Goal: Task Accomplishment & Management: Manage account settings

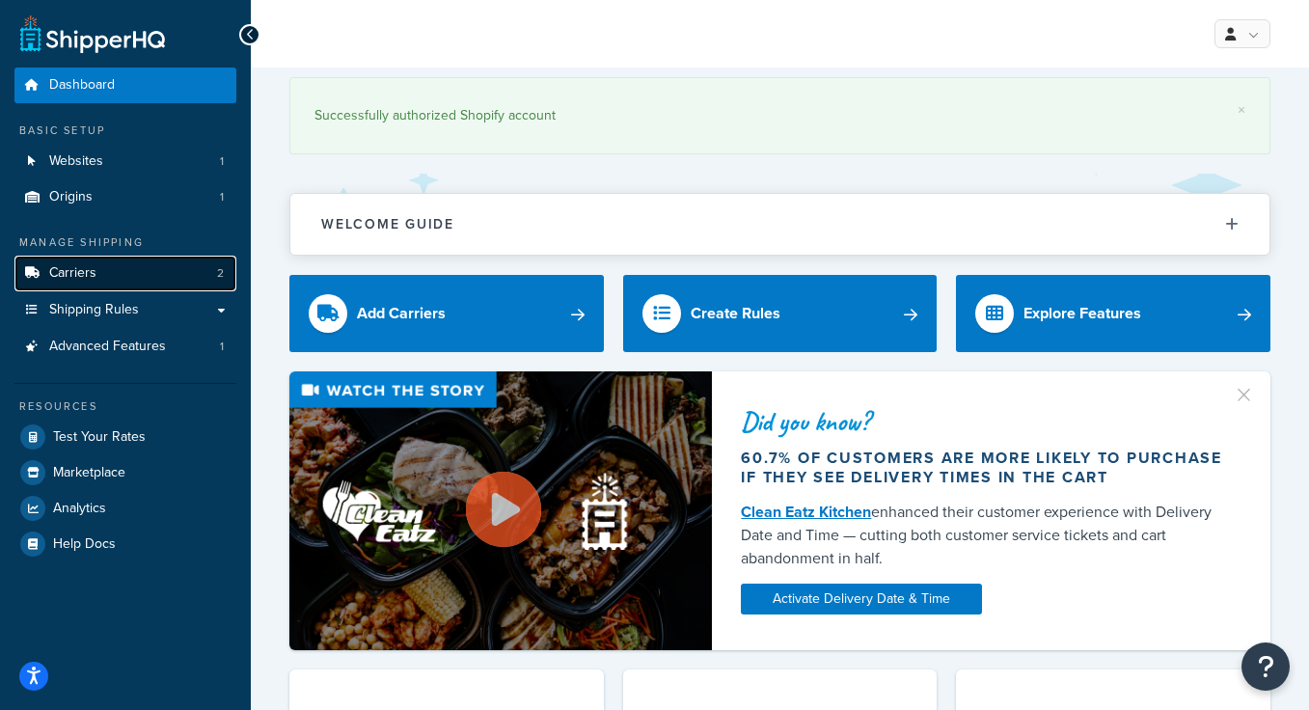
click at [142, 276] on link "Carriers 2" at bounding box center [125, 274] width 222 height 36
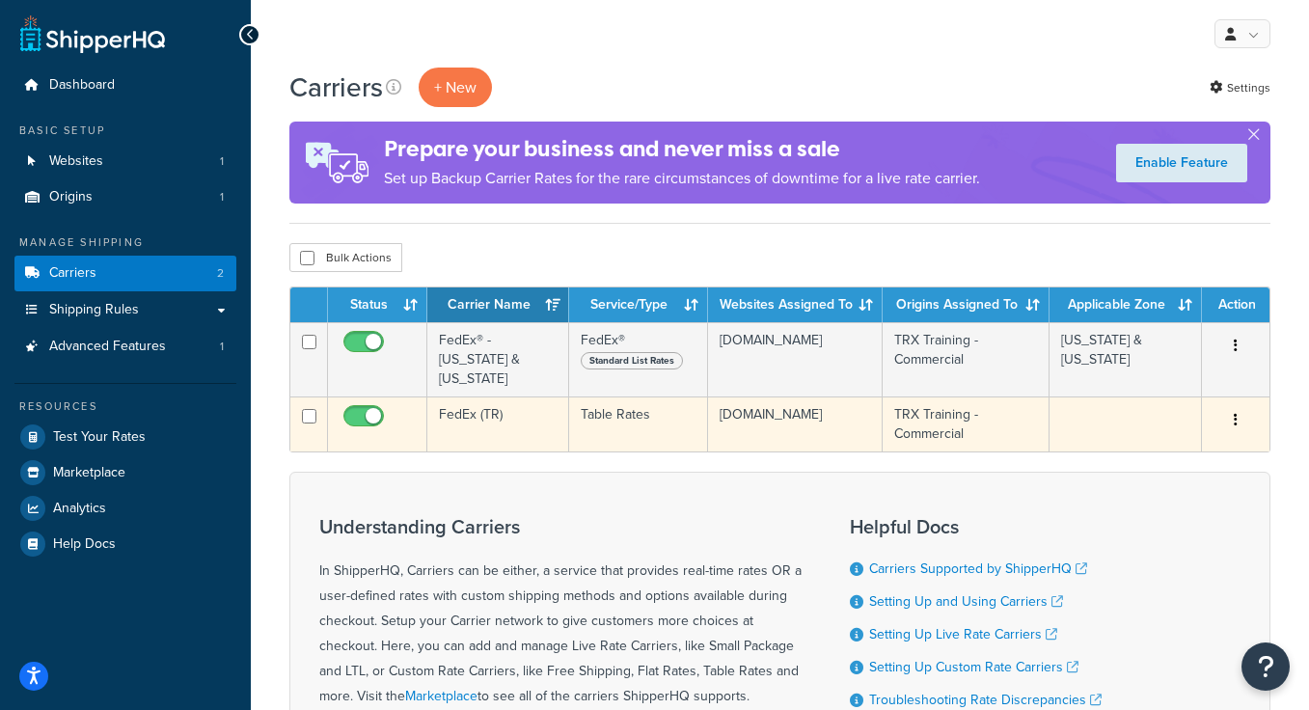
click at [488, 402] on td "FedEx (TR)" at bounding box center [498, 423] width 142 height 55
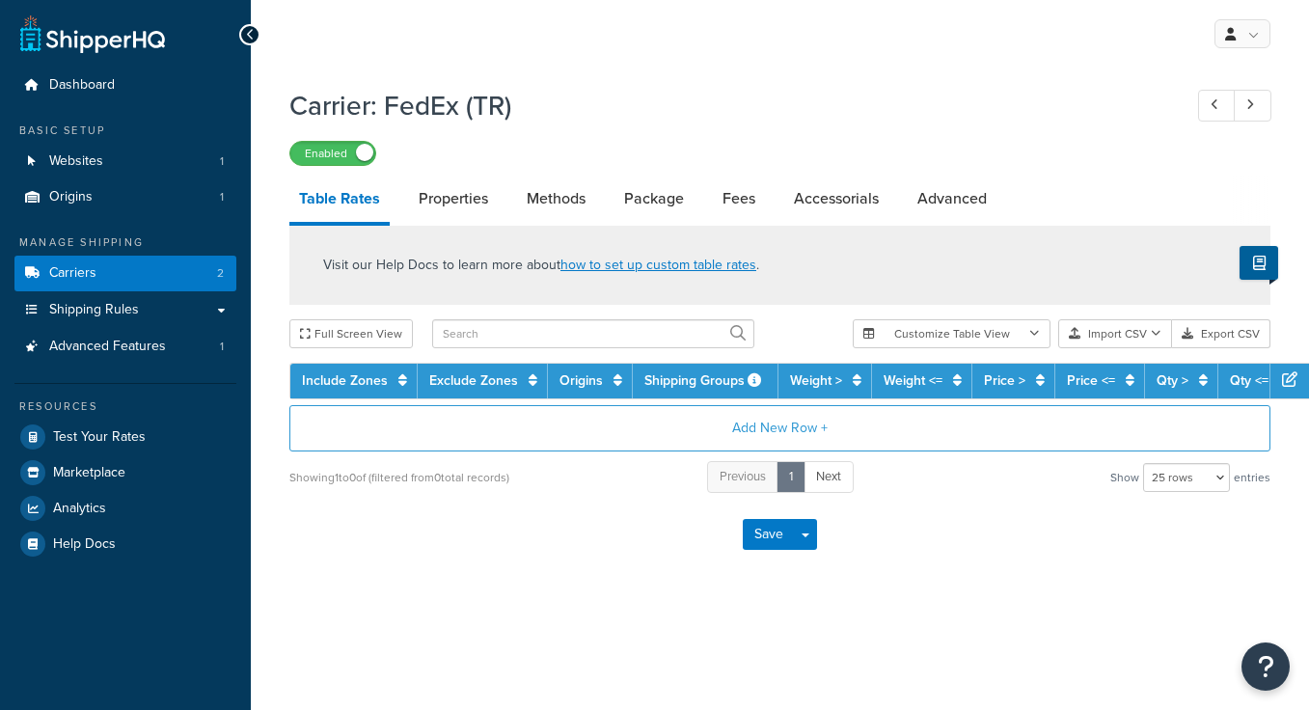
select select "25"
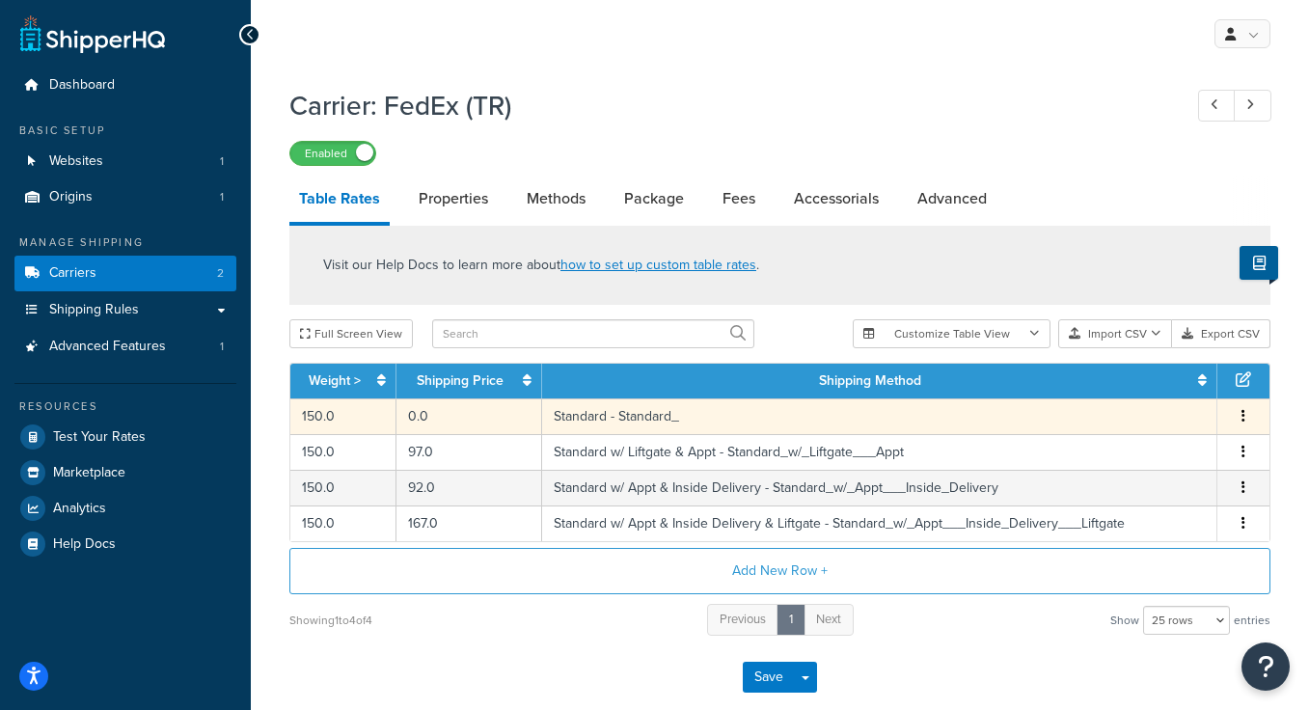
click at [513, 426] on td "0.0" at bounding box center [469, 416] width 146 height 36
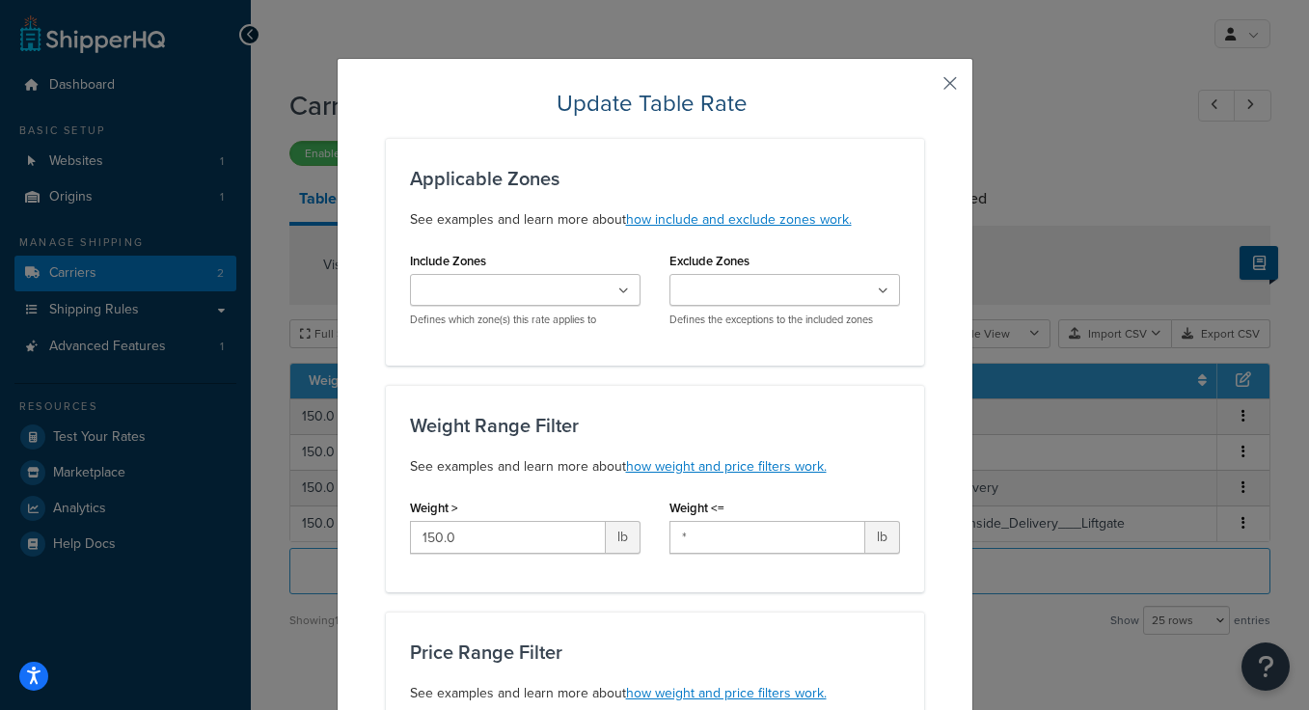
click at [924, 88] on button "button" at bounding box center [921, 90] width 5 height 5
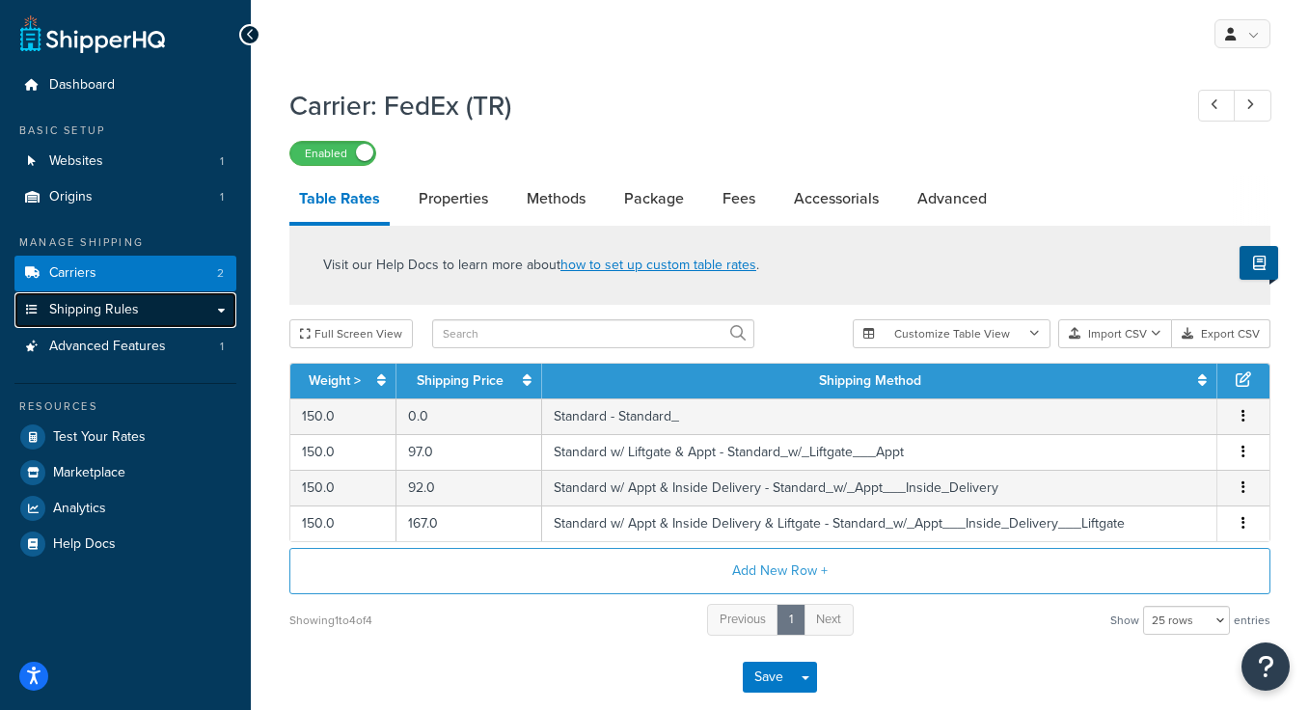
click at [118, 312] on span "Shipping Rules" at bounding box center [94, 310] width 90 height 16
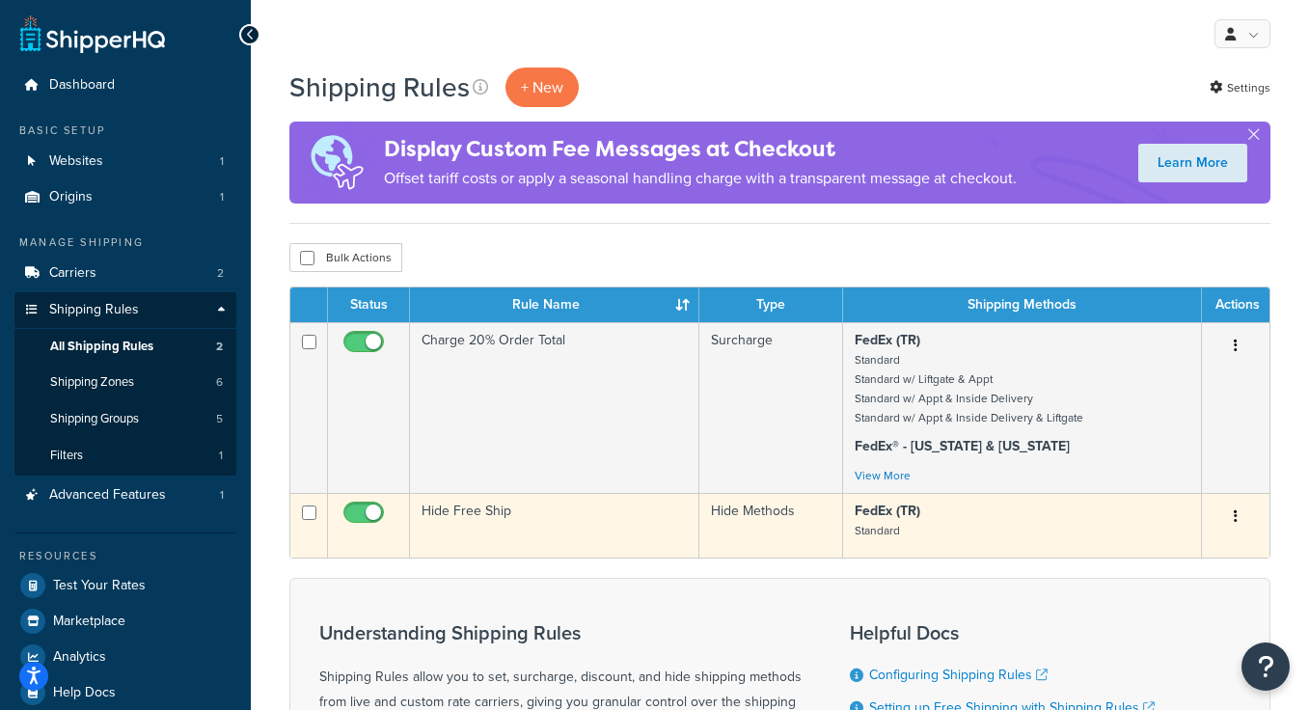
click at [559, 523] on td "Hide Free Ship" at bounding box center [554, 525] width 289 height 65
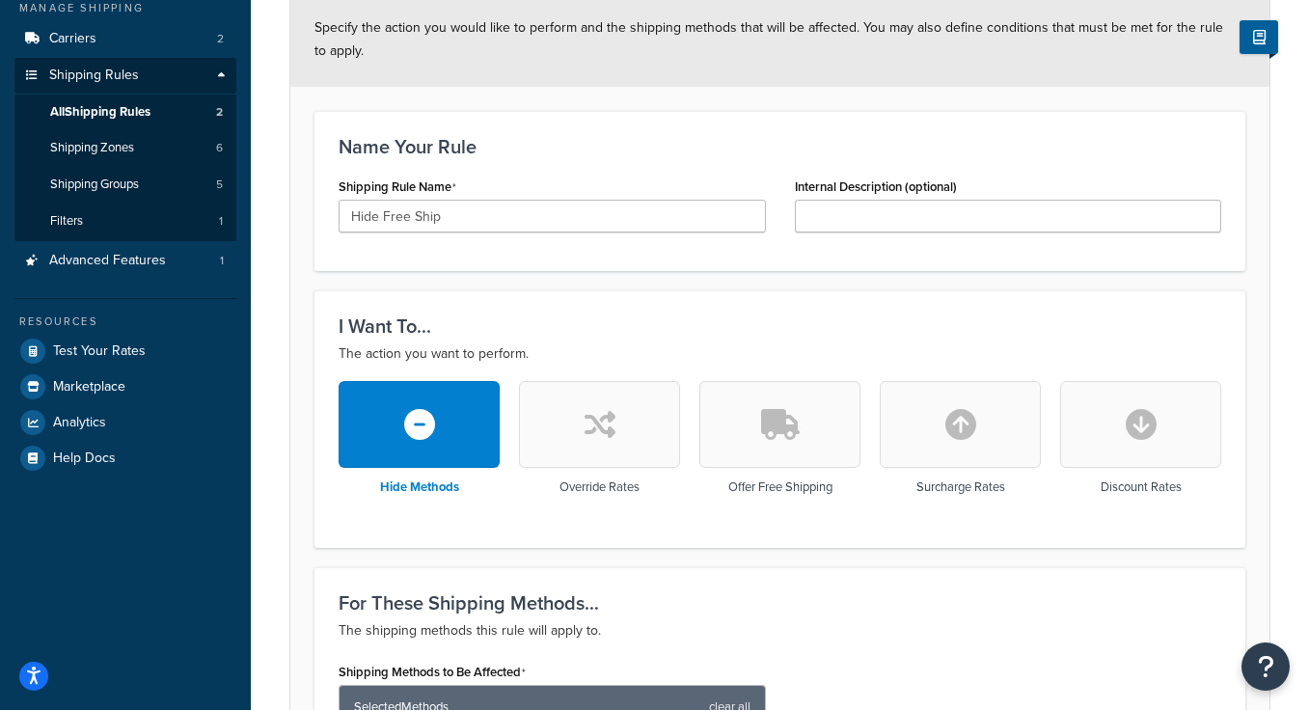
scroll to position [3, 0]
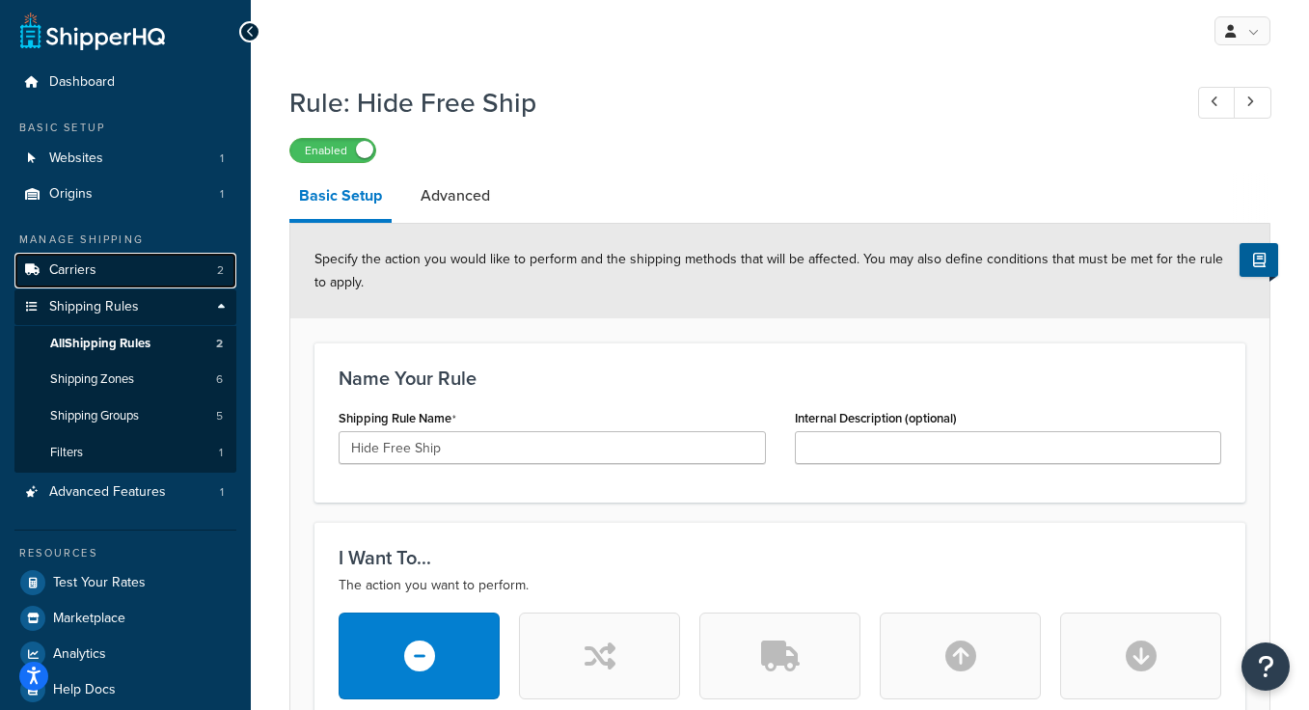
click at [99, 266] on link "Carriers 2" at bounding box center [125, 271] width 222 height 36
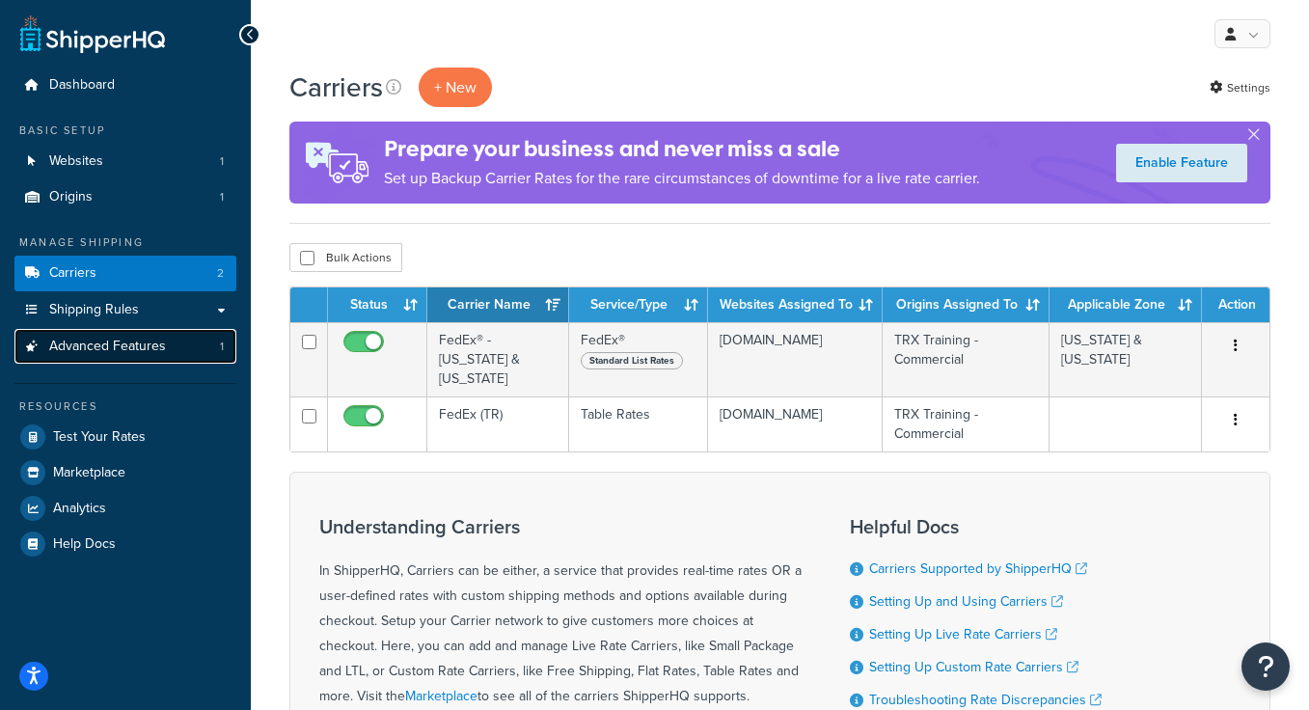
click at [122, 345] on span "Advanced Features" at bounding box center [107, 347] width 117 height 16
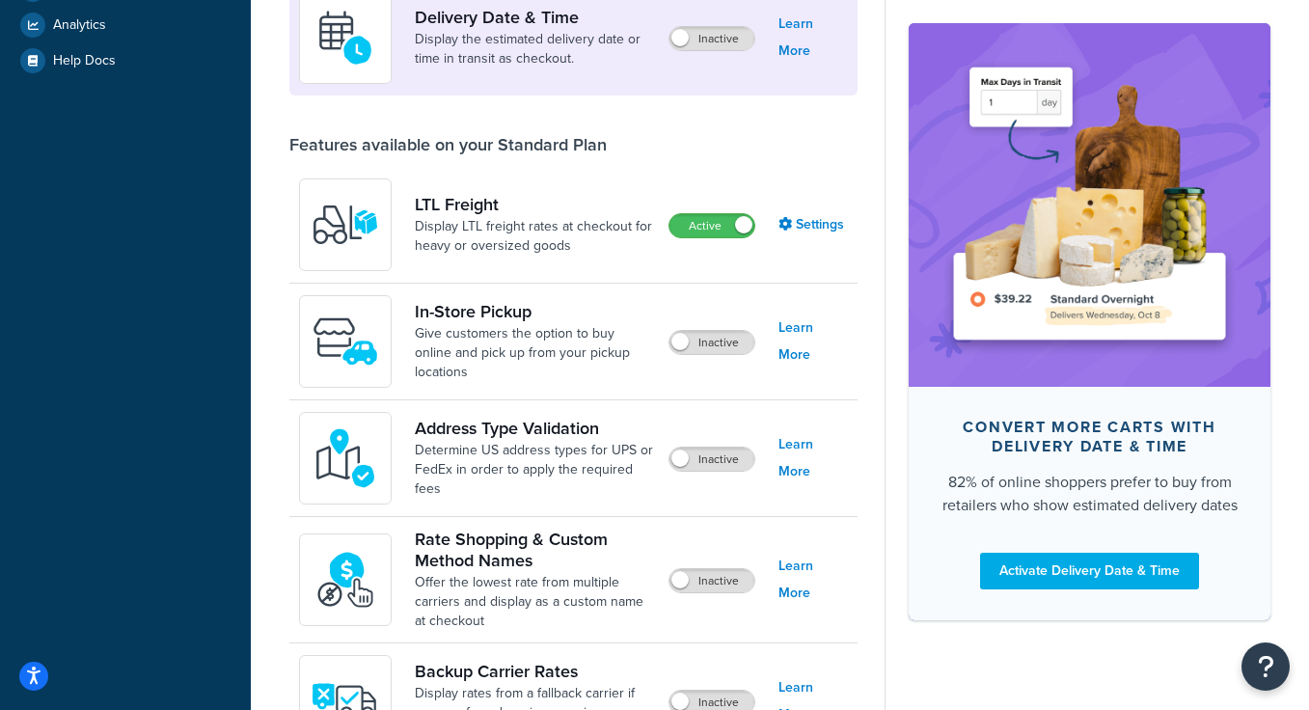
scroll to position [592, 0]
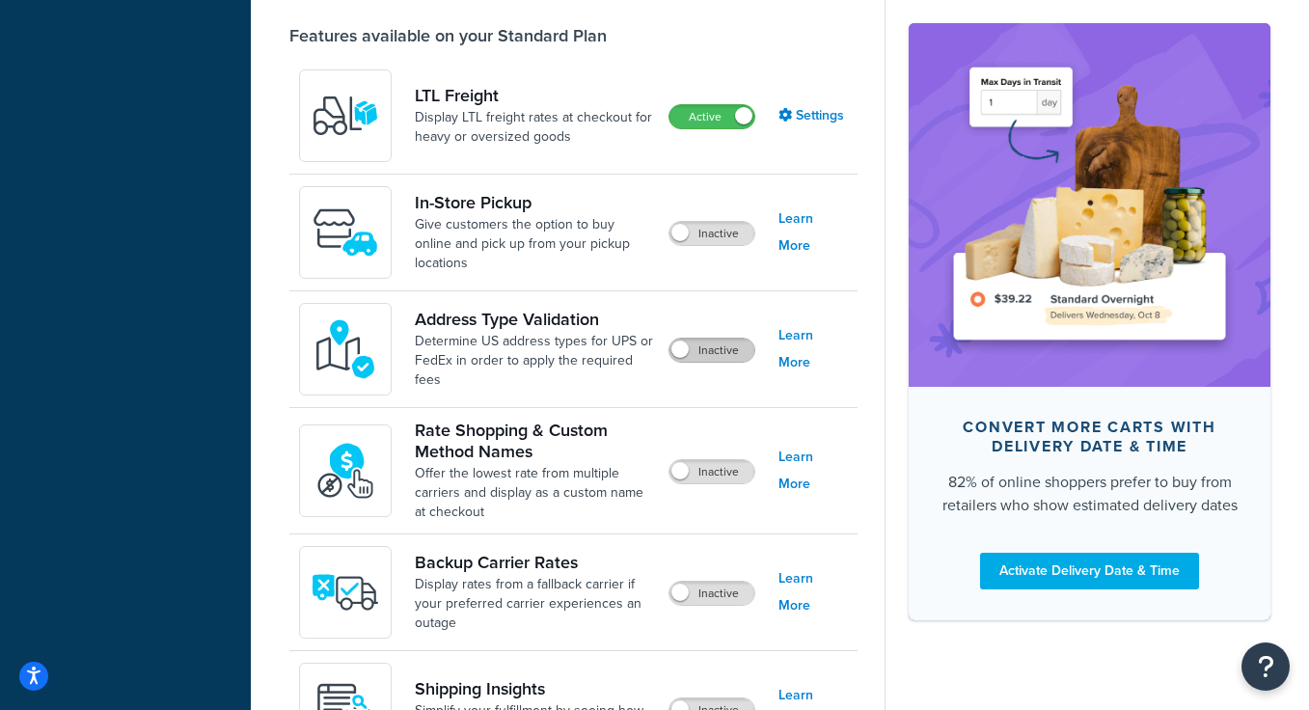
click at [707, 353] on label "Inactive" at bounding box center [711, 350] width 85 height 23
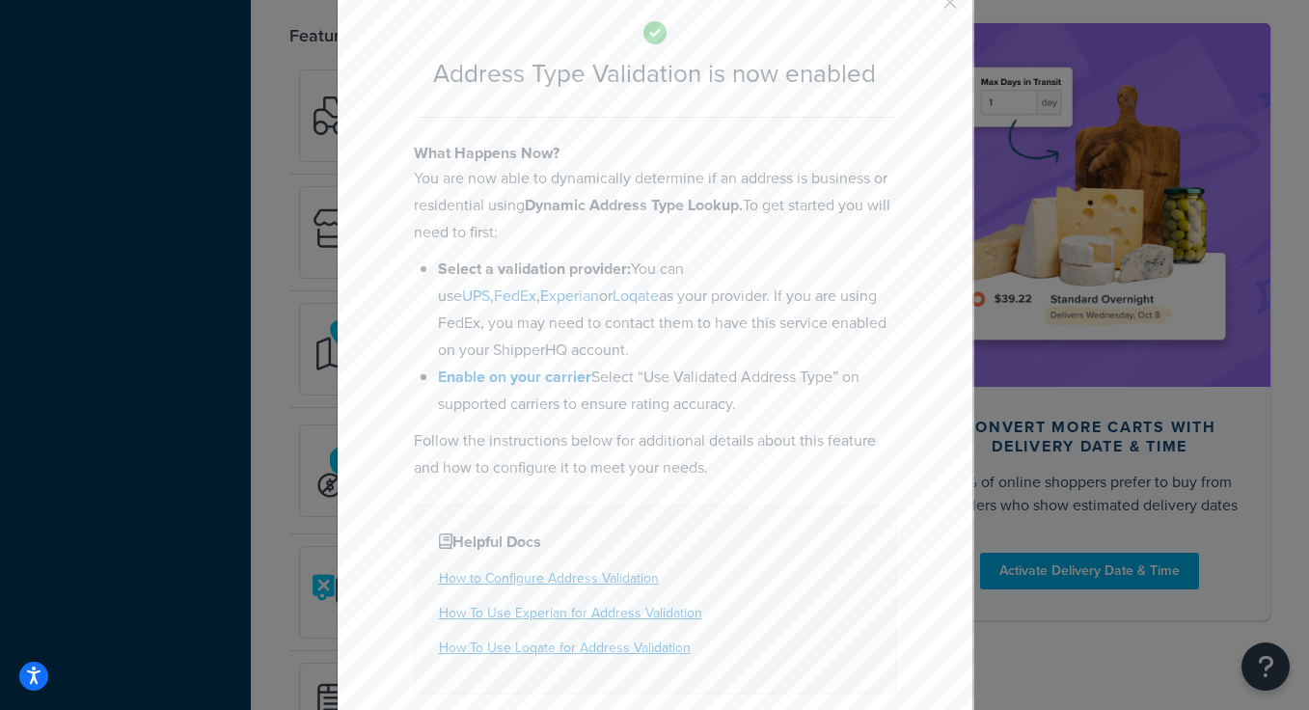
scroll to position [154, 0]
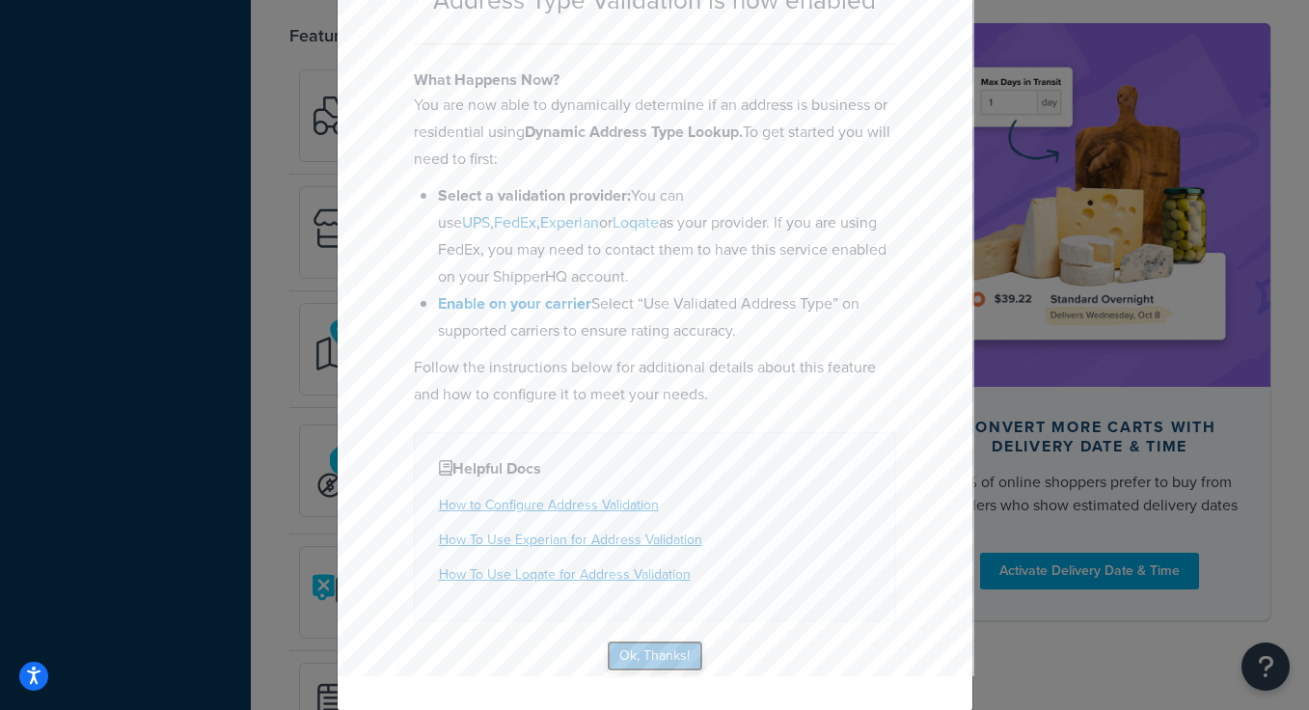
click at [667, 653] on button "Ok, Thanks!" at bounding box center [655, 655] width 96 height 31
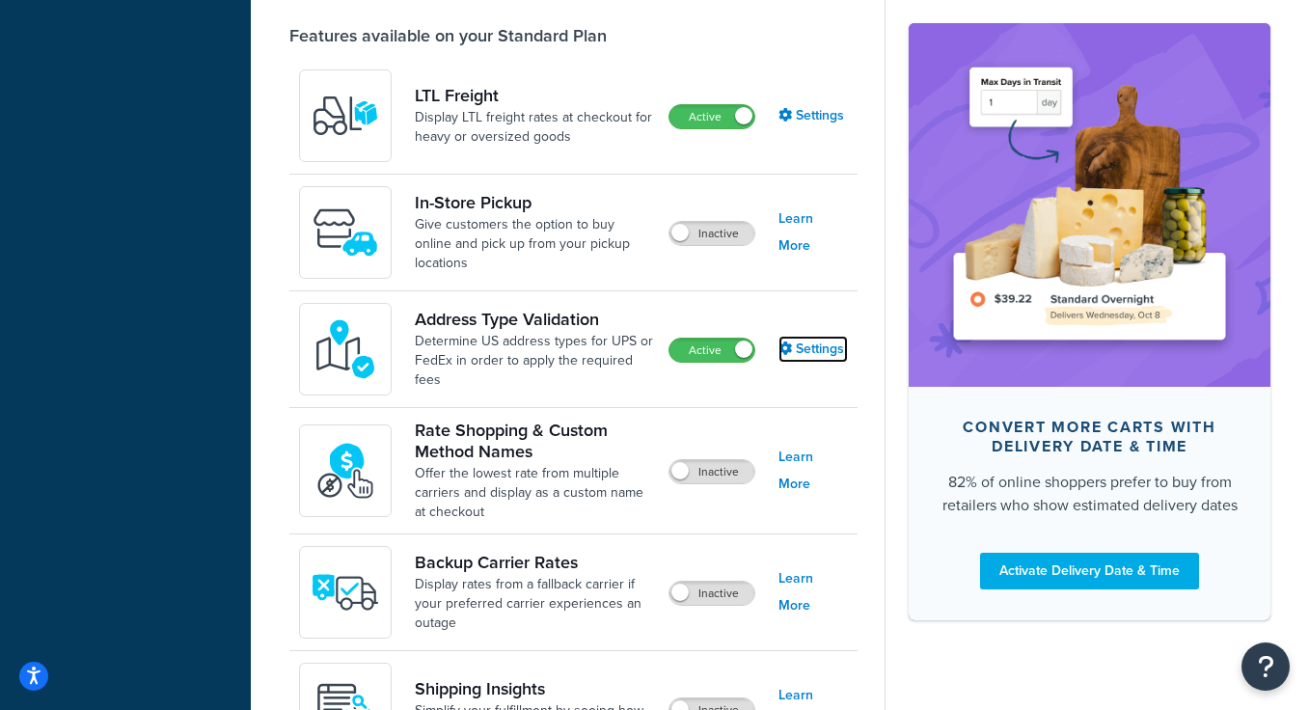
click at [832, 351] on link "Settings" at bounding box center [812, 349] width 69 height 27
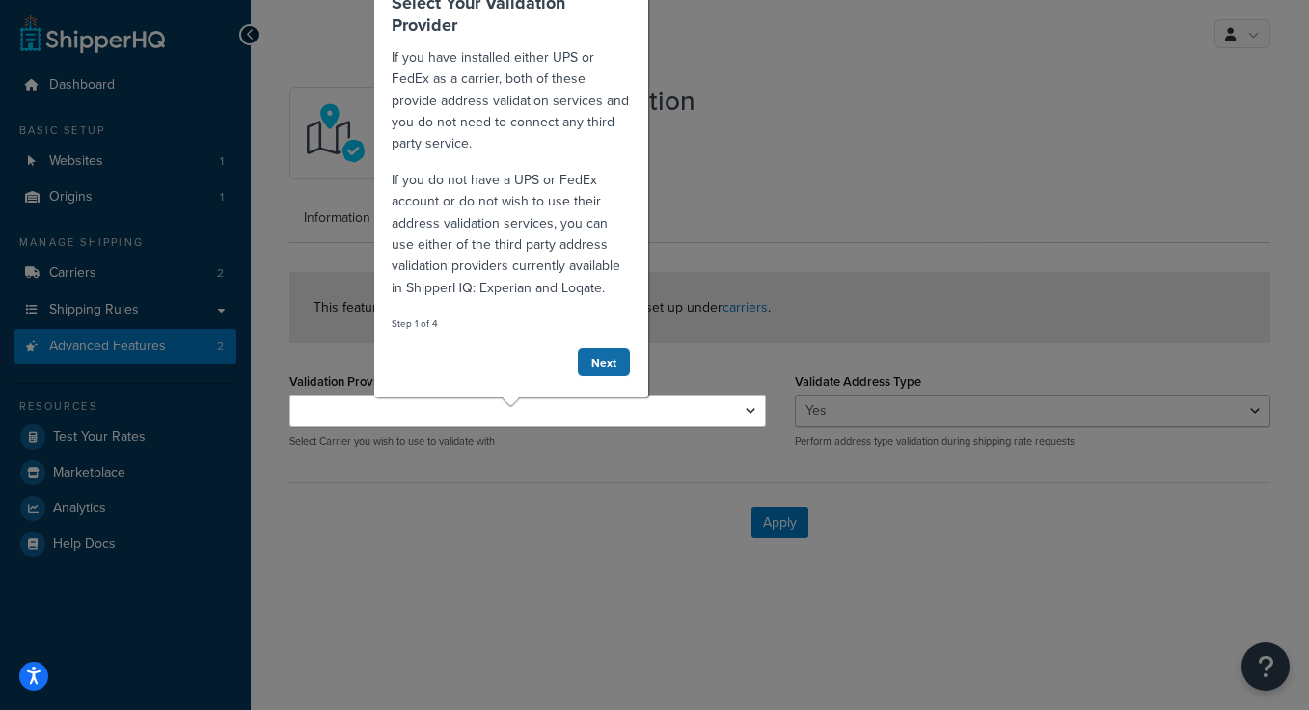
click at [602, 364] on link "Next" at bounding box center [604, 362] width 54 height 30
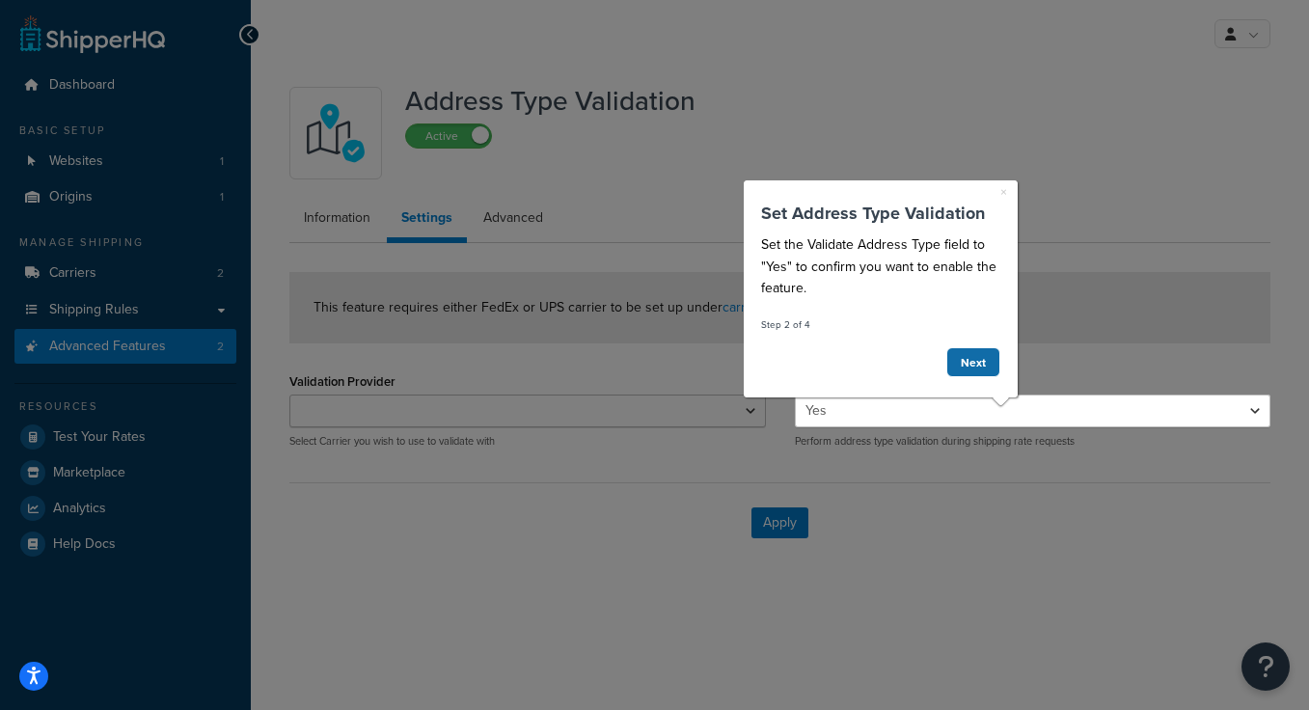
click at [966, 361] on link "Next" at bounding box center [973, 362] width 54 height 30
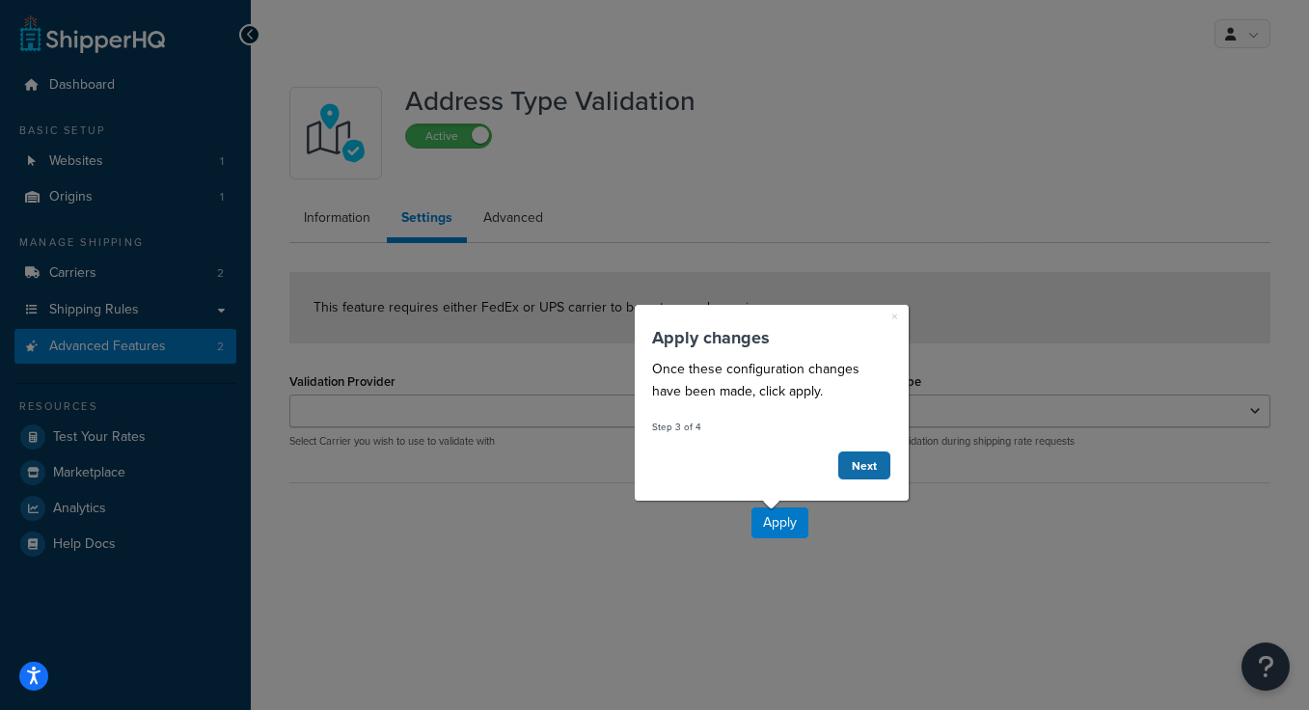
click at [877, 464] on link "Next" at bounding box center [863, 465] width 54 height 30
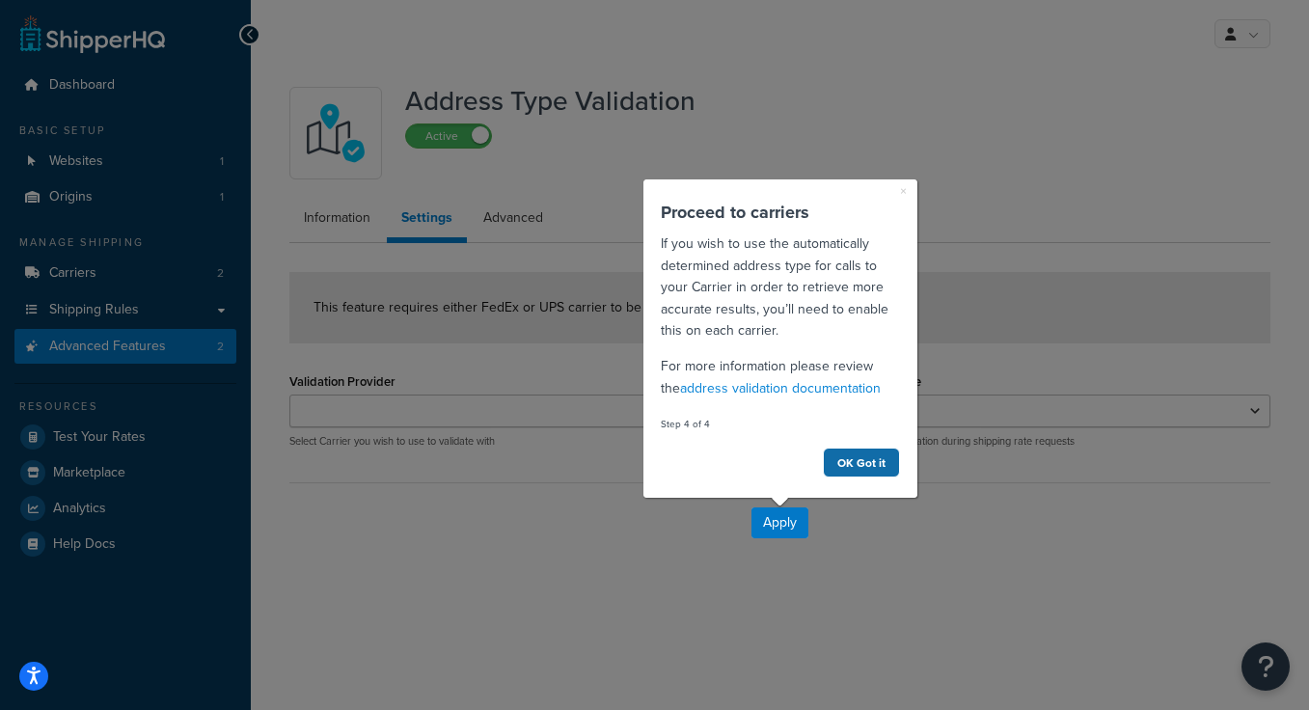
click at [871, 456] on link "OK Got it" at bounding box center [860, 462] width 77 height 30
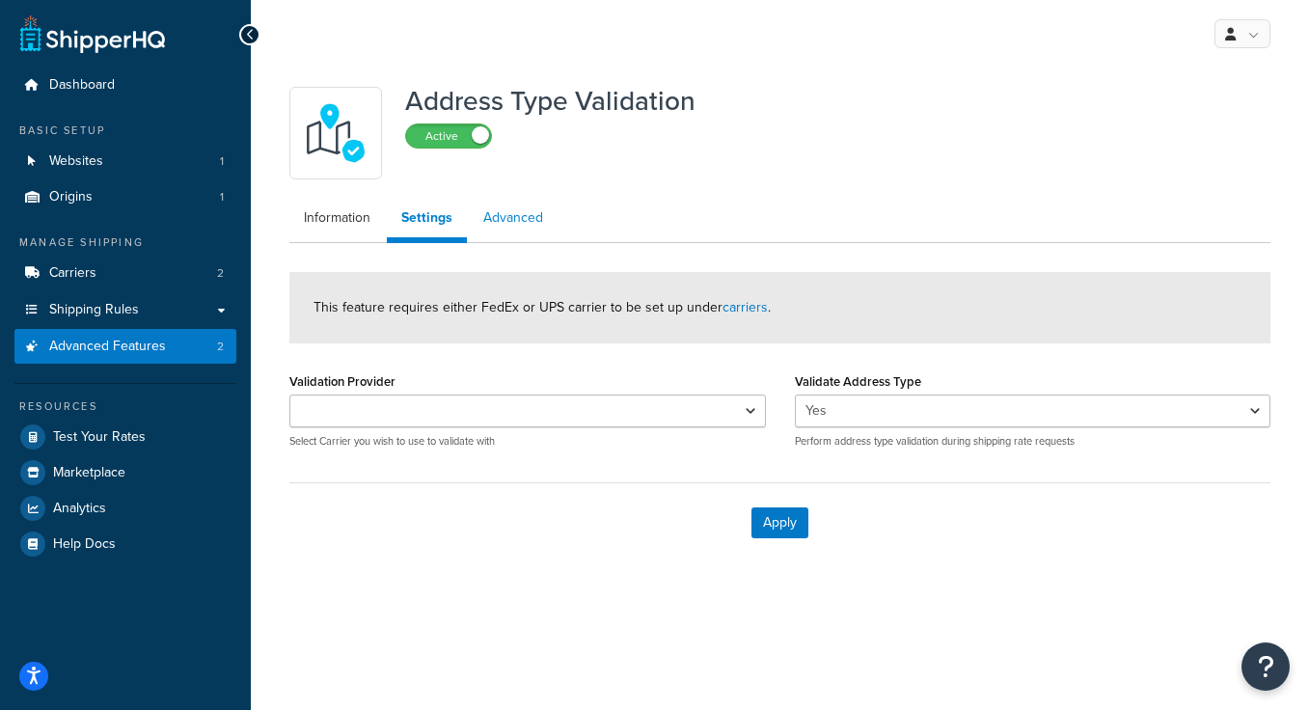
click at [520, 221] on link "Advanced" at bounding box center [513, 218] width 89 height 39
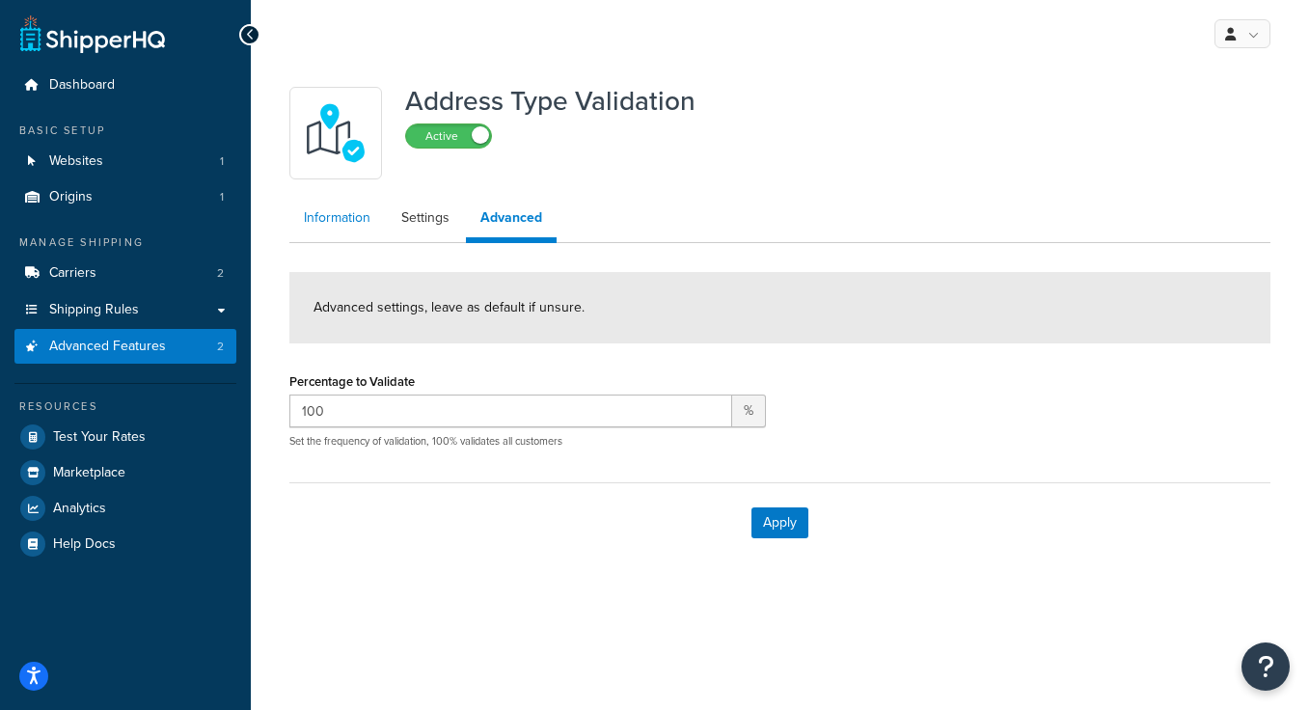
click at [350, 216] on link "Information" at bounding box center [336, 218] width 95 height 39
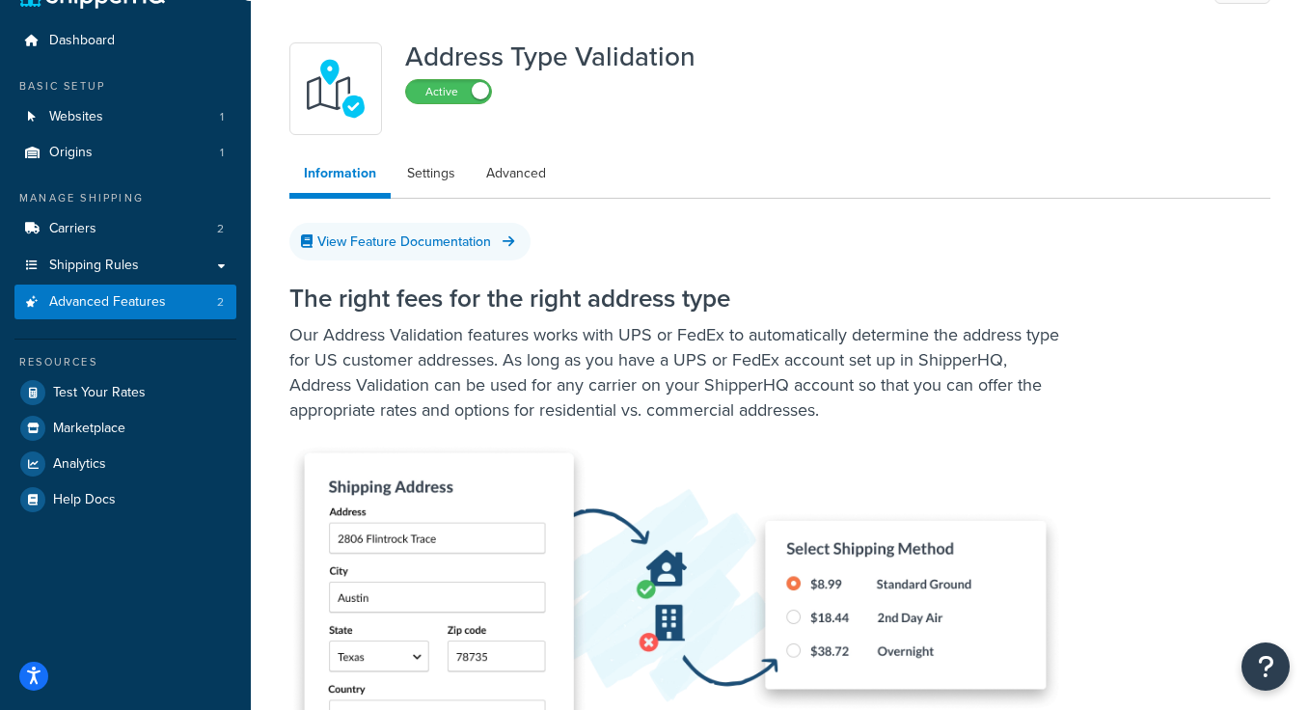
scroll to position [20, 0]
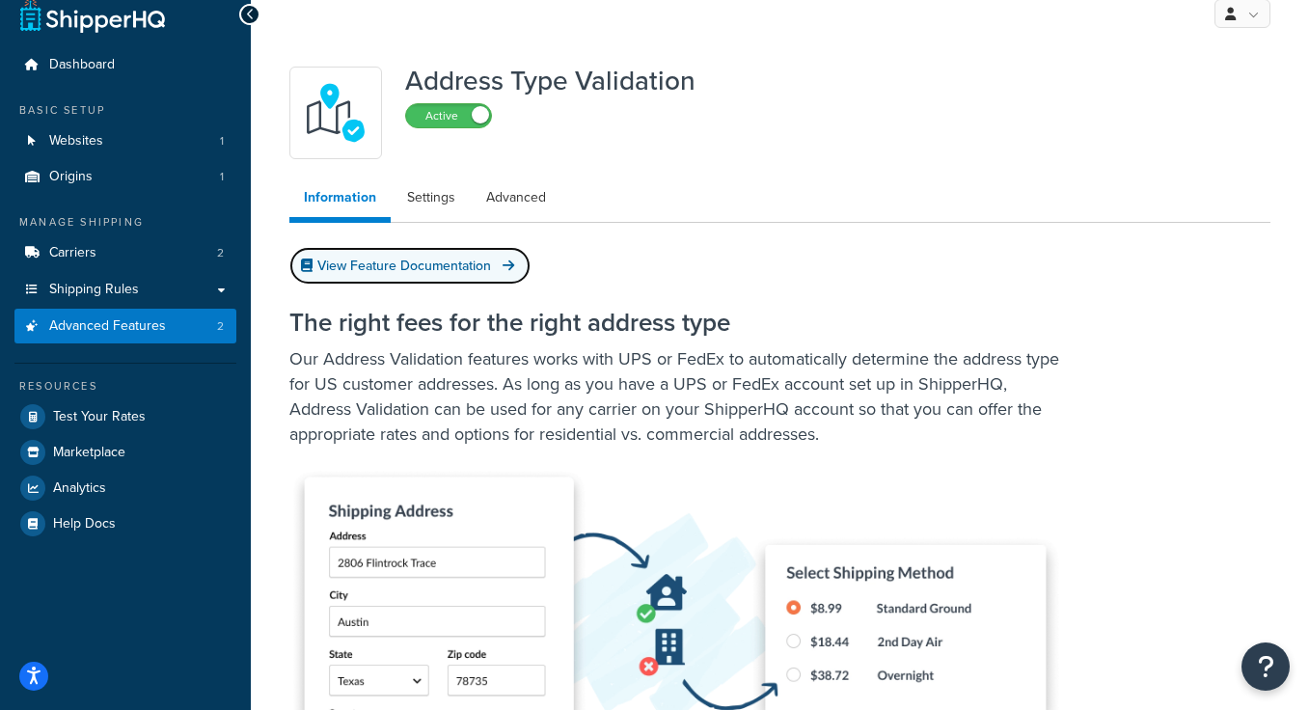
click at [456, 256] on link "View Feature Documentation" at bounding box center [409, 266] width 241 height 38
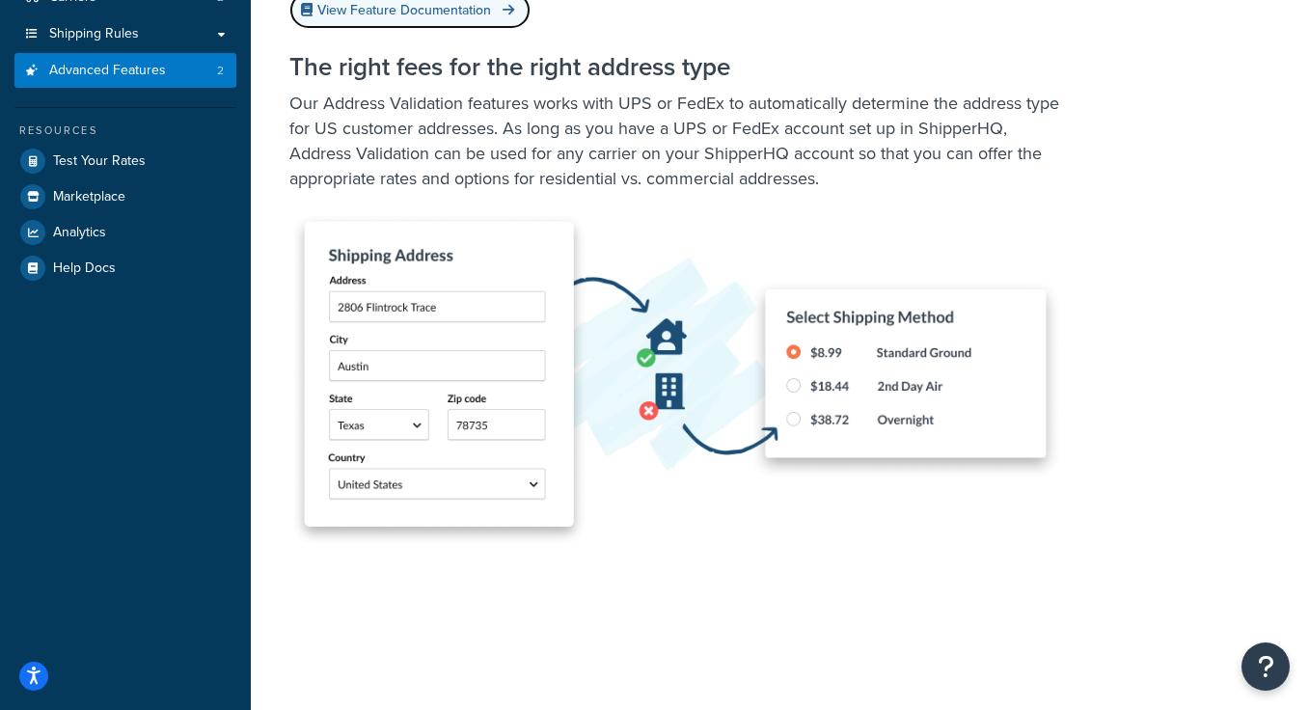
scroll to position [32, 0]
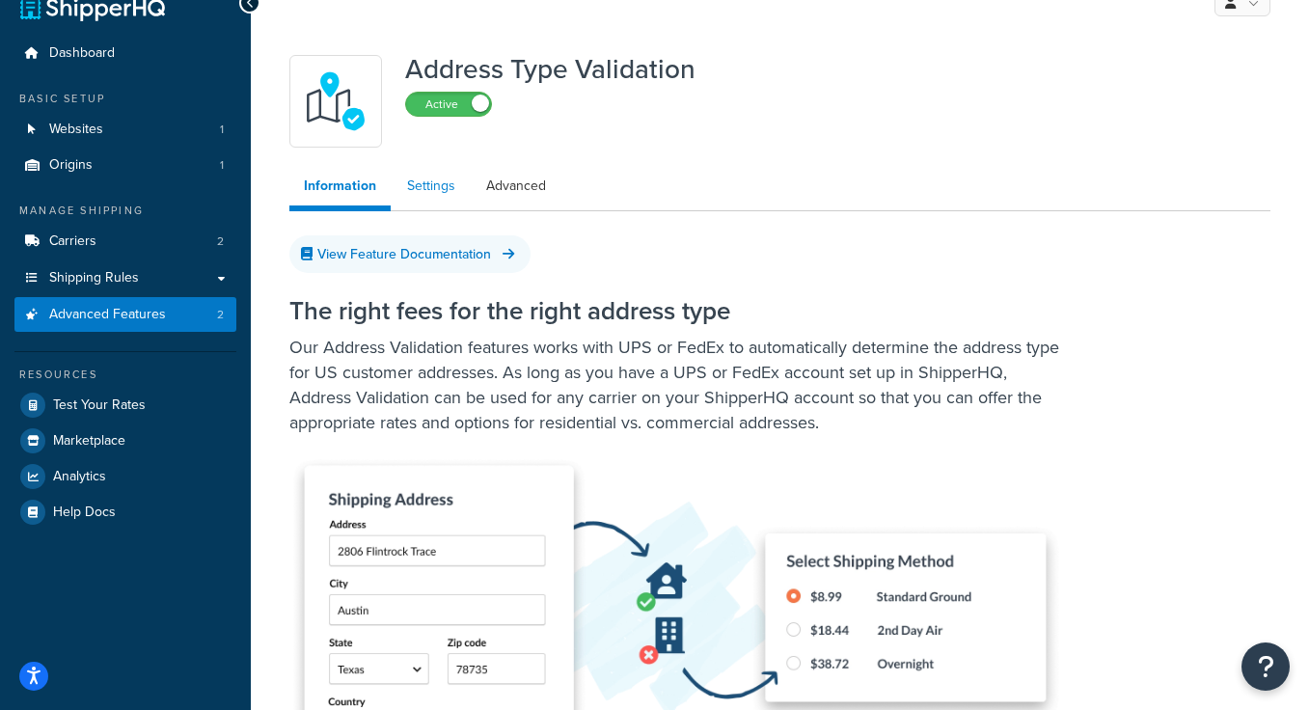
click at [432, 194] on link "Settings" at bounding box center [431, 186] width 77 height 39
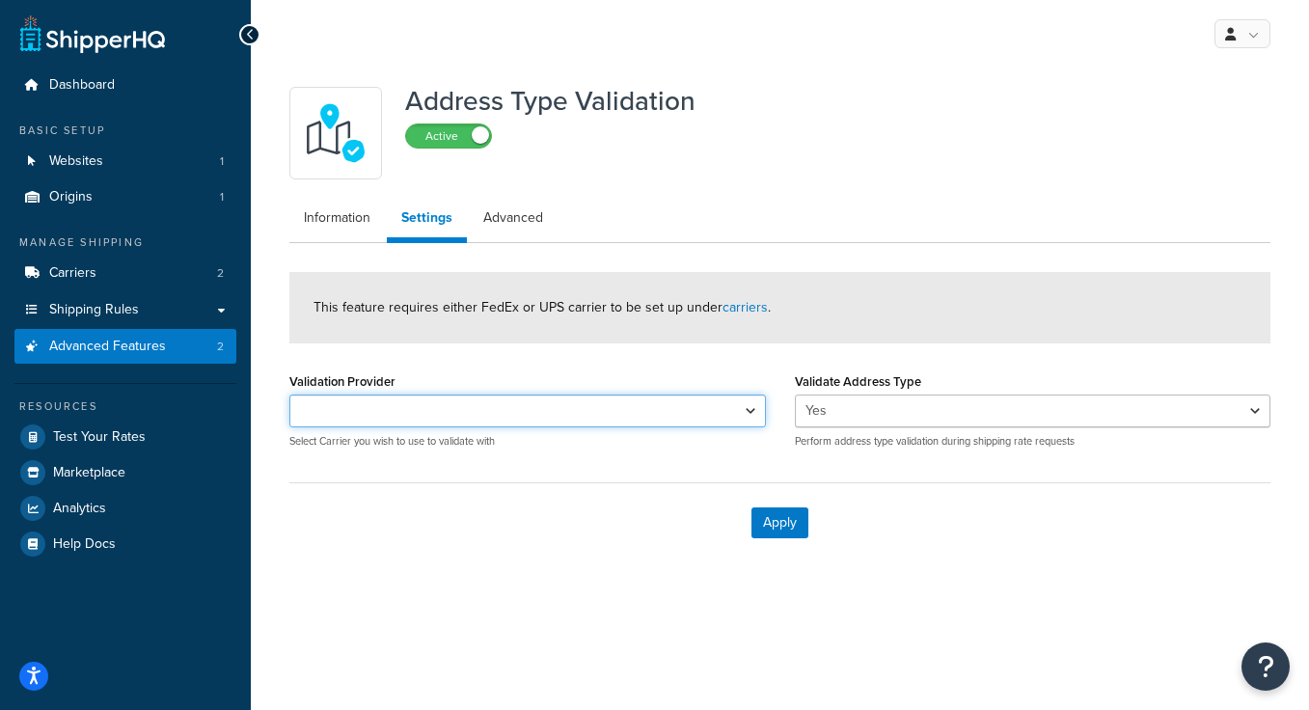
click at [625, 402] on select "FedEx® - [US_STATE] & [US_STATE]" at bounding box center [527, 411] width 477 height 33
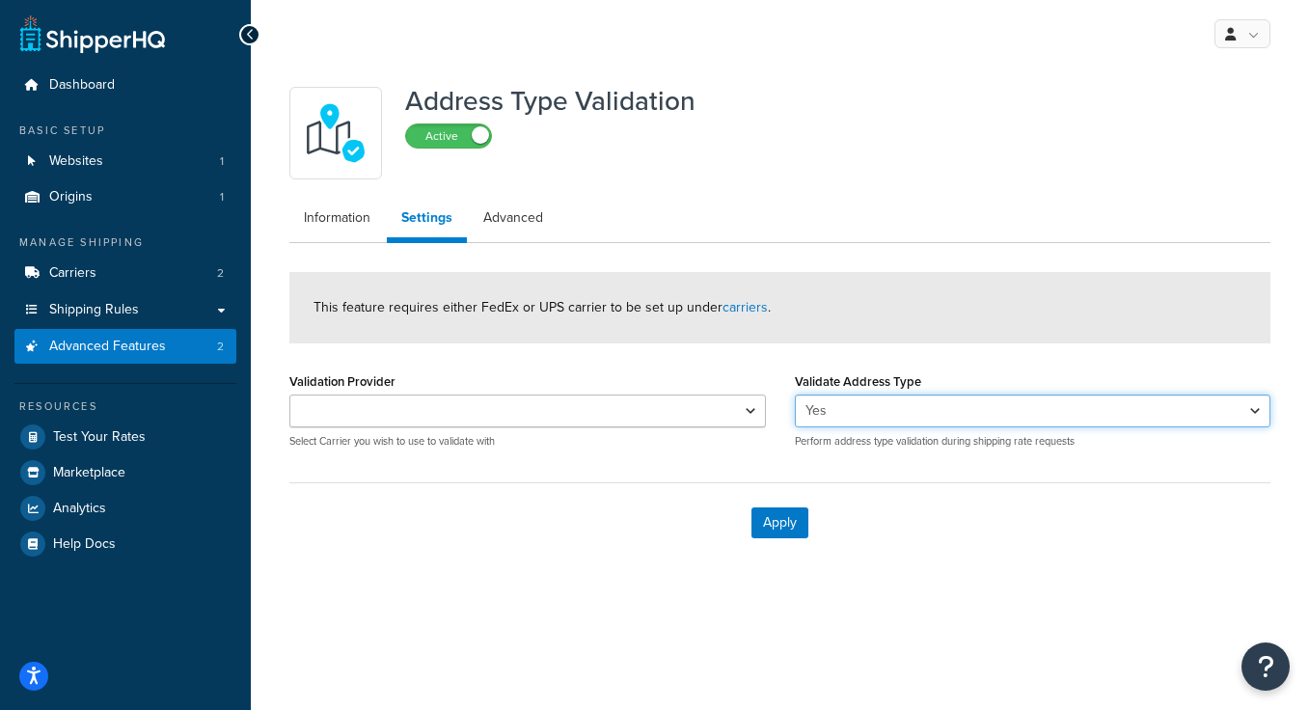
click at [835, 415] on select "Yes No" at bounding box center [1033, 411] width 477 height 33
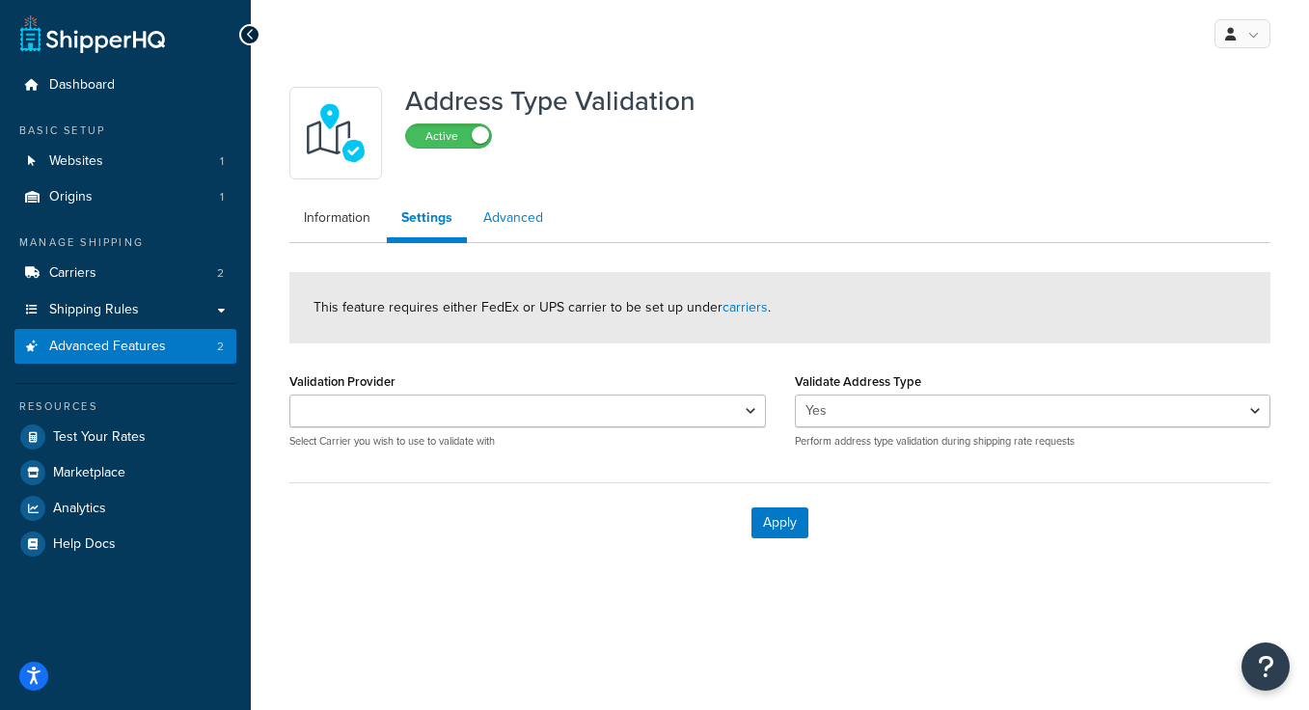
click at [532, 223] on link "Advanced" at bounding box center [513, 218] width 89 height 39
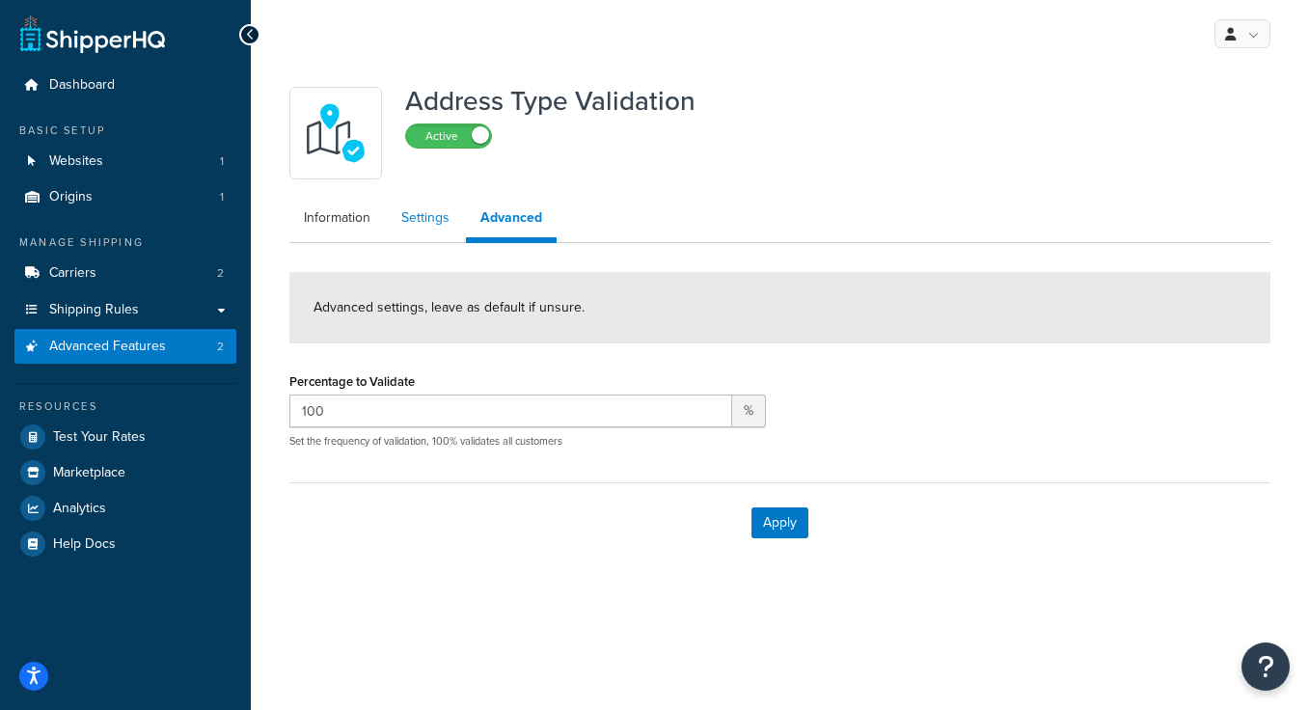
click at [413, 228] on link "Settings" at bounding box center [425, 218] width 77 height 39
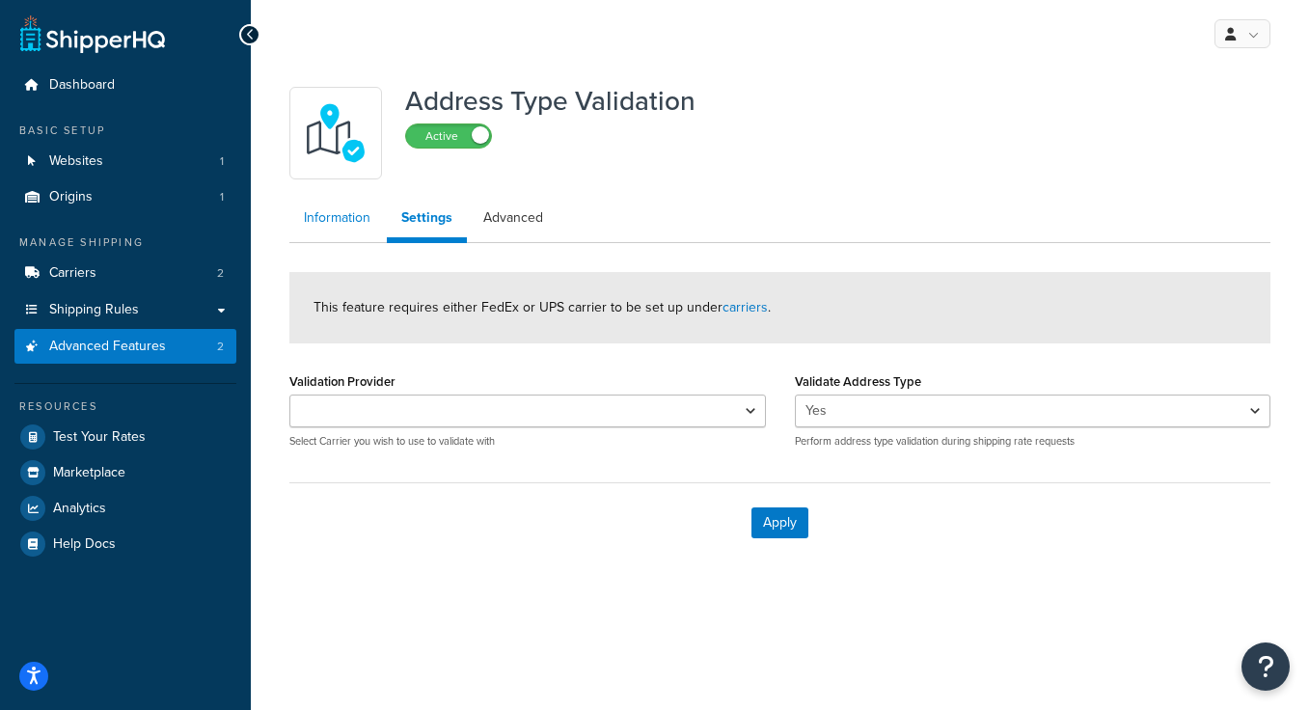
click at [351, 223] on link "Information" at bounding box center [336, 218] width 95 height 39
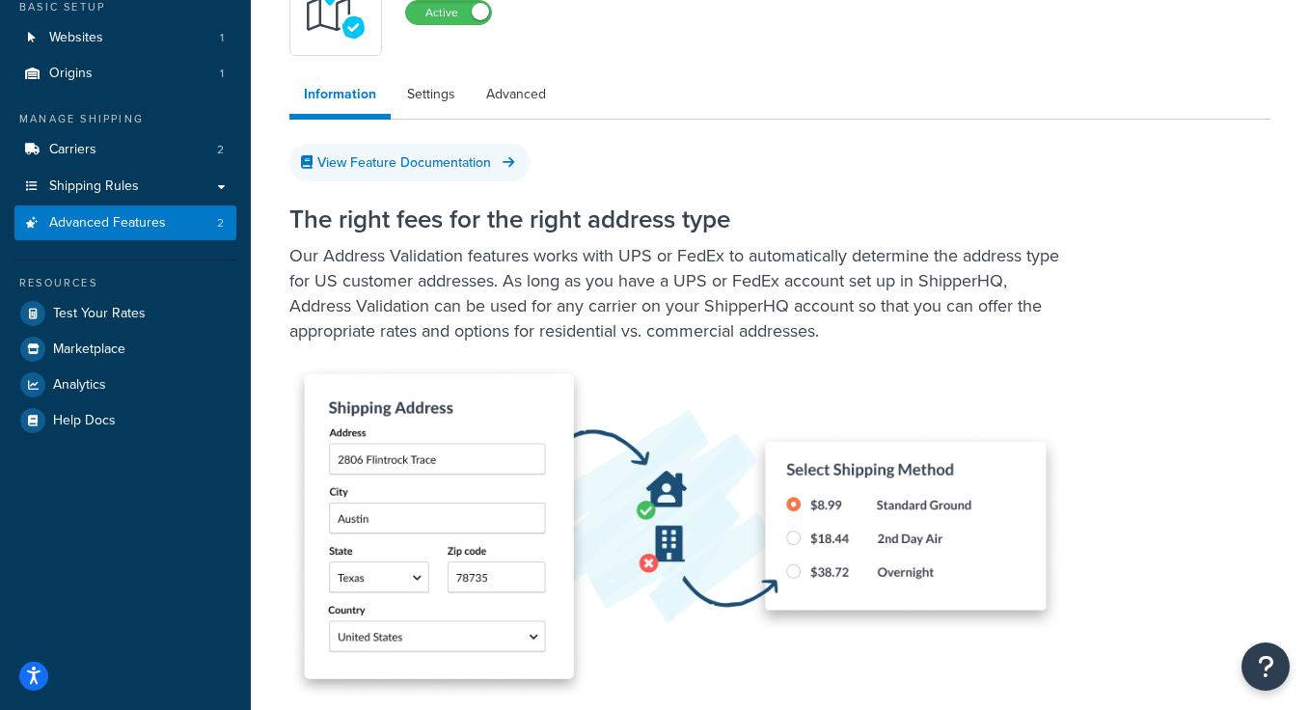
scroll to position [119, 0]
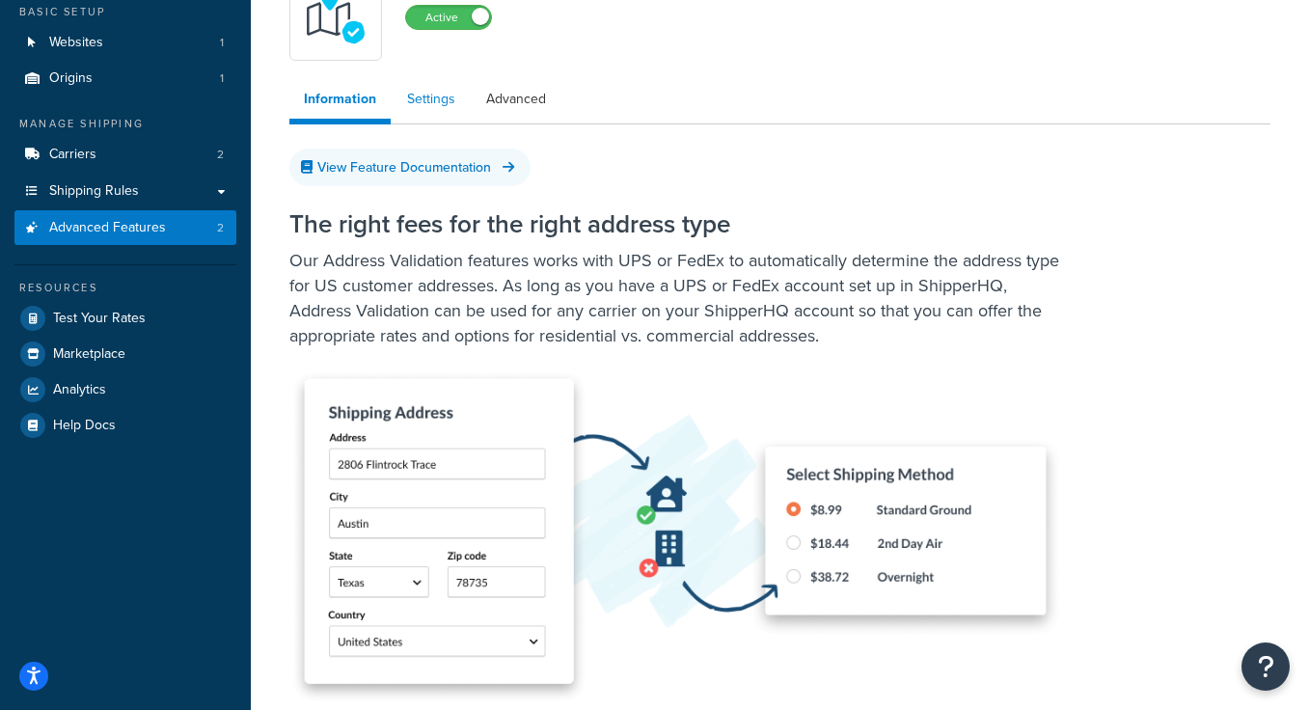
click at [420, 105] on link "Settings" at bounding box center [431, 99] width 77 height 39
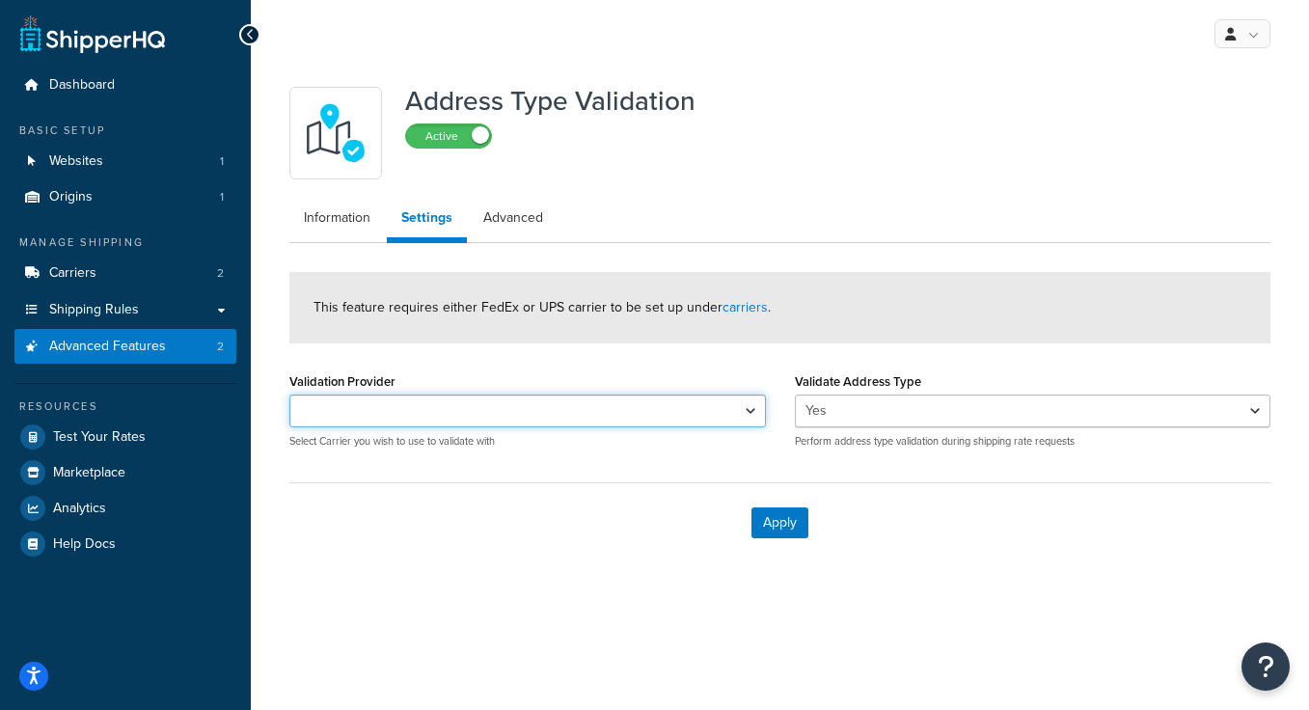
click at [450, 402] on select "FedEx® - Hawaii & Alaska" at bounding box center [527, 411] width 477 height 33
select select "163682"
click at [289, 395] on select "FedEx® - Hawaii & Alaska" at bounding box center [527, 411] width 477 height 33
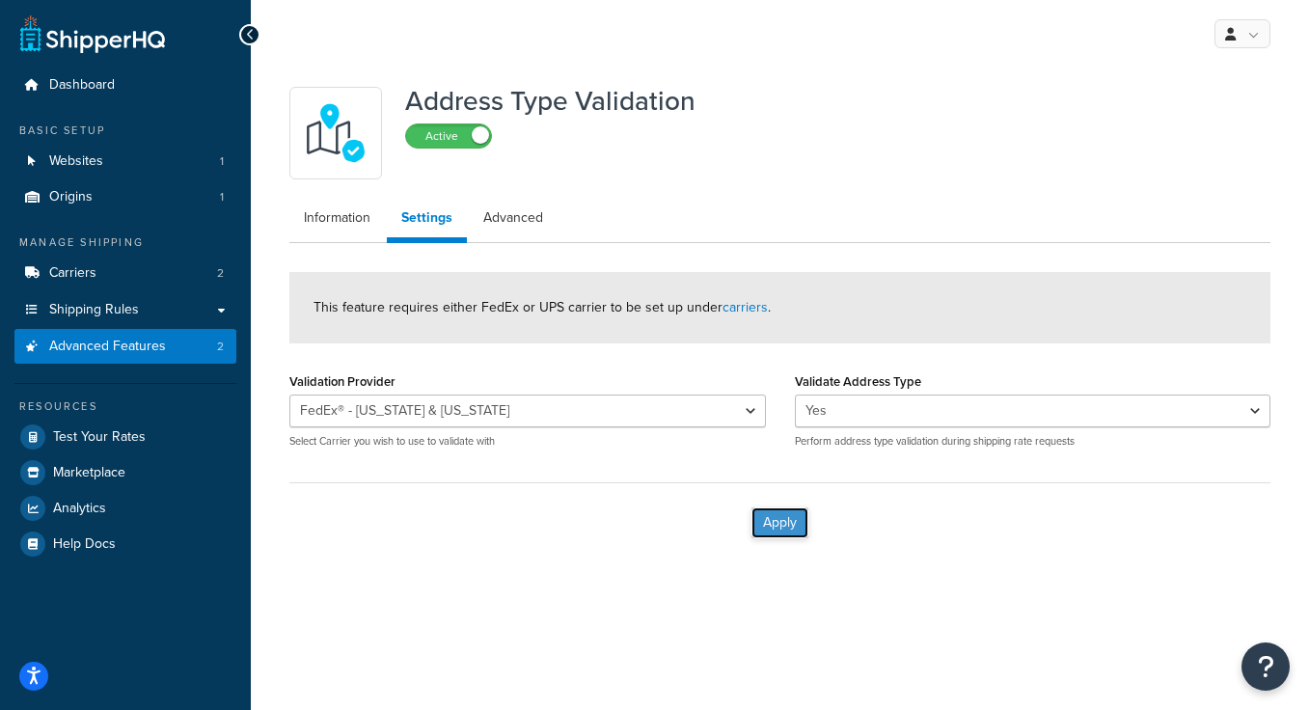
click at [794, 521] on button "Apply" at bounding box center [779, 522] width 57 height 31
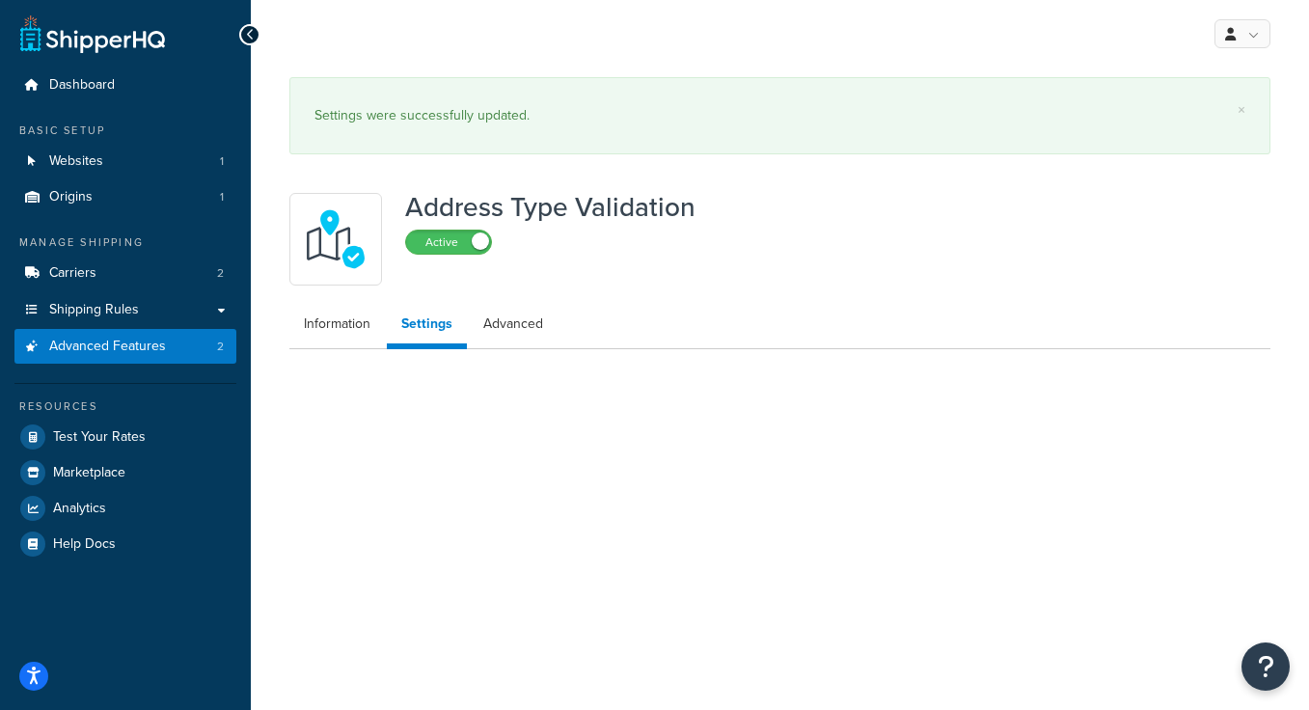
select select "163682"
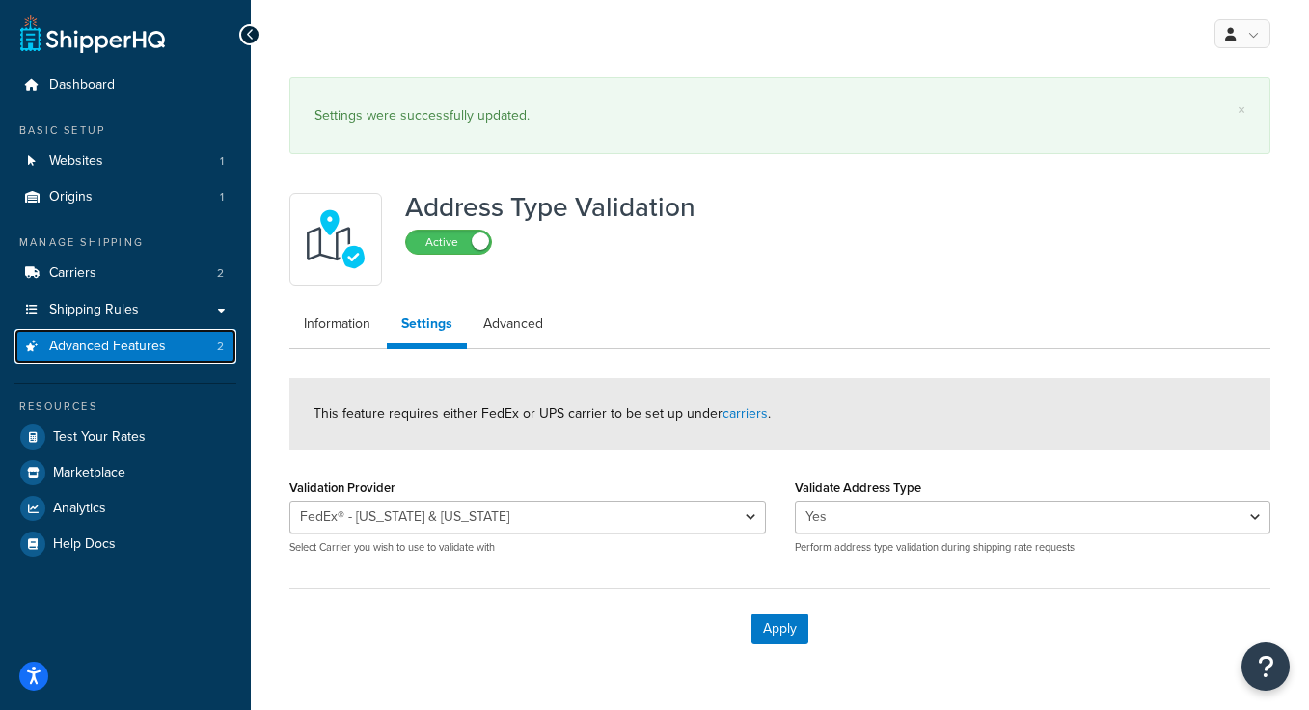
click at [138, 346] on span "Advanced Features" at bounding box center [107, 347] width 117 height 16
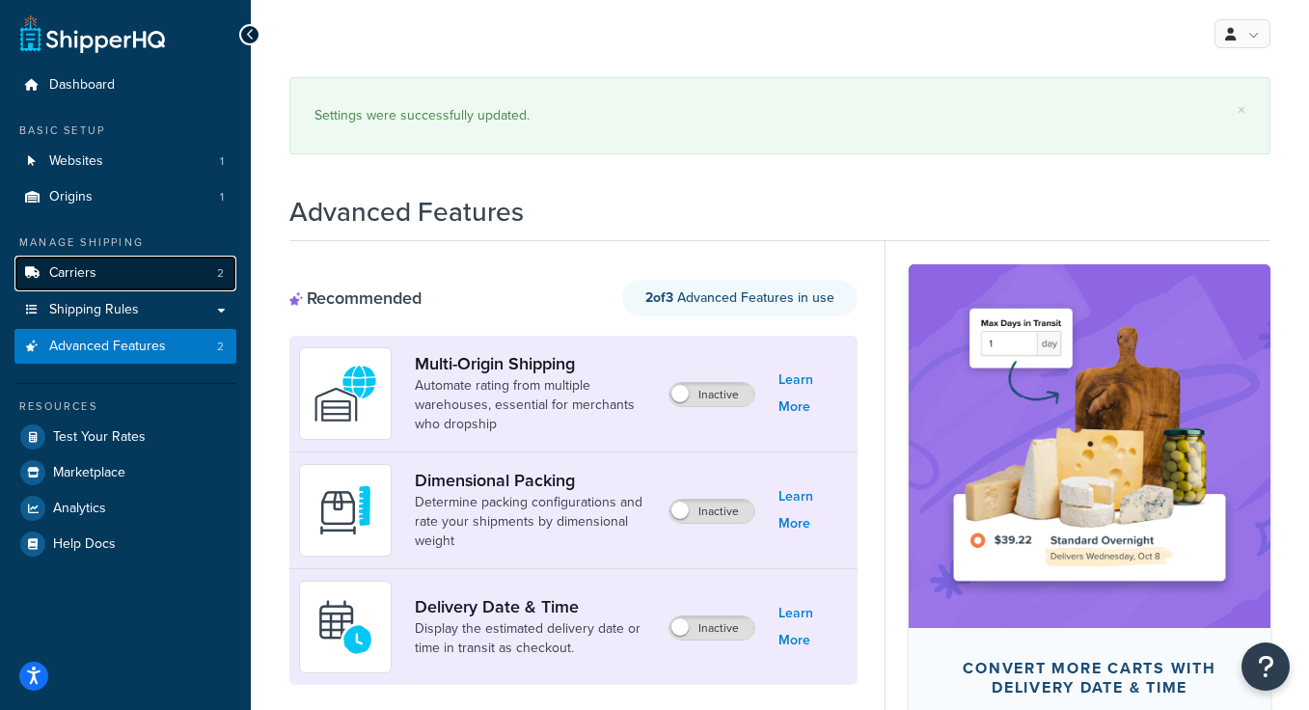
click at [128, 273] on link "Carriers 2" at bounding box center [125, 274] width 222 height 36
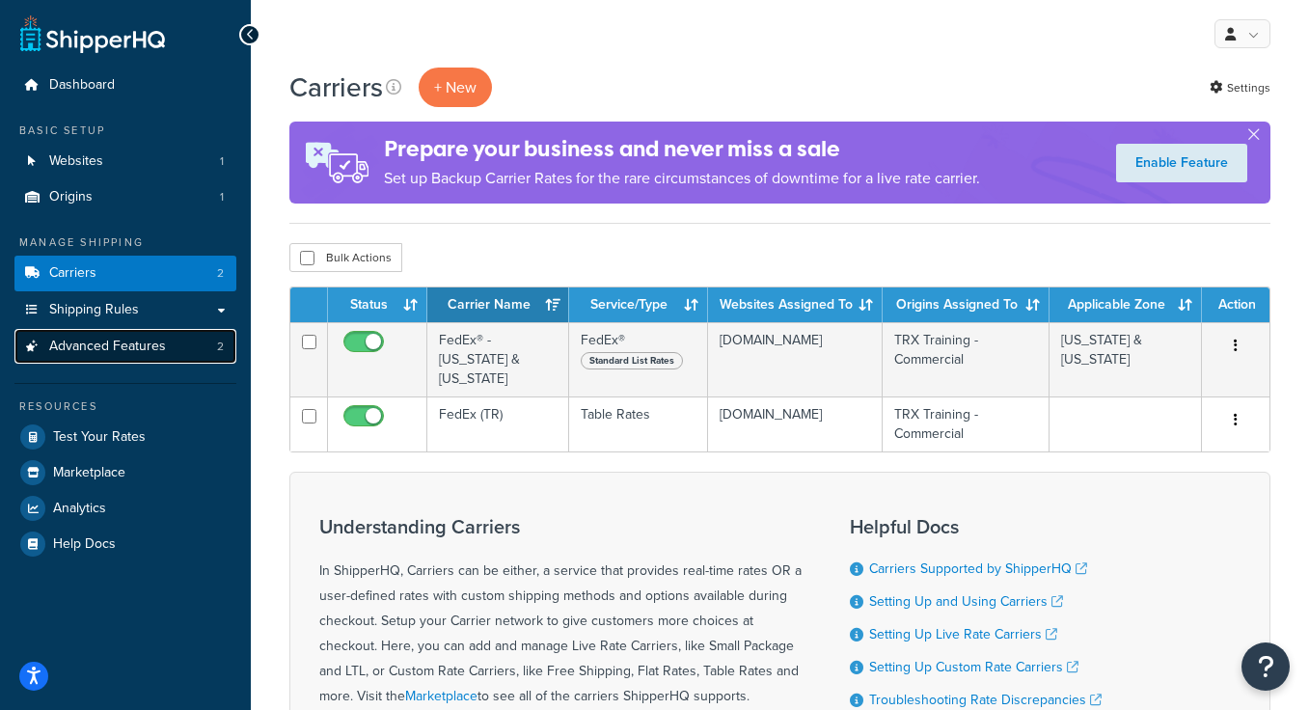
click at [126, 343] on span "Advanced Features" at bounding box center [107, 347] width 117 height 16
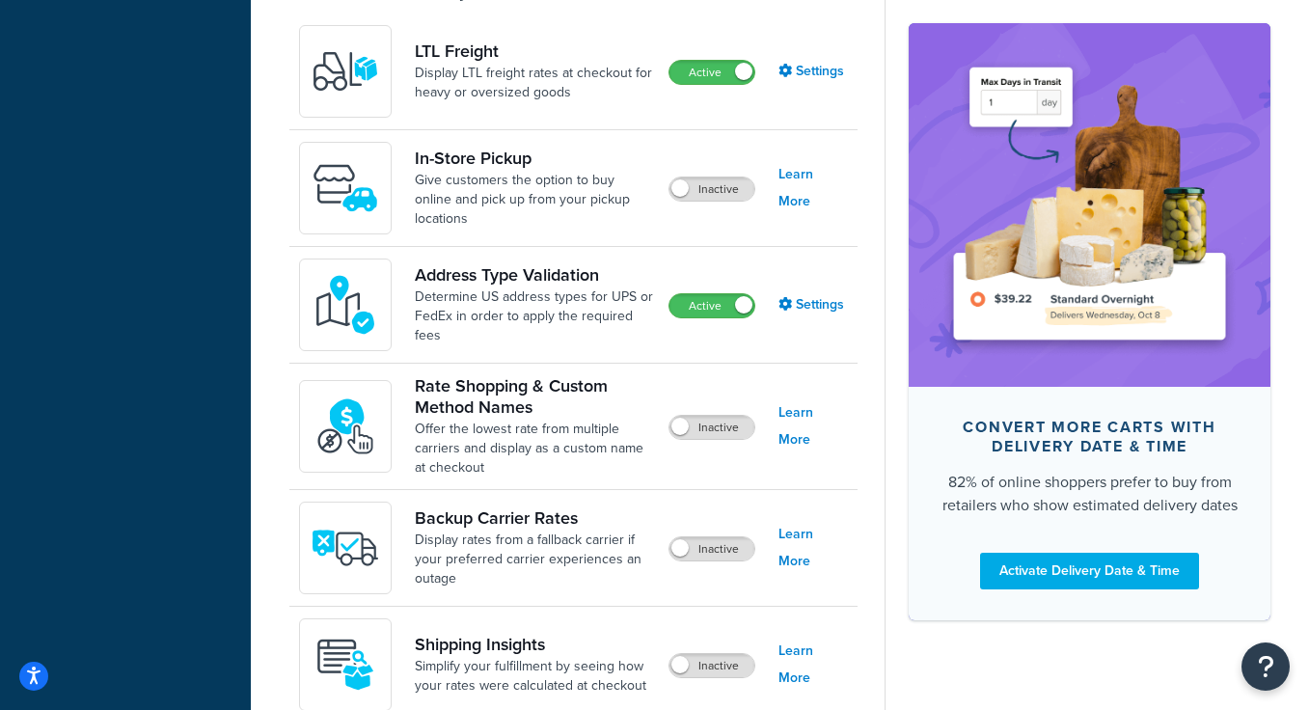
scroll to position [531, 0]
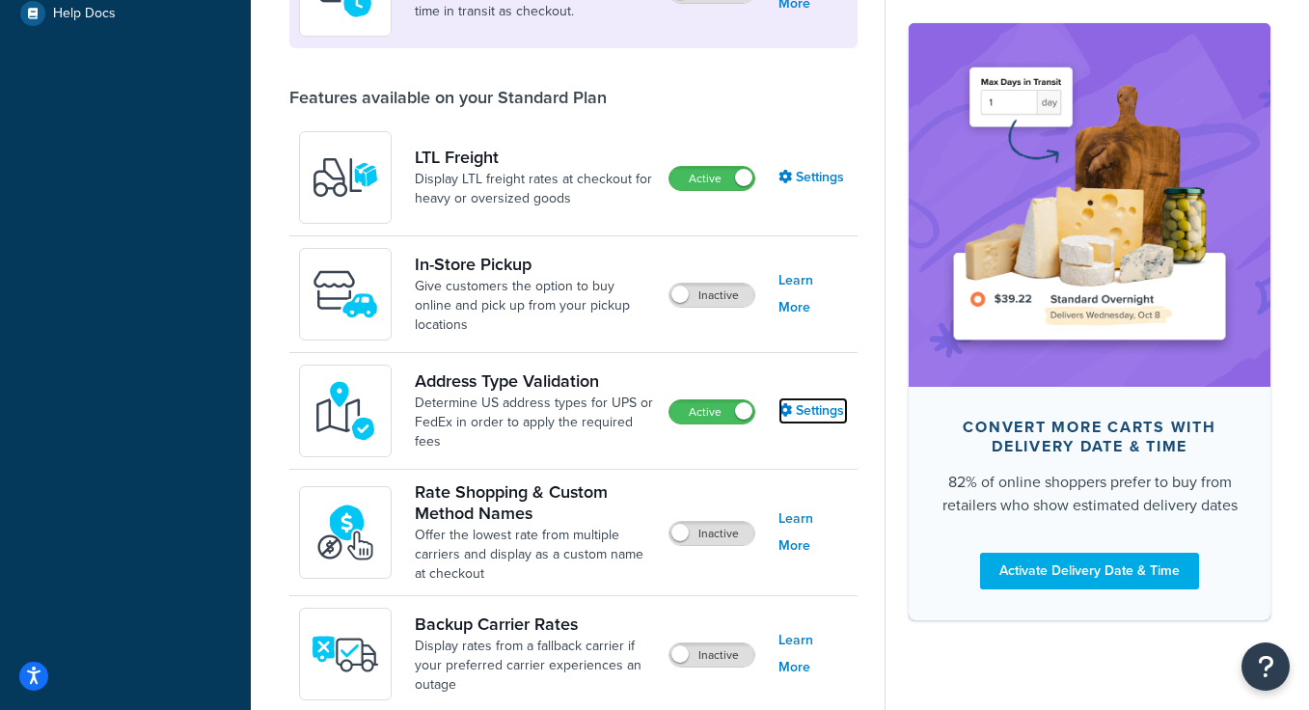
click at [812, 419] on link "Settings" at bounding box center [812, 410] width 69 height 27
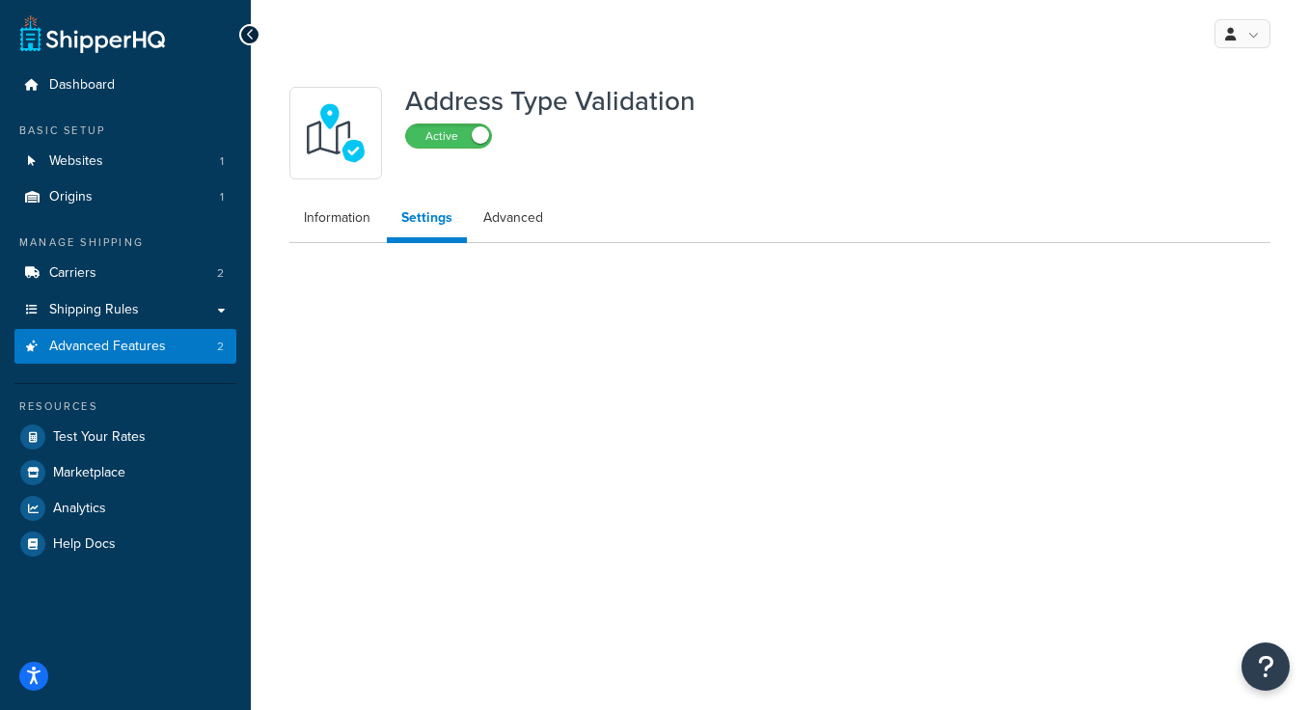
select select "163682"
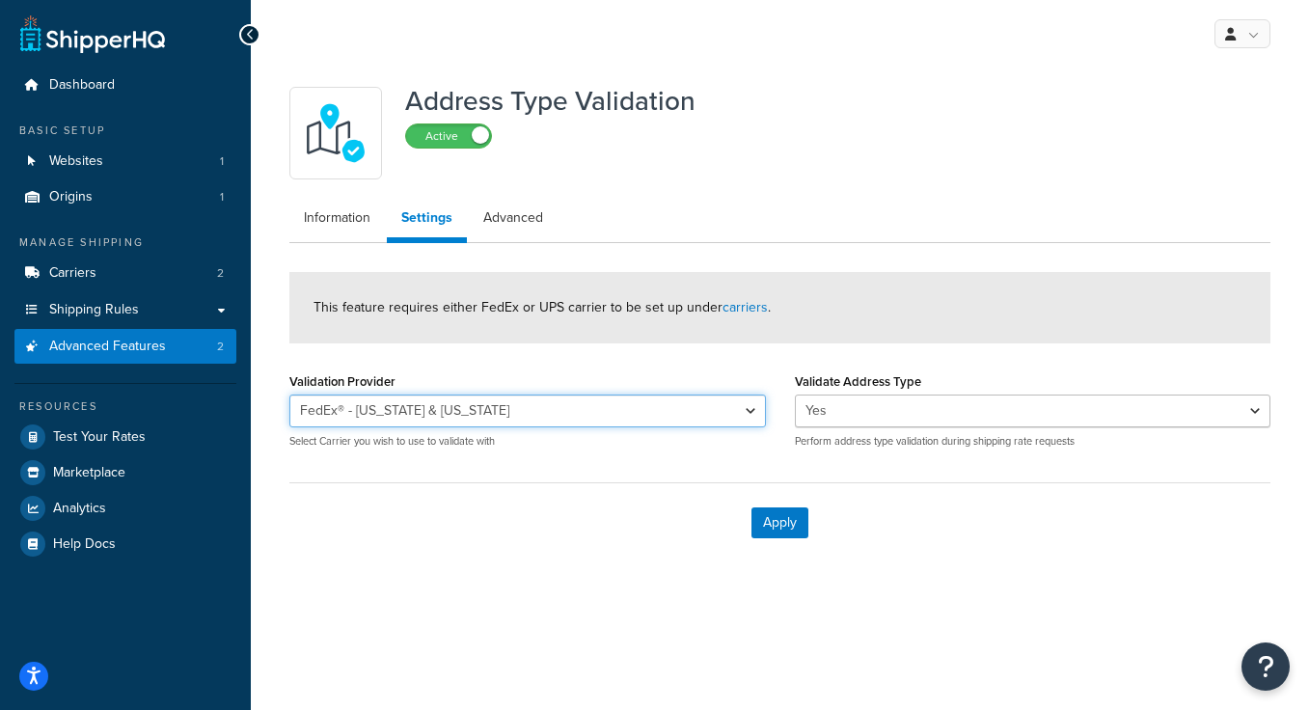
click at [517, 410] on select "FedEx® - [US_STATE] & [US_STATE]" at bounding box center [527, 411] width 477 height 33
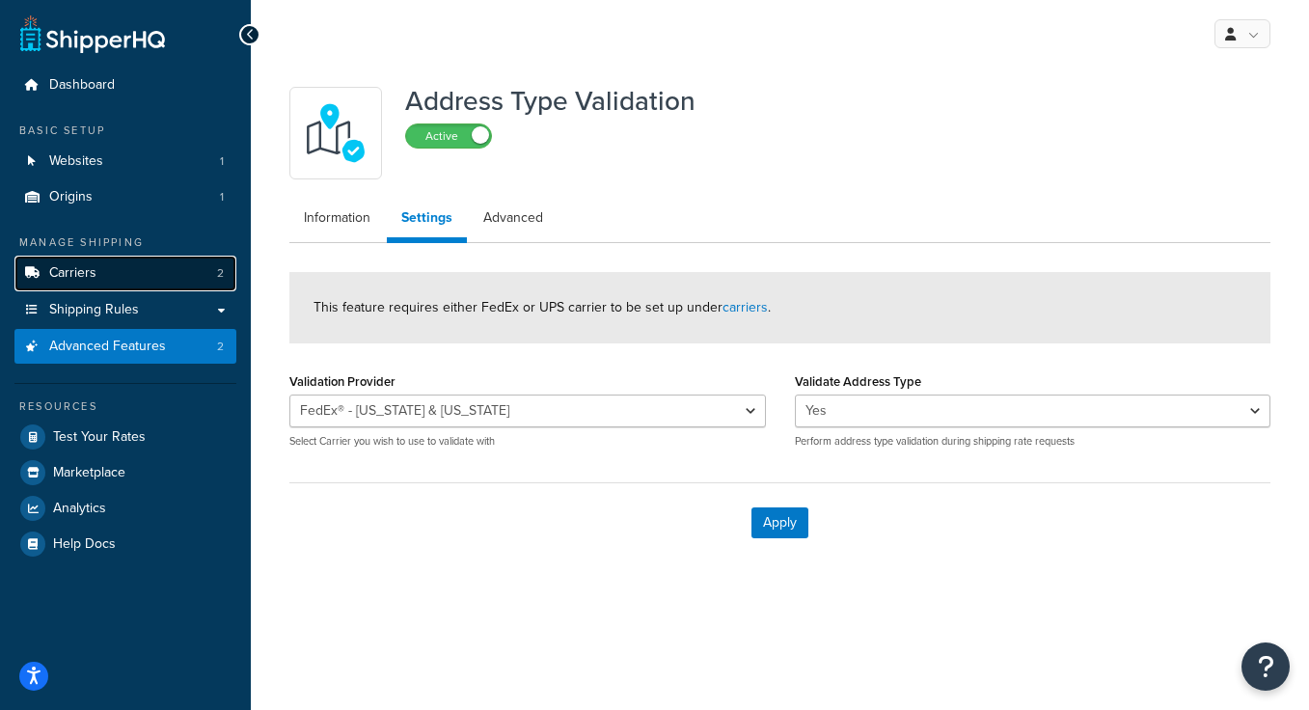
click at [126, 282] on link "Carriers 2" at bounding box center [125, 274] width 222 height 36
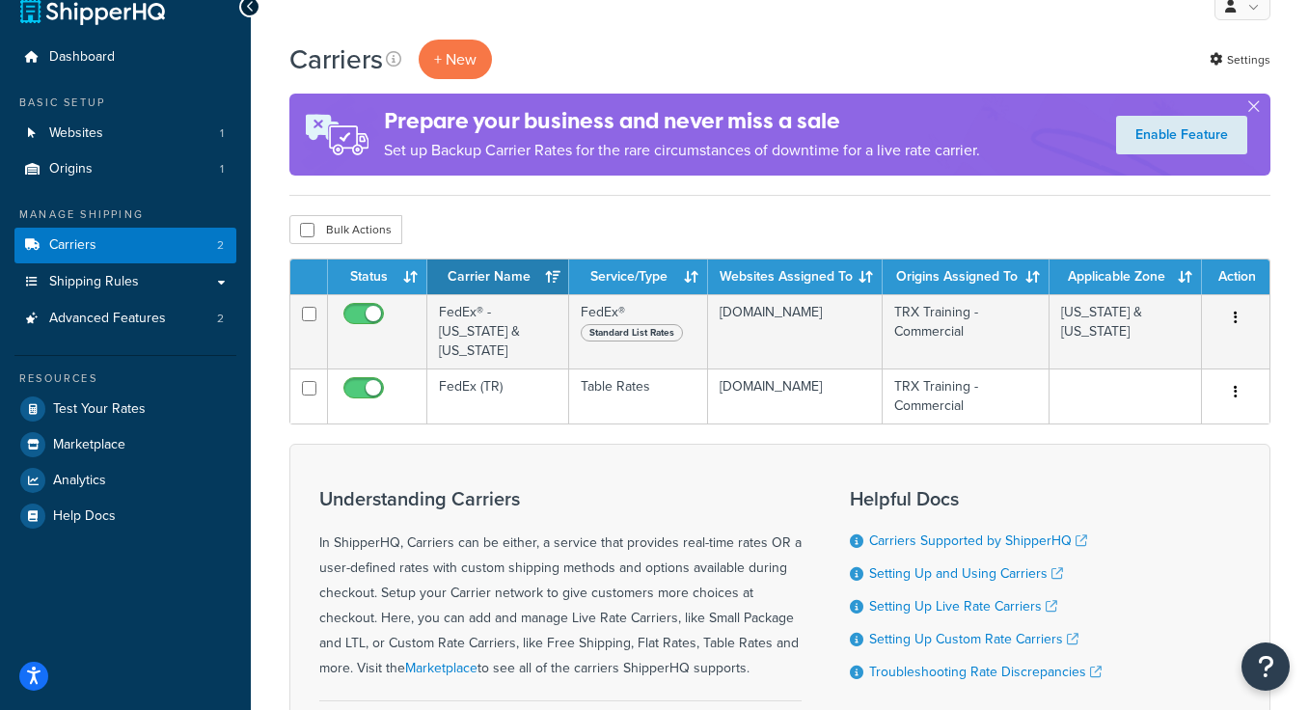
scroll to position [34, 0]
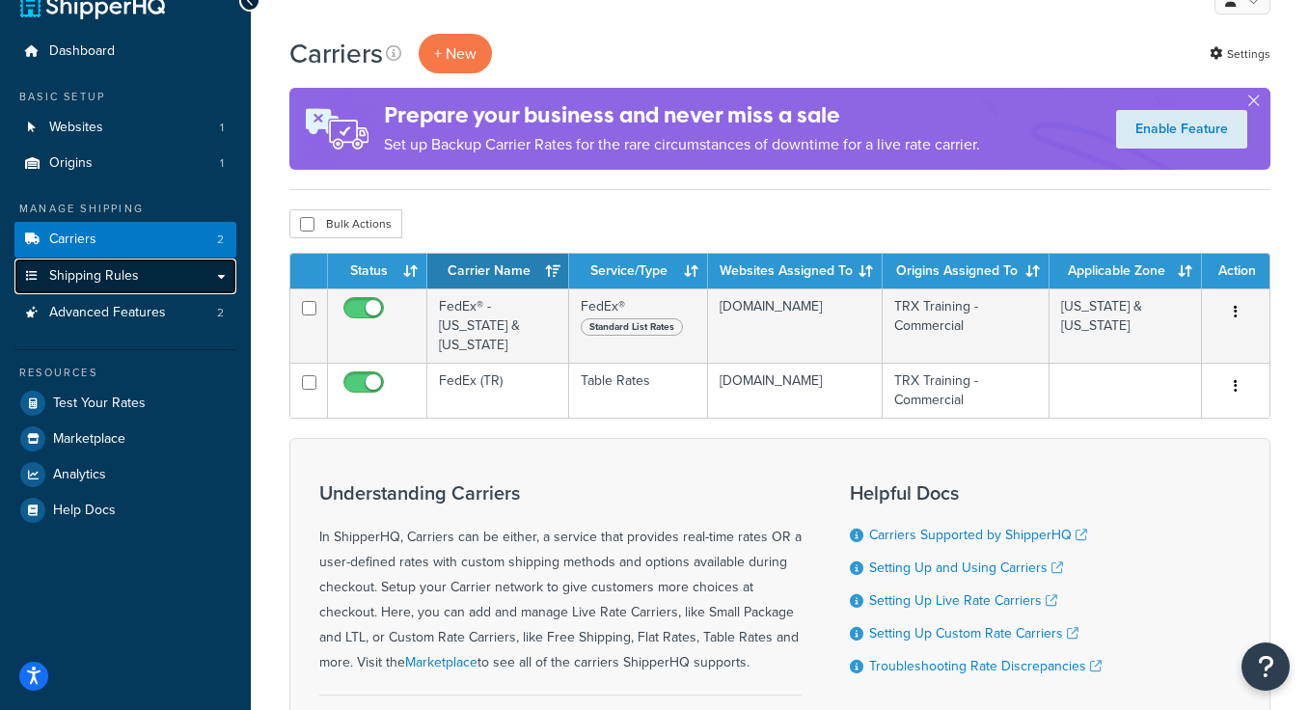
click at [115, 281] on span "Shipping Rules" at bounding box center [94, 276] width 90 height 16
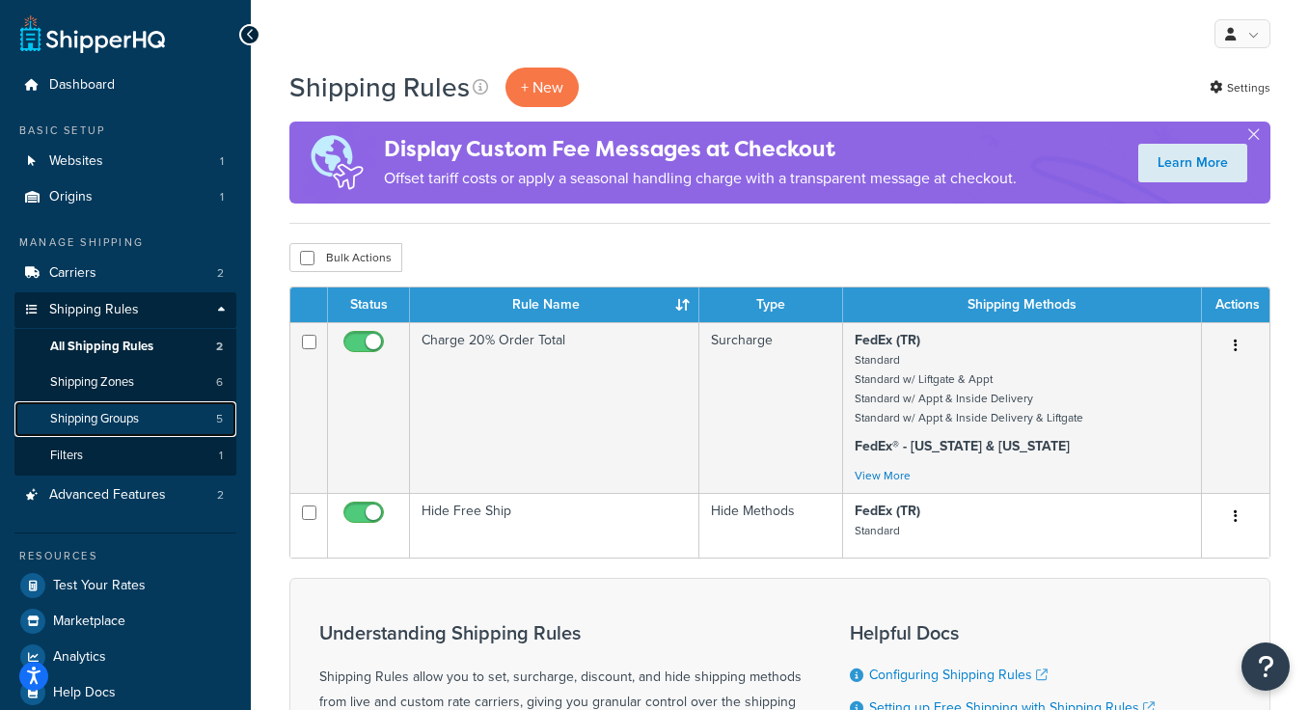
click at [137, 421] on span "Shipping Groups" at bounding box center [94, 419] width 89 height 16
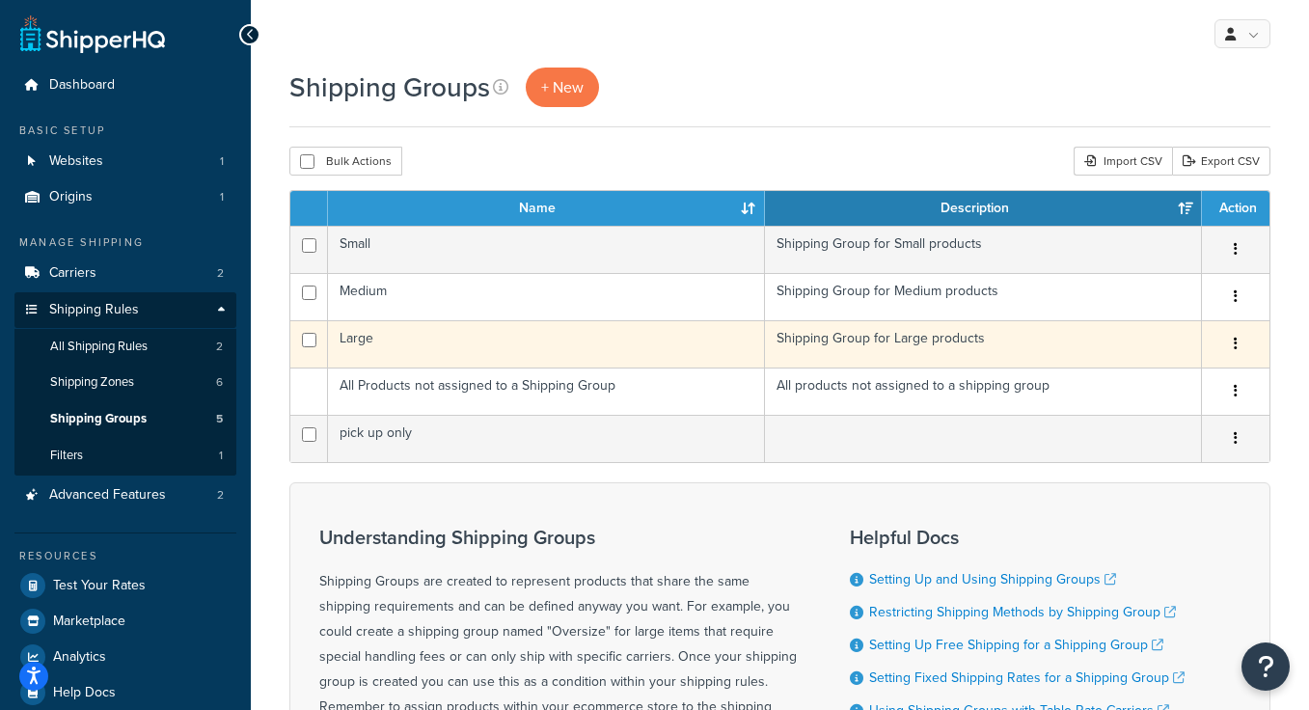
click at [577, 350] on td "Large" at bounding box center [546, 343] width 437 height 47
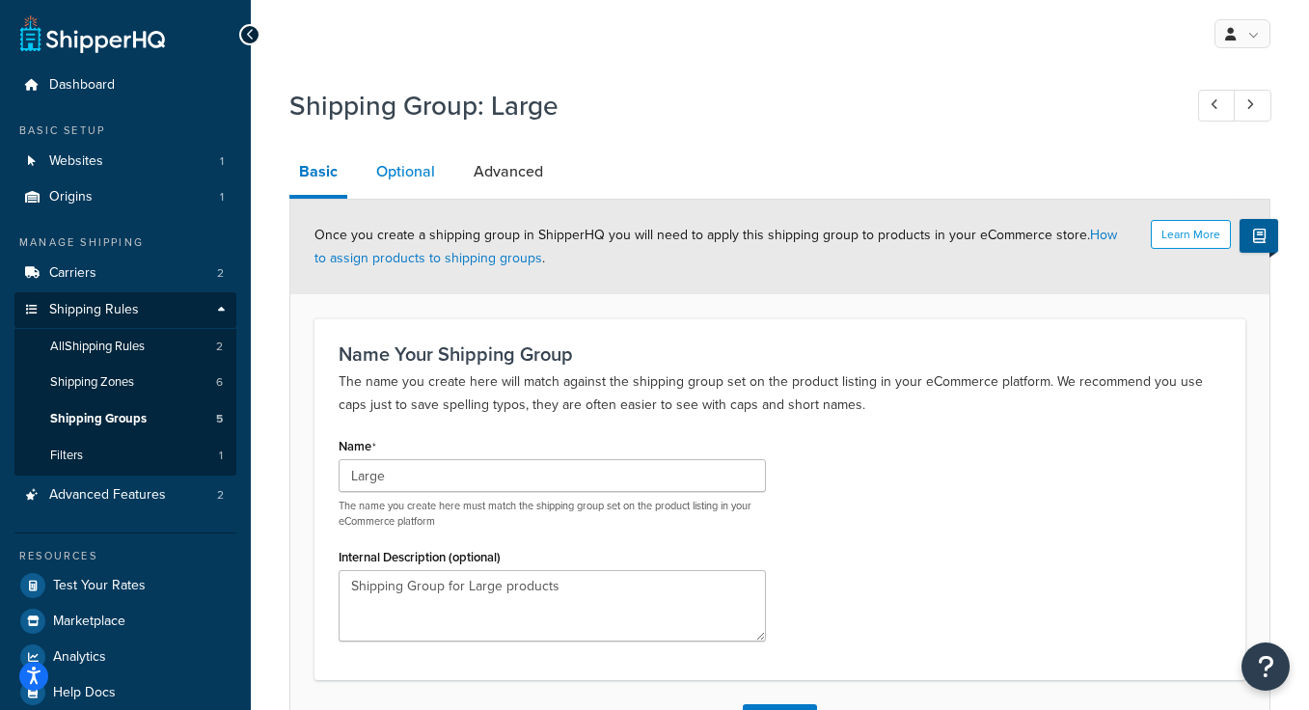
click at [417, 175] on link "Optional" at bounding box center [406, 172] width 78 height 46
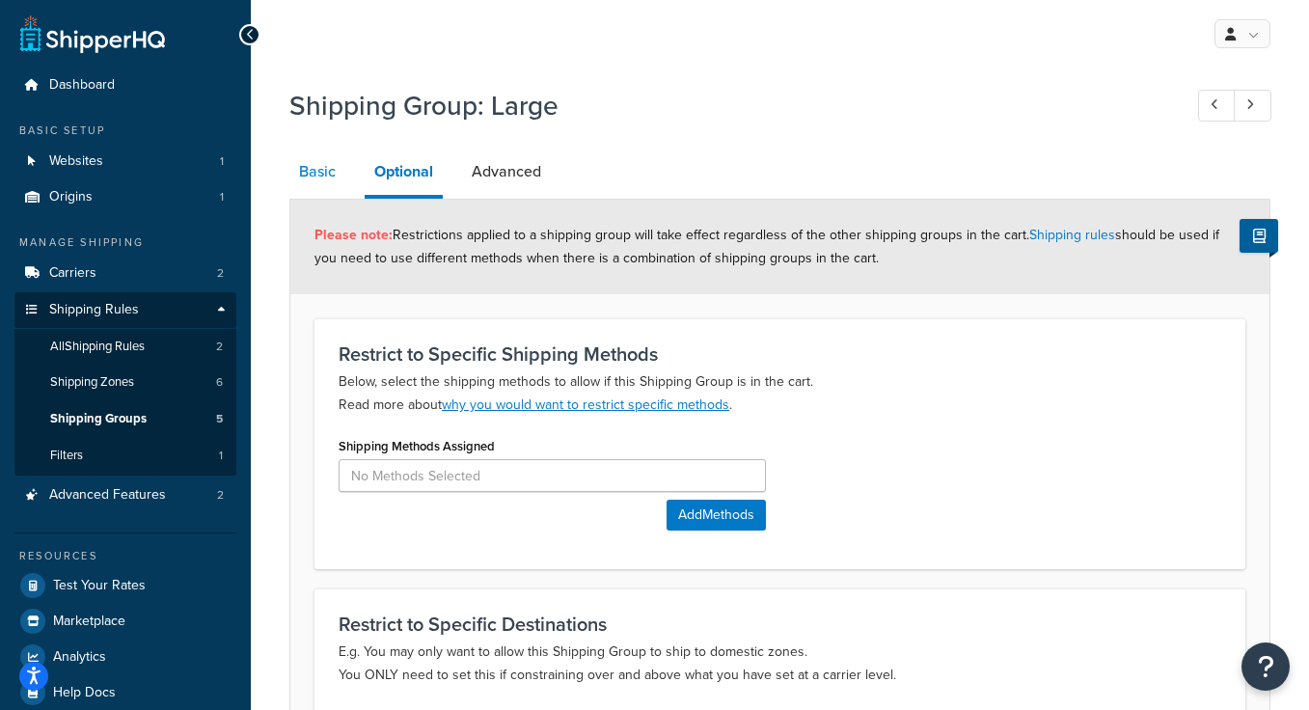
click at [311, 171] on link "Basic" at bounding box center [317, 172] width 56 height 46
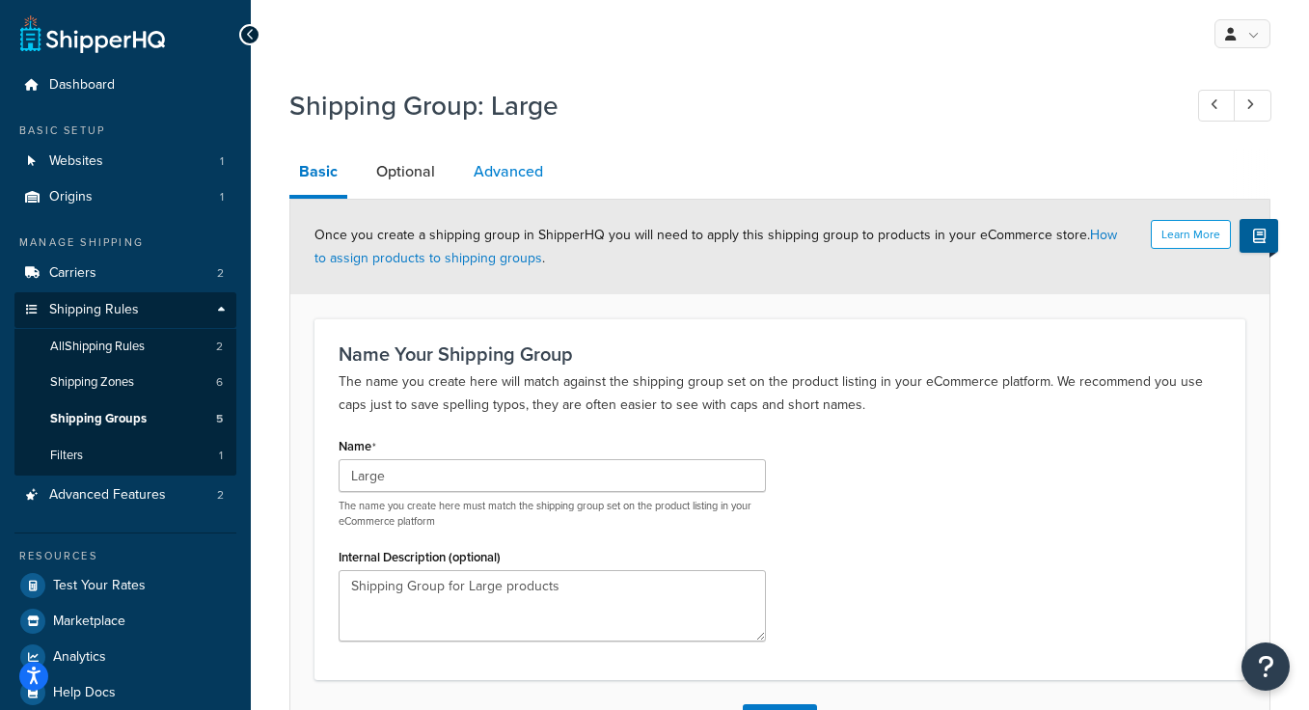
click at [503, 168] on link "Advanced" at bounding box center [508, 172] width 89 height 46
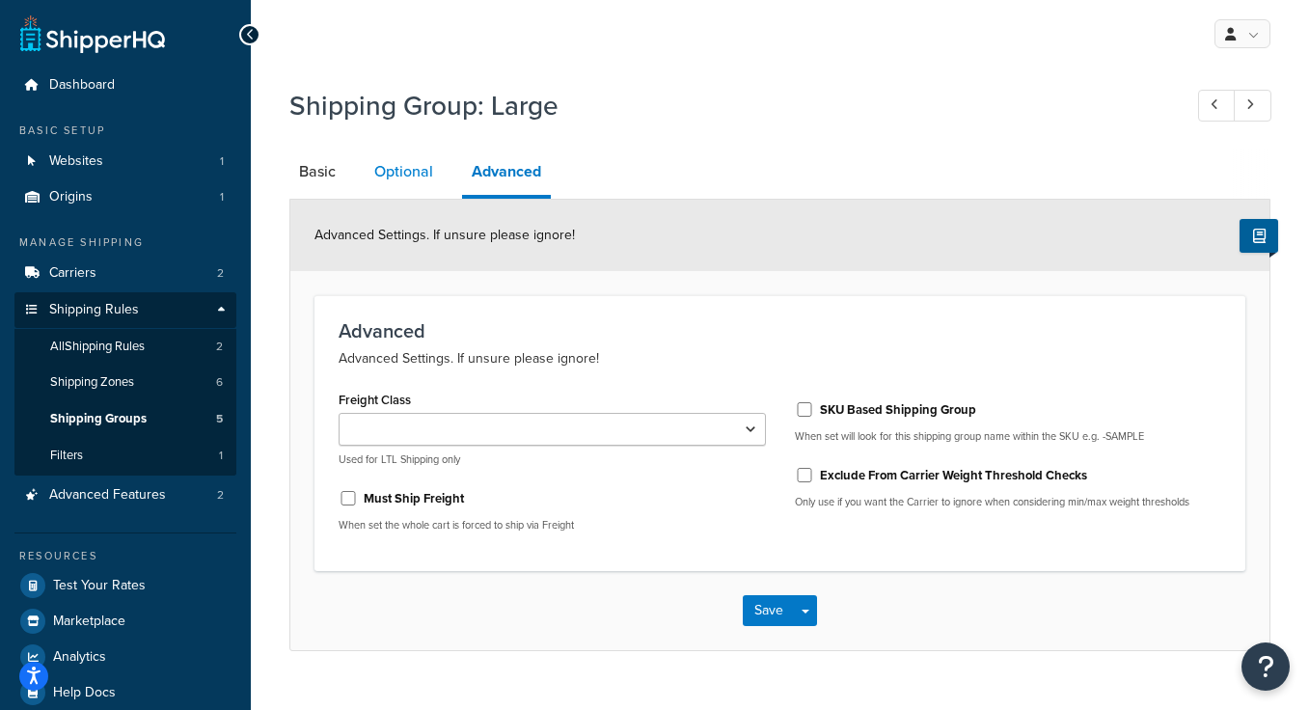
click at [423, 167] on link "Optional" at bounding box center [404, 172] width 78 height 46
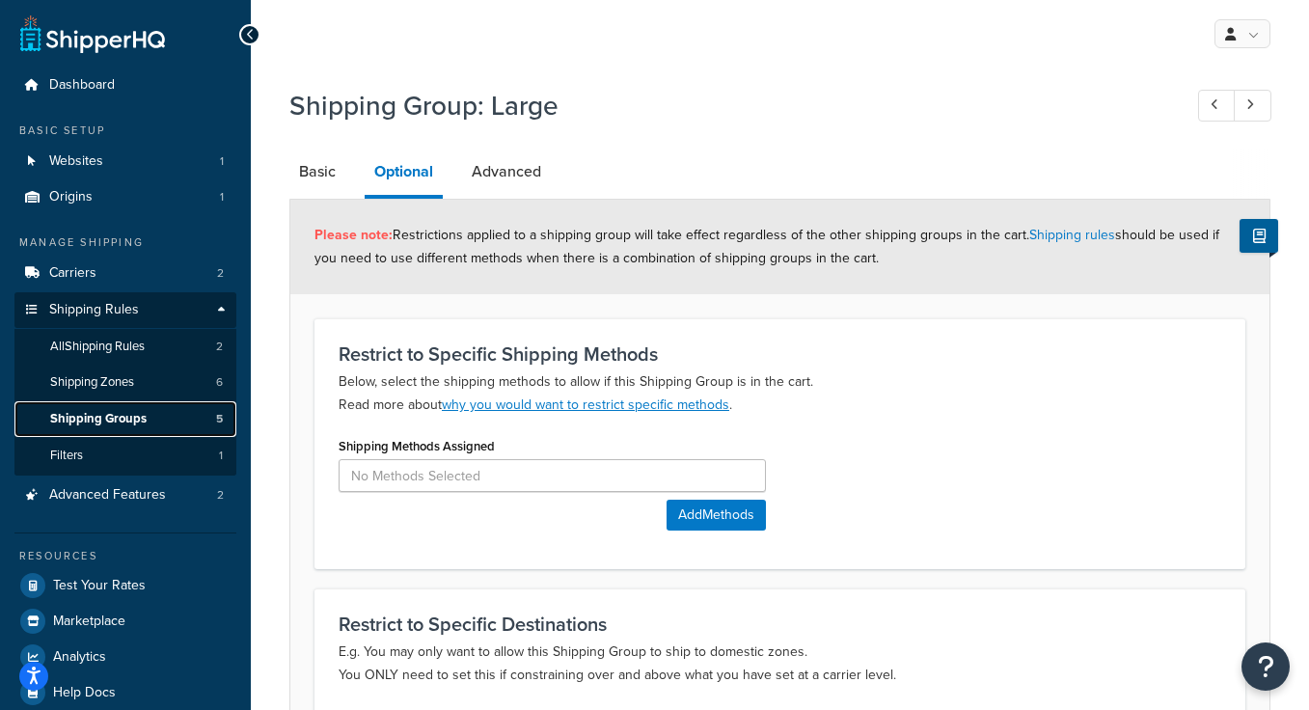
click at [137, 413] on span "Shipping Groups" at bounding box center [98, 419] width 96 height 16
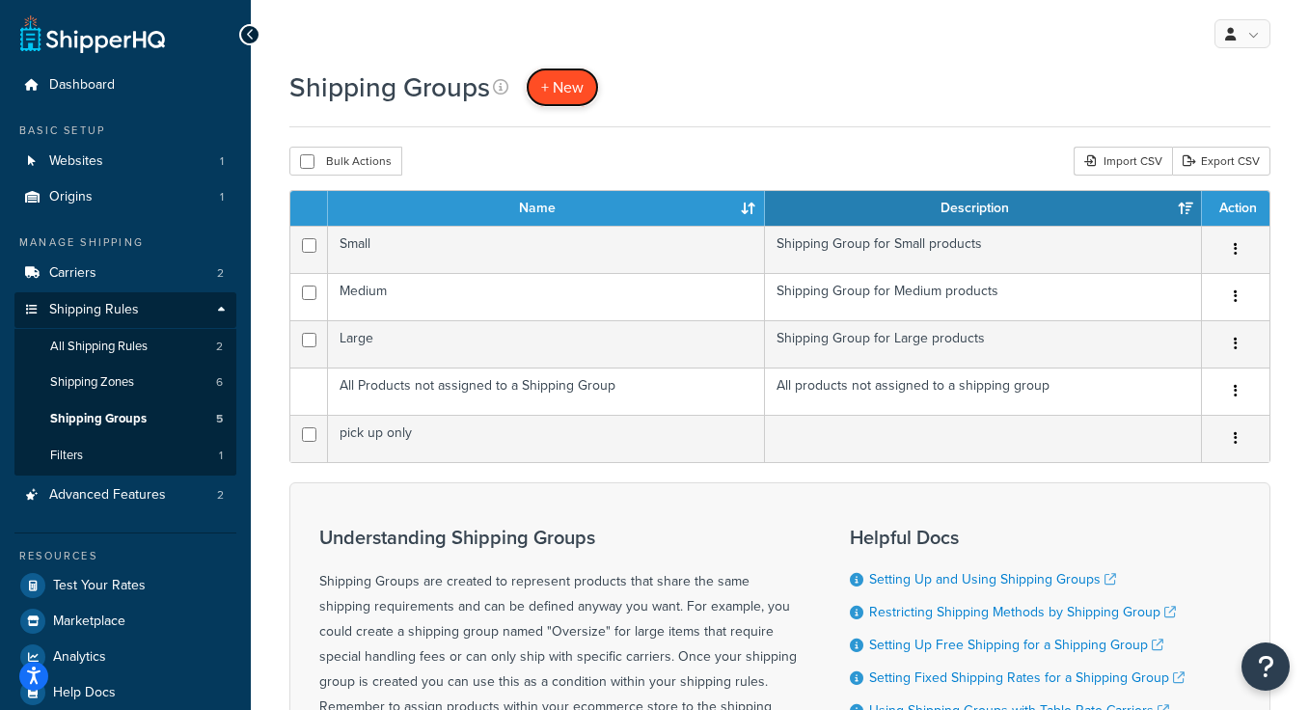
click at [567, 71] on link "+ New" at bounding box center [562, 88] width 73 height 40
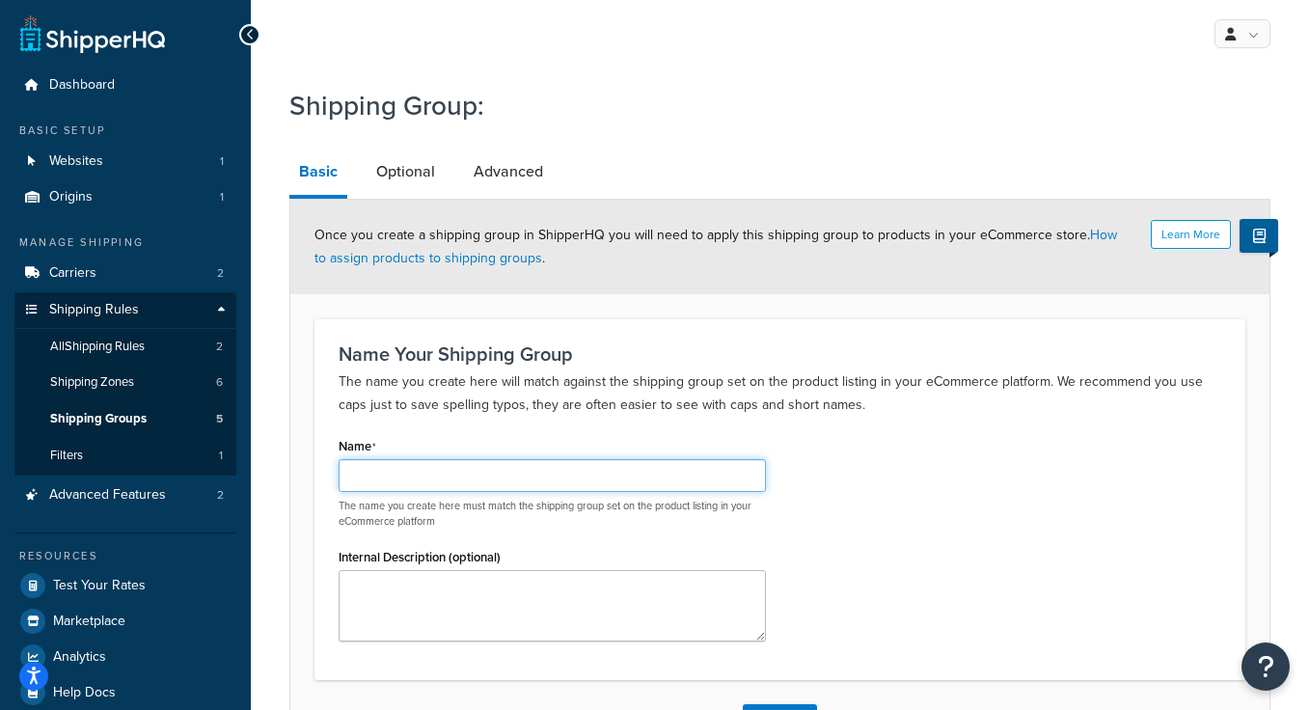
click at [416, 471] on input "Name" at bounding box center [552, 475] width 427 height 33
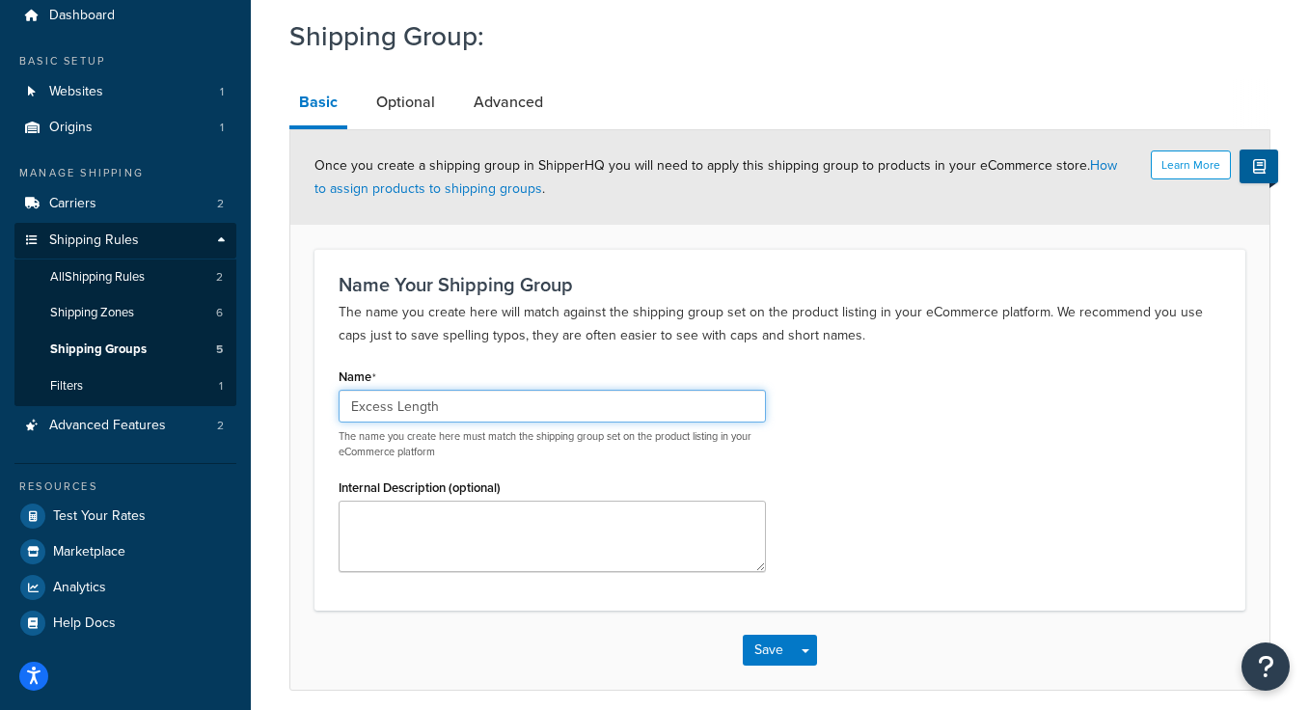
scroll to position [71, 0]
type input "Excess Length"
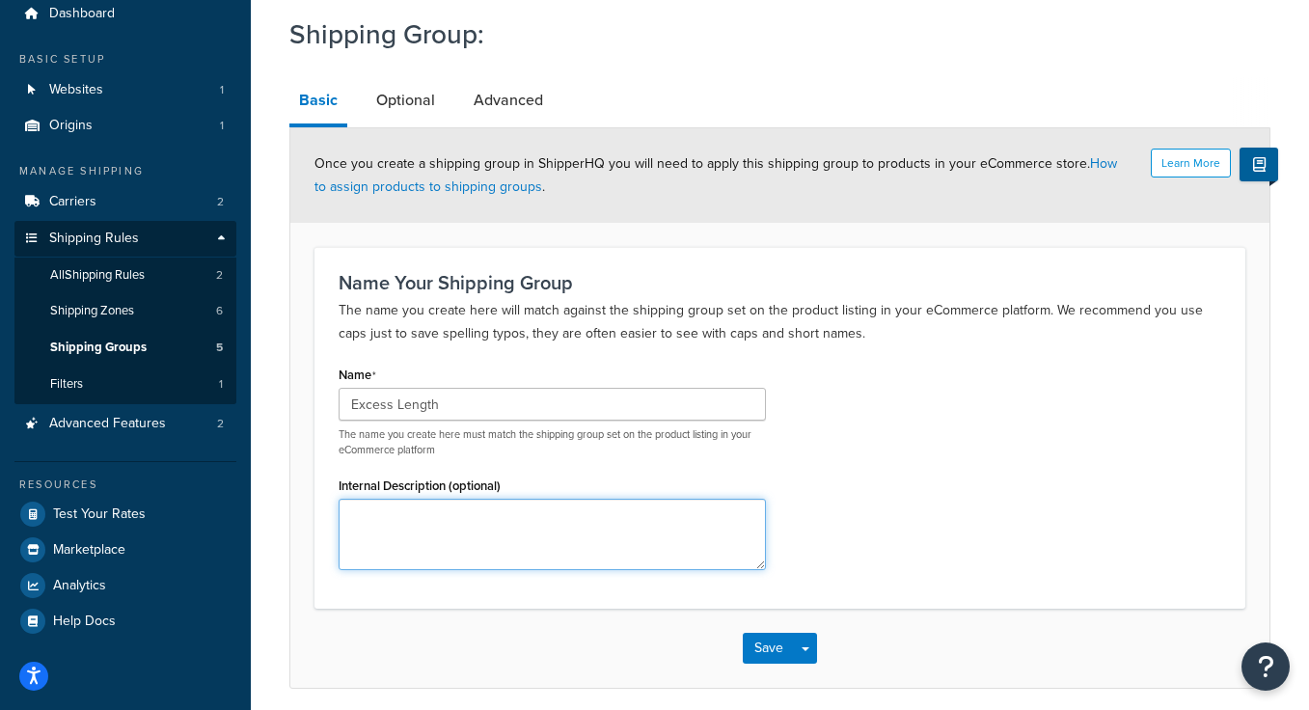
click at [410, 545] on textarea "Internal Description (optional)" at bounding box center [552, 534] width 427 height 71
type textarea "larger boxes"
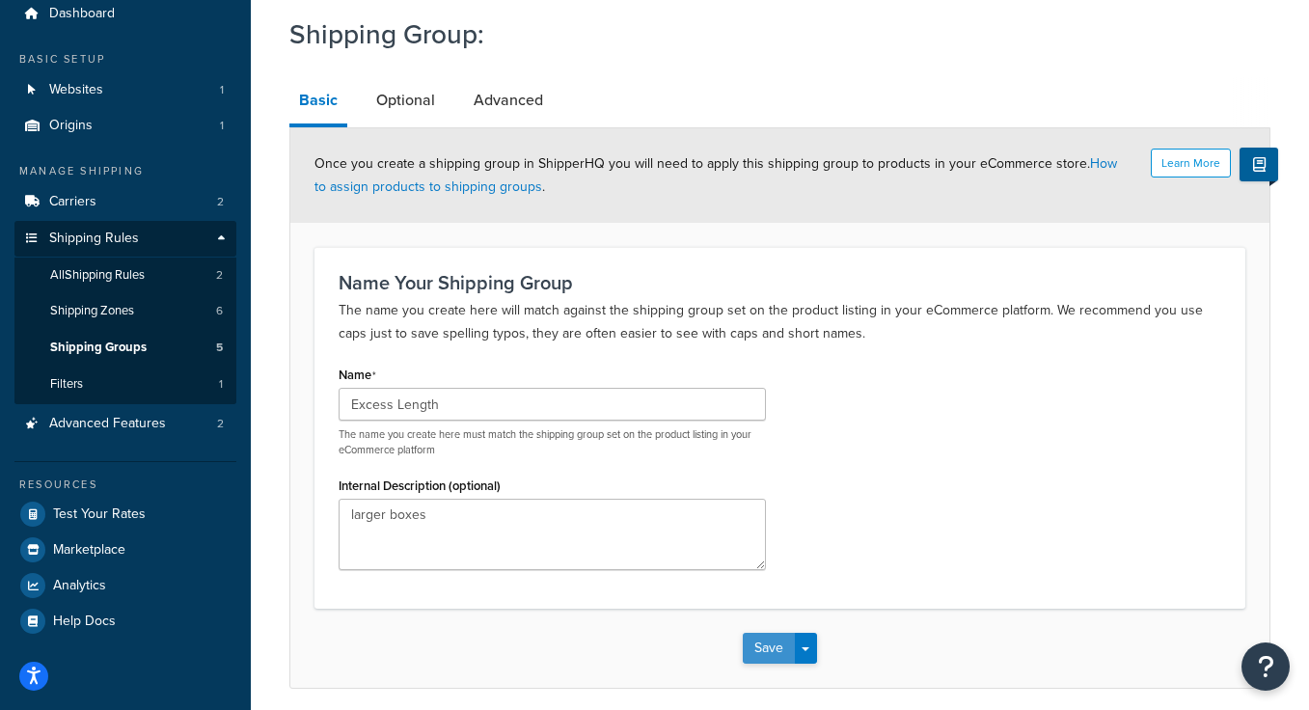
click at [768, 651] on button "Save" at bounding box center [769, 648] width 52 height 31
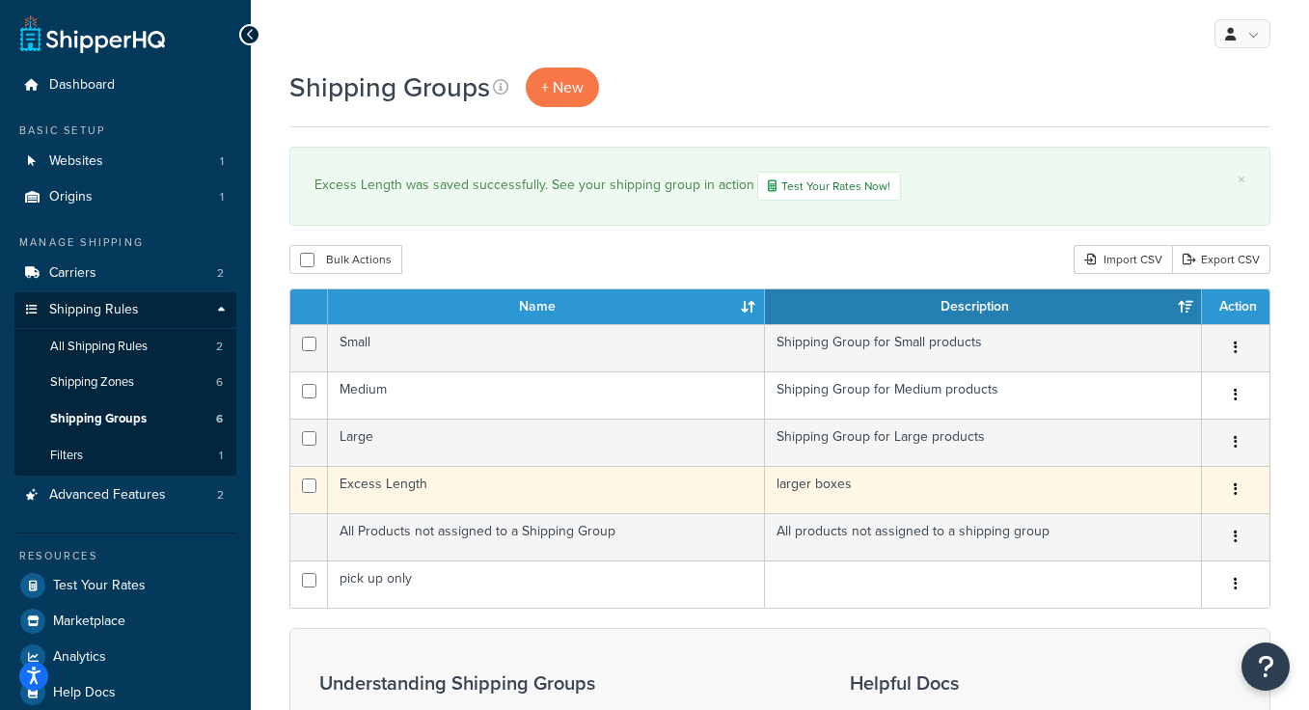
click at [509, 504] on td "Excess Length" at bounding box center [546, 489] width 437 height 47
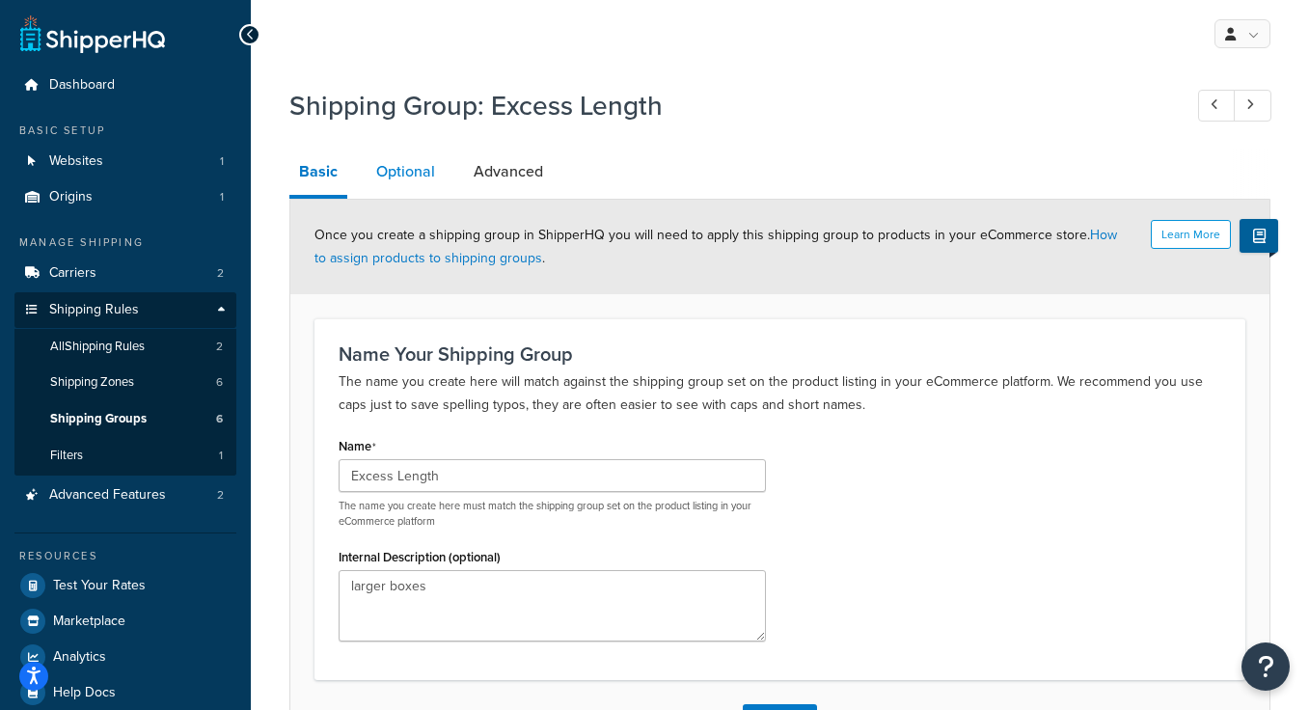
click at [423, 179] on link "Optional" at bounding box center [406, 172] width 78 height 46
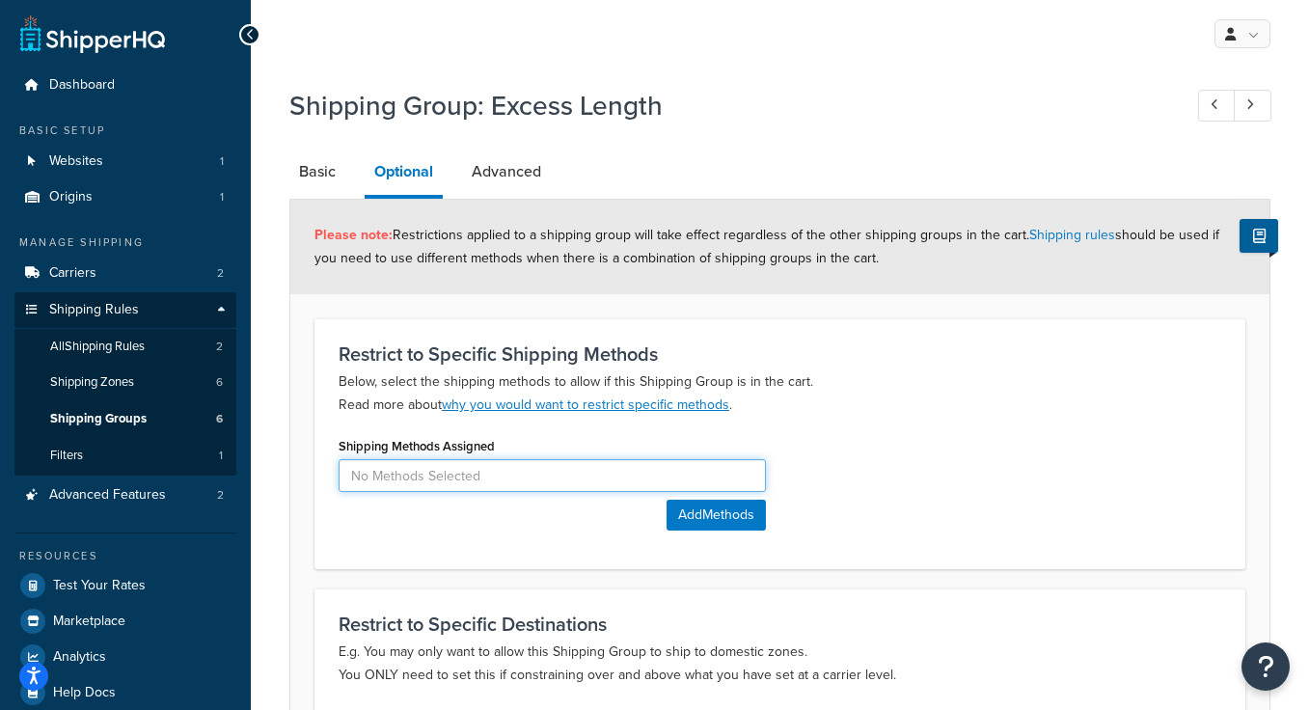
click at [398, 481] on input at bounding box center [552, 475] width 427 height 33
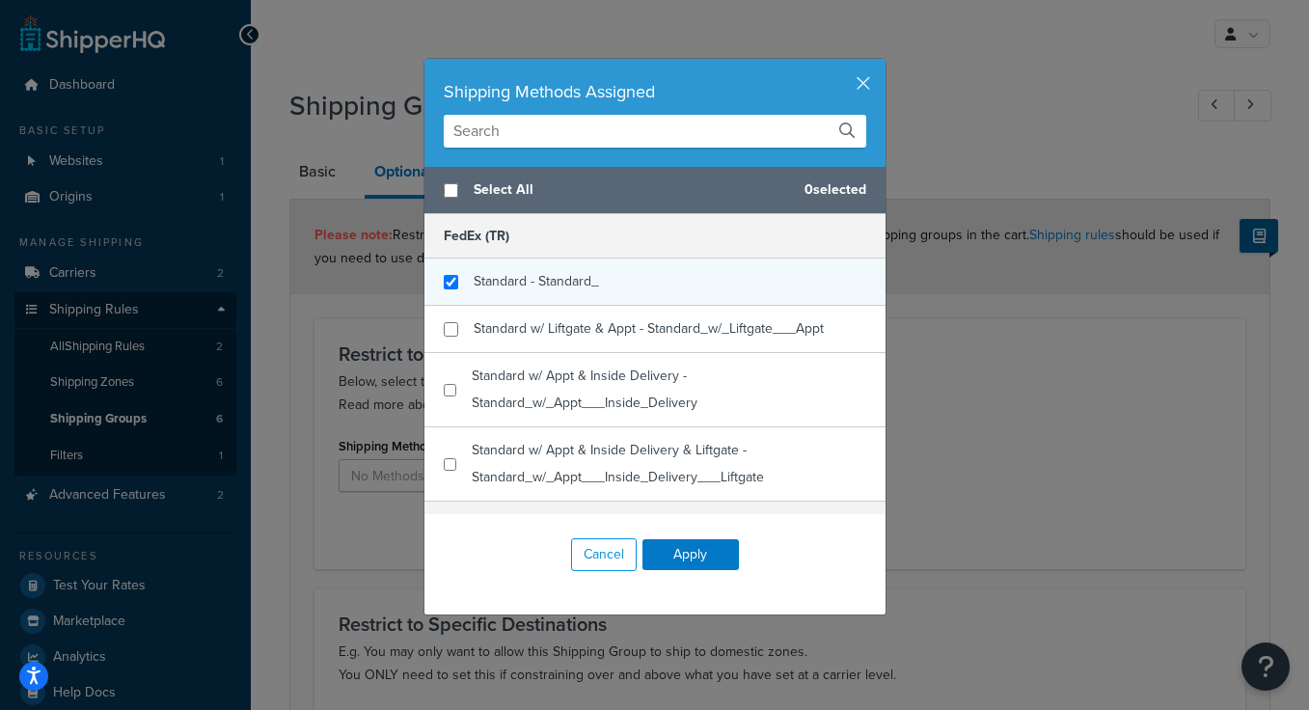
checkbox input "true"
click at [568, 277] on span "Standard - Standard_" at bounding box center [536, 281] width 125 height 20
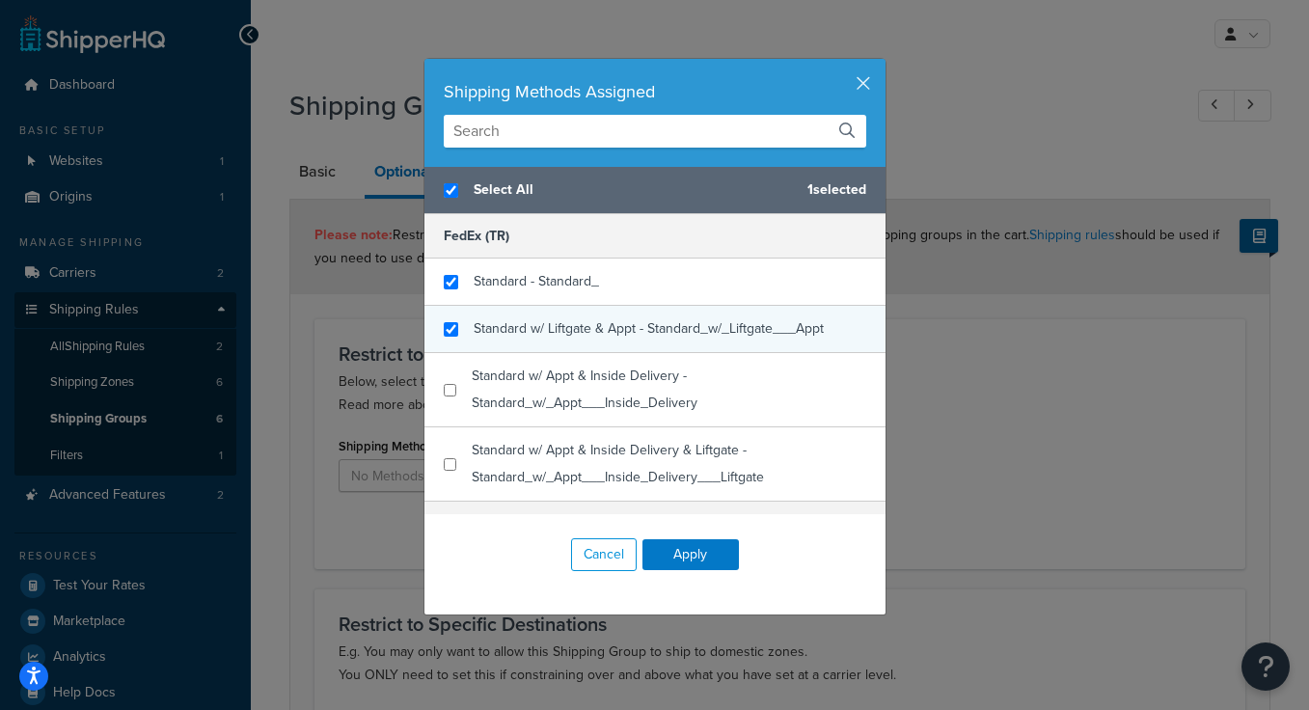
checkbox input "true"
click at [566, 325] on span "Standard w/ Liftgate & Appt - Standard_w/_Liftgate___Appt" at bounding box center [649, 328] width 350 height 20
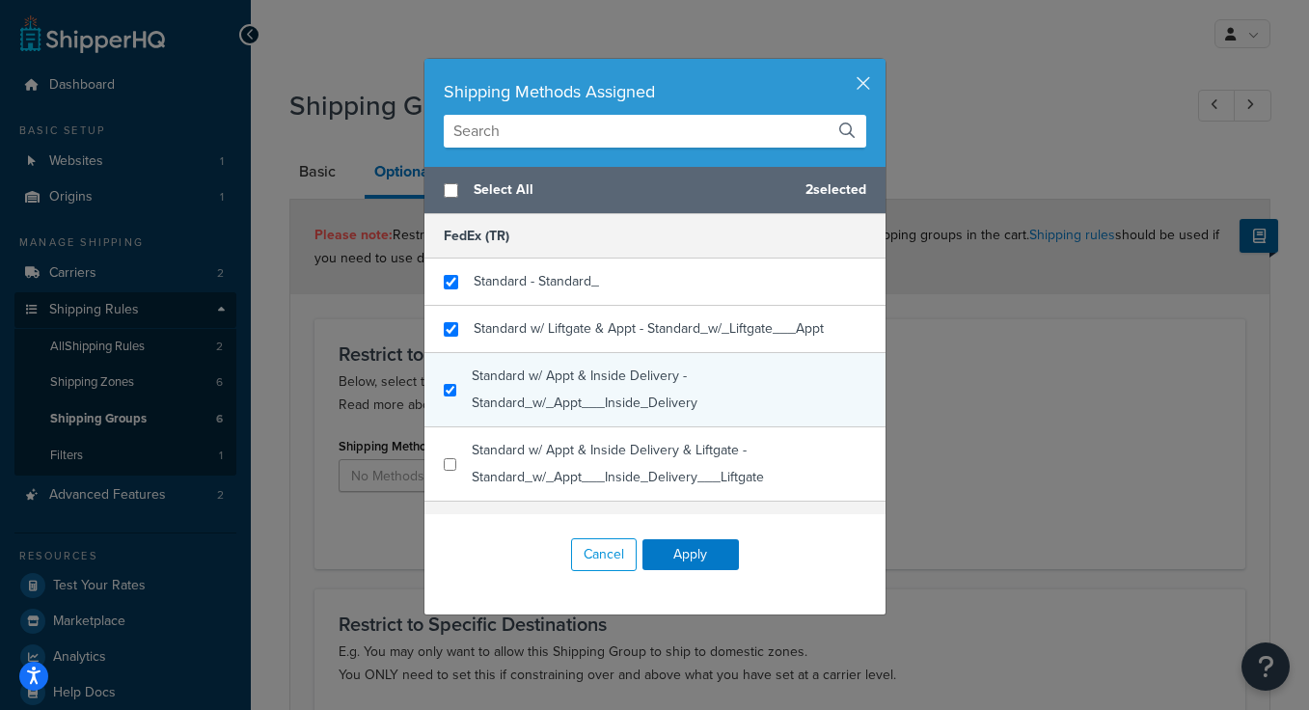
checkbox input "false"
checkbox input "true"
click at [566, 384] on span "Standard w/ Appt & Inside Delivery - Standard_w/_Appt___Inside_Delivery" at bounding box center [585, 389] width 226 height 47
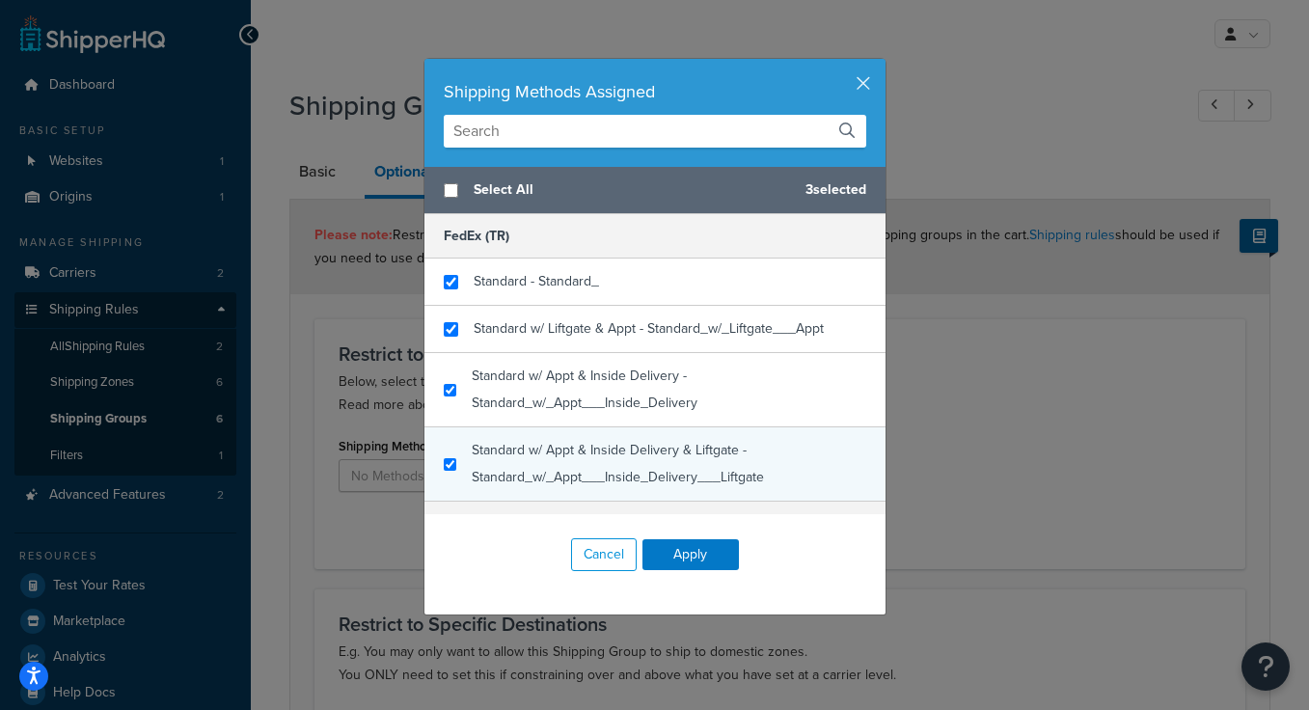
checkbox input "true"
click at [566, 458] on span "Standard w/ Appt & Inside Delivery & Liftgate - Standard_w/_Appt___Inside_Deliv…" at bounding box center [618, 463] width 292 height 47
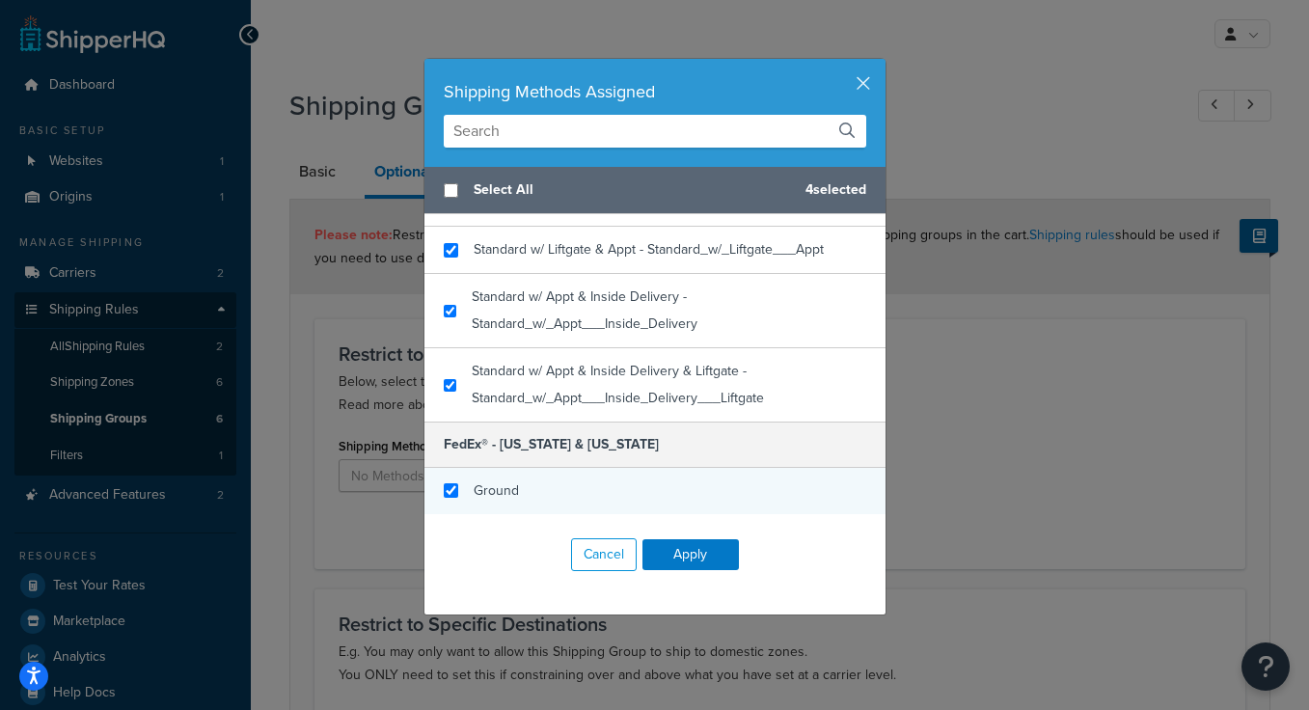
checkbox input "true"
click at [556, 503] on div "Ground" at bounding box center [654, 491] width 461 height 46
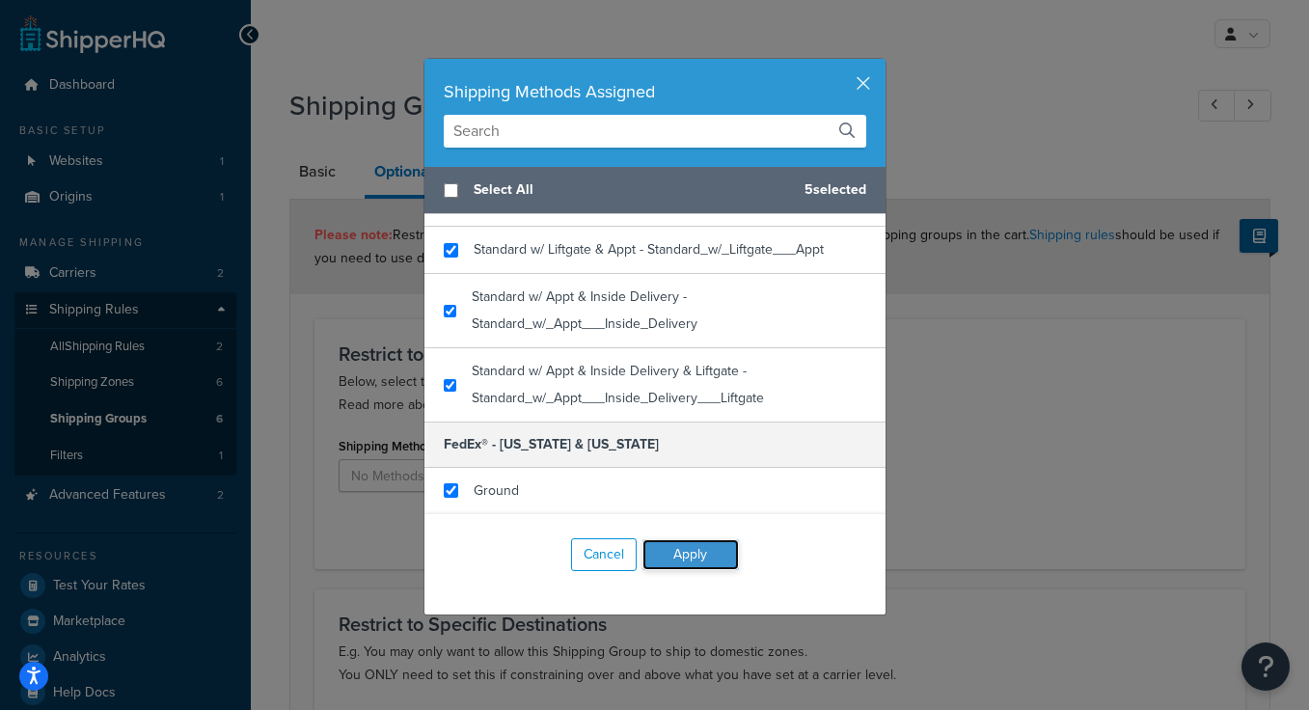
click at [701, 552] on button "Apply" at bounding box center [690, 554] width 96 height 31
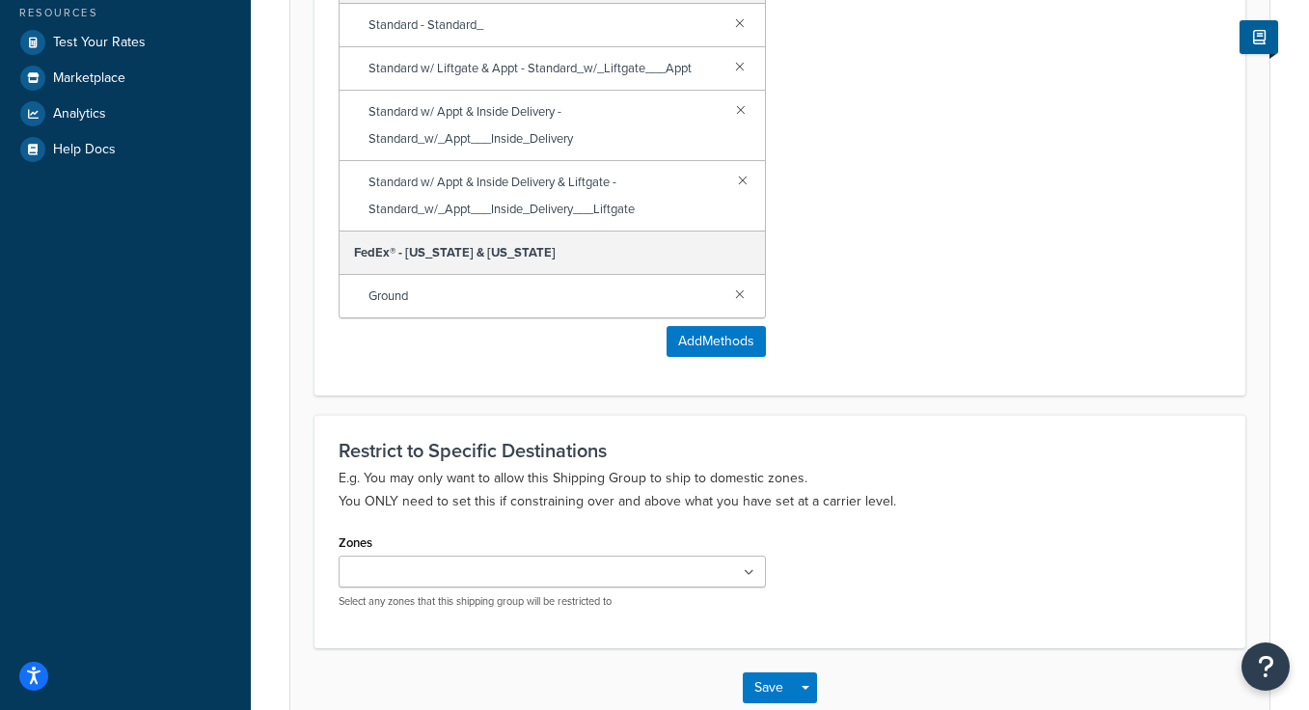
scroll to position [658, 0]
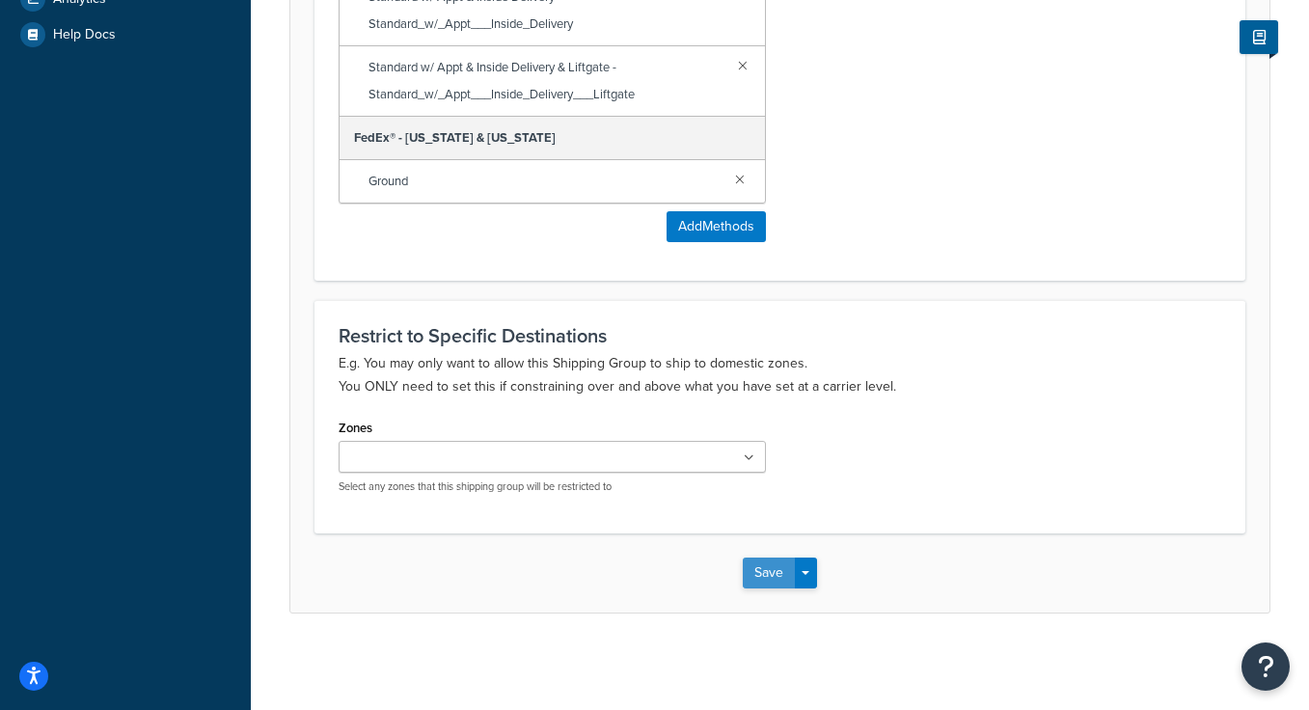
click at [757, 576] on button "Save" at bounding box center [769, 573] width 52 height 31
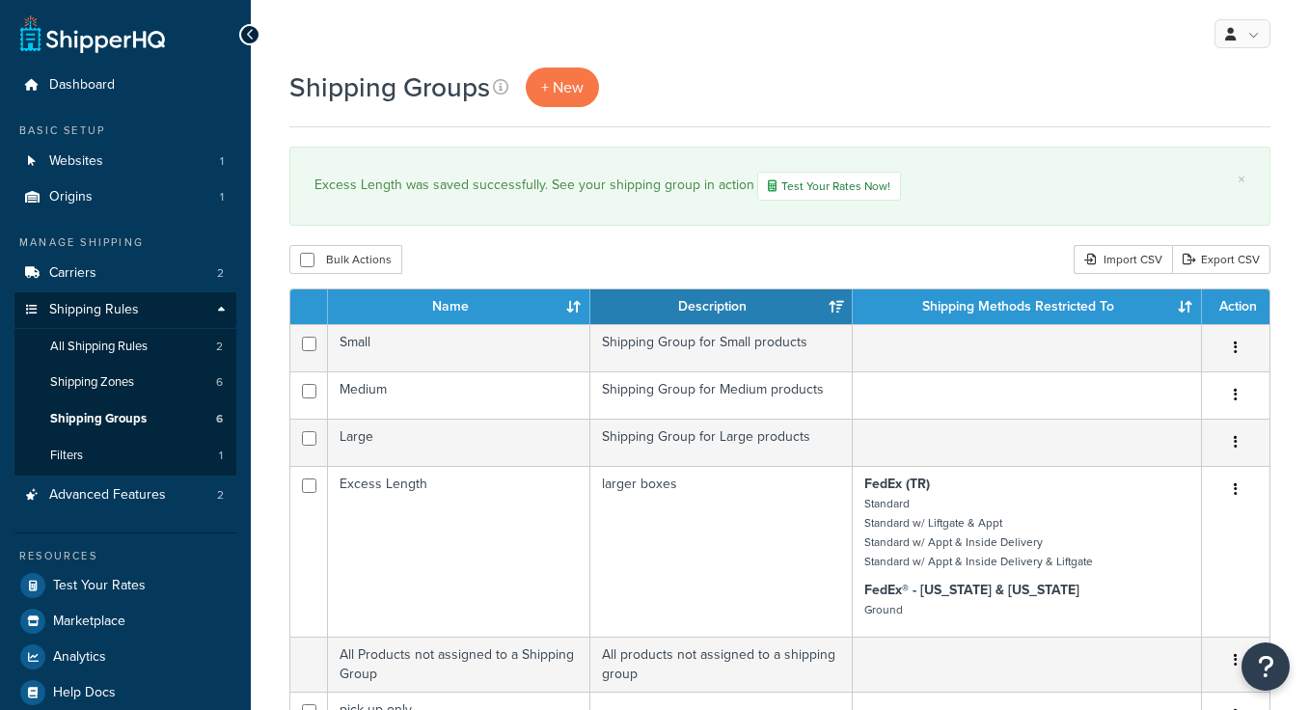
click at [496, 177] on div "Excess Length was saved successfully. See your shipping group in action Test Yo…" at bounding box center [779, 186] width 931 height 29
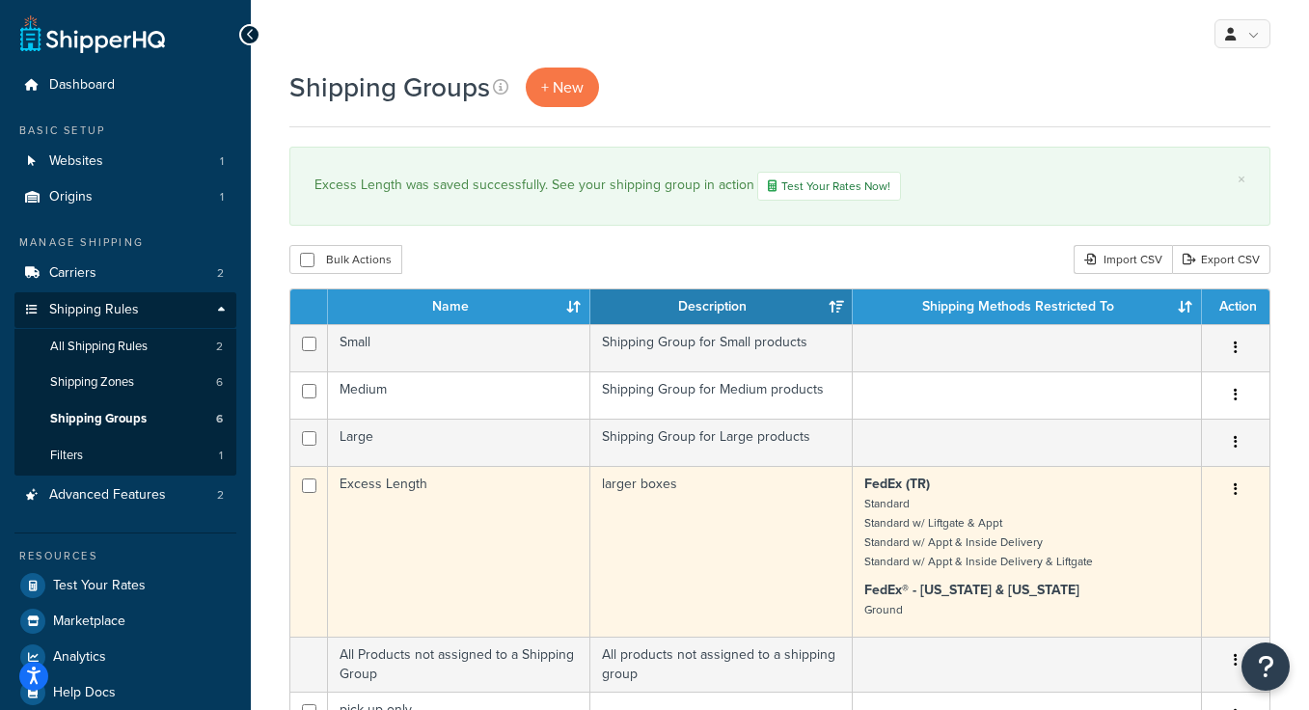
click at [503, 506] on td "Excess Length" at bounding box center [459, 551] width 262 height 171
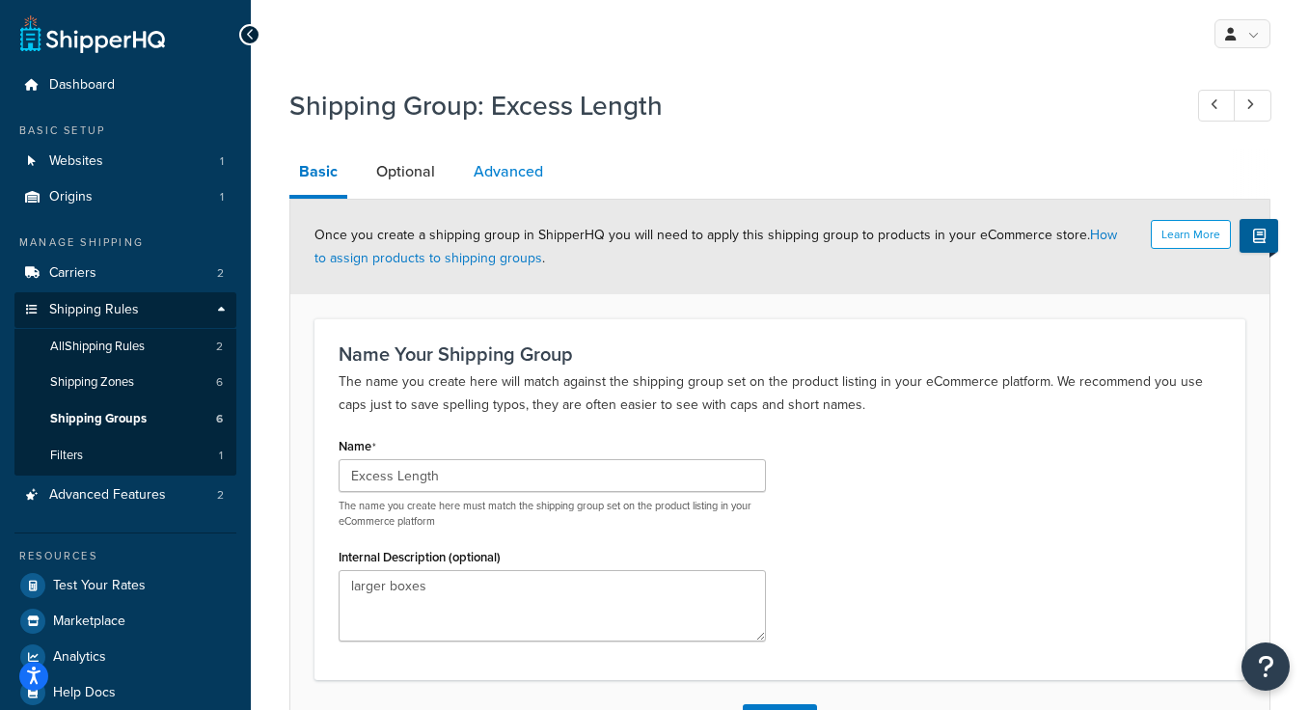
click at [505, 164] on link "Advanced" at bounding box center [508, 172] width 89 height 46
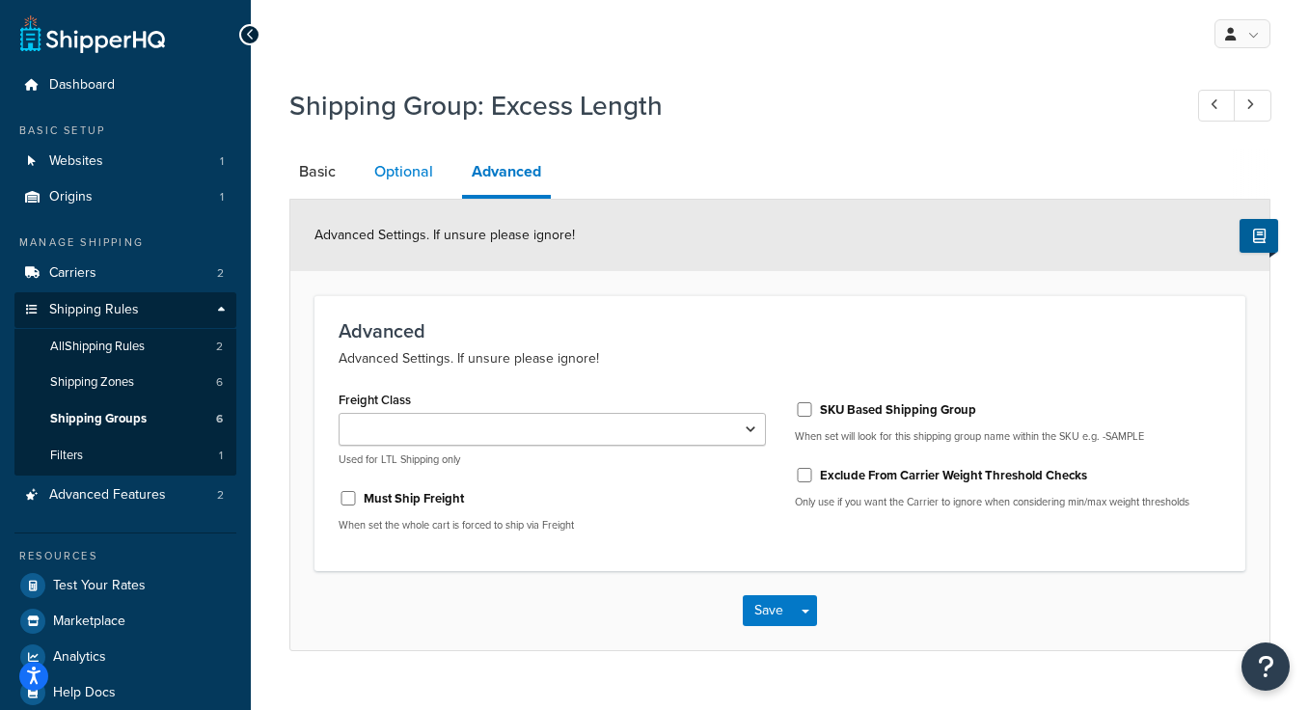
click at [387, 175] on link "Optional" at bounding box center [404, 172] width 78 height 46
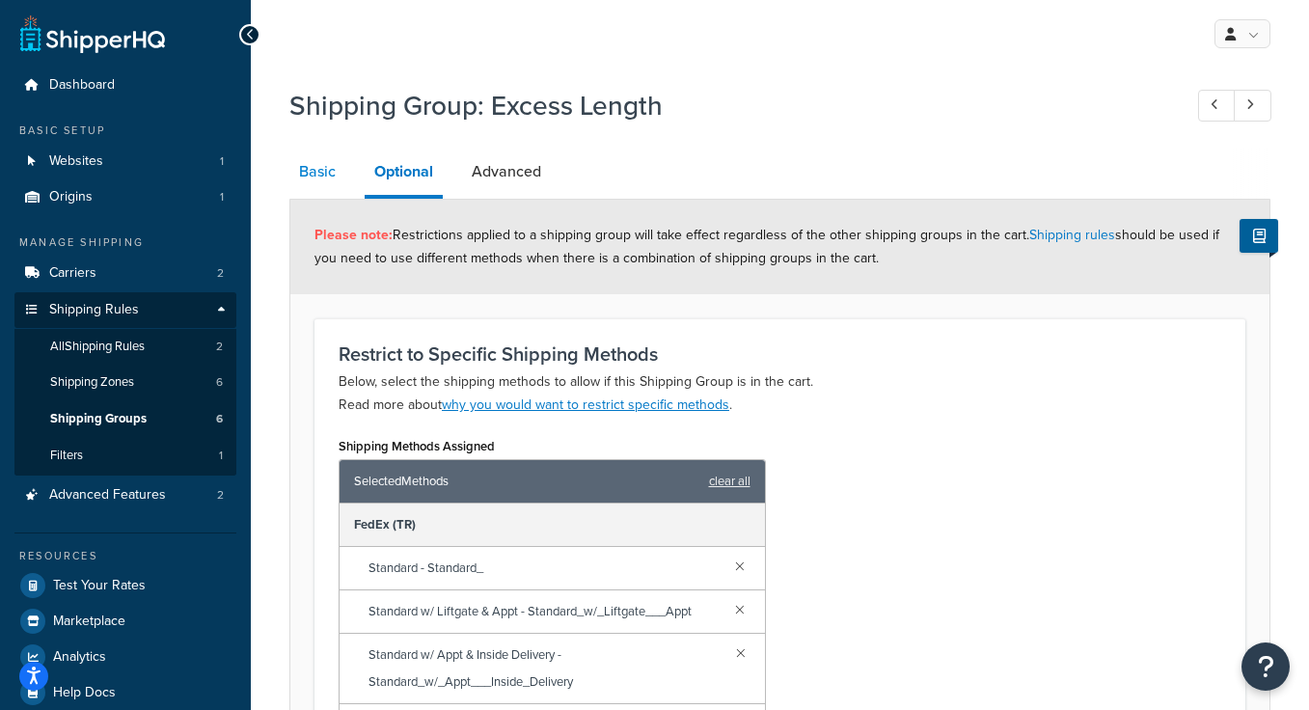
click at [313, 169] on link "Basic" at bounding box center [317, 172] width 56 height 46
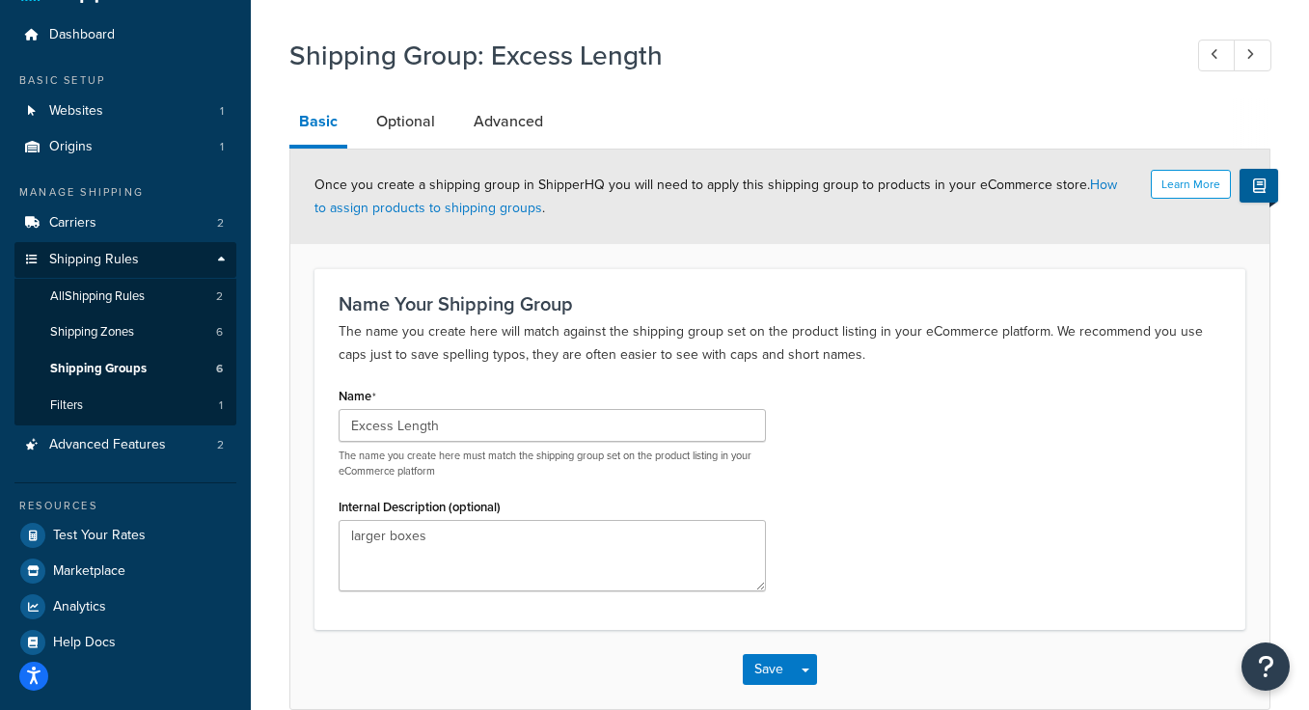
scroll to position [44, 0]
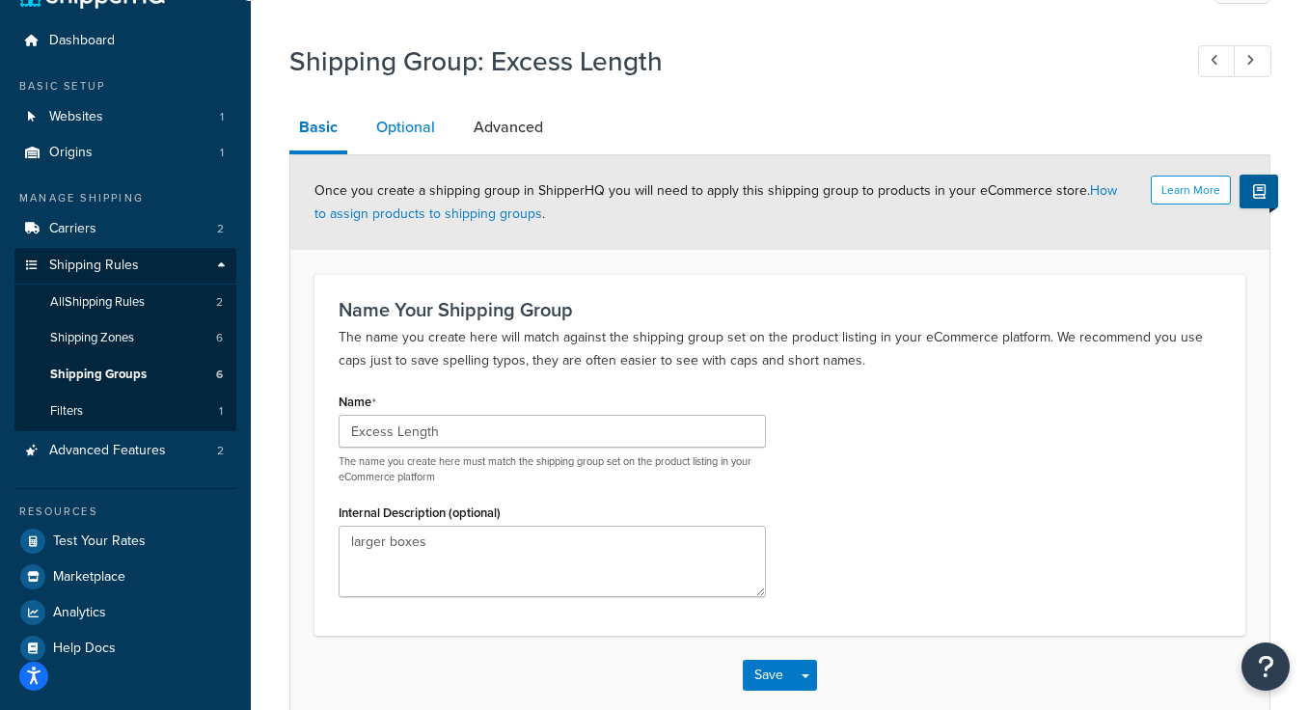
click at [402, 136] on link "Optional" at bounding box center [406, 127] width 78 height 46
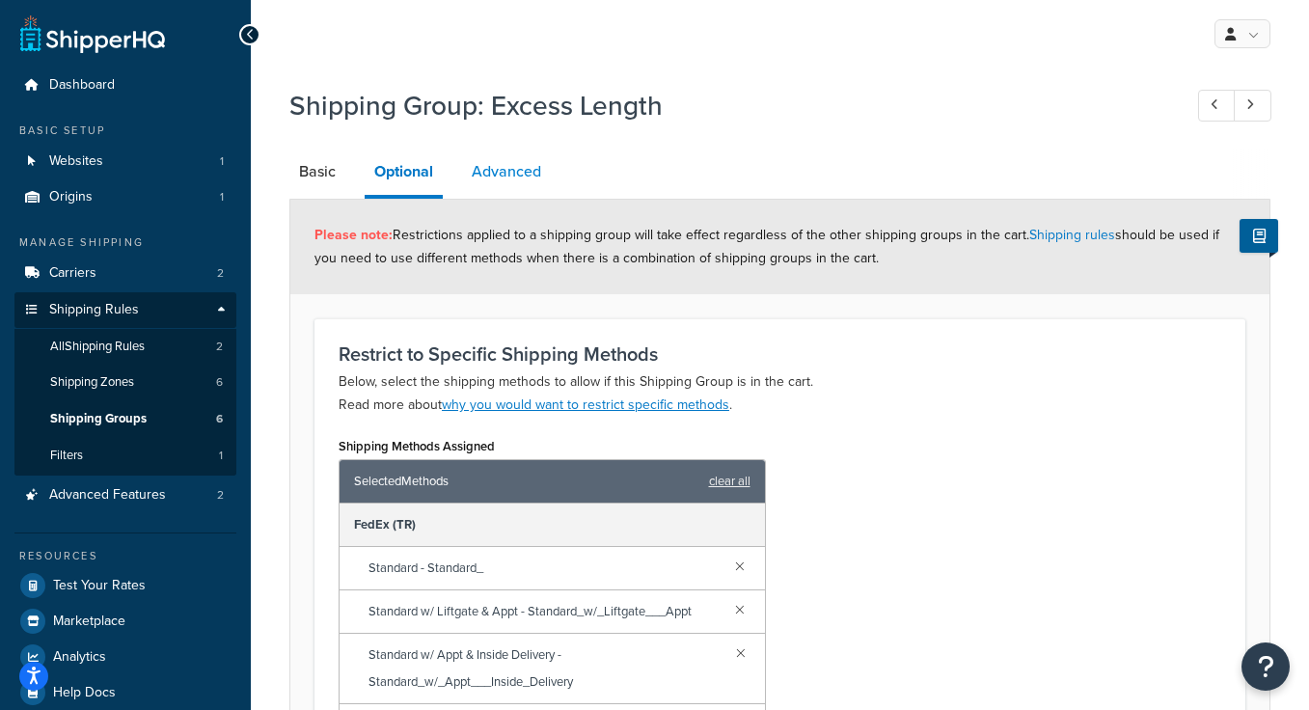
click at [513, 176] on link "Advanced" at bounding box center [506, 172] width 89 height 46
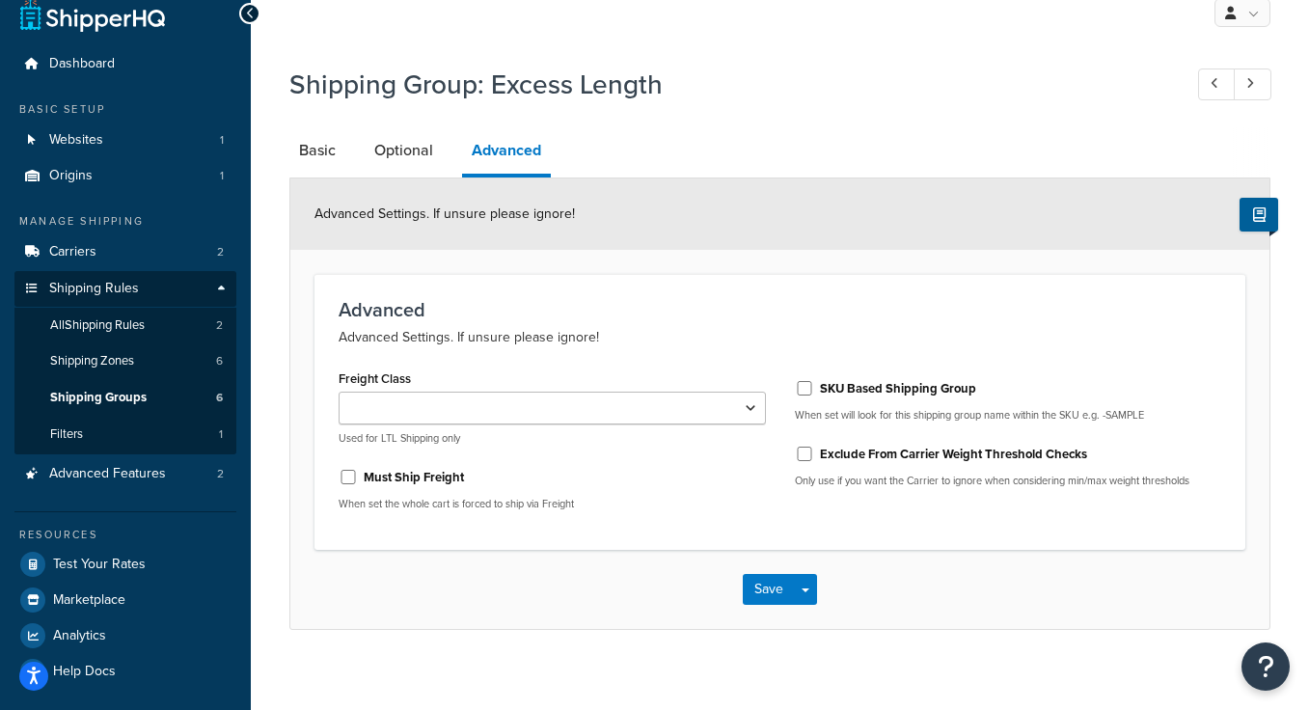
scroll to position [22, 0]
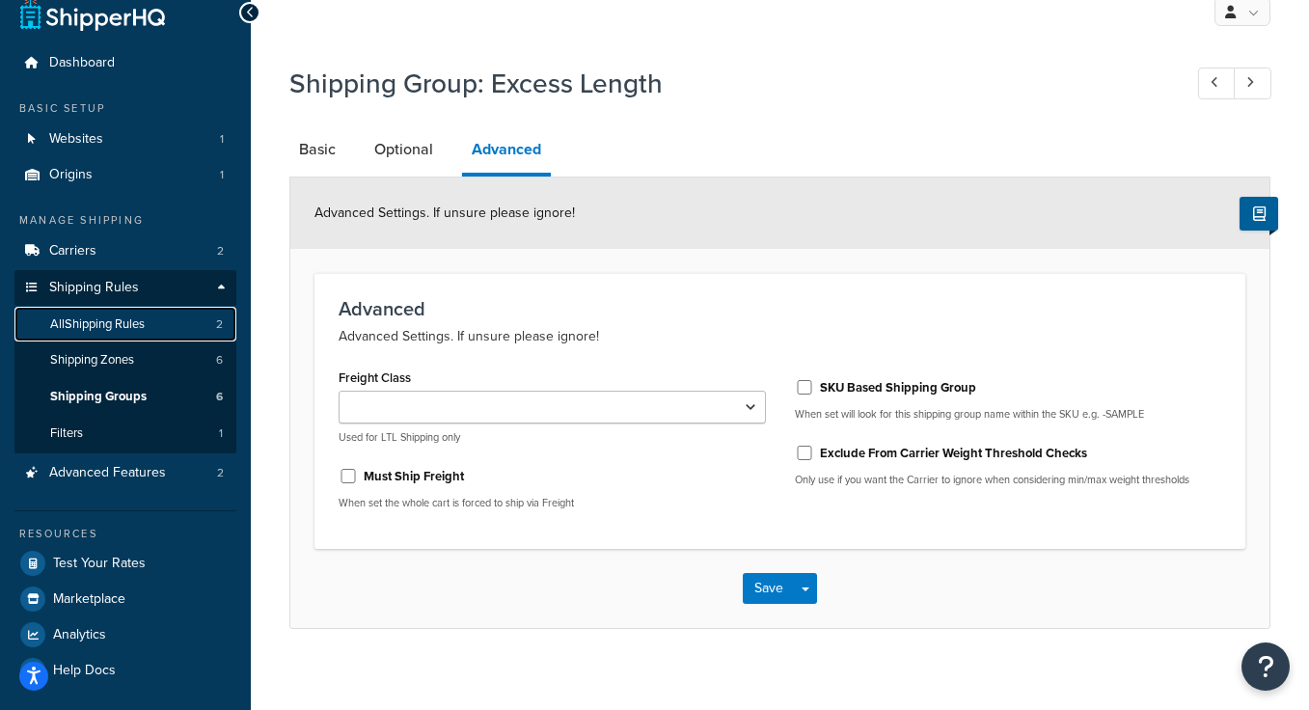
click at [150, 331] on link "All Shipping Rules 2" at bounding box center [125, 325] width 222 height 36
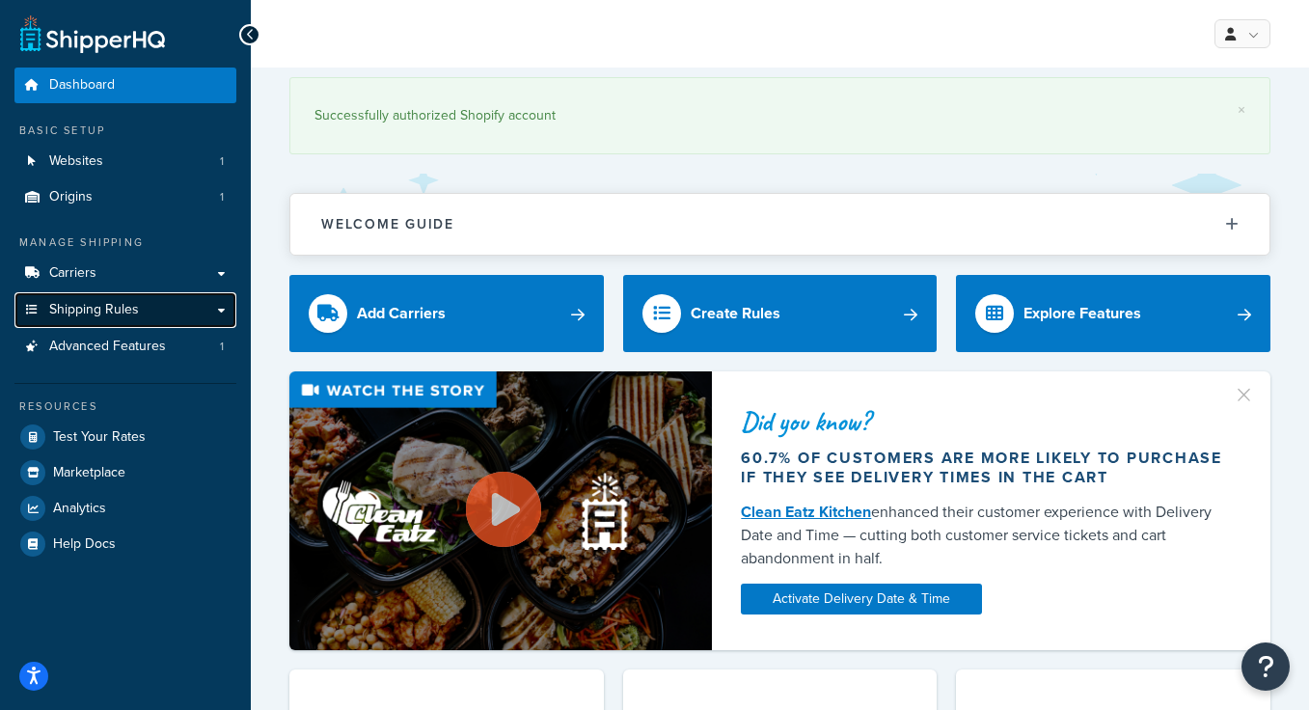
click at [143, 307] on link "Shipping Rules" at bounding box center [125, 310] width 222 height 36
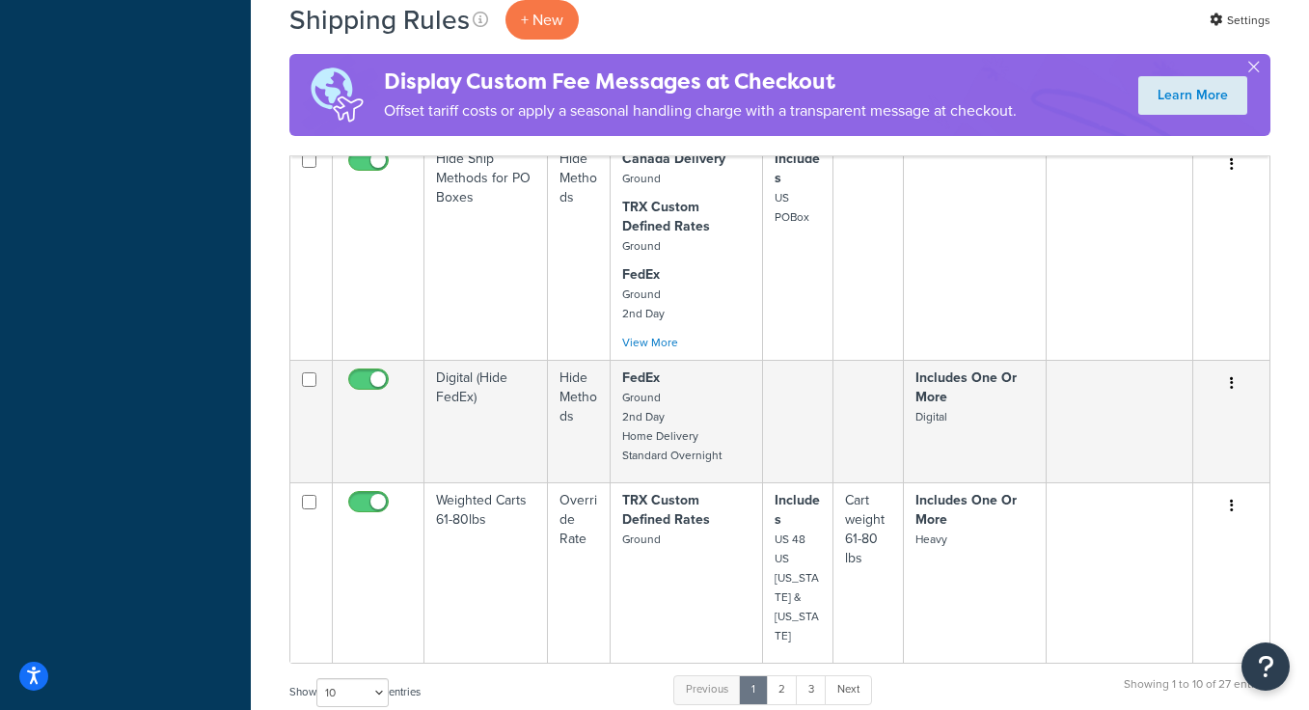
scroll to position [1317, 0]
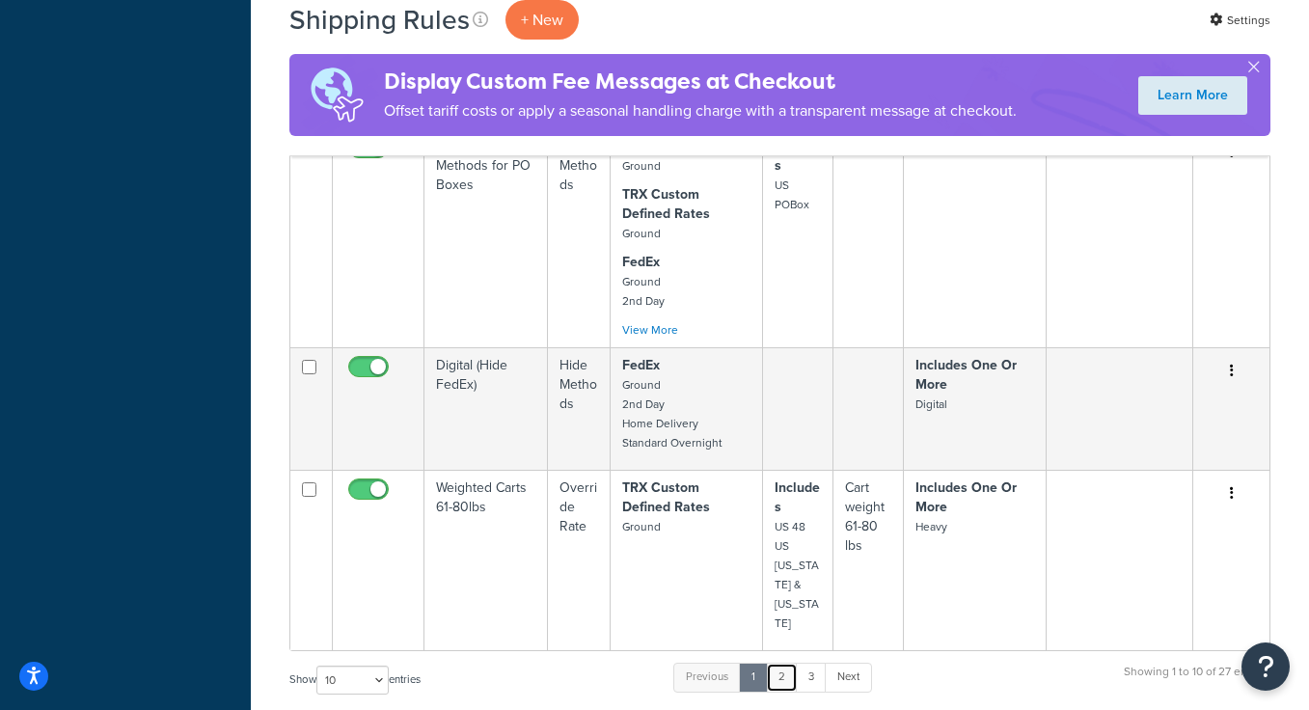
click at [788, 663] on link "2" at bounding box center [782, 677] width 32 height 29
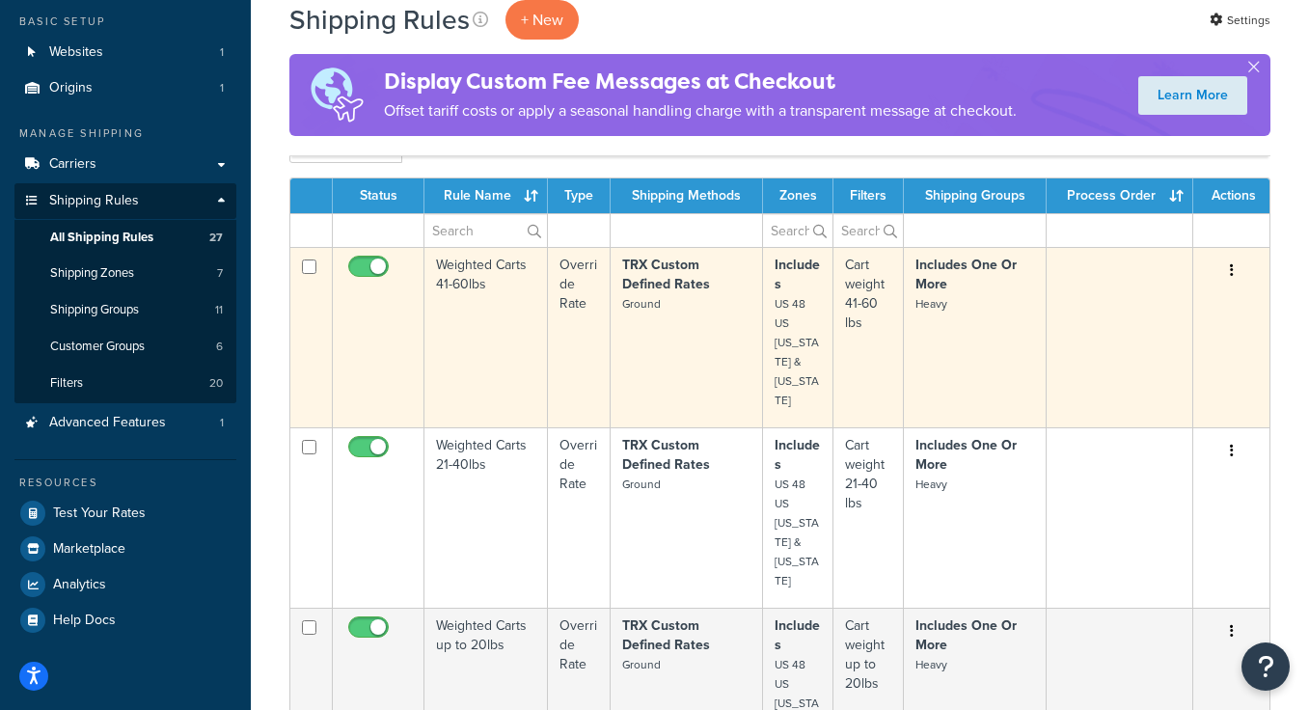
scroll to position [112, 0]
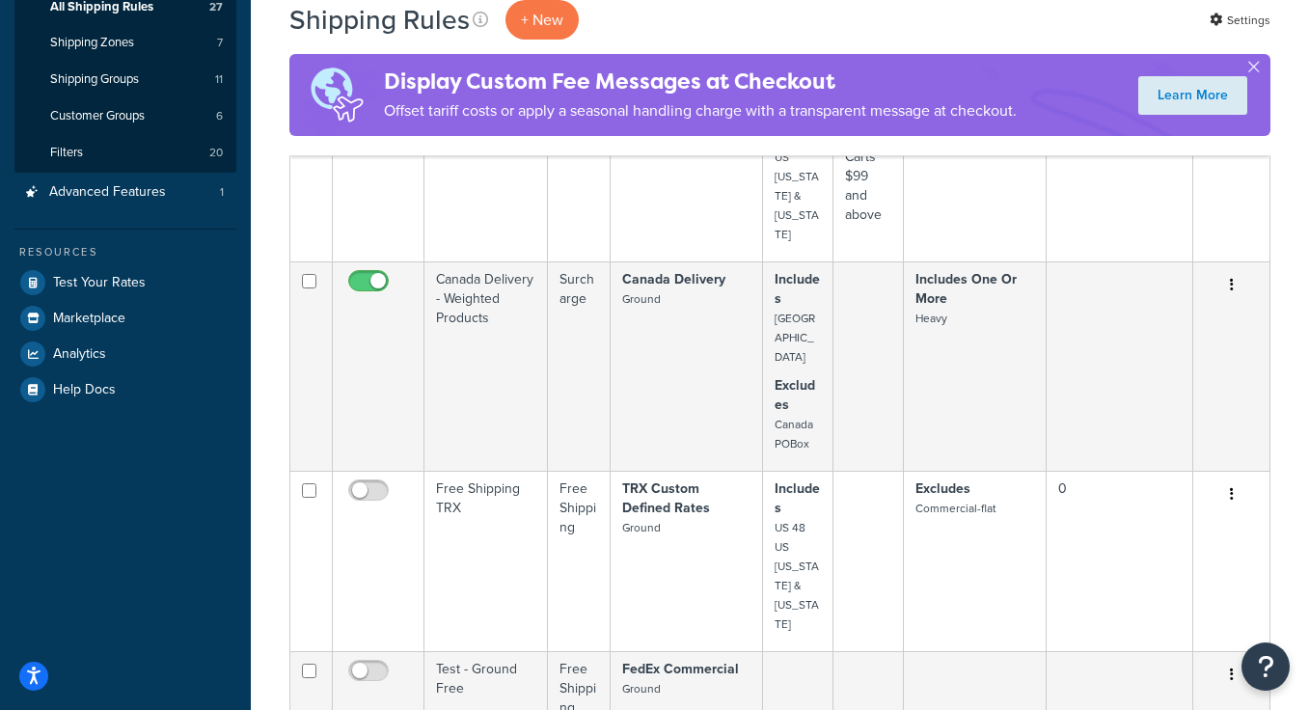
scroll to position [330, 0]
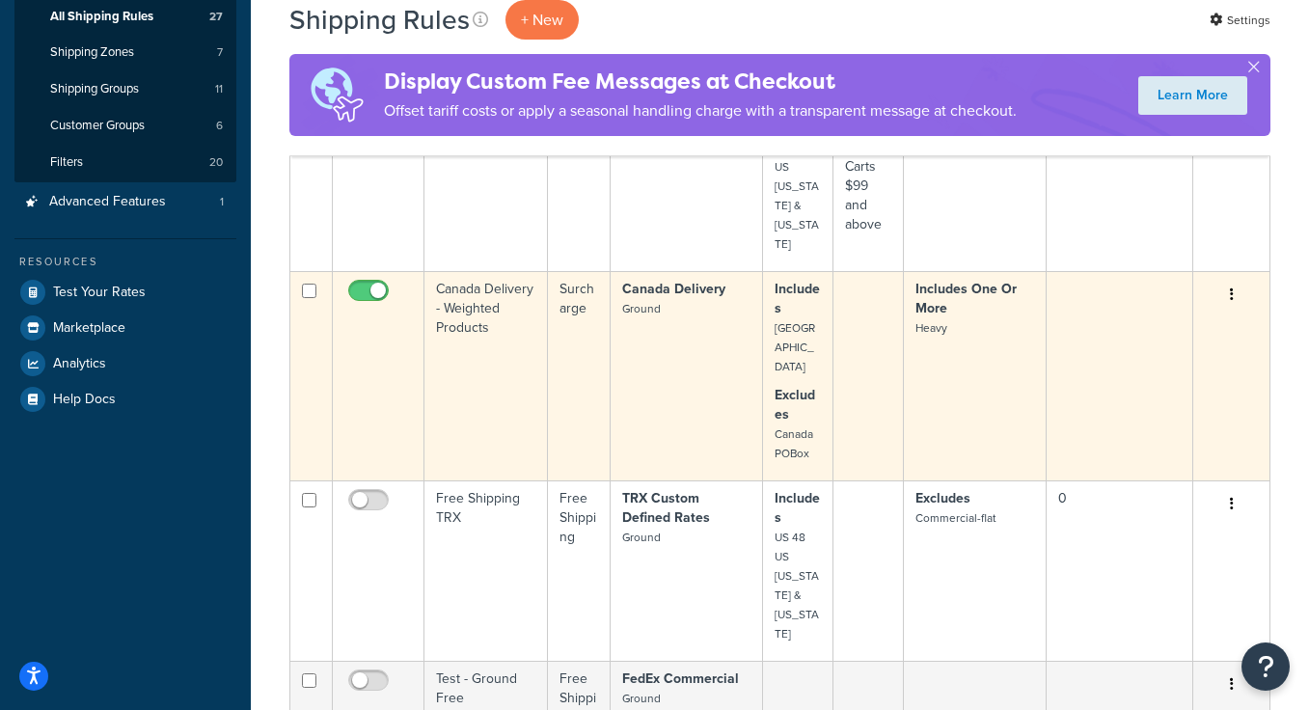
click at [526, 353] on td "Canada Delivery - Weighted Products" at bounding box center [485, 375] width 123 height 209
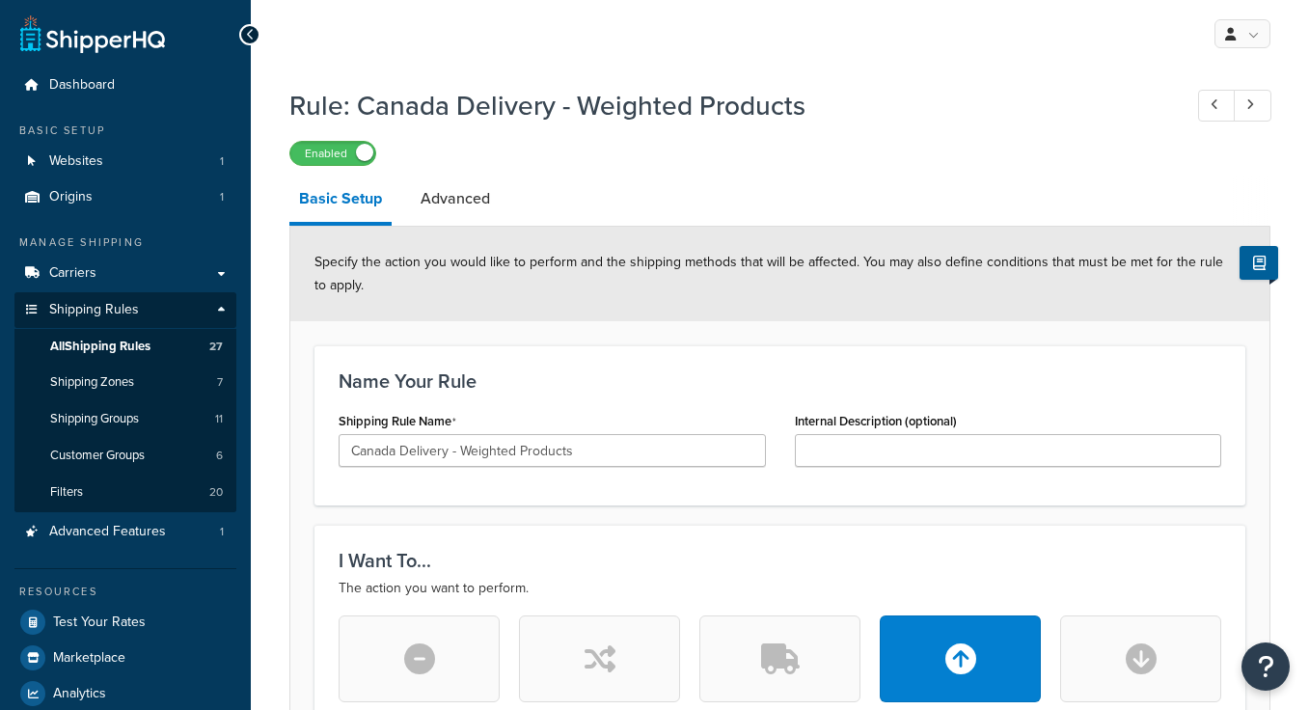
select select "PERCENTAGE"
select select "ORDER"
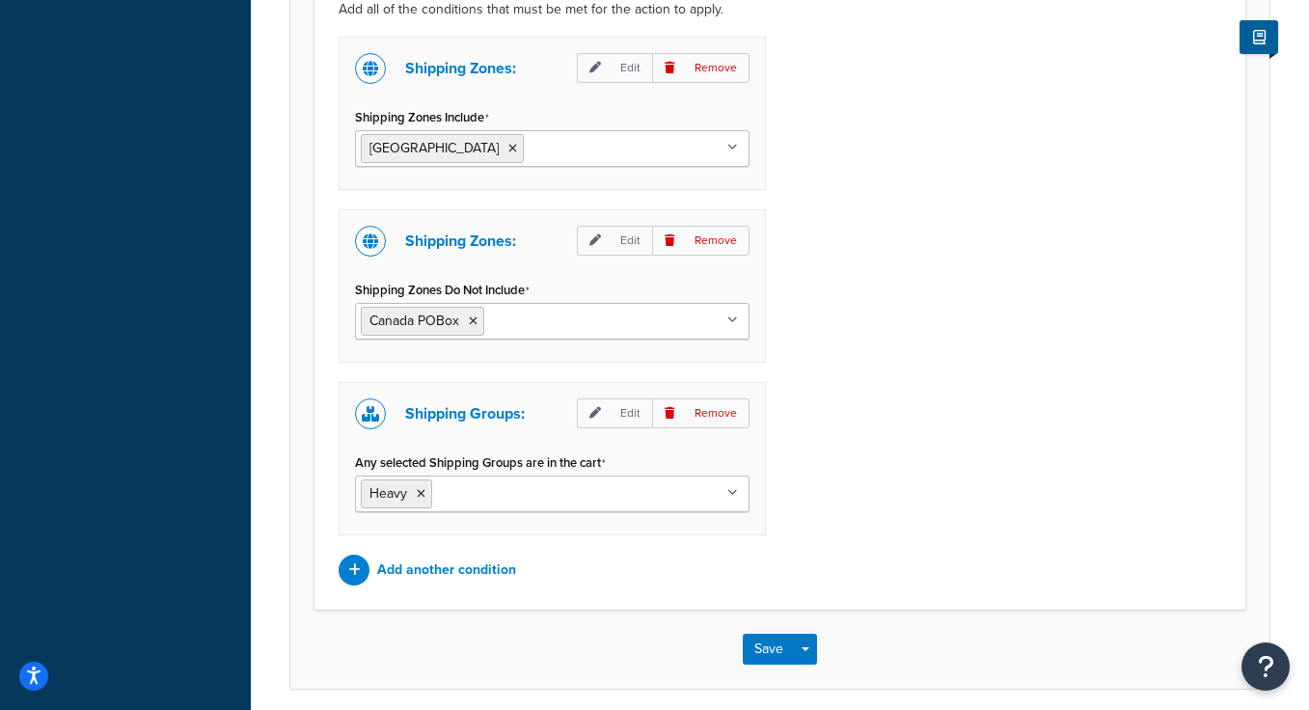
scroll to position [1473, 0]
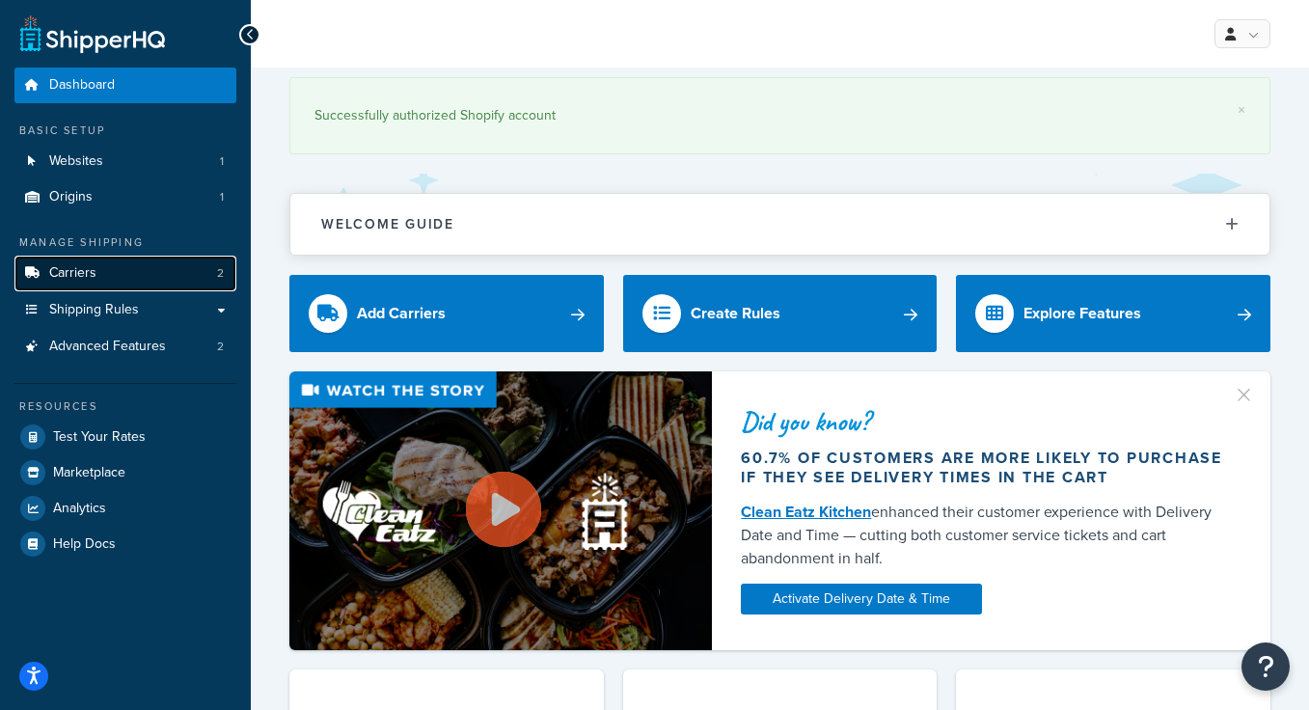
click at [111, 279] on link "Carriers 2" at bounding box center [125, 274] width 222 height 36
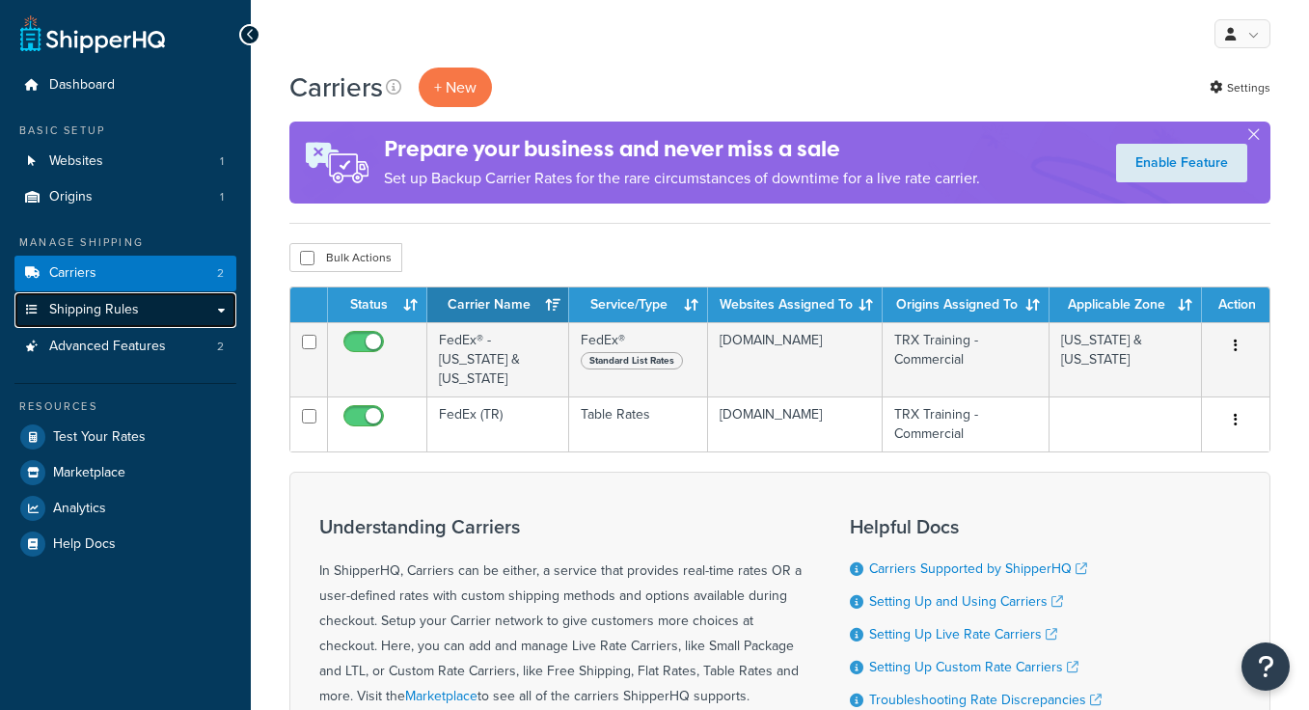
click at [104, 313] on span "Shipping Rules" at bounding box center [94, 310] width 90 height 16
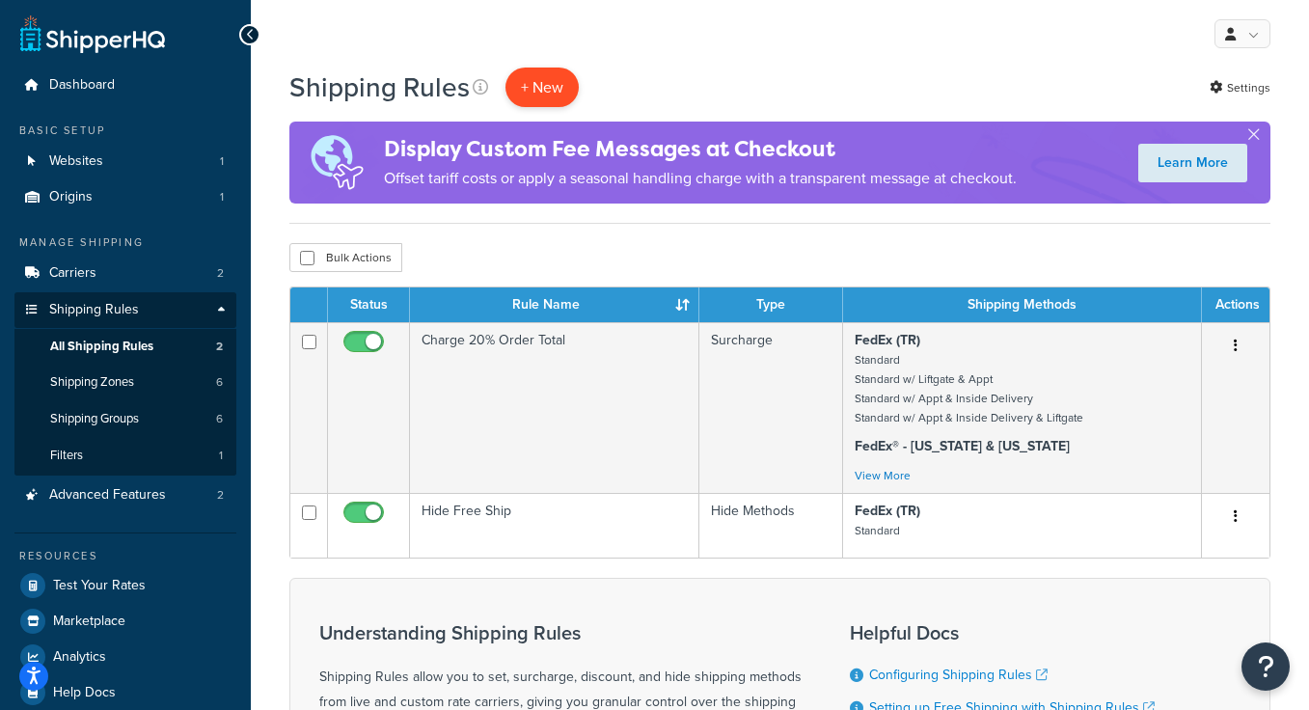
click at [520, 76] on p "+ New" at bounding box center [541, 88] width 73 height 40
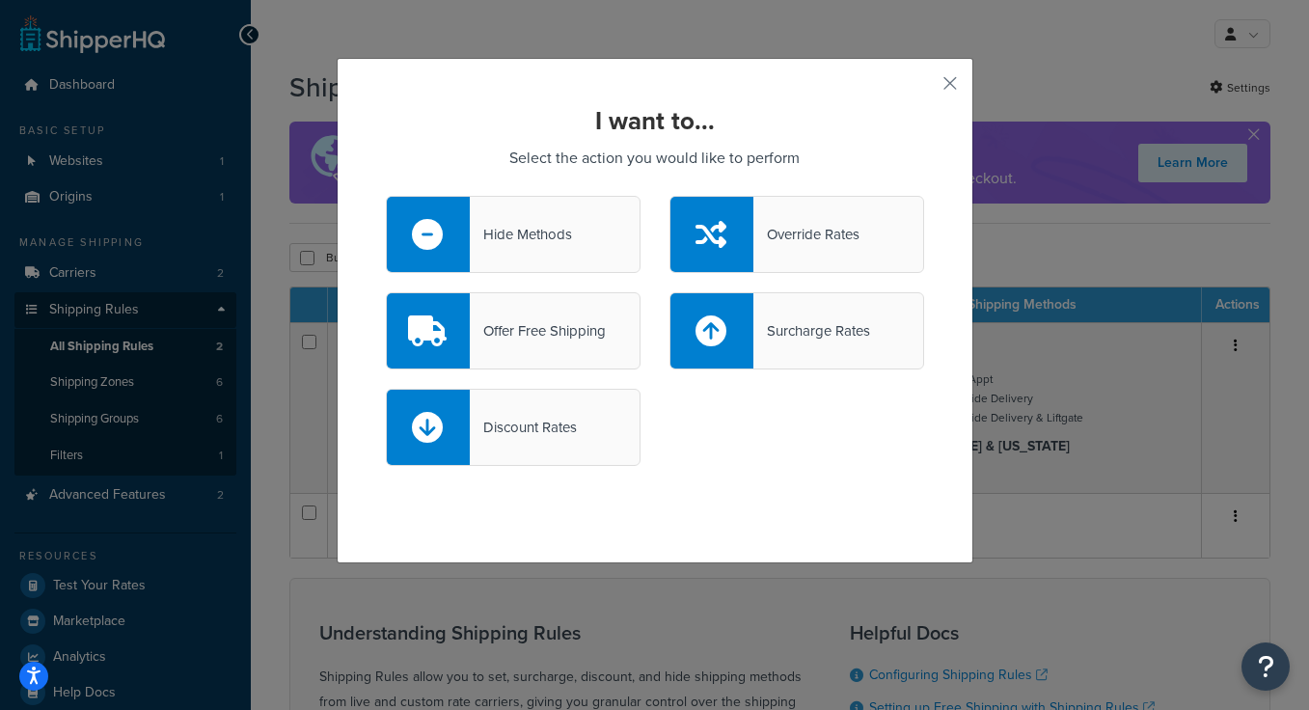
click at [780, 339] on div "Surcharge Rates" at bounding box center [811, 330] width 117 height 27
click at [0, 0] on input "Surcharge Rates" at bounding box center [0, 0] width 0 height 0
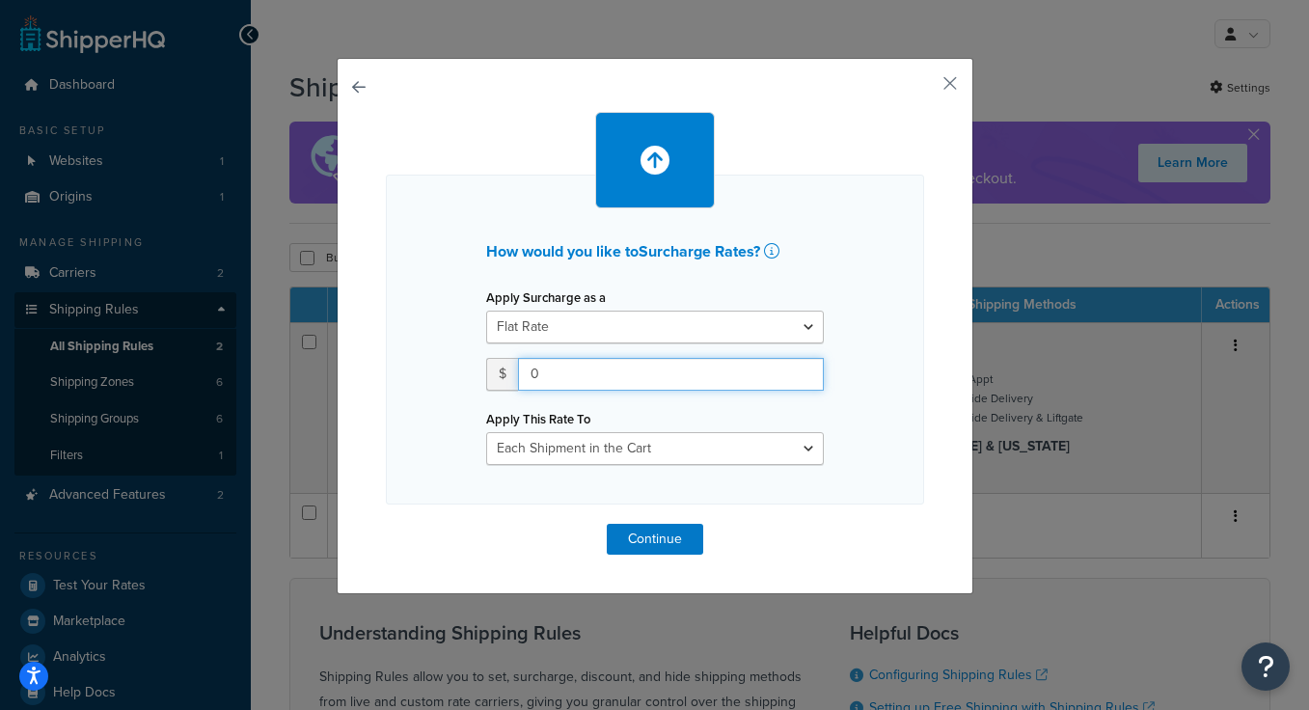
click at [609, 370] on input "0" at bounding box center [671, 374] width 306 height 33
type input "125"
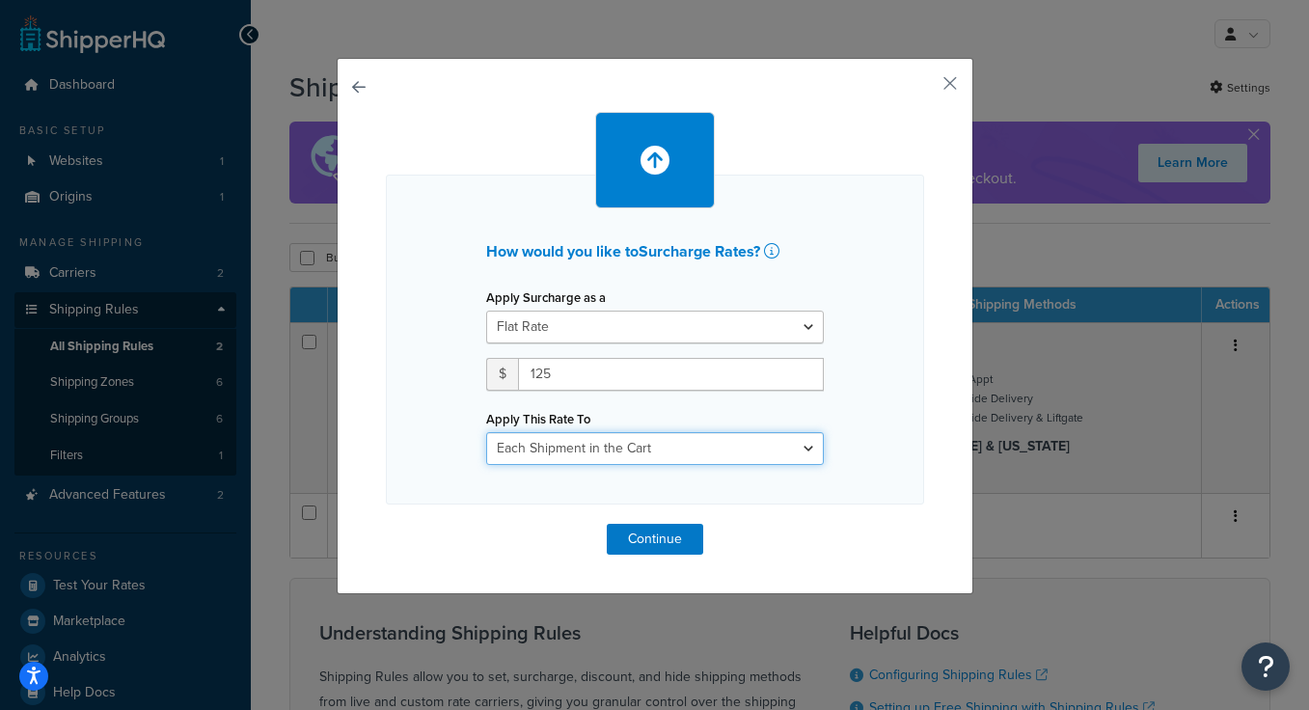
click at [637, 445] on select "Each Shipment in the Cart Each Shipping Group in the Cart Each Item within a Sh…" at bounding box center [655, 448] width 338 height 33
select select "SHIPPING_GROUP"
click at [486, 432] on select "Each Shipment in the Cart Each Shipping Group in the Cart Each Item within a Sh…" at bounding box center [655, 448] width 338 height 33
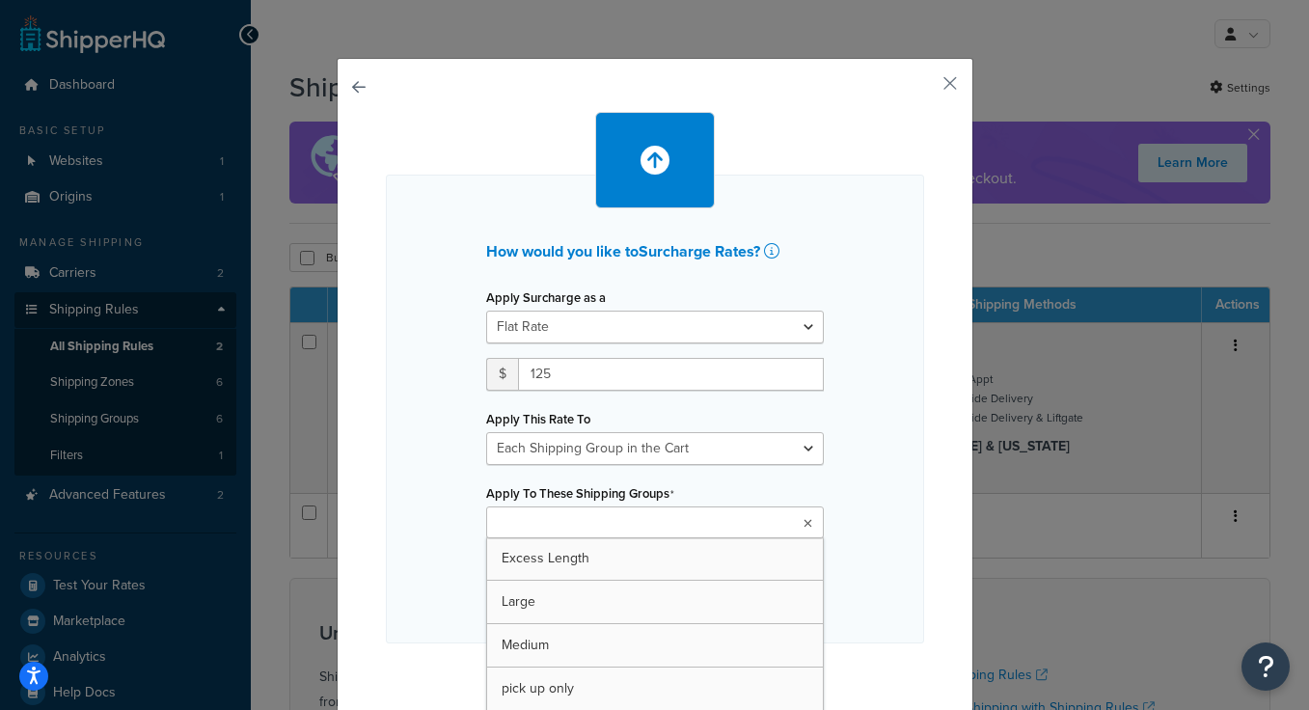
click at [674, 530] on ul at bounding box center [655, 522] width 338 height 32
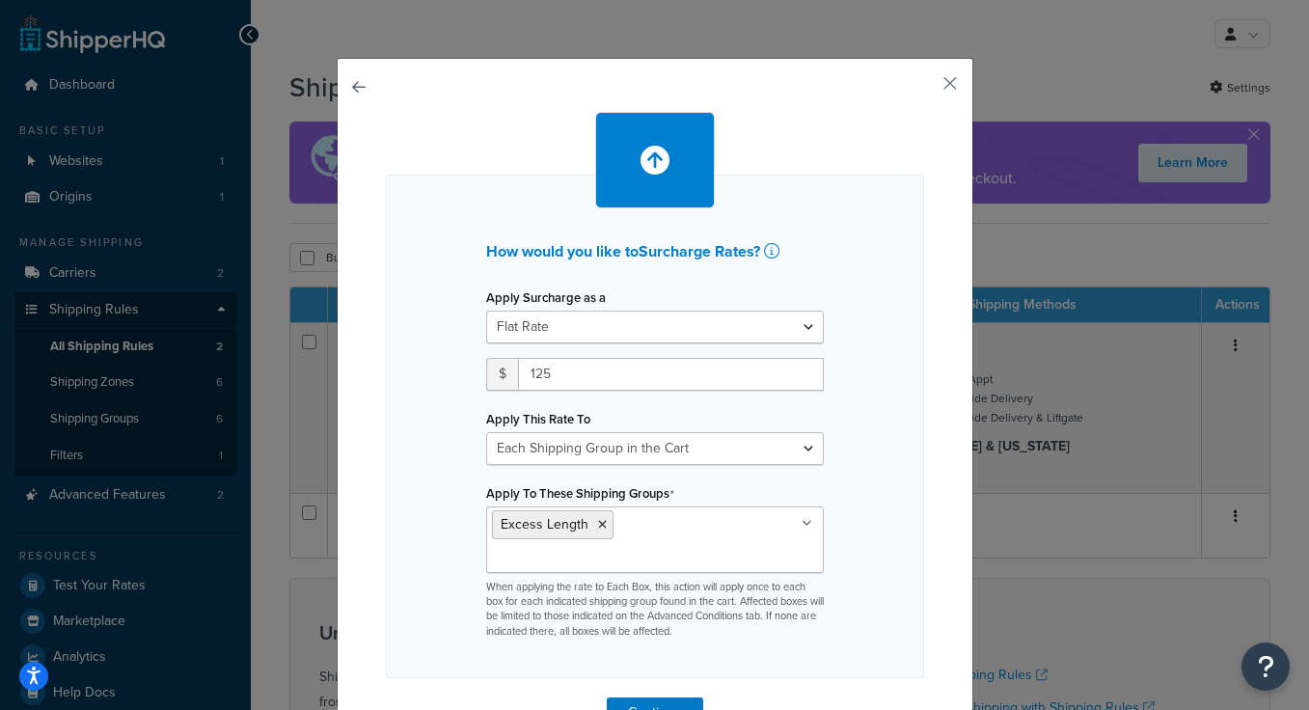
click at [885, 514] on div "How would you like to Surcharge Rates ? Apply Surcharge as a Flat Rate Percenta…" at bounding box center [655, 427] width 538 height 504
click at [674, 697] on button "Continue" at bounding box center [655, 712] width 96 height 31
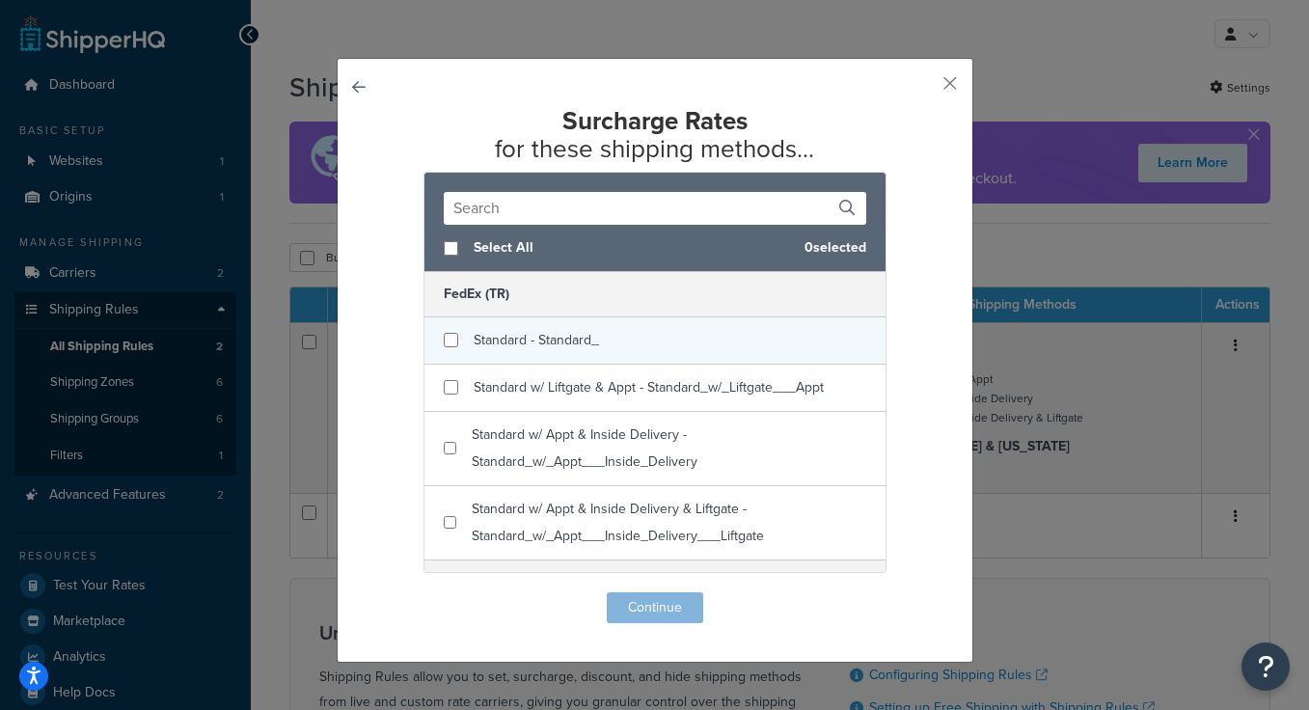
scroll to position [14, 0]
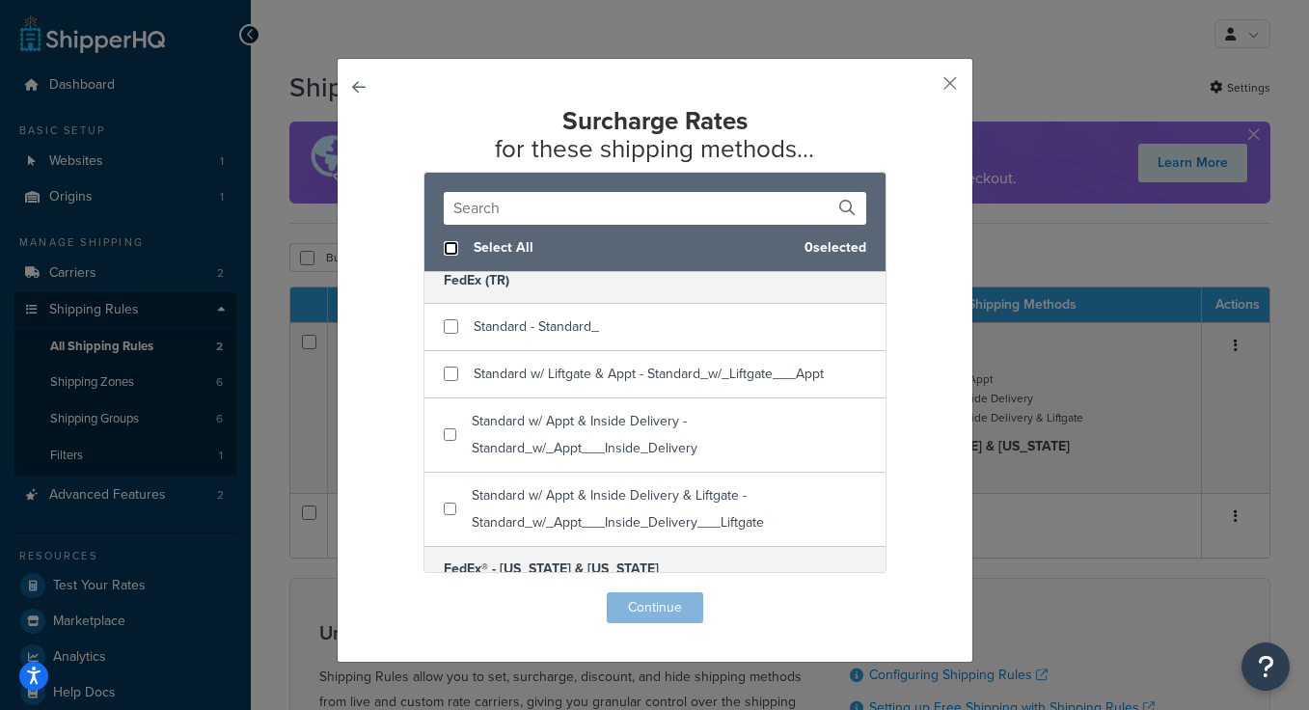
click at [449, 253] on input "checkbox" at bounding box center [451, 248] width 14 height 14
checkbox input "true"
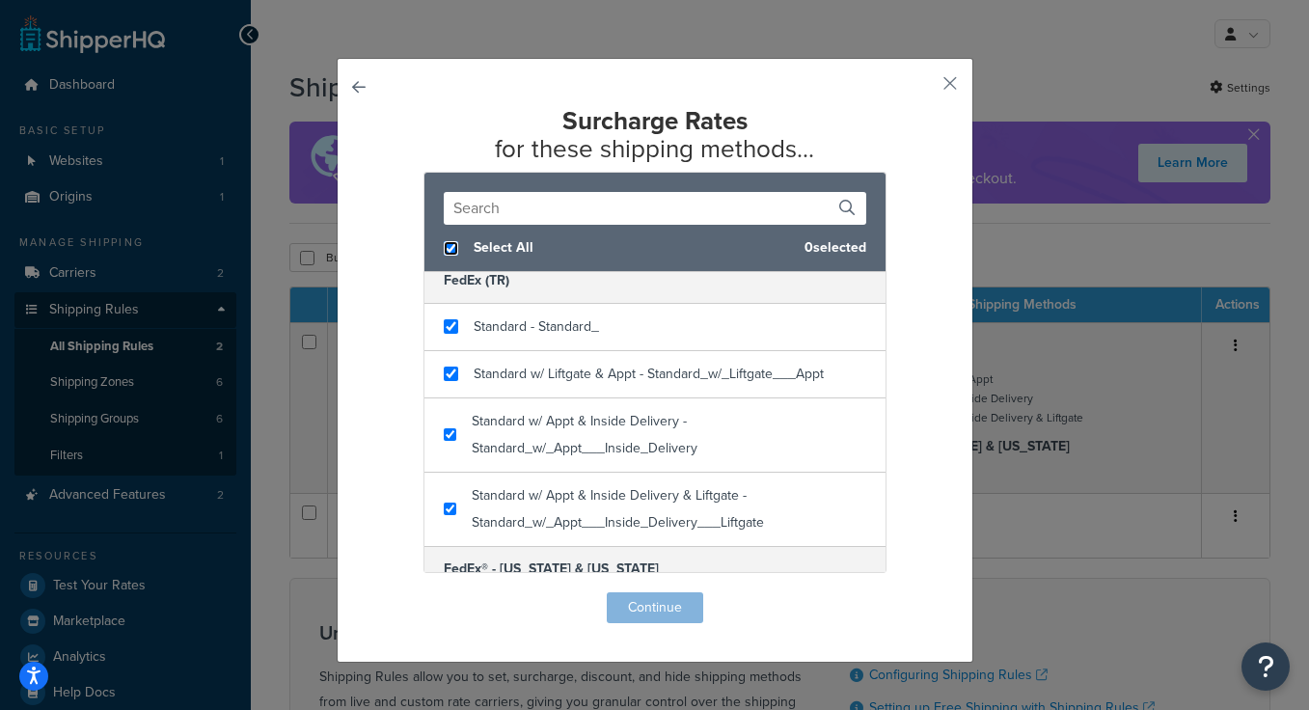
checkbox input "true"
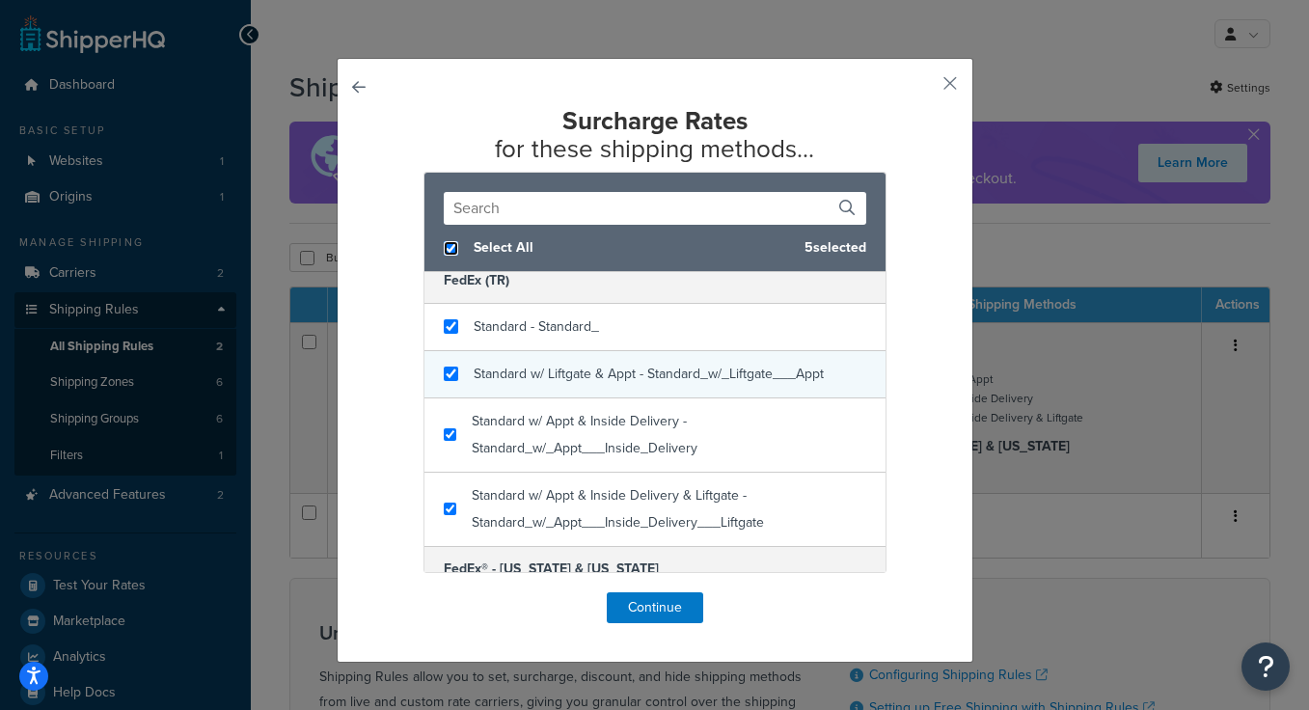
scroll to position [79, 0]
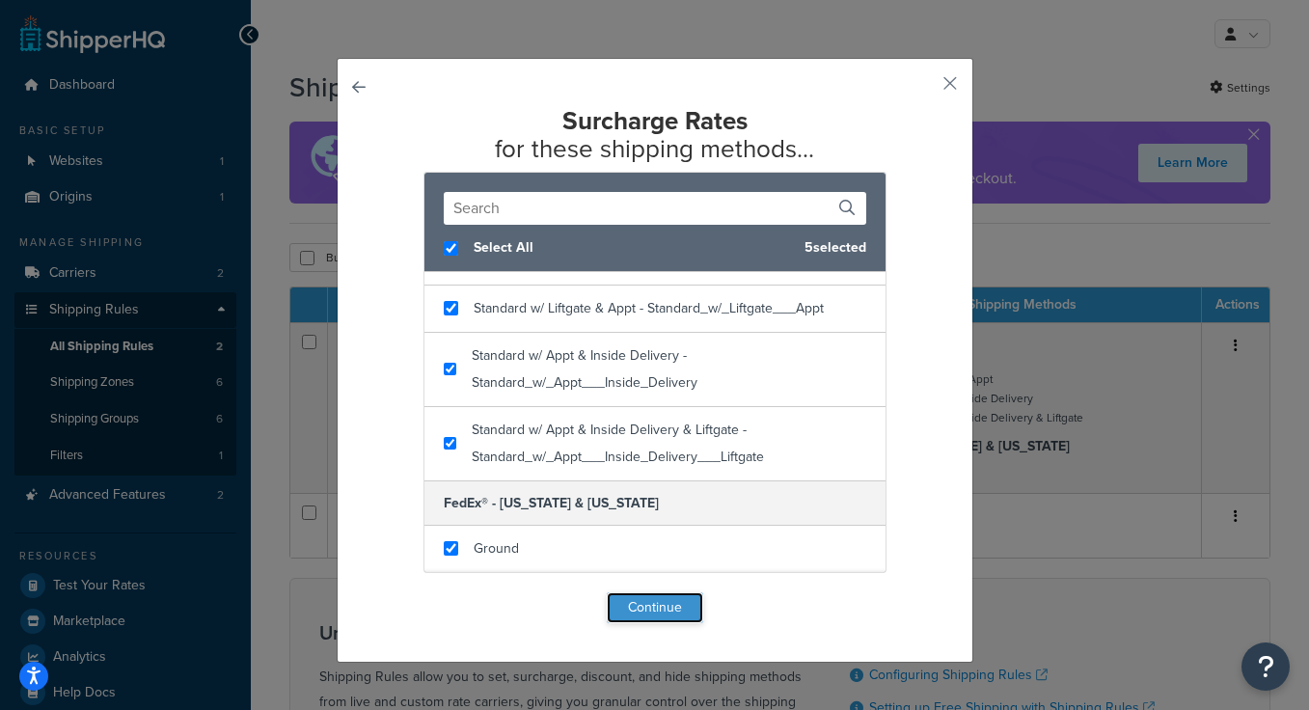
click at [653, 601] on button "Continue" at bounding box center [655, 607] width 96 height 31
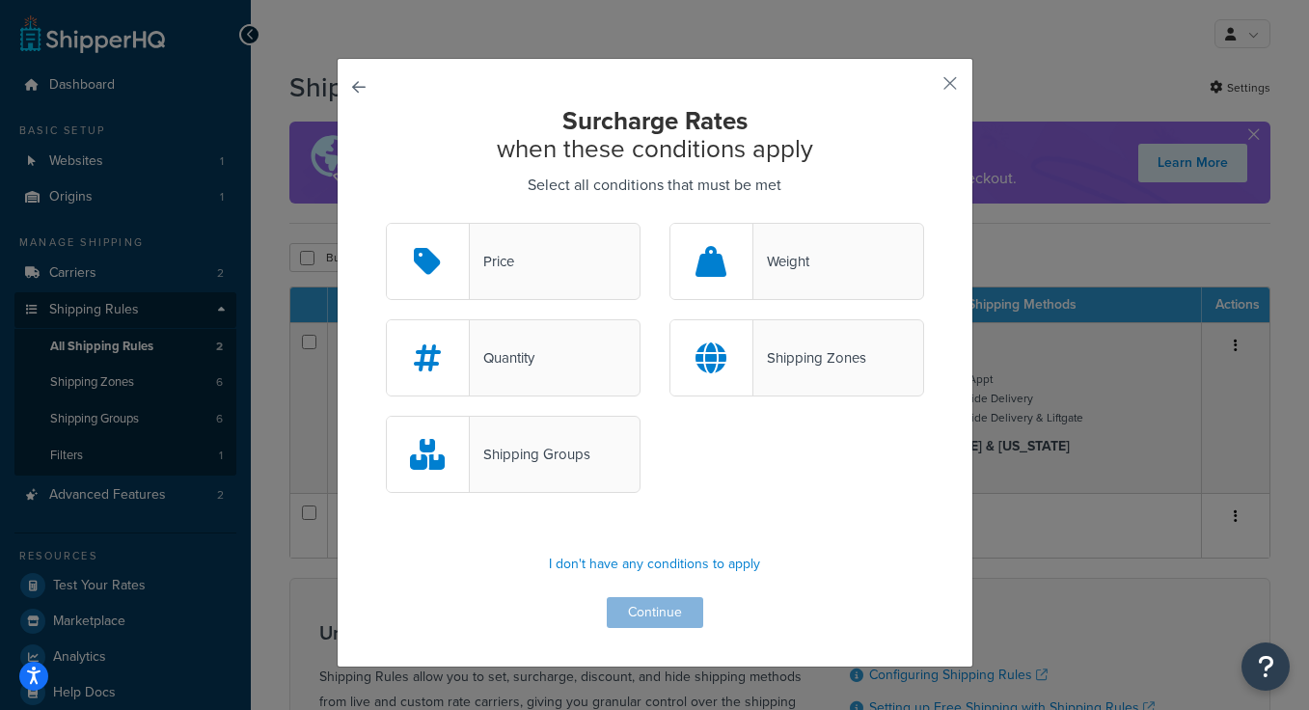
click at [554, 462] on div "Shipping Groups" at bounding box center [530, 454] width 121 height 27
click at [0, 0] on input "Shipping Groups" at bounding box center [0, 0] width 0 height 0
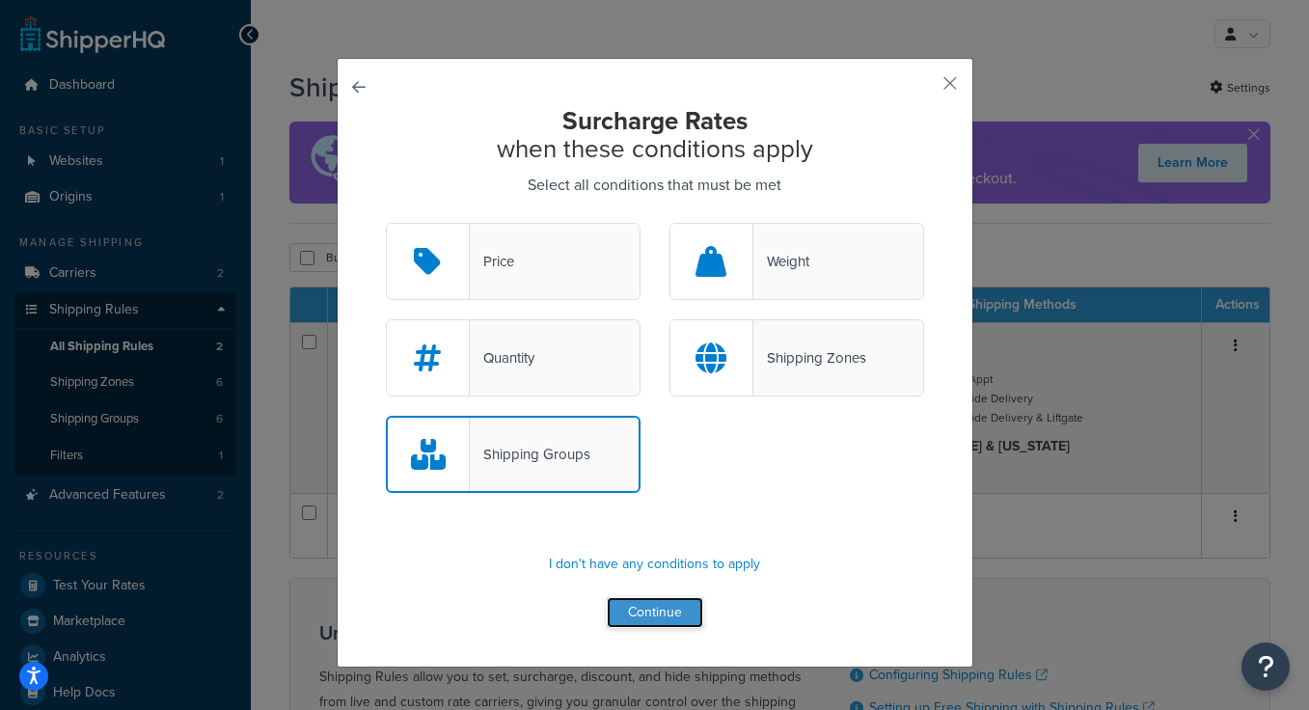
click at [668, 617] on button "Continue" at bounding box center [655, 612] width 96 height 31
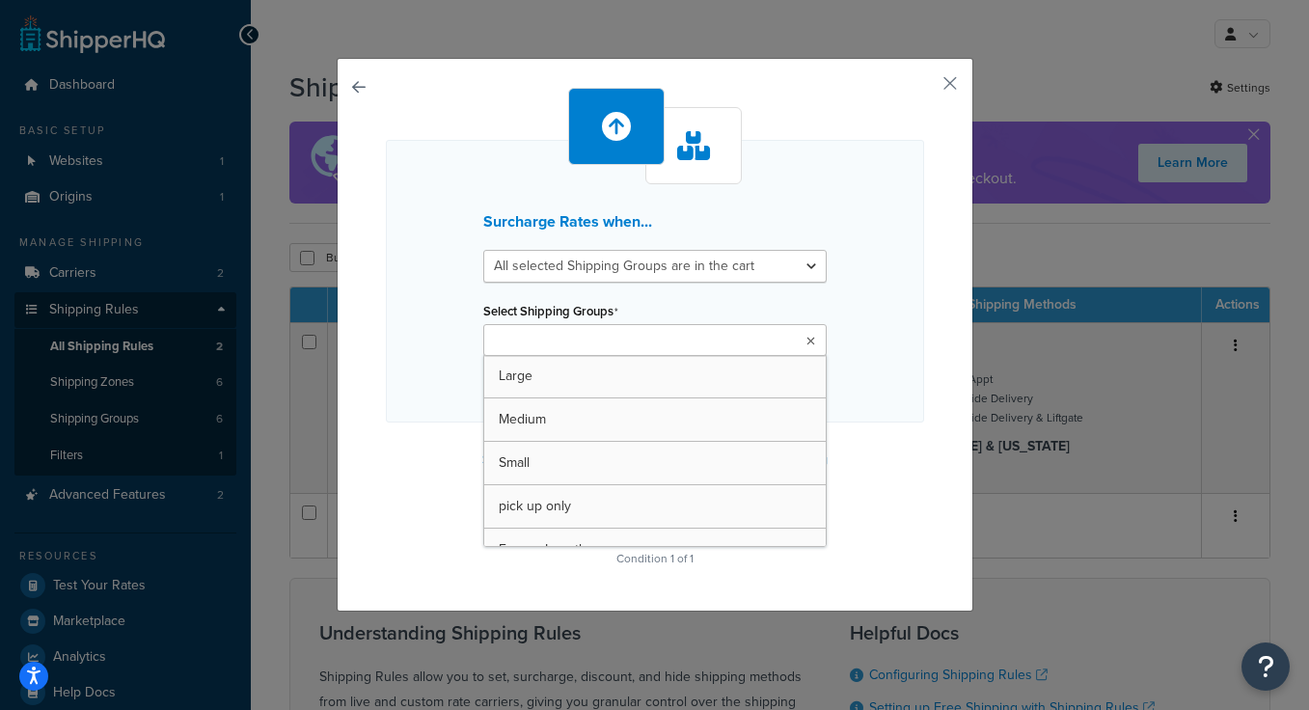
click at [605, 331] on input "Select Shipping Groups" at bounding box center [574, 341] width 171 height 21
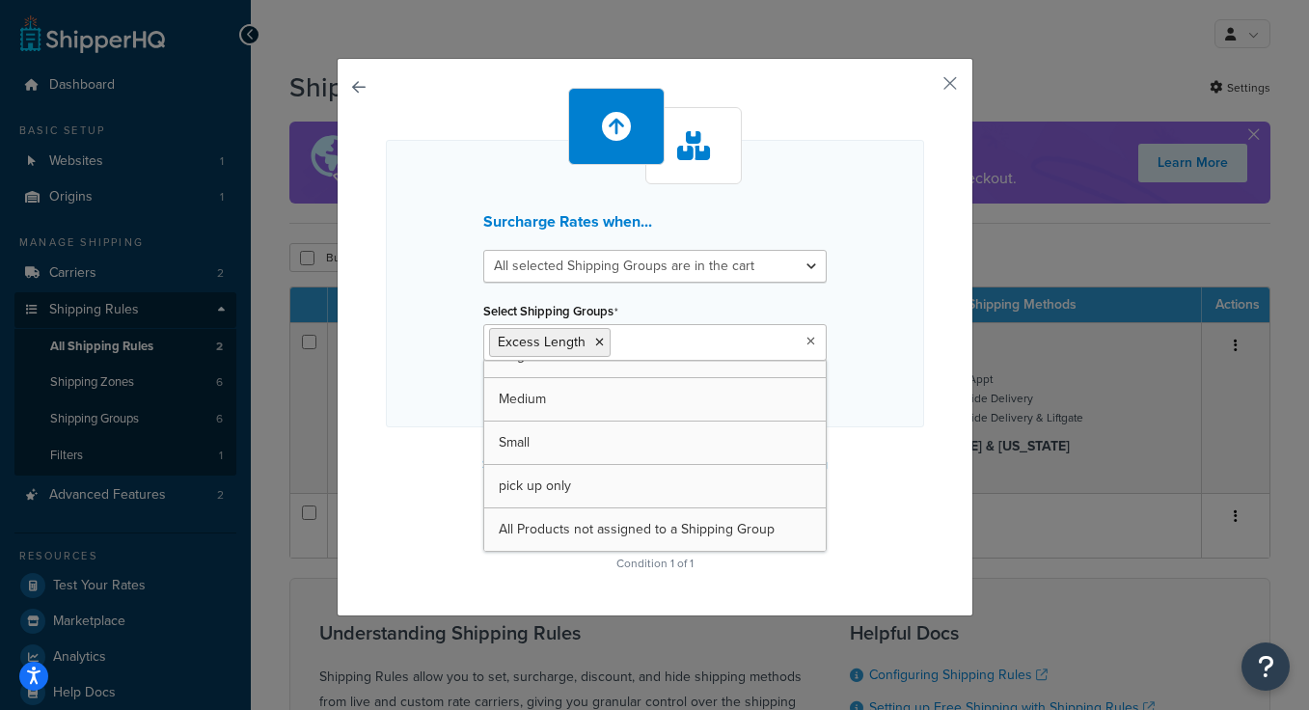
scroll to position [25, 0]
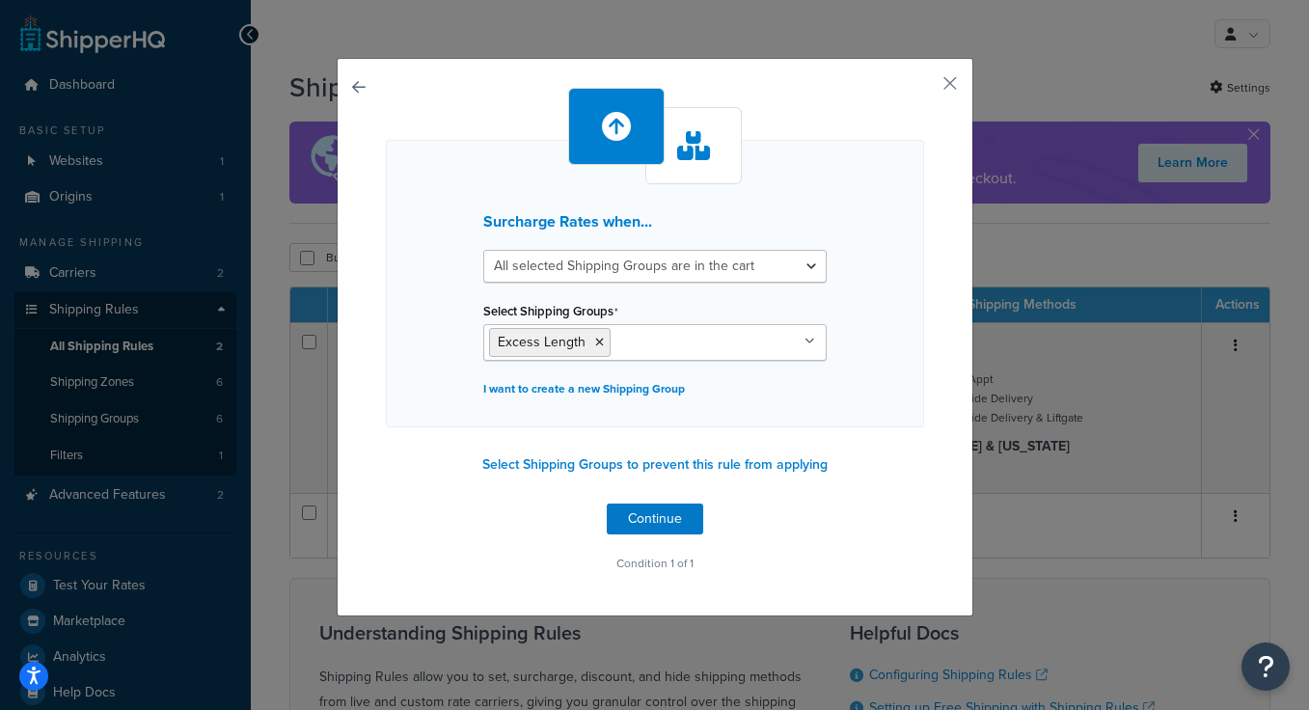
click at [887, 356] on div "Surcharge Rates when... All selected Shipping Groups are in the cart Any select…" at bounding box center [655, 283] width 538 height 287
click at [660, 525] on button "Continue" at bounding box center [655, 519] width 96 height 31
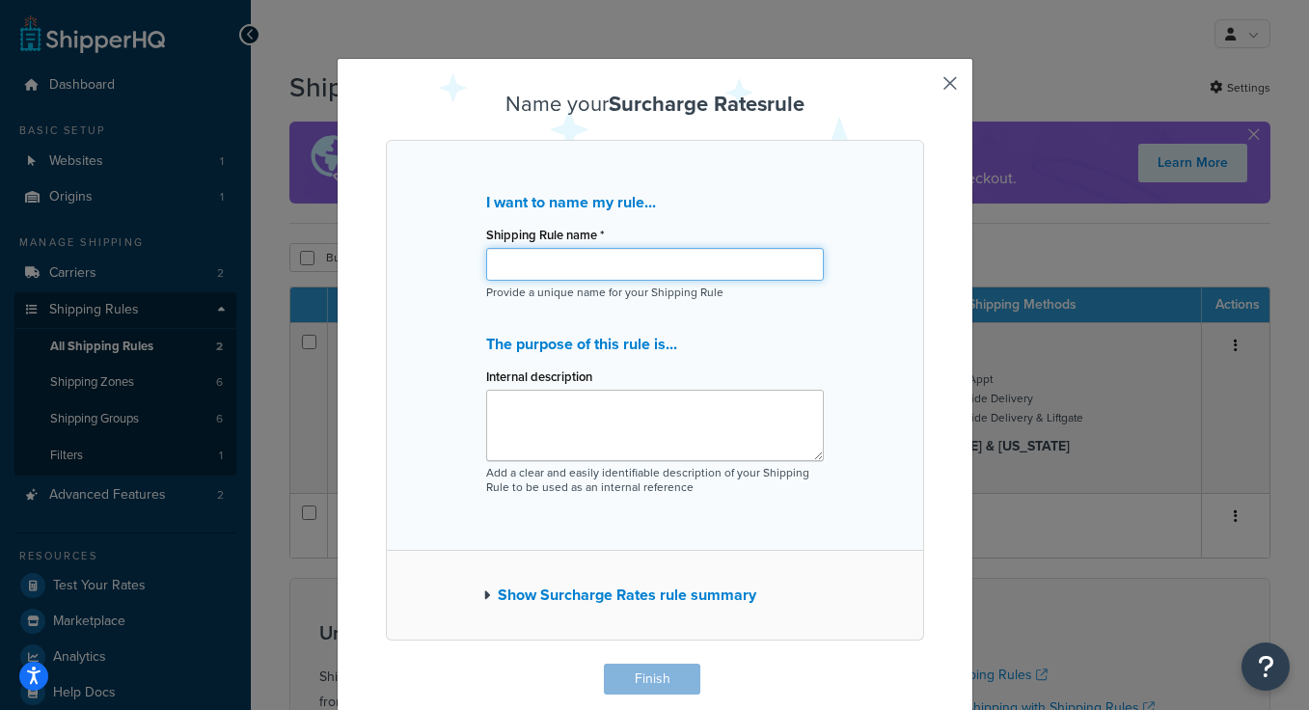
click at [647, 264] on input "Shipping Rule name *" at bounding box center [655, 264] width 338 height 33
type input "Excess Length"
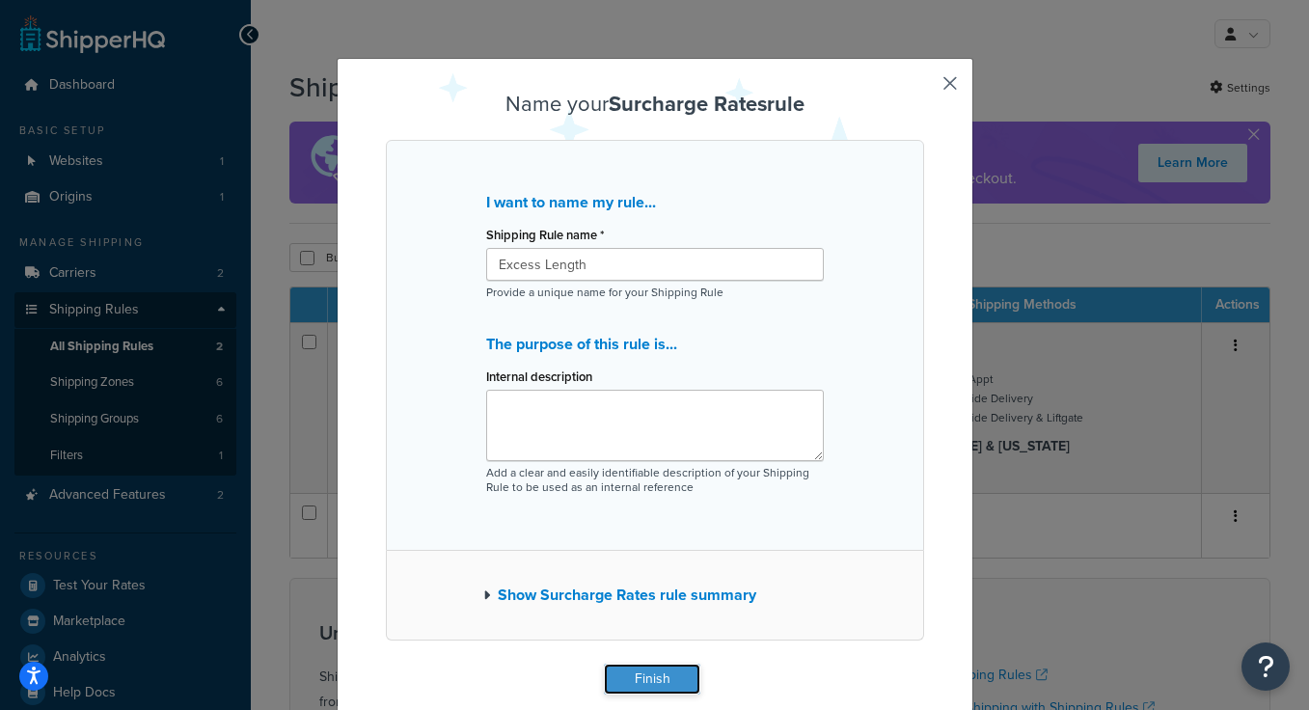
click at [640, 676] on button "Finish" at bounding box center [652, 679] width 96 height 31
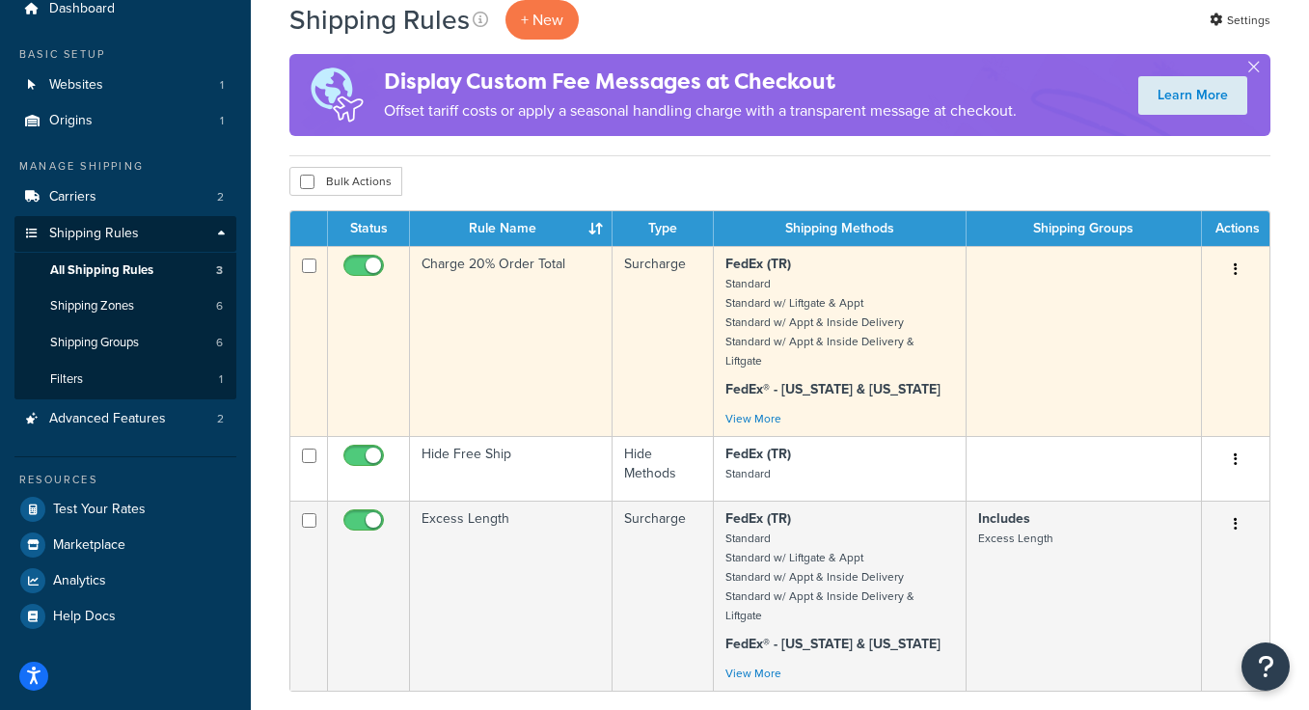
scroll to position [81, 0]
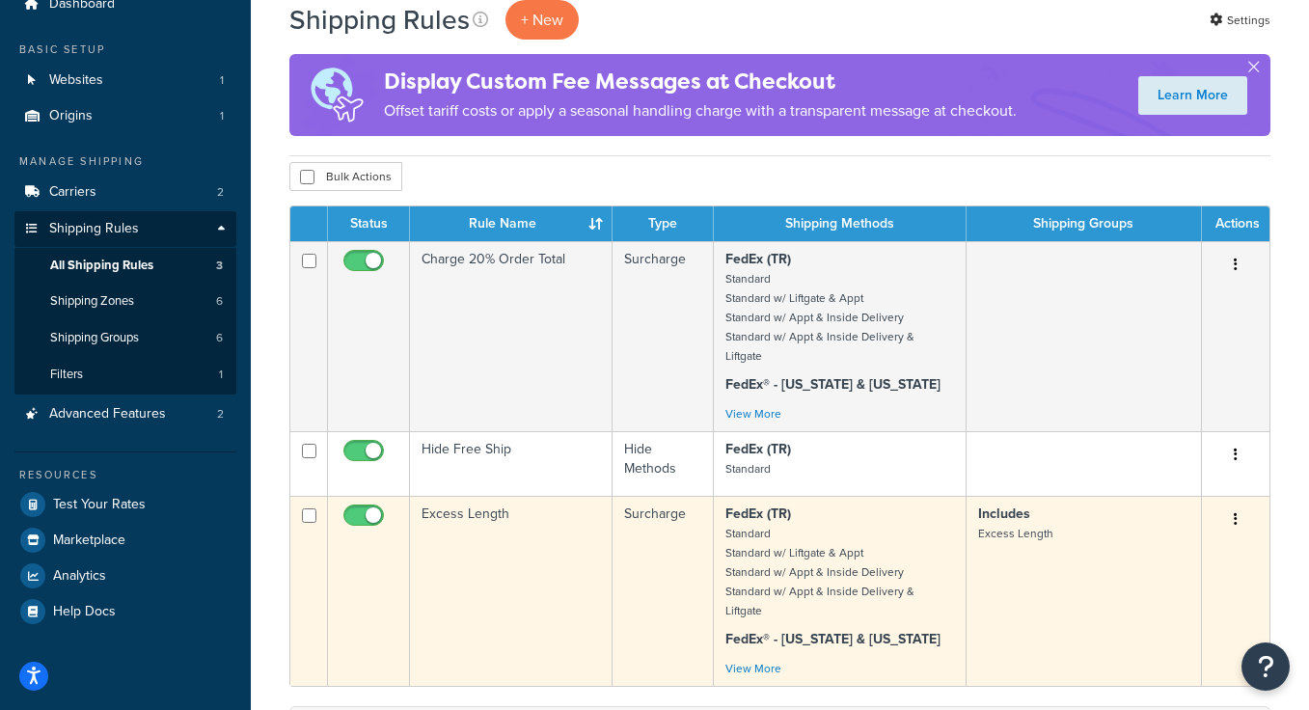
click at [619, 572] on td "Surcharge" at bounding box center [663, 591] width 100 height 190
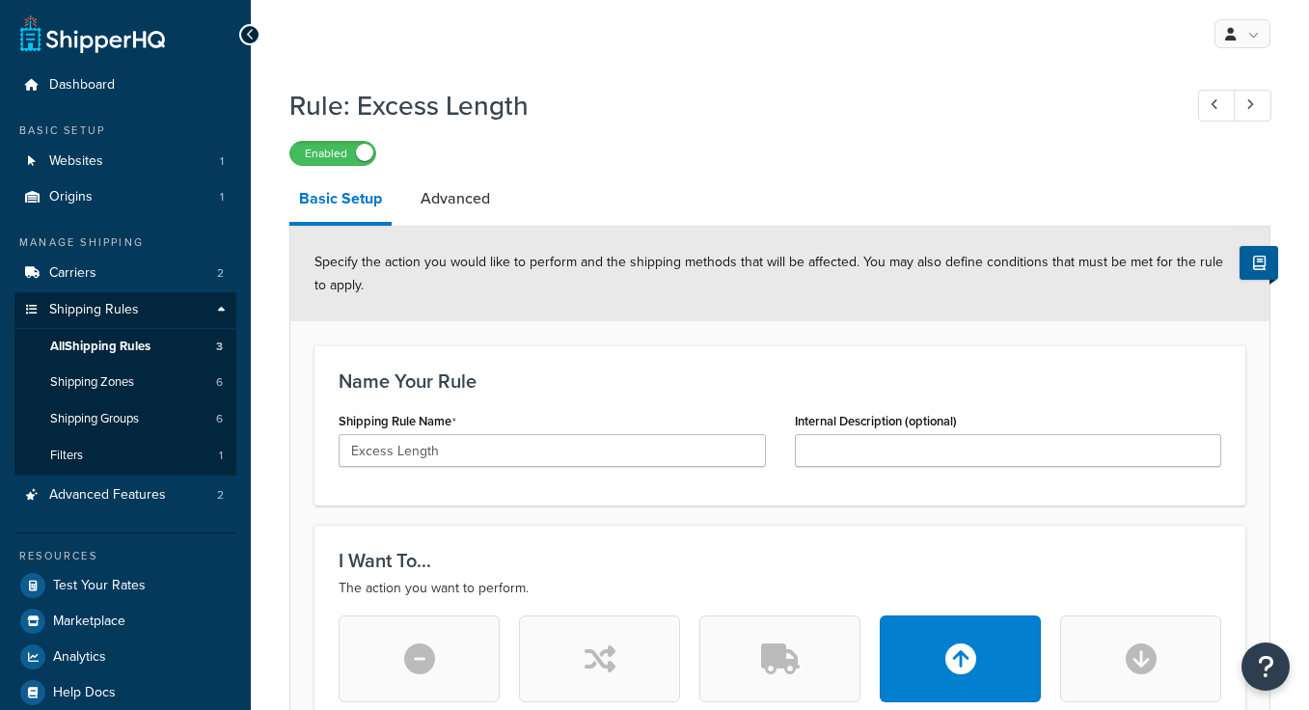
select select "SHIPPING_GROUP"
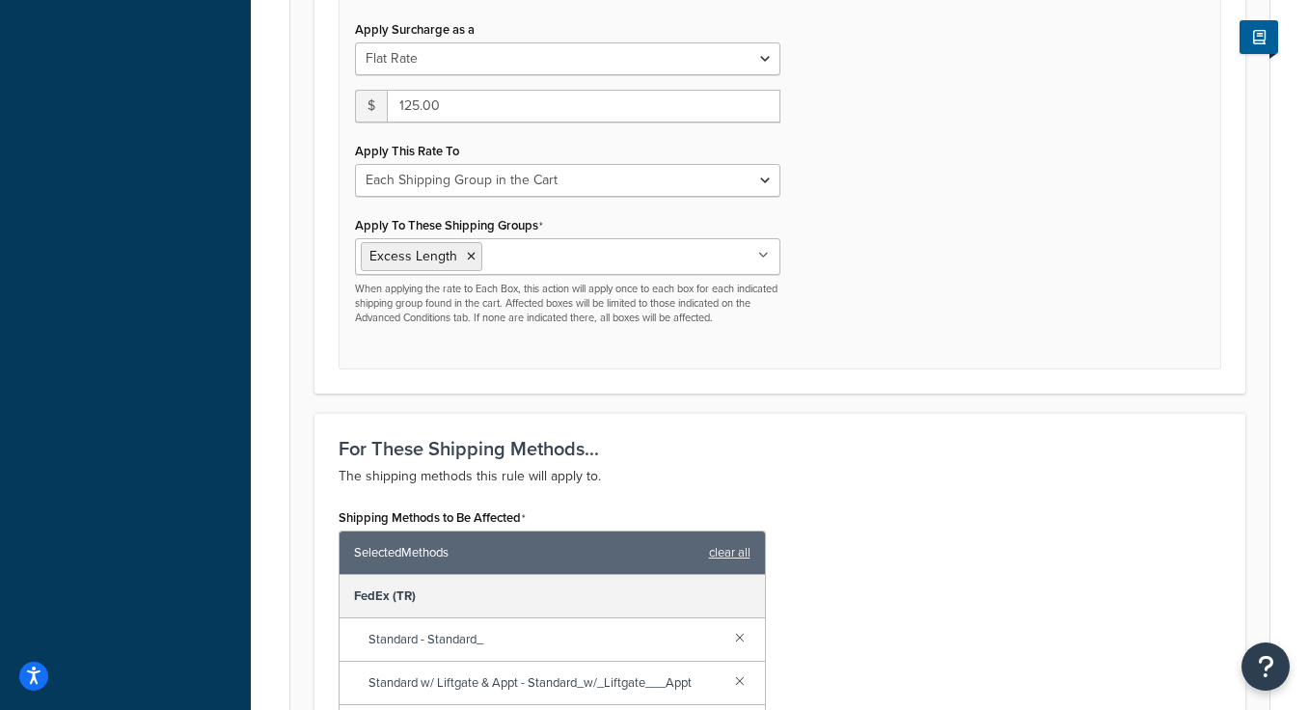
scroll to position [770, 0]
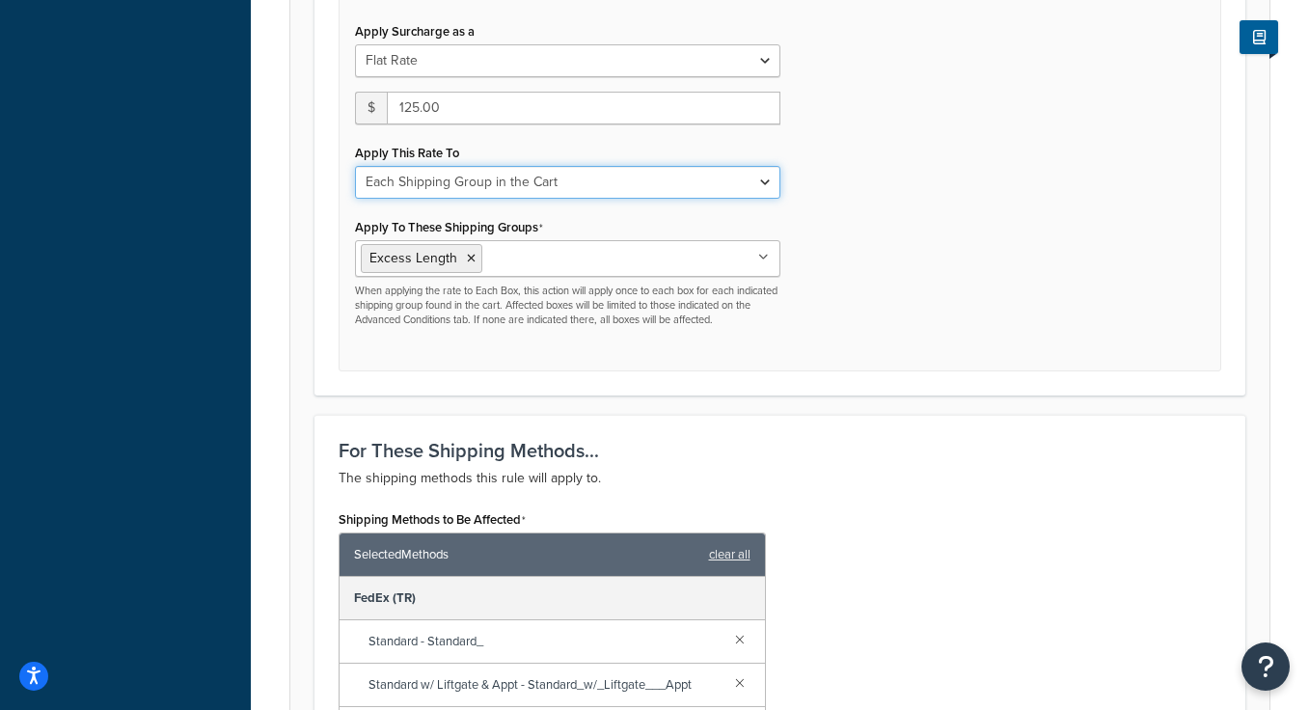
click at [543, 166] on select "Each Shipment in the Cart Each Shipping Group in the Cart Each Item within a Sh…" at bounding box center [567, 182] width 425 height 33
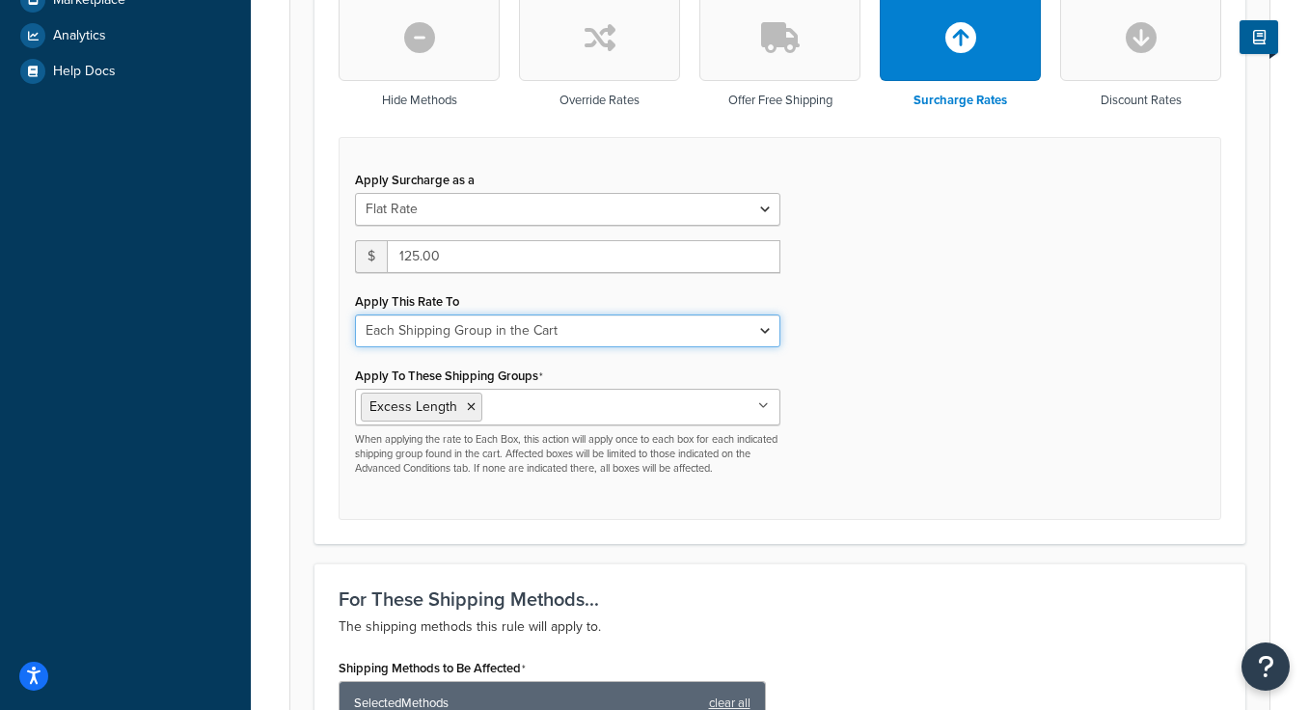
scroll to position [0, 0]
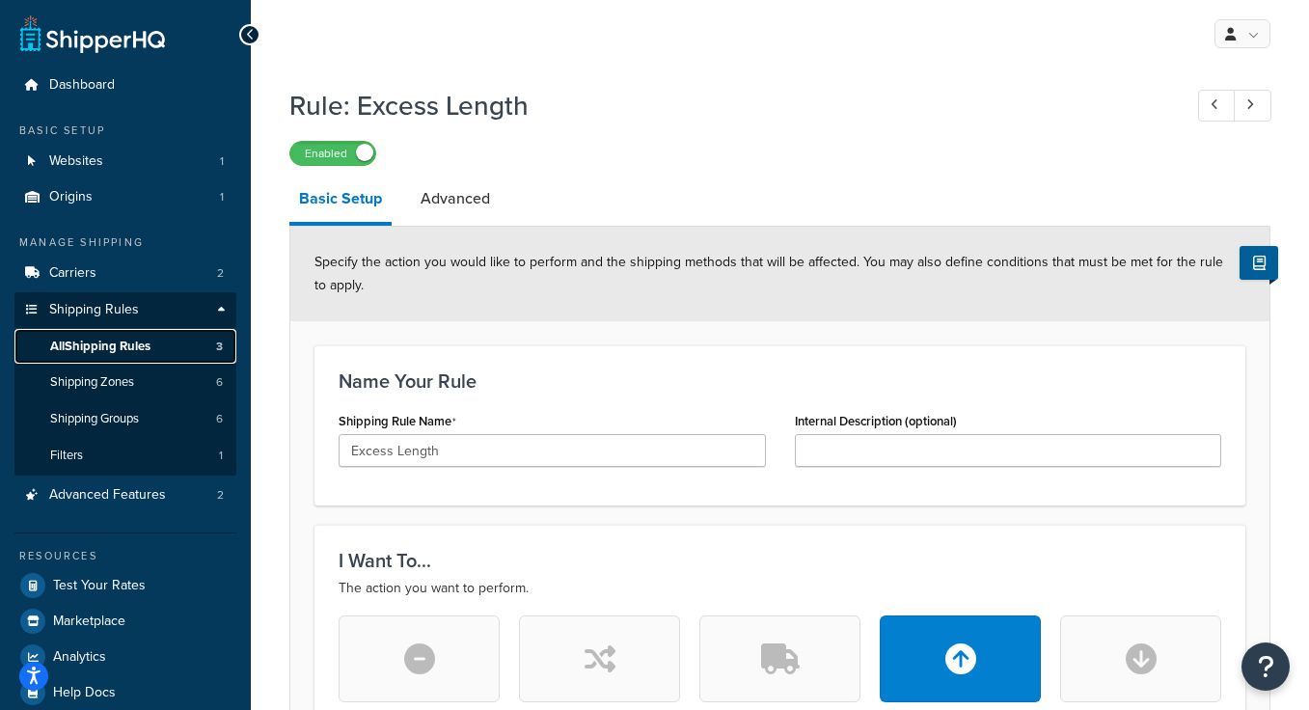
click at [154, 349] on link "All Shipping Rules 3" at bounding box center [125, 347] width 222 height 36
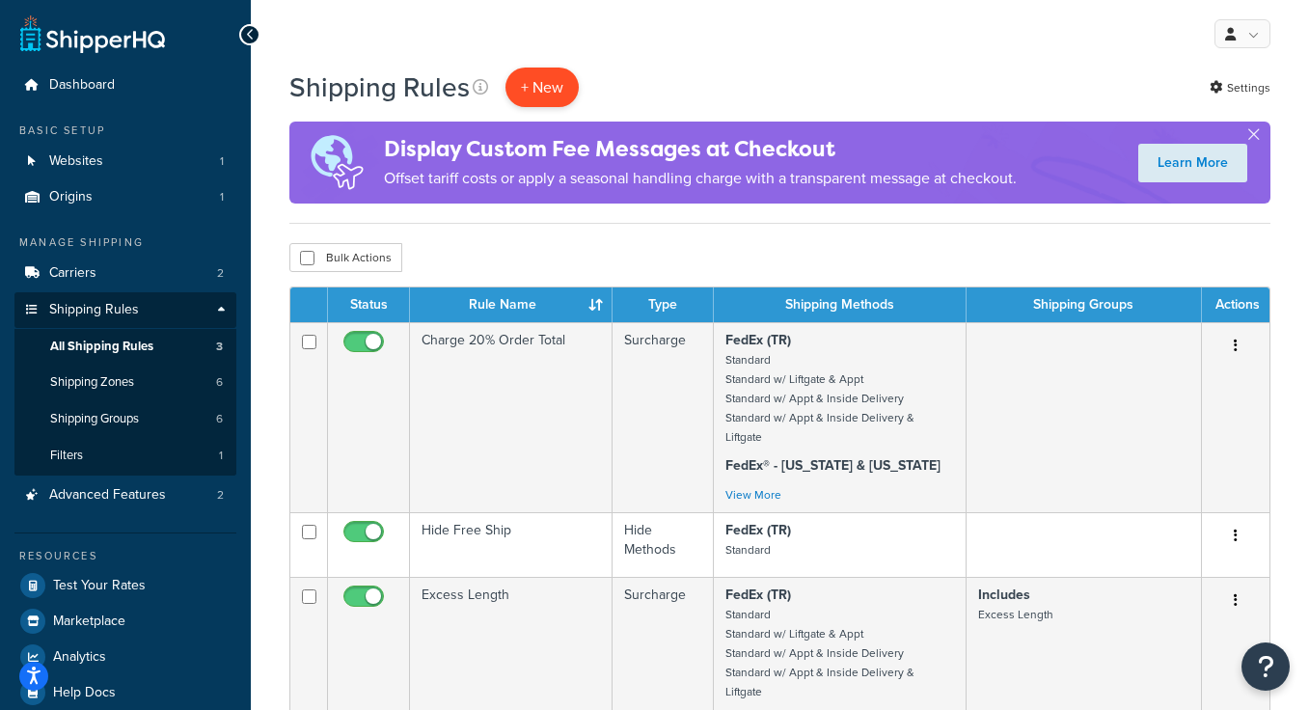
click at [557, 90] on p "+ New" at bounding box center [541, 88] width 73 height 40
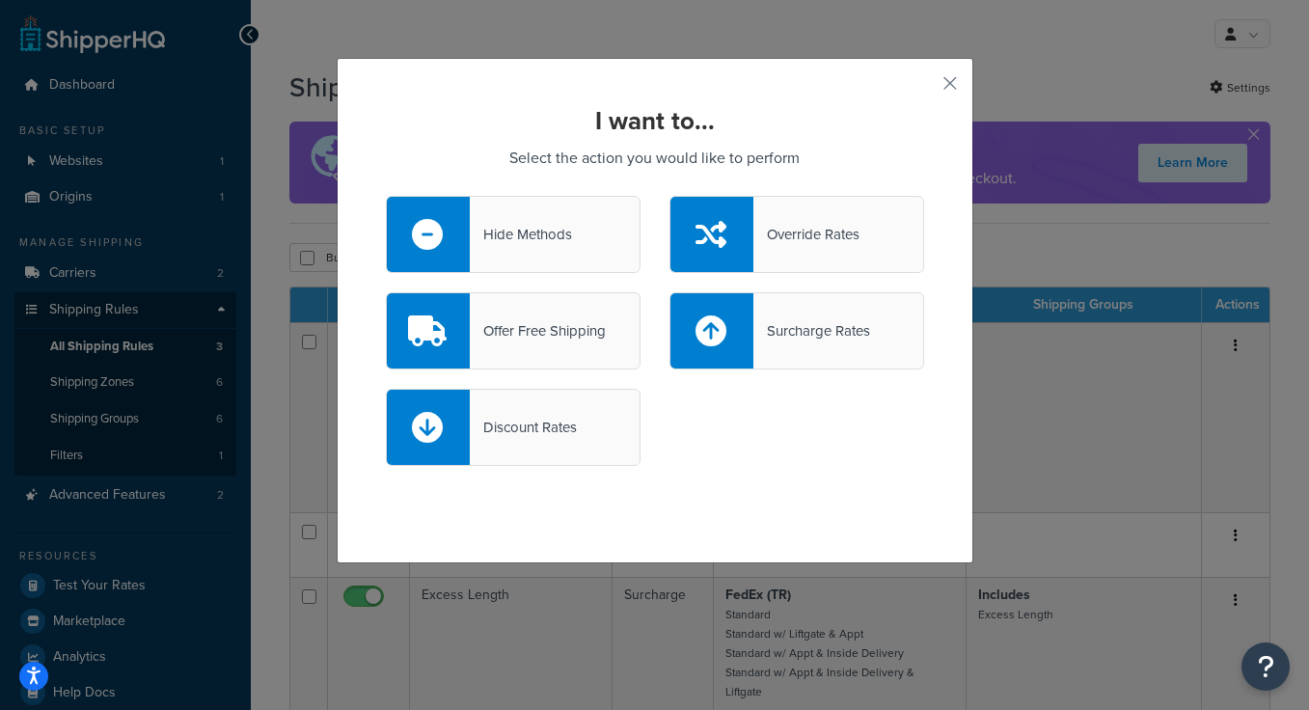
click at [783, 318] on div "Surcharge Rates" at bounding box center [811, 330] width 117 height 27
click at [0, 0] on input "Surcharge Rates" at bounding box center [0, 0] width 0 height 0
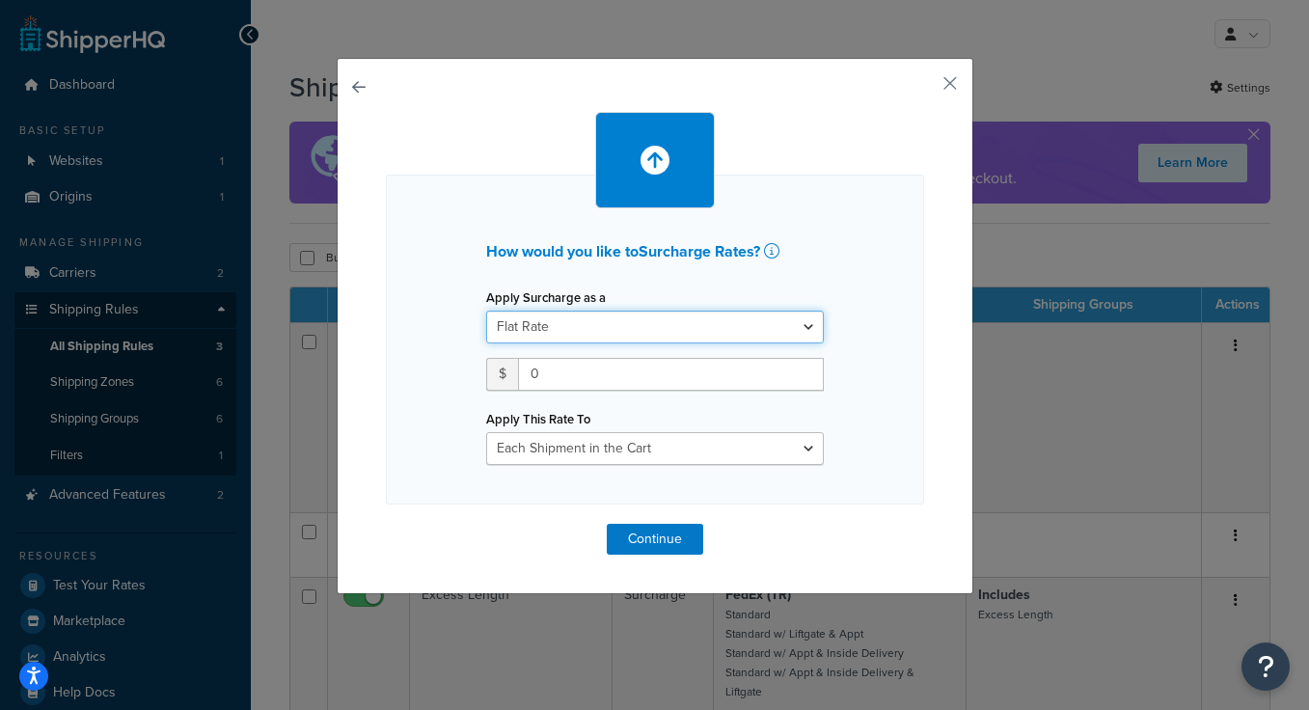
click at [726, 323] on select "Flat Rate Percentage Flat Rate & Percentage" at bounding box center [655, 327] width 338 height 33
select select "PERCENTAGE"
click at [486, 311] on select "Flat Rate Percentage Flat Rate & Percentage" at bounding box center [655, 327] width 338 height 33
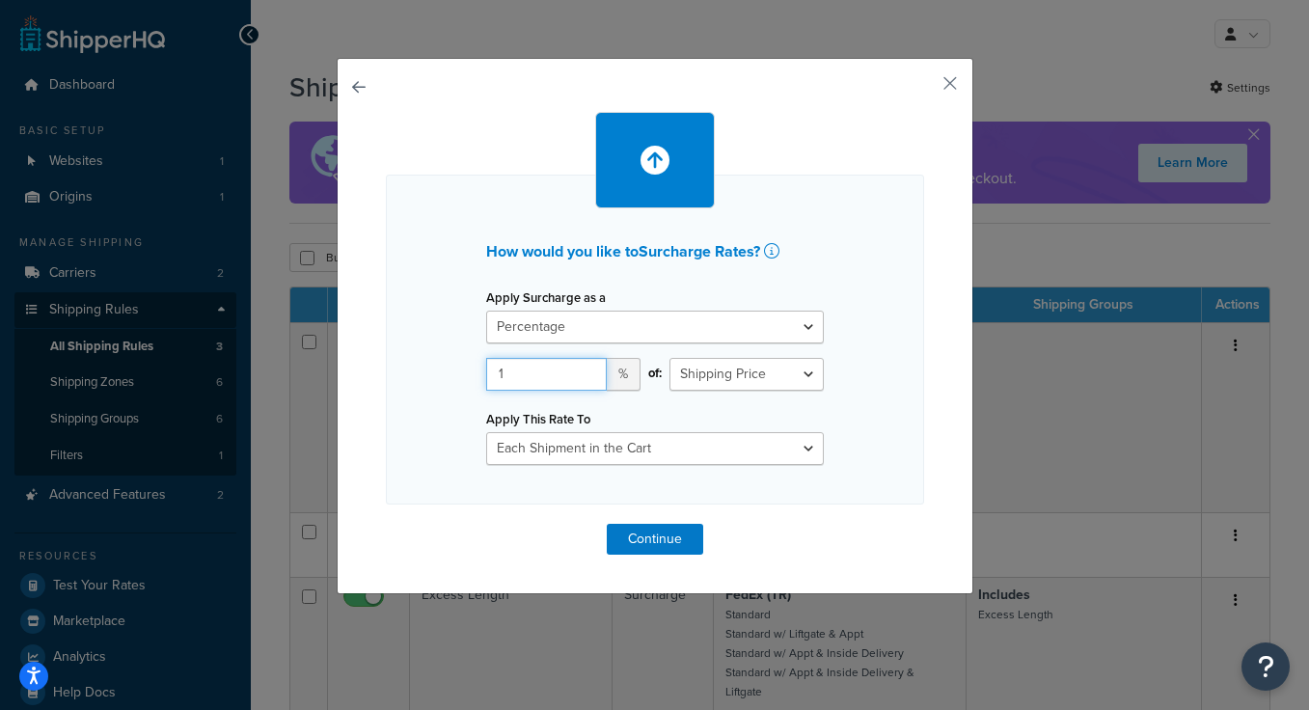
type input "1"
click at [579, 382] on input "1" at bounding box center [546, 374] width 121 height 33
click at [542, 373] on input "1" at bounding box center [546, 374] width 121 height 33
type input "5"
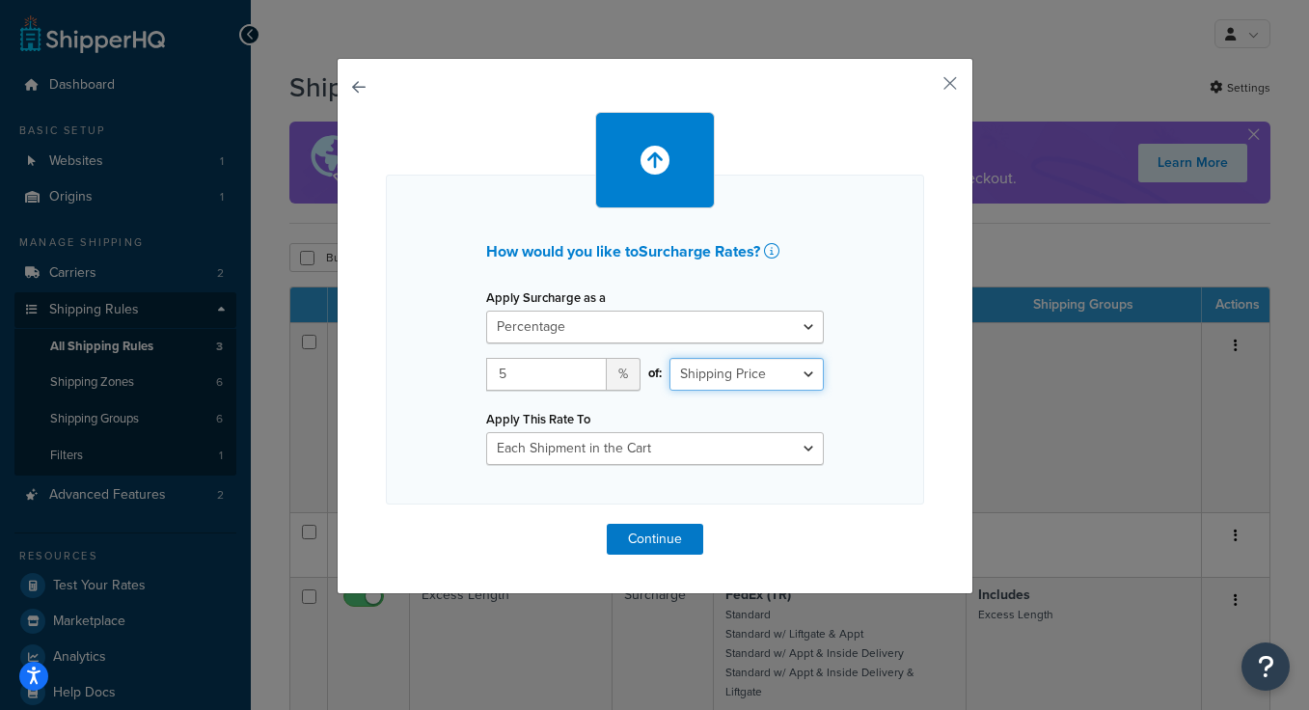
click at [701, 374] on select "Shipping Price Order Value" at bounding box center [746, 374] width 154 height 33
select select "ORDER"
click at [669, 358] on select "Shipping Price Order Value" at bounding box center [746, 374] width 154 height 33
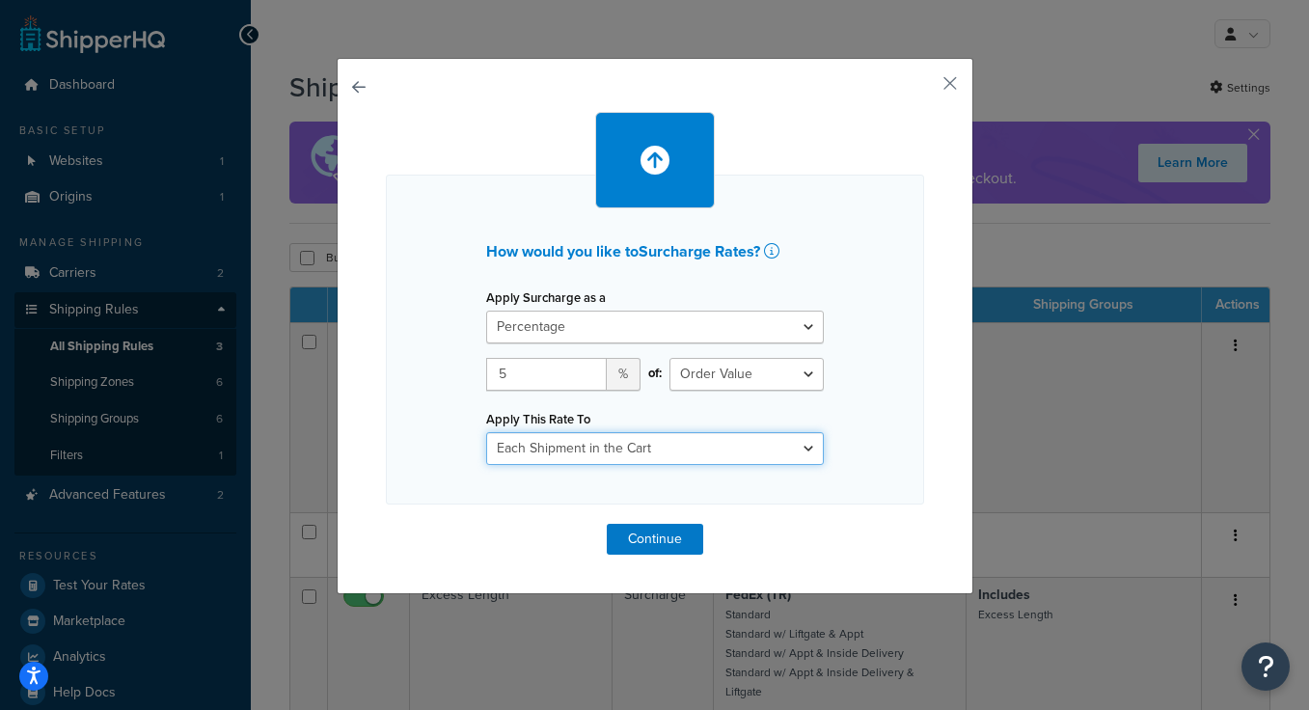
click at [607, 452] on select "Each Shipment in the Cart Each Shipping Group in the Cart Each Item within a Sh…" at bounding box center [655, 448] width 338 height 33
click at [566, 449] on select "Each Shipment in the Cart Each Shipping Group in the Cart Each Item within a Sh…" at bounding box center [655, 448] width 338 height 33
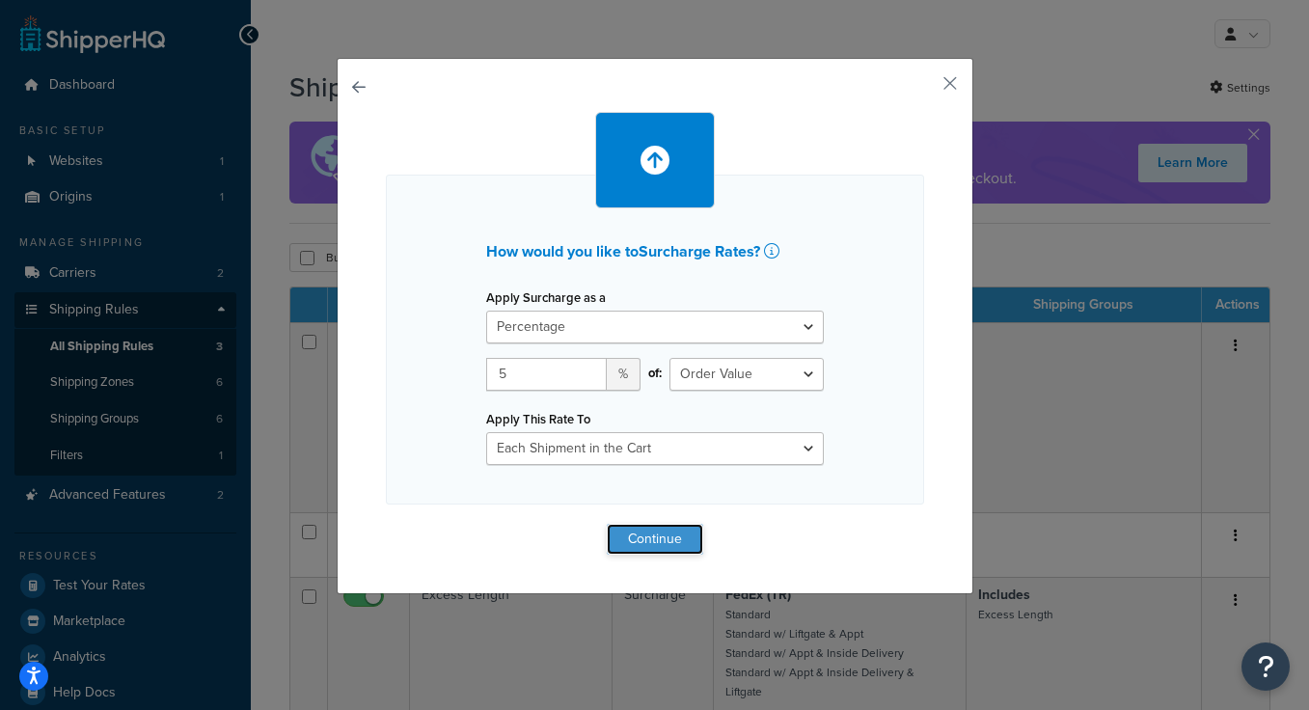
click at [661, 537] on button "Continue" at bounding box center [655, 539] width 96 height 31
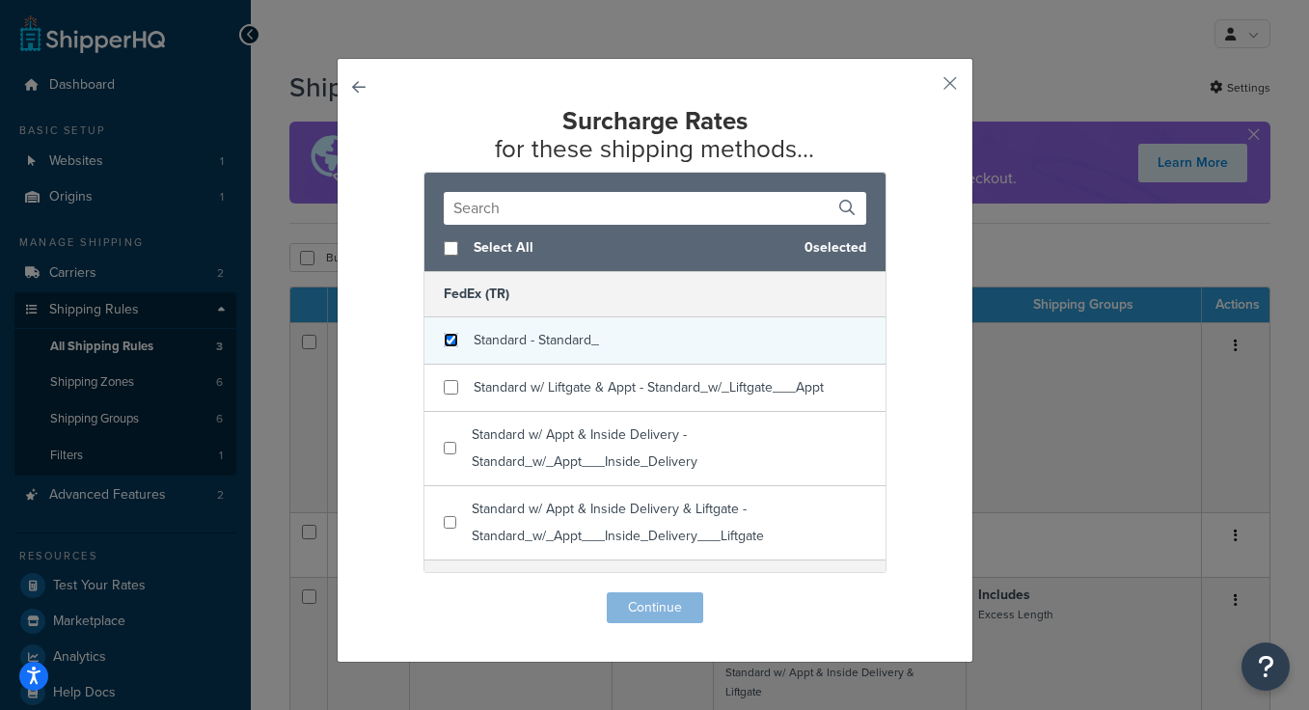
click at [450, 342] on input "checkbox" at bounding box center [451, 340] width 14 height 14
checkbox input "true"
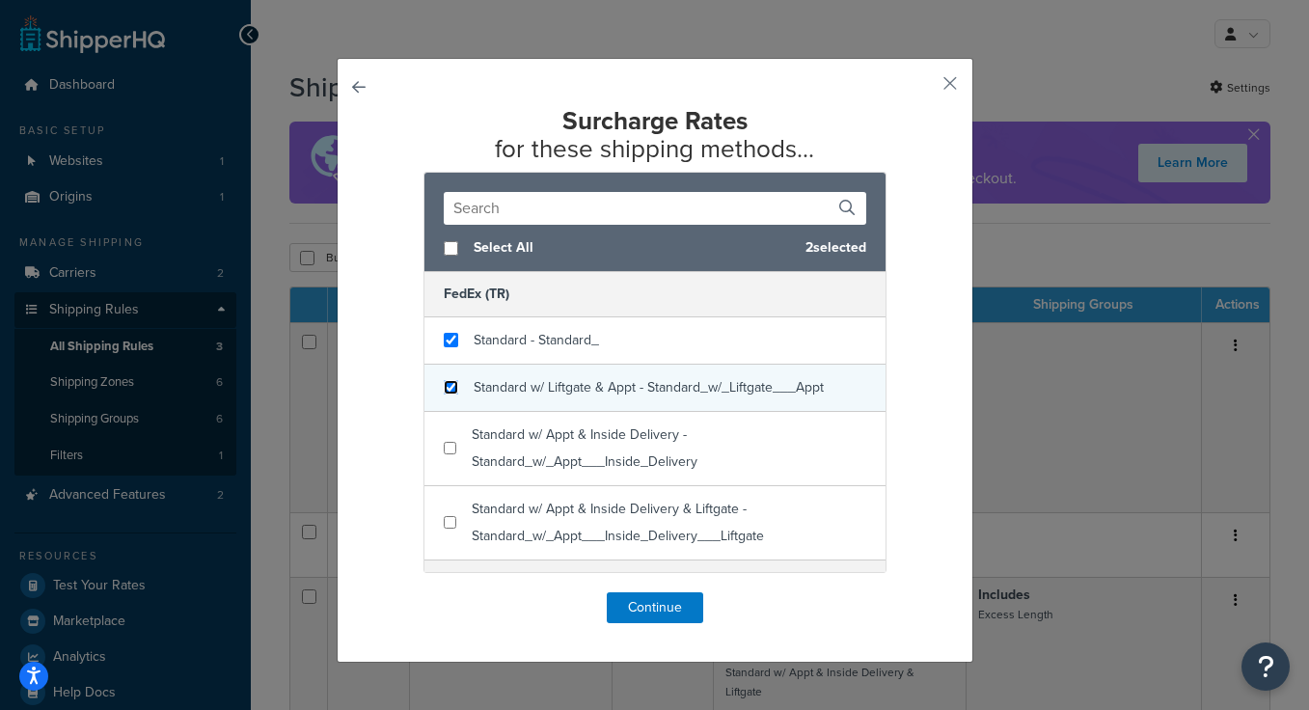
click at [450, 392] on input "checkbox" at bounding box center [451, 387] width 14 height 14
checkbox input "true"
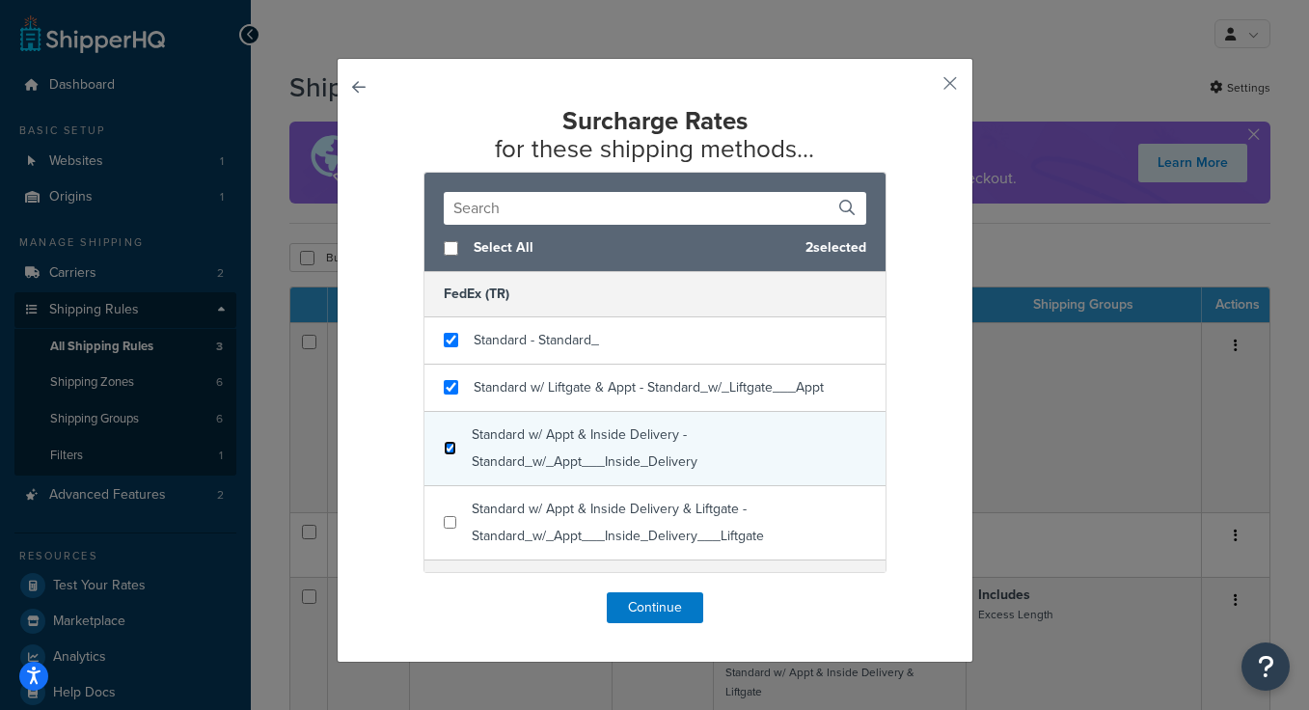
click at [450, 443] on input "checkbox" at bounding box center [450, 448] width 13 height 14
checkbox input "true"
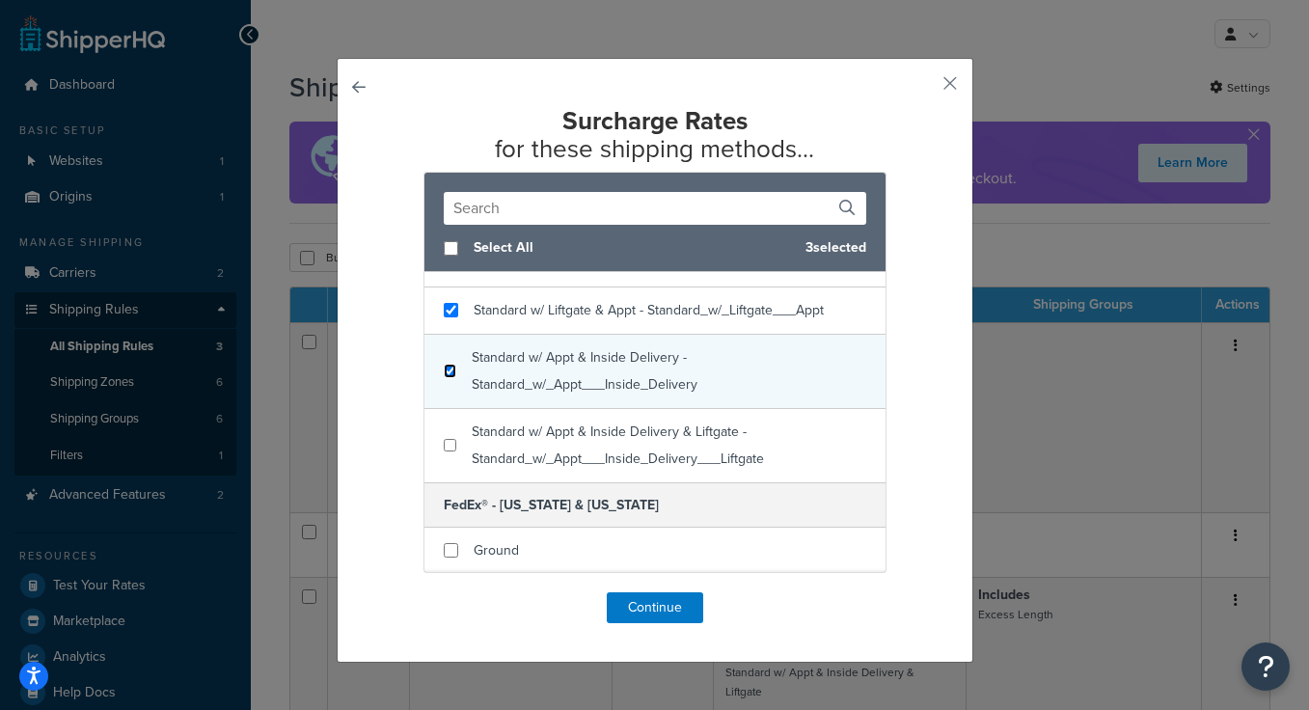
scroll to position [79, 0]
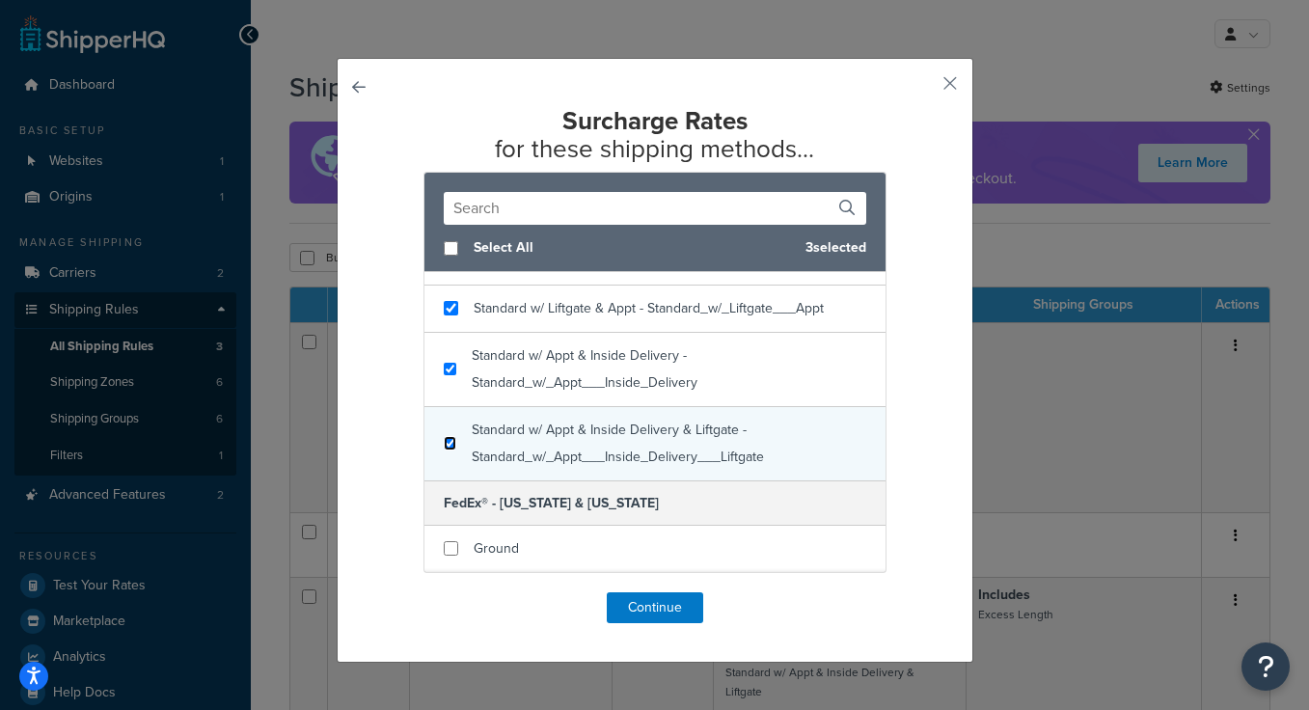
click at [449, 447] on input "checkbox" at bounding box center [450, 443] width 13 height 14
checkbox input "true"
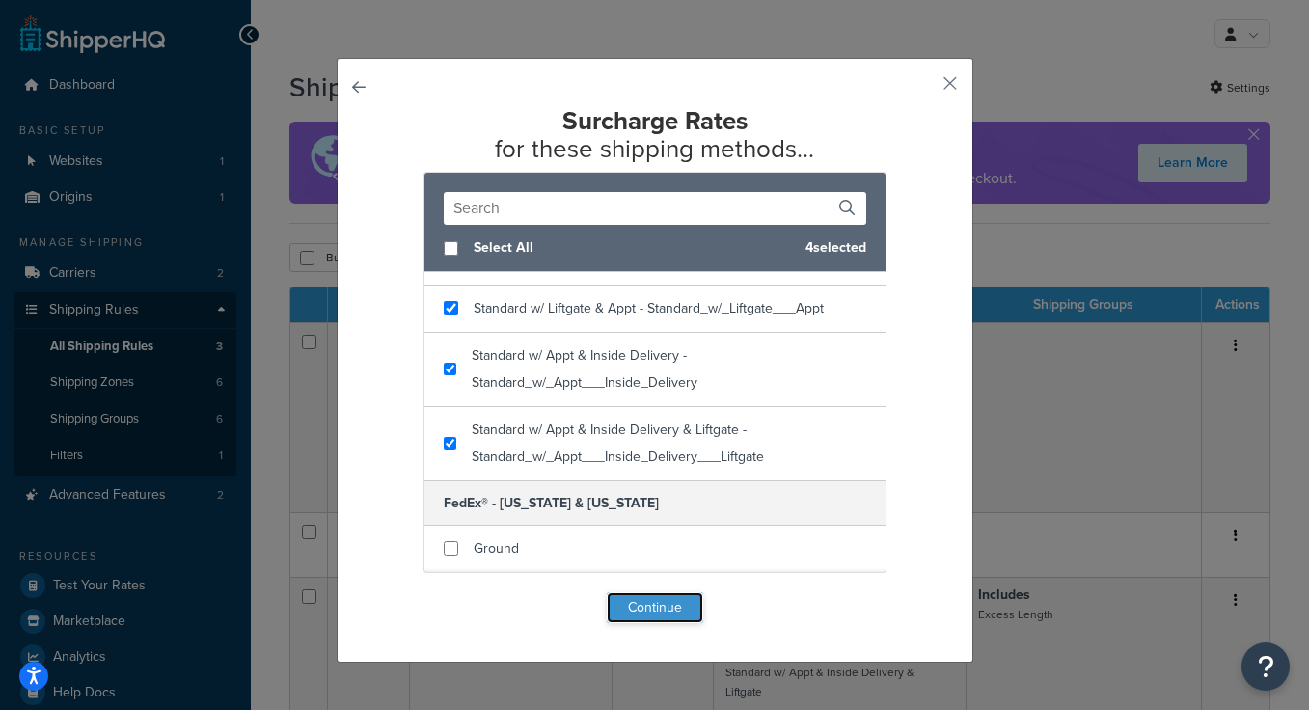
click at [648, 605] on button "Continue" at bounding box center [655, 607] width 96 height 31
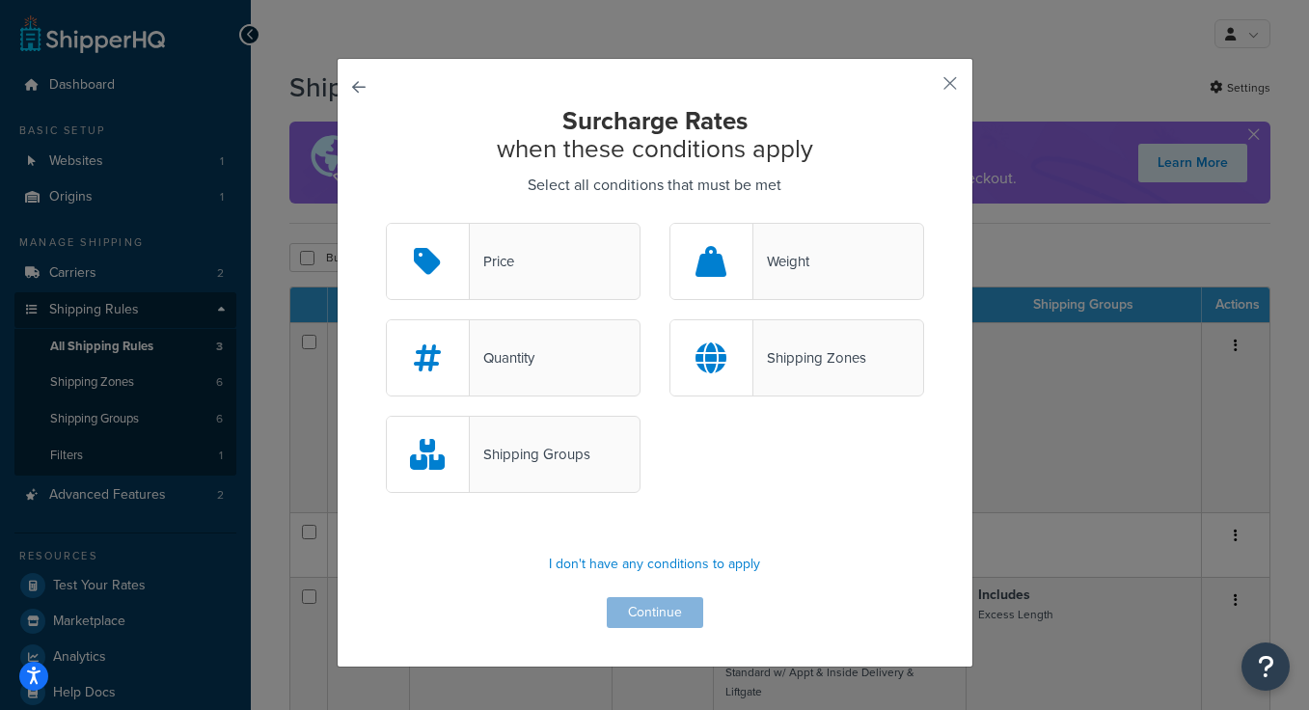
click at [760, 340] on div "Shipping Zones" at bounding box center [796, 357] width 255 height 77
click at [0, 0] on input "Shipping Zones" at bounding box center [0, 0] width 0 height 0
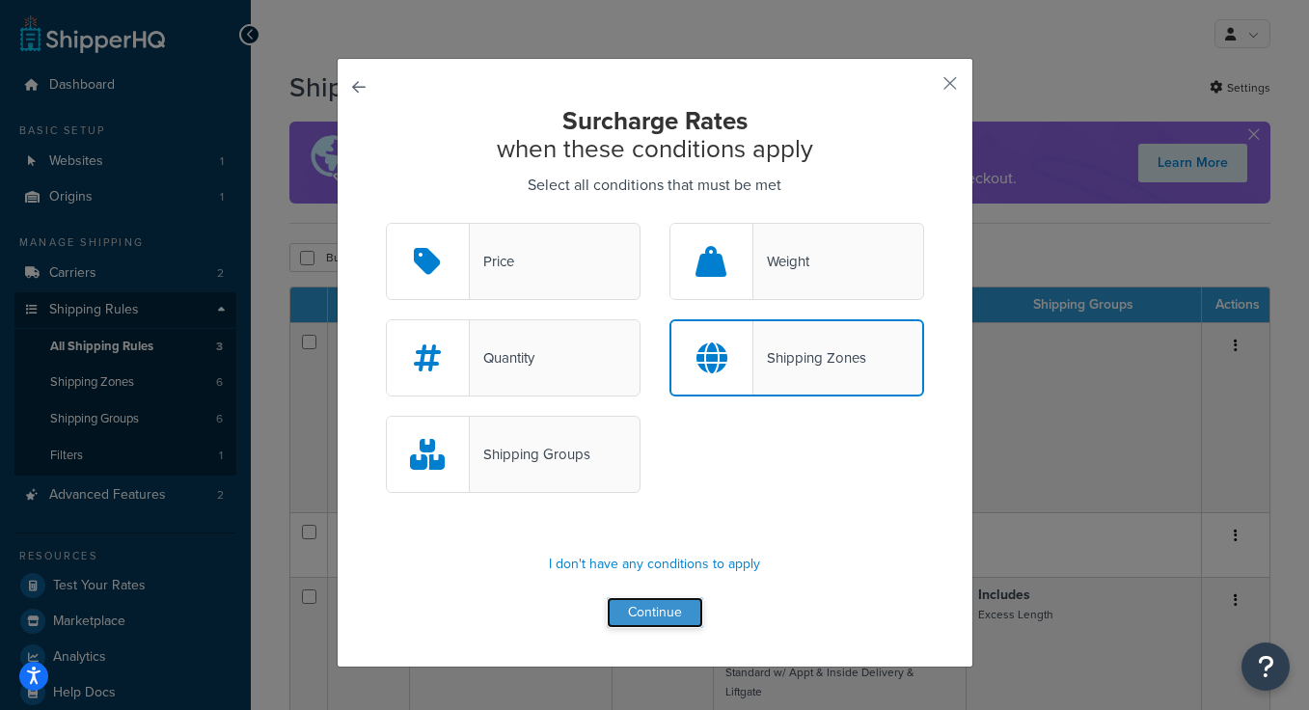
click at [676, 618] on button "Continue" at bounding box center [655, 612] width 96 height 31
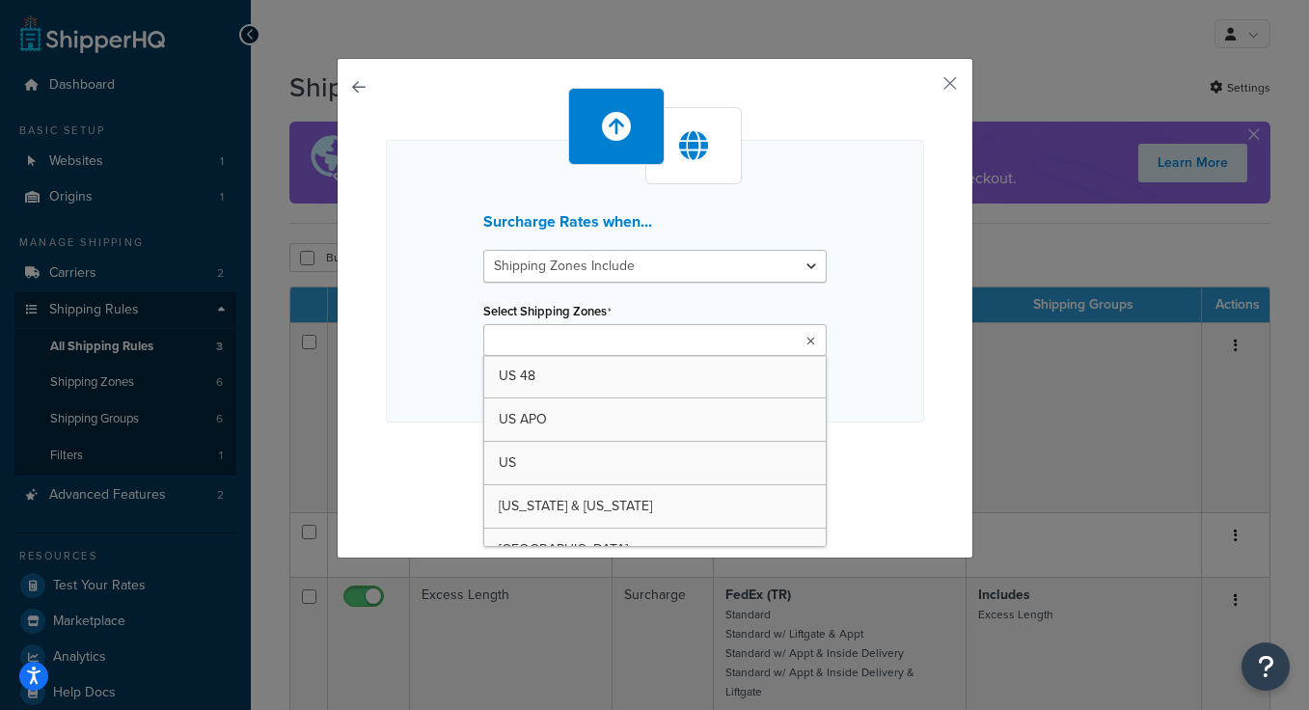
click at [613, 338] on input "Select Shipping Zones" at bounding box center [574, 341] width 171 height 21
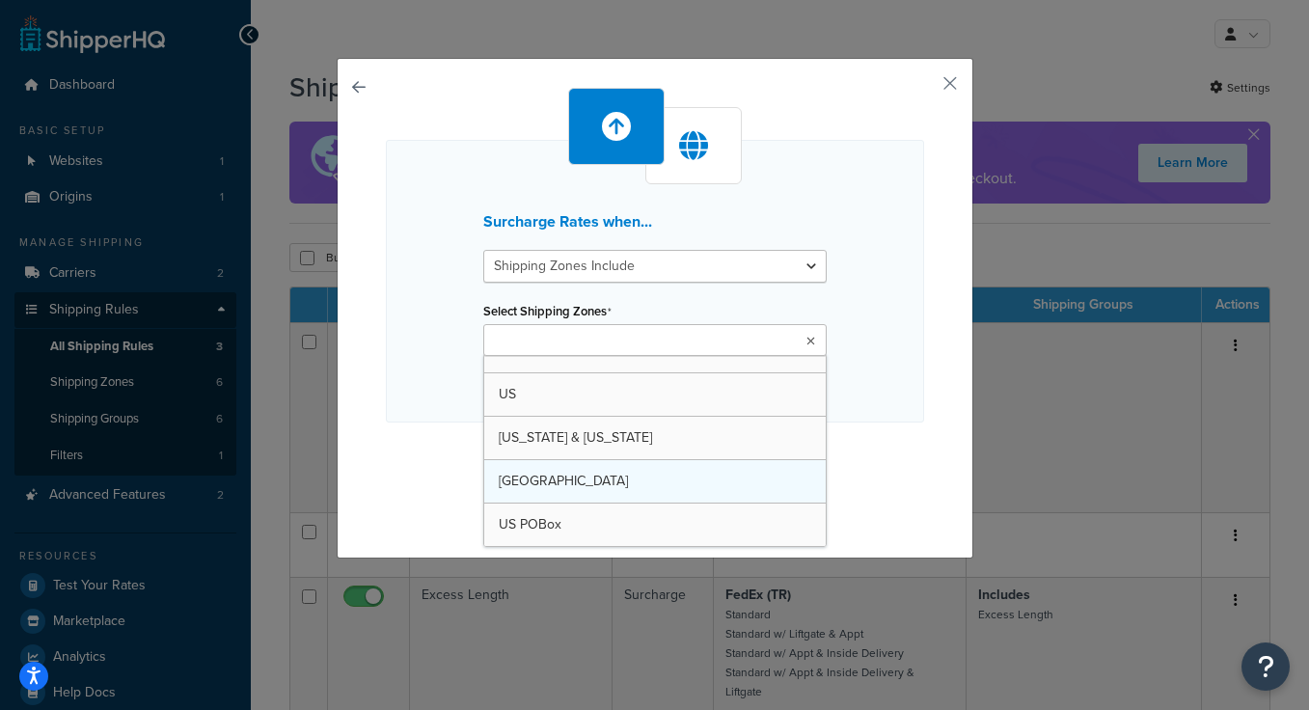
scroll to position [25, 0]
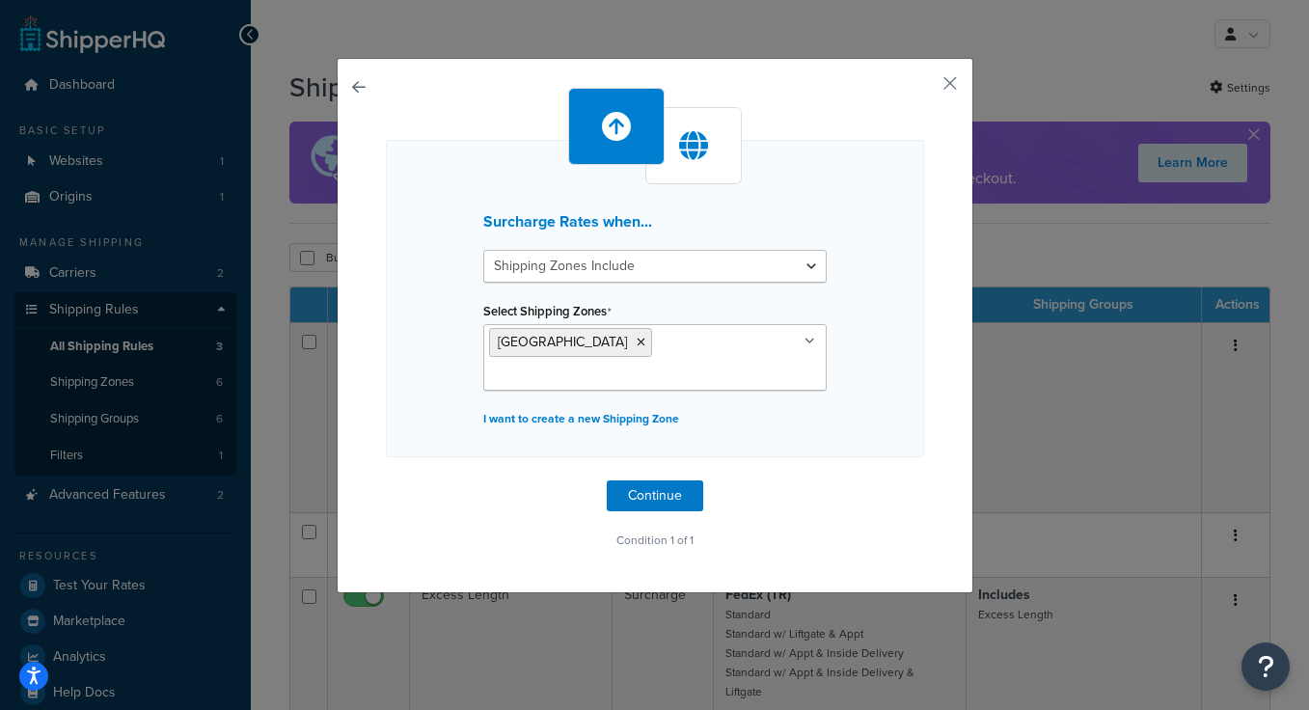
click at [874, 448] on div "Surcharge Rates when... Shipping Zones Include Shipping Zones Do Not Include Se…" at bounding box center [655, 321] width 538 height 466
click at [669, 480] on button "Continue" at bounding box center [655, 495] width 96 height 31
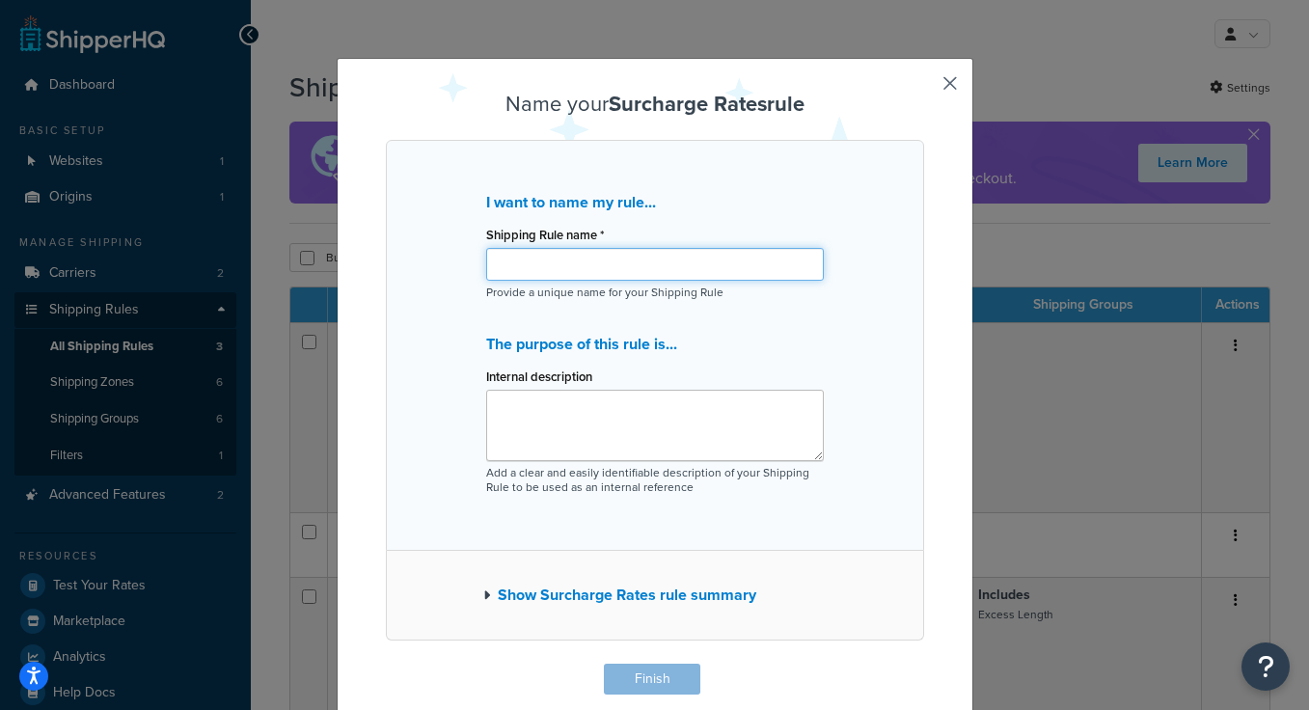
click at [620, 266] on input "Shipping Rule name *" at bounding box center [655, 264] width 338 height 33
type input "5% Vat"
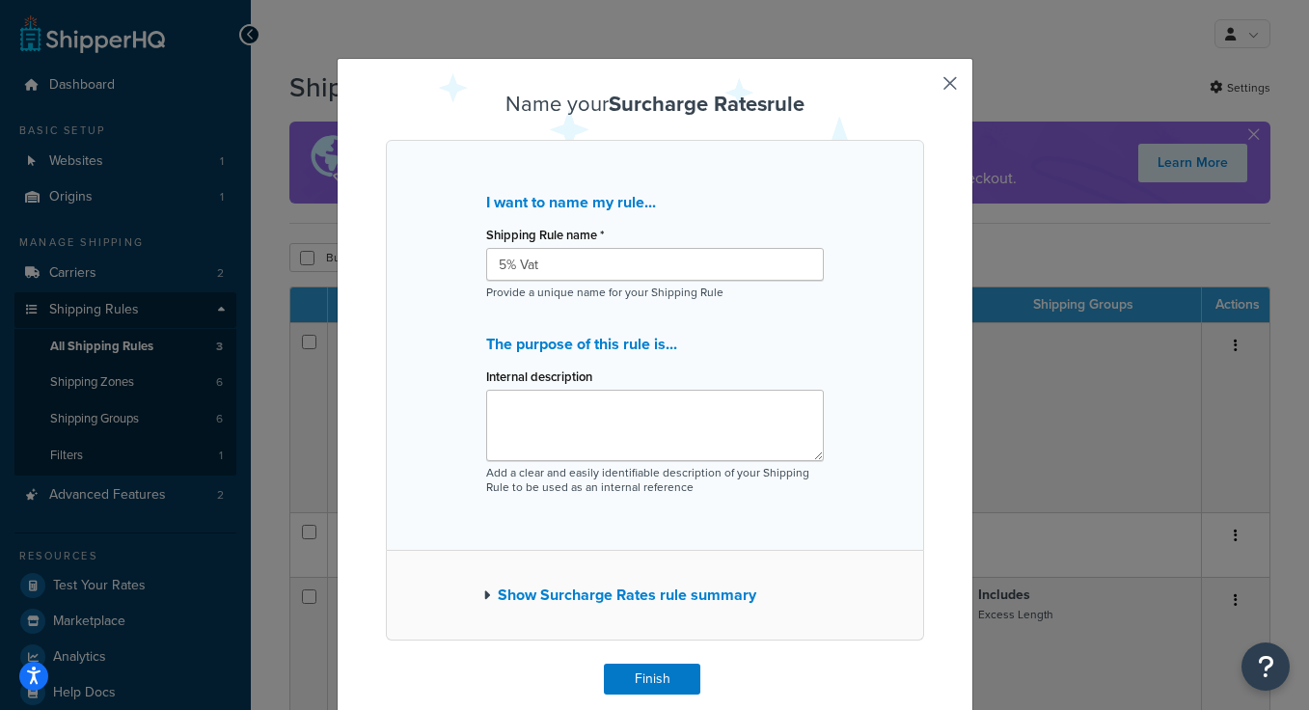
click at [652, 601] on button "Show Surcharge Rates rule summary" at bounding box center [619, 595] width 273 height 27
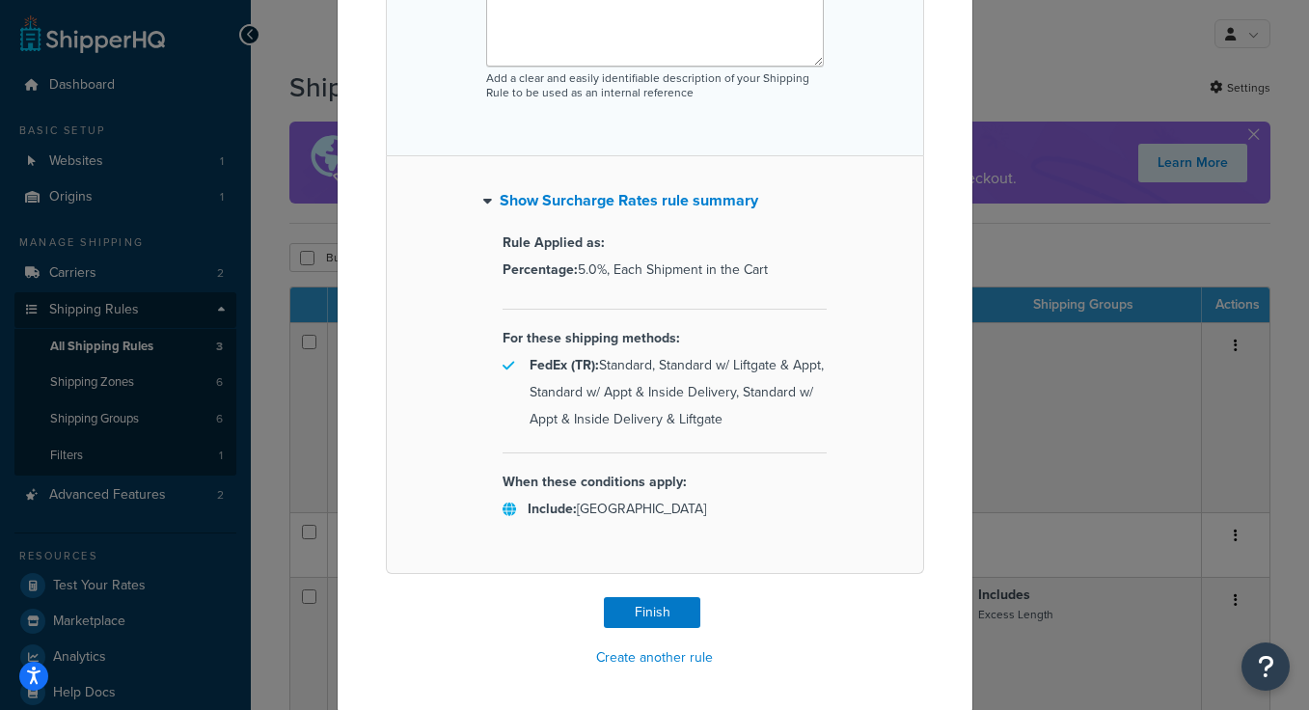
scroll to position [398, 0]
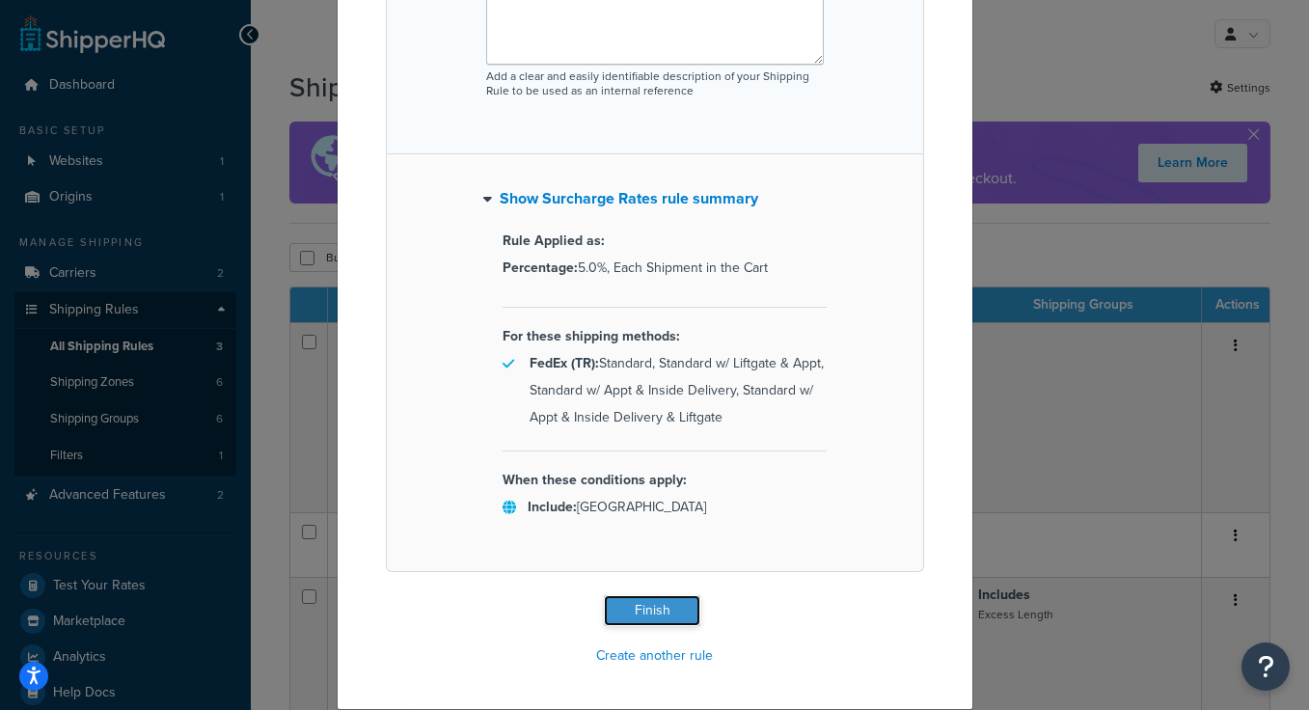
click at [660, 621] on button "Finish" at bounding box center [652, 610] width 96 height 31
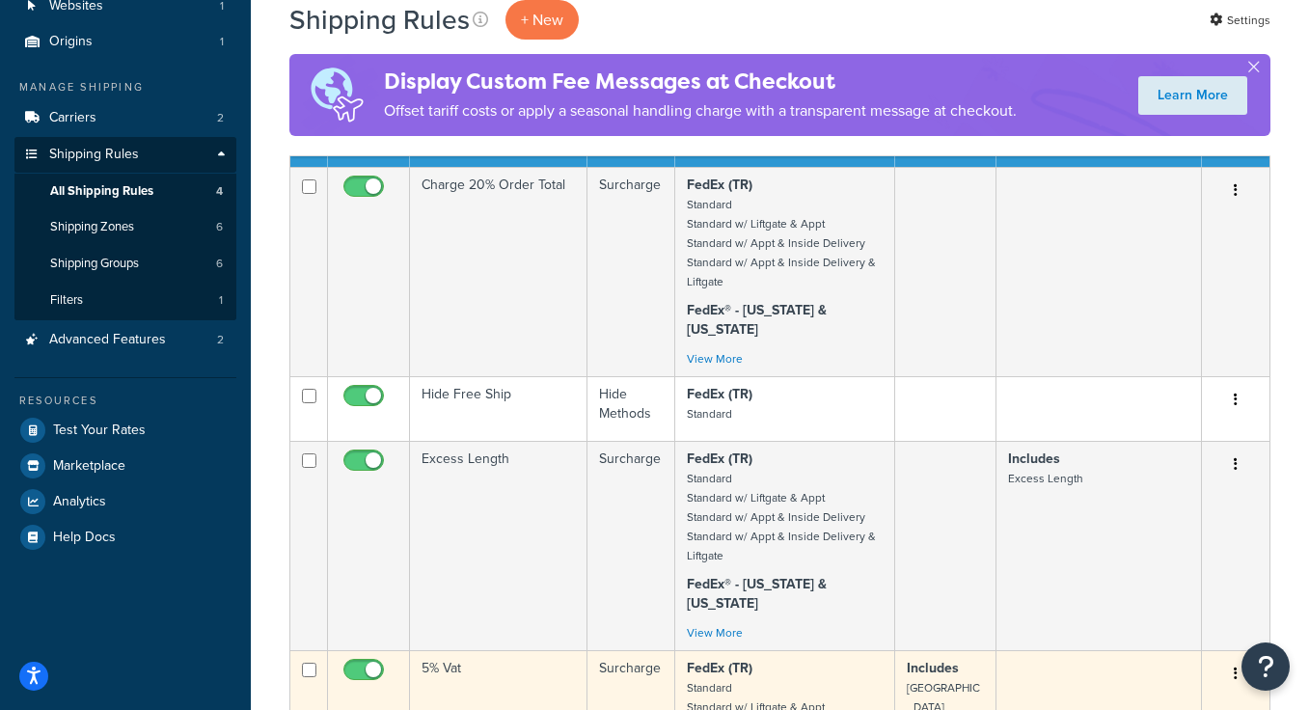
scroll to position [150, 0]
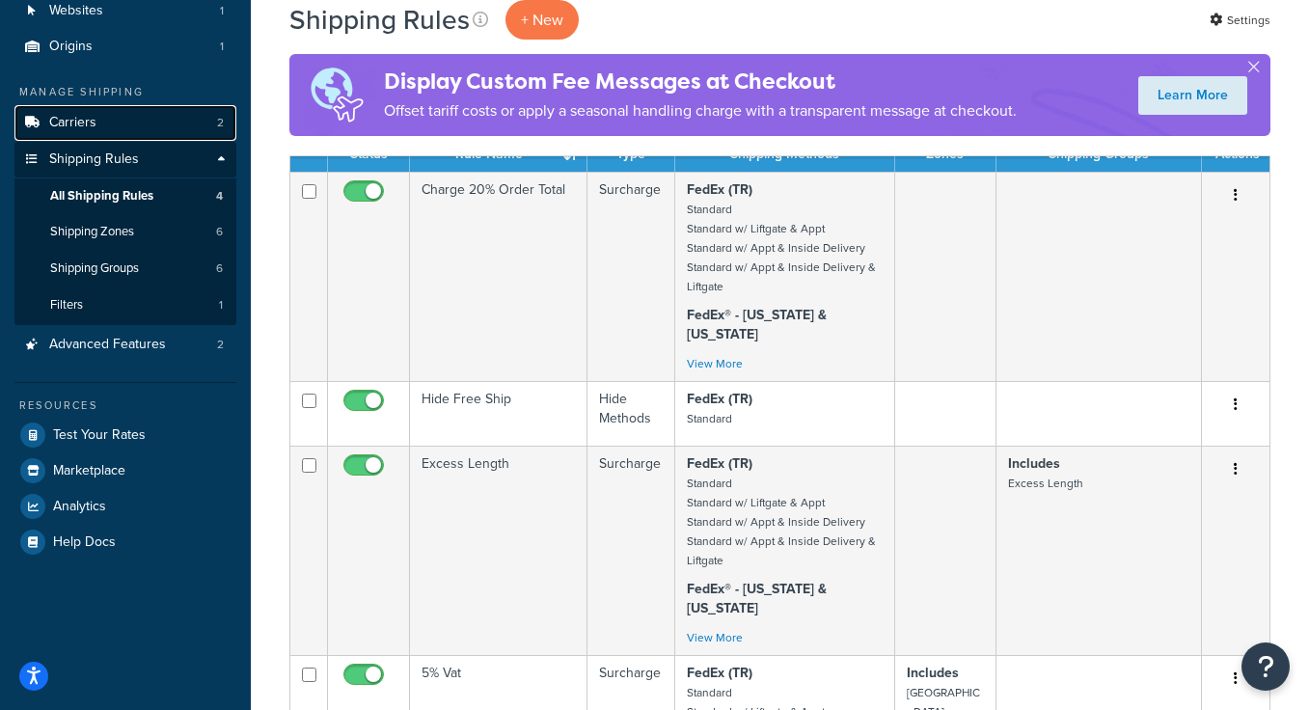
click at [101, 130] on link "Carriers 2" at bounding box center [125, 123] width 222 height 36
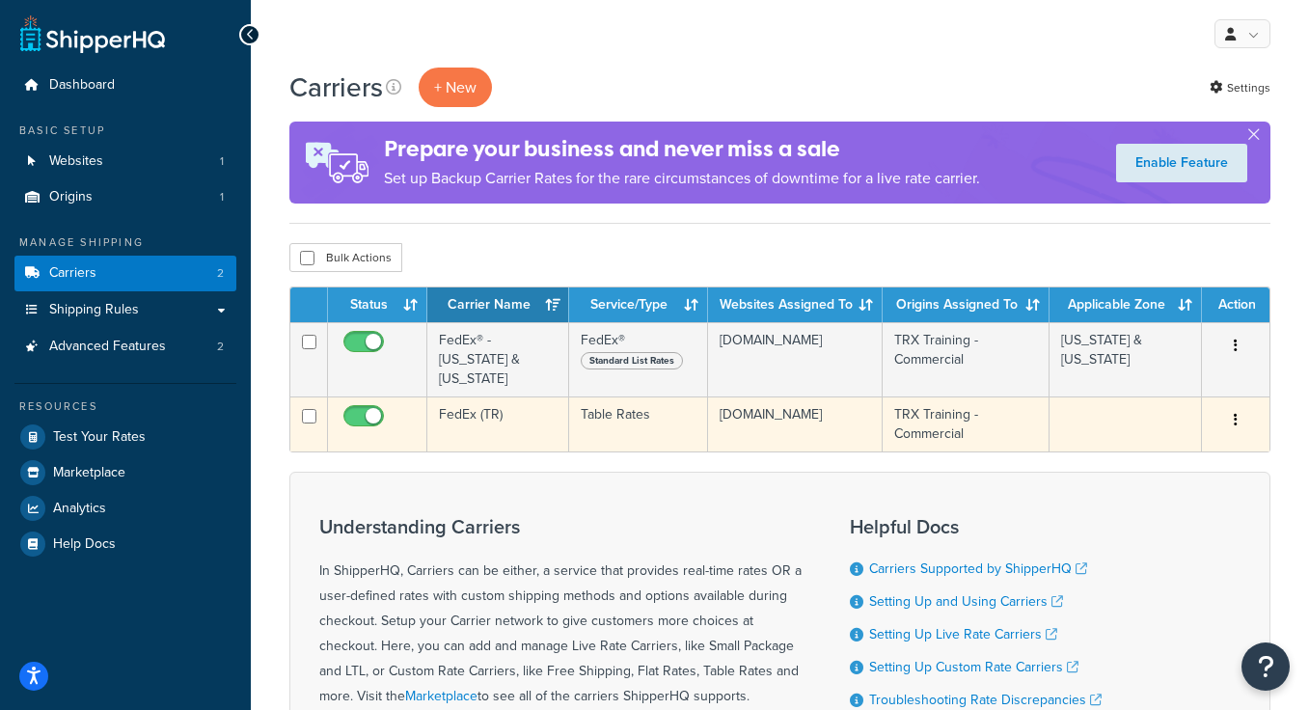
click at [512, 396] on td "FedEx (TR)" at bounding box center [498, 423] width 142 height 55
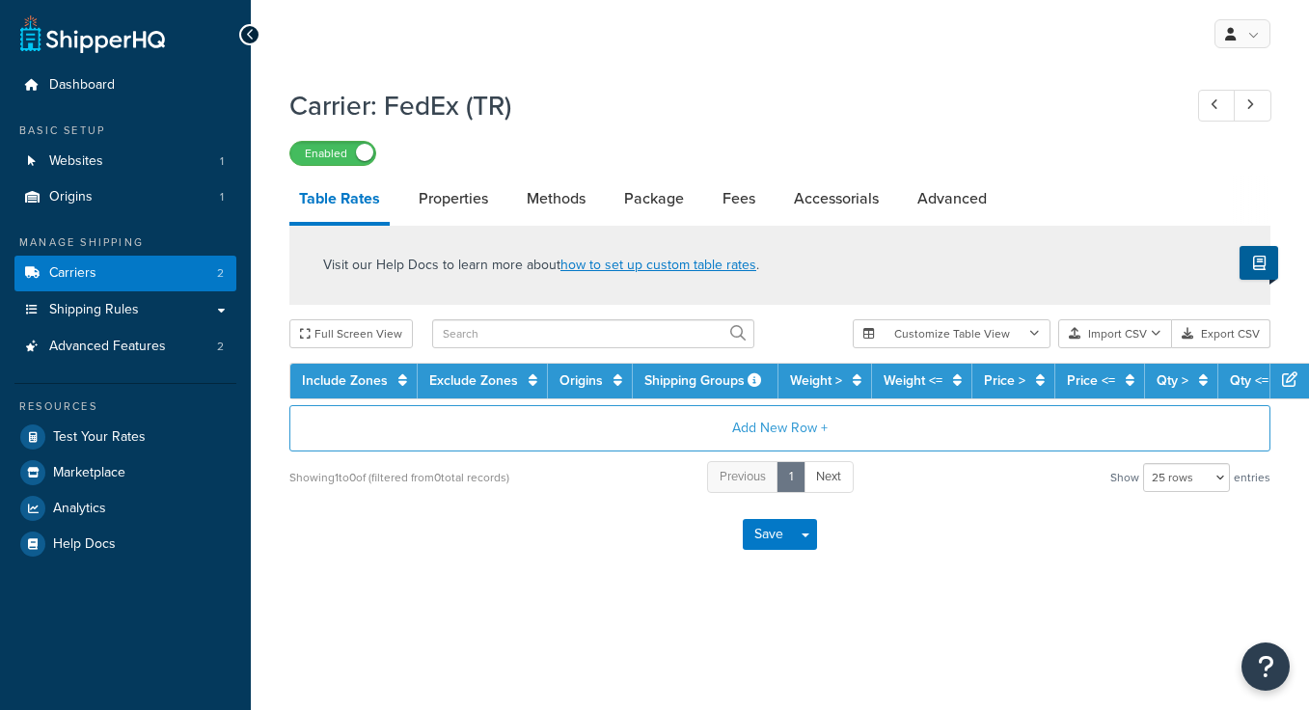
select select "25"
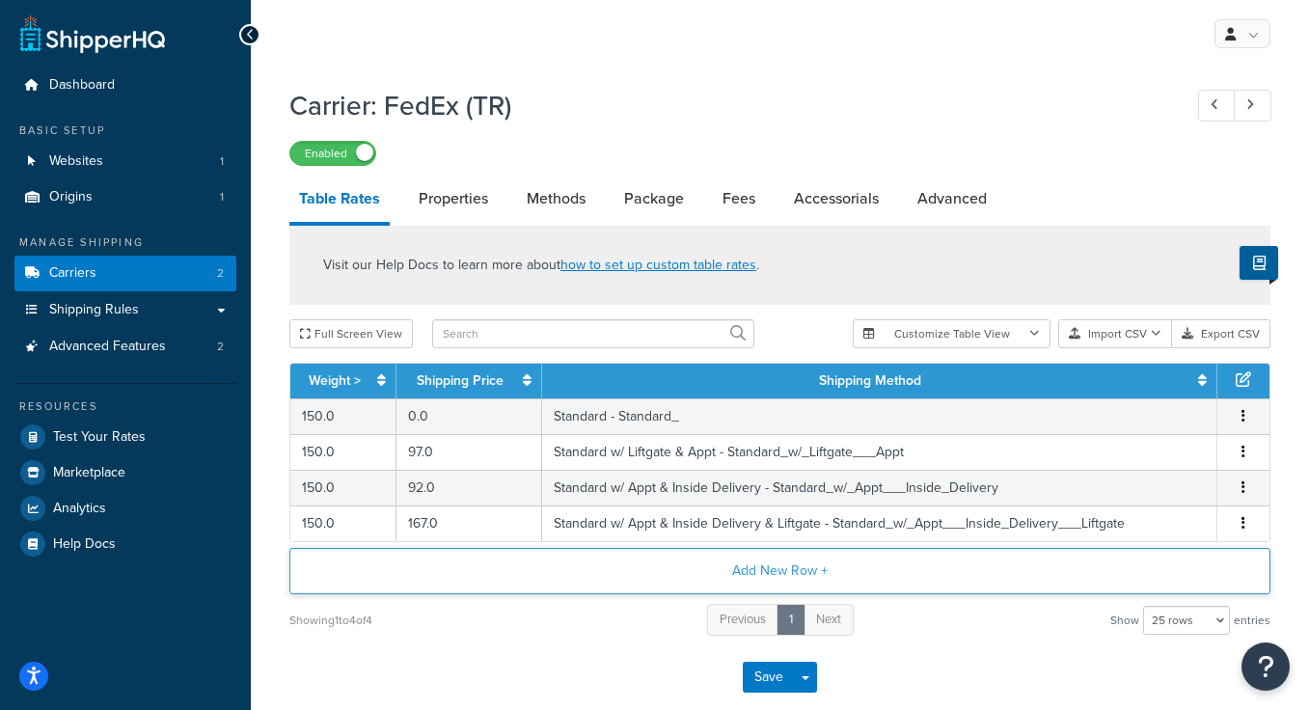
click at [627, 585] on button "Add New Row +" at bounding box center [779, 571] width 981 height 46
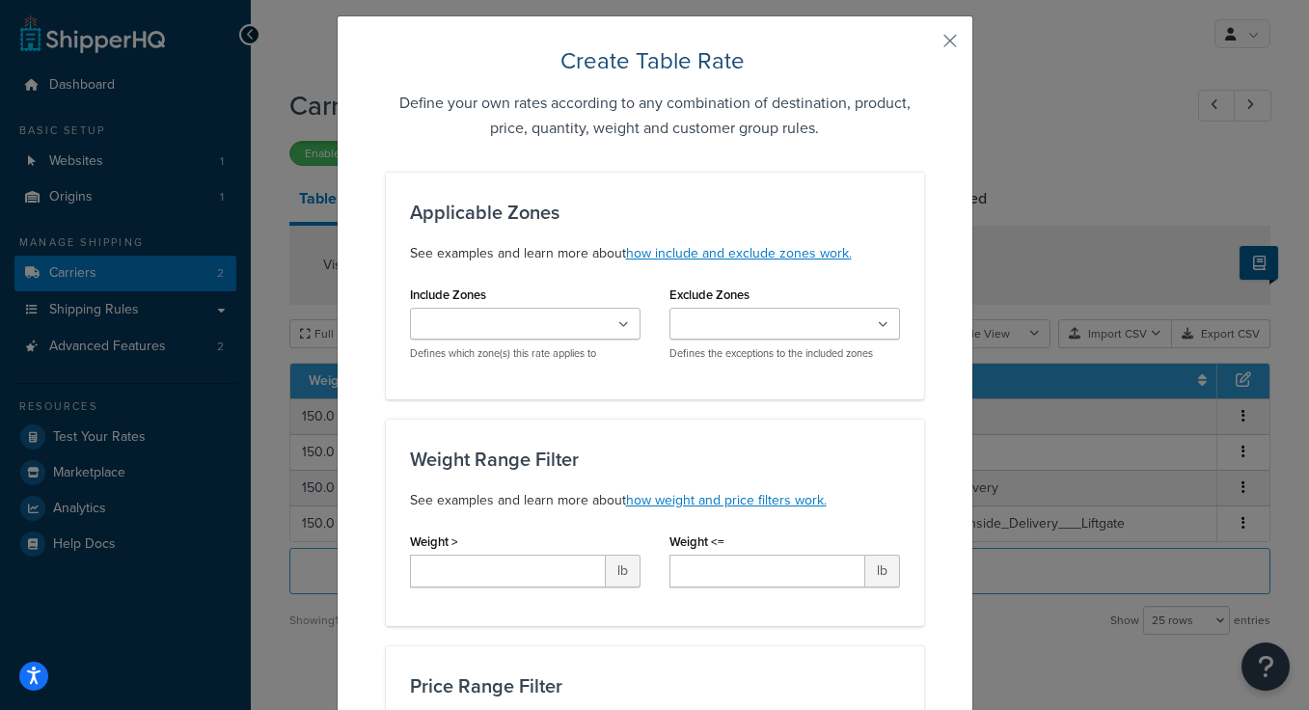
scroll to position [58, 0]
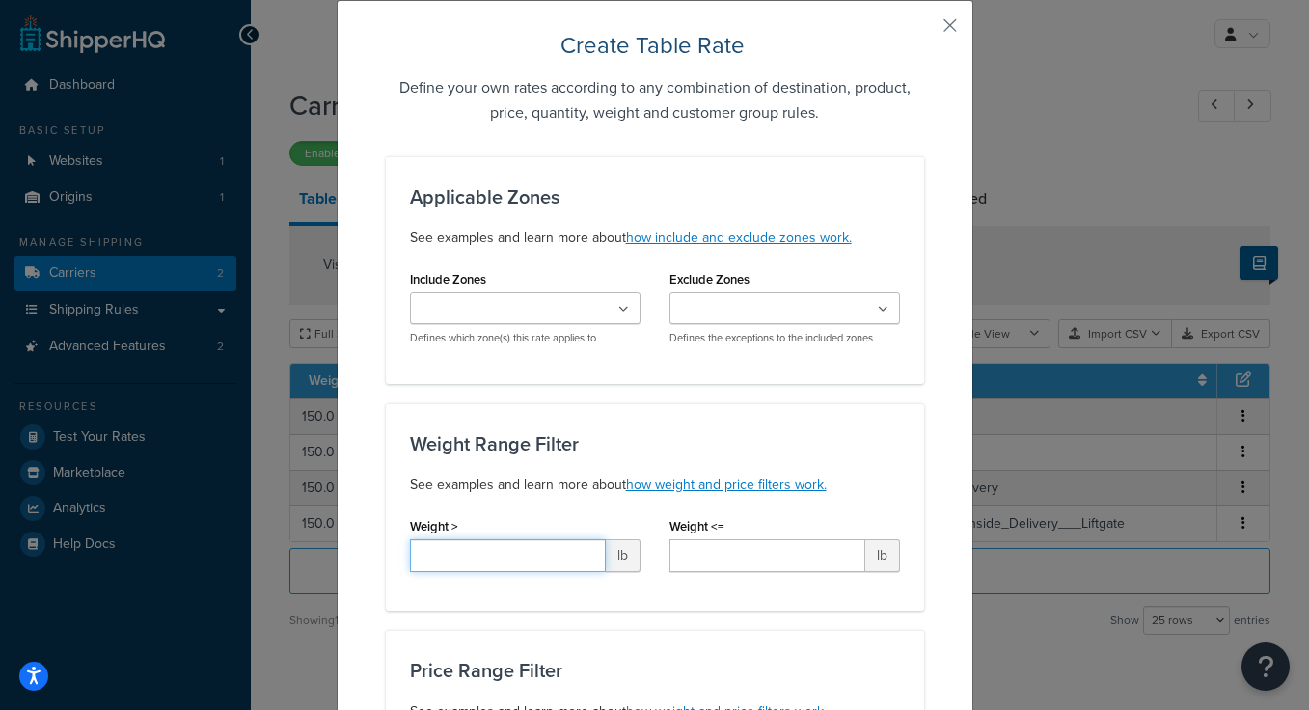
click at [499, 558] on input "Weight >" at bounding box center [508, 555] width 196 height 33
type input "0"
click at [712, 563] on input "Weight <=" at bounding box center [767, 555] width 196 height 33
type input "149.99"
click at [720, 604] on div "Weight Range Filter See examples and learn more about how weight and price filt…" at bounding box center [655, 506] width 538 height 207
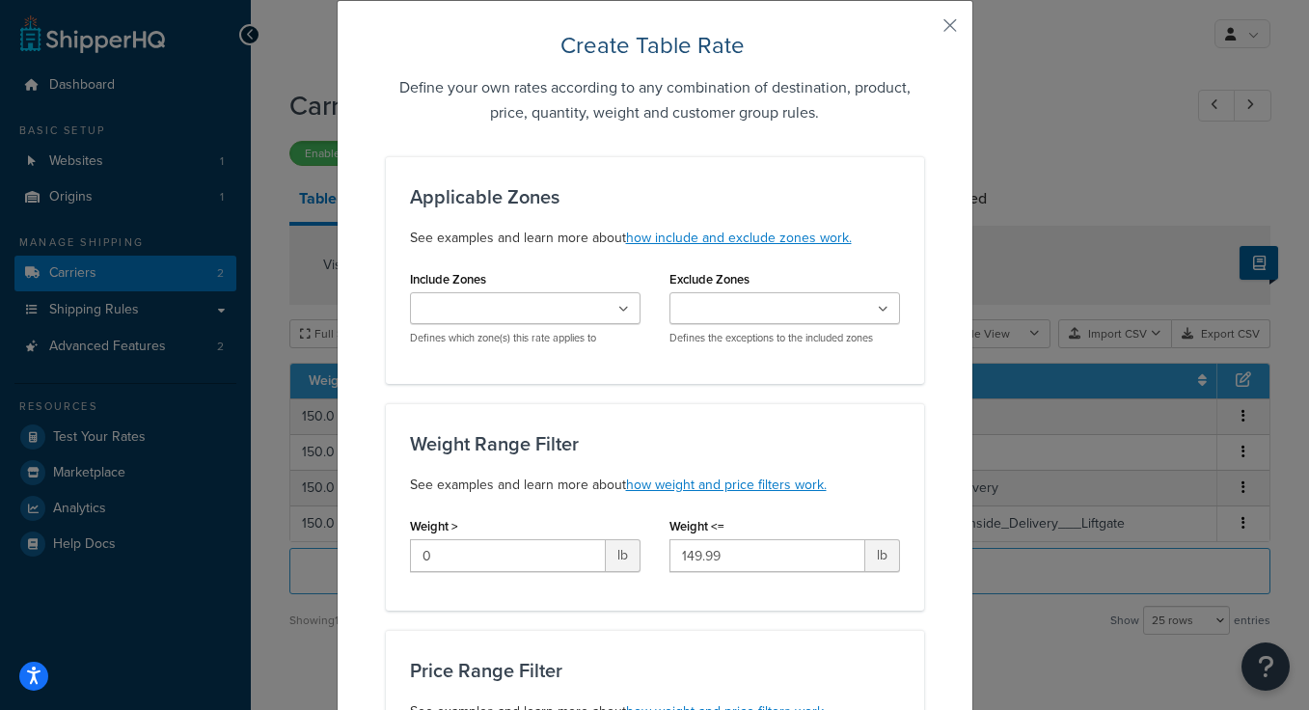
click at [505, 305] on input "Include Zones" at bounding box center [501, 309] width 171 height 21
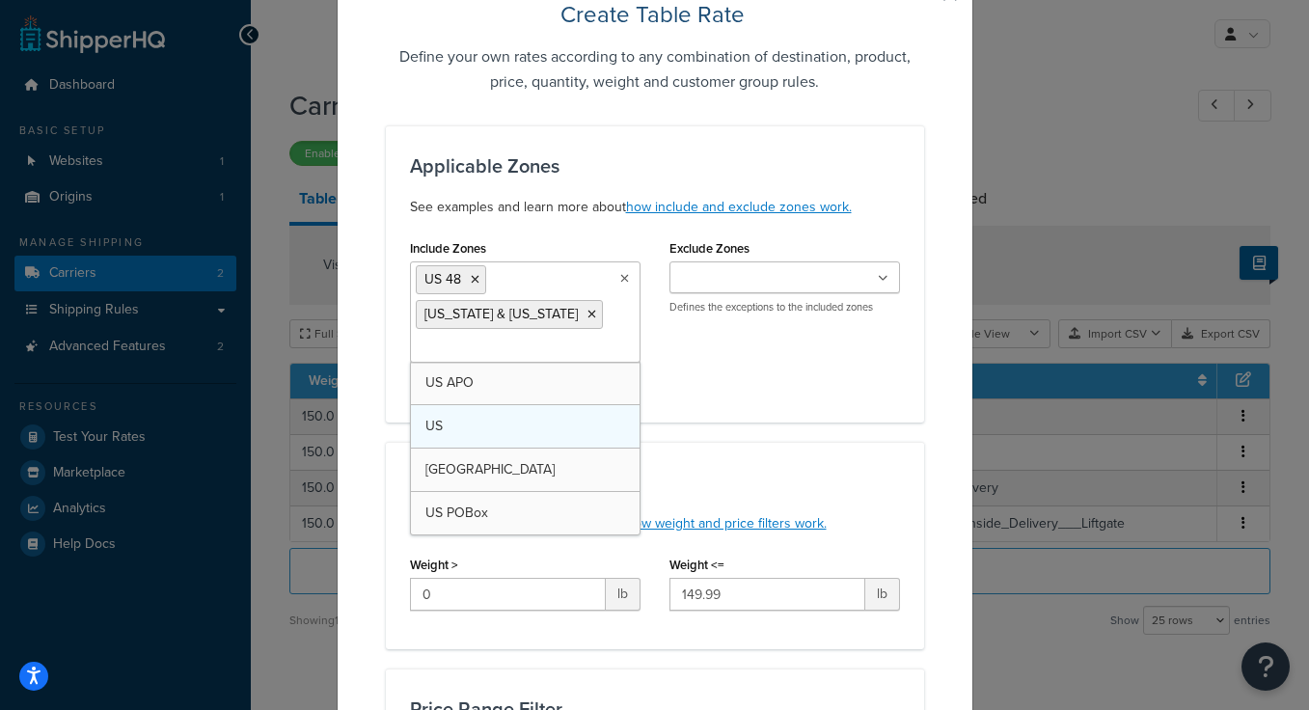
scroll to position [98, 0]
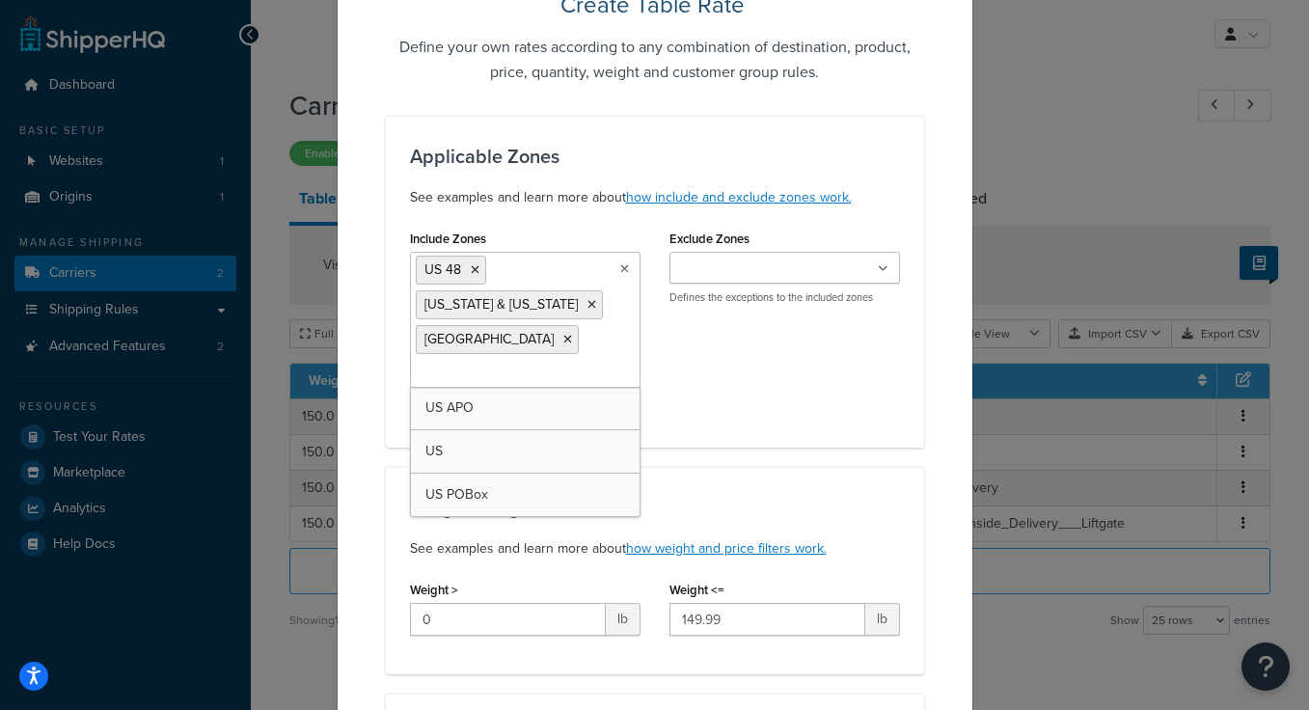
click at [692, 385] on div "Include Zones US 48 Hawaii & Alaska Canada US APO US US POBox Defines which zon…" at bounding box center [654, 324] width 519 height 199
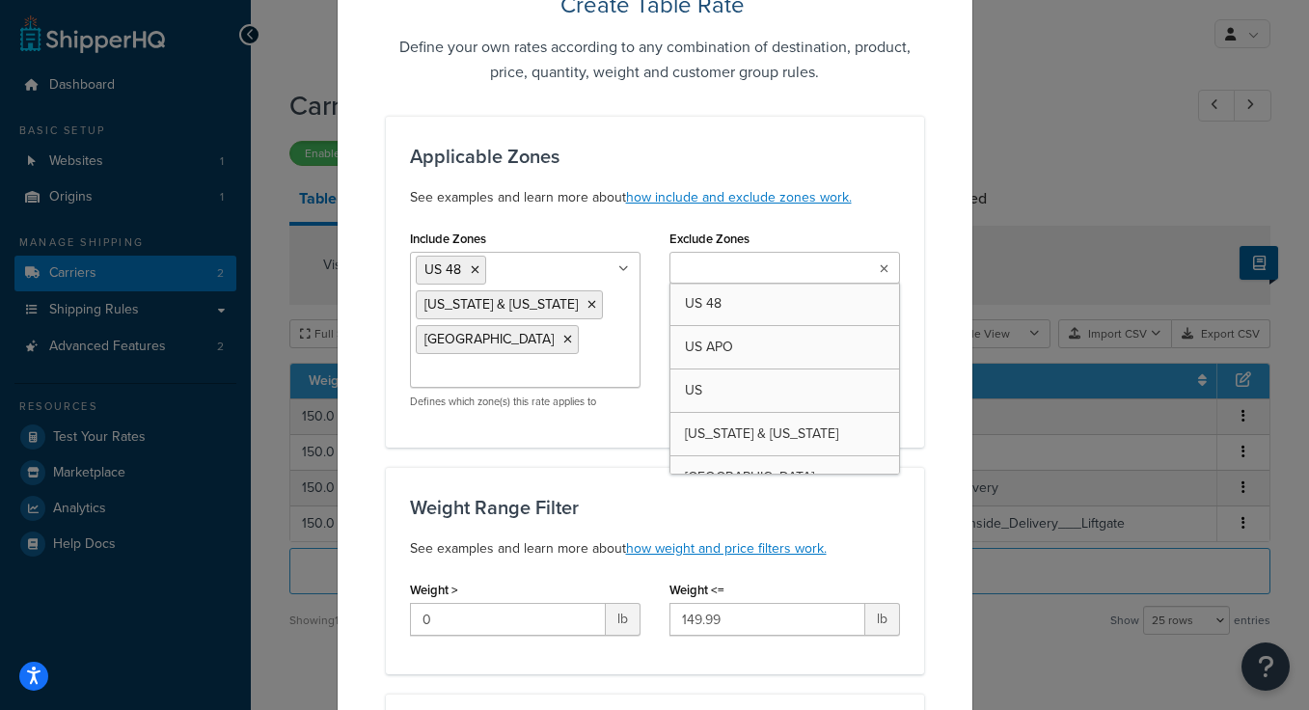
click at [714, 280] on ul at bounding box center [784, 268] width 231 height 32
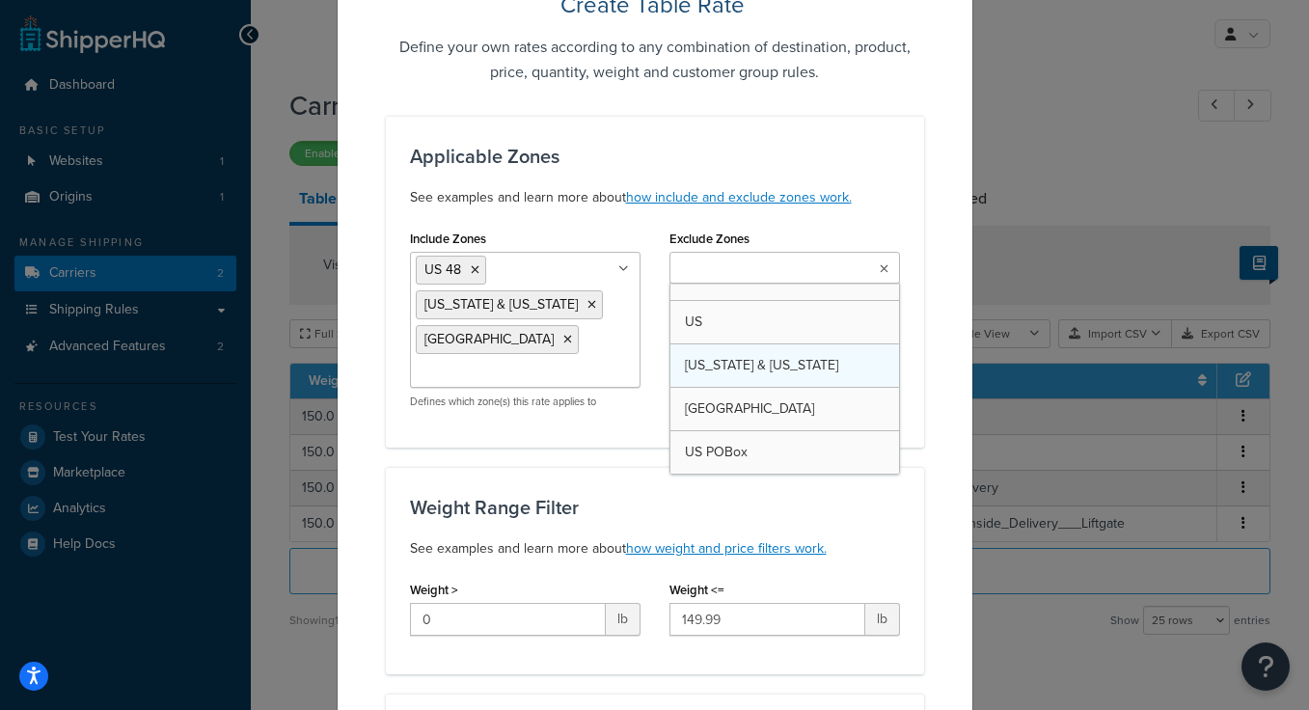
scroll to position [25, 0]
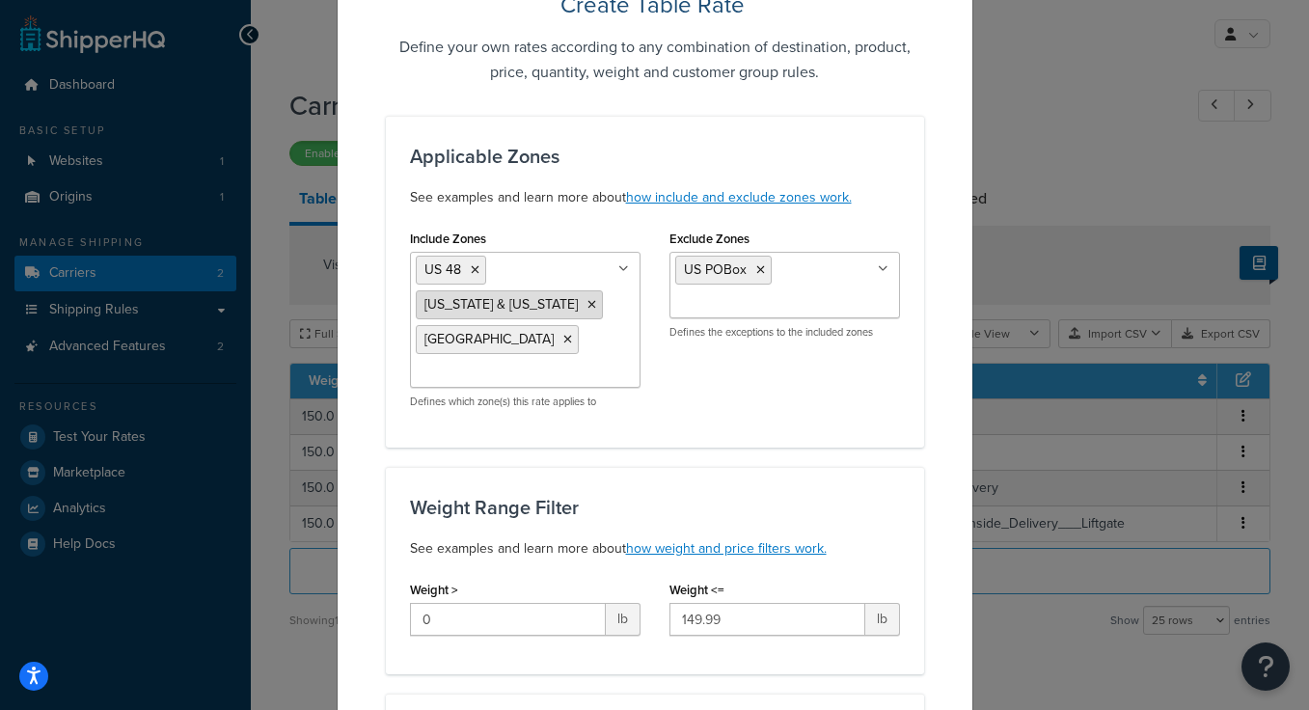
click at [587, 302] on icon at bounding box center [591, 305] width 9 height 12
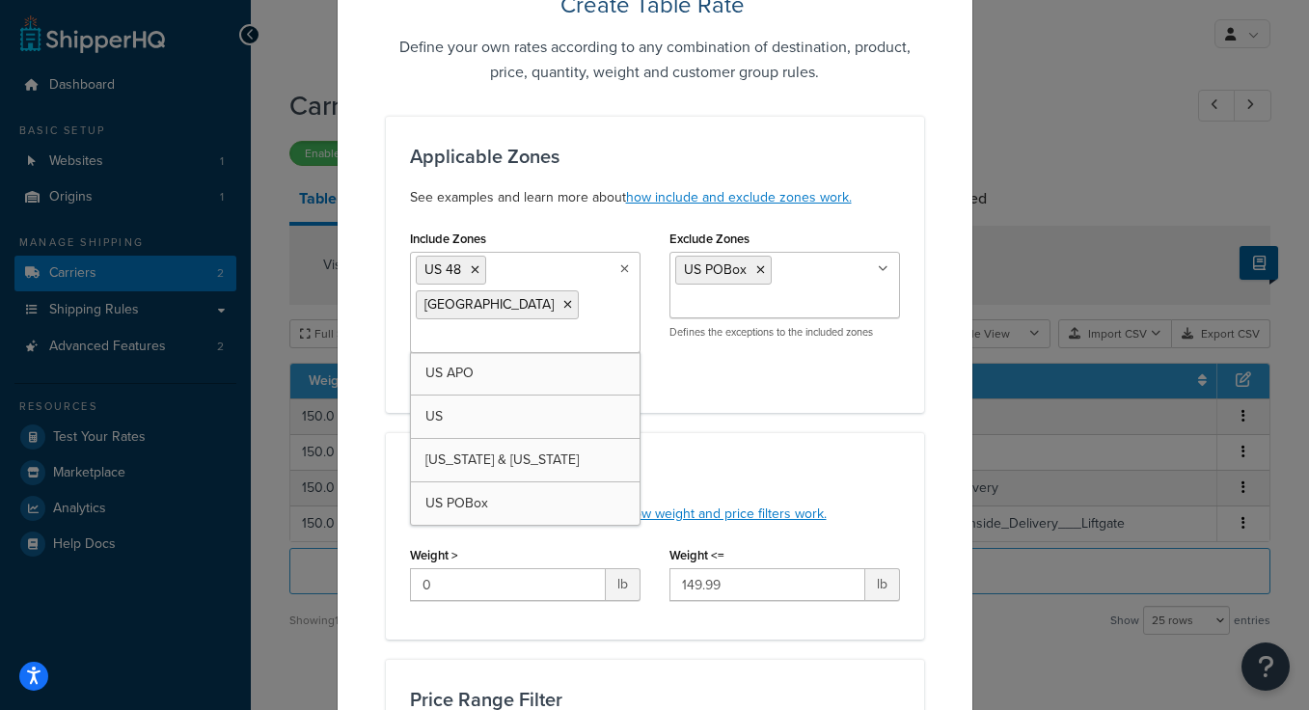
click at [822, 307] on ul "US POBox" at bounding box center [784, 285] width 231 height 67
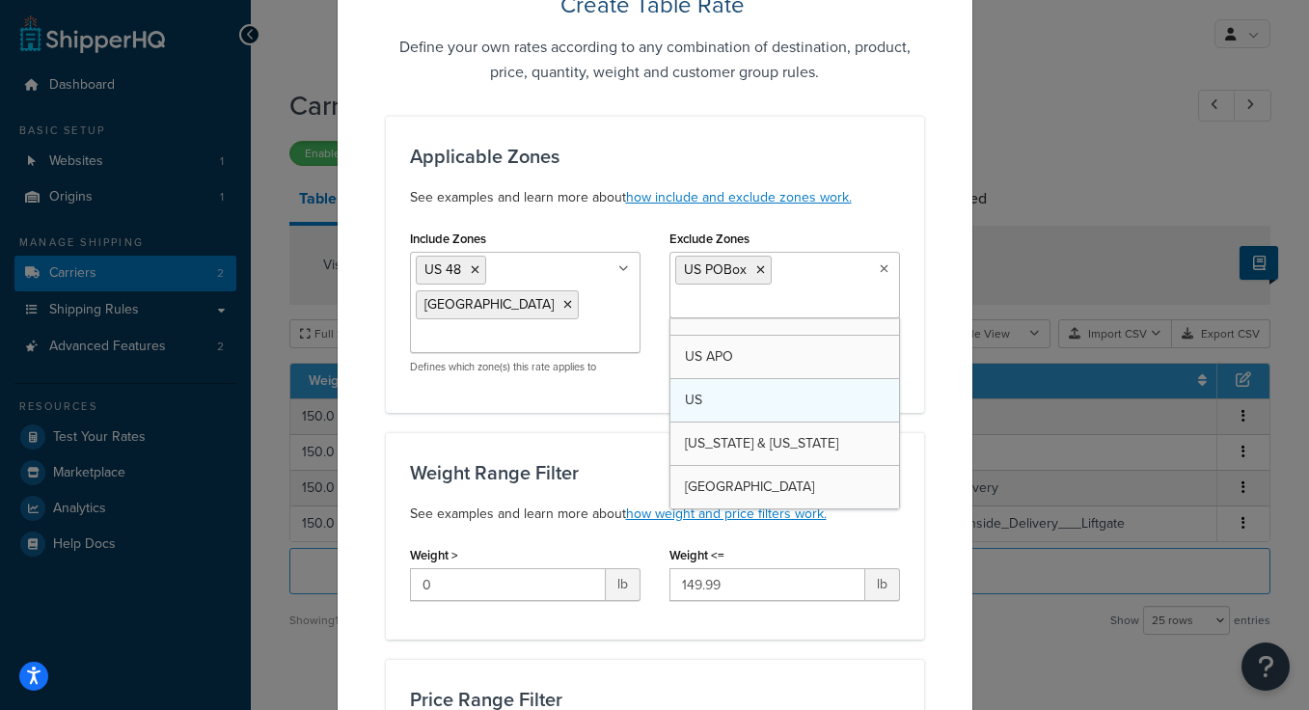
scroll to position [0, 0]
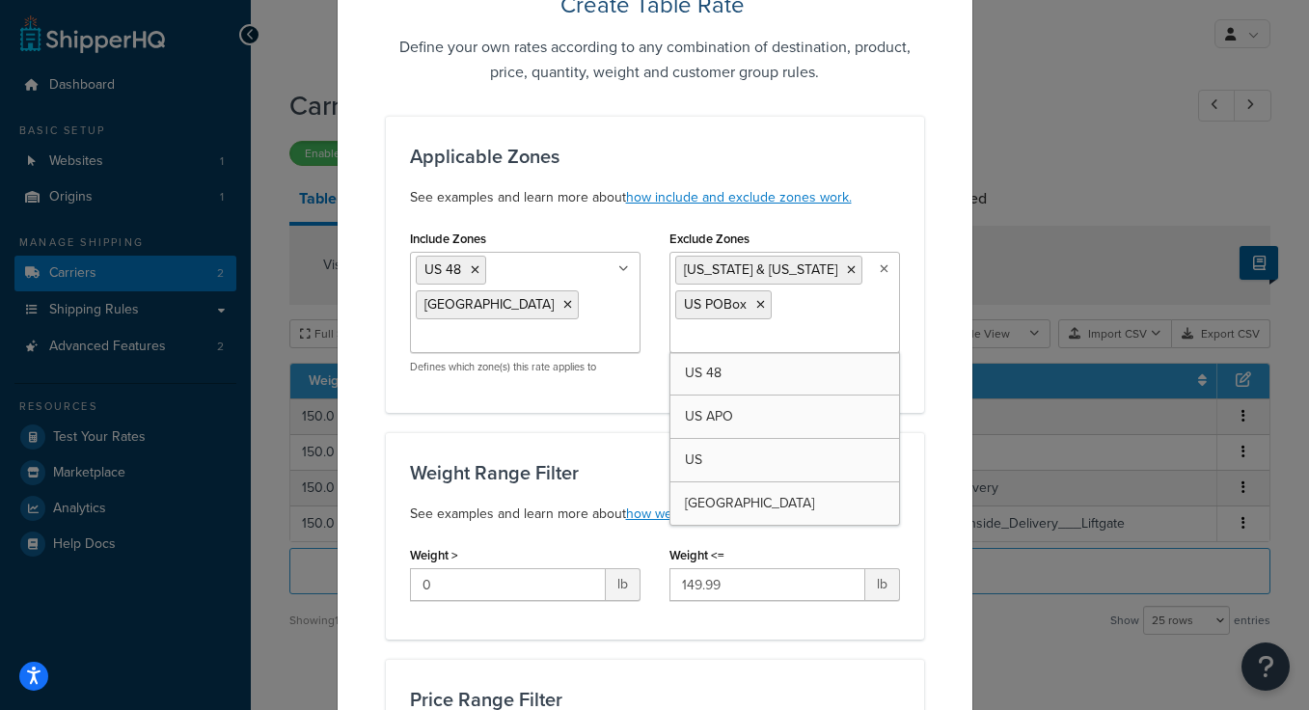
click at [639, 363] on div "Include Zones US 48 Canada US APO US Hawaii & Alaska US POBox Defines which zon…" at bounding box center [654, 307] width 519 height 164
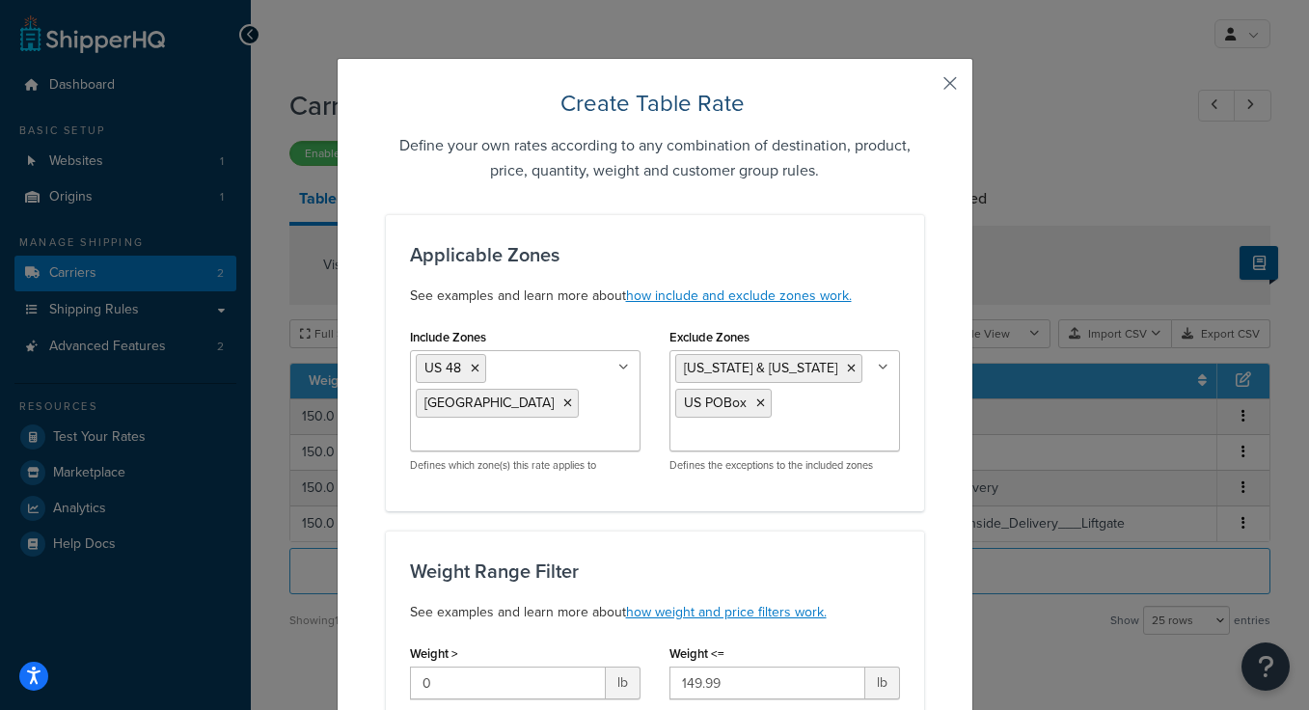
click at [924, 88] on button "button" at bounding box center [921, 90] width 5 height 5
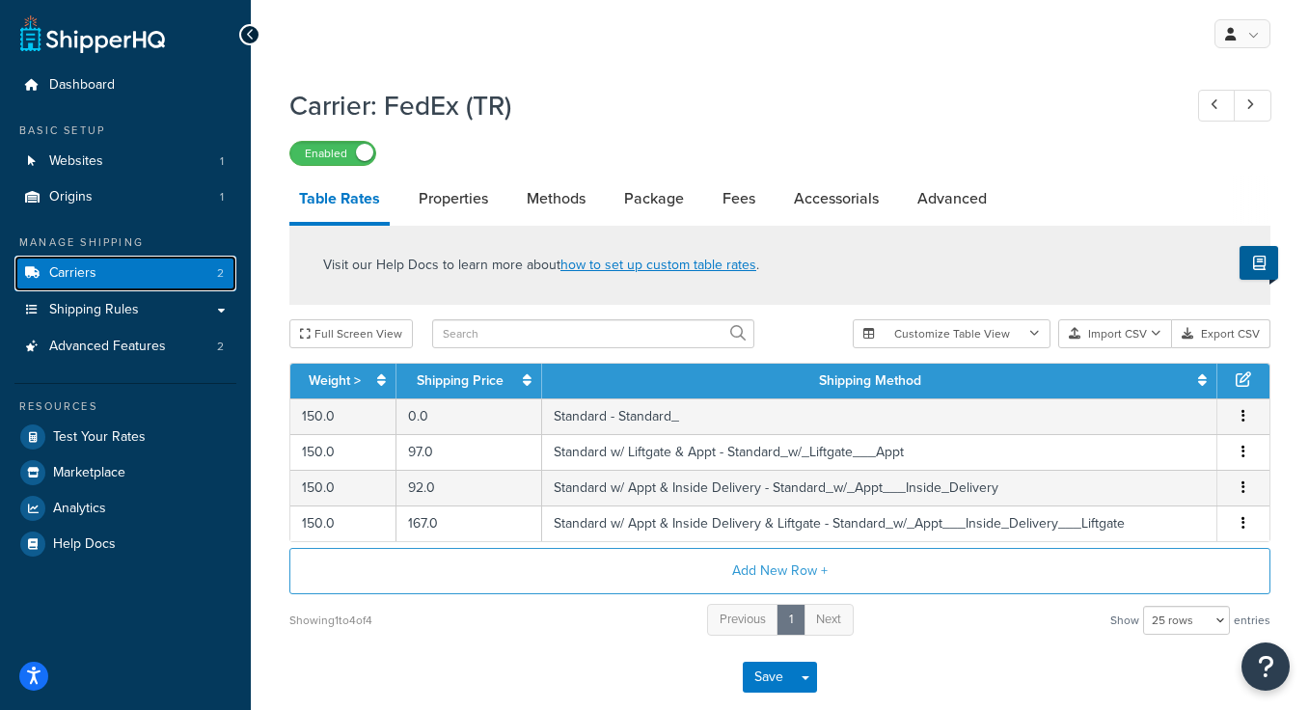
click at [122, 279] on link "Carriers 2" at bounding box center [125, 274] width 222 height 36
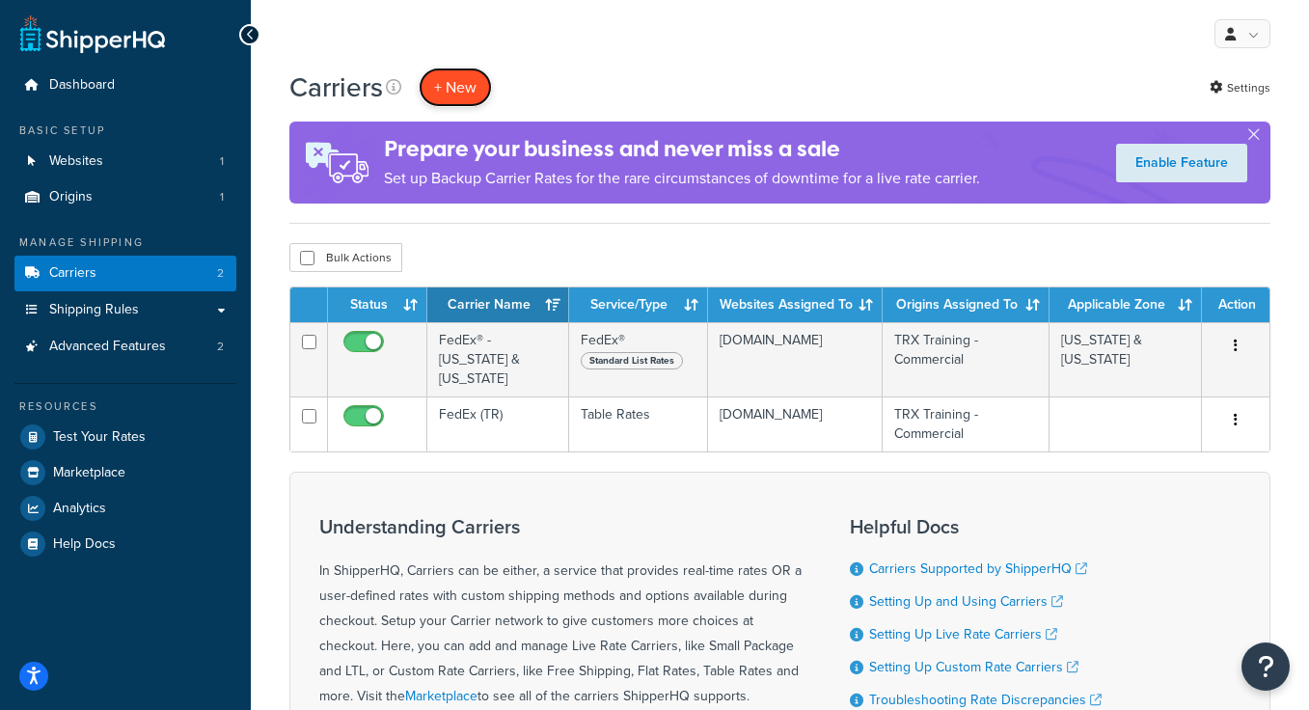
click at [454, 82] on button "+ New" at bounding box center [455, 88] width 73 height 40
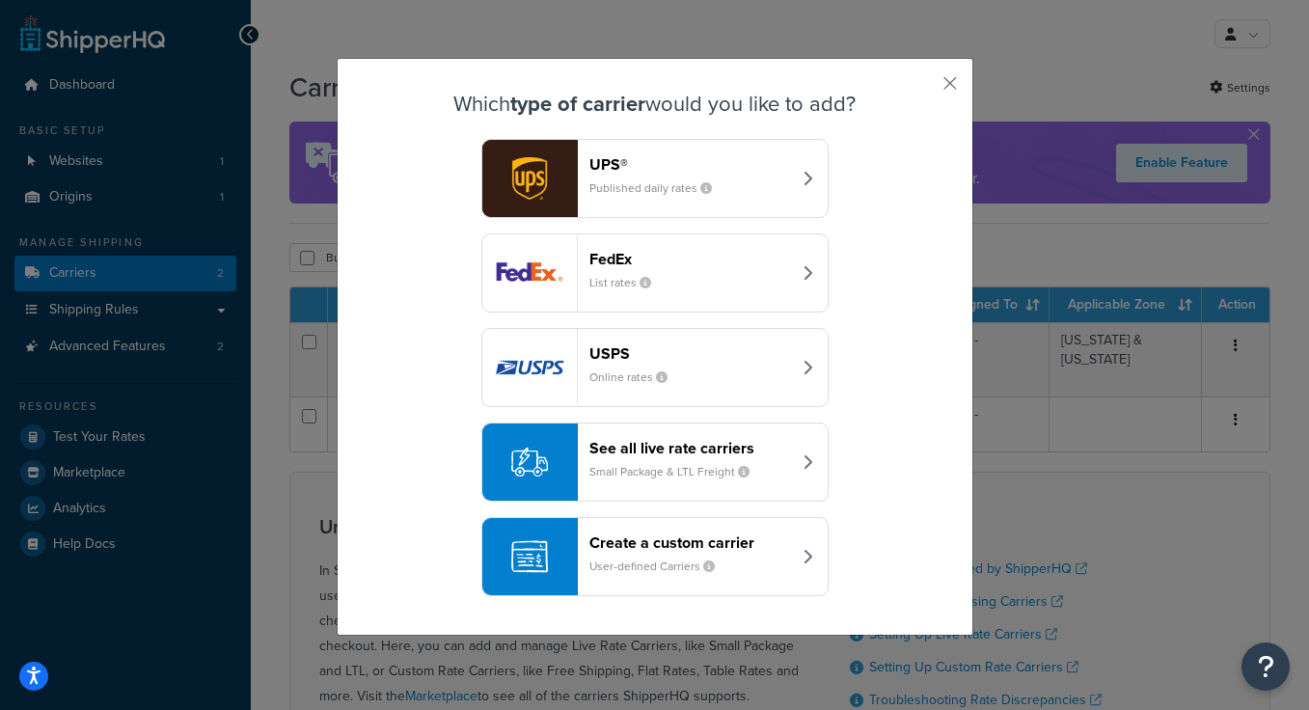
click at [699, 270] on div "FedEx List rates" at bounding box center [690, 273] width 202 height 46
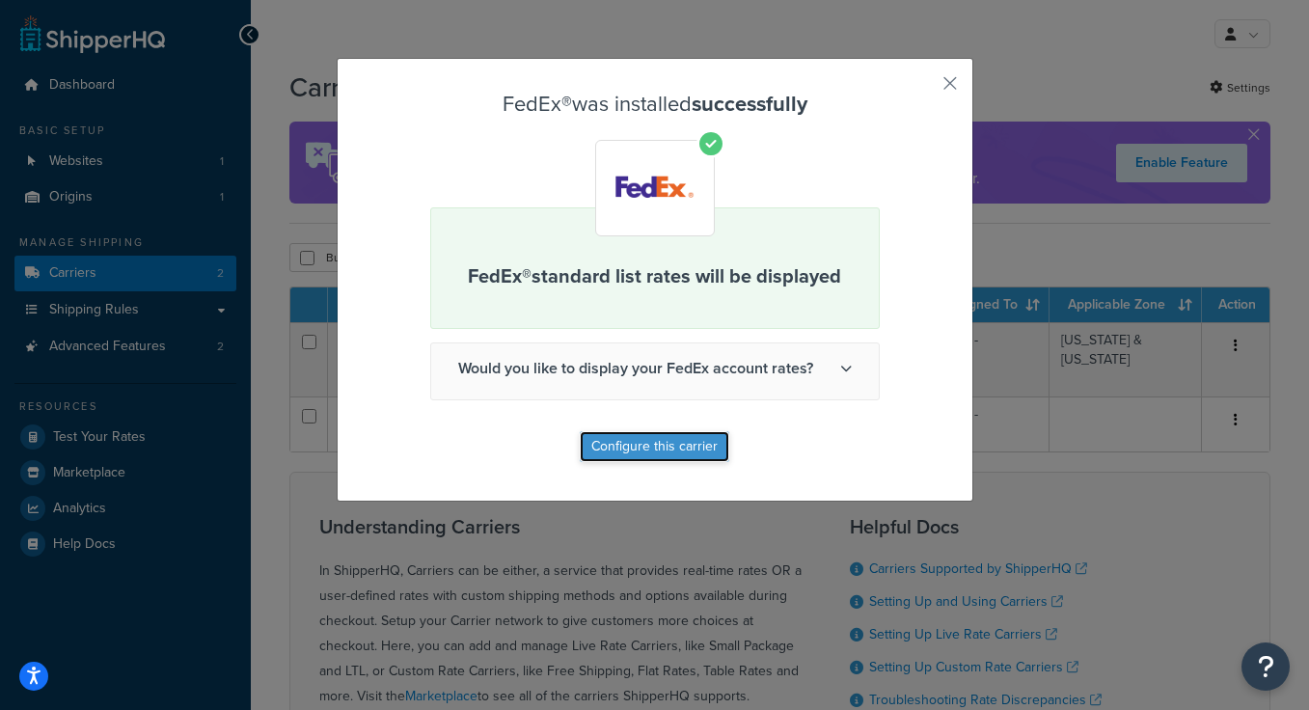
click at [629, 458] on button "Configure this carrier" at bounding box center [655, 446] width 150 height 31
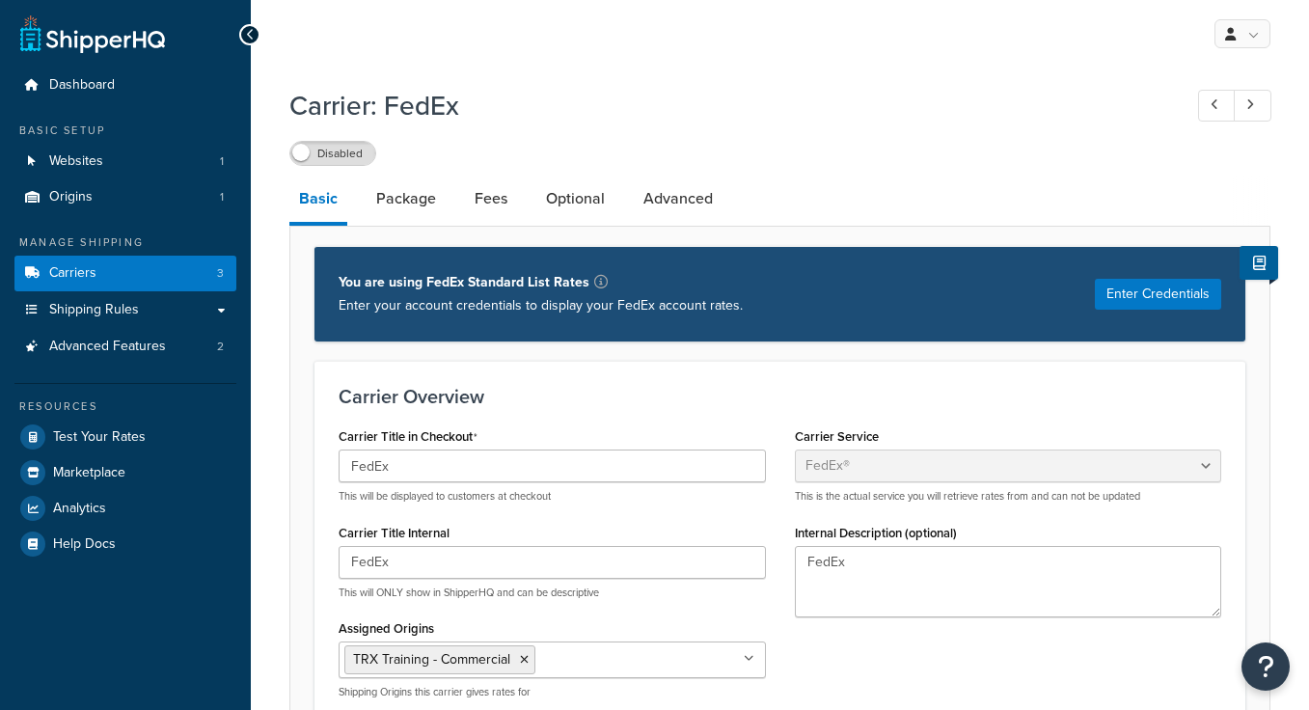
select select "fedEx"
select select "REGULAR_PICKUP"
select select "YOUR_PACKAGING"
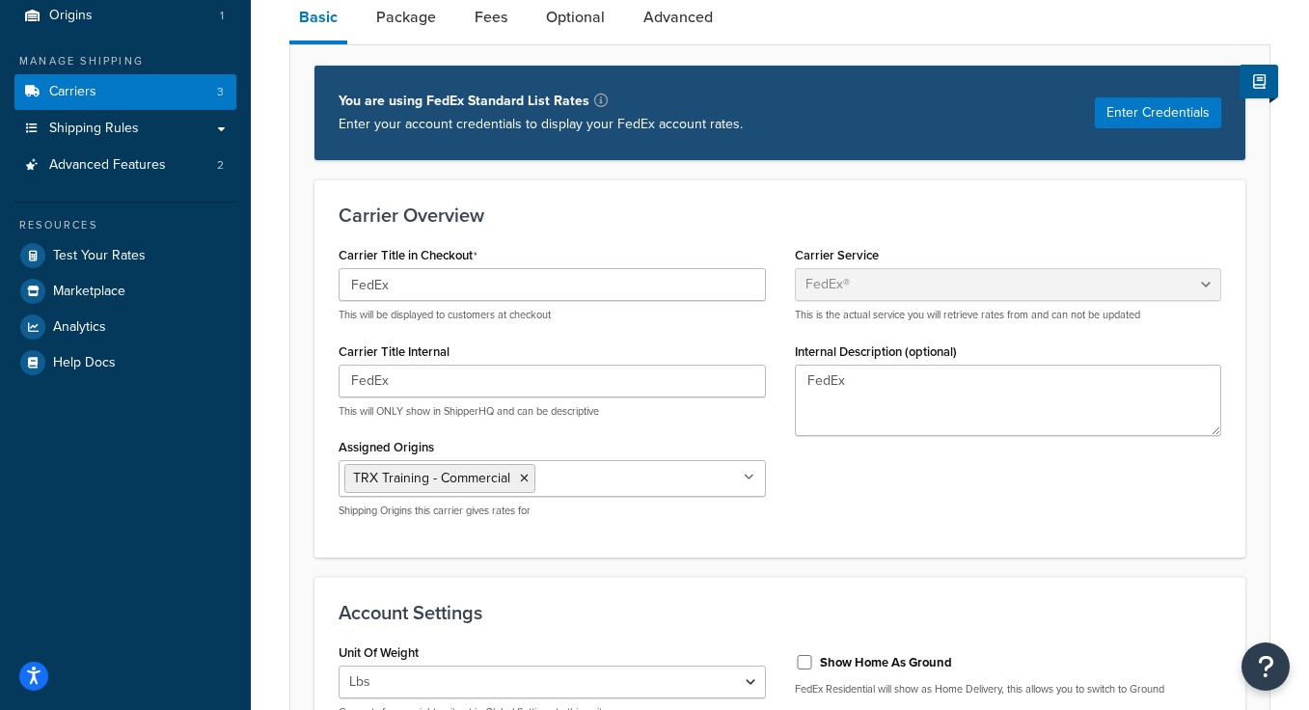
scroll to position [184, 0]
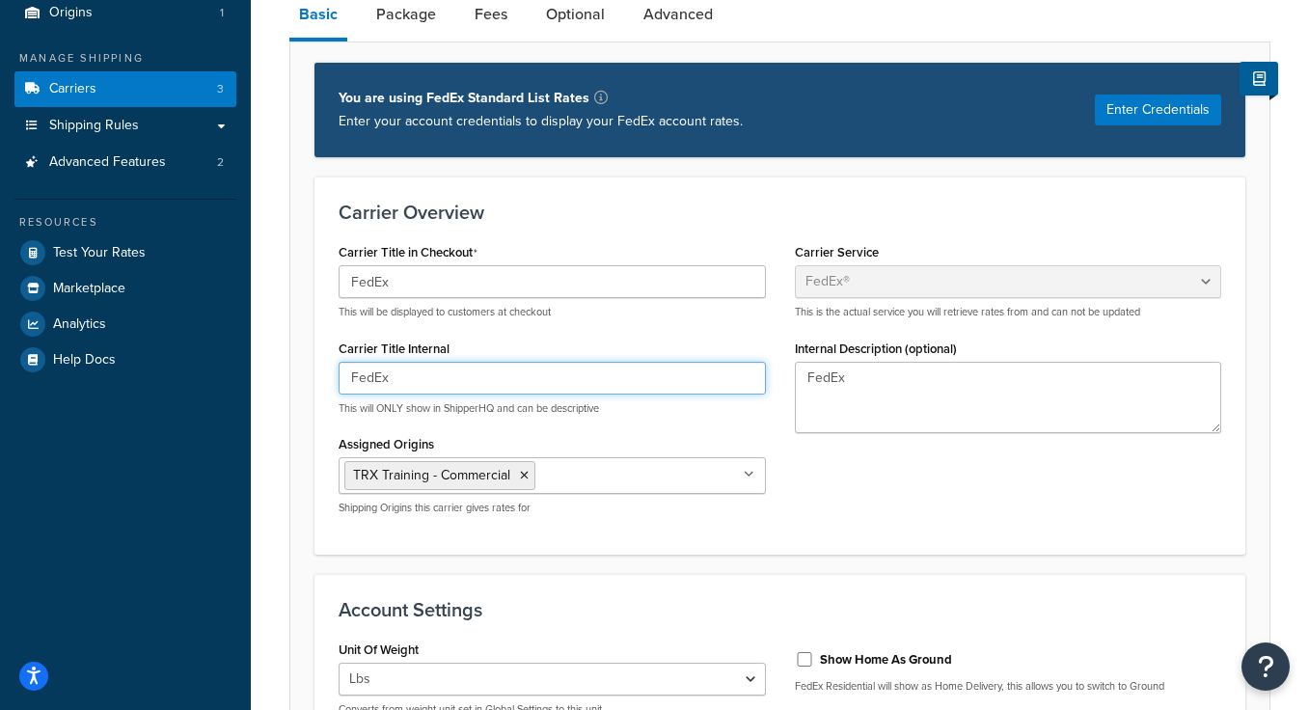
click at [446, 379] on input "FedEx" at bounding box center [552, 378] width 427 height 33
type input "FedEx > 150"
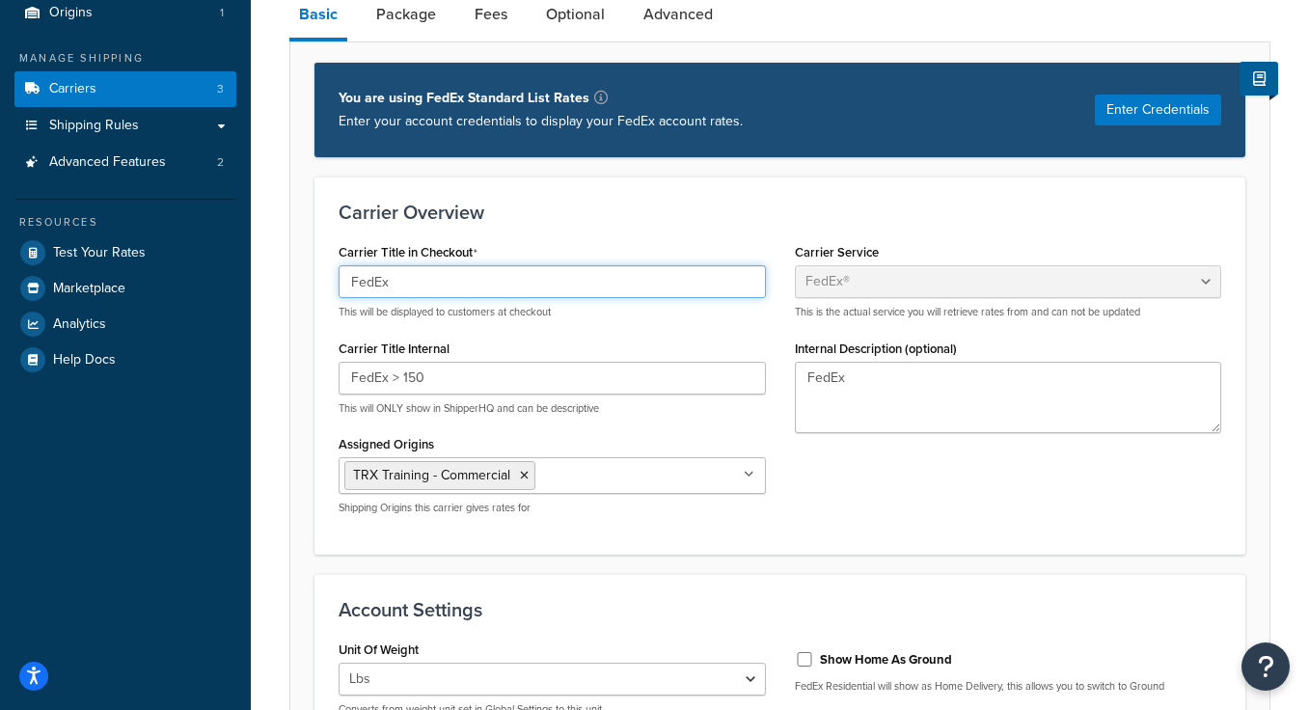
click at [448, 292] on input "FedEx" at bounding box center [552, 281] width 427 height 33
click at [498, 336] on div "Carrier Title Internal FedEx > 150 This will ONLY show in ShipperHQ and can be …" at bounding box center [552, 375] width 427 height 81
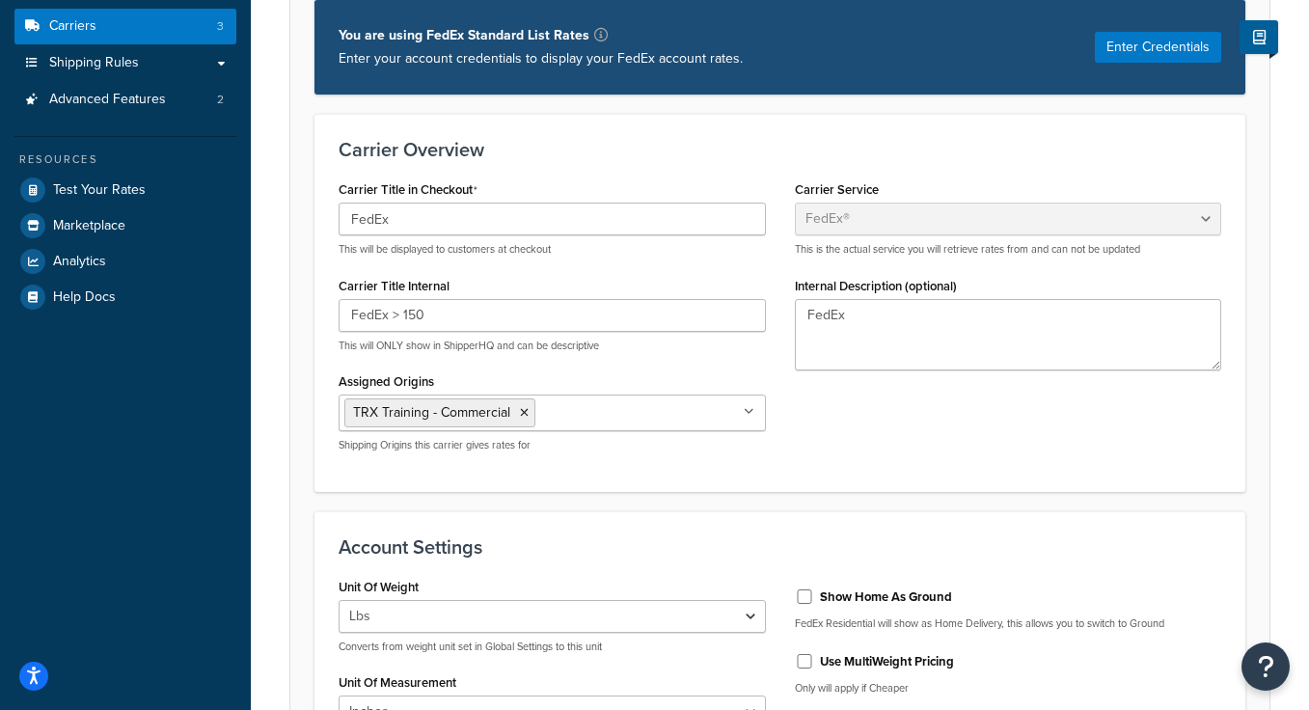
scroll to position [248, 0]
click at [592, 413] on input "Assigned Origins" at bounding box center [625, 410] width 171 height 21
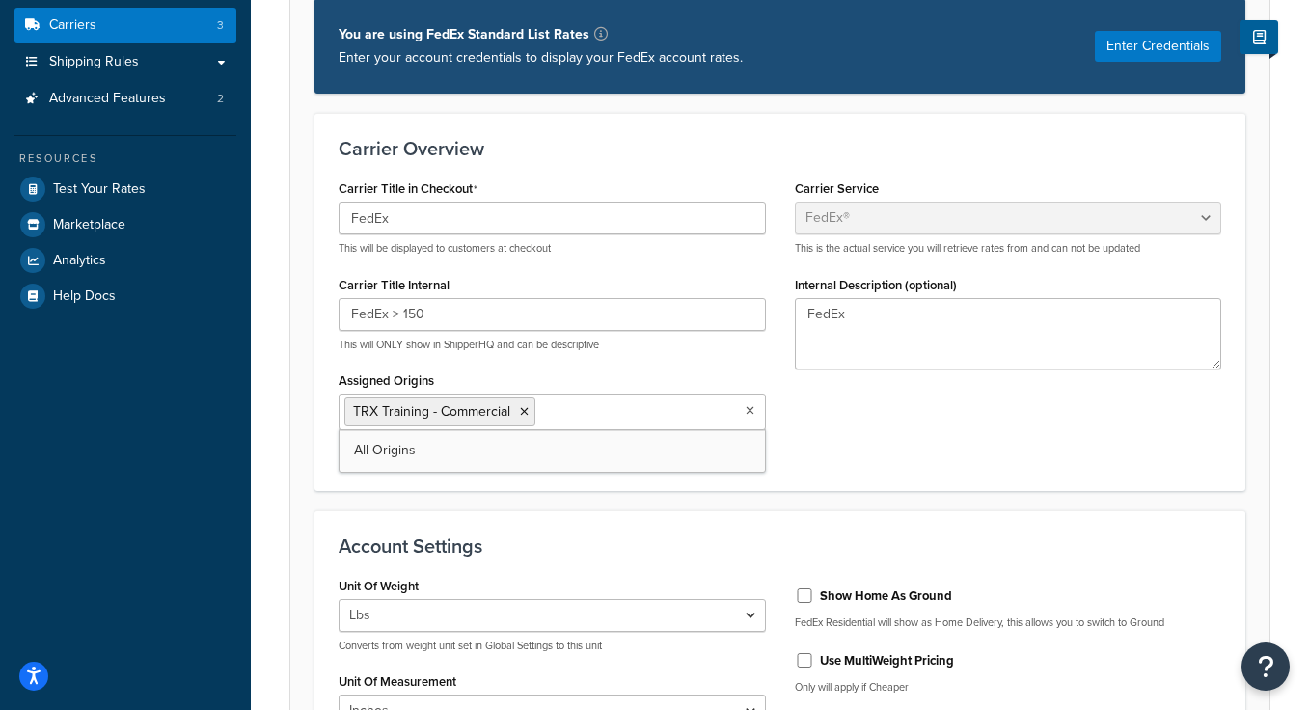
click at [919, 421] on div "Carrier Title in Checkout FedEx This will be displayed to customers at checkout…" at bounding box center [780, 320] width 912 height 291
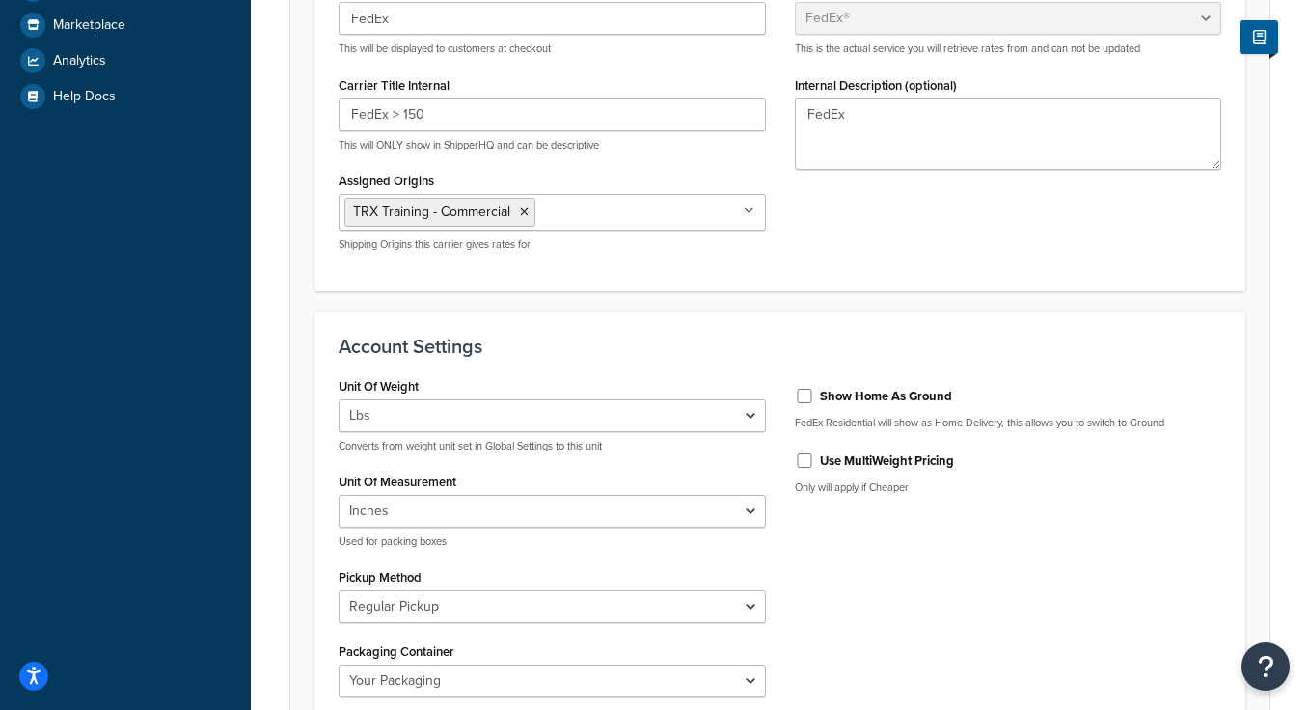
scroll to position [450, 0]
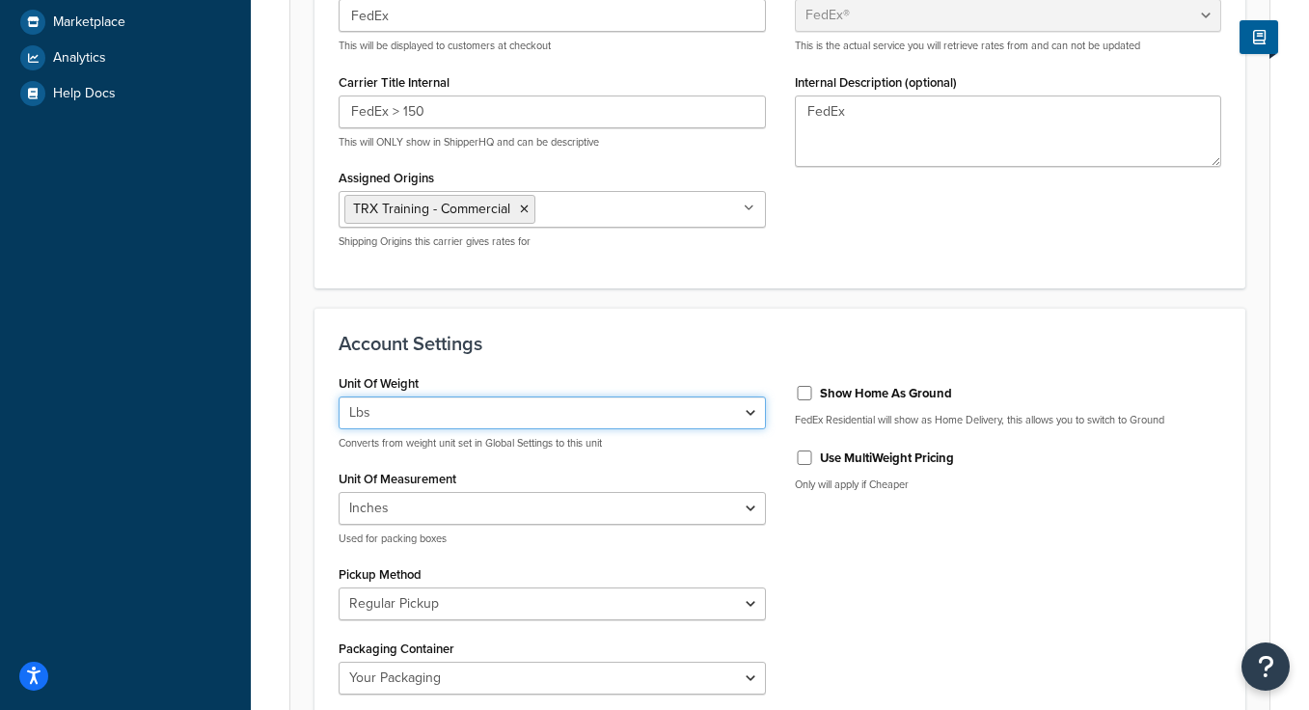
click at [499, 415] on select "Lbs Kgs Convert LBS to KG" at bounding box center [552, 412] width 427 height 33
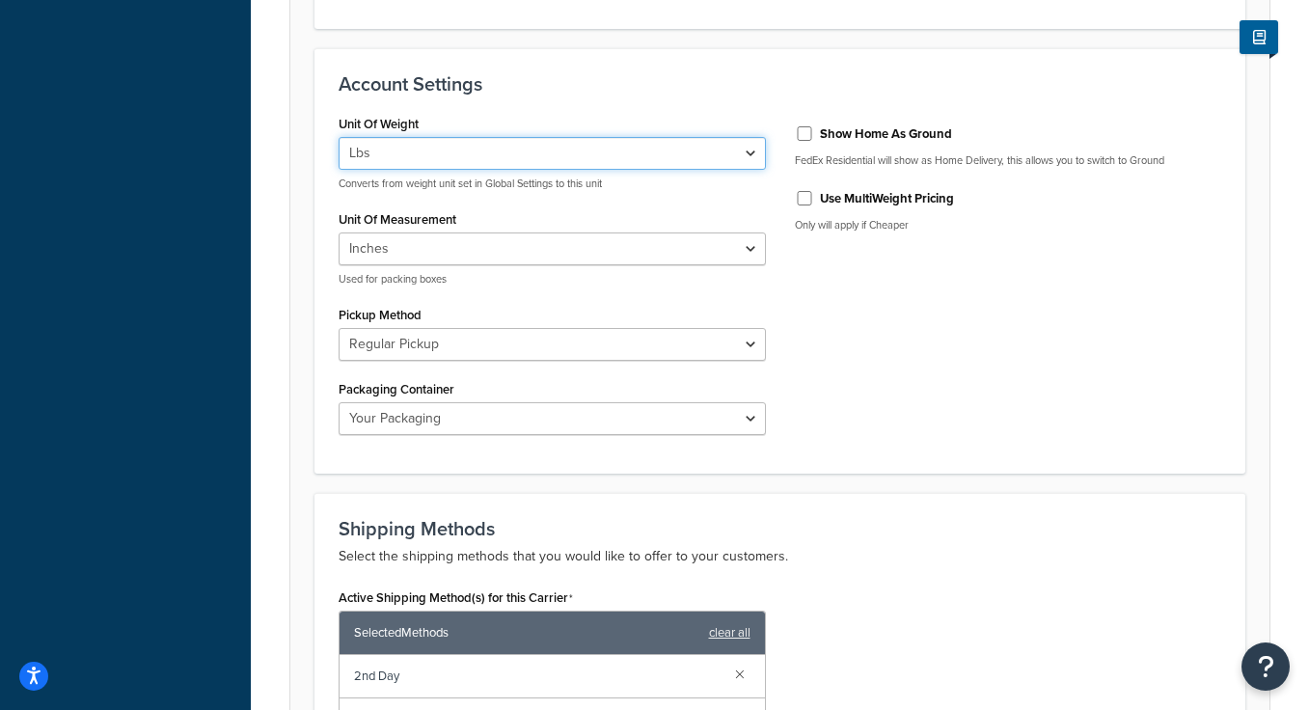
scroll to position [718, 0]
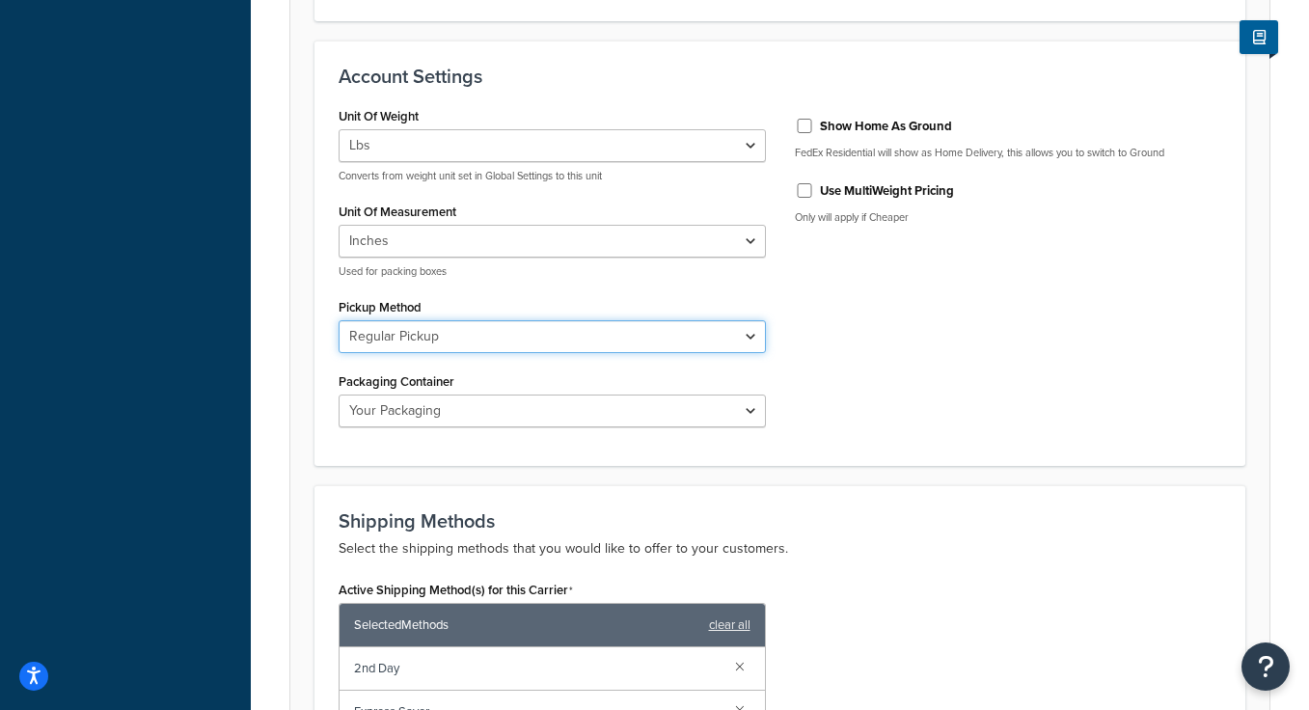
click at [471, 341] on select "Business Service Center Drop Box Regular Pickup Request Courier Station" at bounding box center [552, 336] width 427 height 33
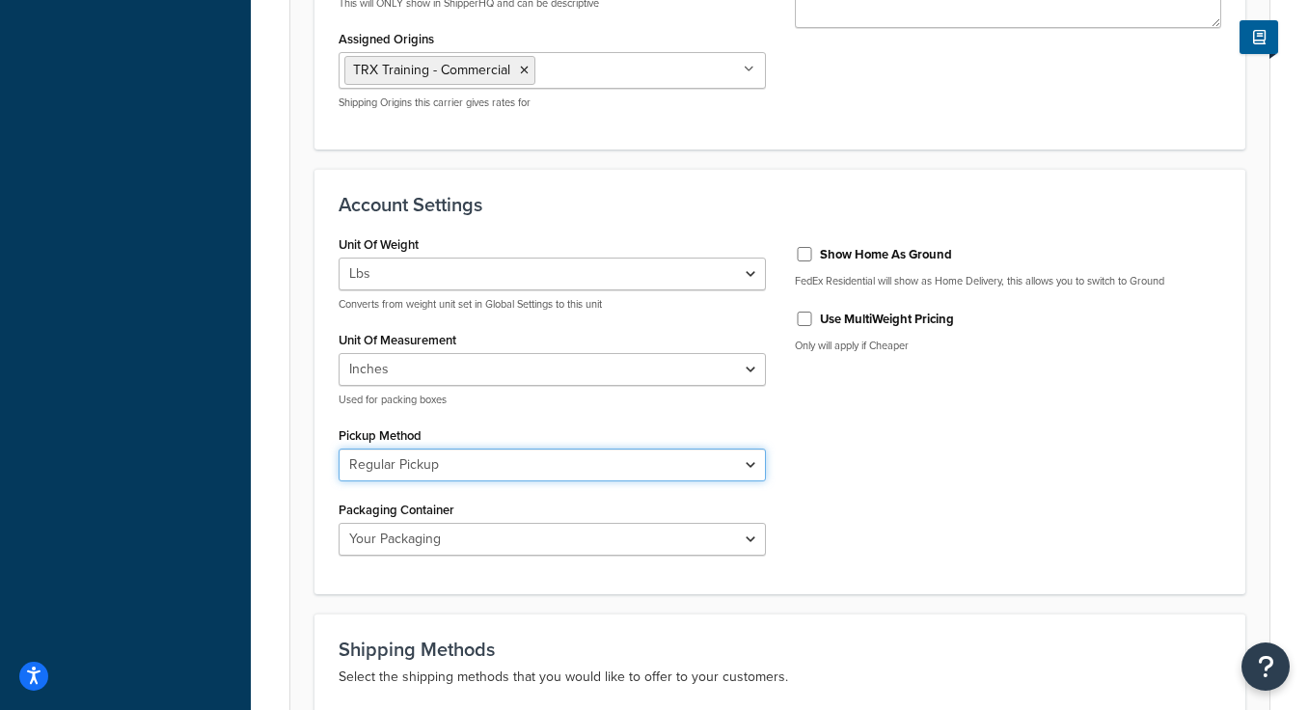
scroll to position [585, 0]
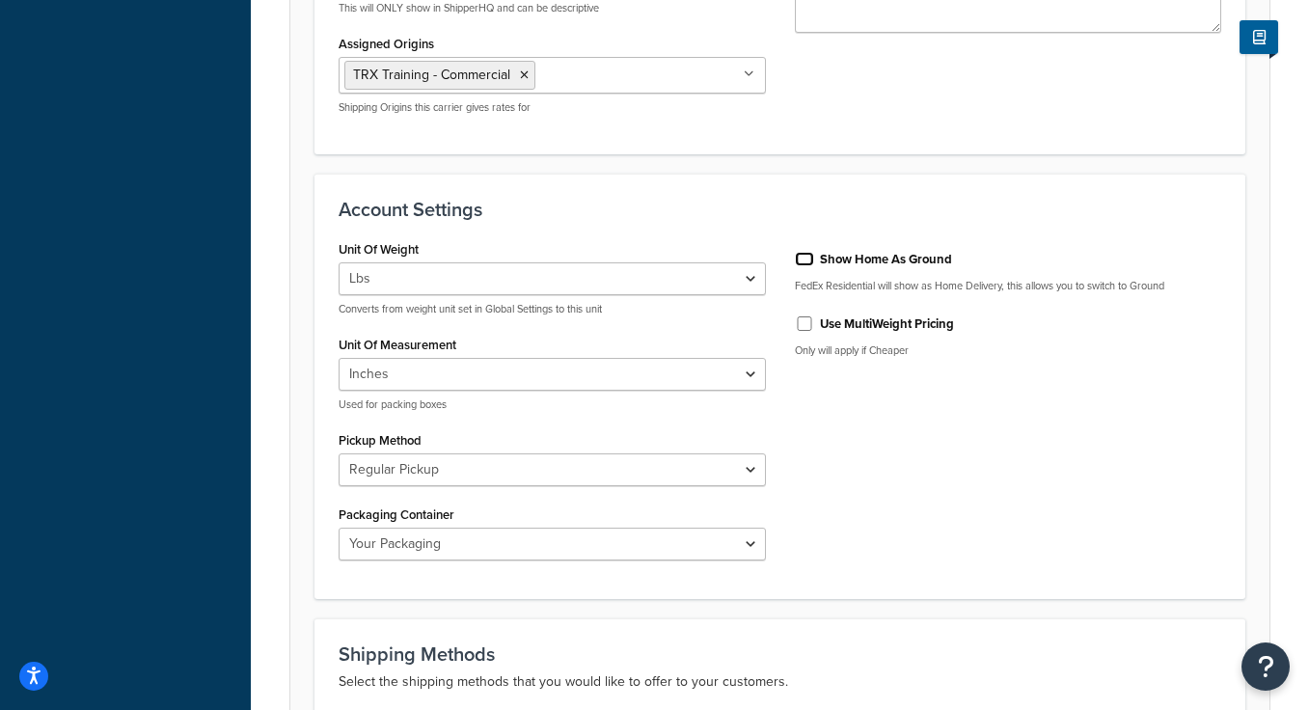
click at [803, 260] on input "Show Home As Ground" at bounding box center [804, 259] width 19 height 14
checkbox input "true"
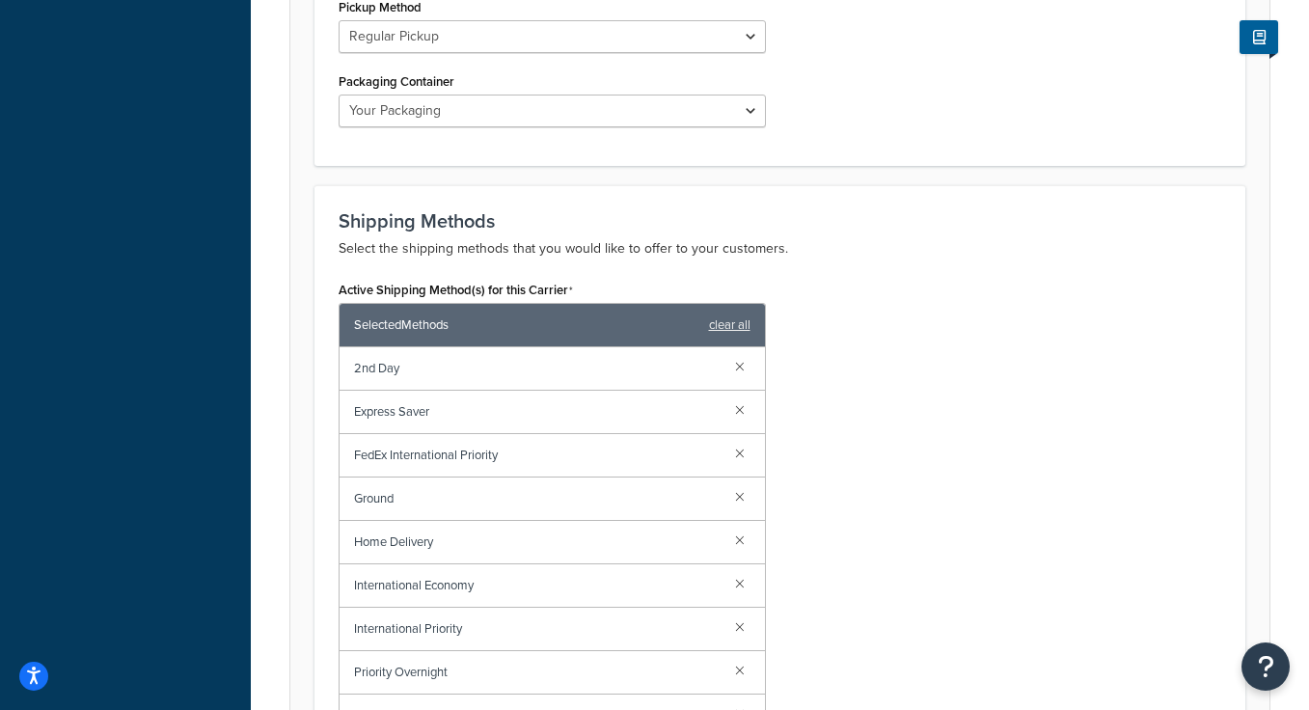
scroll to position [1019, 0]
click at [743, 407] on link at bounding box center [739, 407] width 21 height 21
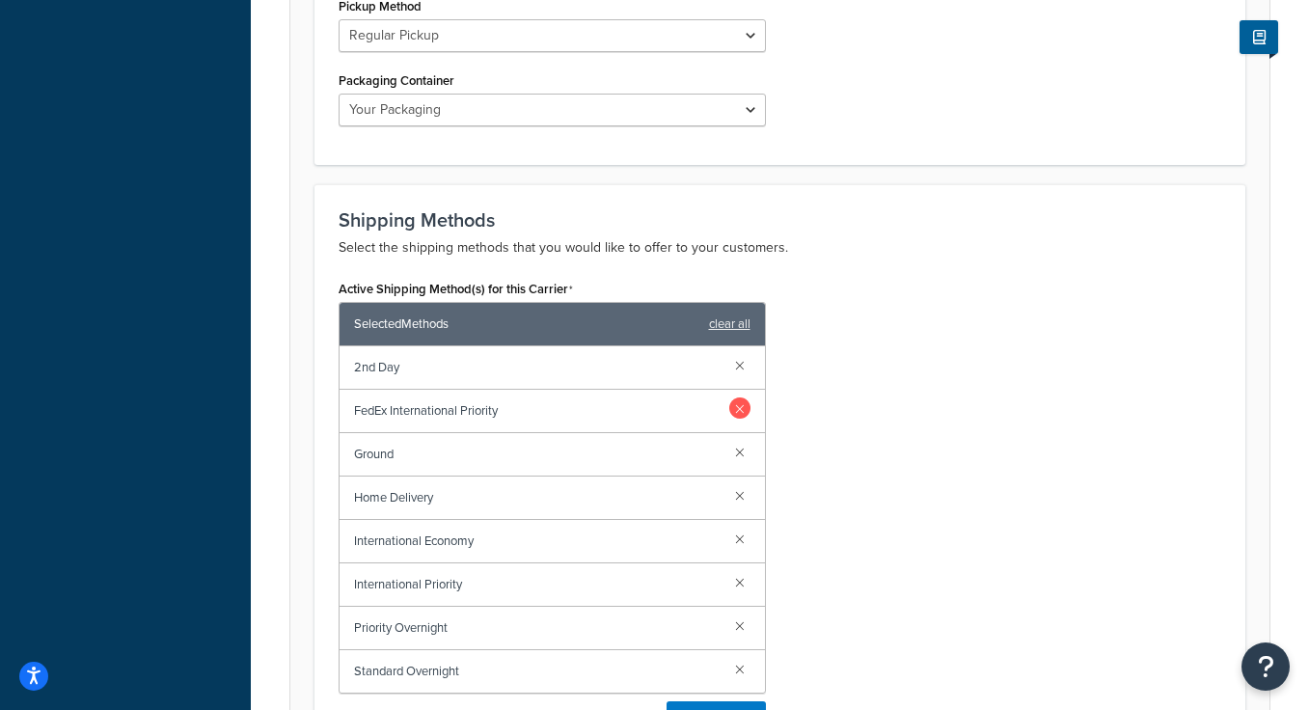
click at [744, 416] on link at bounding box center [739, 407] width 21 height 21
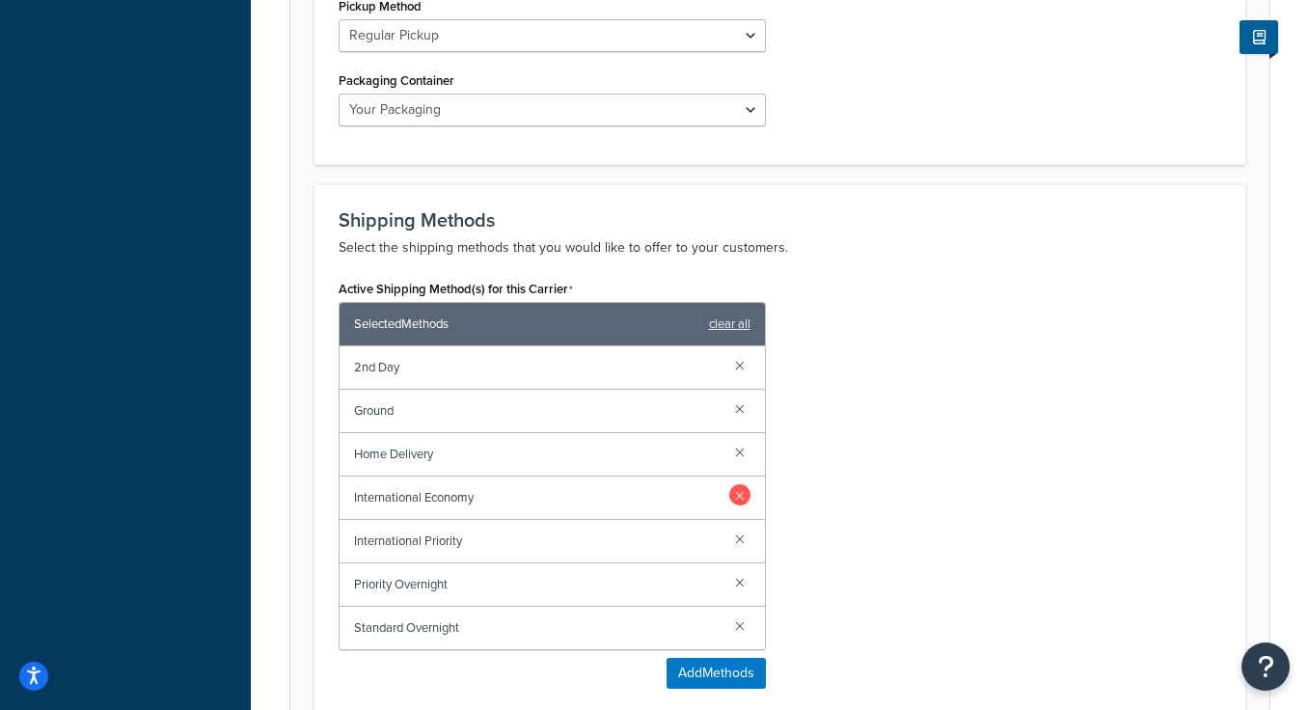
click at [746, 499] on link at bounding box center [739, 494] width 21 height 21
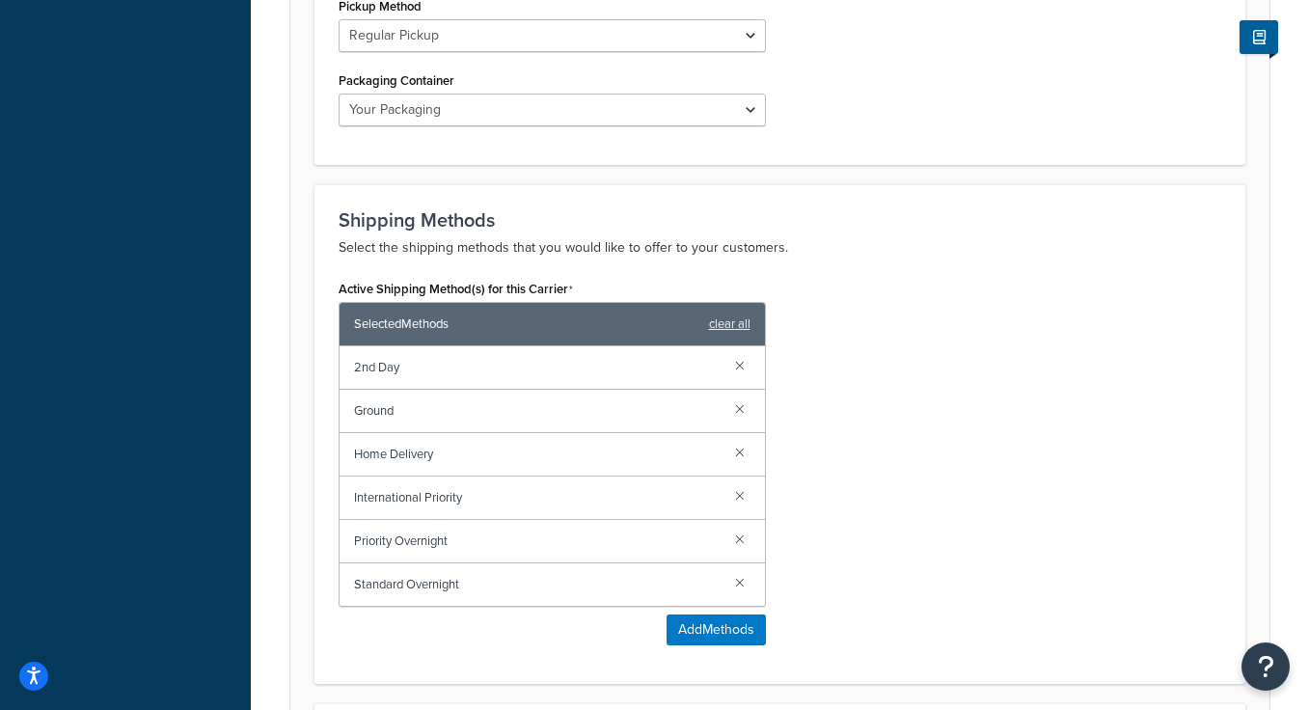
click at [746, 499] on link at bounding box center [739, 494] width 21 height 21
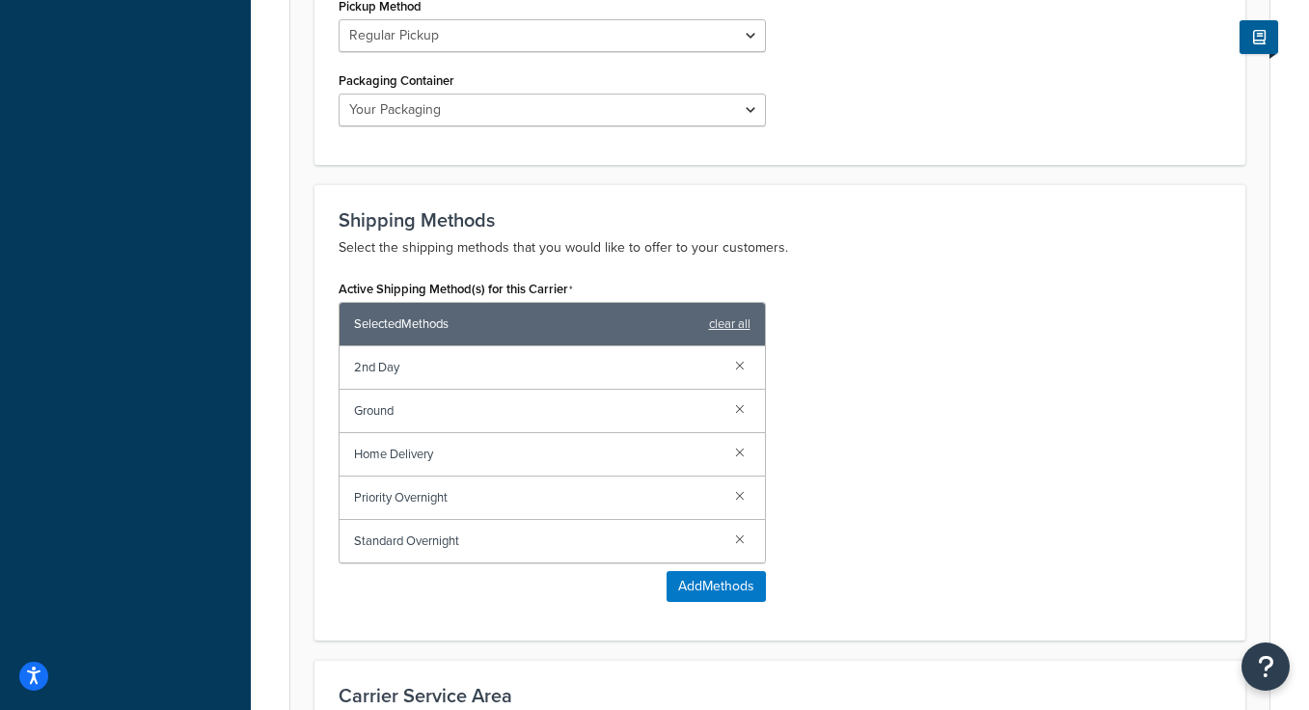
click at [746, 499] on link at bounding box center [739, 494] width 21 height 21
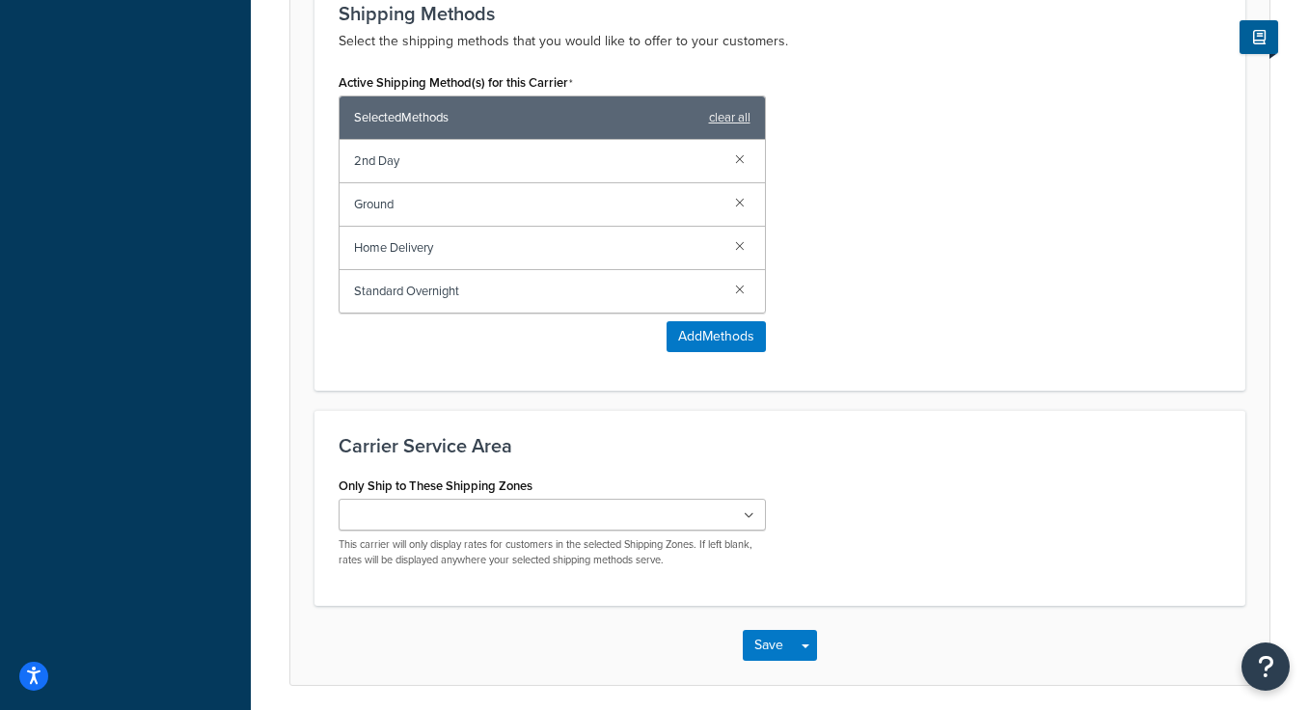
scroll to position [1228, 0]
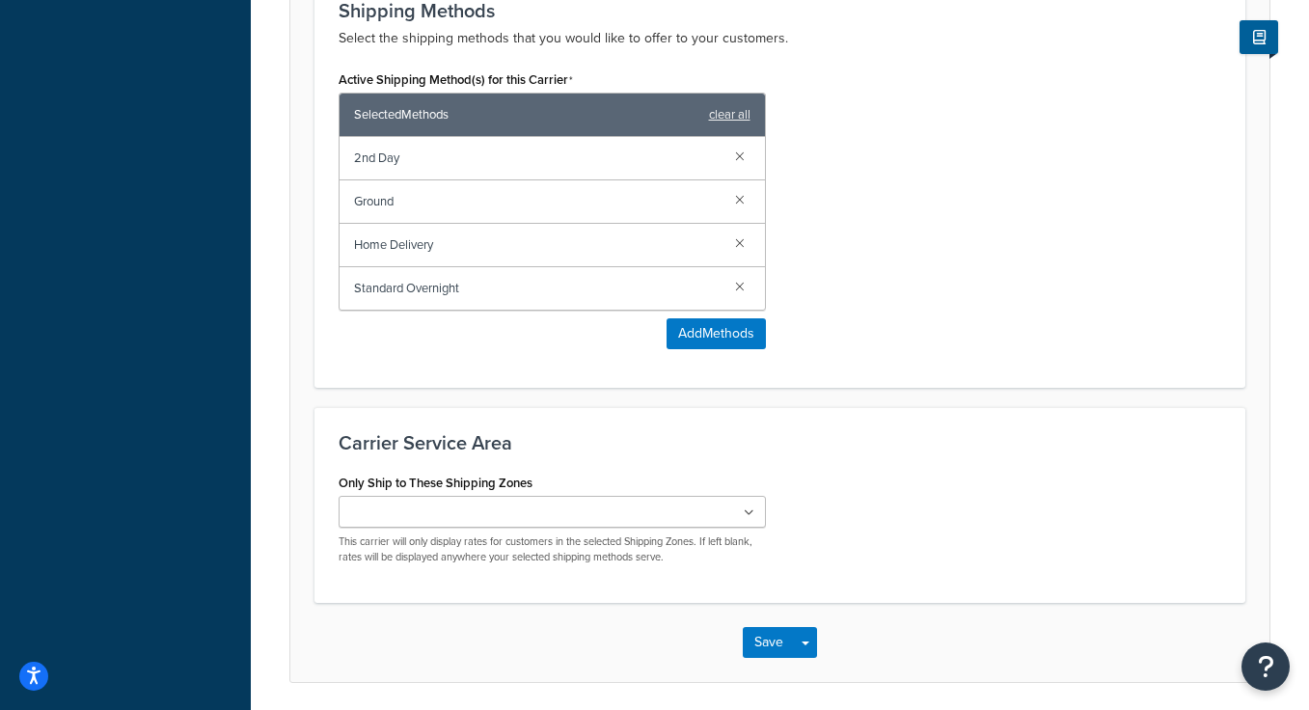
click at [692, 514] on ul at bounding box center [552, 512] width 427 height 32
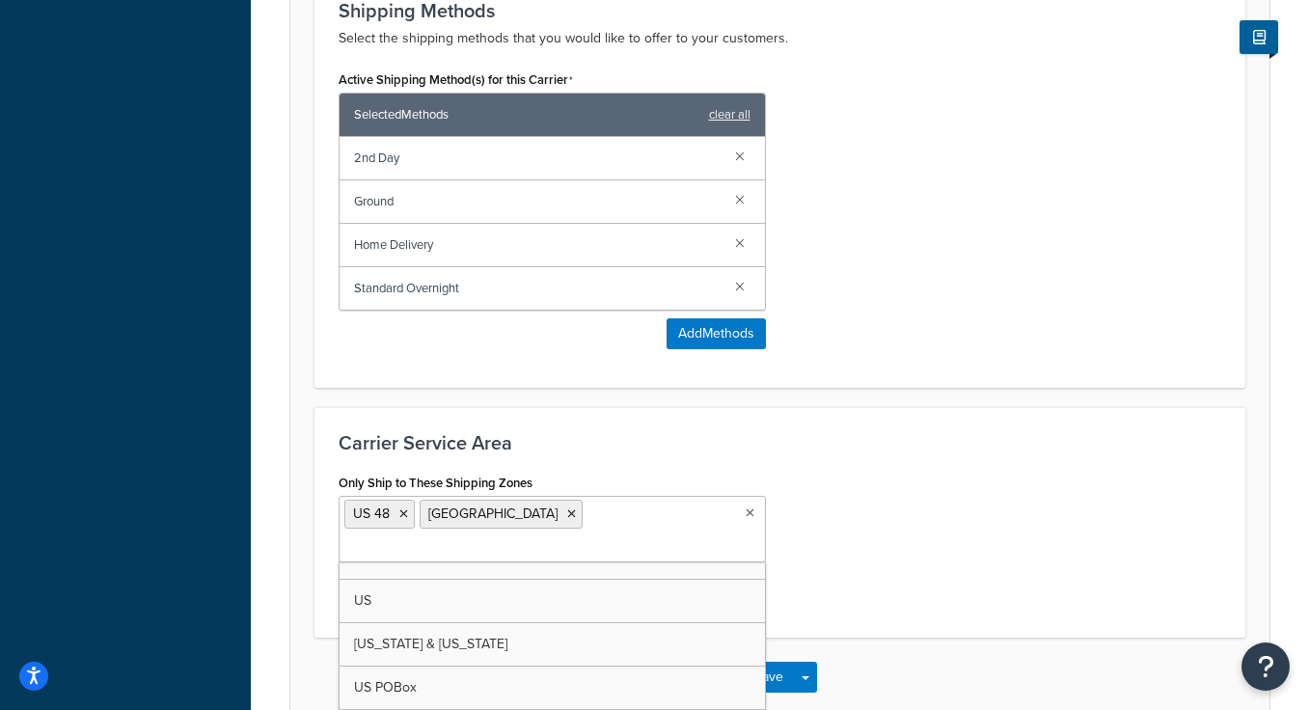
scroll to position [25, 0]
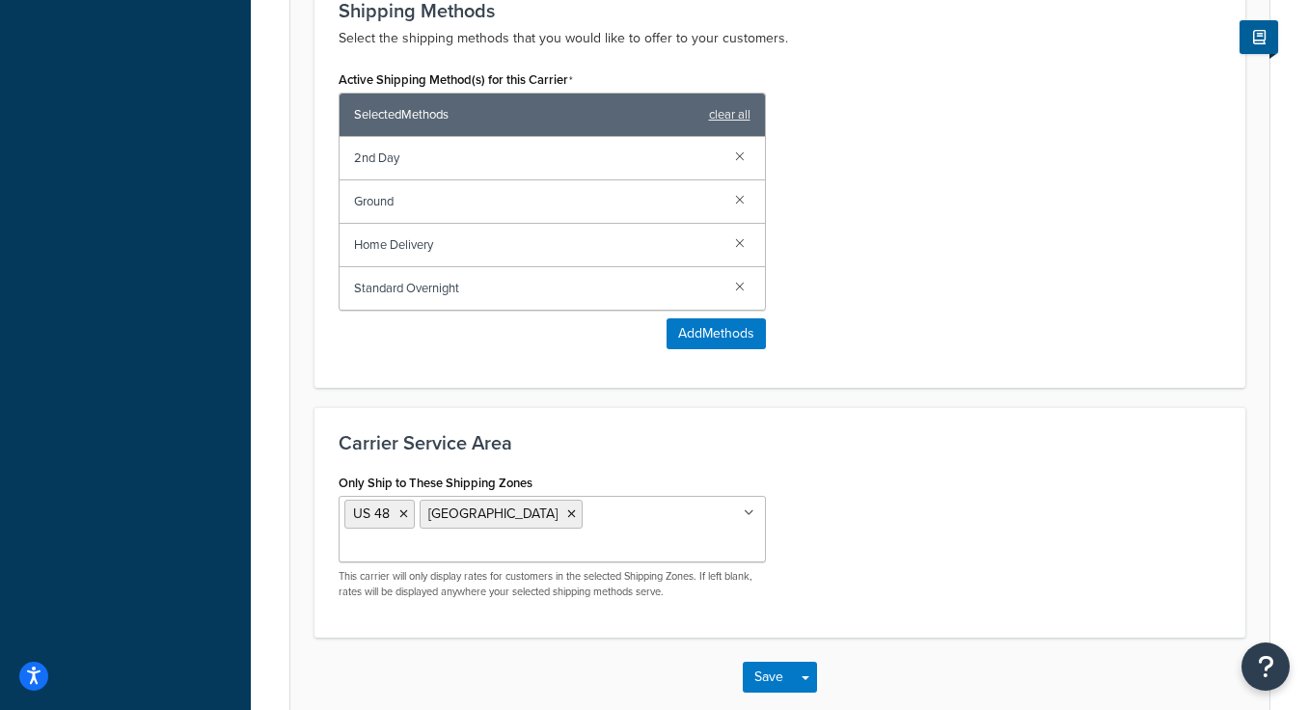
click at [927, 501] on div "Only Ship to These Shipping Zones US 48 Canada US APO US Hawaii & Alaska US POB…" at bounding box center [780, 541] width 912 height 145
click at [494, 515] on li "[GEOGRAPHIC_DATA]" at bounding box center [501, 514] width 163 height 29
click at [567, 514] on icon at bounding box center [571, 514] width 9 height 12
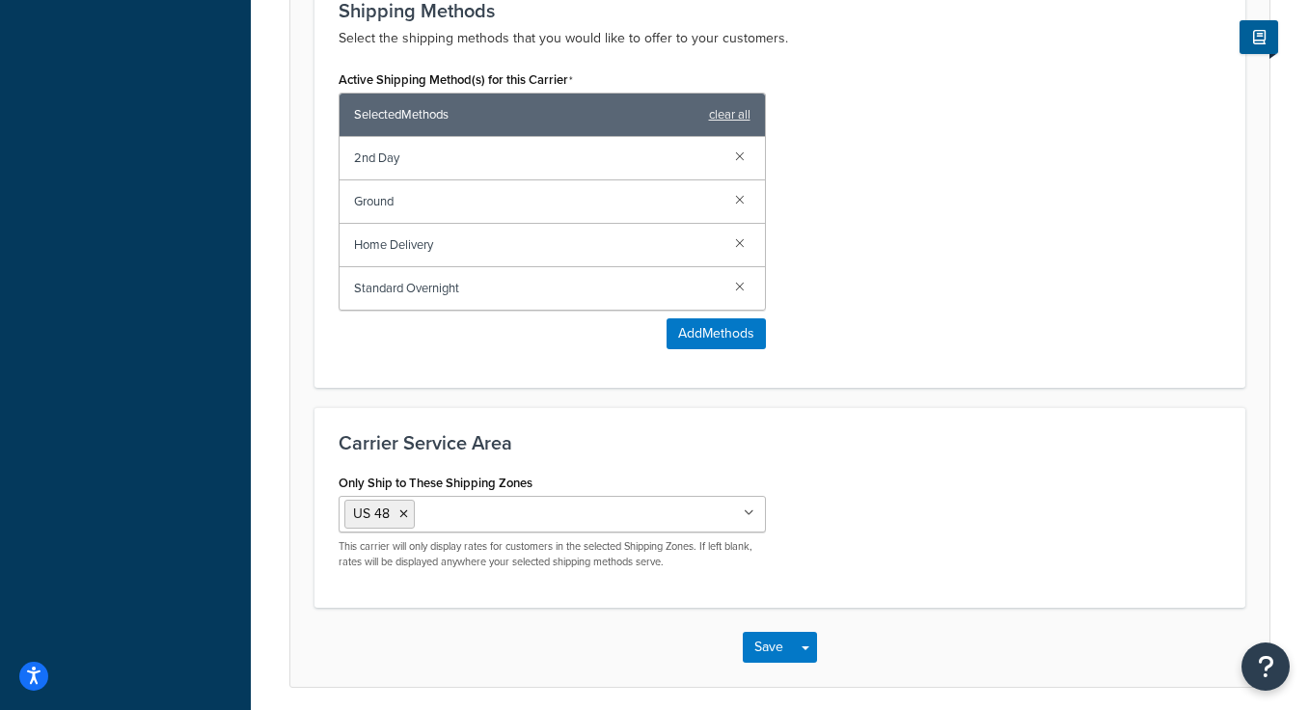
click at [864, 336] on div "Active Shipping Method(s) for this Carrier Selected Methods clear all 2nd Day G…" at bounding box center [780, 215] width 912 height 298
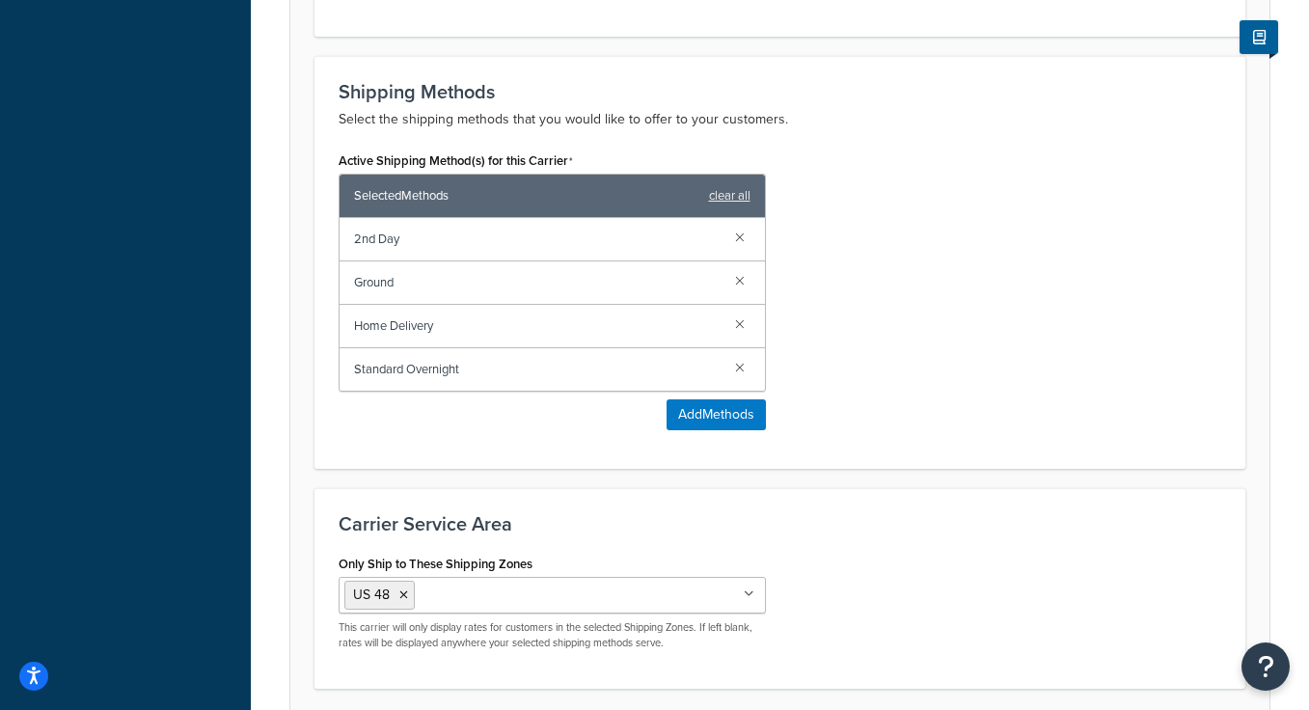
scroll to position [1303, 0]
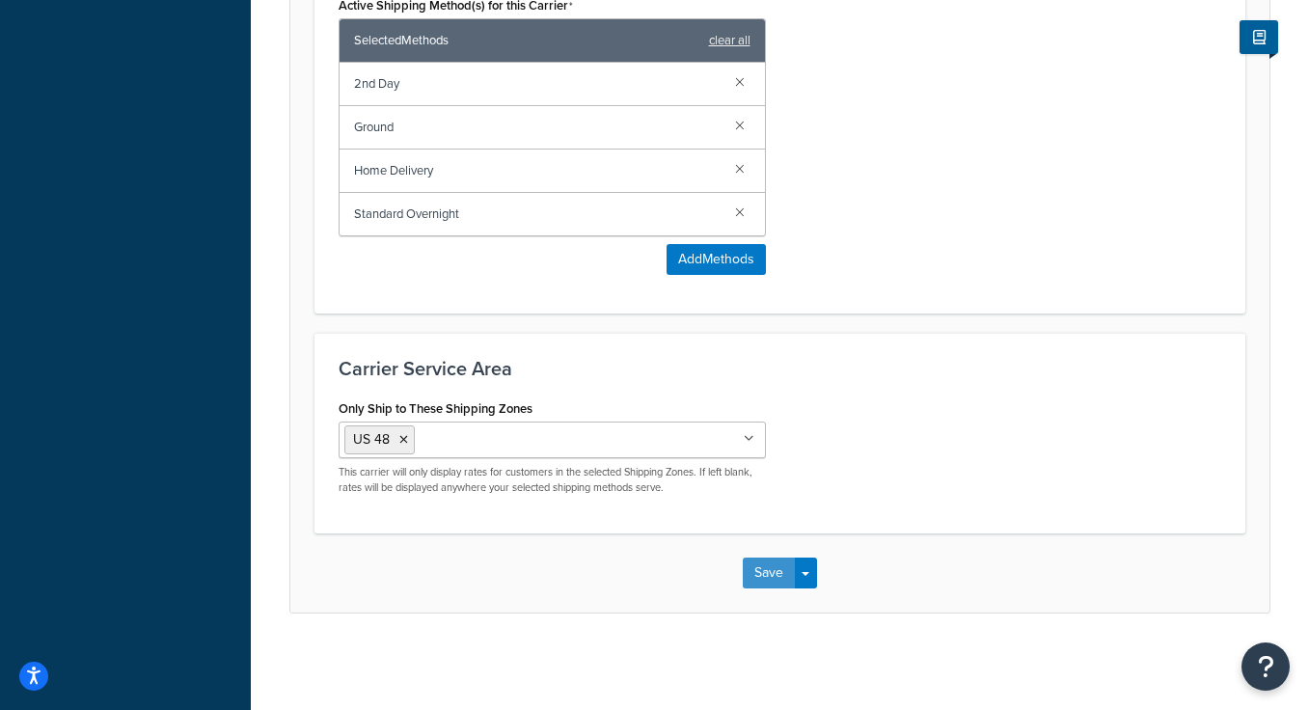
click at [768, 570] on button "Save" at bounding box center [769, 573] width 52 height 31
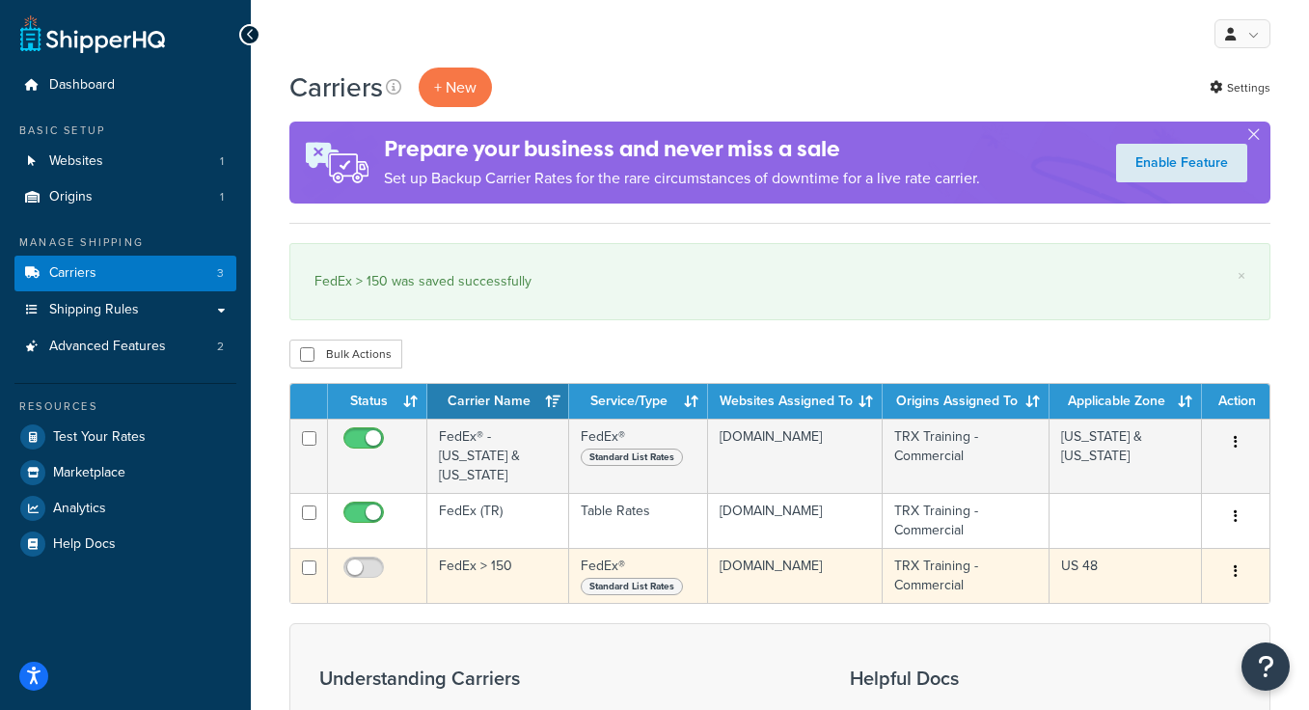
click at [478, 553] on td "FedEx > 150" at bounding box center [498, 575] width 142 height 55
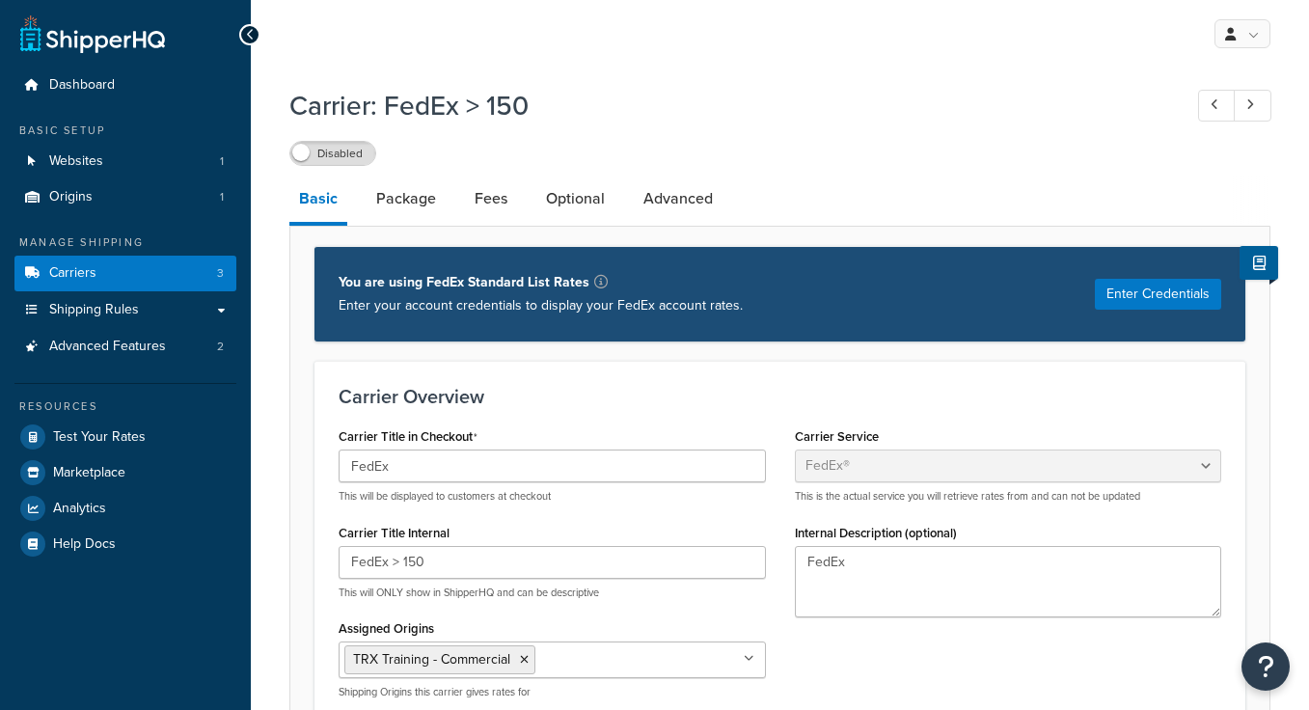
select select "fedEx"
select select "REGULAR_PICKUP"
select select "YOUR_PACKAGING"
click at [478, 196] on link "Fees" at bounding box center [491, 199] width 52 height 46
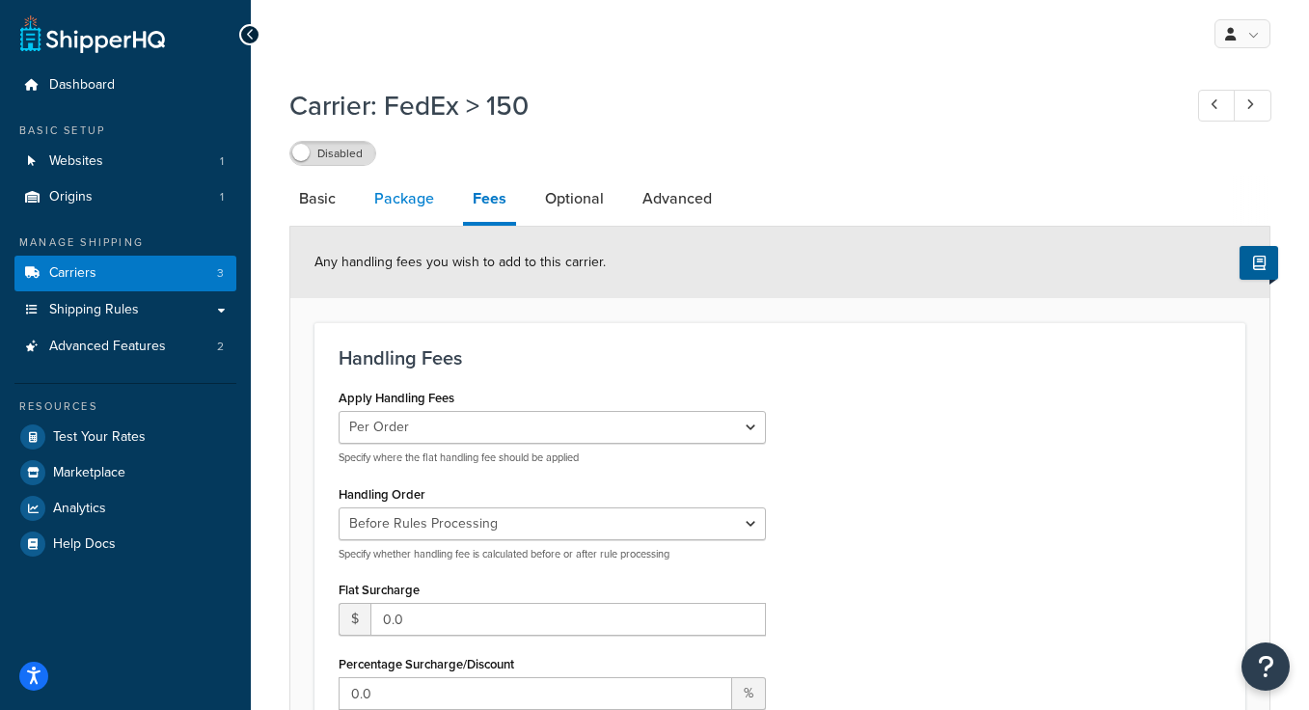
click at [404, 205] on link "Package" at bounding box center [404, 199] width 79 height 46
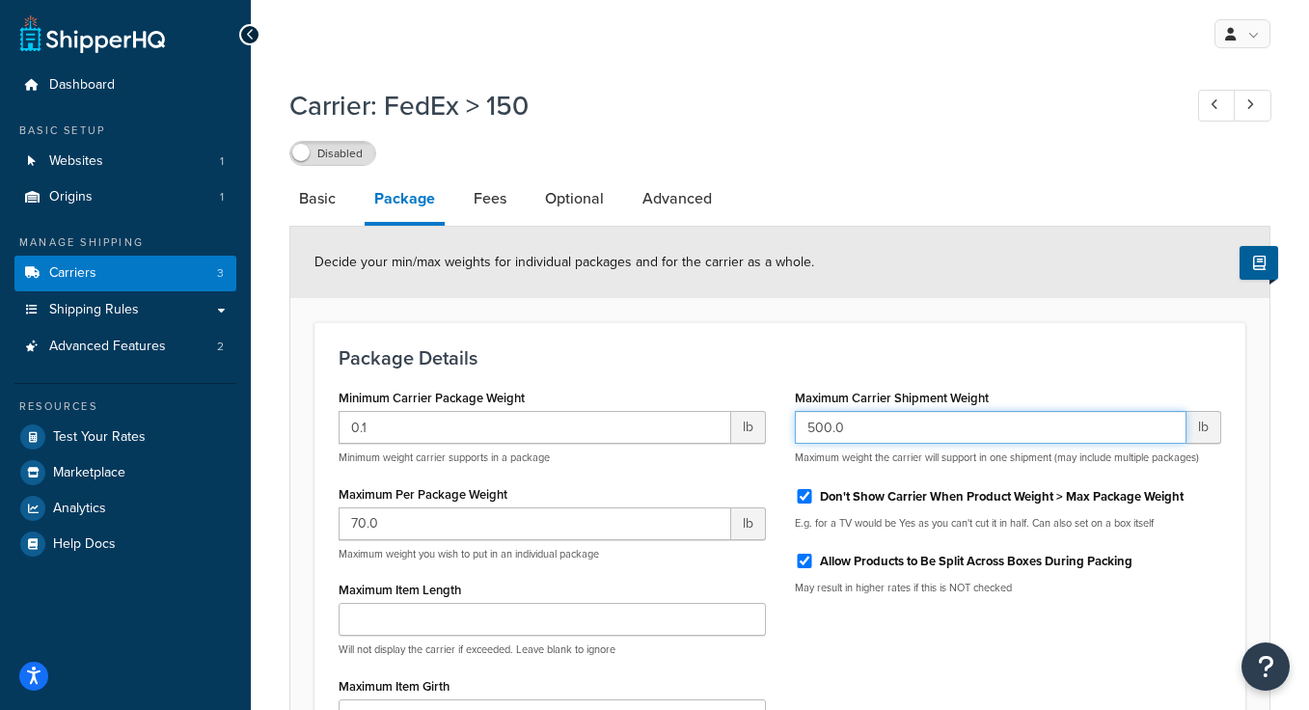
click at [862, 439] on input "500.0" at bounding box center [991, 427] width 393 height 33
drag, startPoint x: 851, startPoint y: 430, endPoint x: 774, endPoint y: 426, distance: 77.3
click at [774, 426] on div "Minimum Carrier Package Weight 0.1 lb Minimum weight carrier supports in a pack…" at bounding box center [780, 576] width 912 height 384
type input "149.99"
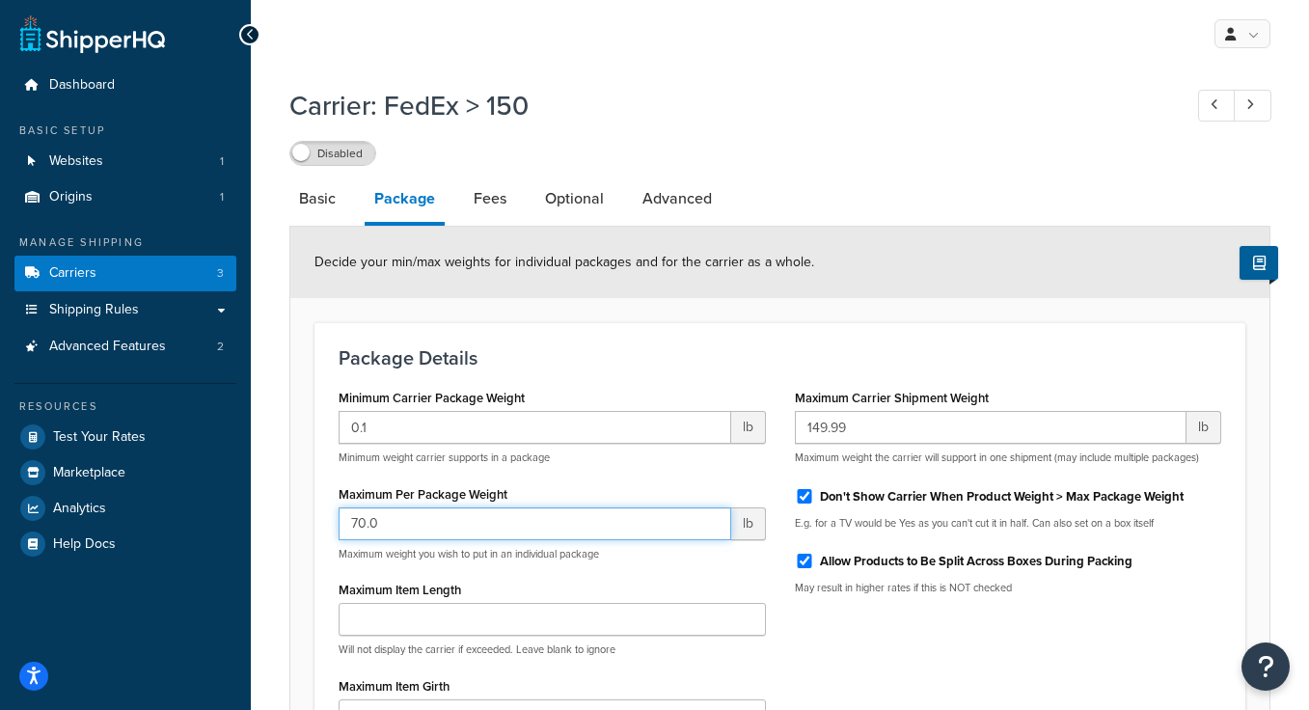
click at [583, 530] on input "70.0" at bounding box center [535, 523] width 393 height 33
click at [580, 526] on input "70.0" at bounding box center [535, 523] width 393 height 33
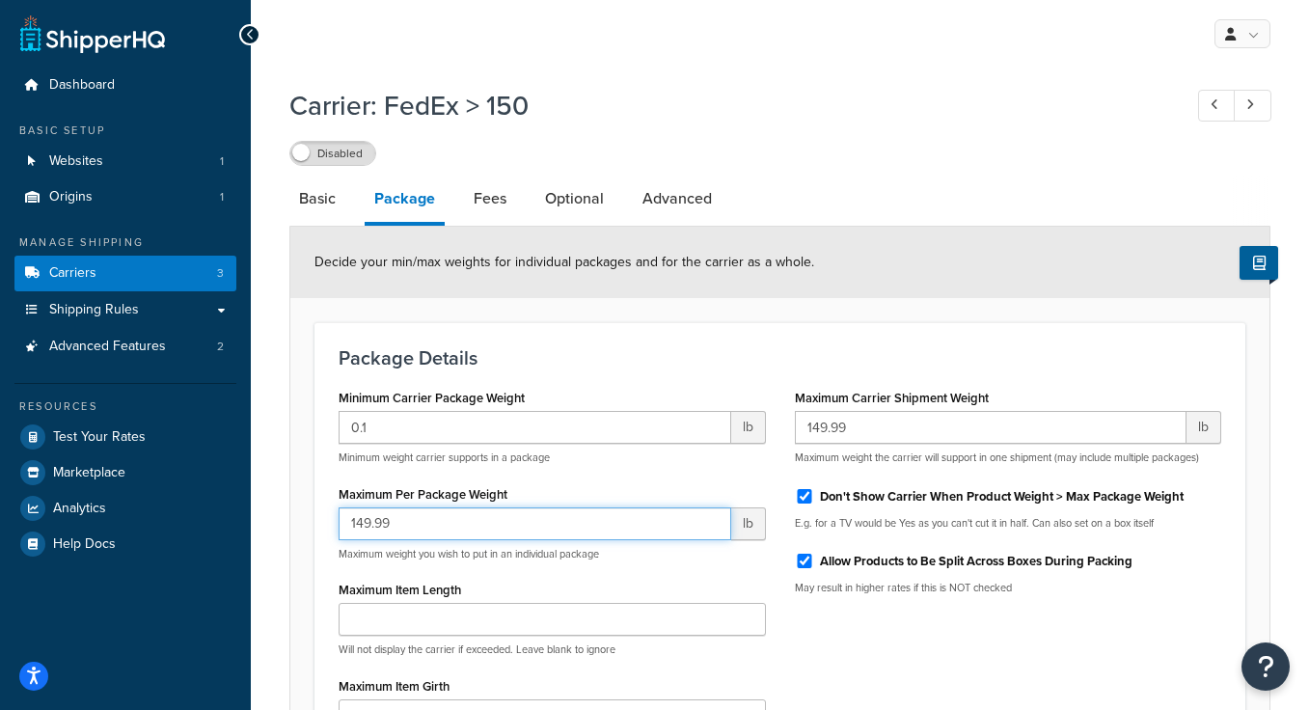
type input "149.99"
click at [555, 584] on div "Maximum Item Length Will not display the carrier if exceeded. Leave blank to ig…" at bounding box center [552, 616] width 427 height 81
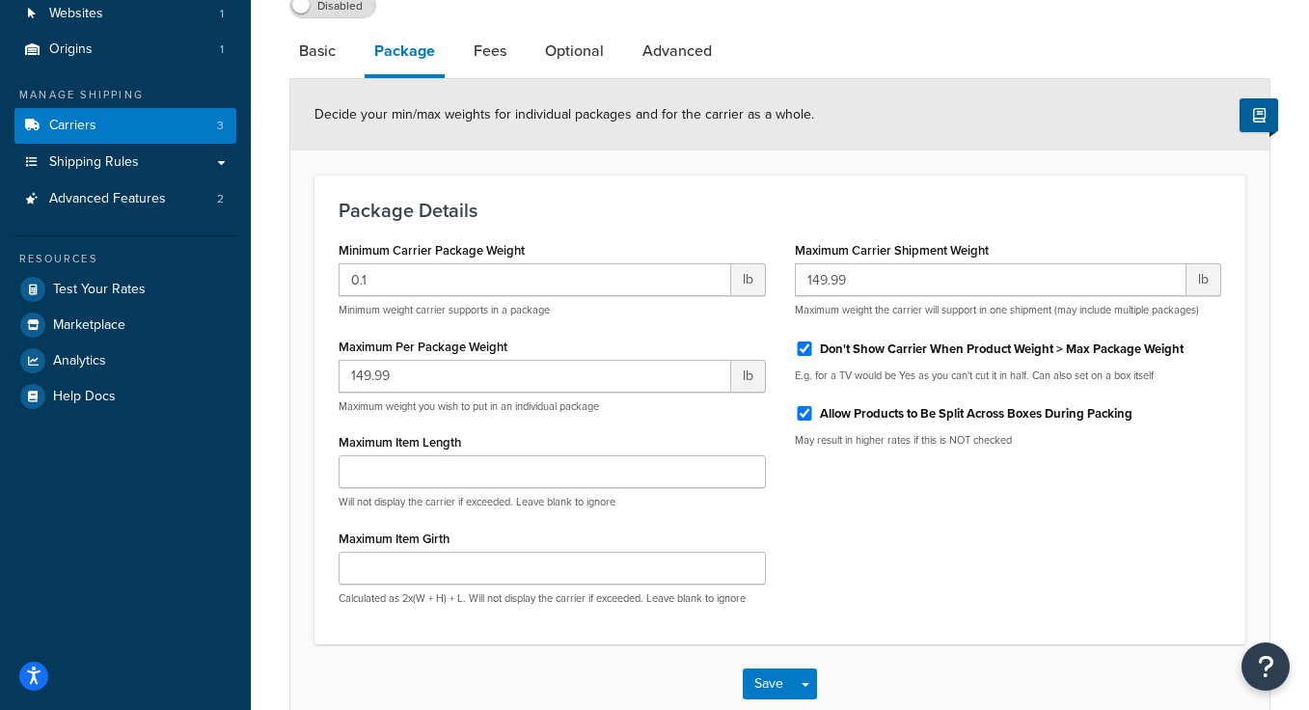
scroll to position [171, 0]
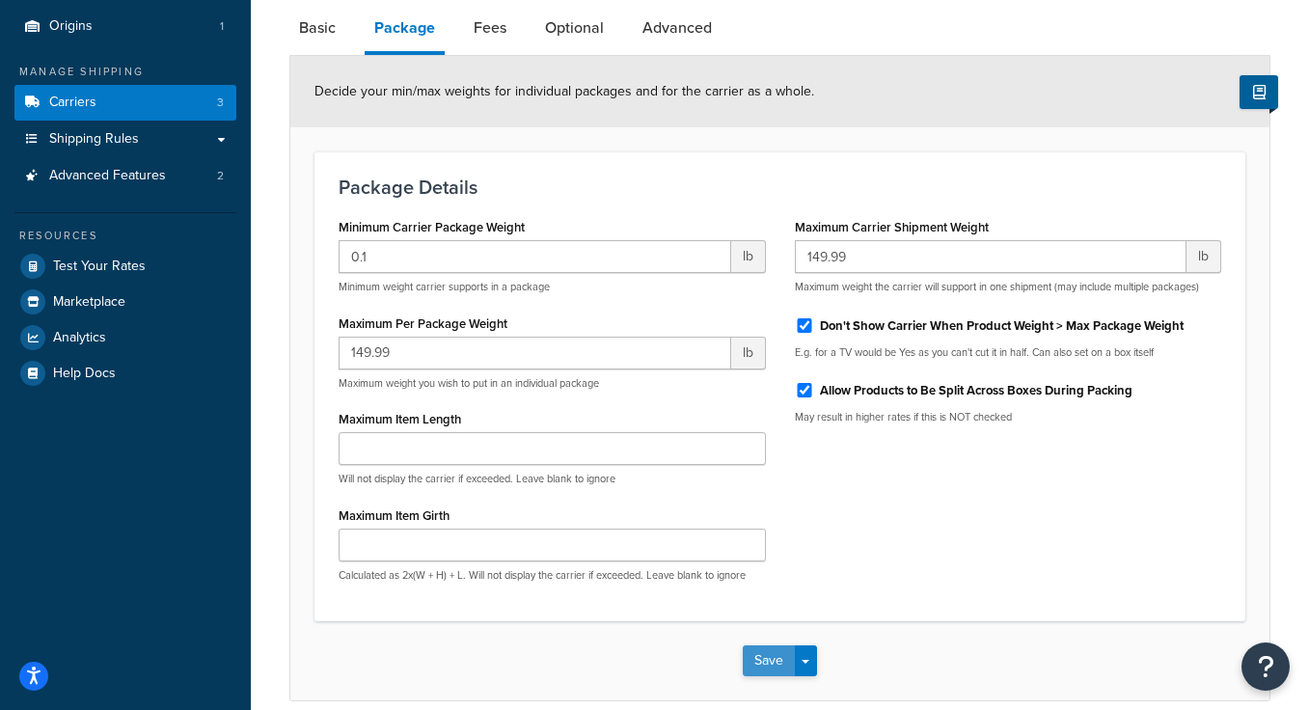
click at [764, 666] on button "Save" at bounding box center [769, 660] width 52 height 31
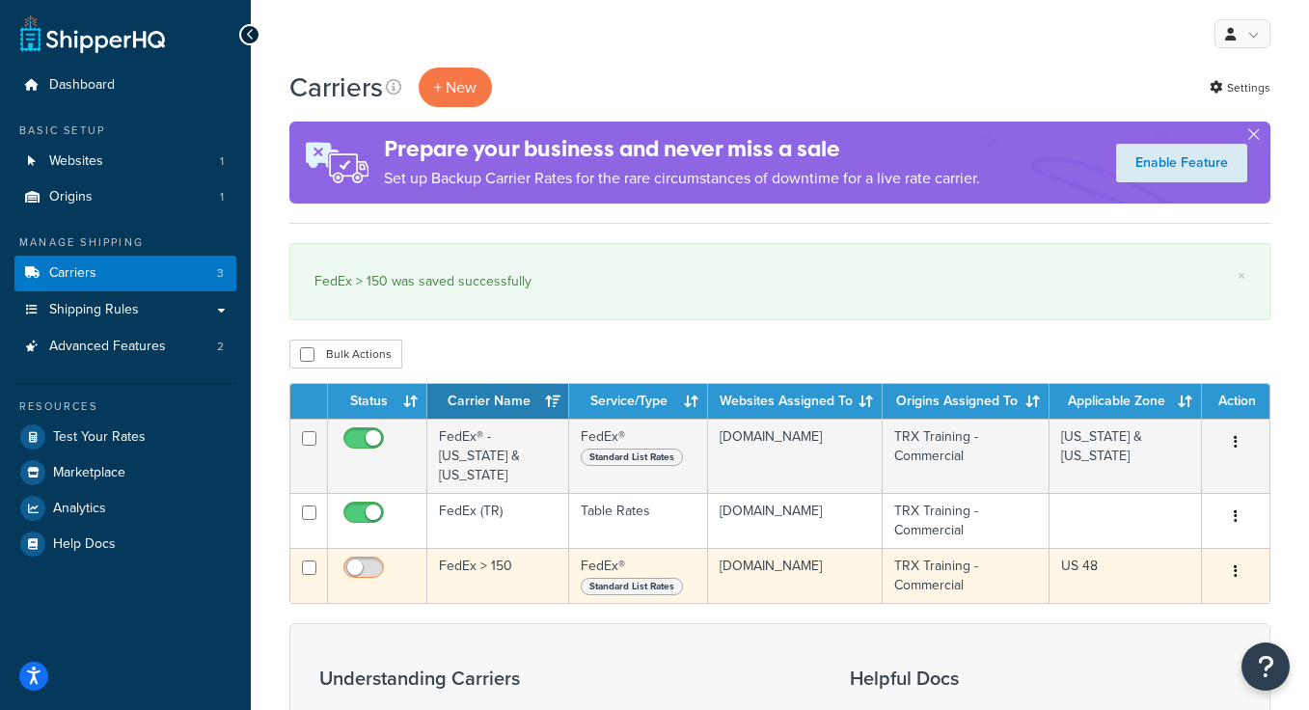
click at [365, 560] on input "checkbox" at bounding box center [366, 572] width 53 height 24
checkbox input "true"
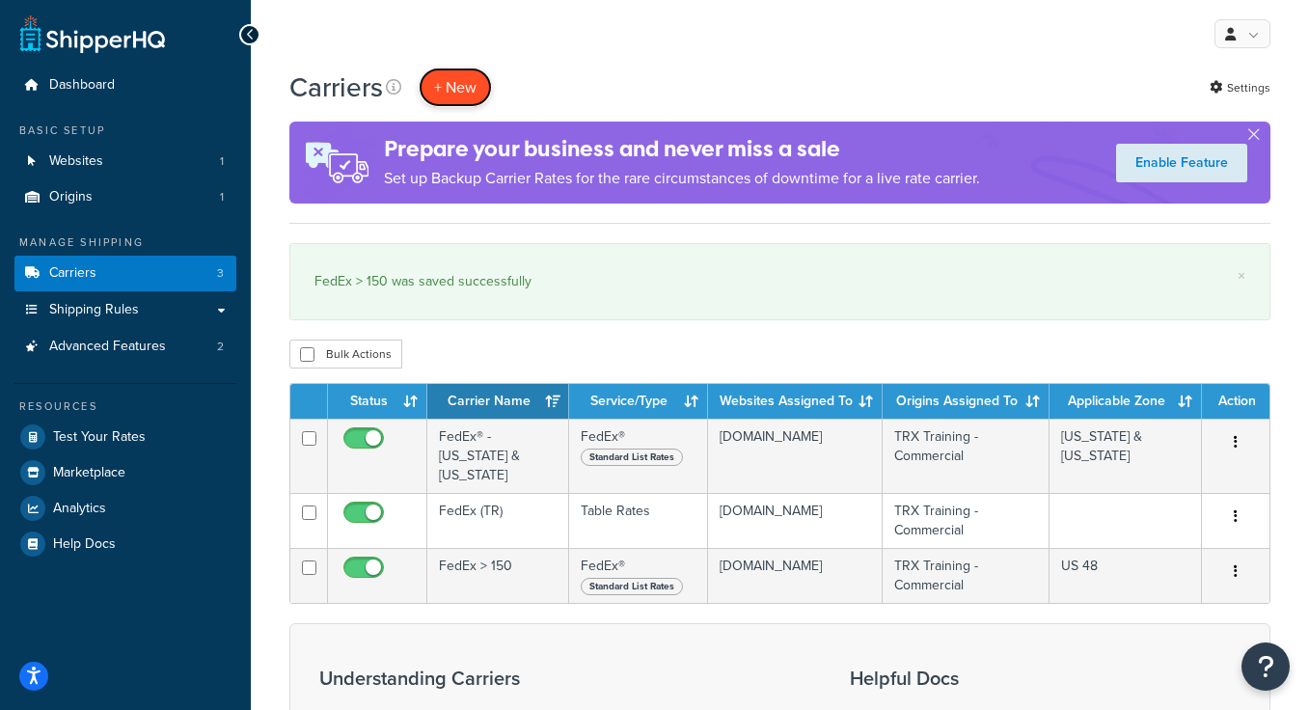
click at [461, 76] on button "+ New" at bounding box center [455, 88] width 73 height 40
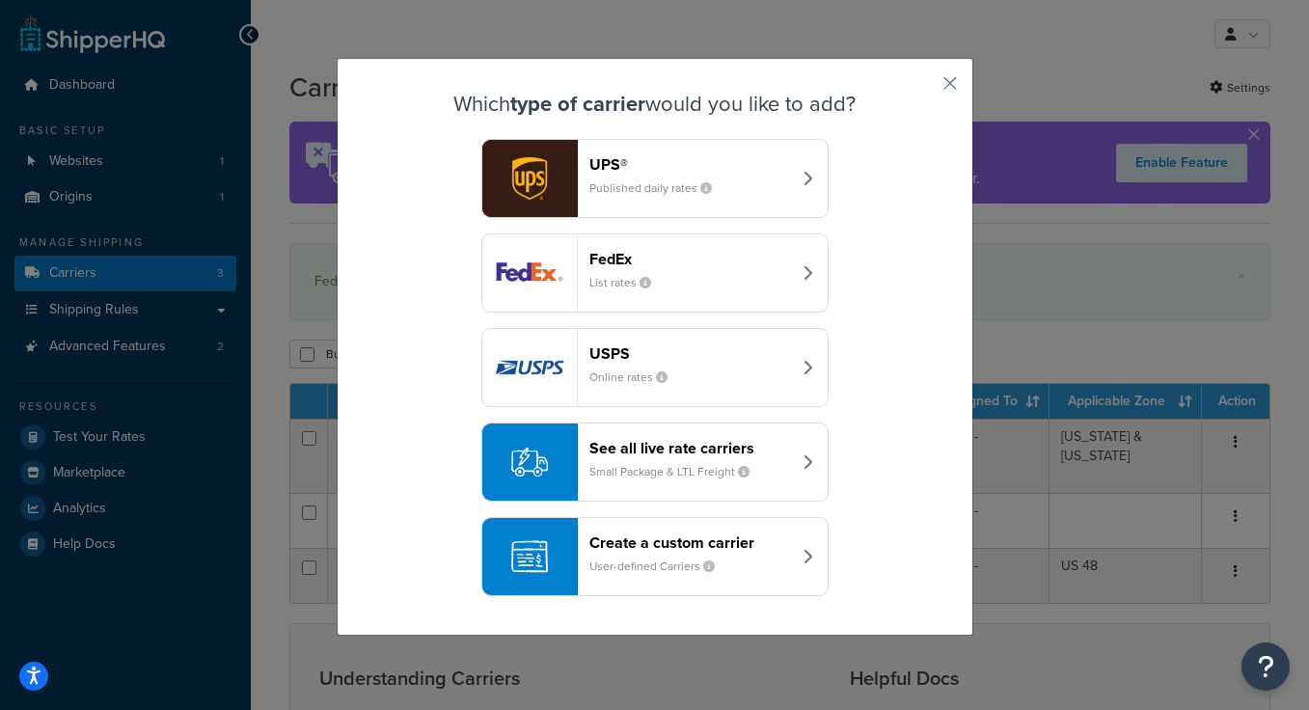
click at [663, 277] on small "List rates" at bounding box center [627, 282] width 77 height 17
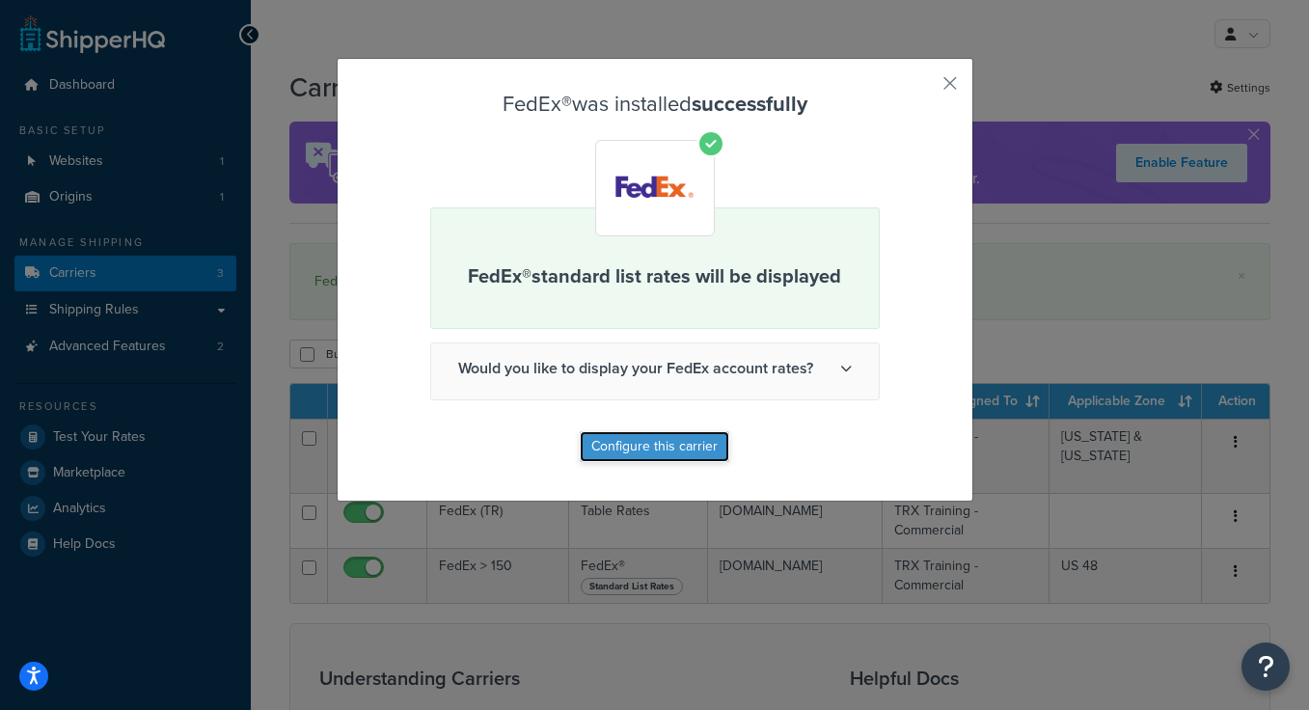
click at [673, 455] on button "Configure this carrier" at bounding box center [655, 446] width 150 height 31
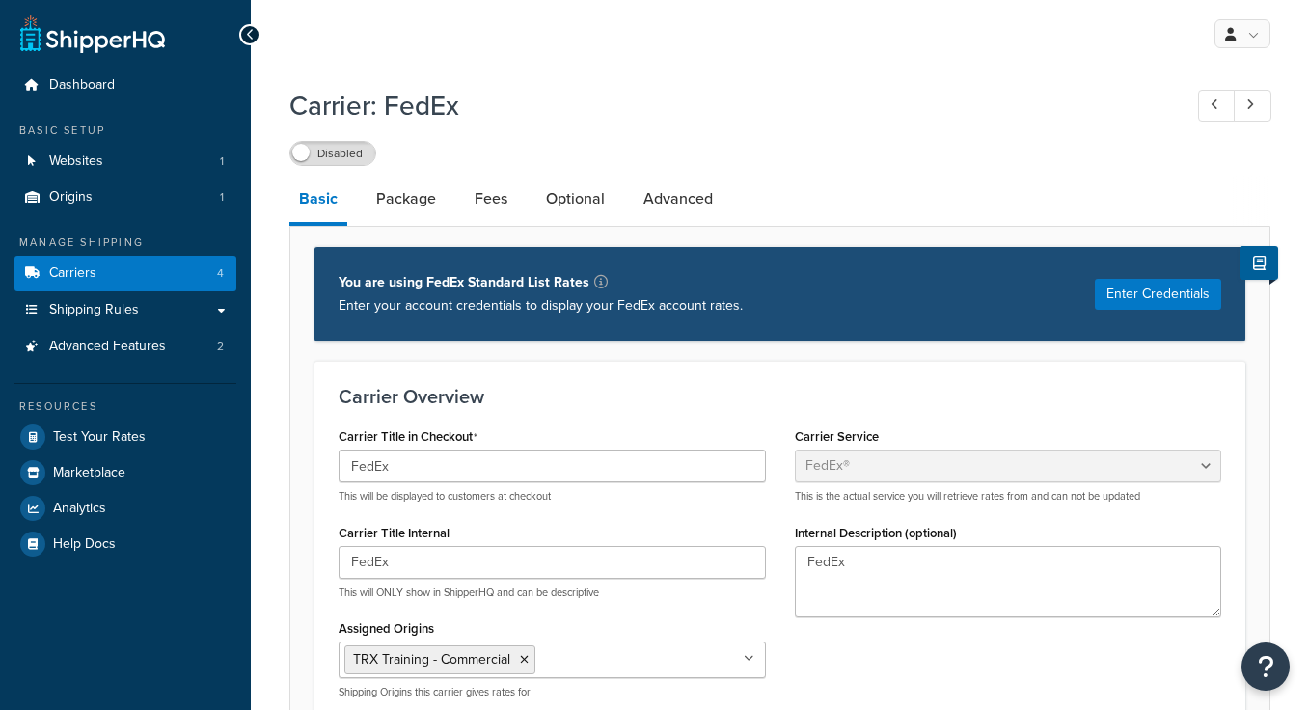
select select "fedEx"
select select "REGULAR_PICKUP"
select select "YOUR_PACKAGING"
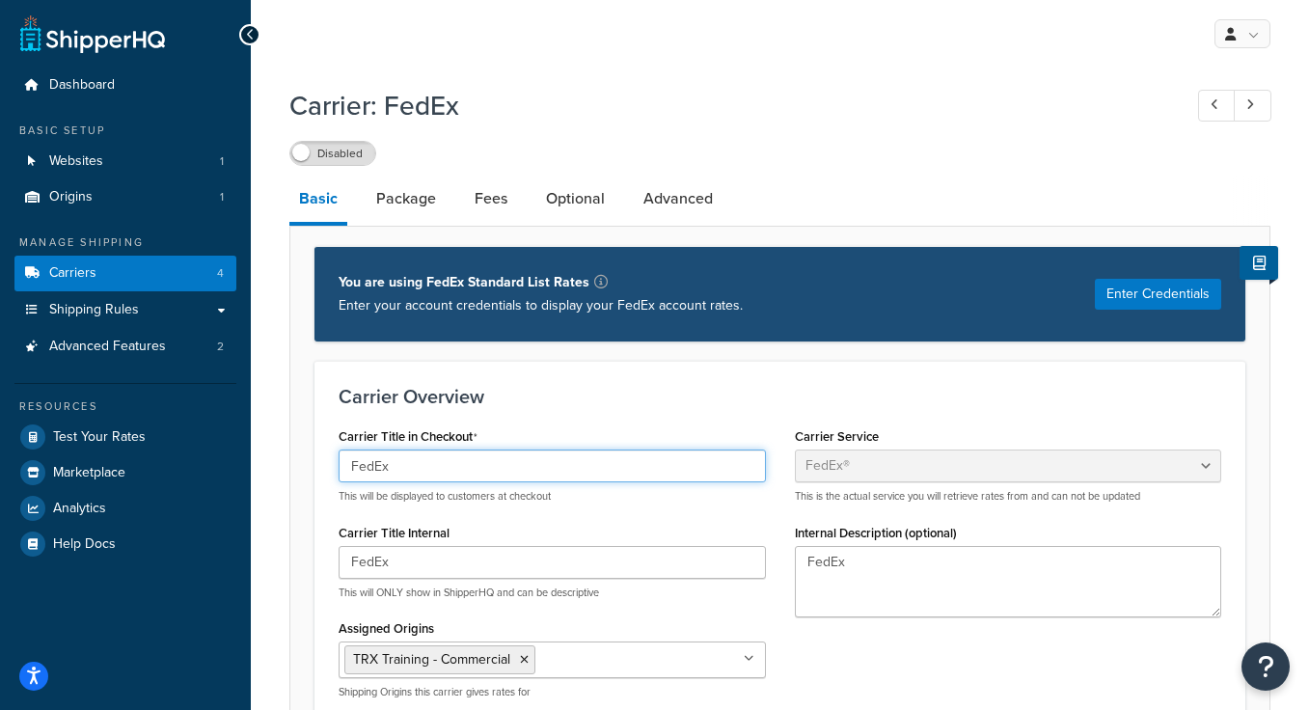
click at [504, 470] on input "FedEx" at bounding box center [552, 465] width 427 height 33
type input "FedEx - [GEOGRAPHIC_DATA]"
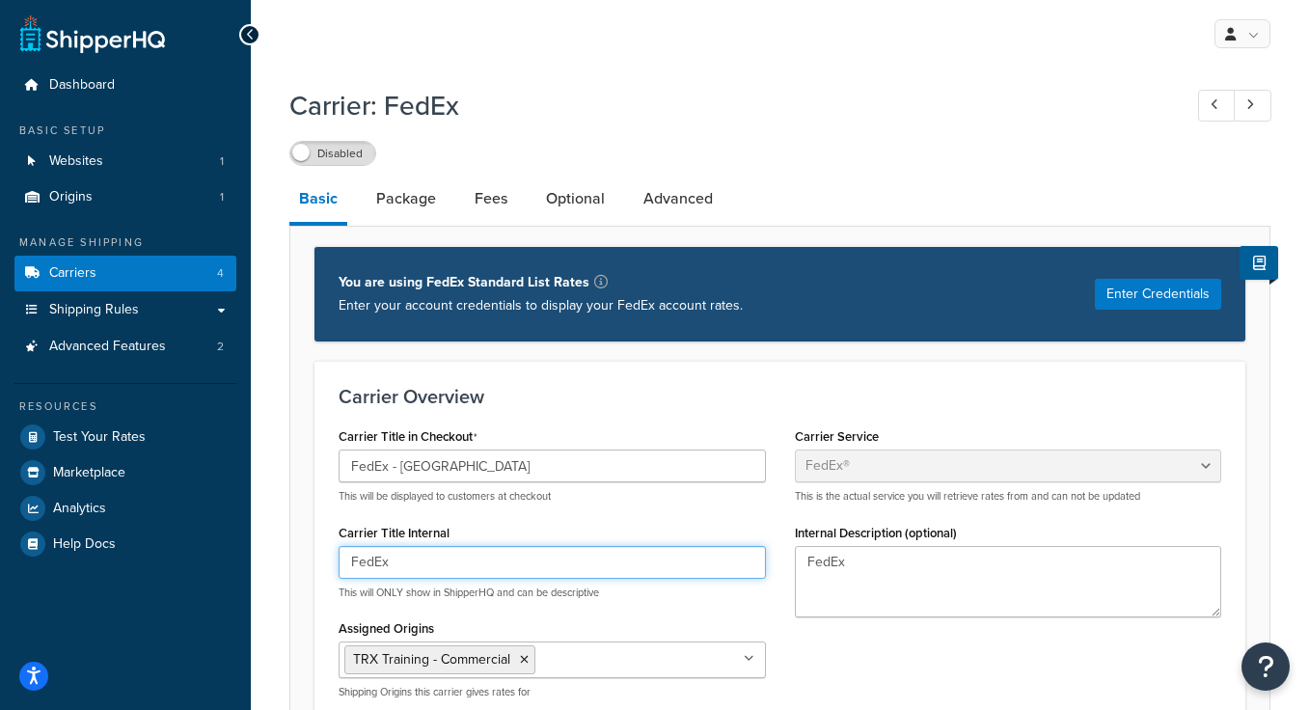
click at [458, 557] on input "FedEx" at bounding box center [552, 562] width 427 height 33
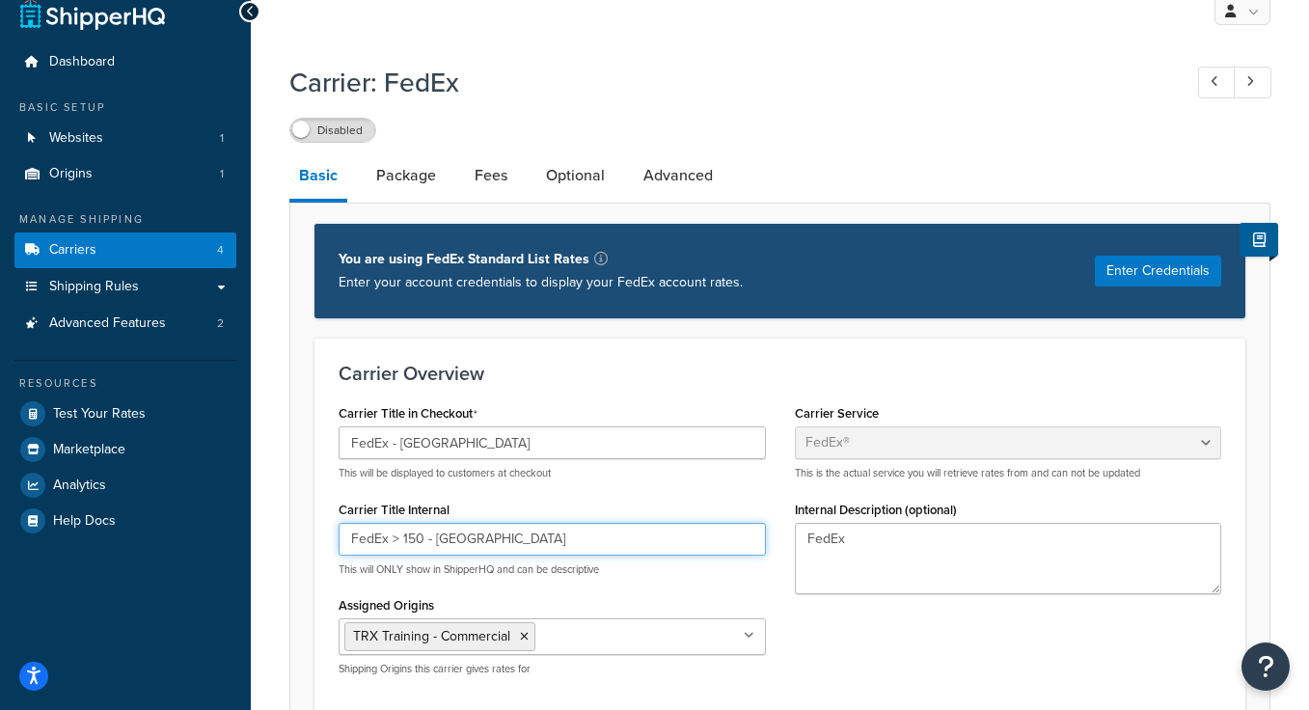
click at [400, 541] on input "FedEx > 150 - [GEOGRAPHIC_DATA]" at bounding box center [552, 539] width 427 height 33
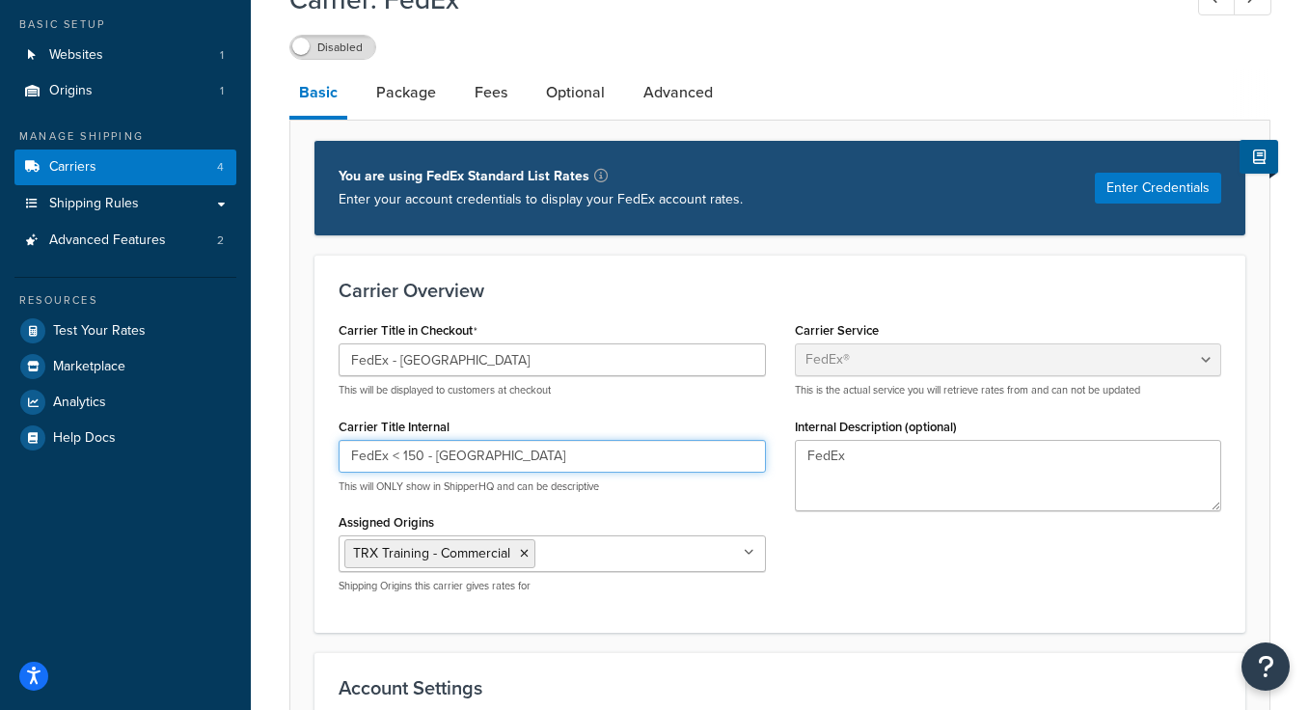
scroll to position [109, 0]
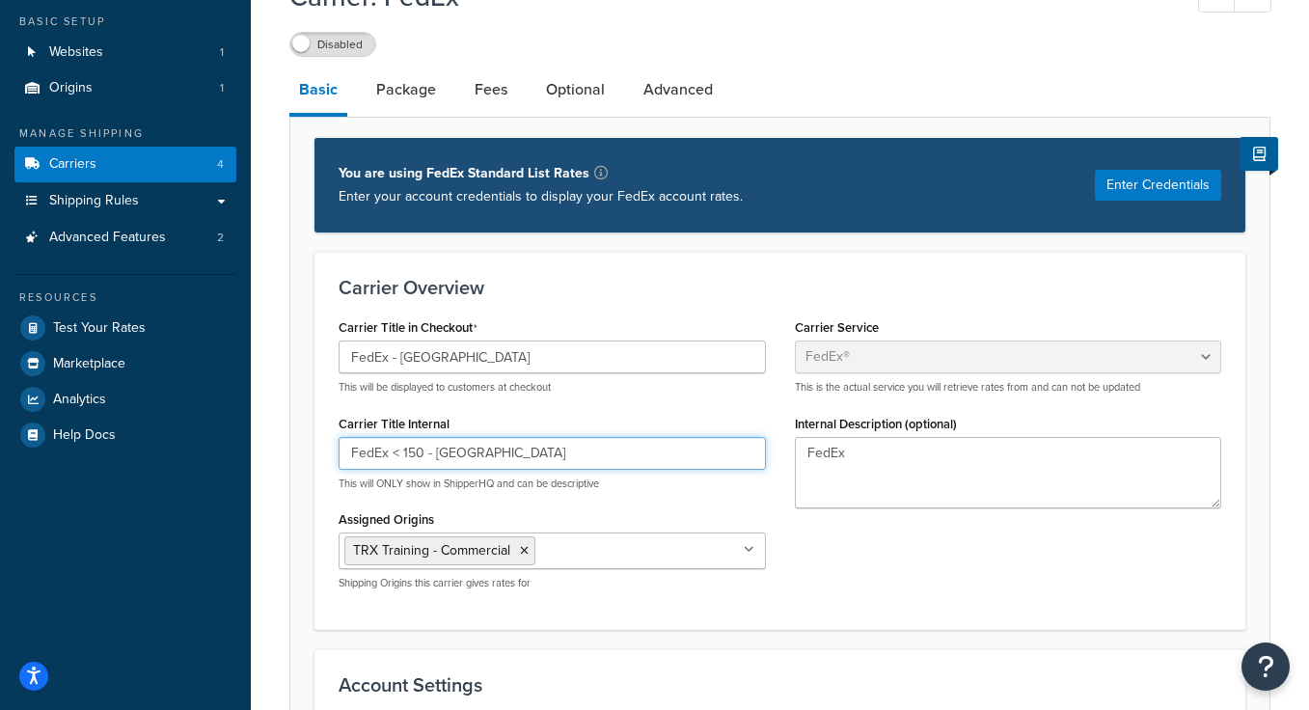
type input "FedEx < 150 - [GEOGRAPHIC_DATA]"
click at [775, 469] on div "Carrier Title in Checkout FedEx - [GEOGRAPHIC_DATA] This will be displayed to c…" at bounding box center [552, 458] width 456 height 291
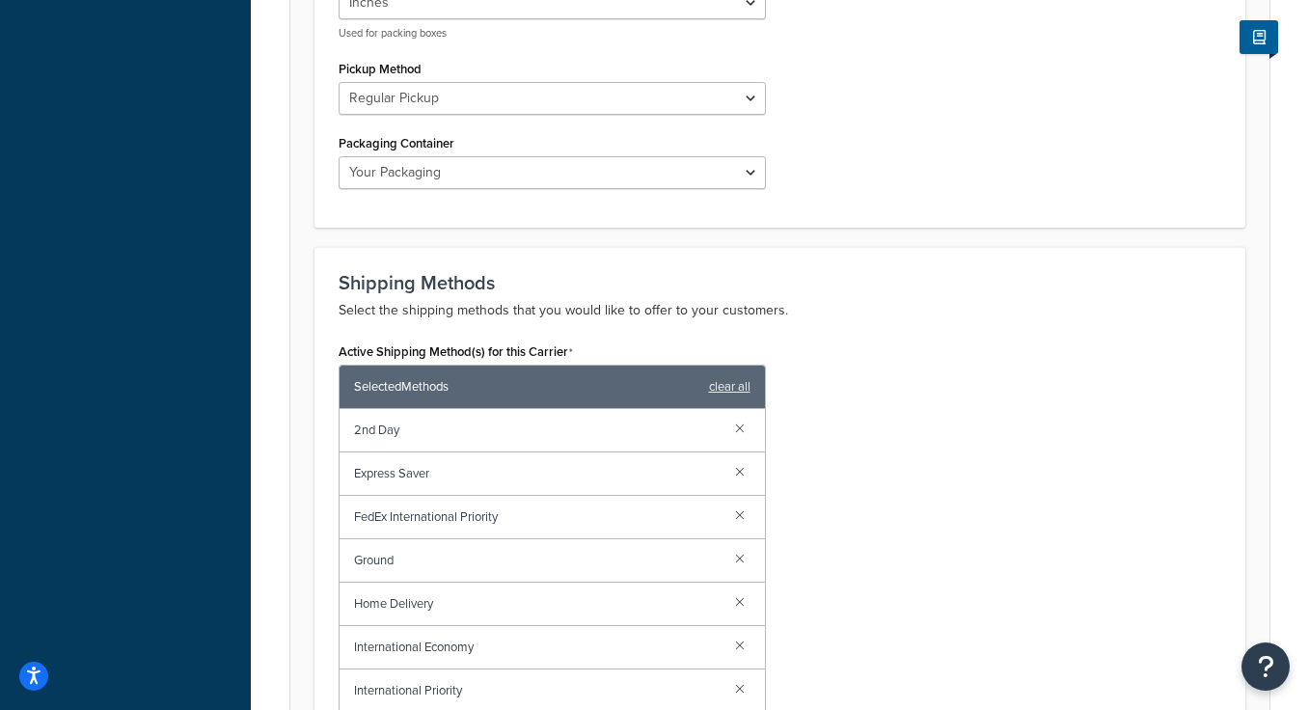
scroll to position [987, 0]
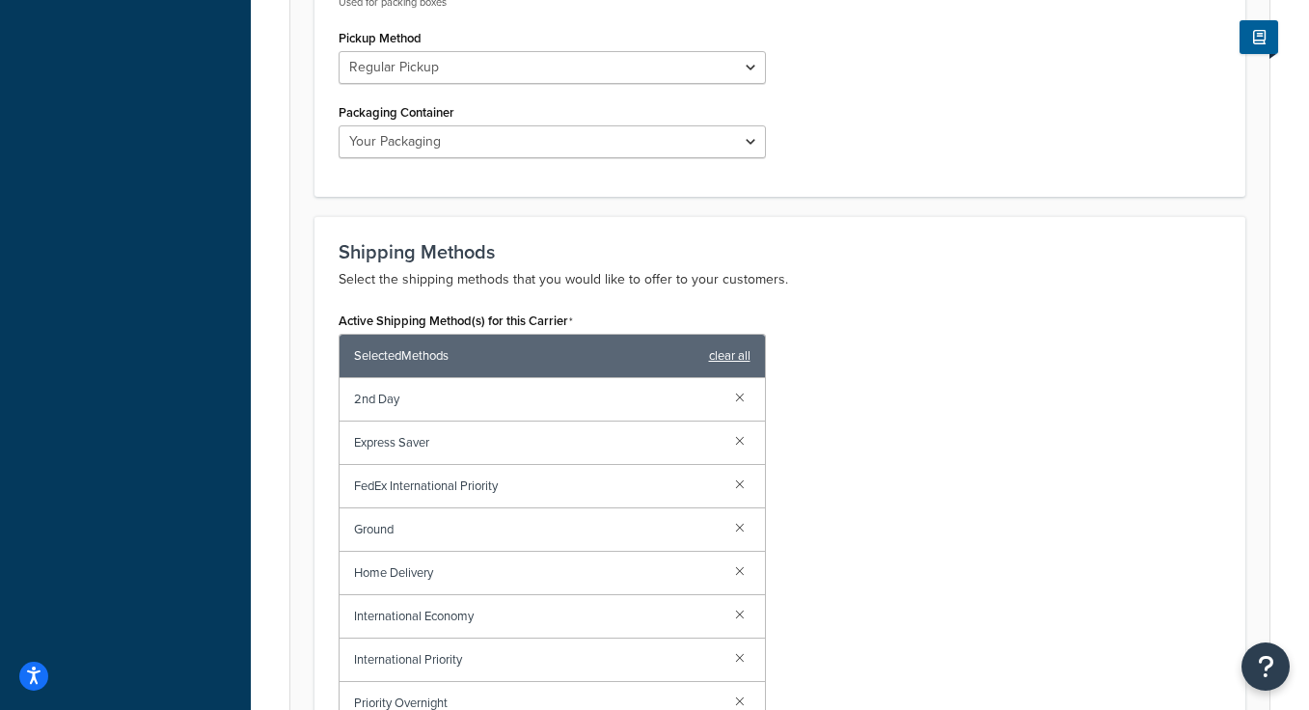
click at [735, 360] on link "clear all" at bounding box center [729, 355] width 41 height 27
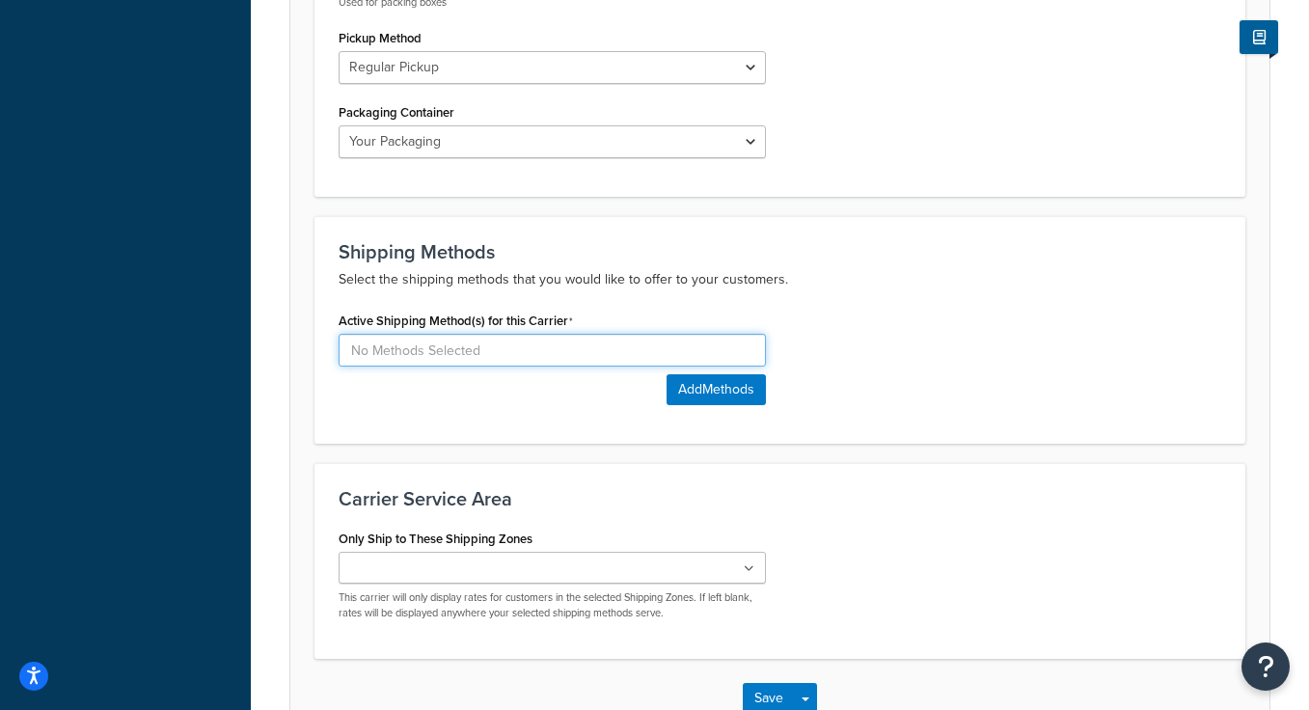
click at [558, 357] on input at bounding box center [552, 350] width 427 height 33
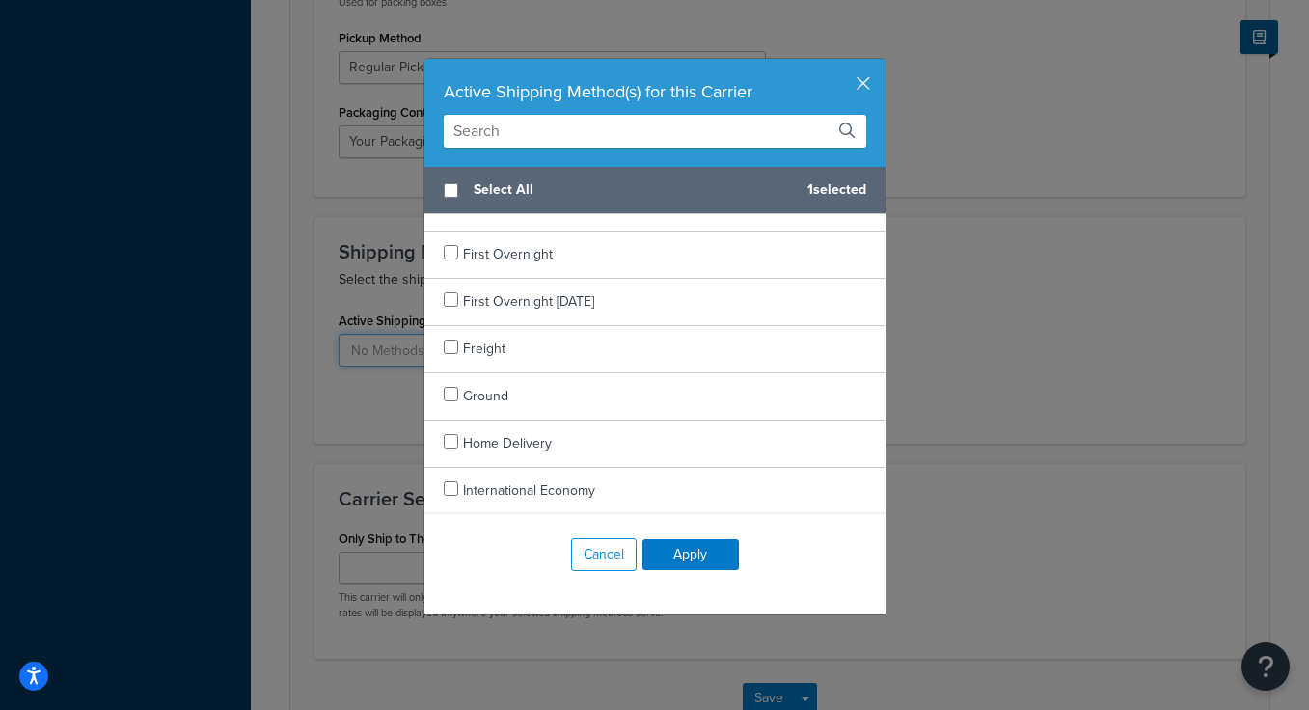
scroll to position [1039, 0]
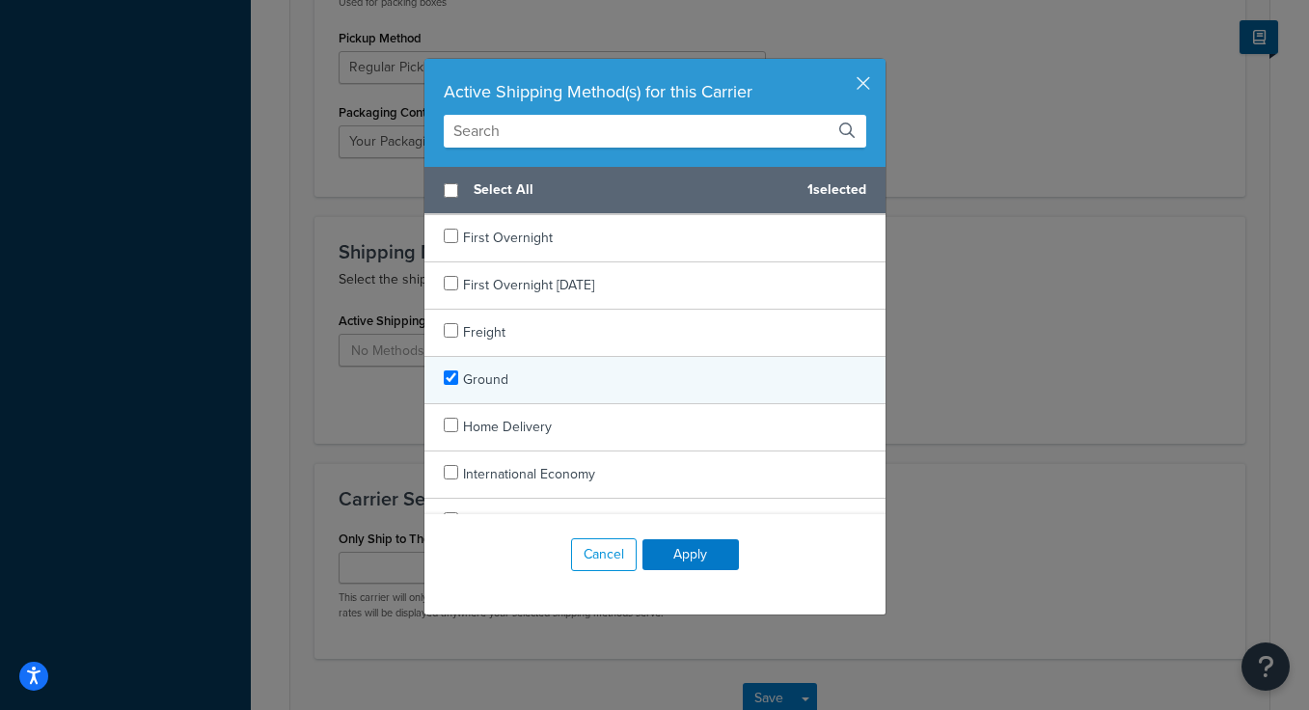
checkbox input "true"
click at [610, 378] on div "Ground" at bounding box center [654, 380] width 461 height 47
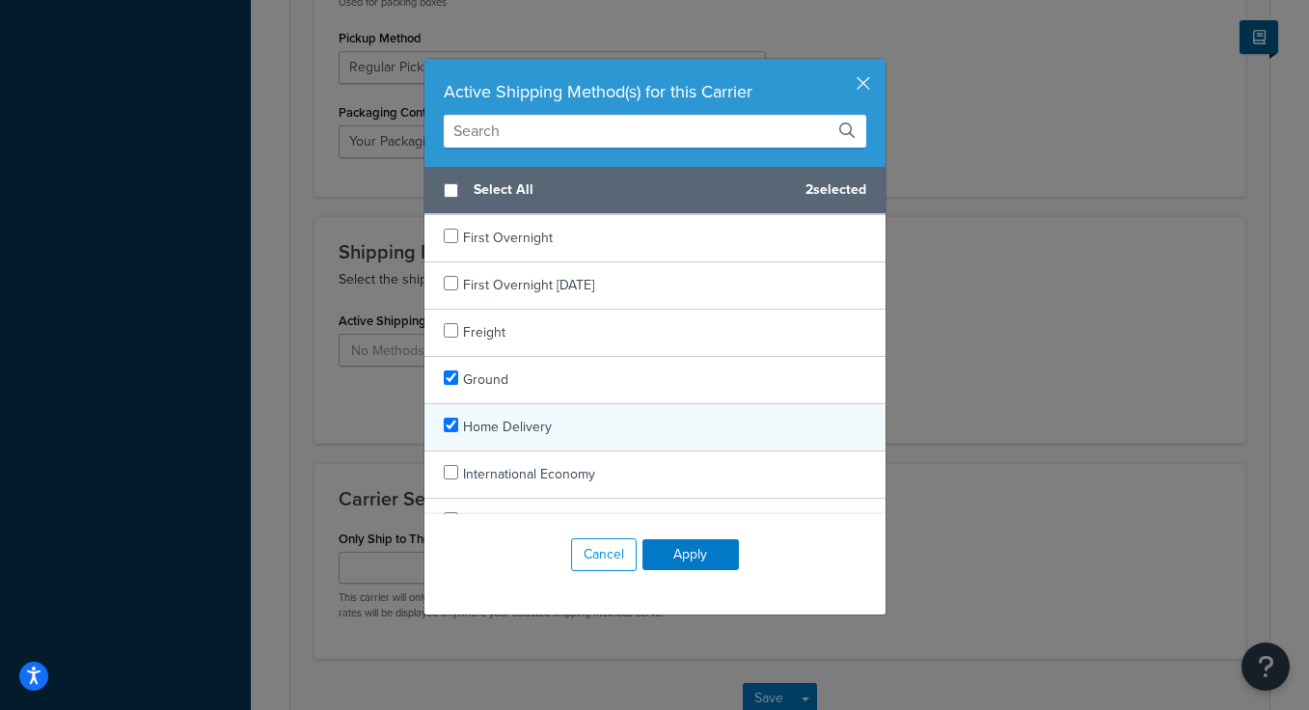
checkbox input "true"
click at [601, 438] on div "Home Delivery" at bounding box center [654, 427] width 461 height 47
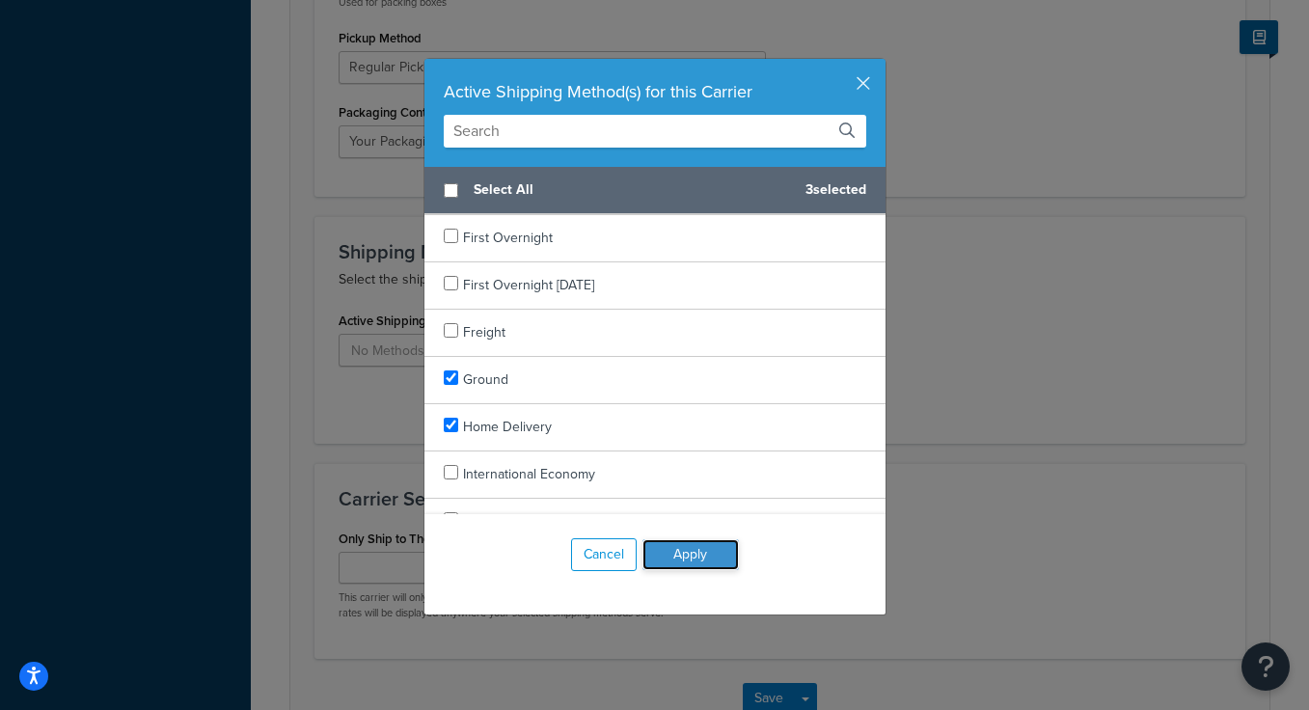
click at [692, 553] on button "Apply" at bounding box center [690, 554] width 96 height 31
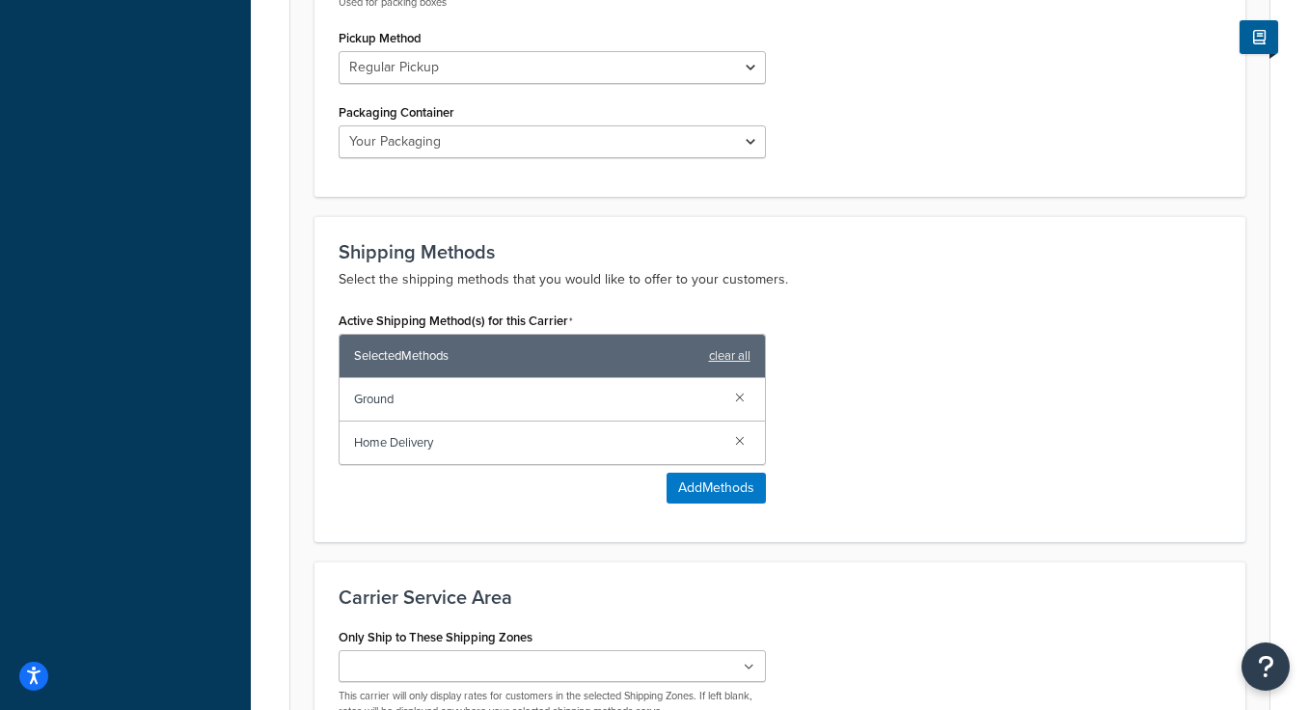
scroll to position [1212, 0]
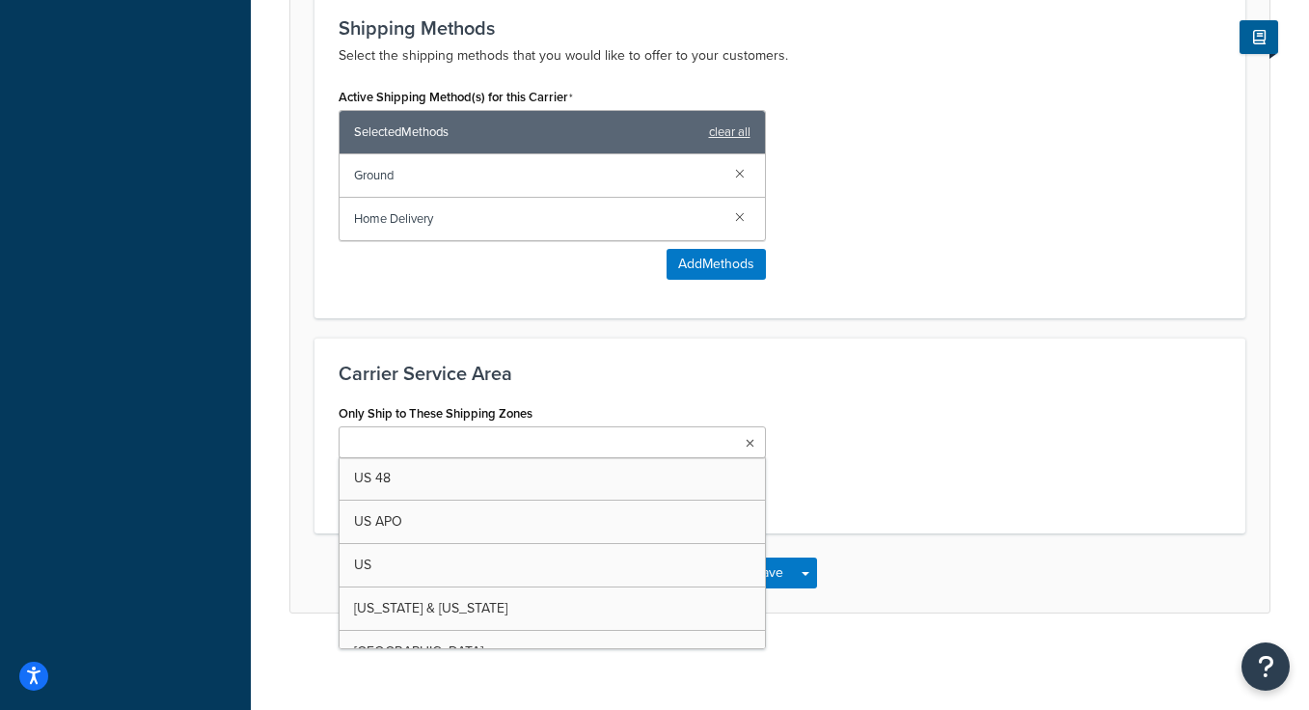
click at [584, 444] on ul at bounding box center [552, 442] width 427 height 32
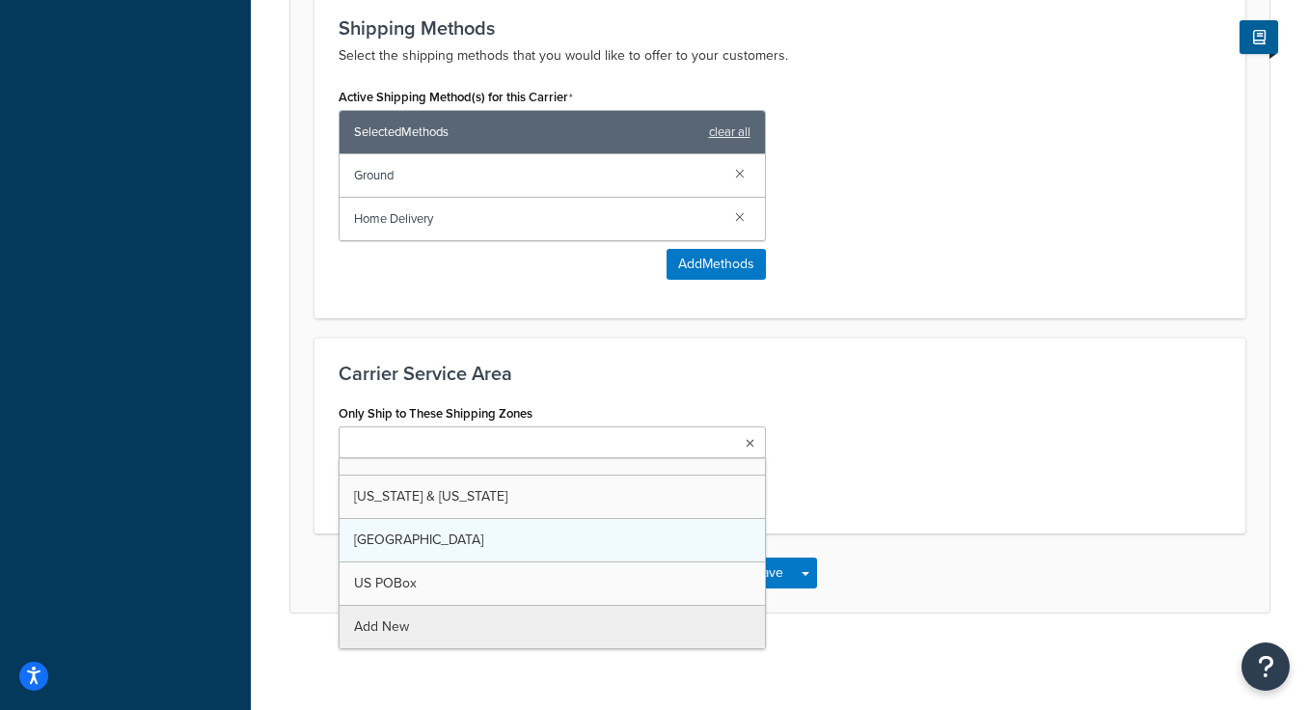
scroll to position [68, 0]
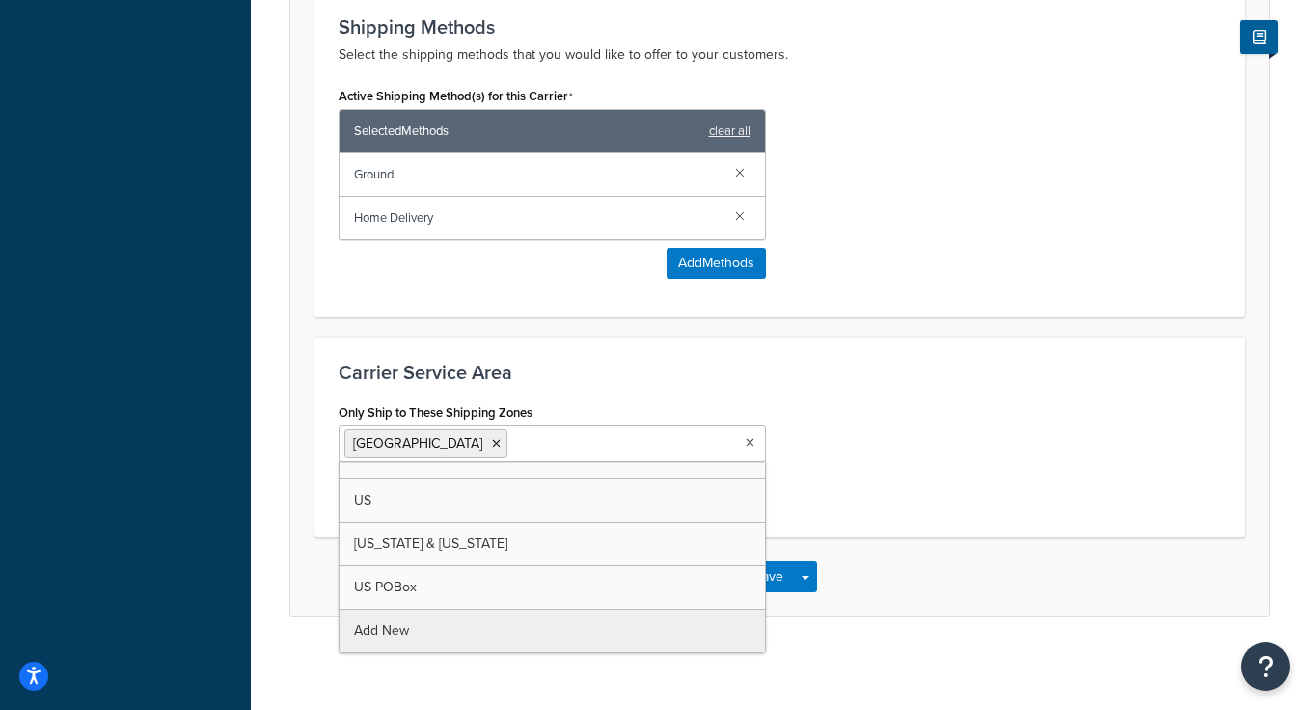
click at [931, 412] on div "Only Ship to These Shipping Zones Canada US 48 US APO US Hawaii & Alaska US POB…" at bounding box center [780, 455] width 912 height 115
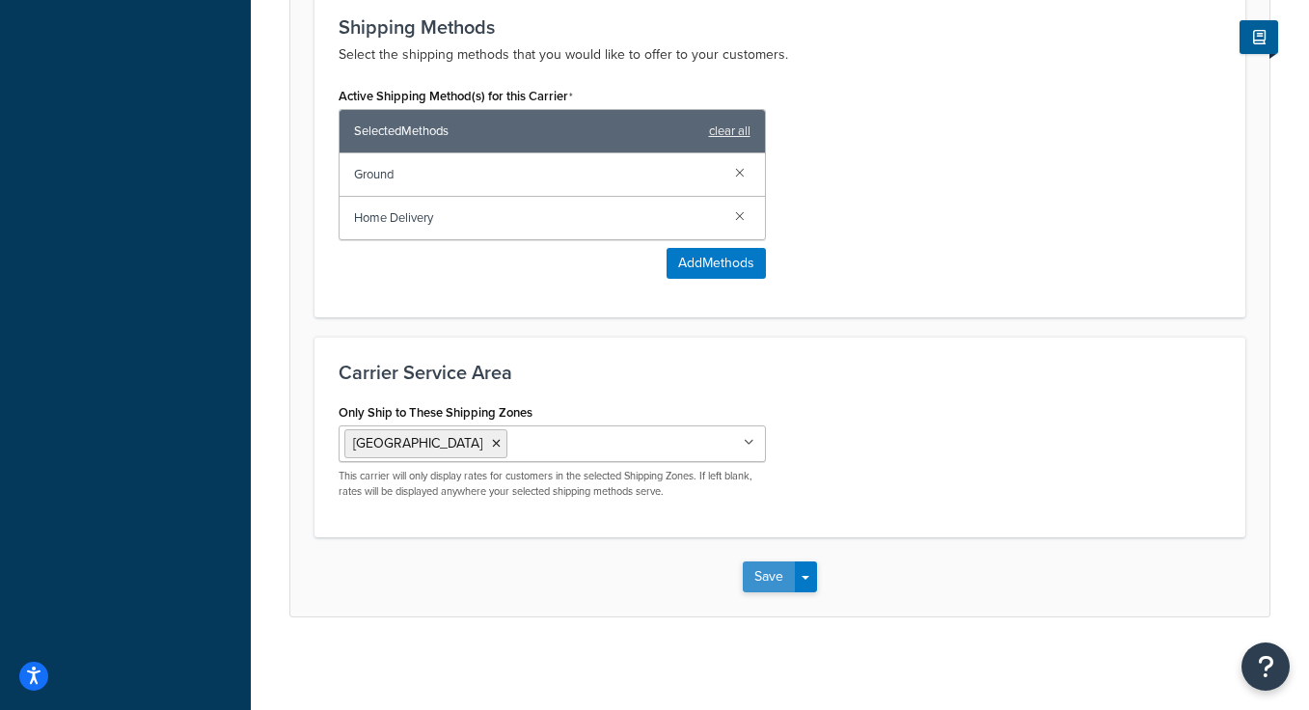
click at [770, 575] on button "Save" at bounding box center [769, 576] width 52 height 31
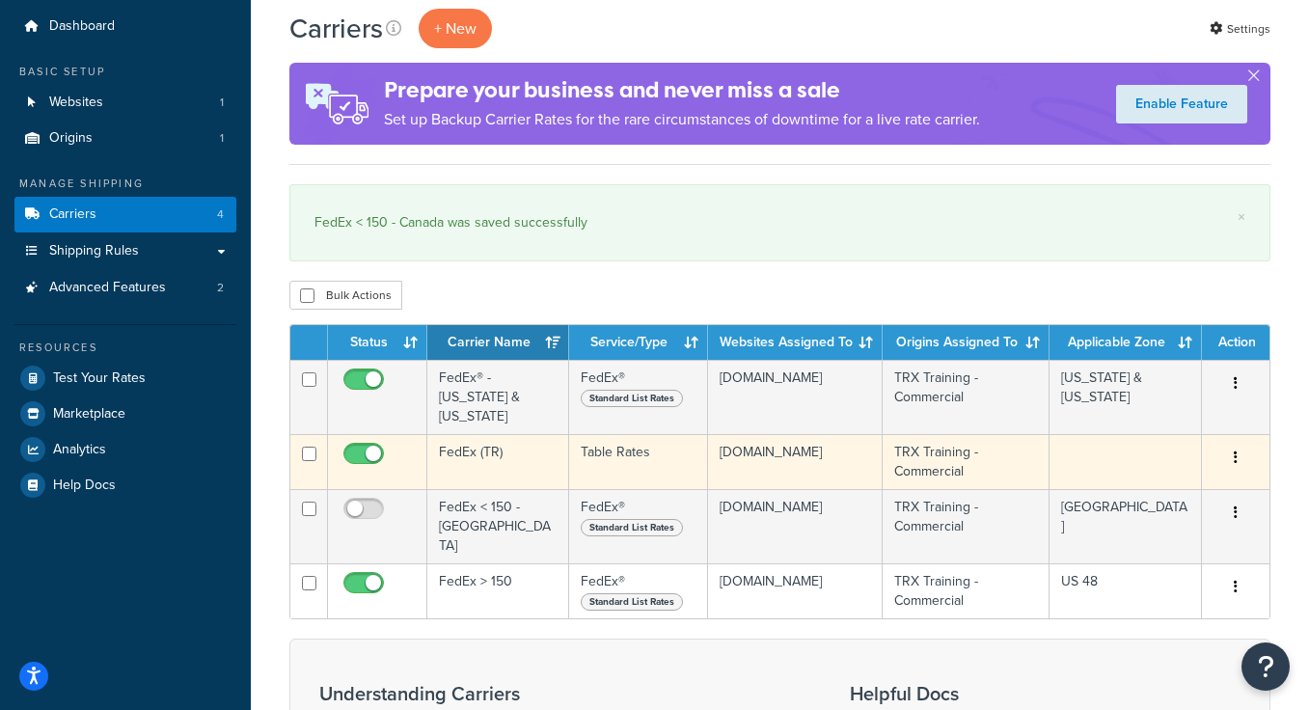
scroll to position [96, 0]
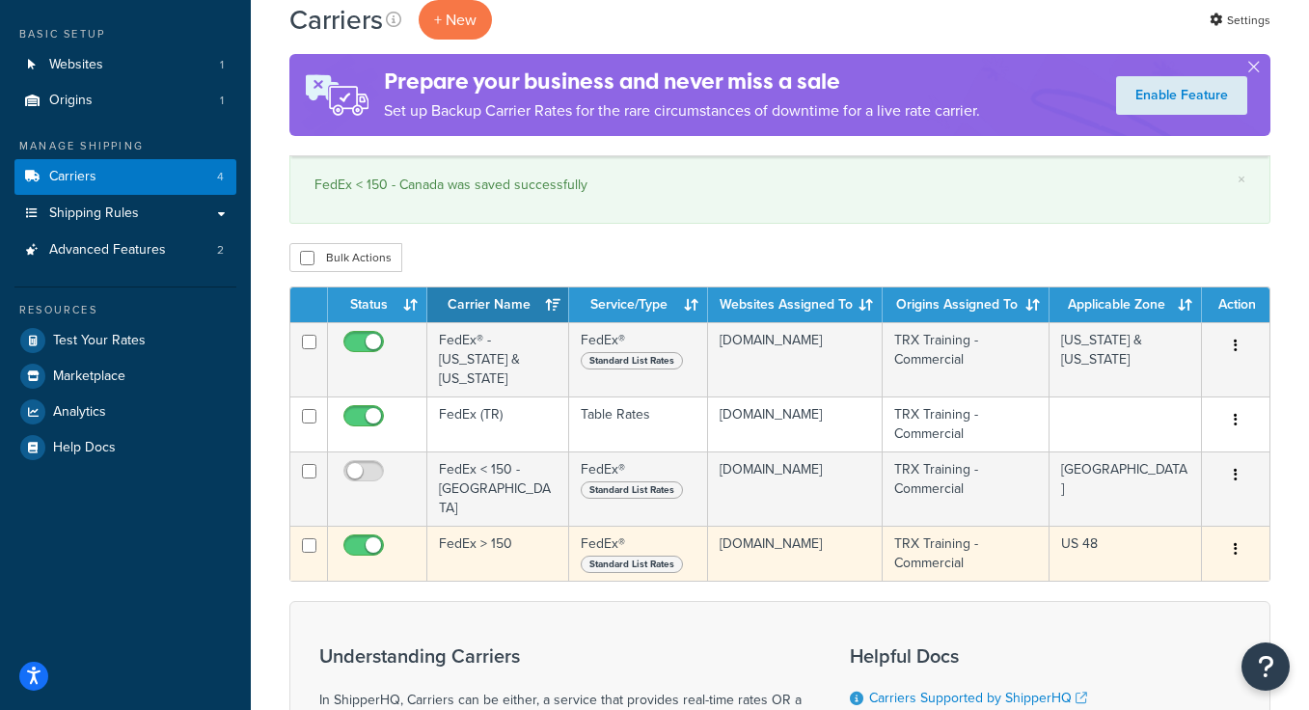
click at [492, 526] on td "FedEx > 150" at bounding box center [498, 553] width 142 height 55
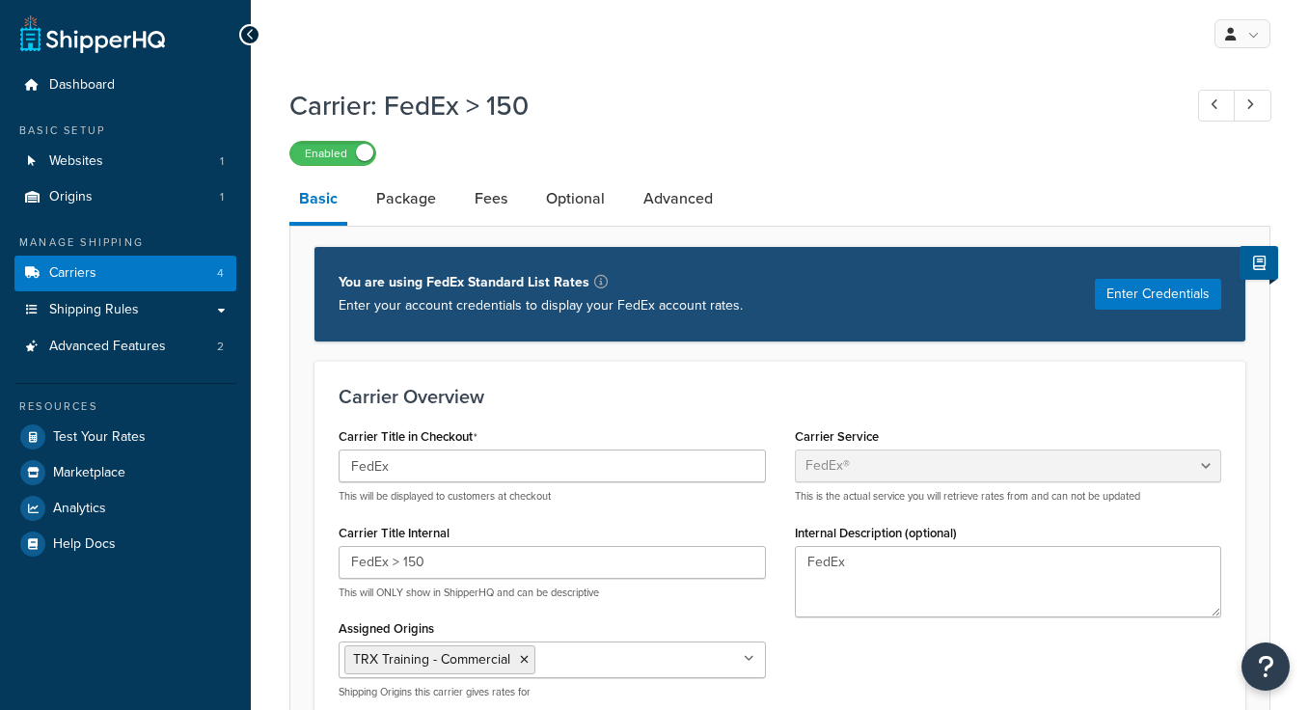
select select "fedEx"
select select "REGULAR_PICKUP"
select select "YOUR_PACKAGING"
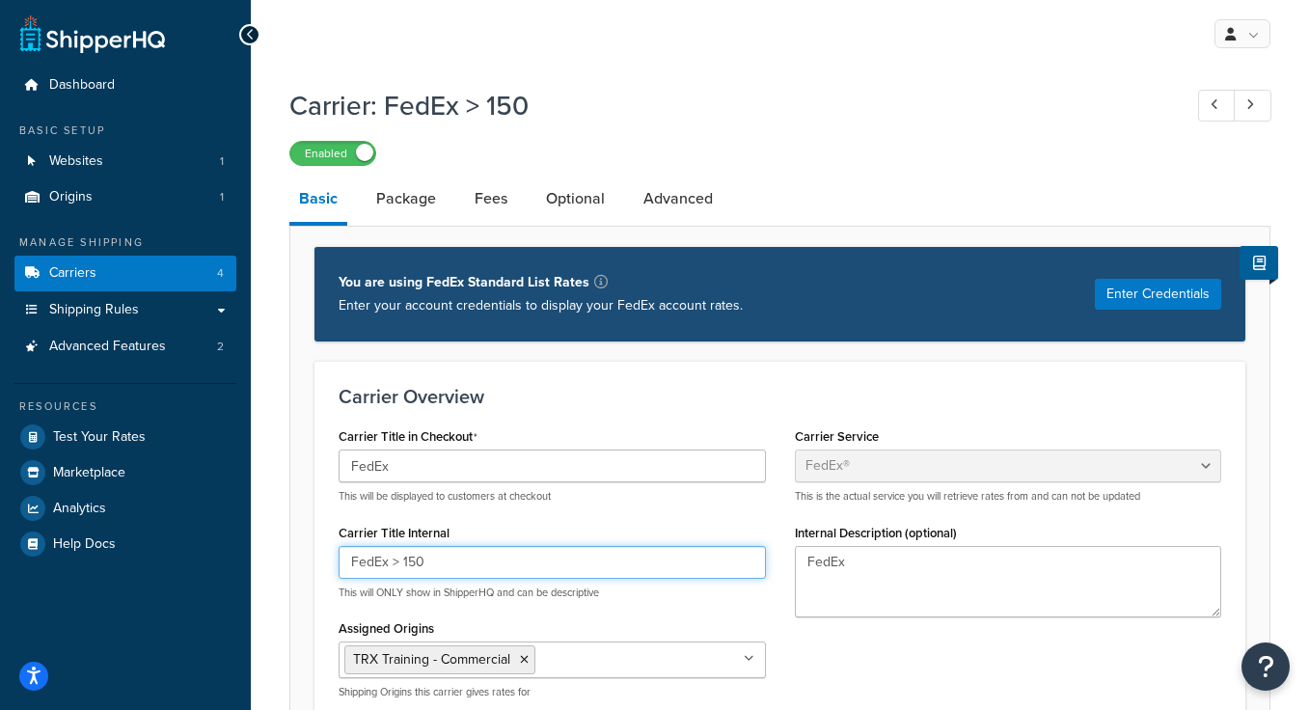
click at [399, 567] on input "FedEx > 150" at bounding box center [552, 562] width 427 height 33
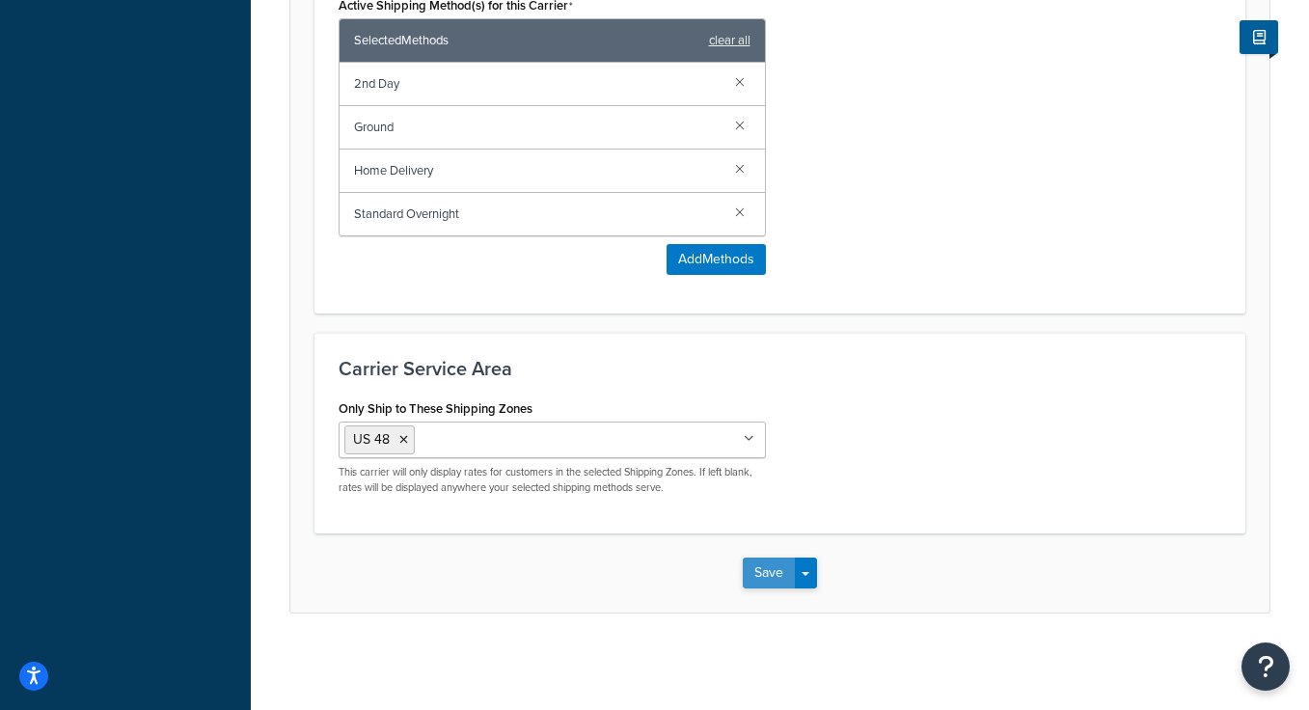
type input "FedEx < 150"
click at [761, 567] on button "Save" at bounding box center [769, 573] width 52 height 31
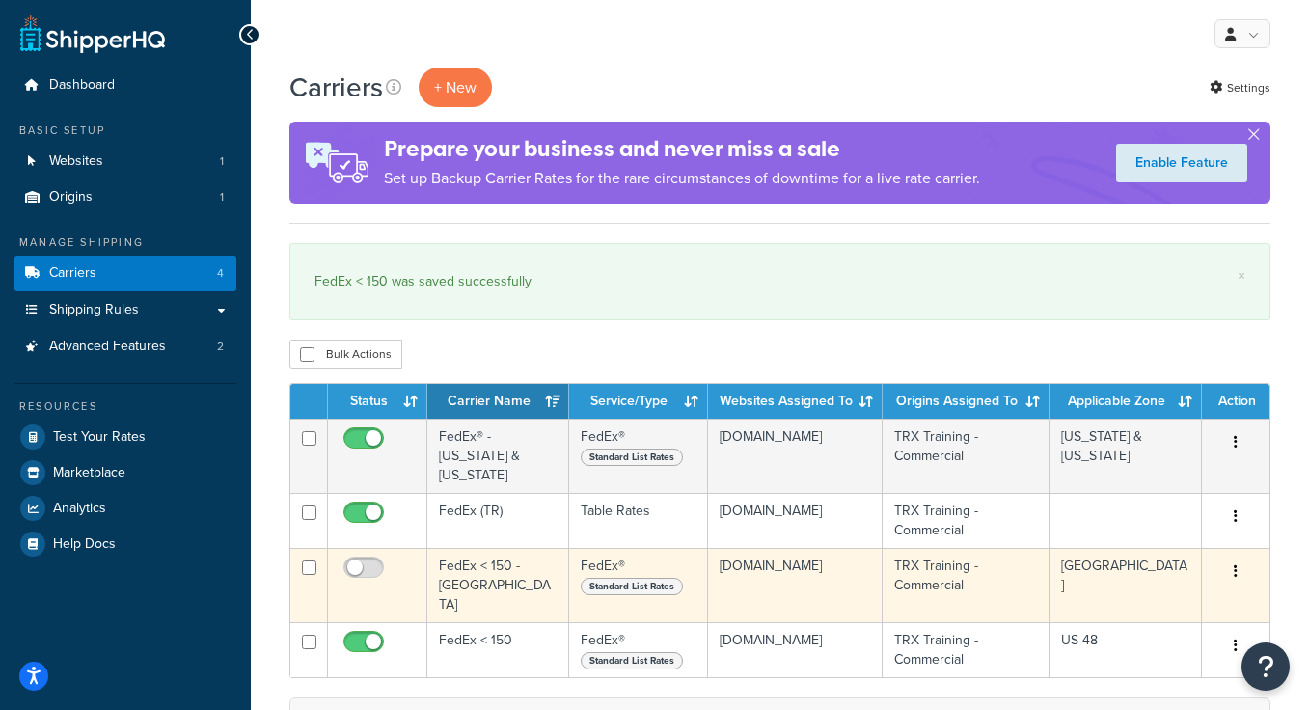
click at [489, 548] on td "FedEx < 150 - [GEOGRAPHIC_DATA]" at bounding box center [498, 585] width 142 height 74
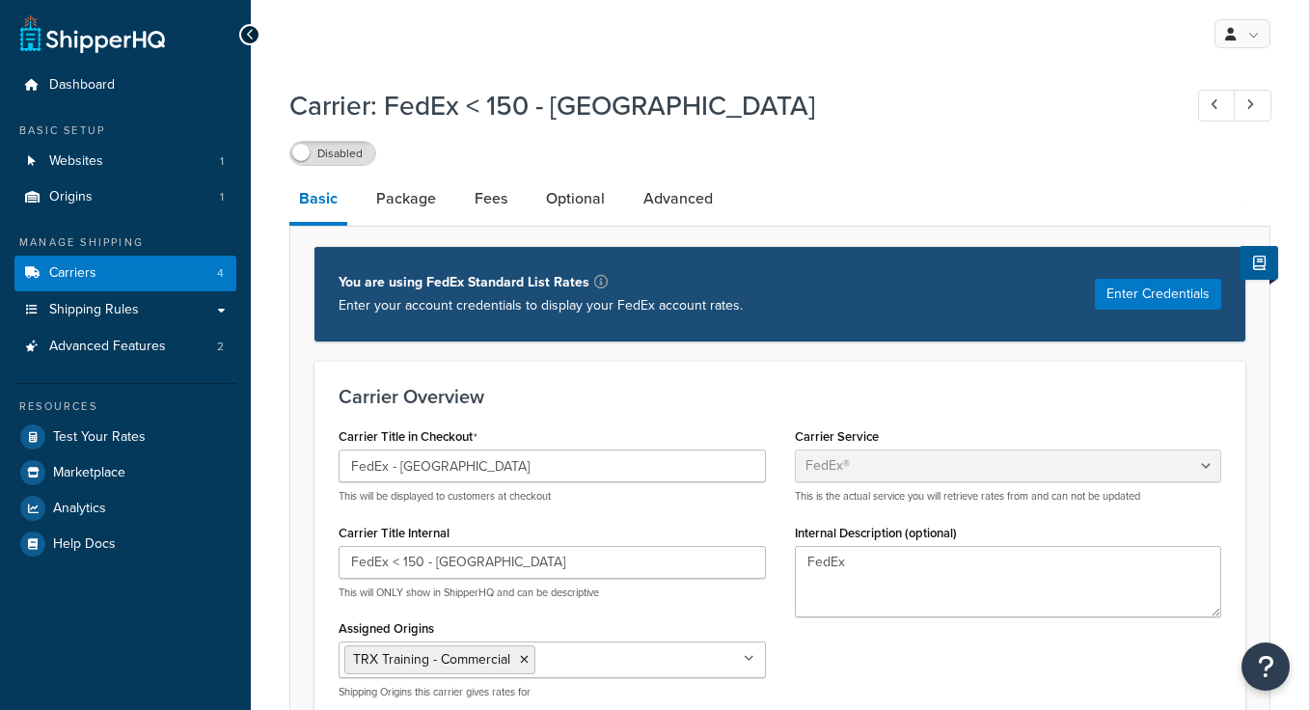
select select "fedEx"
select select "REGULAR_PICKUP"
select select "YOUR_PACKAGING"
click at [490, 197] on link "Fees" at bounding box center [491, 199] width 52 height 46
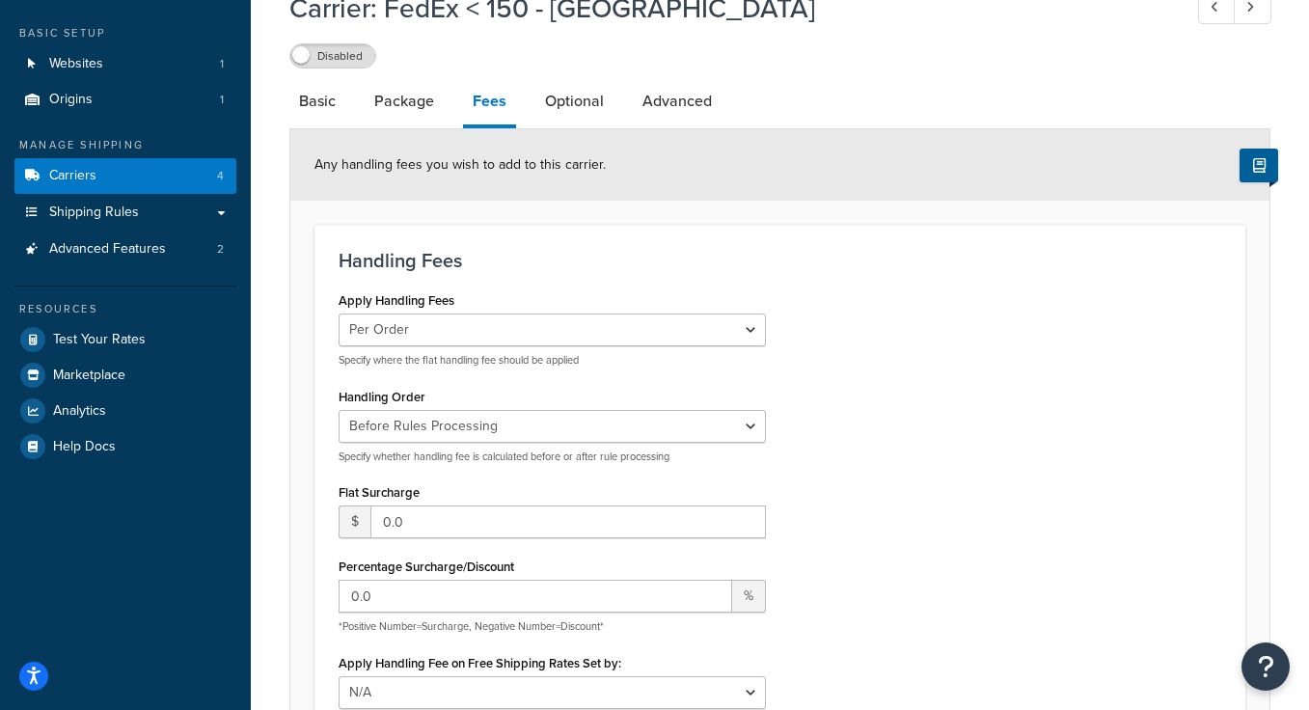
scroll to position [98, 0]
click at [409, 97] on link "Package" at bounding box center [404, 100] width 79 height 46
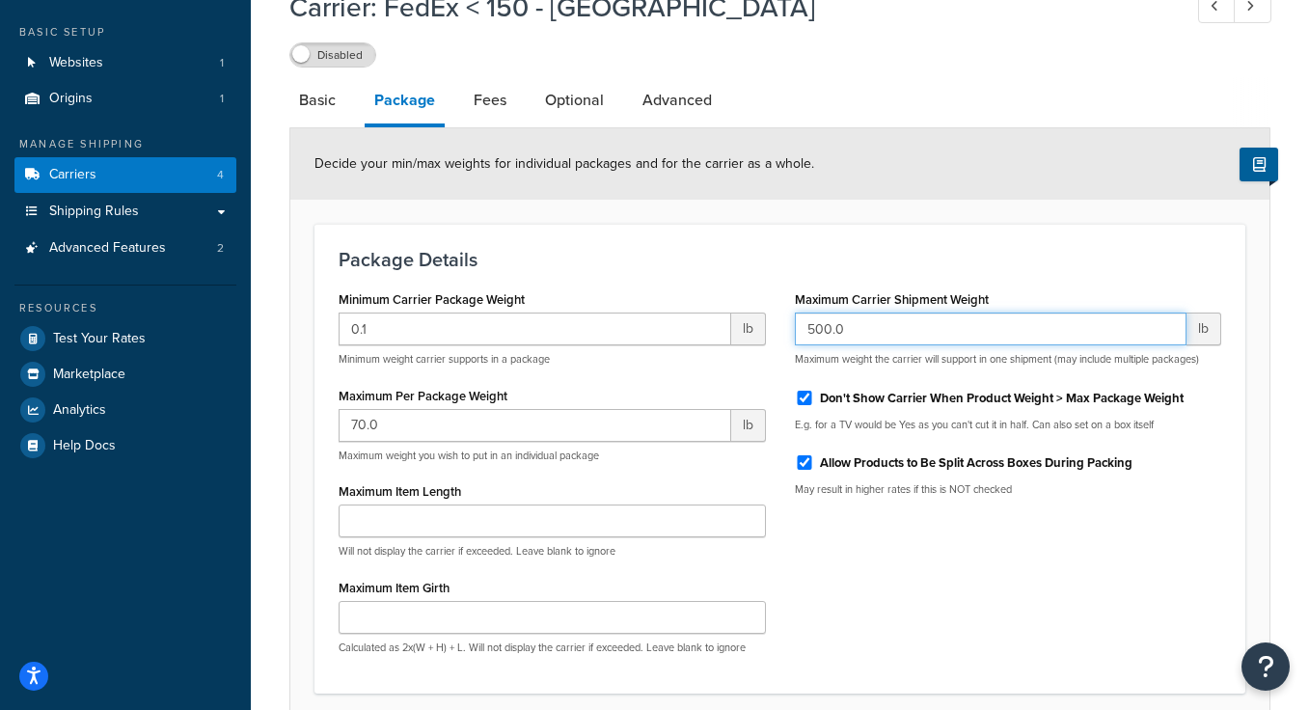
click at [839, 328] on input "500.0" at bounding box center [991, 329] width 393 height 33
type input "149.99"
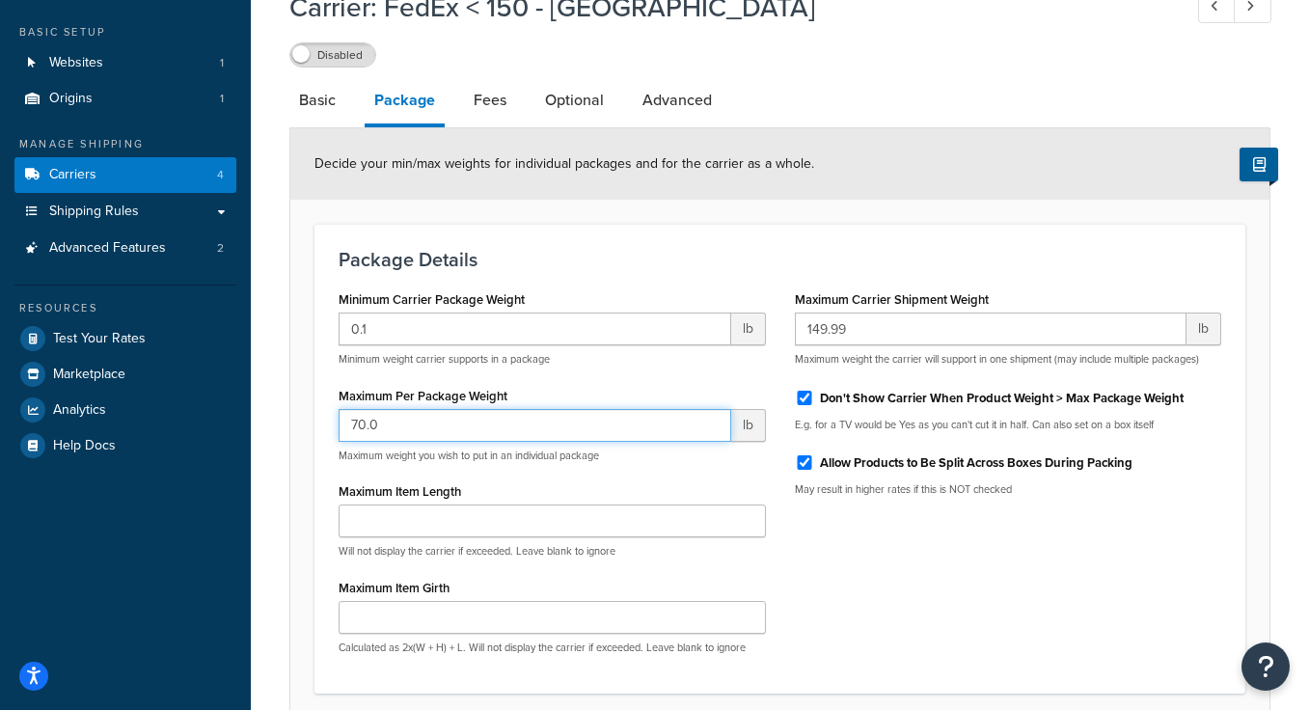
click at [451, 433] on input "70.0" at bounding box center [535, 425] width 393 height 33
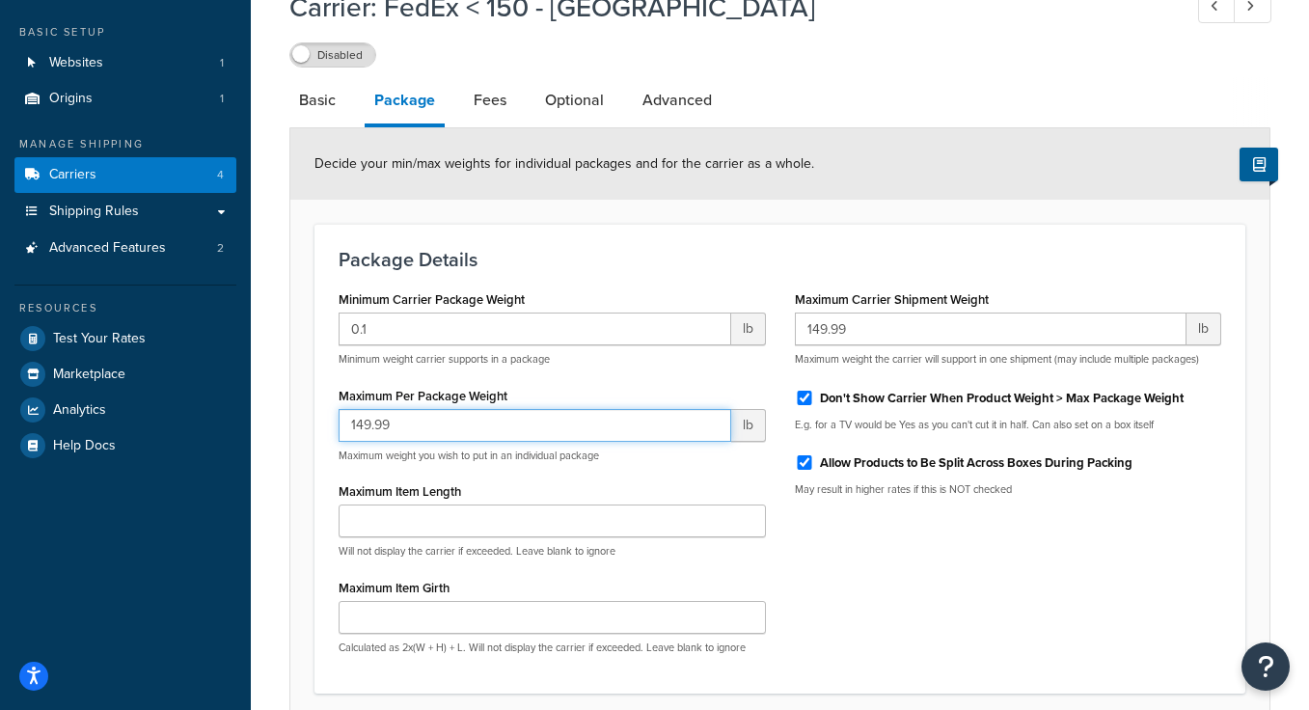
type input "149.99"
click at [680, 363] on p "Minimum weight carrier supports in a package" at bounding box center [552, 359] width 427 height 14
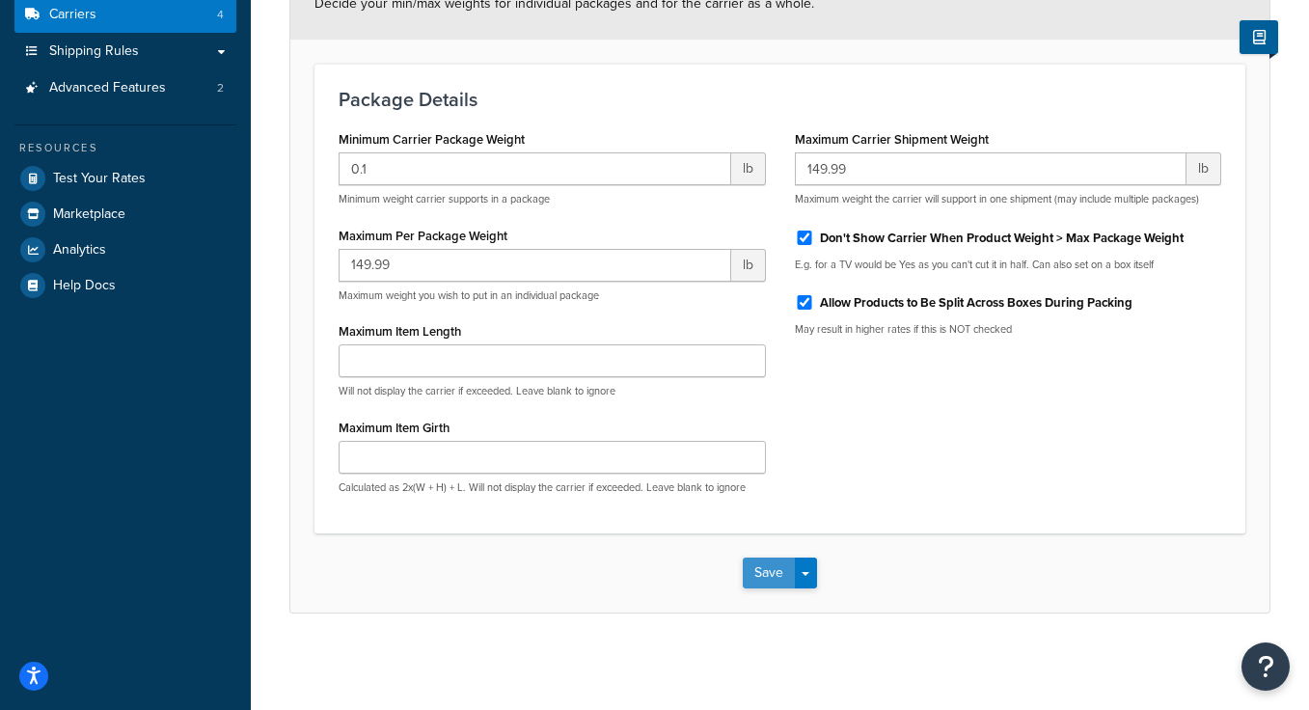
click at [777, 583] on button "Save" at bounding box center [769, 573] width 52 height 31
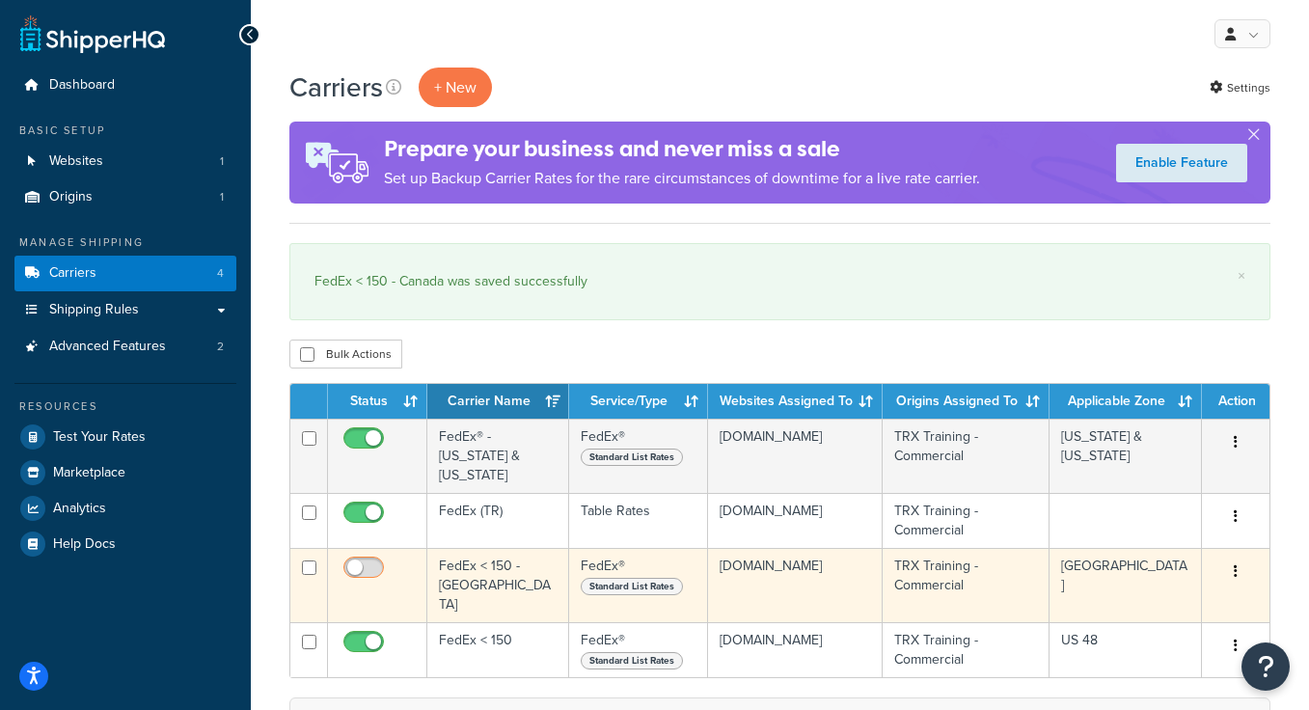
click at [369, 560] on input "checkbox" at bounding box center [366, 572] width 53 height 24
checkbox input "true"
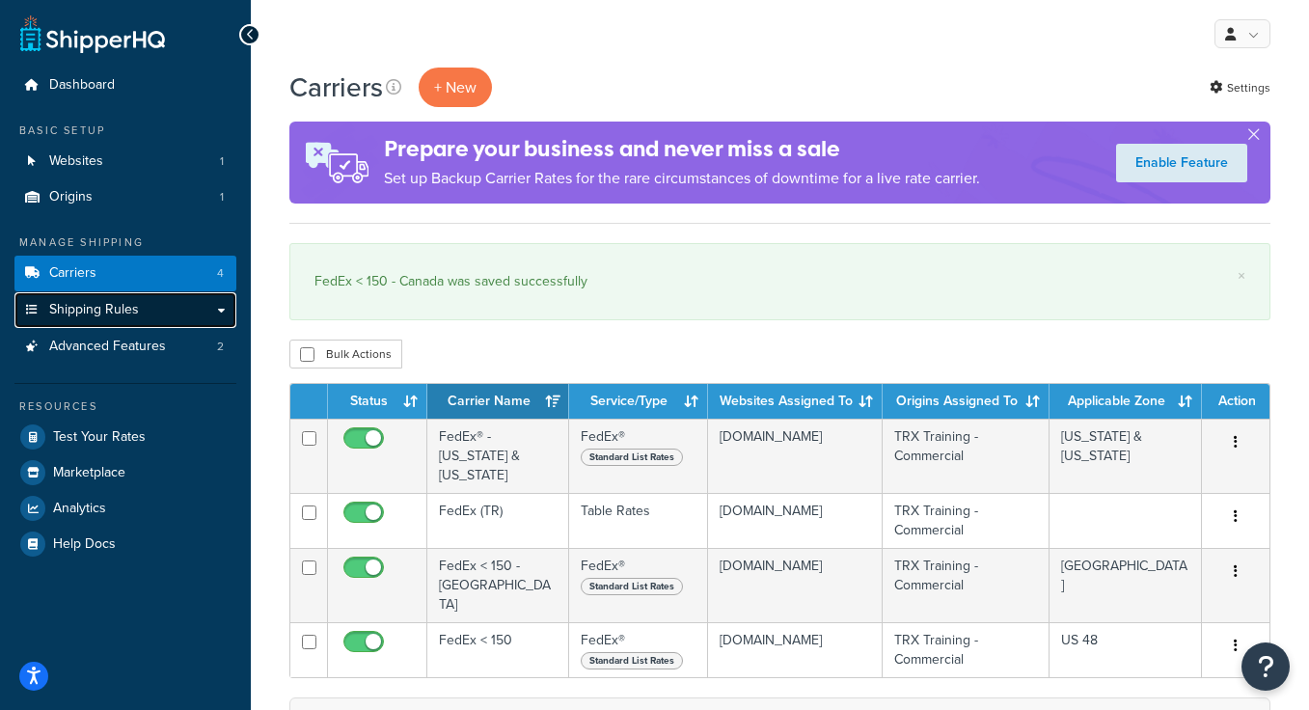
click at [95, 295] on link "Shipping Rules" at bounding box center [125, 310] width 222 height 36
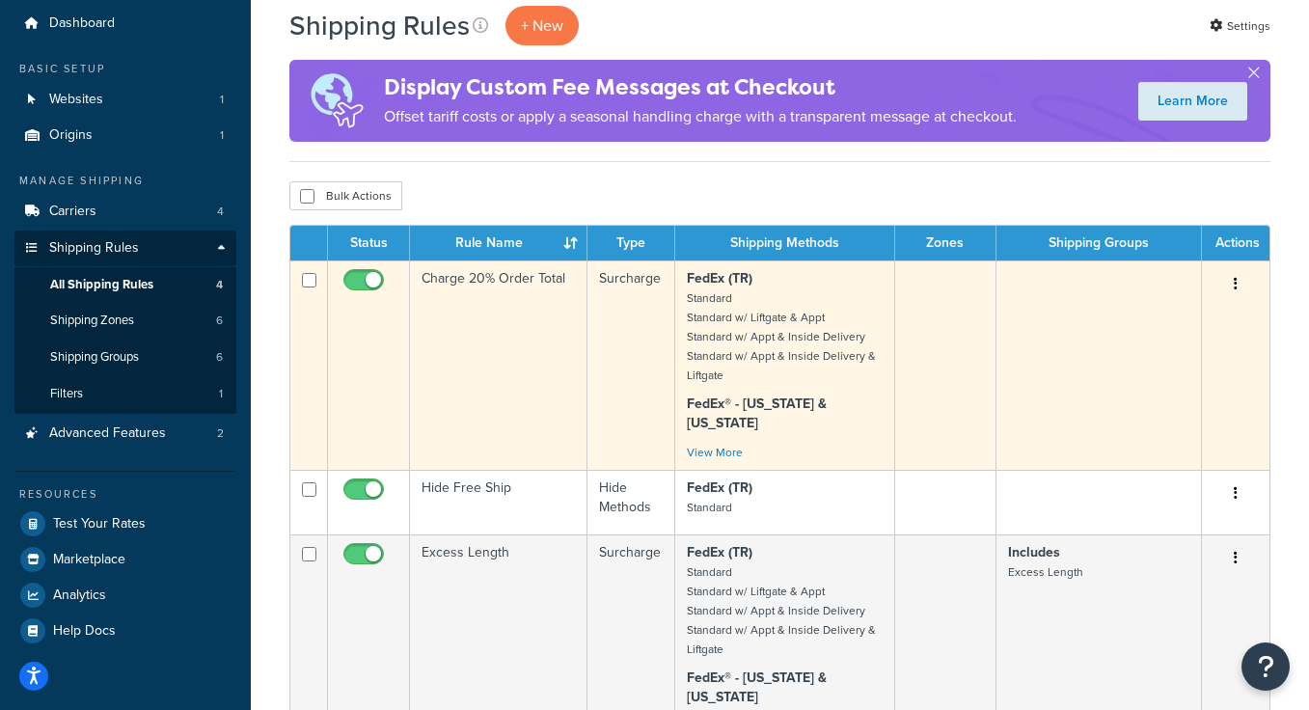
scroll to position [68, 0]
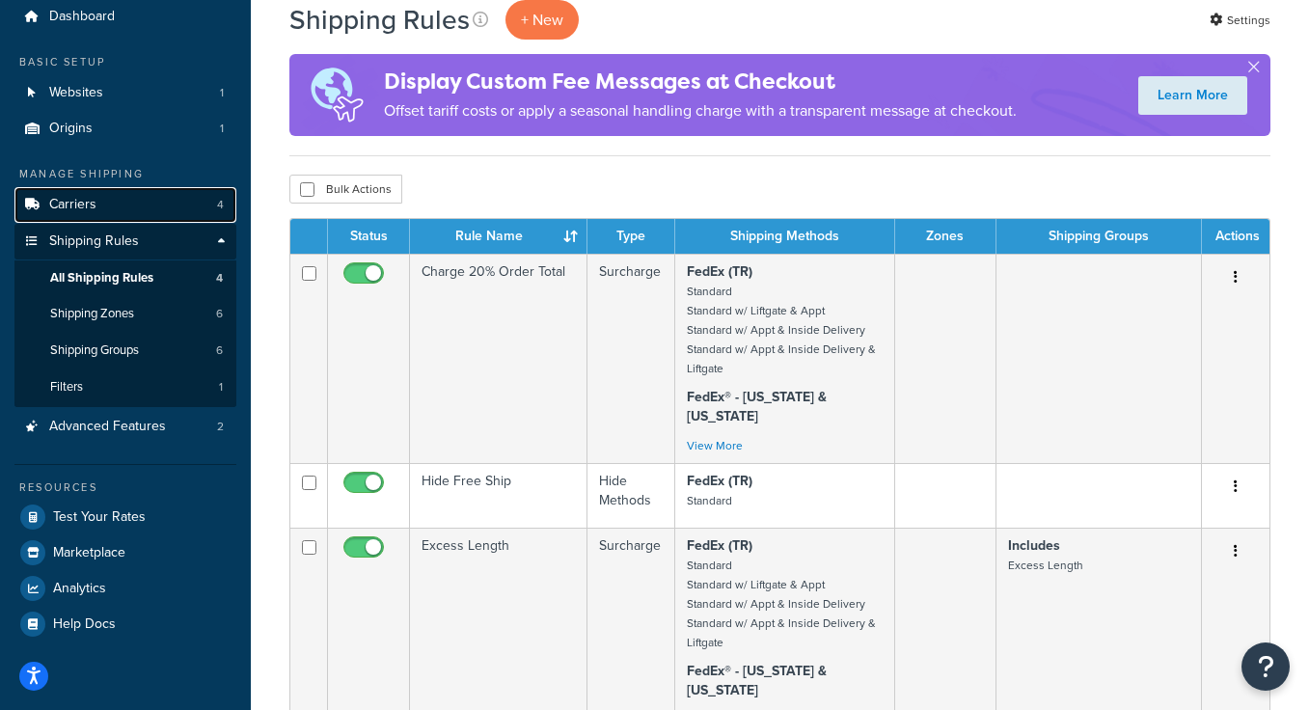
click at [94, 204] on span "Carriers" at bounding box center [72, 205] width 47 height 16
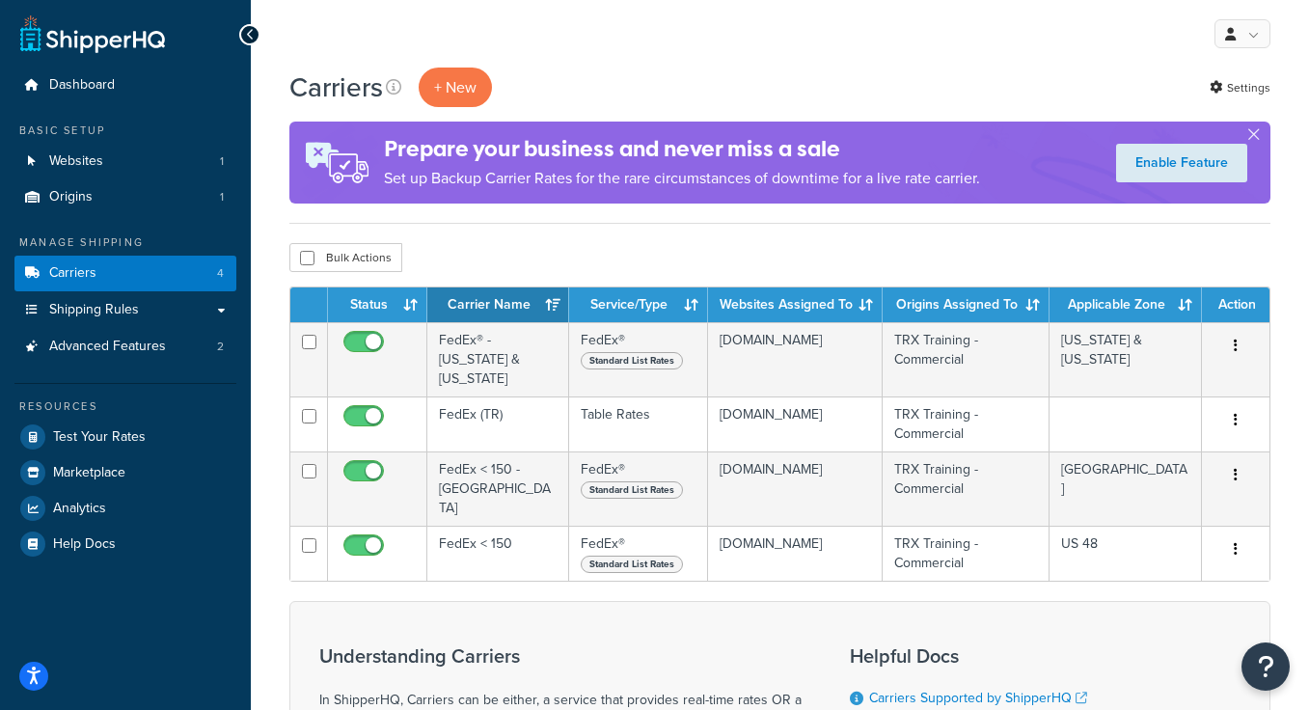
scroll to position [14, 0]
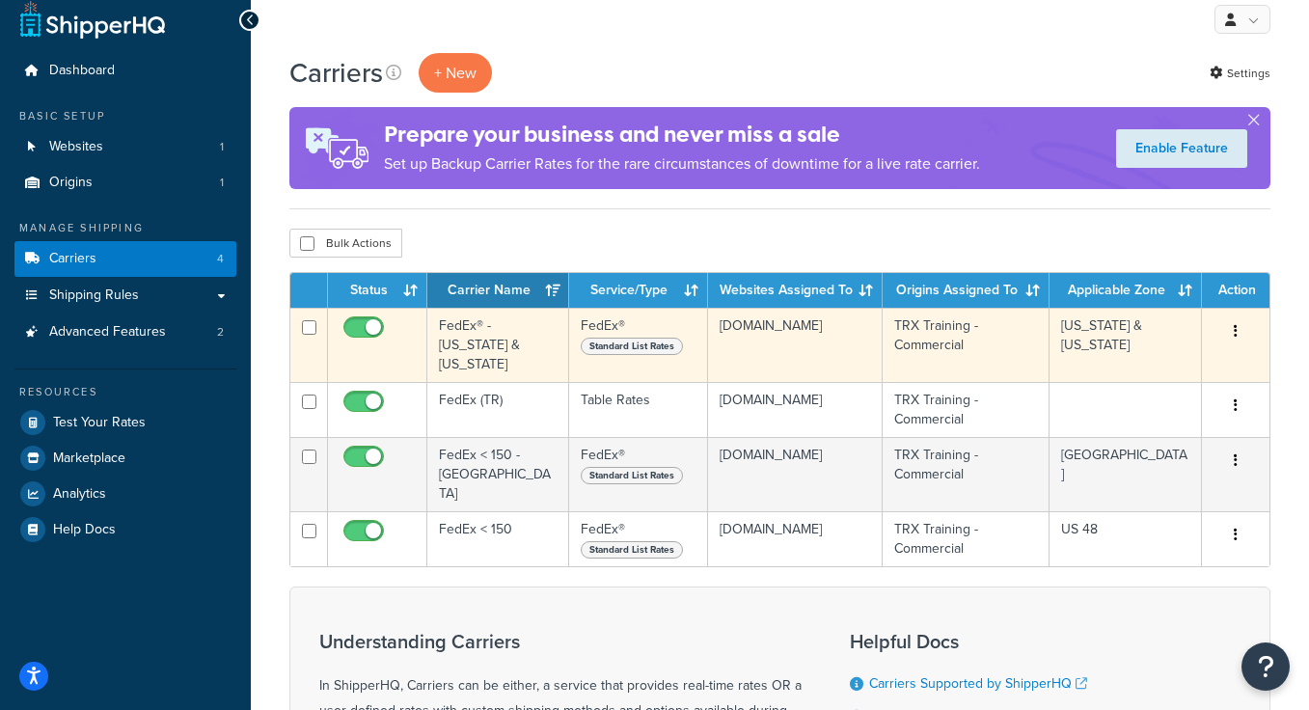
click at [489, 331] on td "FedEx® - [US_STATE] & [US_STATE]" at bounding box center [498, 345] width 142 height 74
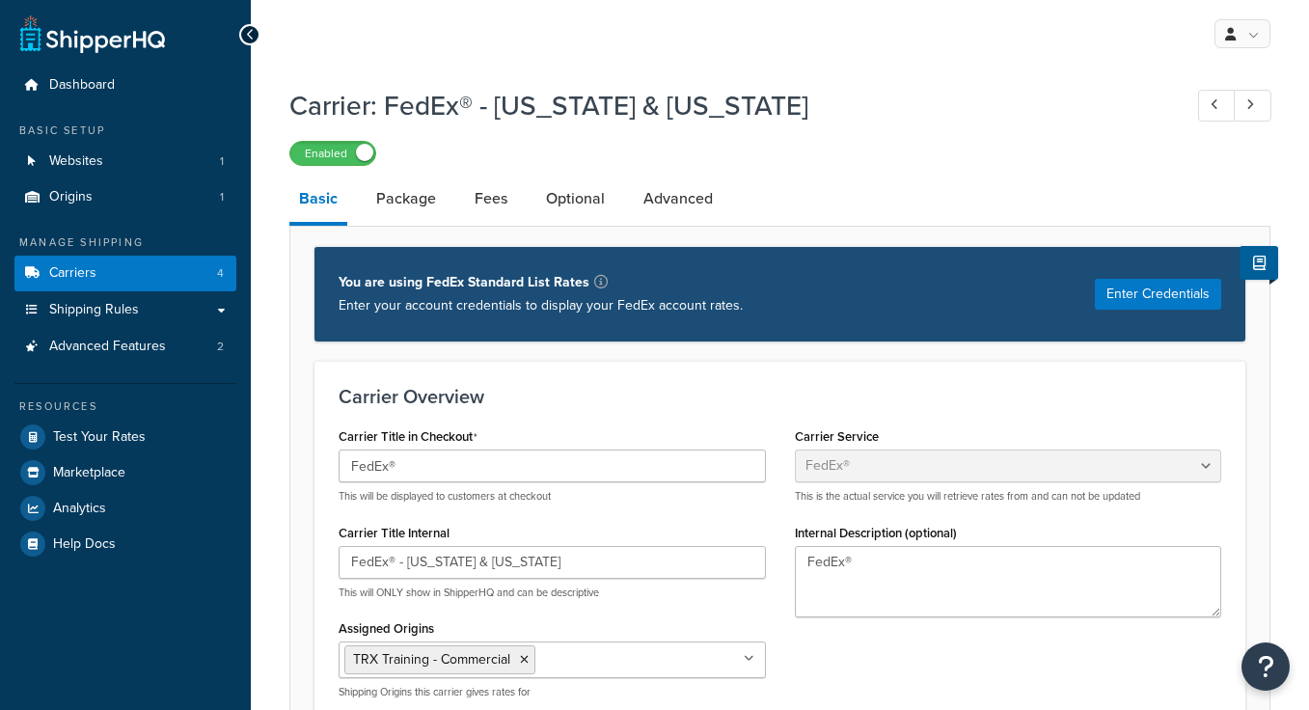
select select "fedEx"
select select "REGULAR_PICKUP"
select select "YOUR_PACKAGING"
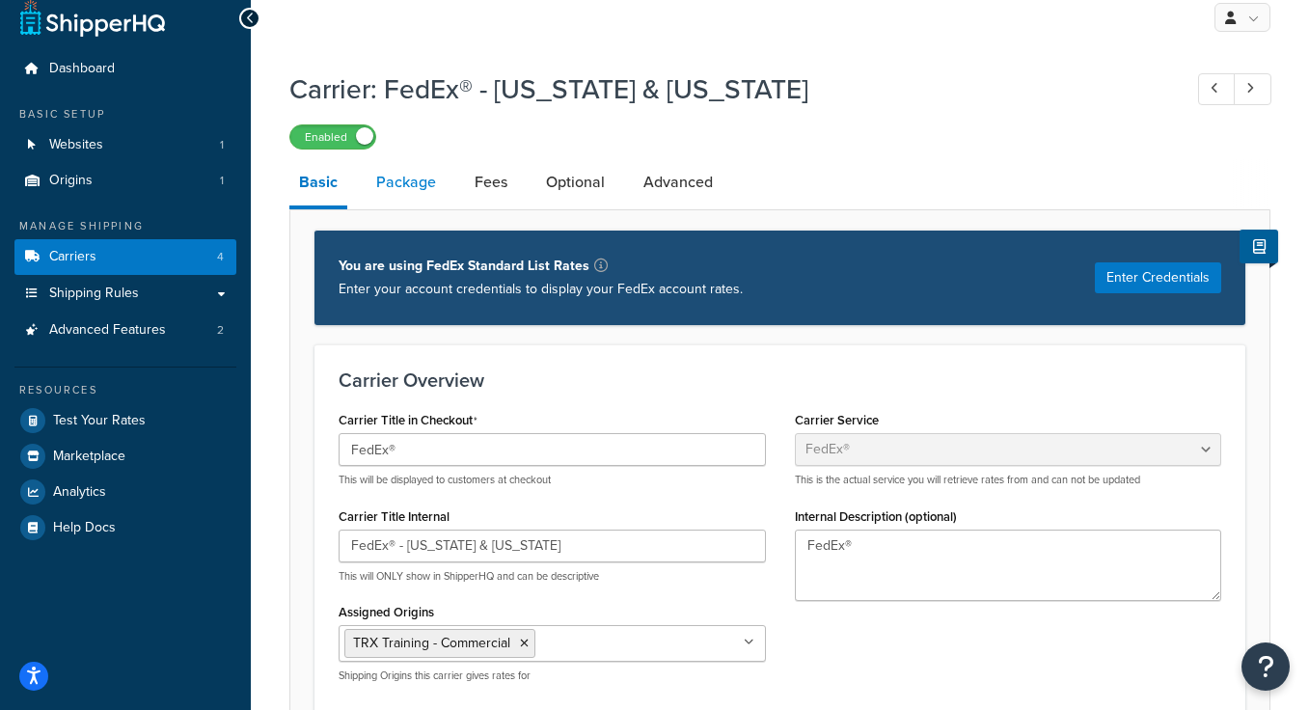
click at [414, 189] on link "Package" at bounding box center [406, 182] width 79 height 46
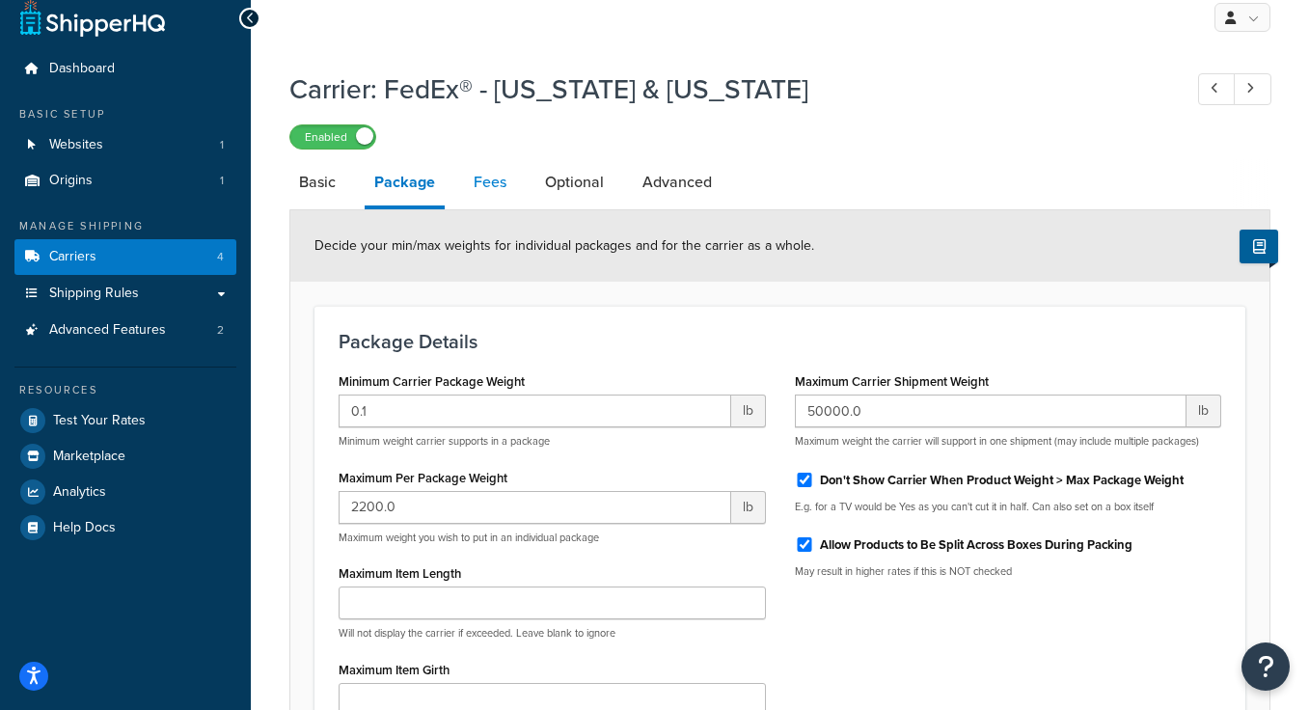
click at [486, 187] on link "Fees" at bounding box center [490, 182] width 52 height 46
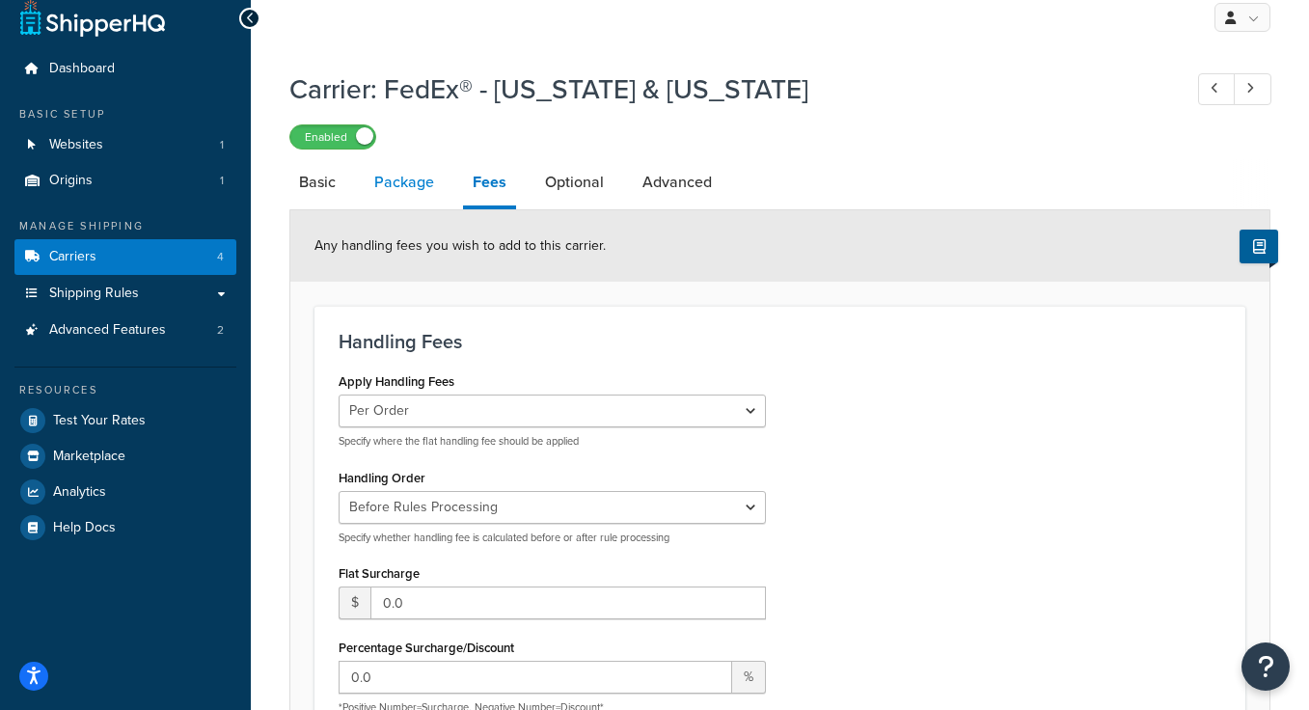
click at [437, 186] on link "Package" at bounding box center [404, 182] width 79 height 46
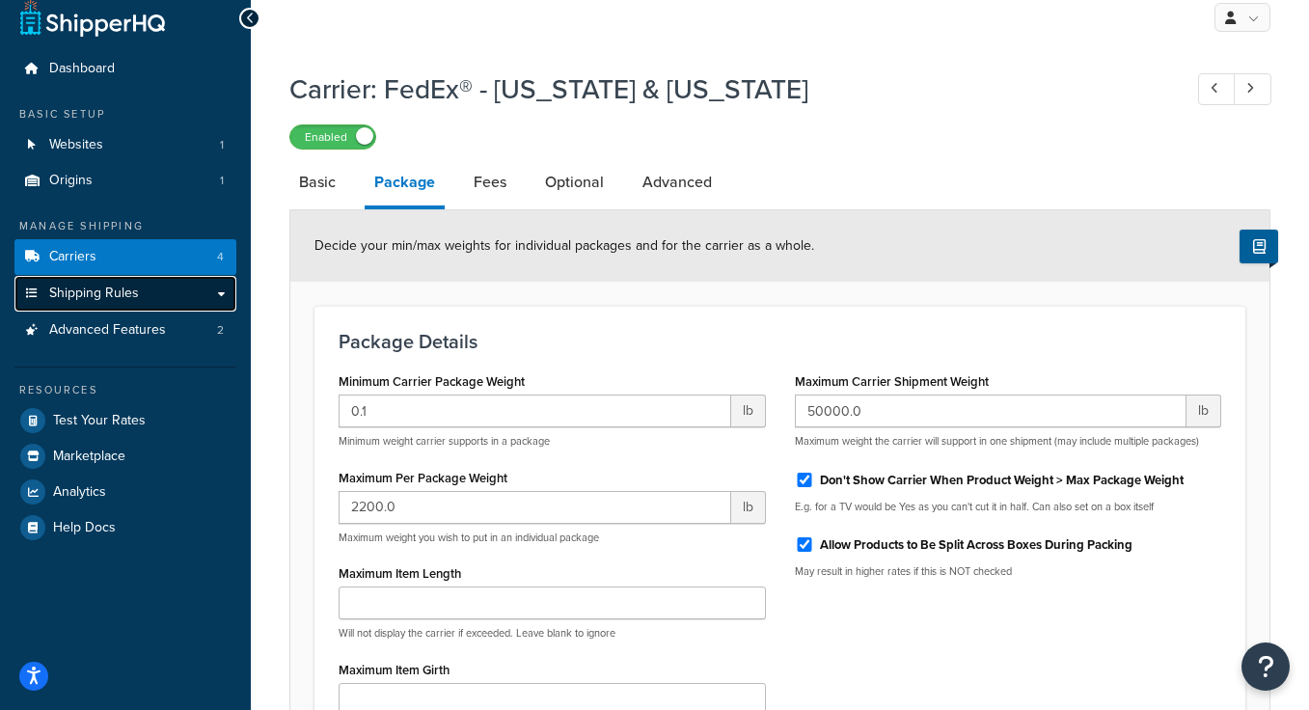
click at [130, 286] on span "Shipping Rules" at bounding box center [94, 294] width 90 height 16
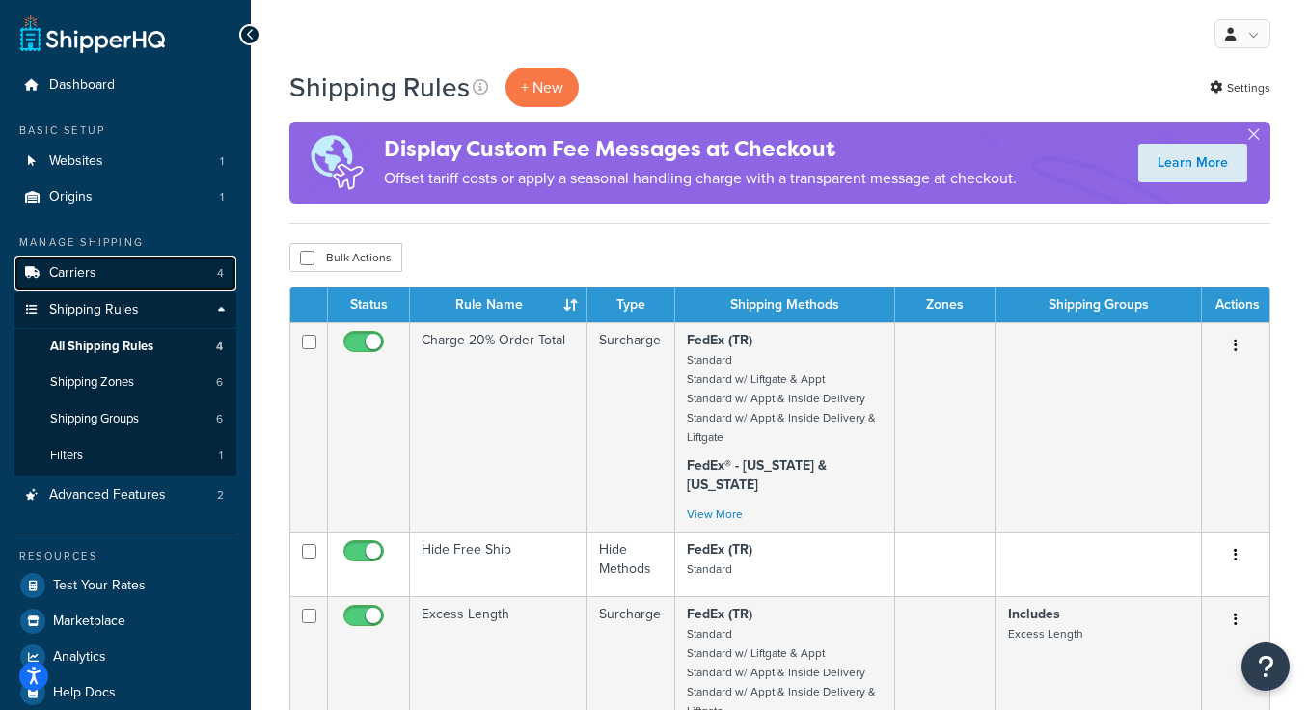
click at [128, 261] on link "Carriers 4" at bounding box center [125, 274] width 222 height 36
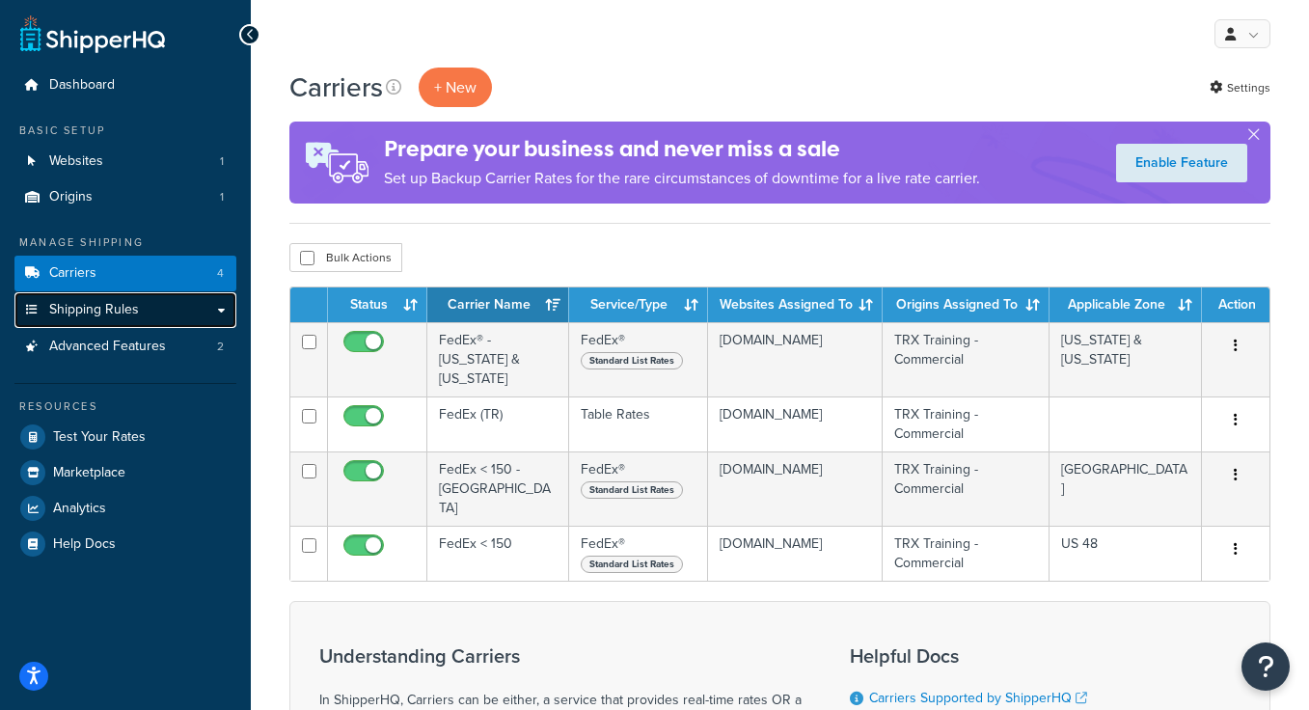
click at [134, 302] on span "Shipping Rules" at bounding box center [94, 310] width 90 height 16
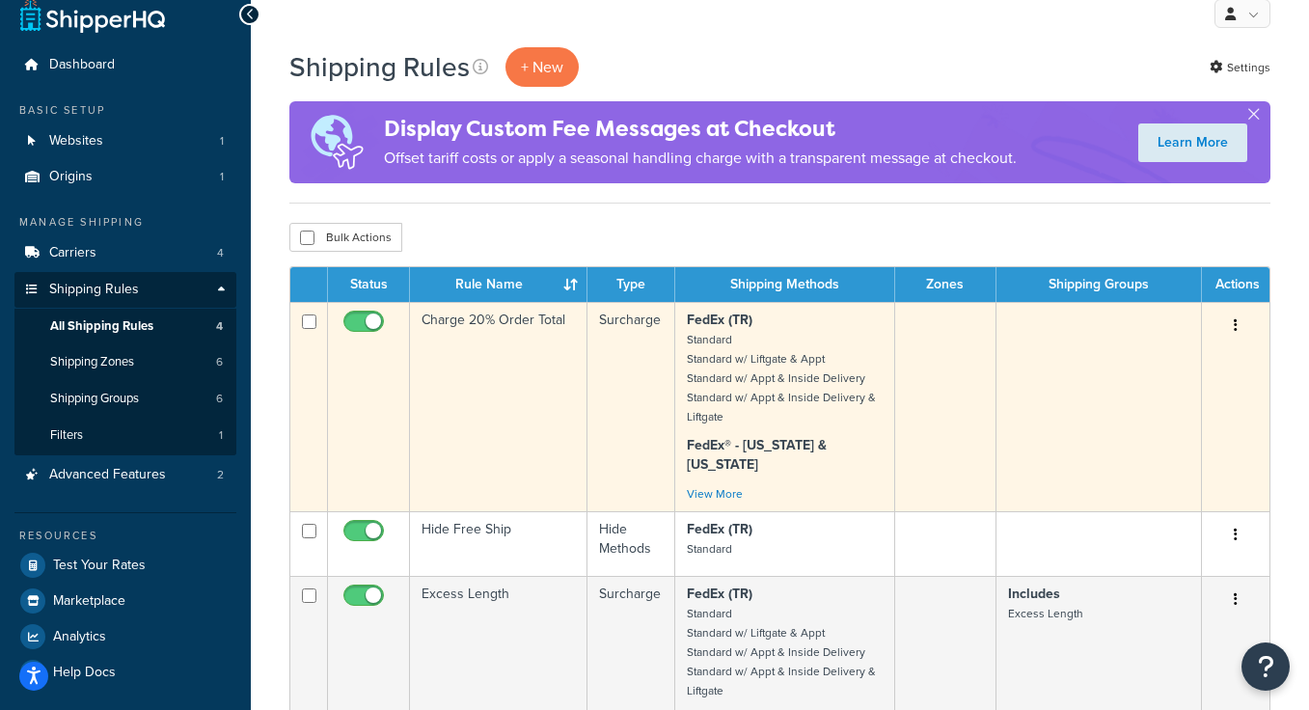
scroll to position [23, 0]
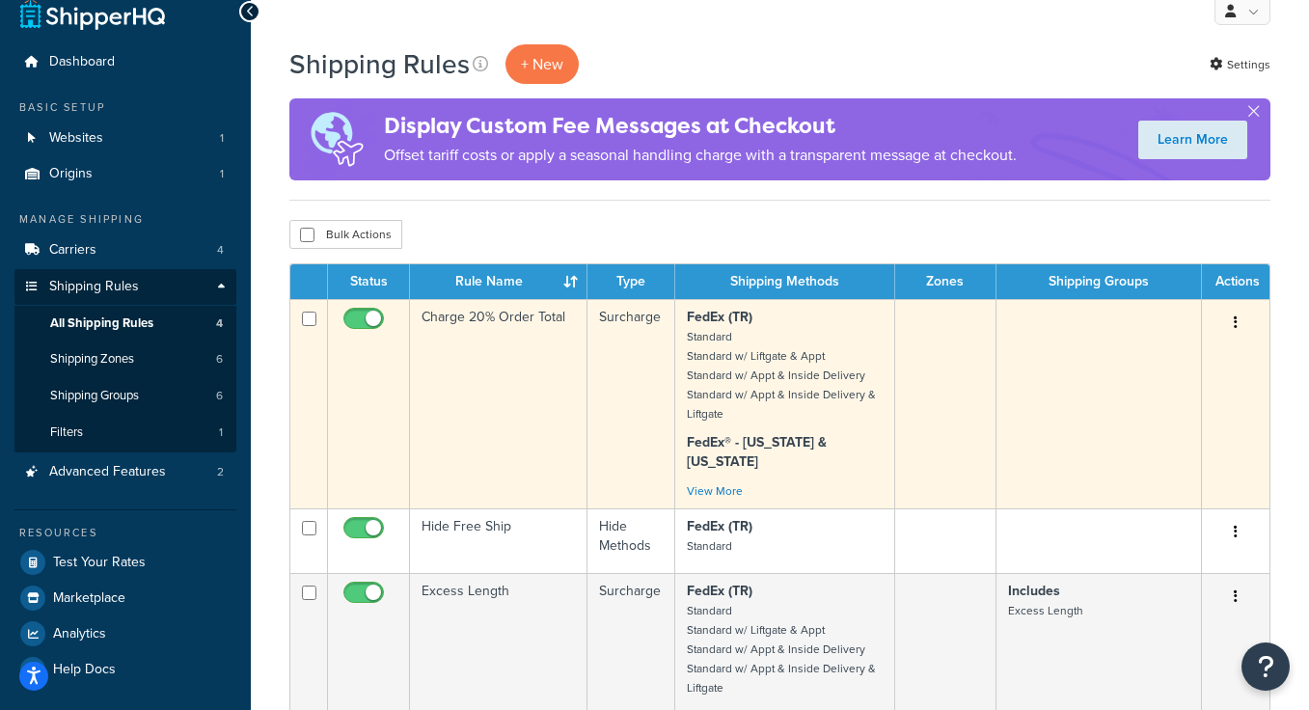
click at [617, 354] on td "Surcharge" at bounding box center [631, 403] width 88 height 209
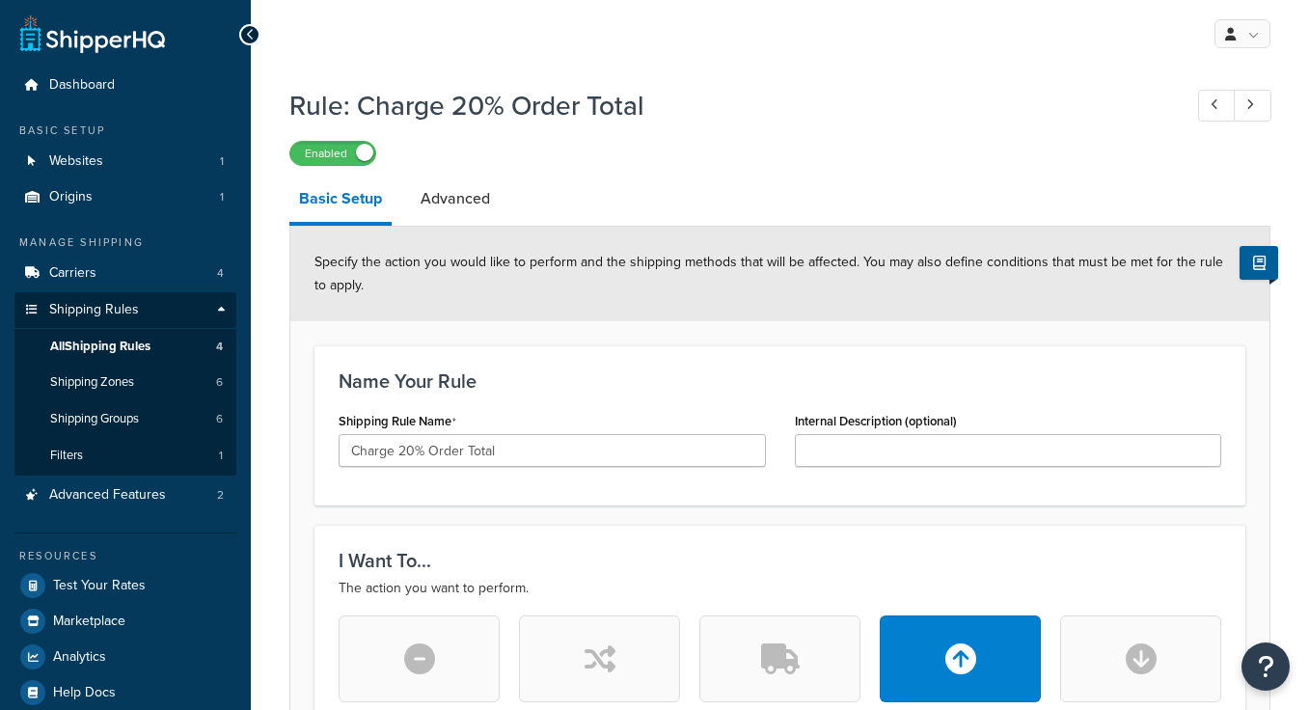
select select "PERCENTAGE"
select select "ORDER"
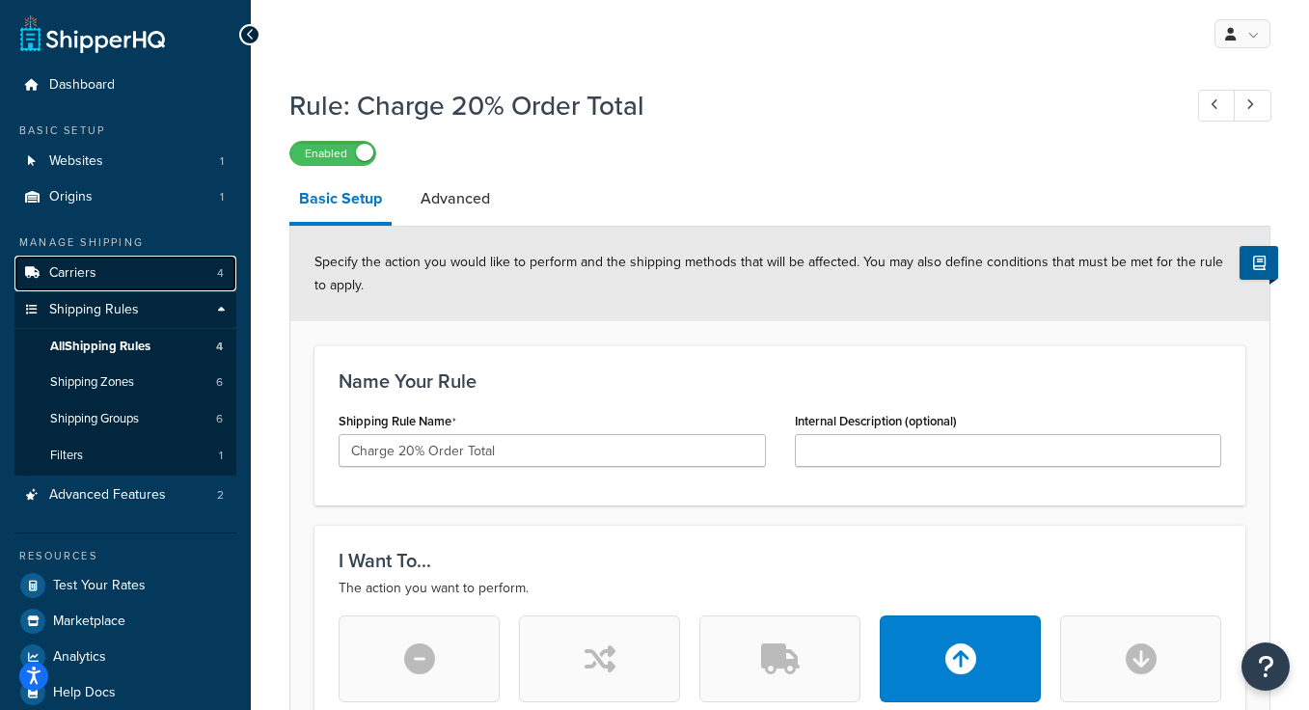
click at [102, 271] on link "Carriers 4" at bounding box center [125, 274] width 222 height 36
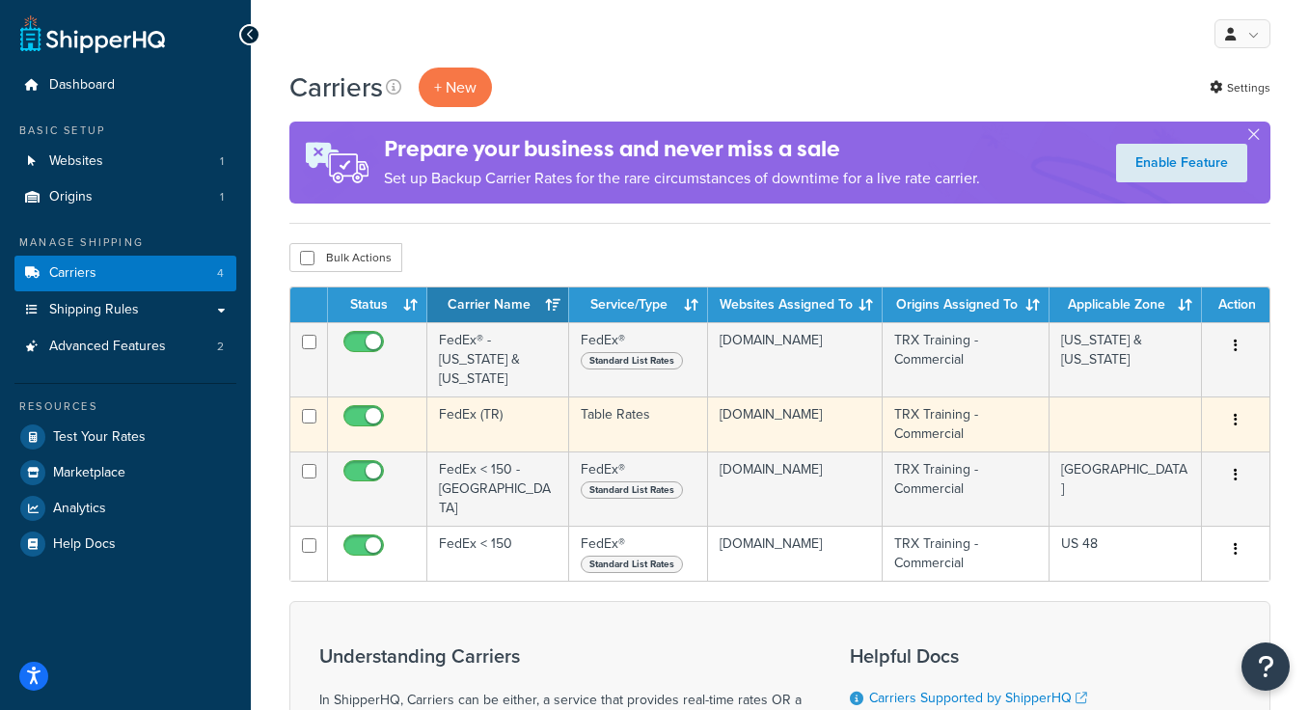
click at [504, 411] on td "FedEx (TR)" at bounding box center [498, 423] width 142 height 55
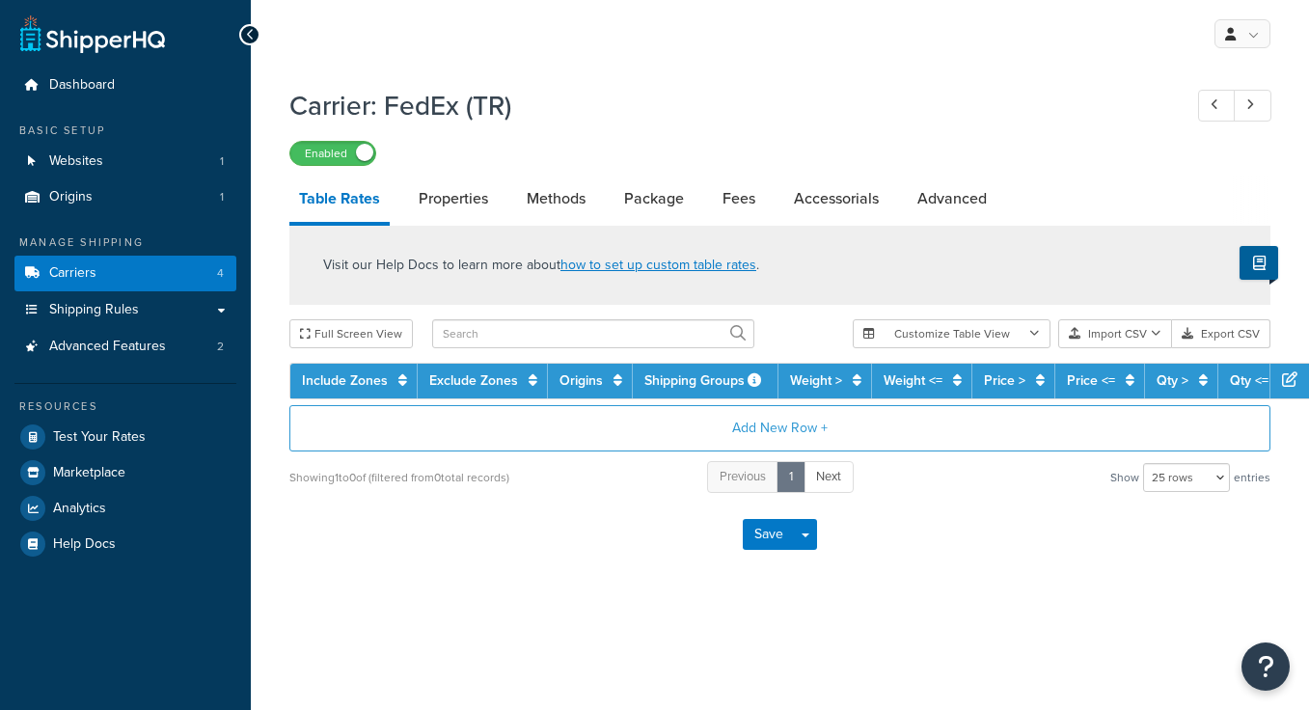
select select "25"
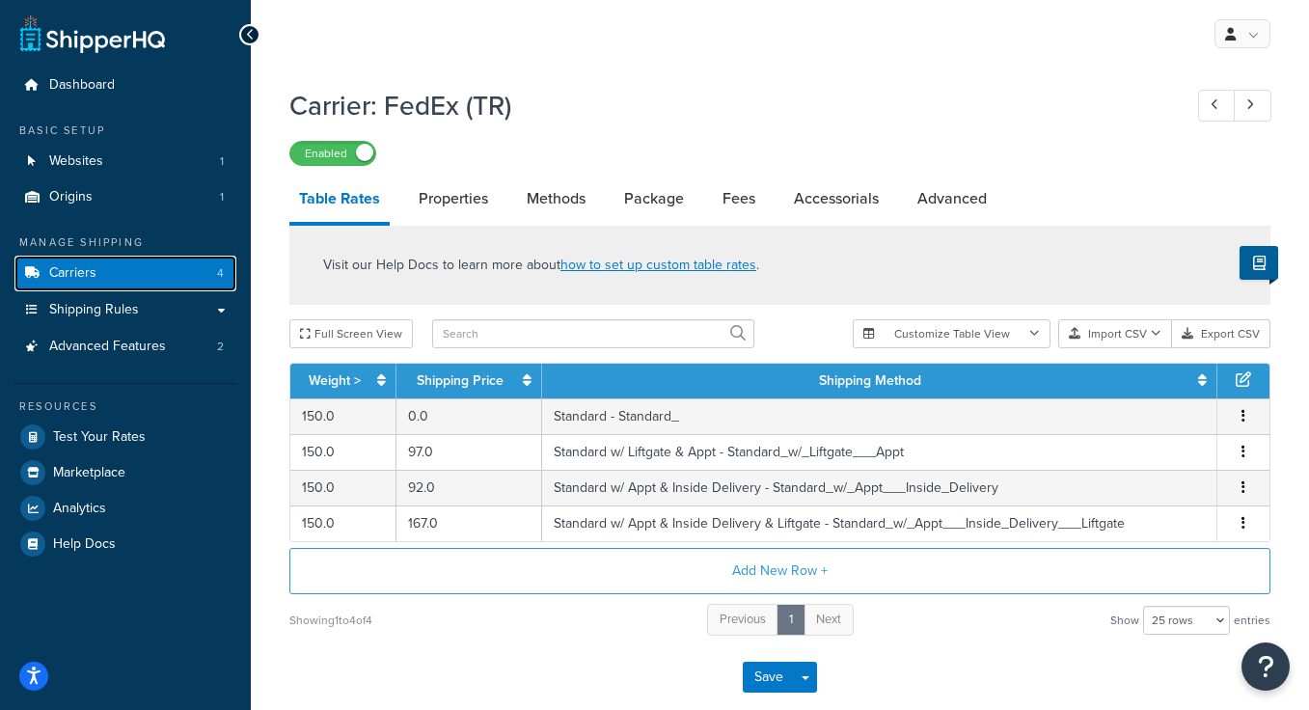
click at [159, 270] on link "Carriers 4" at bounding box center [125, 274] width 222 height 36
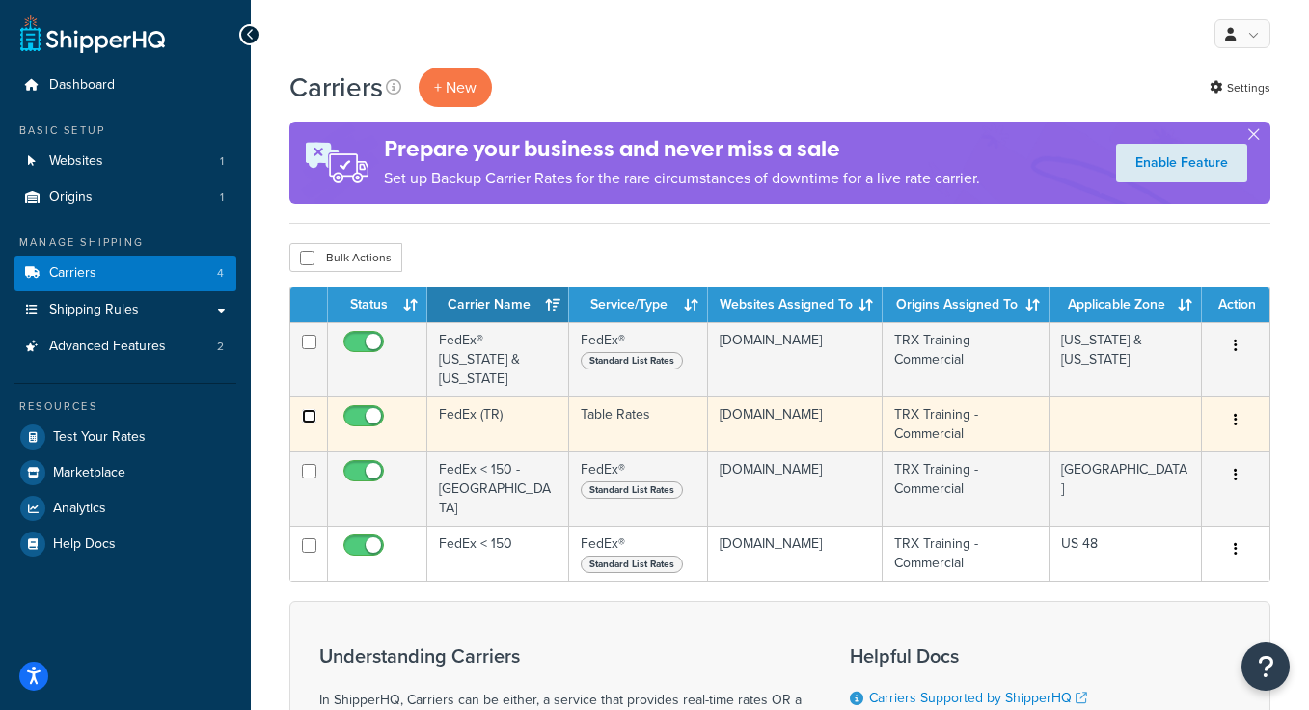
click at [307, 409] on input "checkbox" at bounding box center [309, 416] width 14 height 14
checkbox input "true"
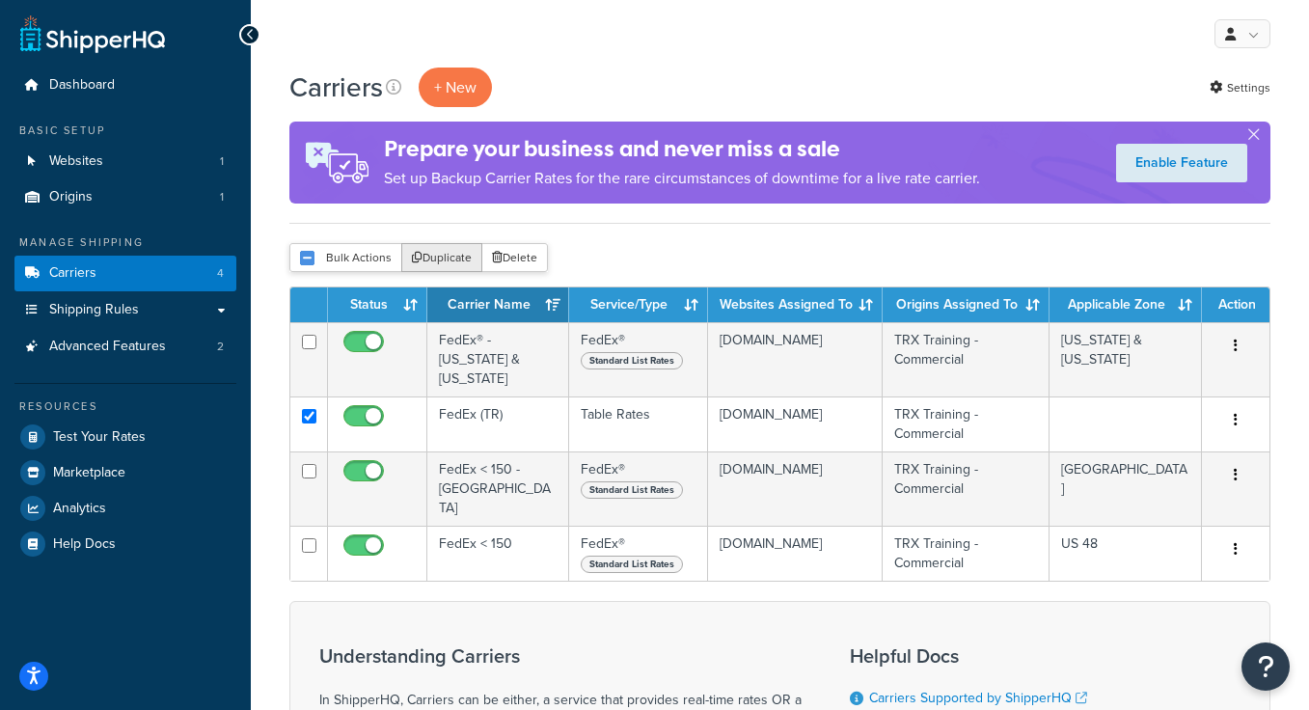
click at [448, 256] on button "Duplicate" at bounding box center [441, 257] width 81 height 29
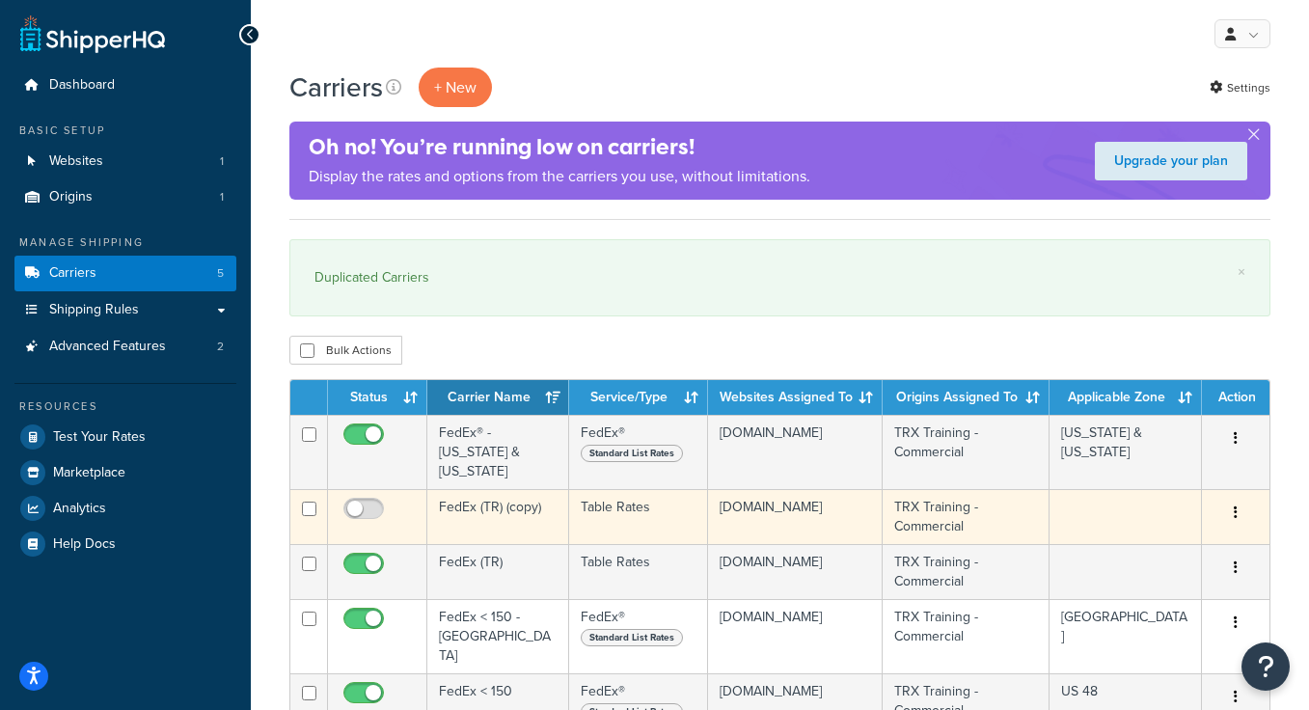
click at [485, 491] on td "FedEx (TR) (copy)" at bounding box center [498, 516] width 142 height 55
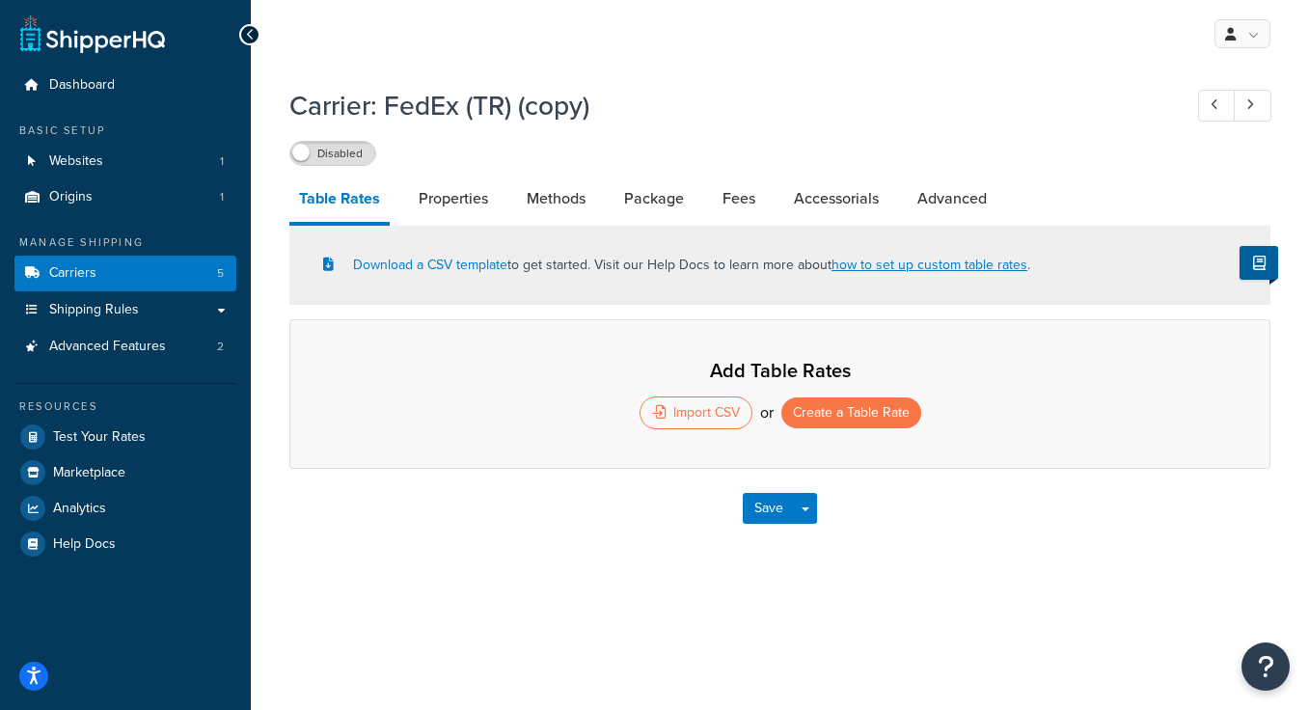
click at [548, 571] on div "Carrier: FedEx (TR) (copy) Disabled Table Rates Properties Methods Package Fees…" at bounding box center [780, 336] width 1058 height 519
click at [131, 266] on link "Carriers 5" at bounding box center [125, 274] width 222 height 36
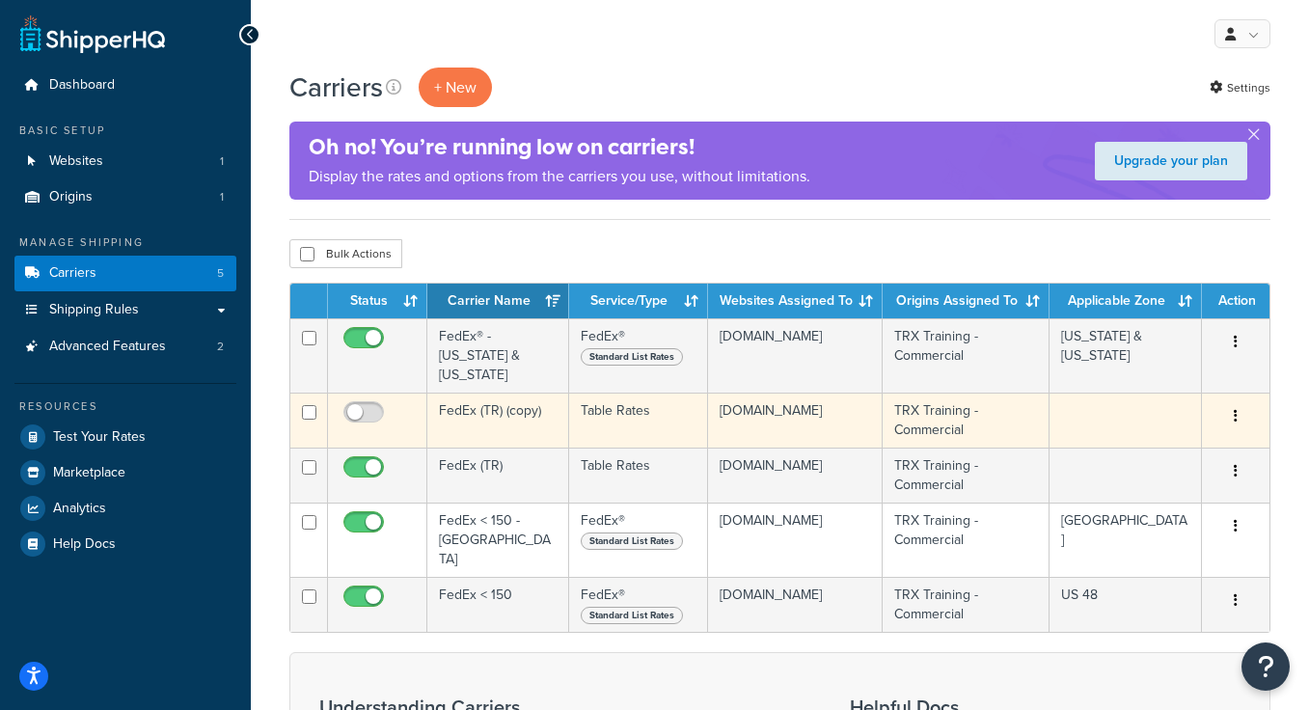
click at [592, 395] on td "Table Rates" at bounding box center [639, 420] width 140 height 55
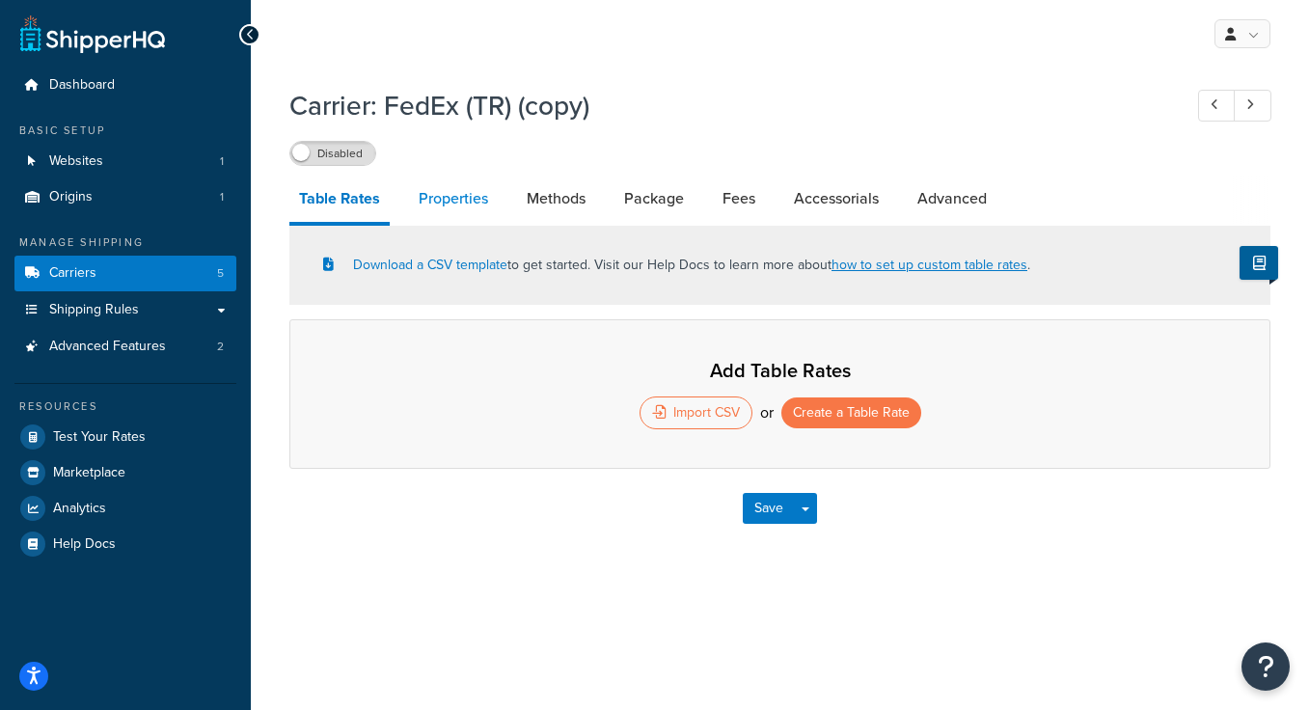
click at [451, 182] on link "Properties" at bounding box center [453, 199] width 89 height 46
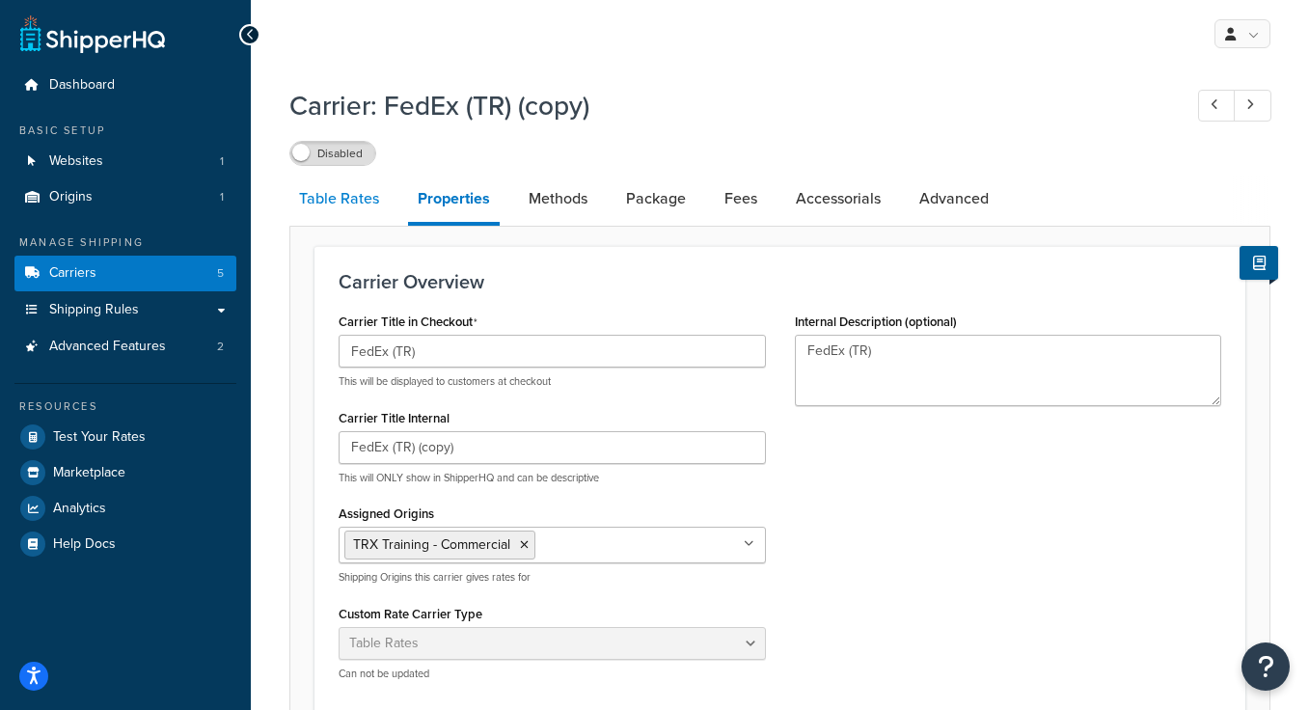
click at [353, 205] on link "Table Rates" at bounding box center [338, 199] width 99 height 46
select select "25"
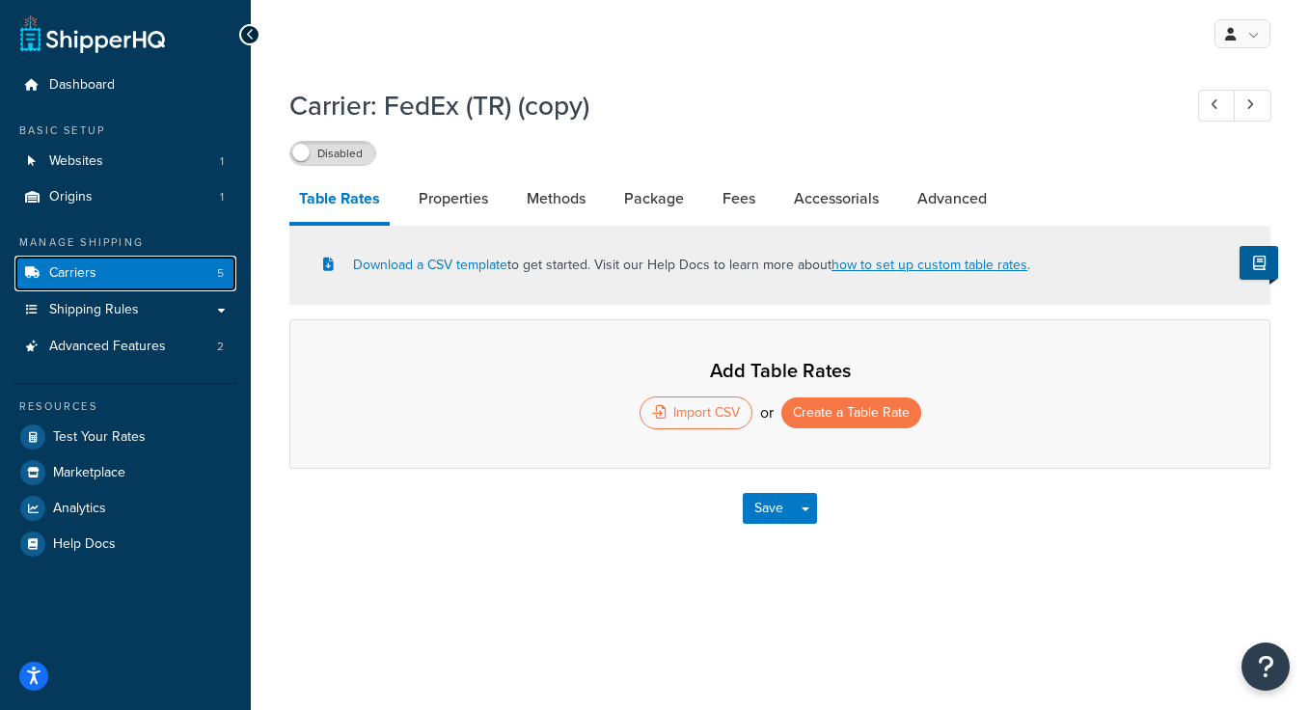
click at [73, 271] on span "Carriers" at bounding box center [72, 273] width 47 height 16
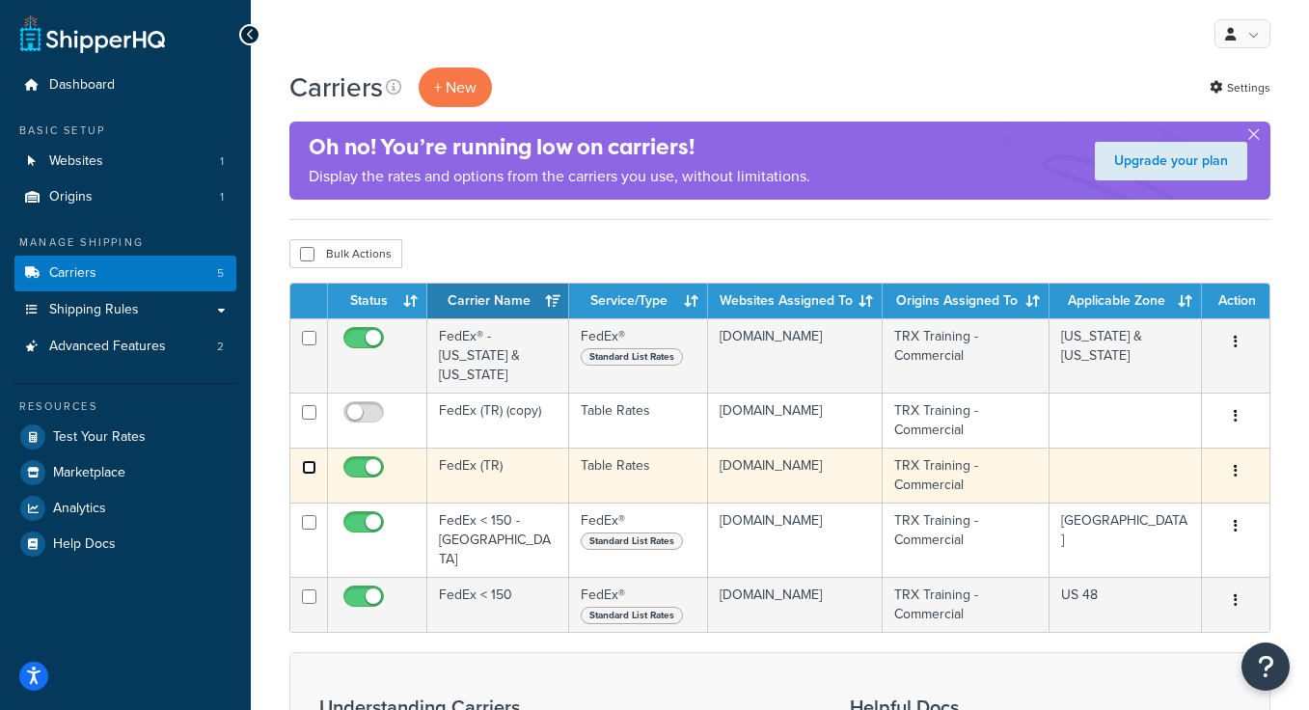
click at [310, 460] on input "checkbox" at bounding box center [309, 467] width 14 height 14
click at [1223, 456] on button "button" at bounding box center [1235, 471] width 27 height 31
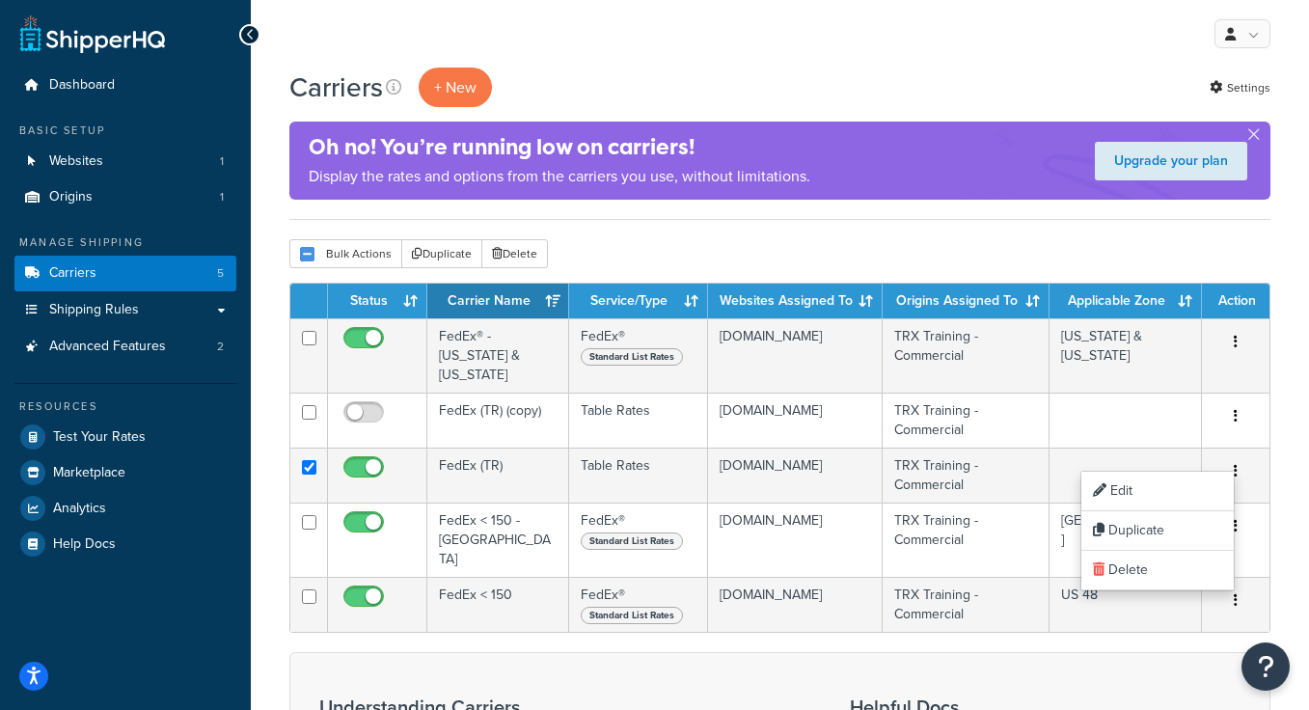
click at [640, 230] on div "Carriers + New Settings Oh no! You’re running low on carriers! Display the rate…" at bounding box center [780, 572] width 1058 height 1008
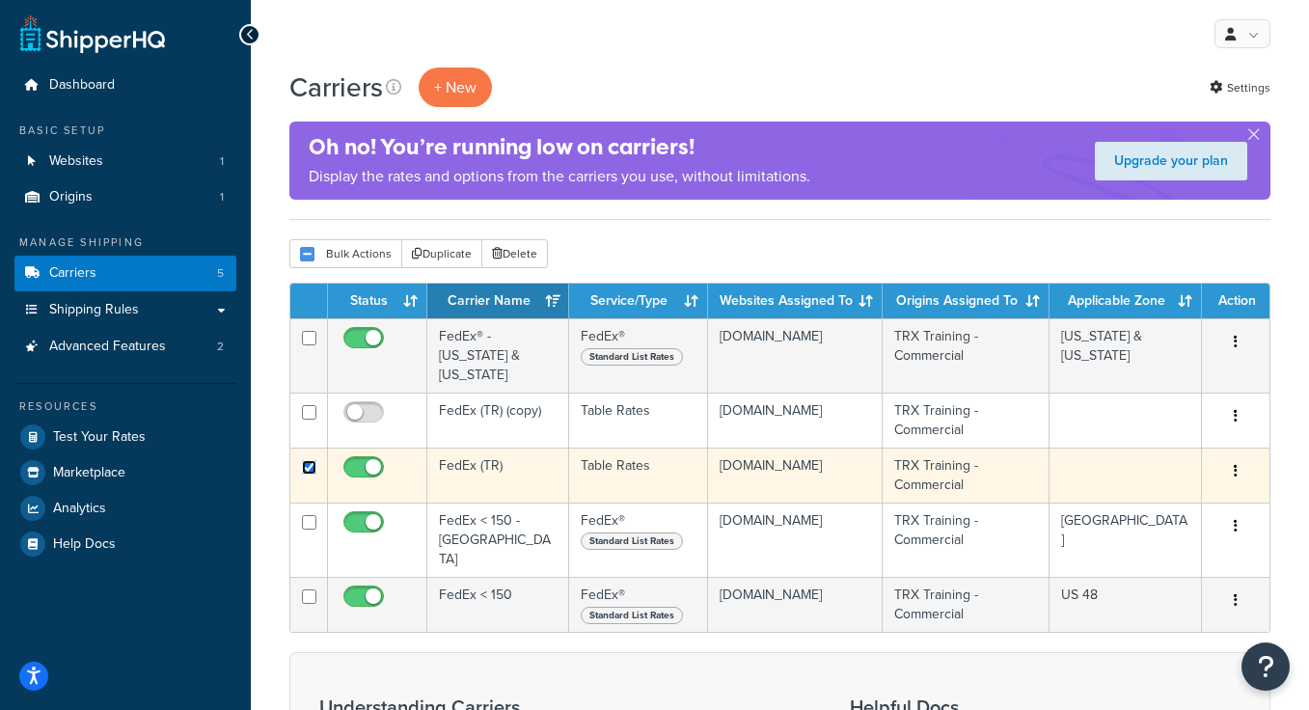
click at [305, 460] on input "checkbox" at bounding box center [309, 467] width 14 height 14
checkbox input "false"
click at [449, 448] on td "FedEx (TR)" at bounding box center [498, 475] width 142 height 55
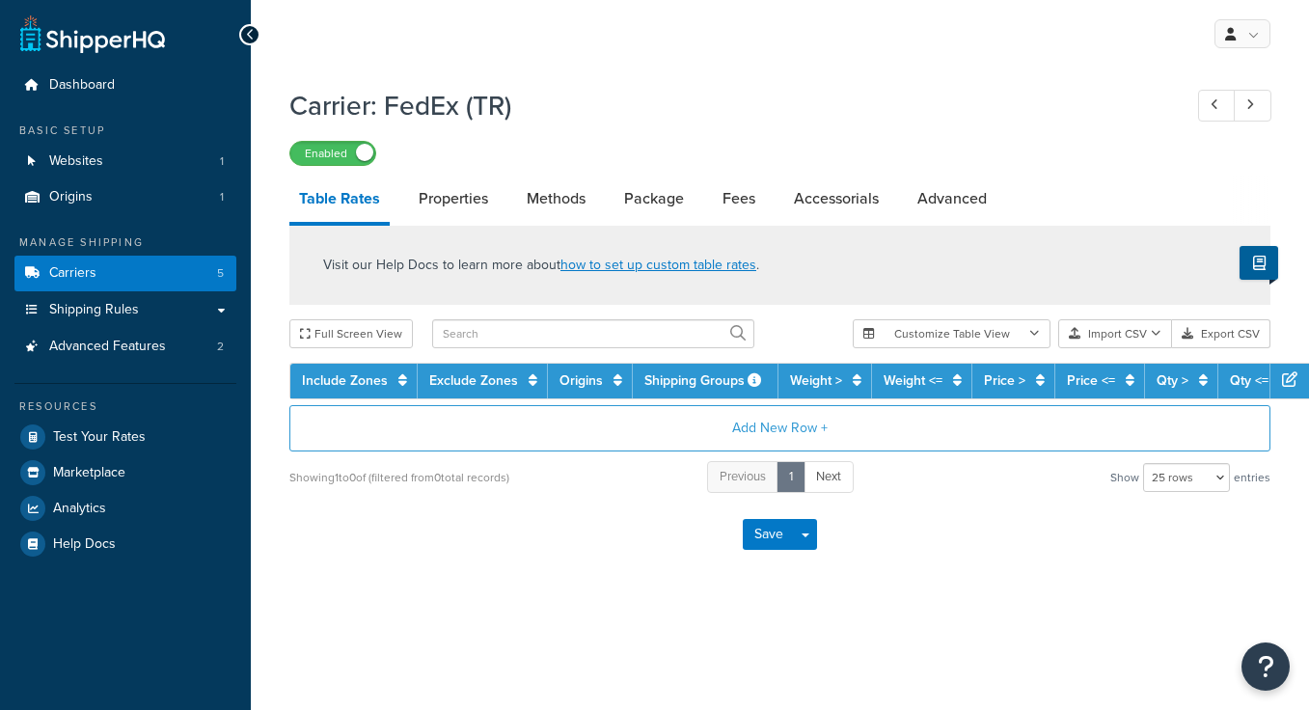
select select "25"
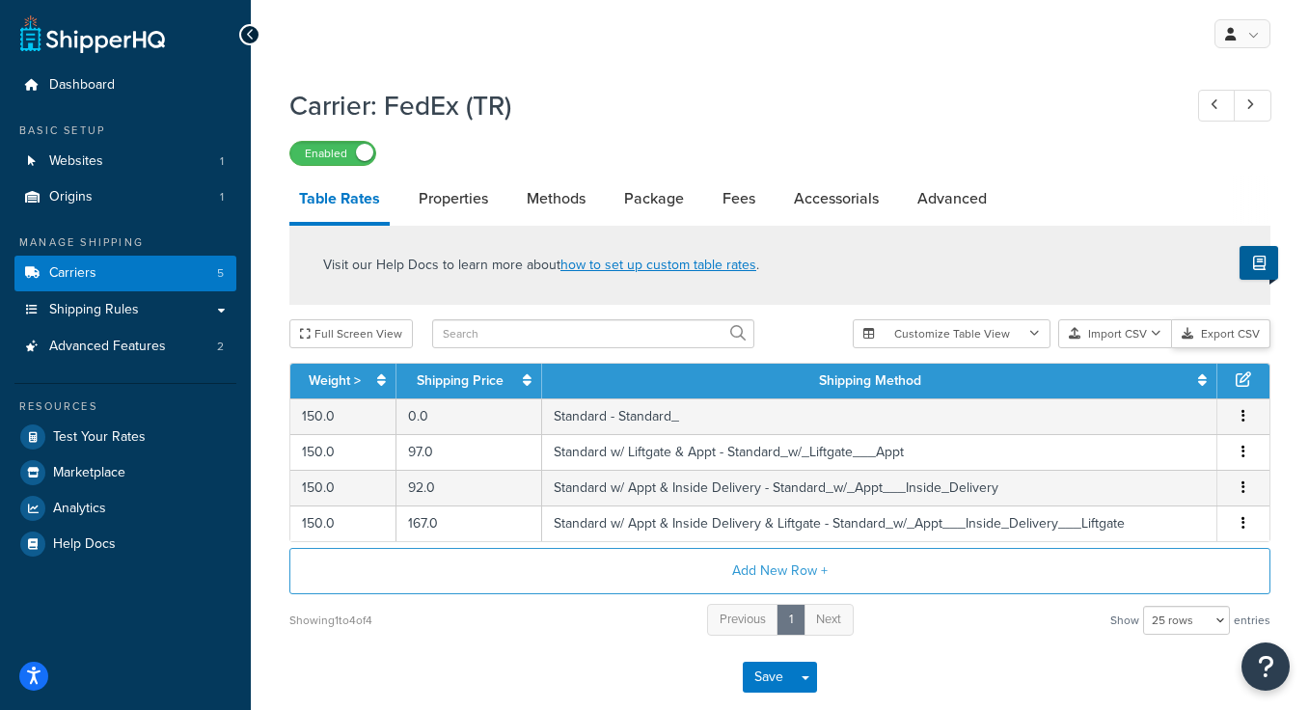
click at [1203, 337] on button "Export CSV" at bounding box center [1221, 333] width 98 height 29
click at [168, 264] on link "Carriers 5" at bounding box center [125, 274] width 222 height 36
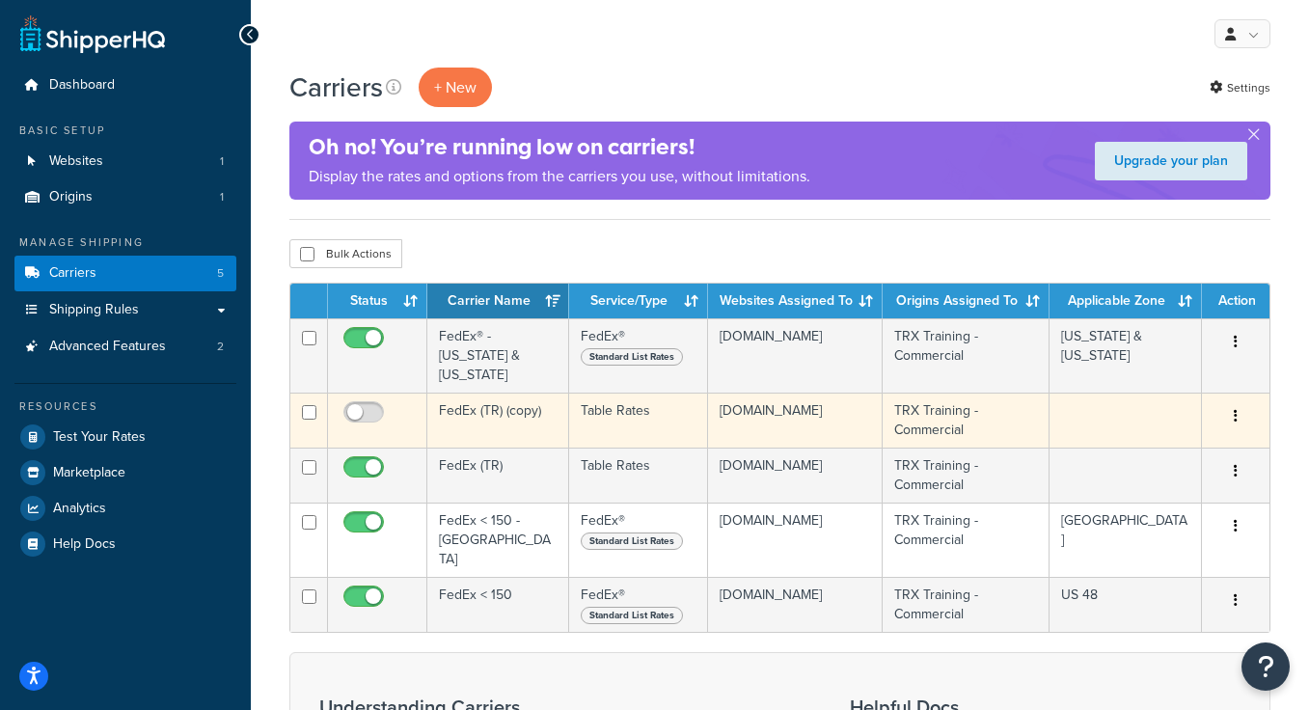
click at [465, 395] on td "FedEx (TR) (copy)" at bounding box center [498, 420] width 142 height 55
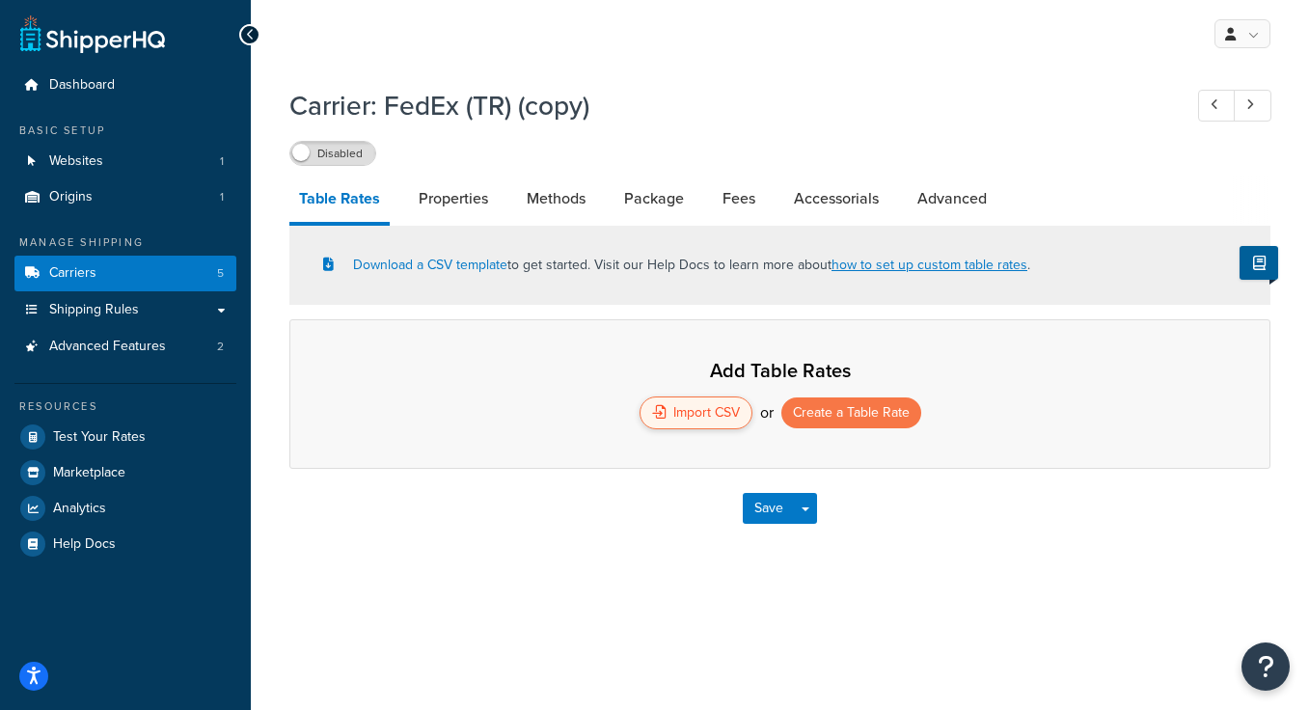
click at [718, 412] on div "Import CSV" at bounding box center [696, 412] width 113 height 33
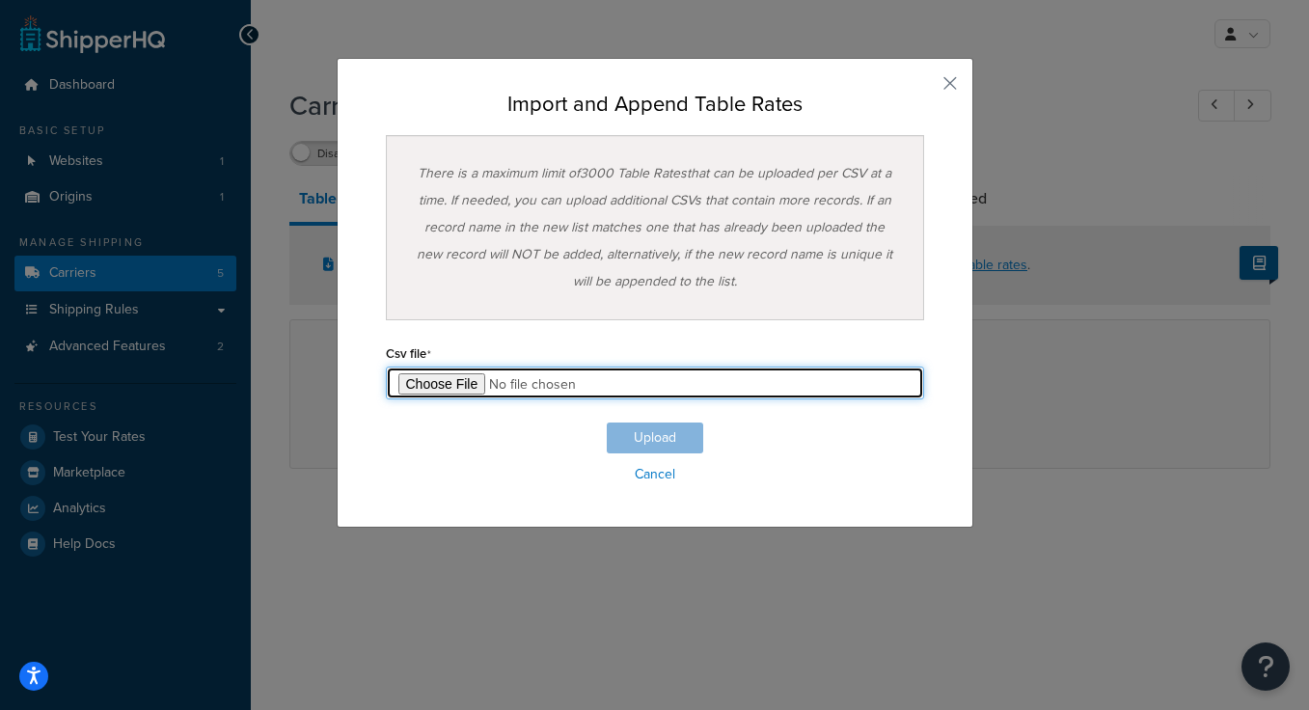
click at [432, 382] on input "file" at bounding box center [655, 383] width 538 height 33
type input "C:\fakepath\Table Rate Export-2025-09-15 0752.csv"
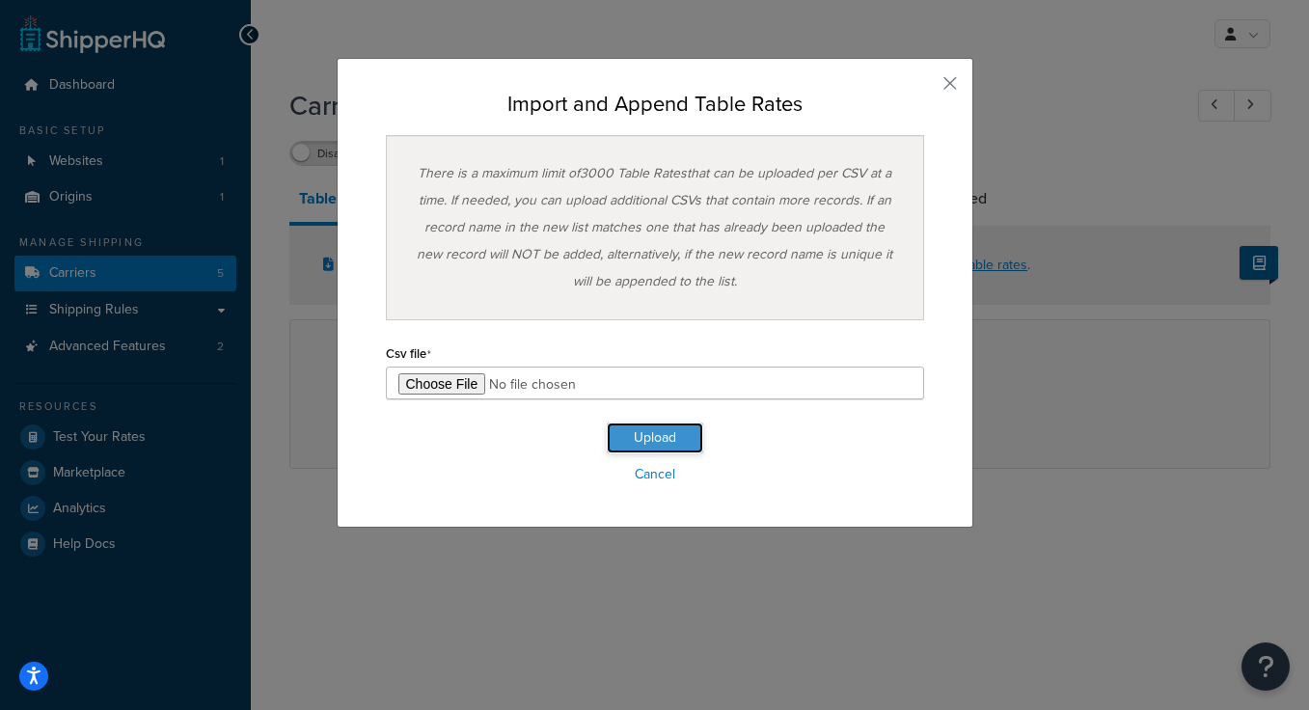
click at [680, 438] on button "Upload" at bounding box center [655, 437] width 96 height 31
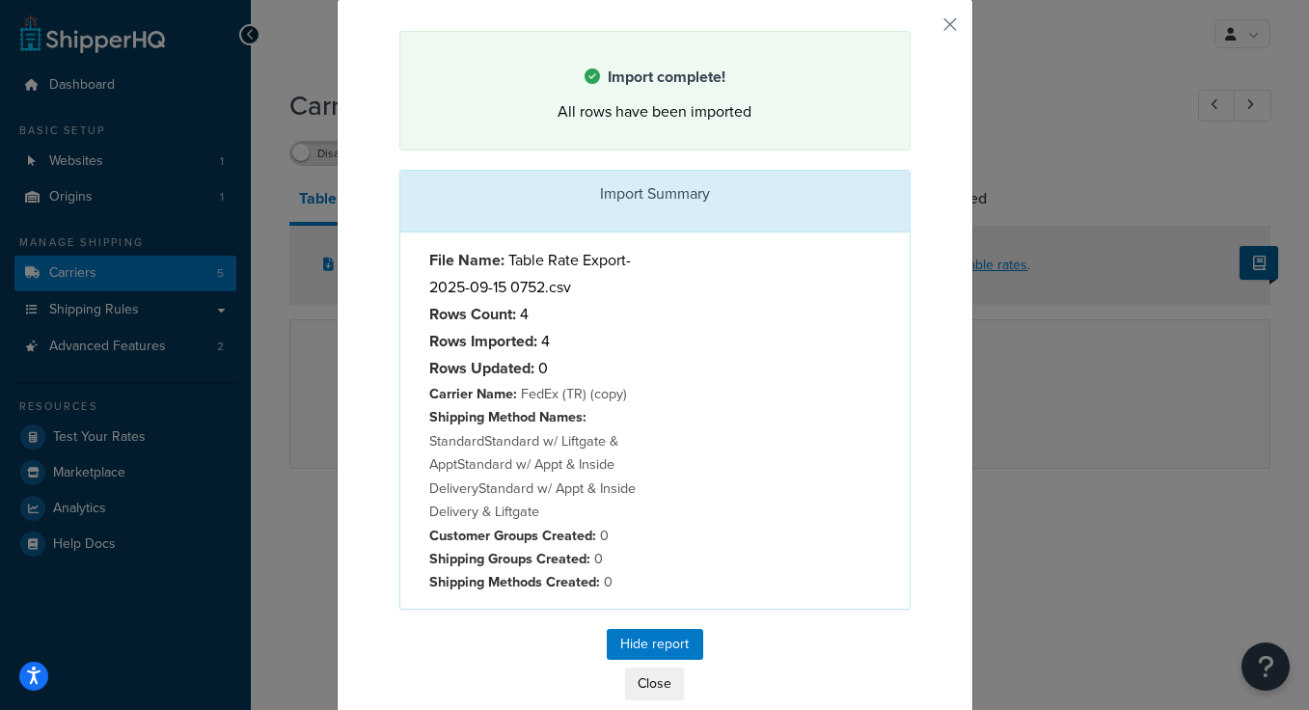
scroll to position [81, 0]
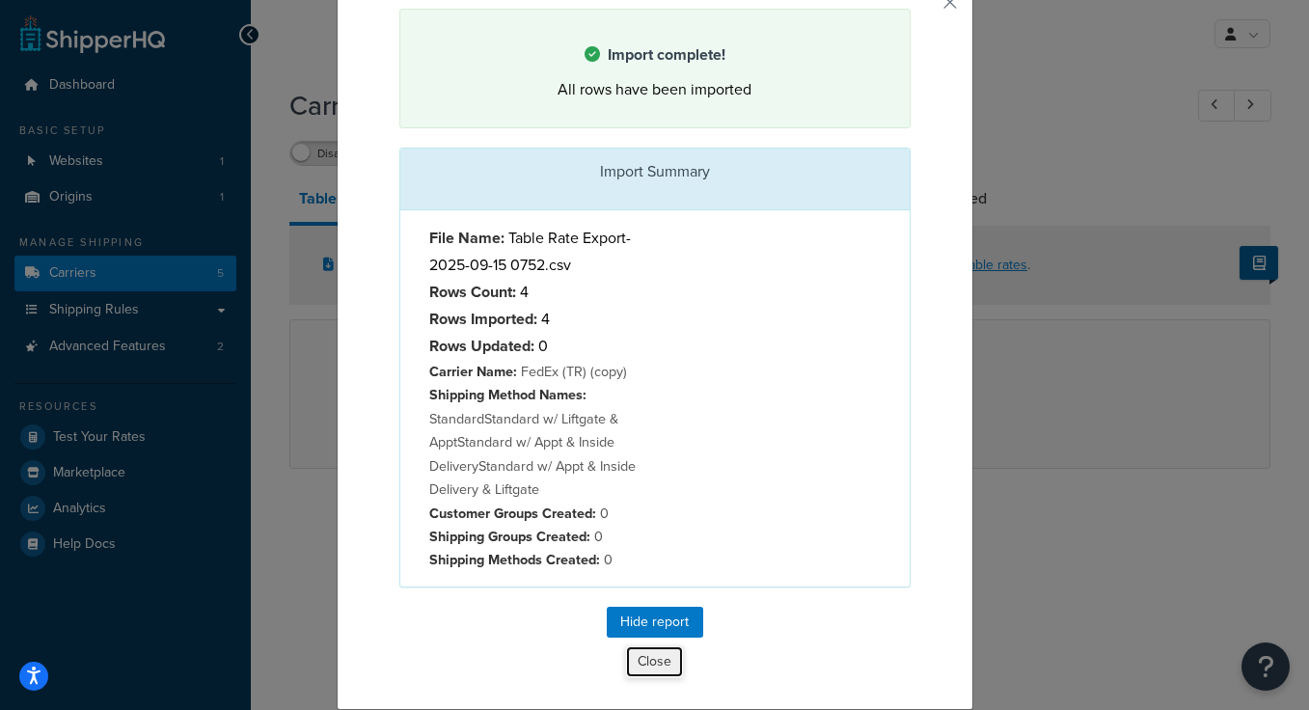
click at [671, 659] on button "Close" at bounding box center [654, 661] width 59 height 33
select select "25"
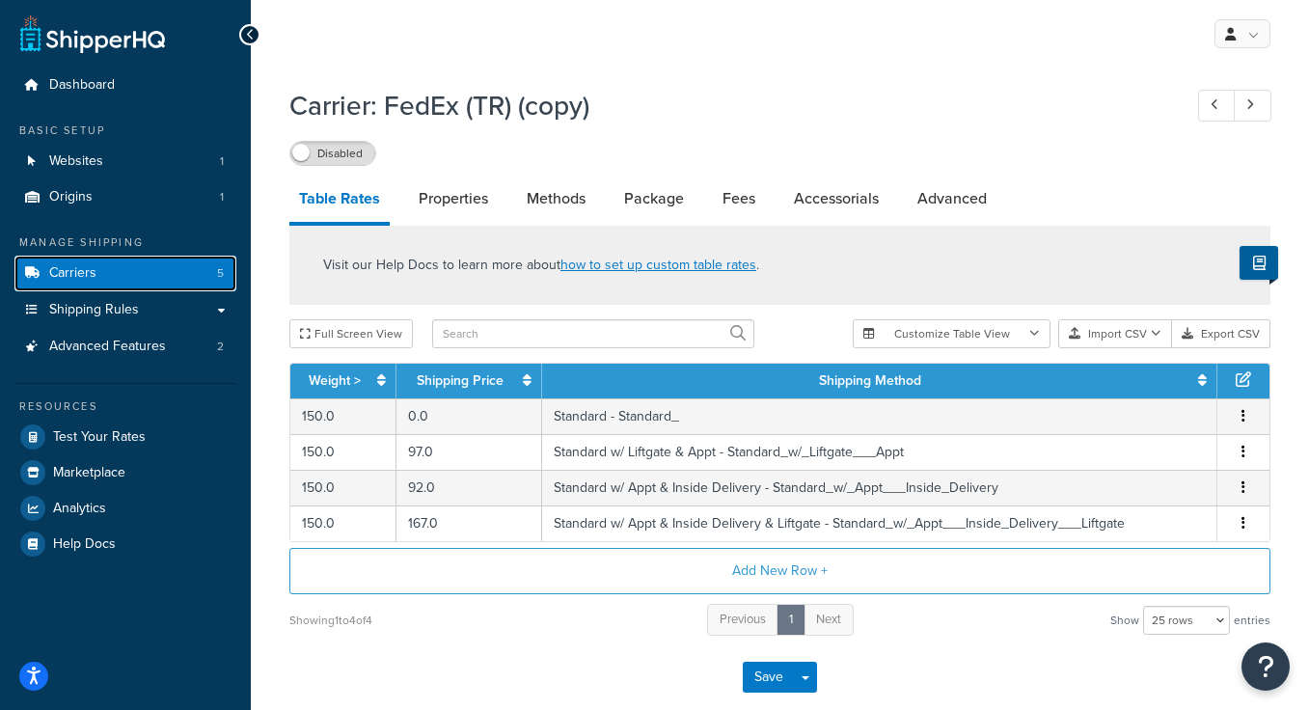
click at [145, 269] on link "Carriers 5" at bounding box center [125, 274] width 222 height 36
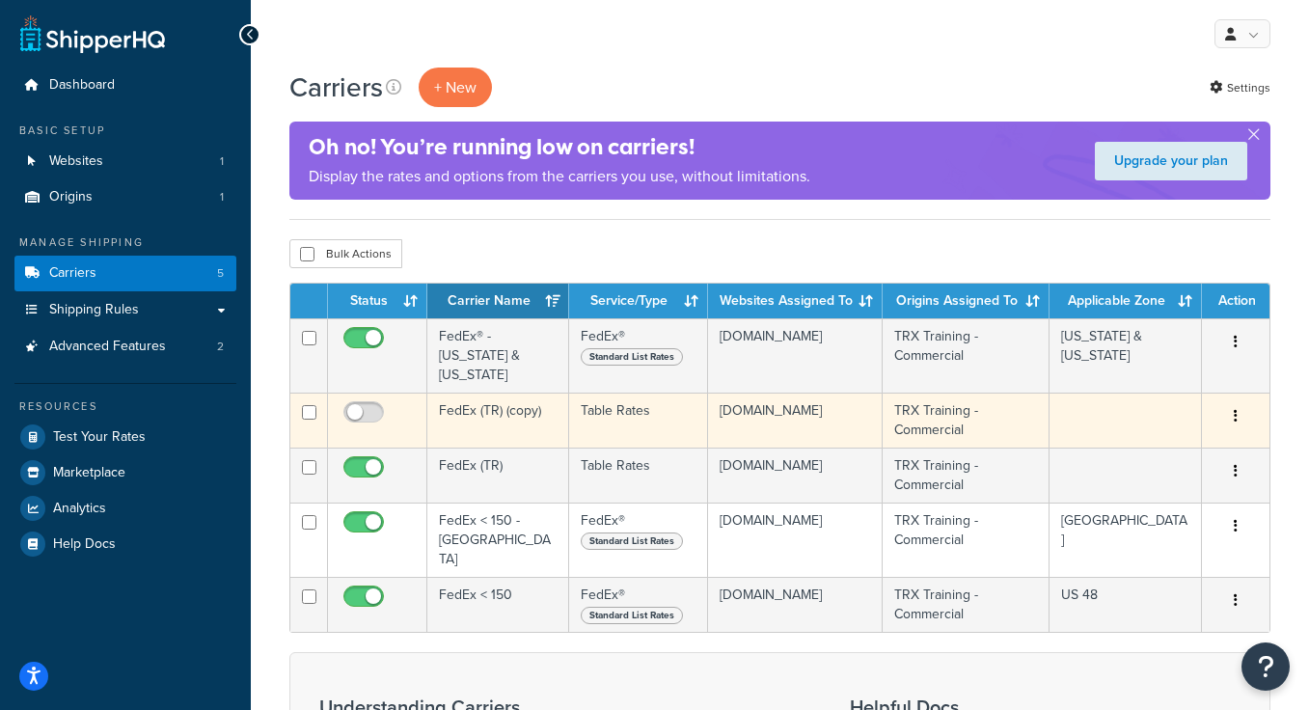
click at [500, 398] on td "FedEx (TR) (copy)" at bounding box center [498, 420] width 142 height 55
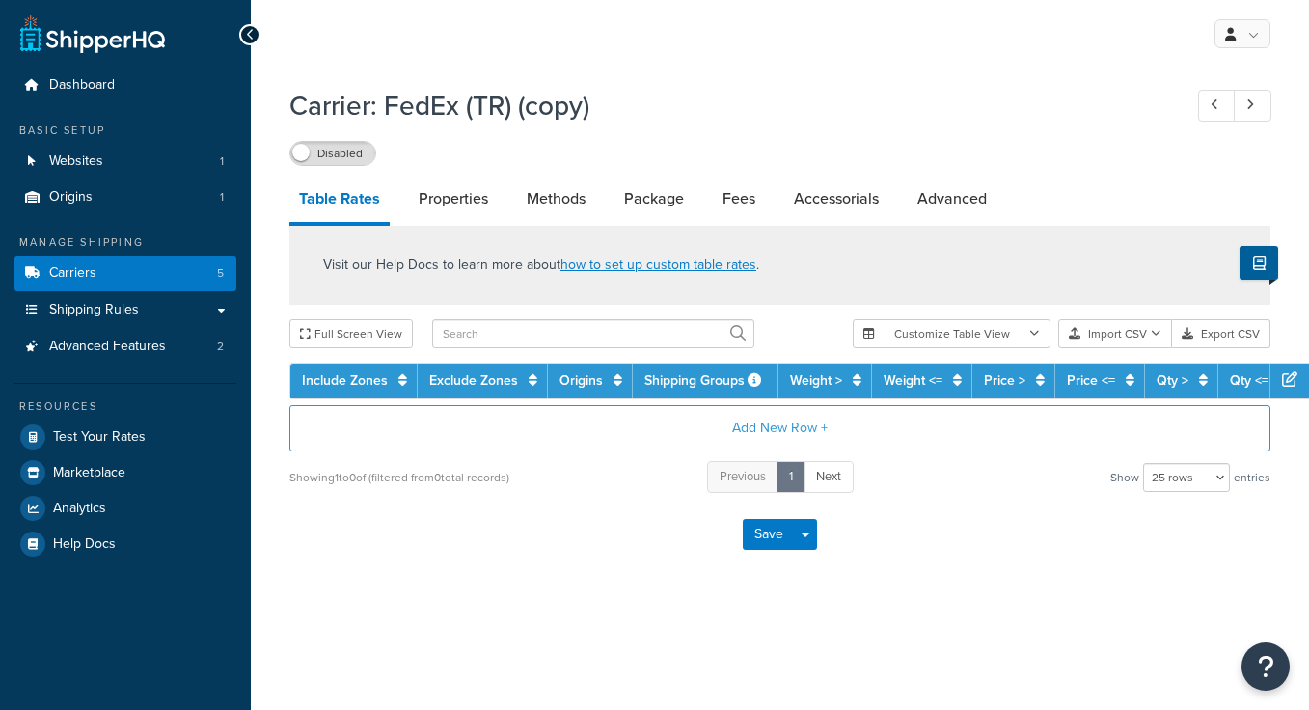
select select "25"
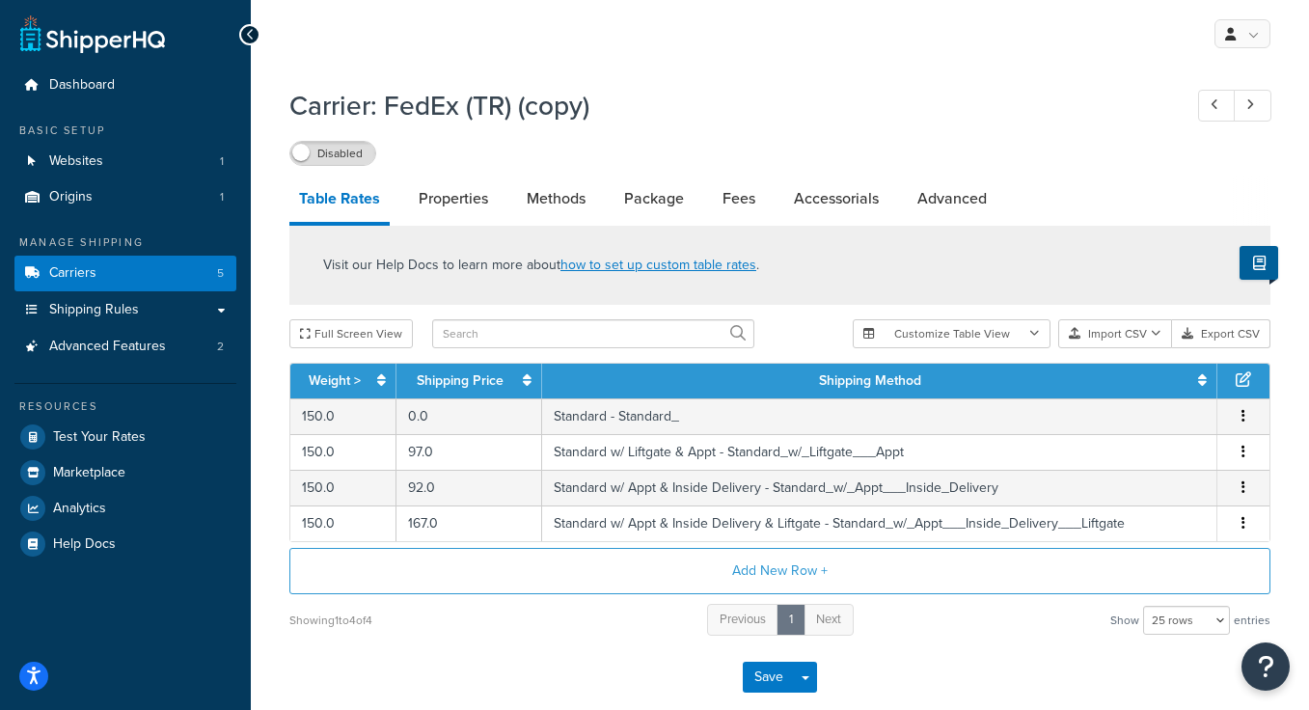
click at [491, 111] on h1 "Carrier: FedEx (TR) (copy)" at bounding box center [725, 106] width 873 height 38
click at [478, 119] on h1 "Carrier: FedEx (TR) (copy)" at bounding box center [725, 106] width 873 height 38
click at [455, 106] on h1 "Carrier: FedEx (TR) (copy)" at bounding box center [725, 106] width 873 height 38
click at [506, 107] on h1 "Carrier: FedEx (TR) (copy)" at bounding box center [725, 106] width 873 height 38
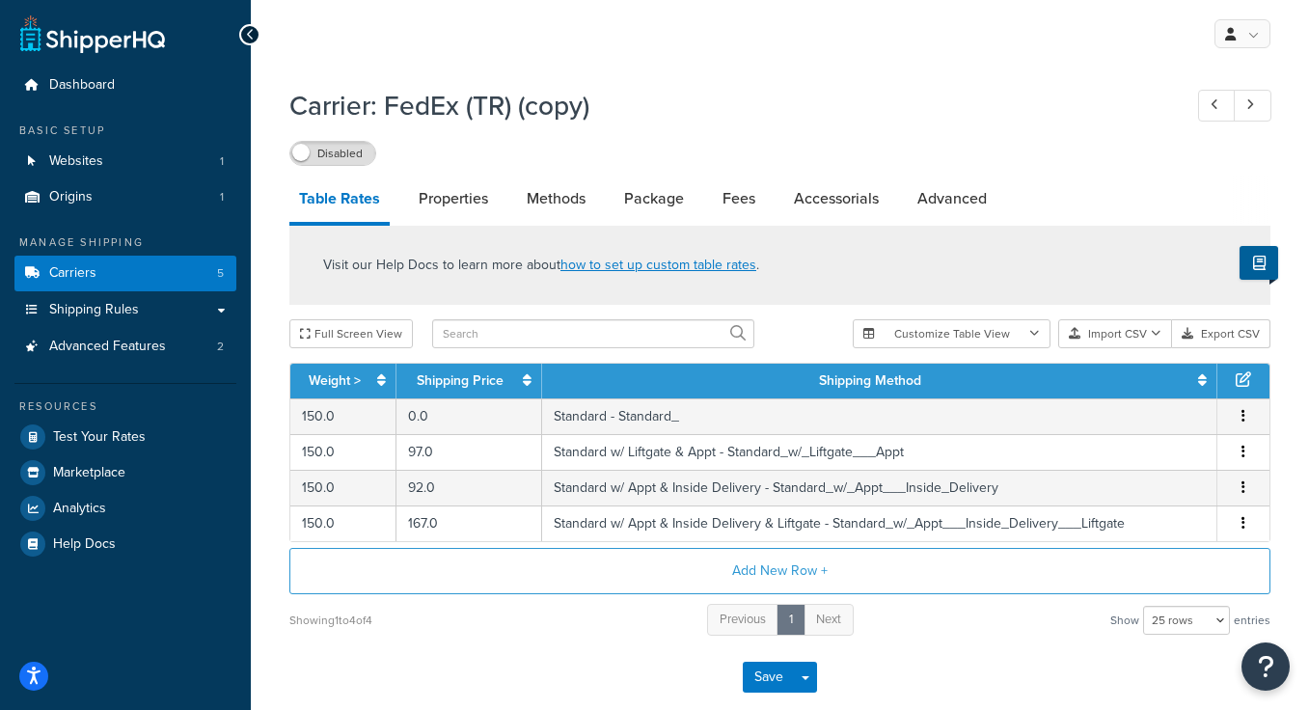
click at [526, 107] on h1 "Carrier: FedEx (TR) (copy)" at bounding box center [725, 106] width 873 height 38
click at [535, 107] on h1 "Carrier: FedEx (TR) (copy)" at bounding box center [725, 106] width 873 height 38
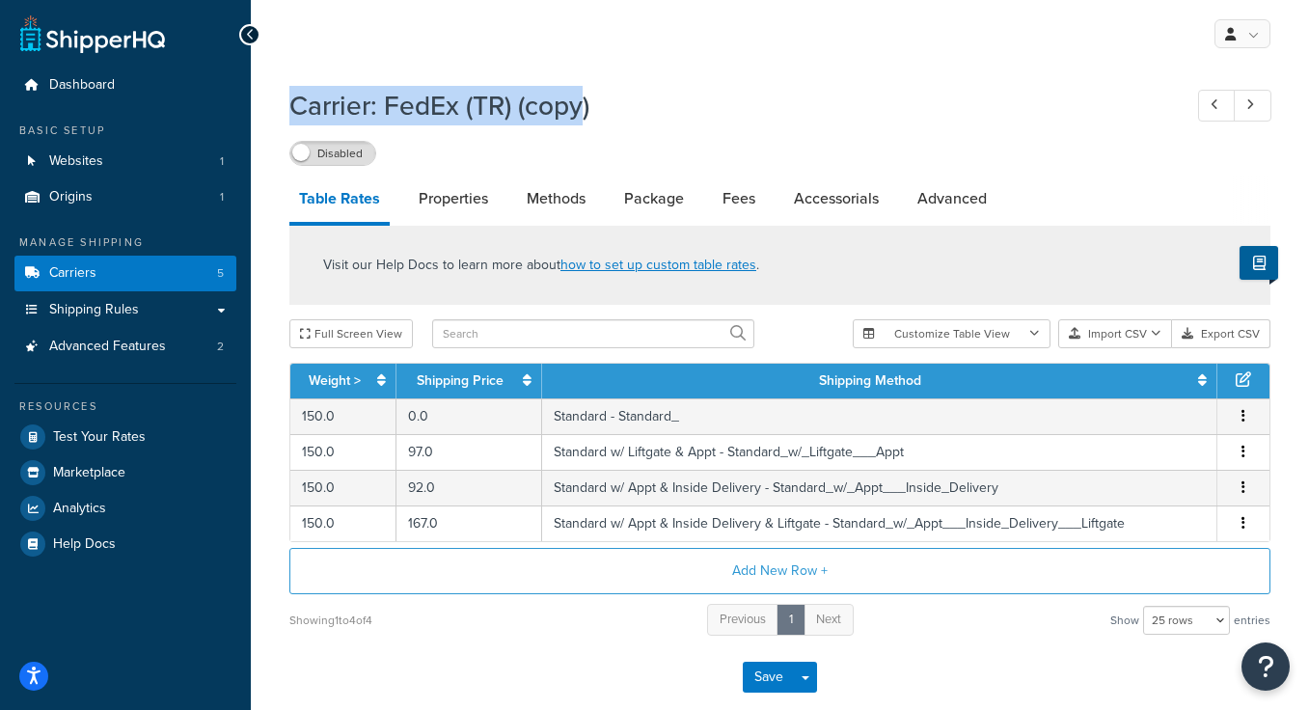
drag, startPoint x: 535, startPoint y: 107, endPoint x: 332, endPoint y: 106, distance: 203.5
click at [332, 106] on h1 "Carrier: FedEx (TR) (copy)" at bounding box center [725, 106] width 873 height 38
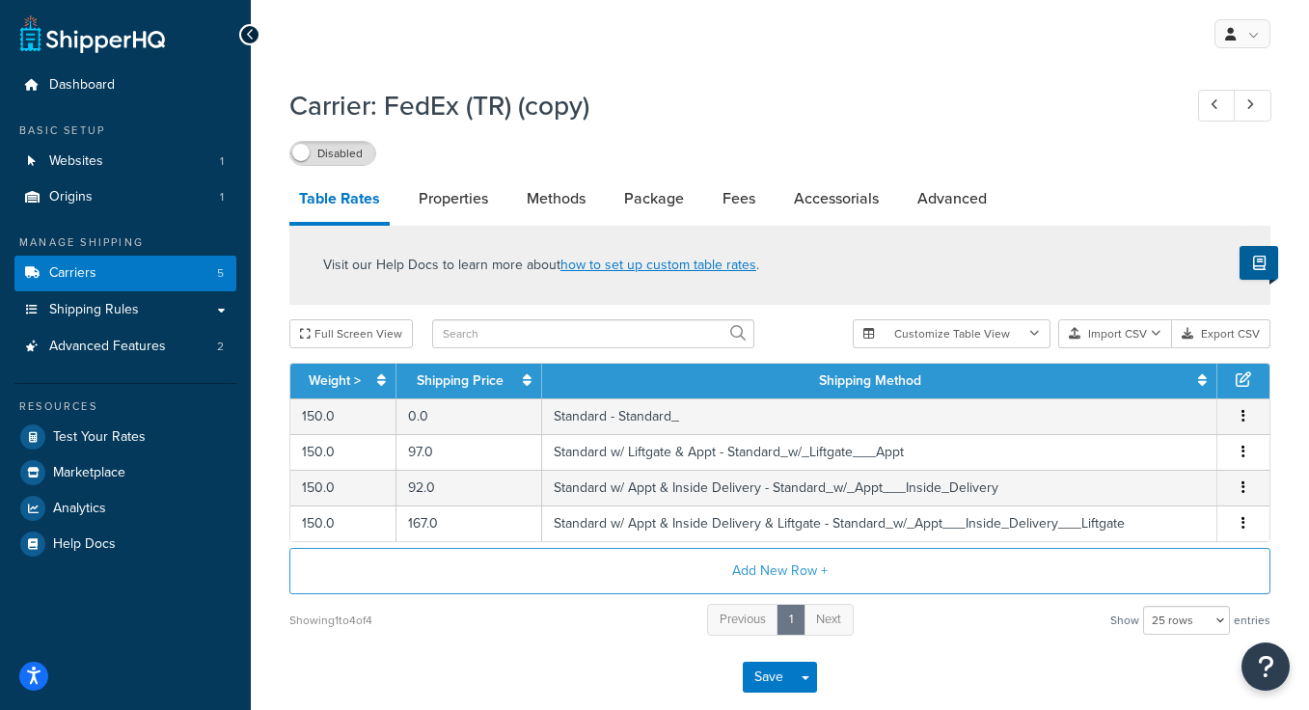
click at [600, 128] on div "Carrier: FedEx (TR) (copy) Disabled" at bounding box center [779, 121] width 981 height 89
click at [975, 187] on link "Advanced" at bounding box center [952, 199] width 89 height 46
select select "false"
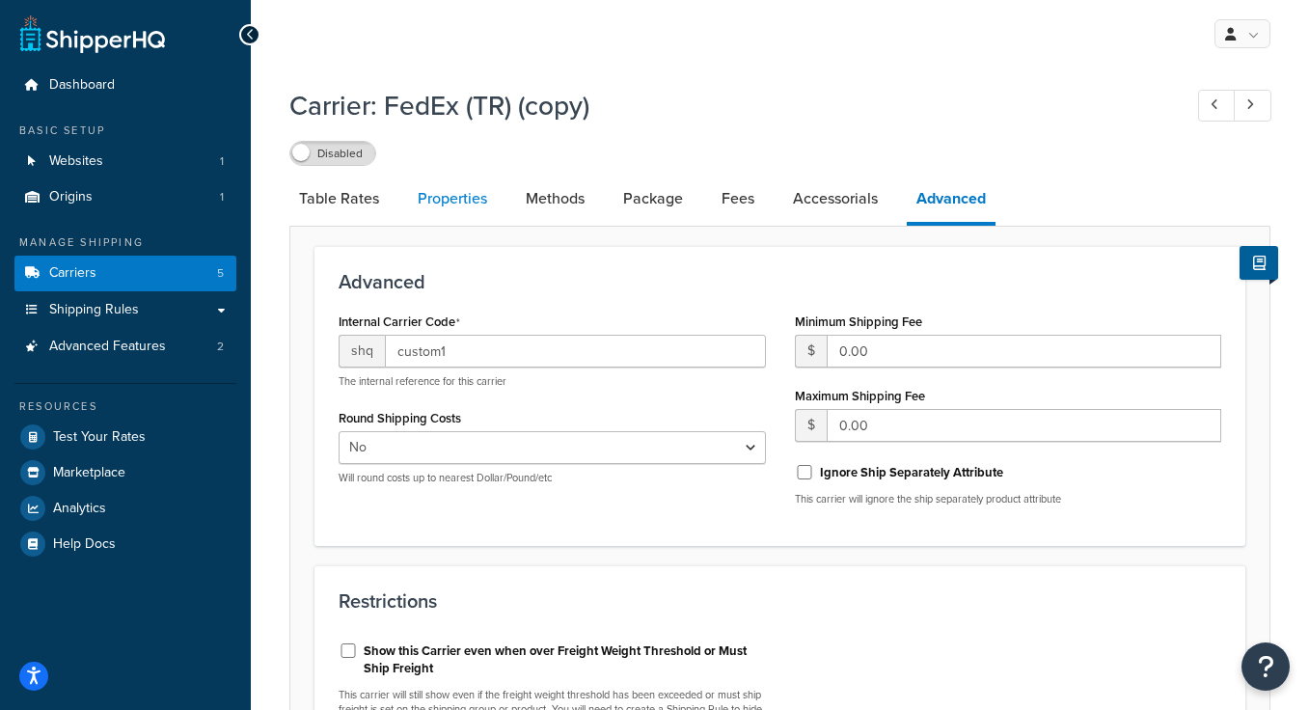
click at [458, 211] on link "Properties" at bounding box center [452, 199] width 89 height 46
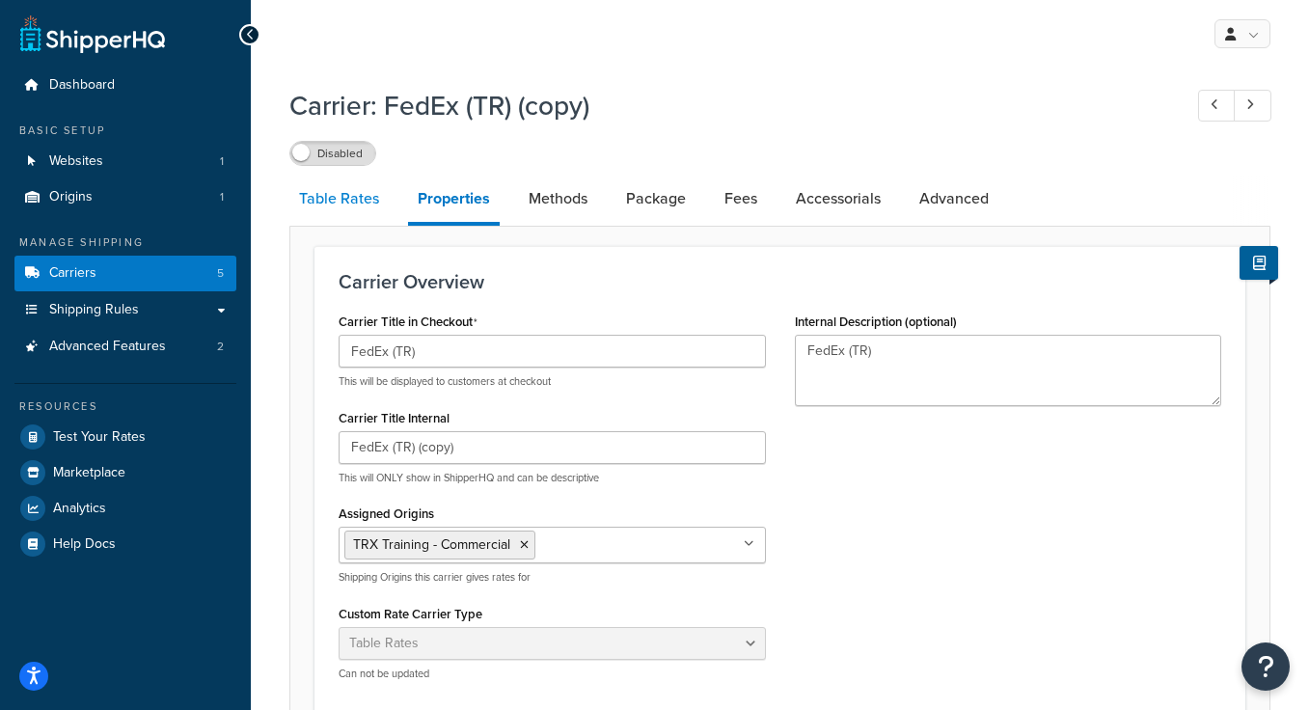
click at [337, 204] on link "Table Rates" at bounding box center [338, 199] width 99 height 46
select select "25"
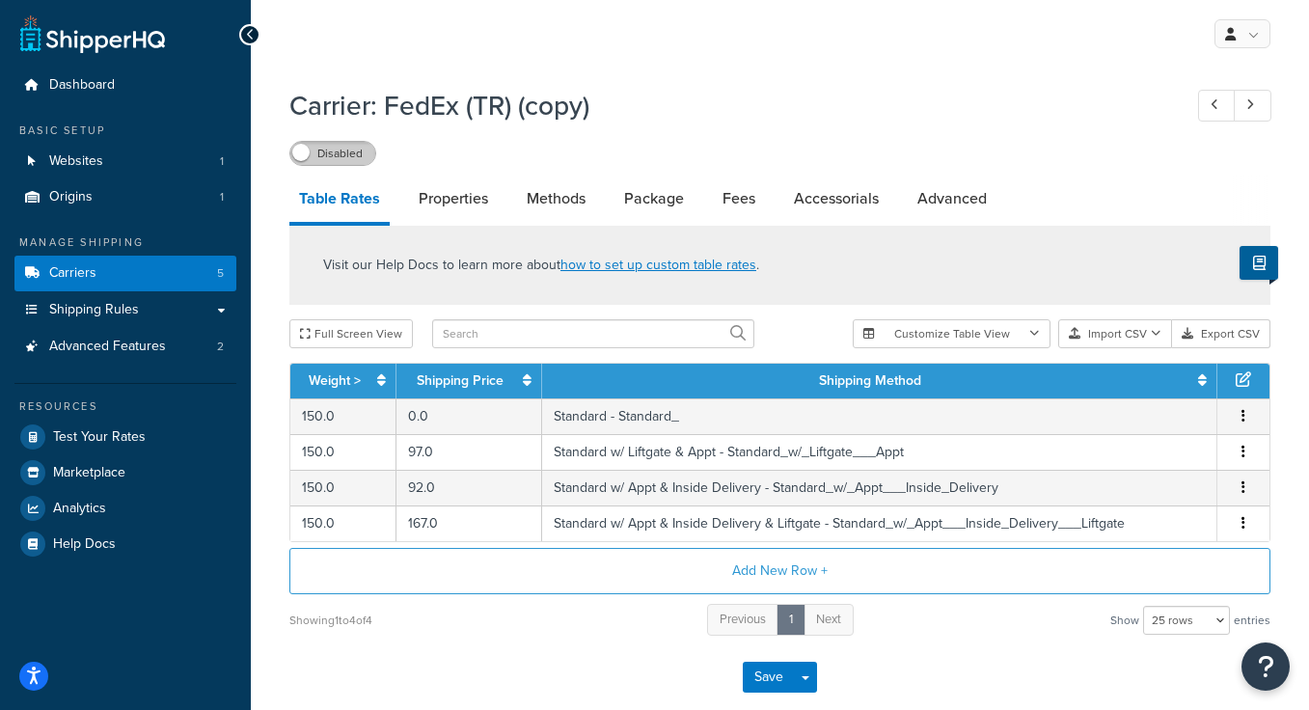
click at [349, 162] on label "Disabled" at bounding box center [332, 153] width 85 height 23
click at [439, 89] on h1 "Carrier: FedEx (TR) (copy)" at bounding box center [725, 106] width 873 height 38
click at [342, 118] on h1 "Carrier: FedEx (TR) (copy)" at bounding box center [725, 106] width 873 height 38
click at [358, 114] on h1 "Carrier: FedEx (TR) (copy)" at bounding box center [725, 106] width 873 height 38
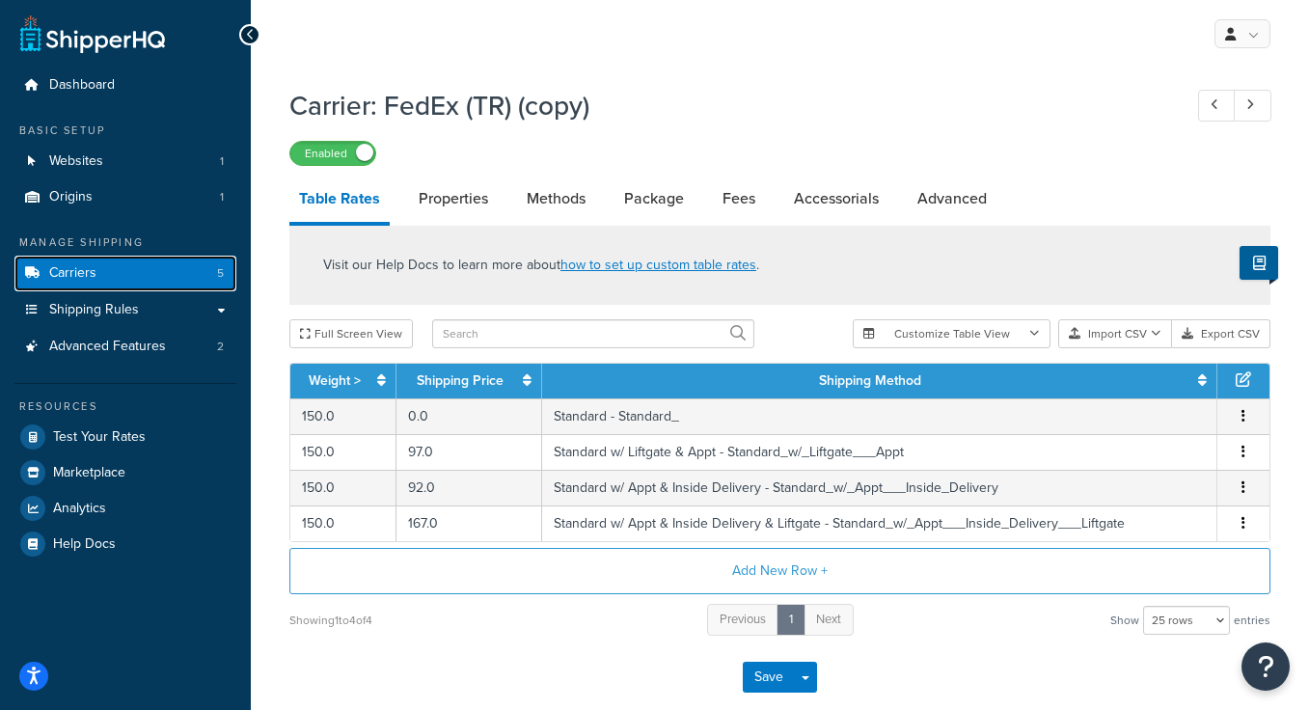
click at [149, 271] on link "Carriers 5" at bounding box center [125, 274] width 222 height 36
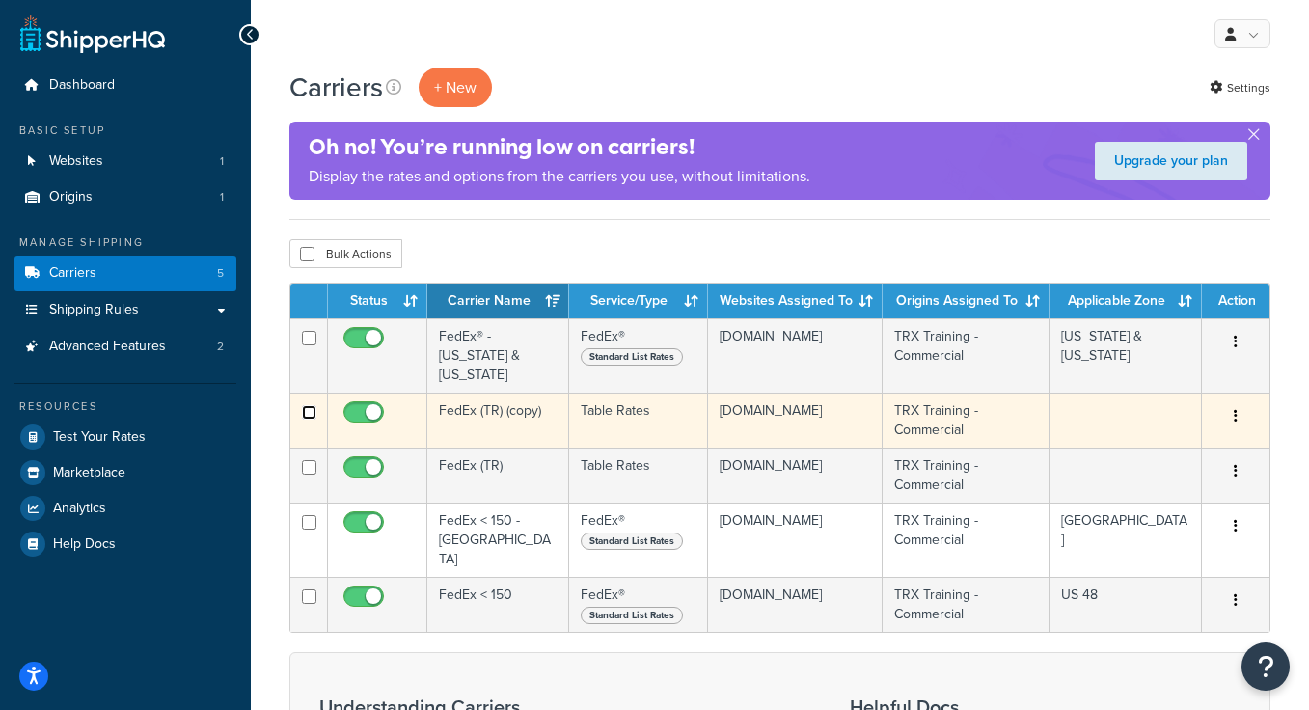
click at [314, 405] on input "checkbox" at bounding box center [309, 412] width 14 height 14
checkbox input "false"
click at [1233, 403] on button "button" at bounding box center [1235, 416] width 27 height 31
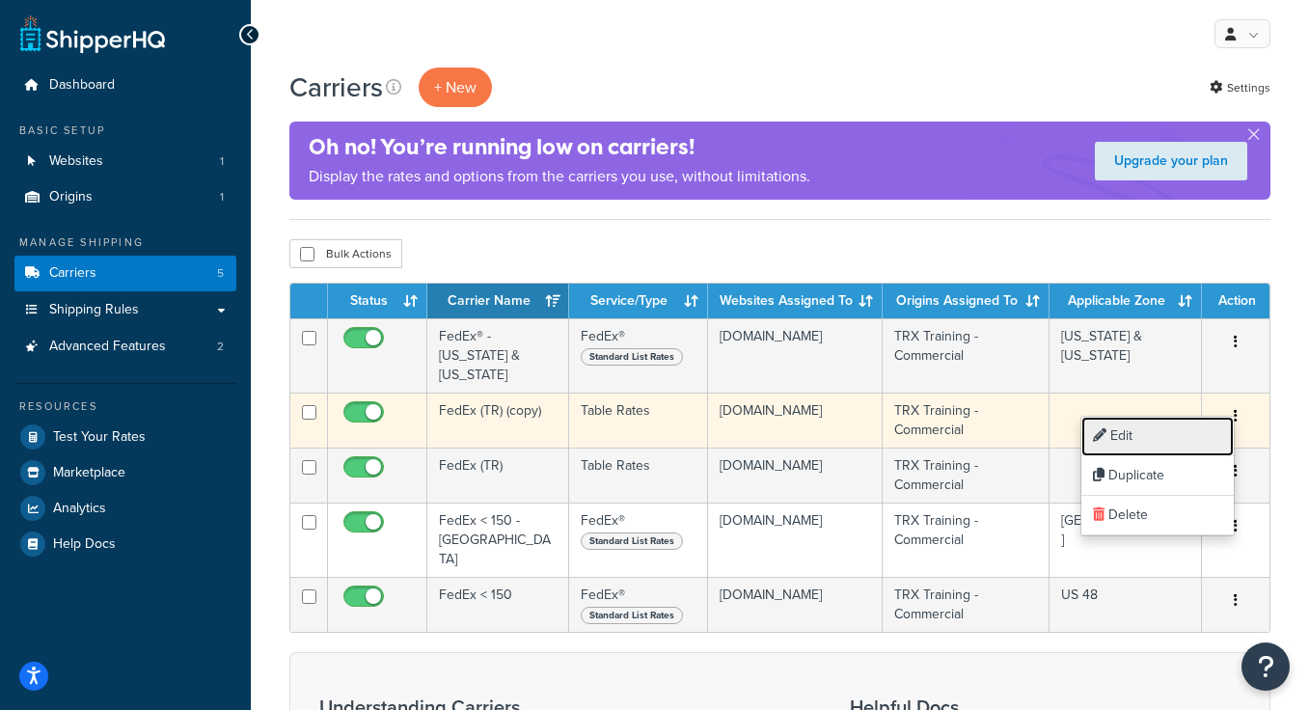
click at [1176, 441] on link "Edit" at bounding box center [1157, 437] width 152 height 40
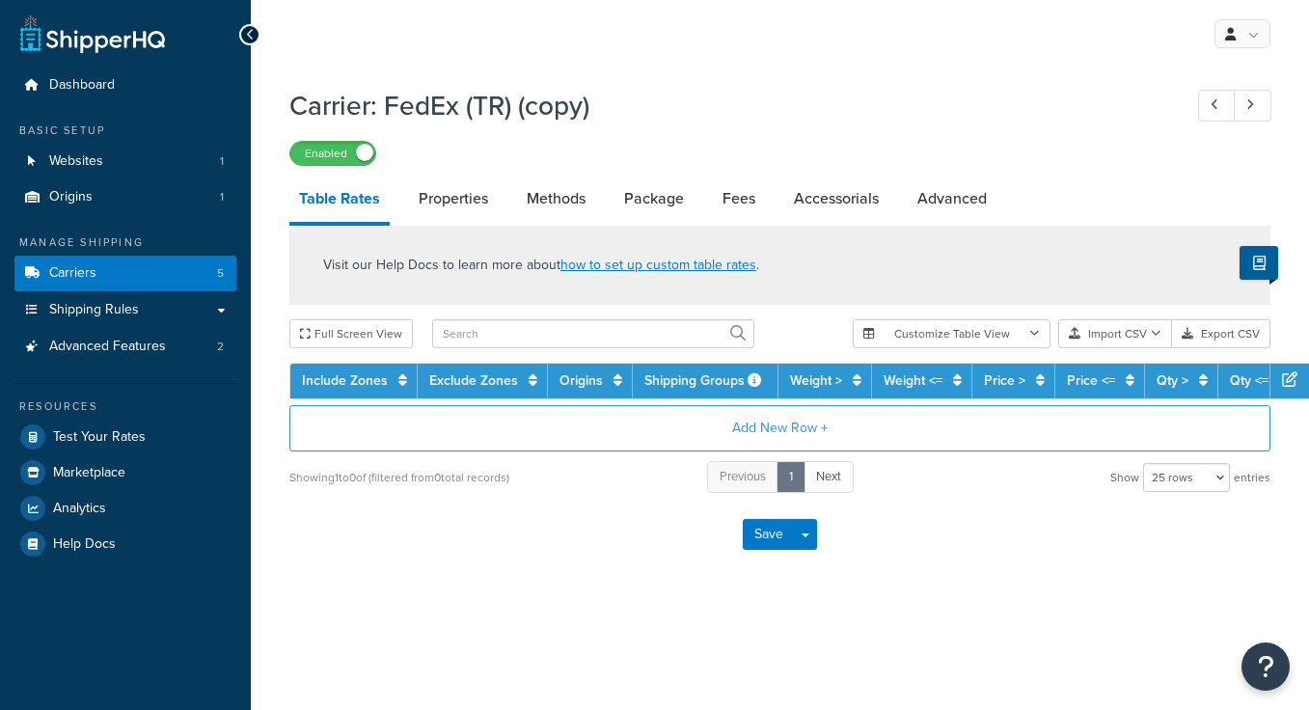
select select "25"
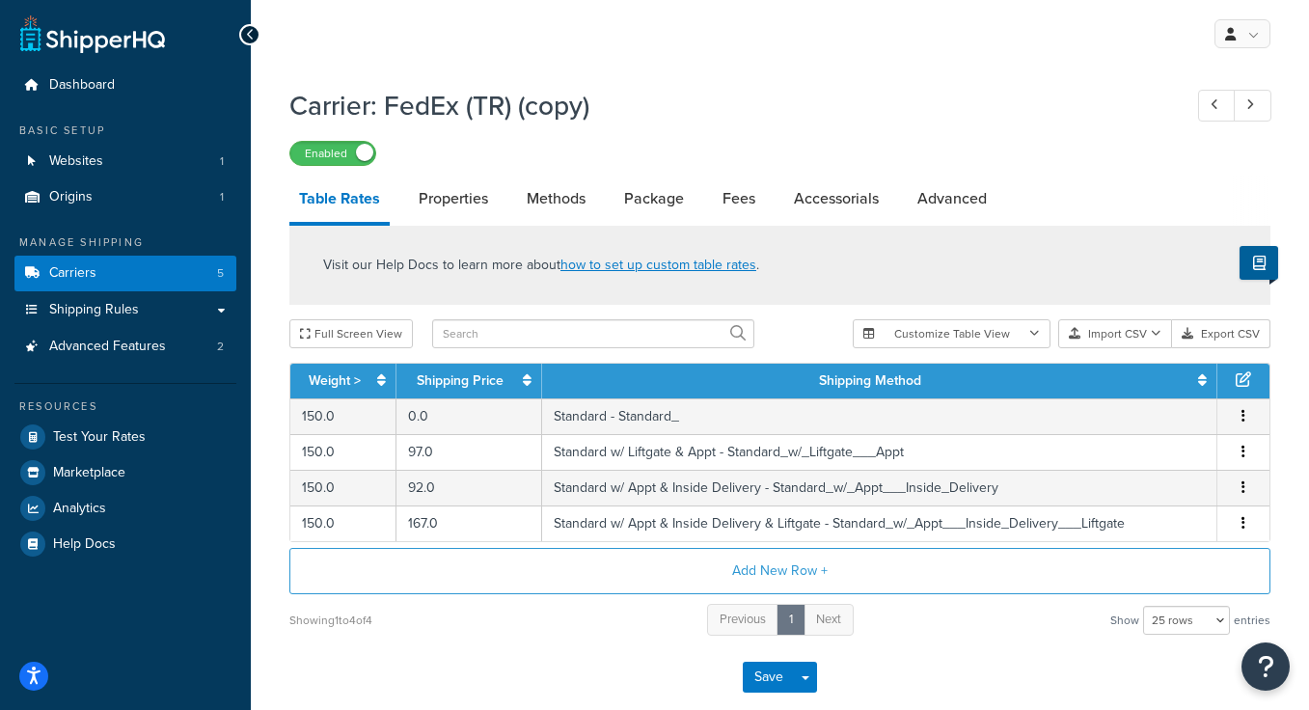
click at [431, 112] on h1 "Carrier: FedEx (TR) (copy)" at bounding box center [725, 106] width 873 height 38
click at [734, 204] on link "Fees" at bounding box center [739, 199] width 52 height 46
select select "AFTER"
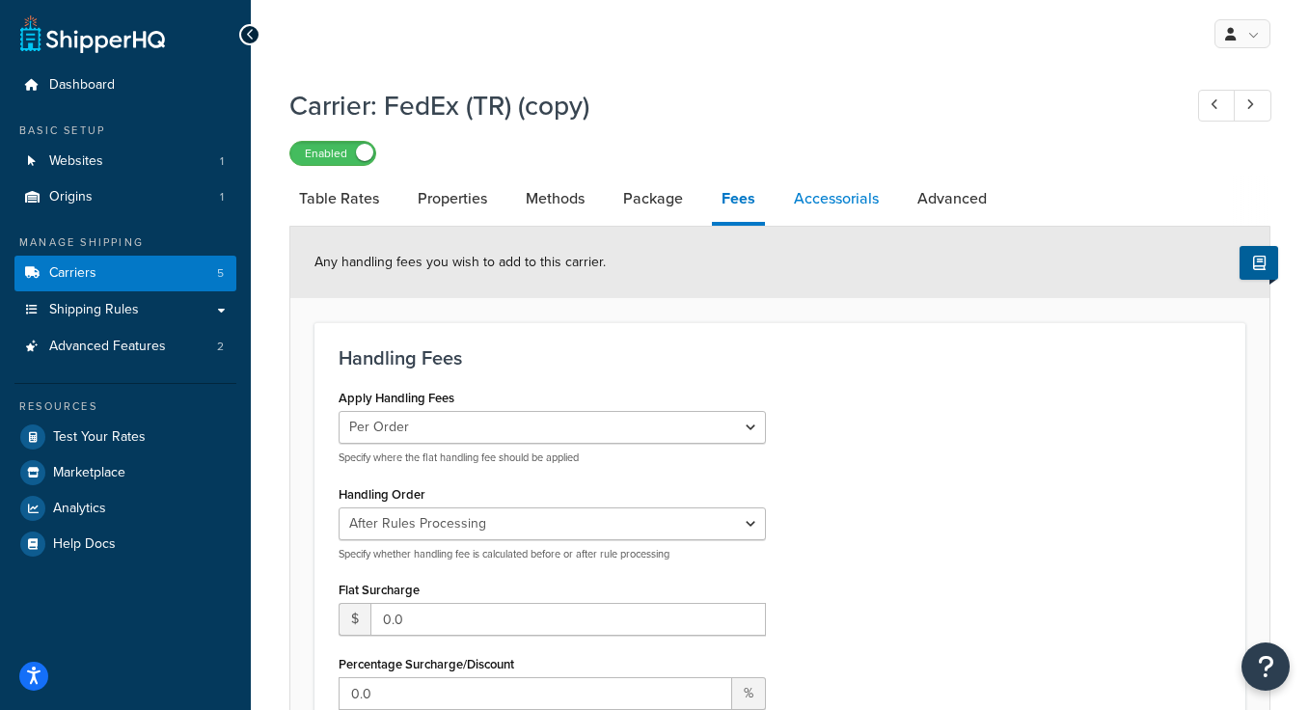
click at [828, 199] on link "Accessorials" at bounding box center [836, 199] width 104 height 46
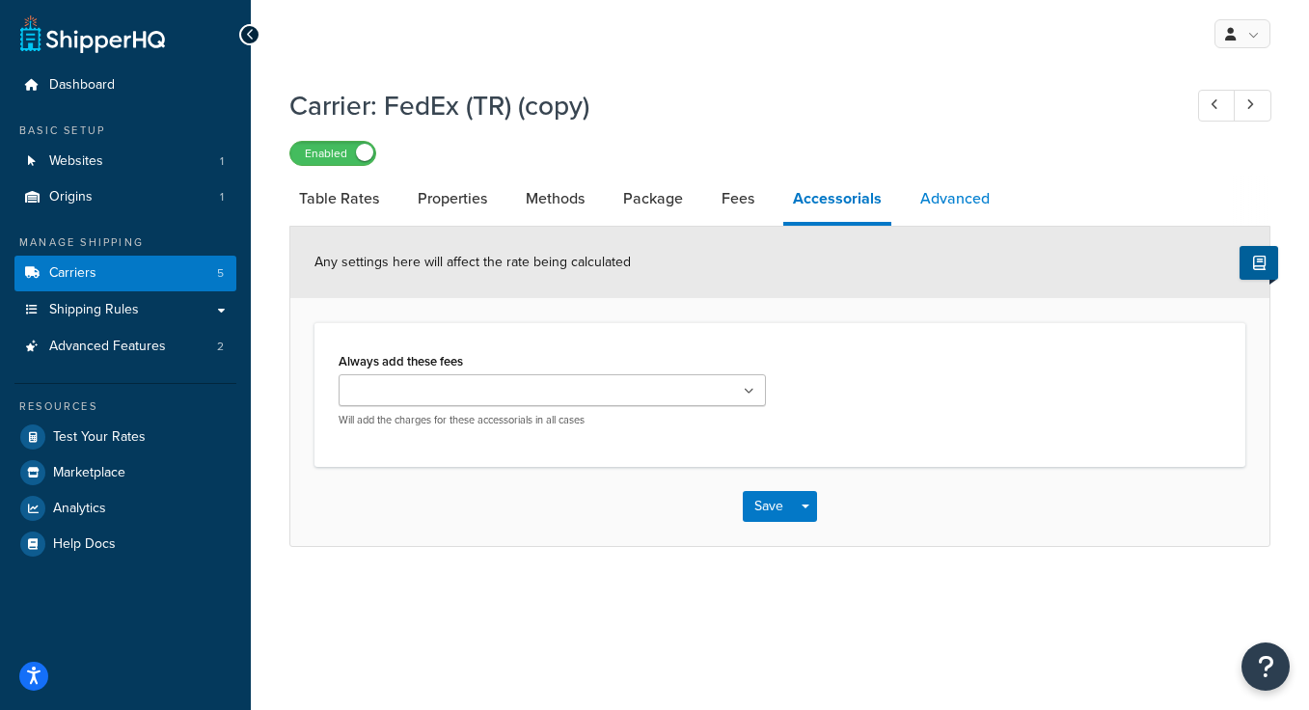
click at [924, 201] on link "Advanced" at bounding box center [955, 199] width 89 height 46
select select "false"
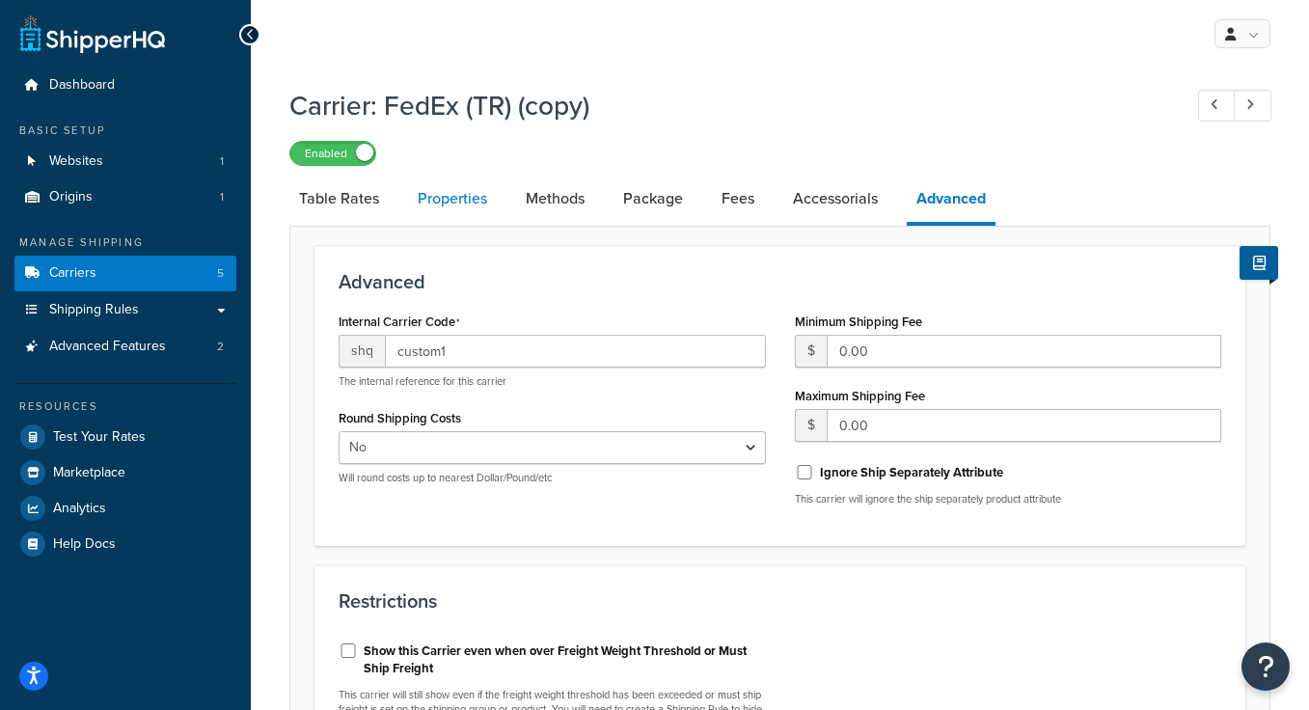
click at [448, 211] on link "Properties" at bounding box center [452, 199] width 89 height 46
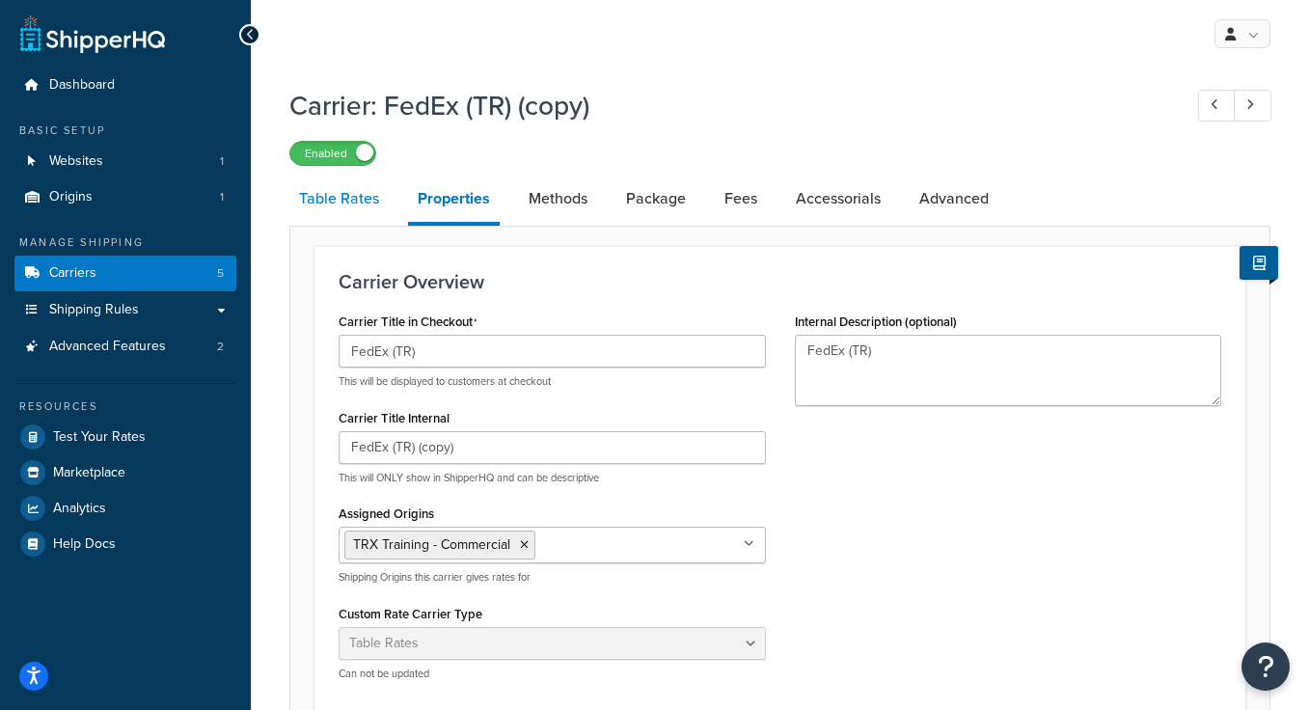
click at [351, 197] on link "Table Rates" at bounding box center [338, 199] width 99 height 46
select select "25"
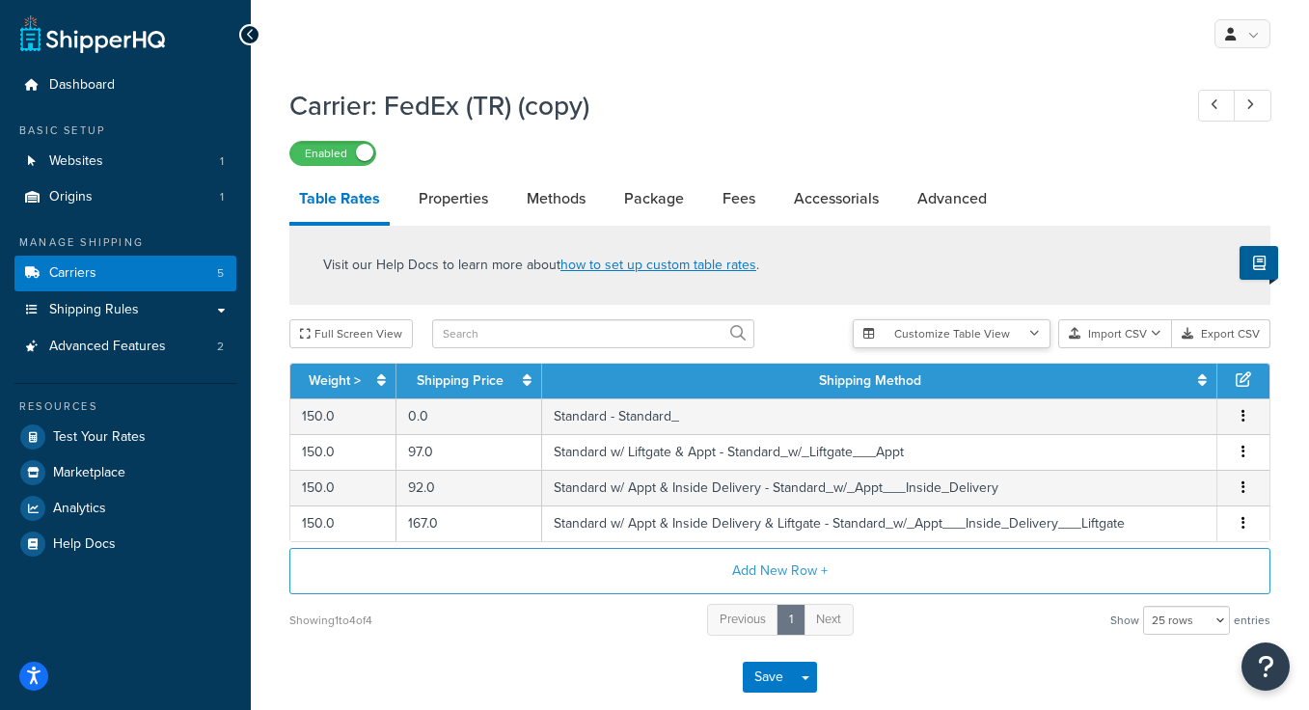
click at [992, 340] on button "Customize Table View" at bounding box center [952, 333] width 198 height 29
click at [801, 336] on div "Full Screen View" at bounding box center [563, 333] width 548 height 29
click at [475, 105] on h1 "Carrier: FedEx (TR) (copy)" at bounding box center [725, 106] width 873 height 38
drag, startPoint x: 593, startPoint y: 113, endPoint x: 496, endPoint y: 111, distance: 97.4
click at [496, 111] on h1 "Carrier: FedEx (TR) (copy)" at bounding box center [725, 106] width 873 height 38
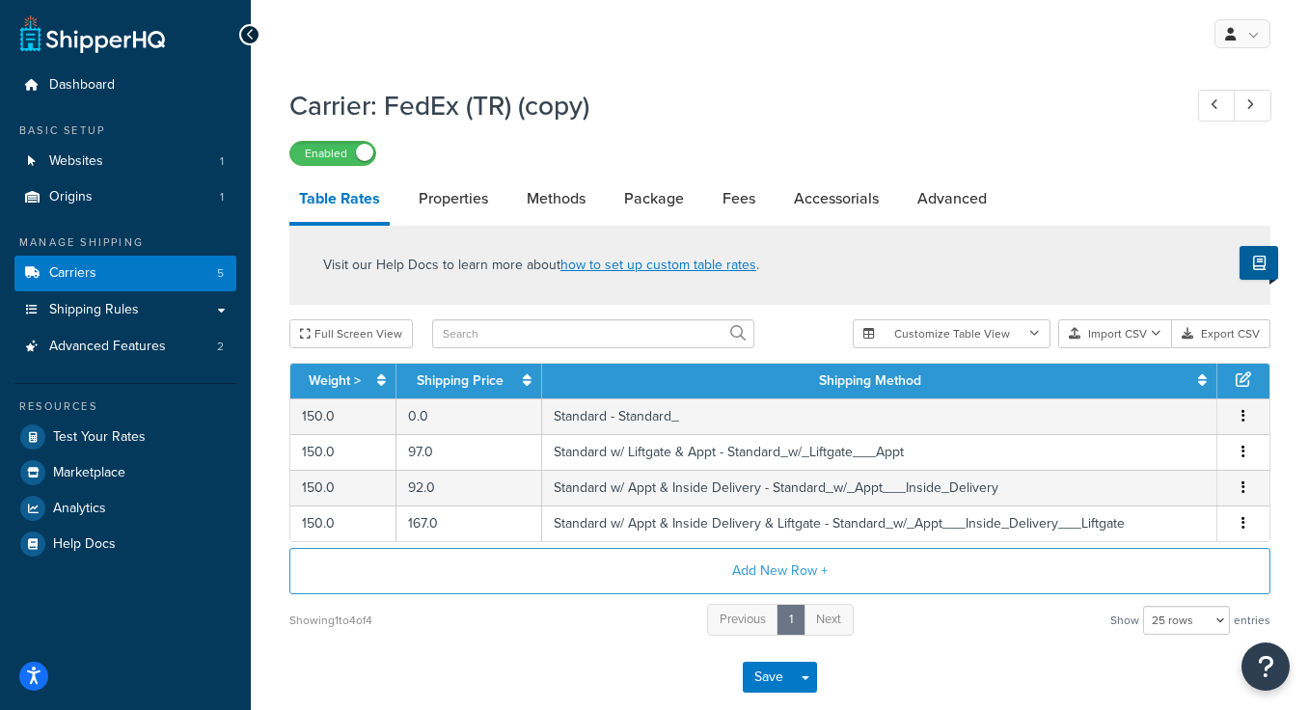
click at [637, 139] on div "Enabled" at bounding box center [779, 152] width 981 height 27
click at [218, 269] on span "5" at bounding box center [220, 273] width 7 height 16
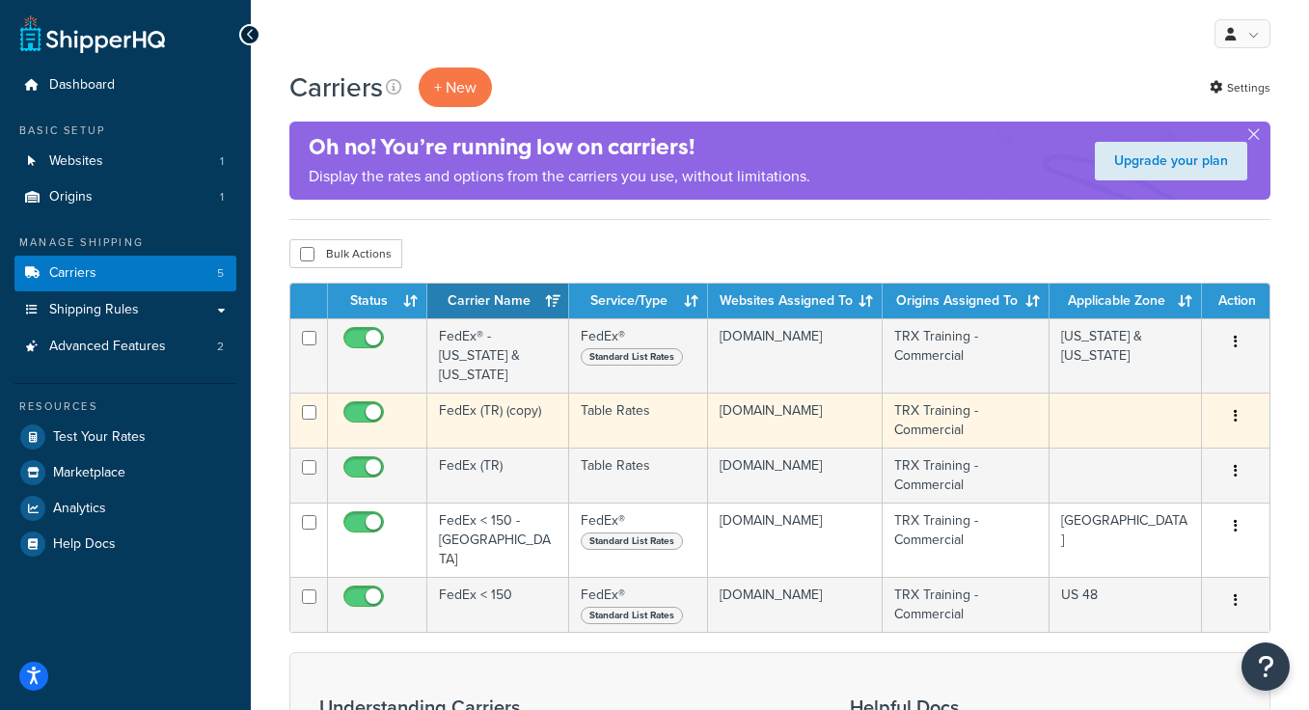
click at [517, 411] on td "FedEx (TR) (copy)" at bounding box center [498, 420] width 142 height 55
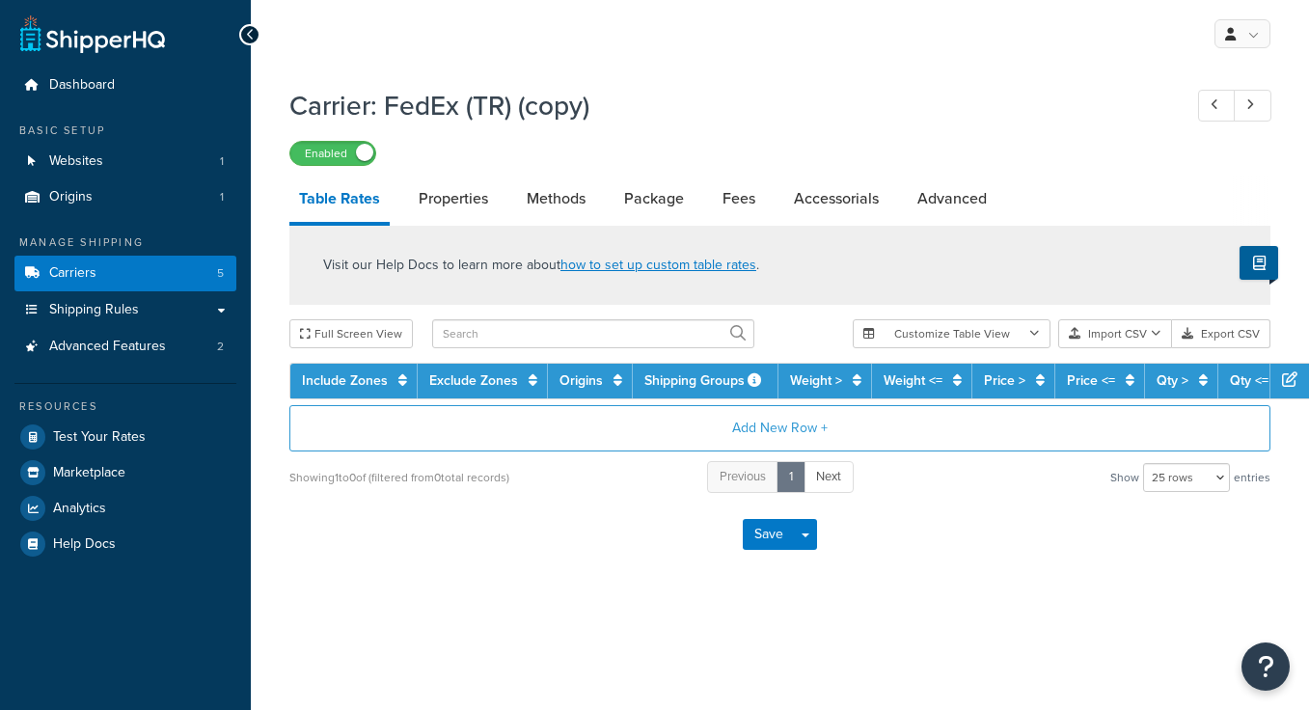
select select "25"
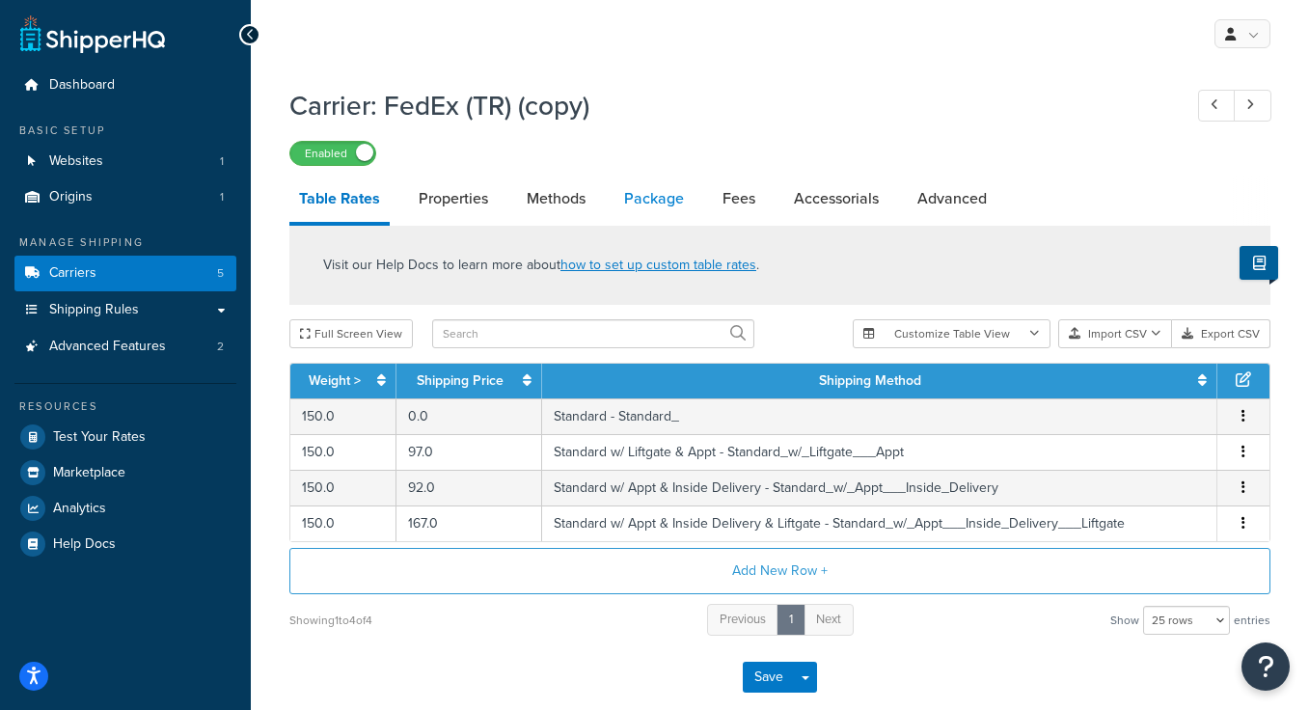
click at [668, 201] on link "Package" at bounding box center [653, 199] width 79 height 46
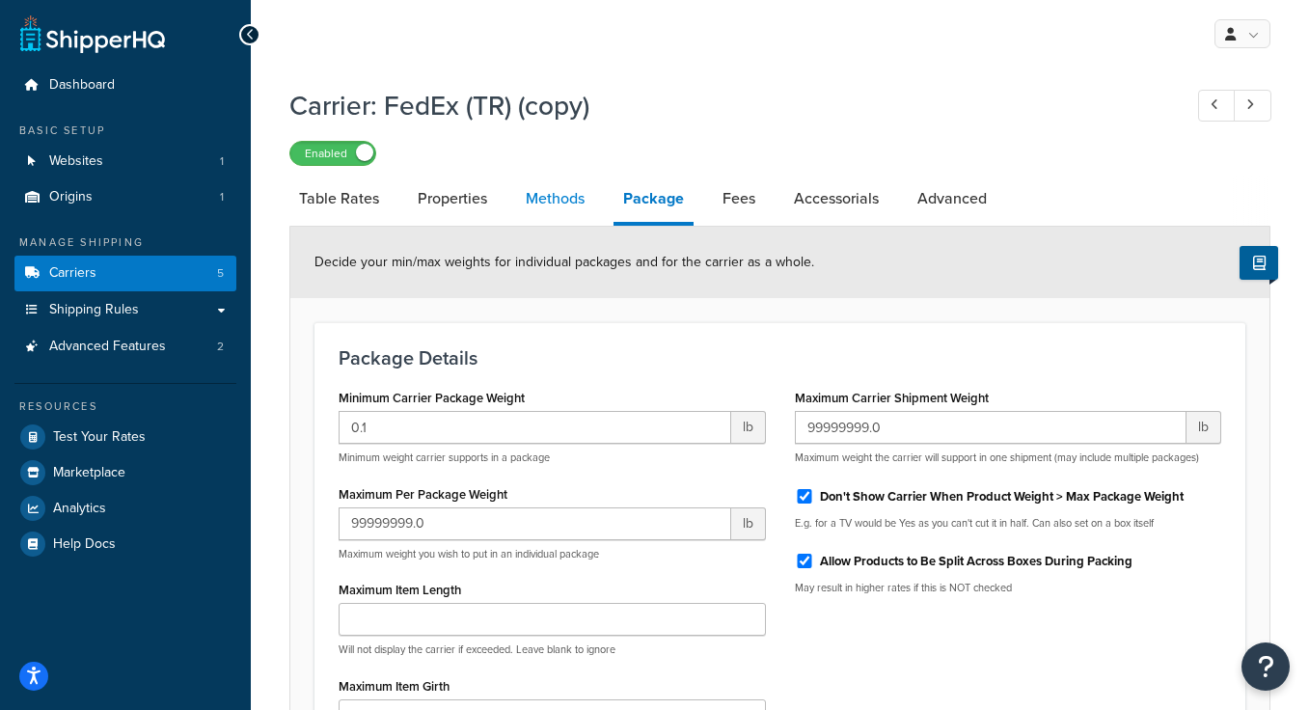
click at [561, 213] on link "Methods" at bounding box center [555, 199] width 78 height 46
select select "25"
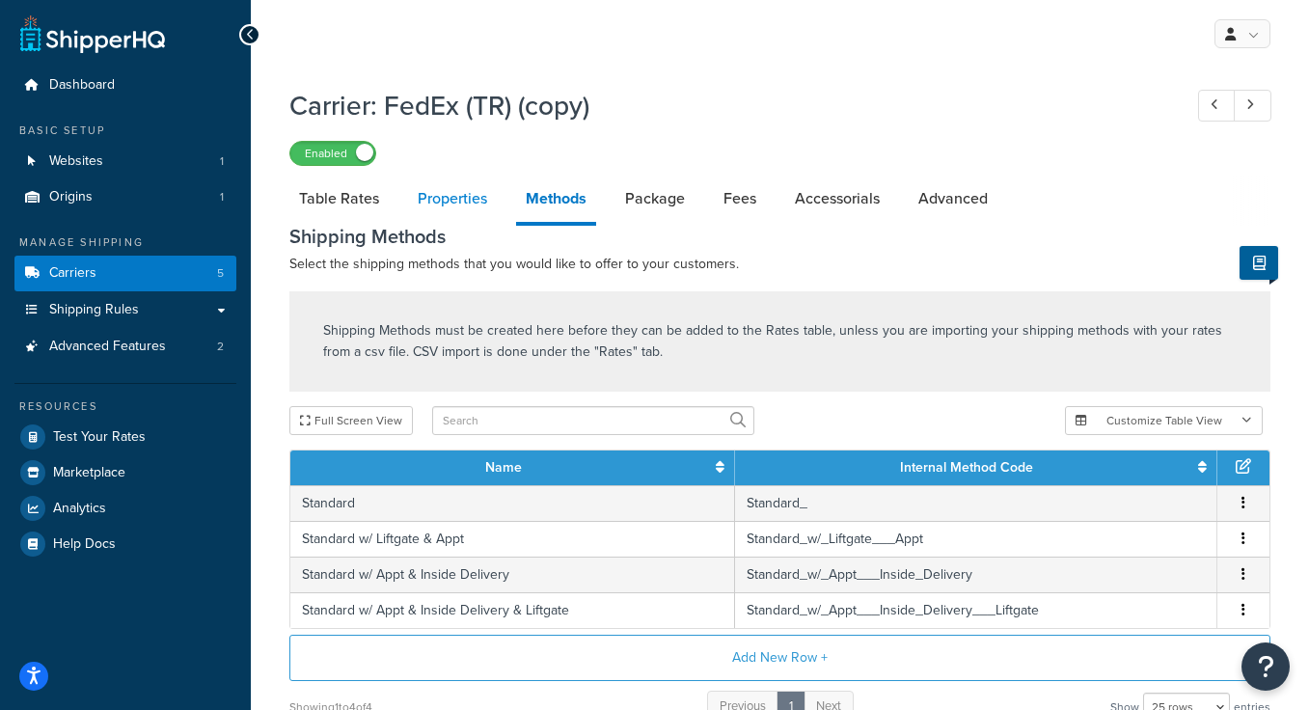
click at [449, 204] on link "Properties" at bounding box center [452, 199] width 89 height 46
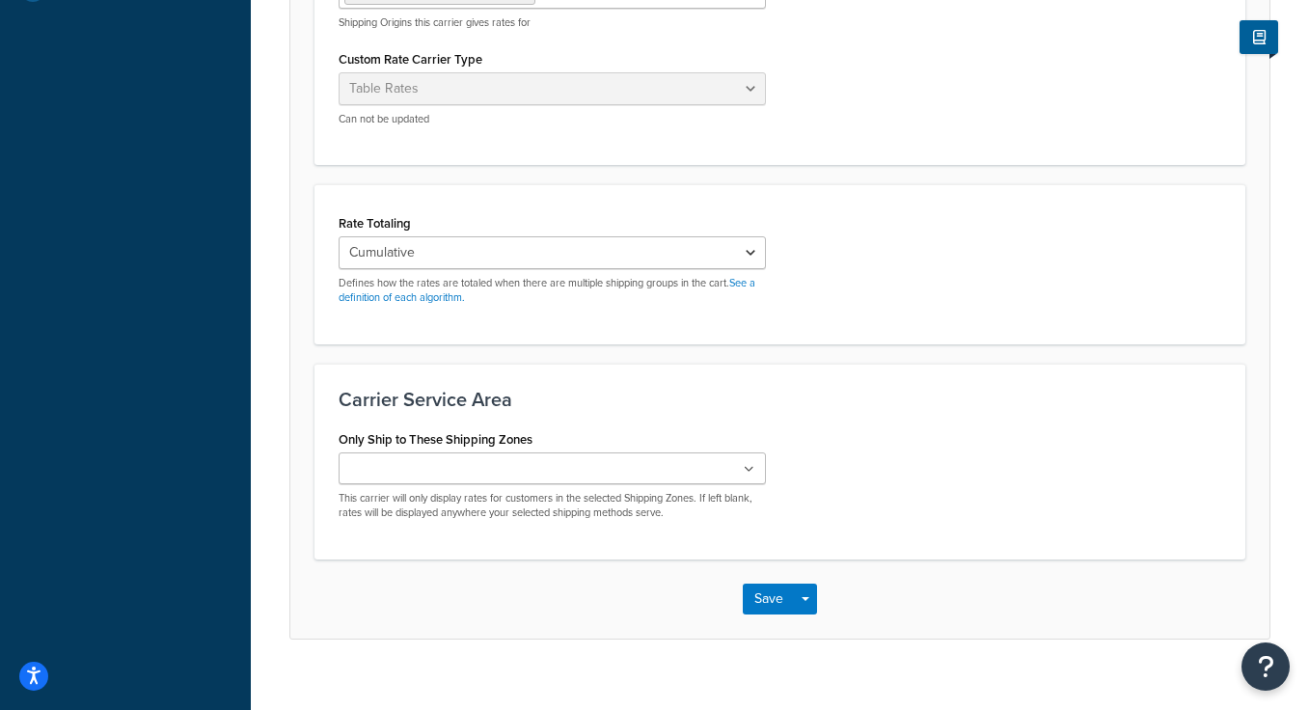
scroll to position [556, 0]
click at [525, 464] on ul at bounding box center [552, 467] width 427 height 32
click at [867, 457] on div "Only Ship to These Shipping Zones Hawaii & Alaska US 48 US APO US Canada US POB…" at bounding box center [780, 481] width 912 height 115
click at [764, 610] on button "Save" at bounding box center [769, 602] width 52 height 31
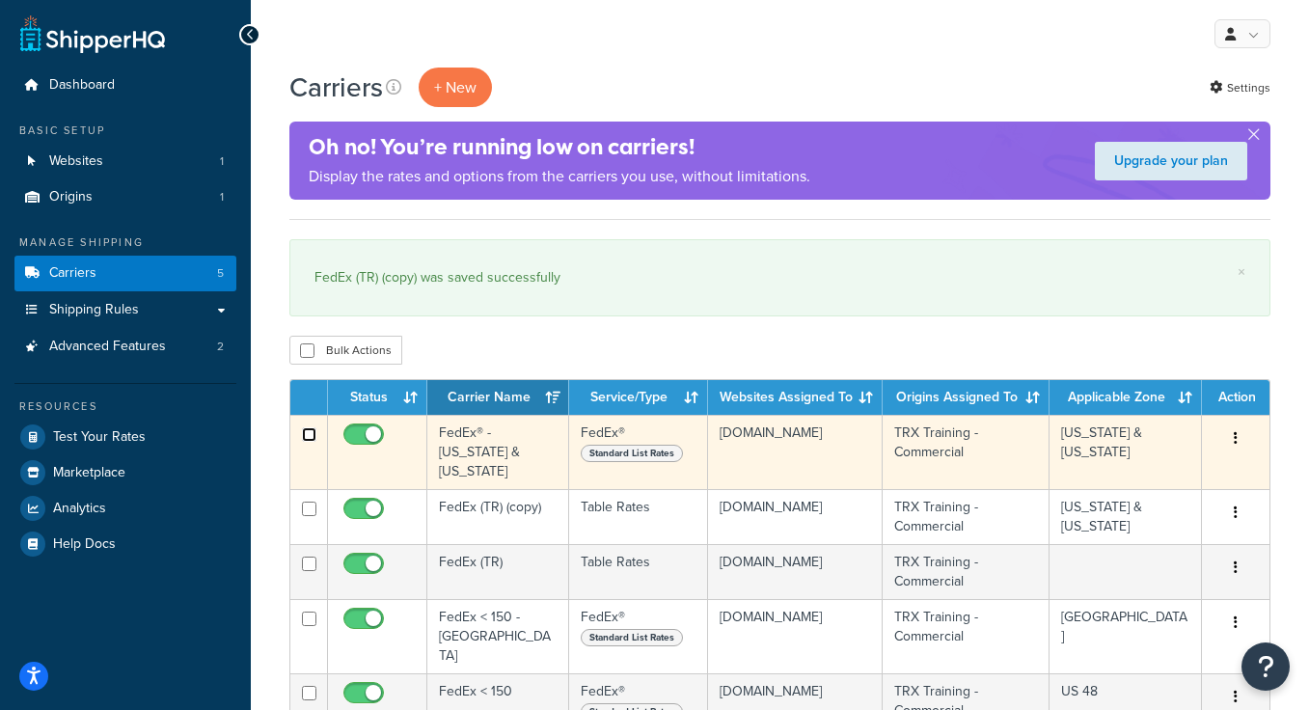
click at [307, 431] on input "checkbox" at bounding box center [309, 434] width 14 height 14
checkbox input "true"
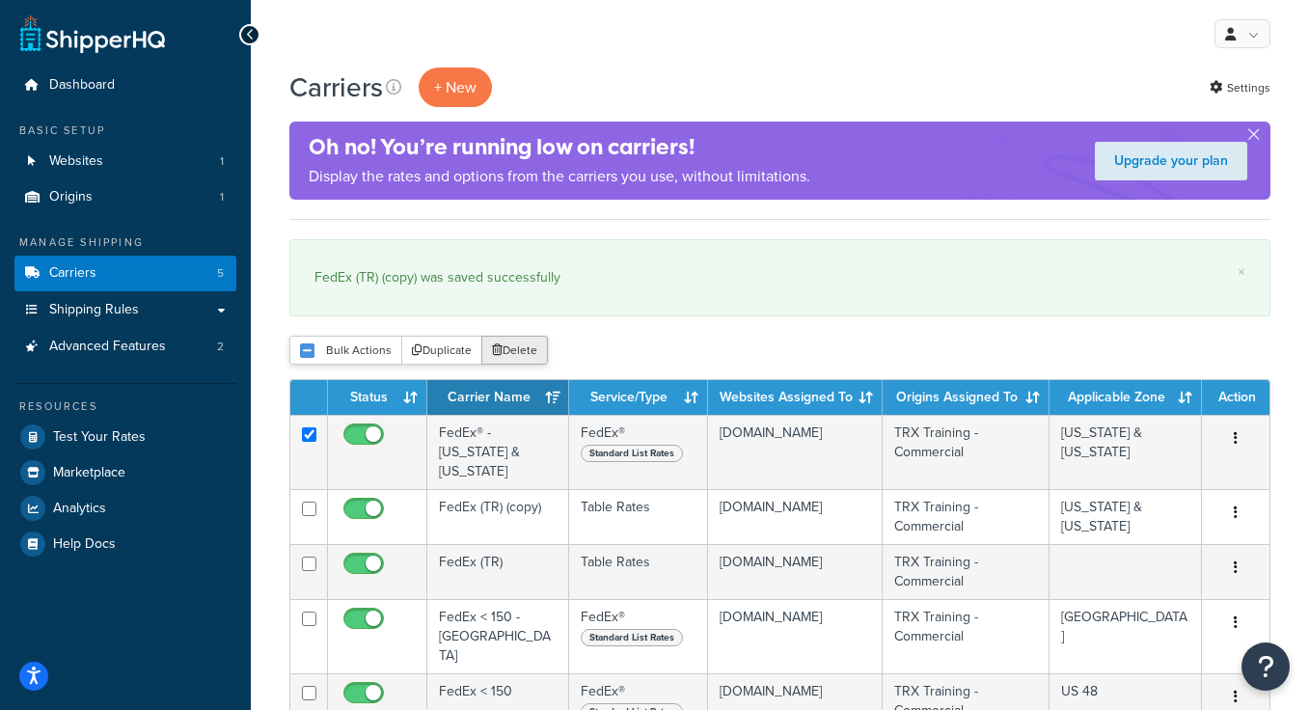
click at [511, 348] on button "Delete" at bounding box center [514, 350] width 67 height 29
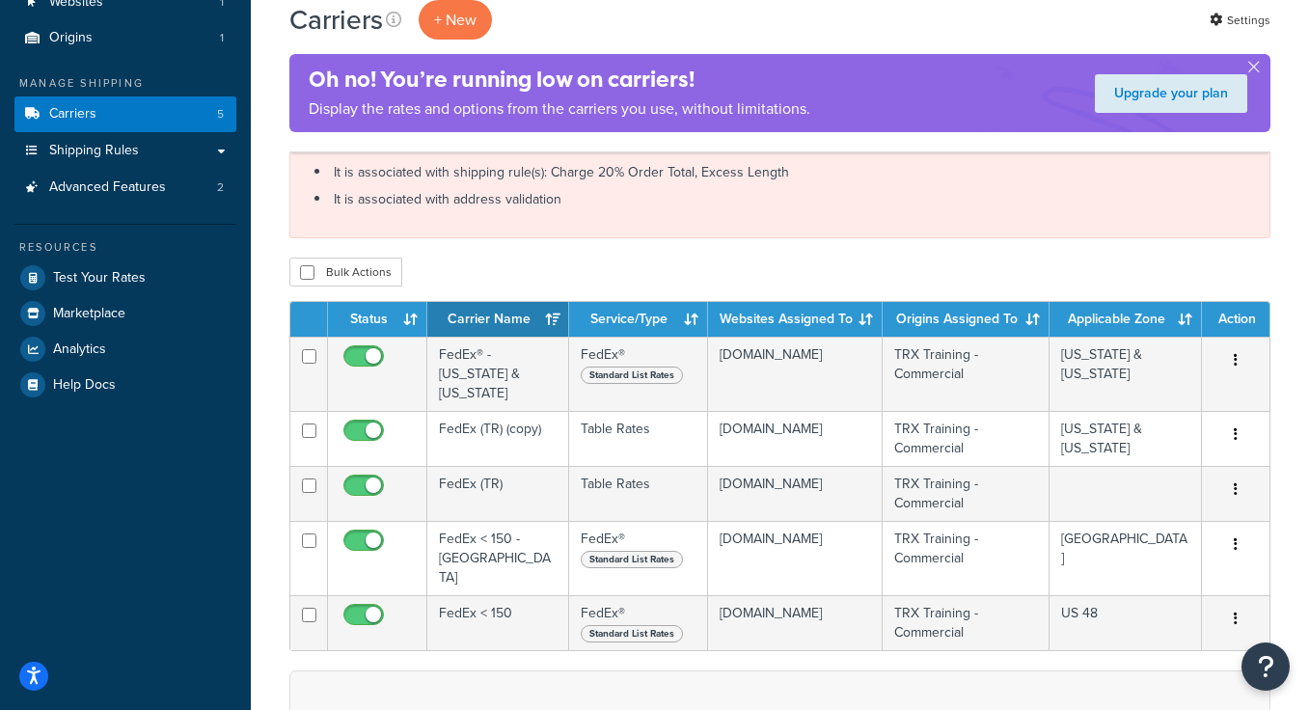
scroll to position [209, 0]
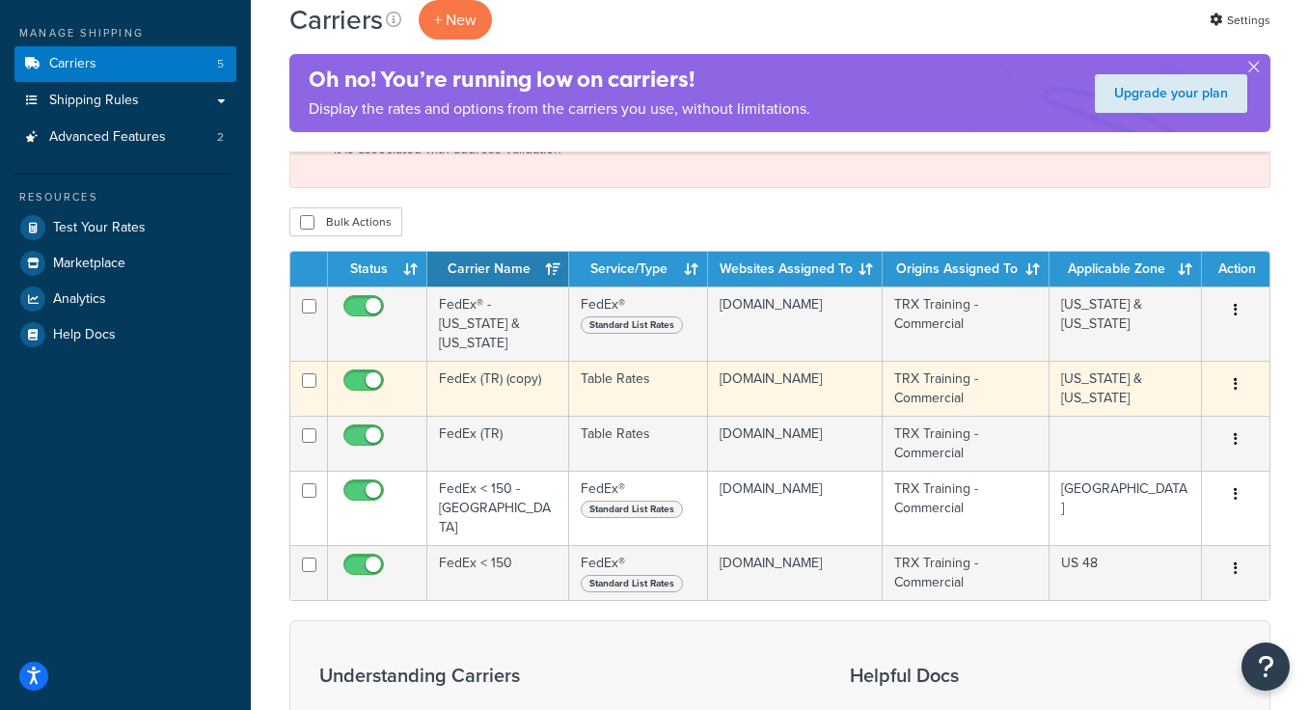
click at [494, 363] on td "FedEx (TR) (copy)" at bounding box center [498, 388] width 142 height 55
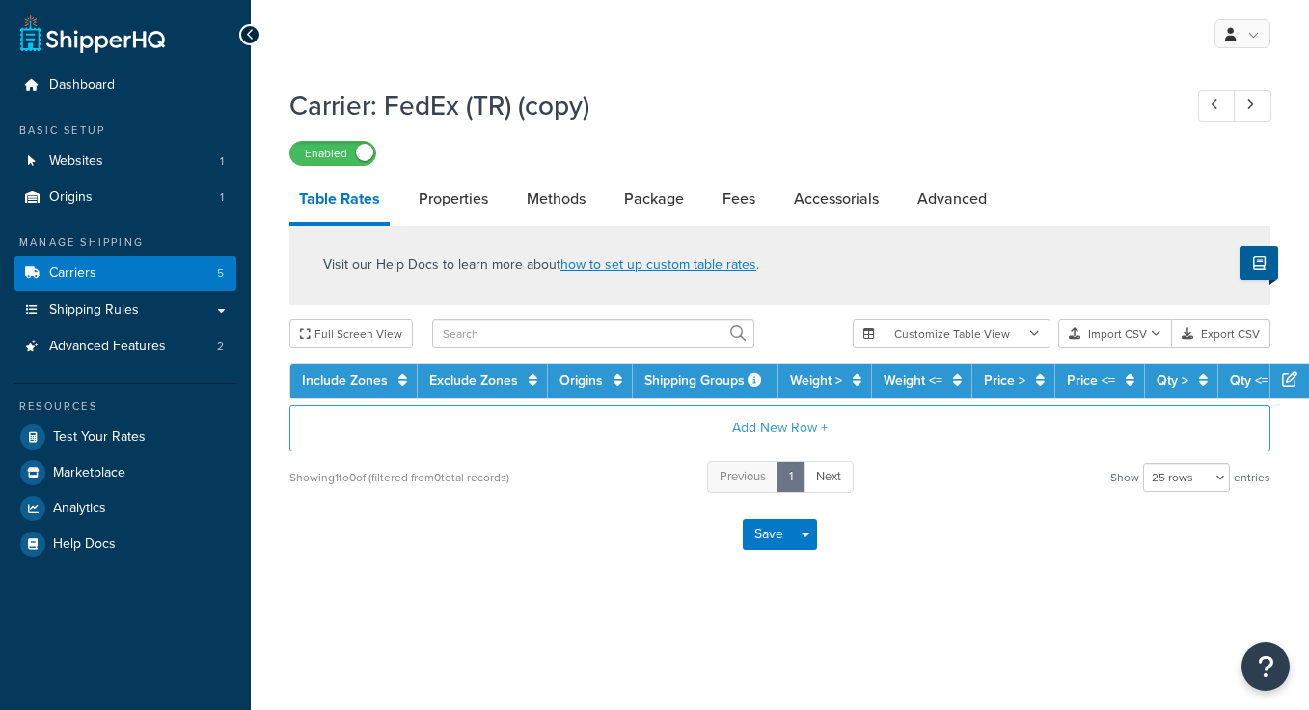
select select "25"
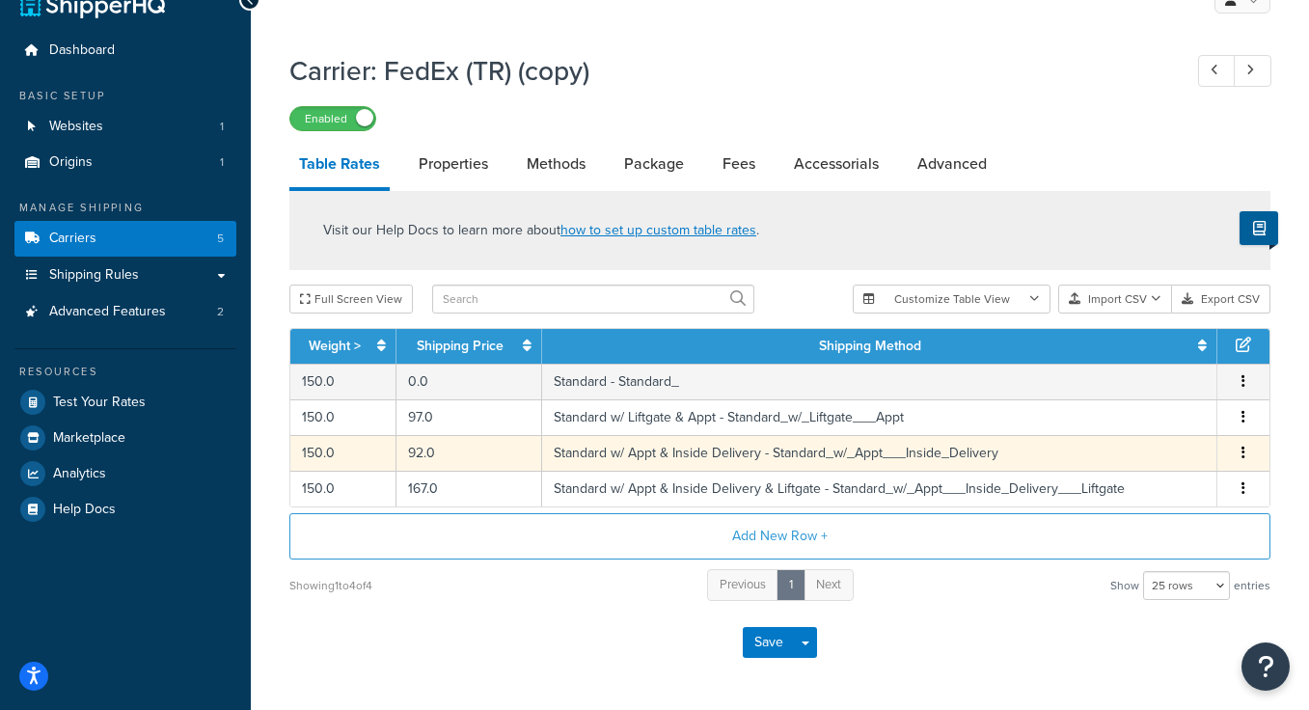
scroll to position [43, 0]
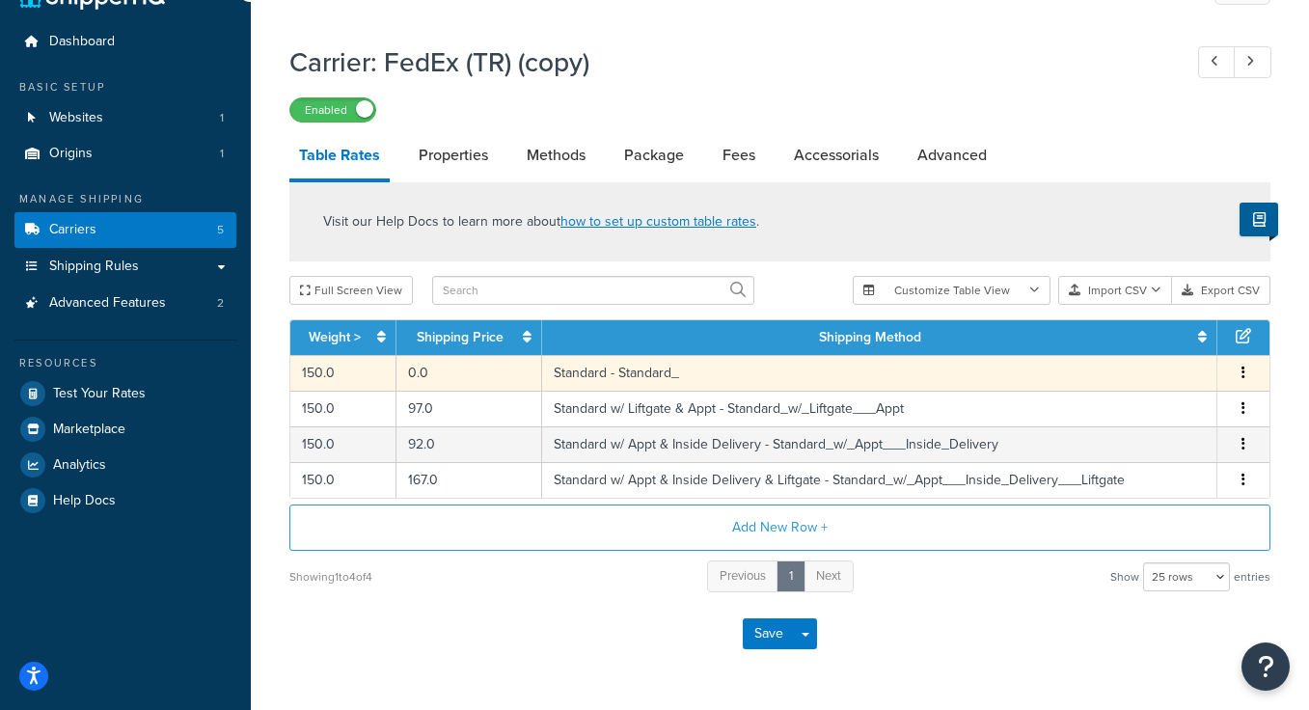
click at [368, 370] on td "150.0" at bounding box center [343, 373] width 106 height 36
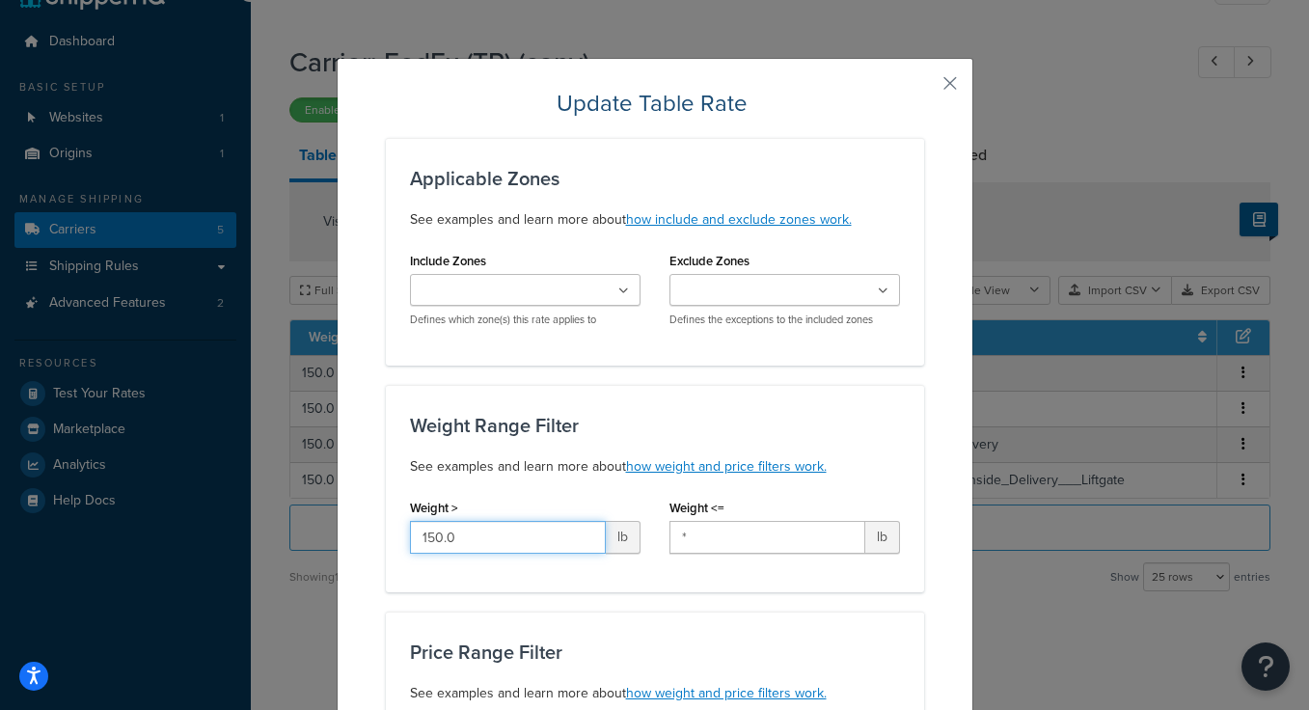
click at [519, 546] on input "150.0" at bounding box center [508, 537] width 196 height 33
click at [747, 404] on div "Weight Range Filter See examples and learn more about how weight and price filt…" at bounding box center [655, 488] width 538 height 207
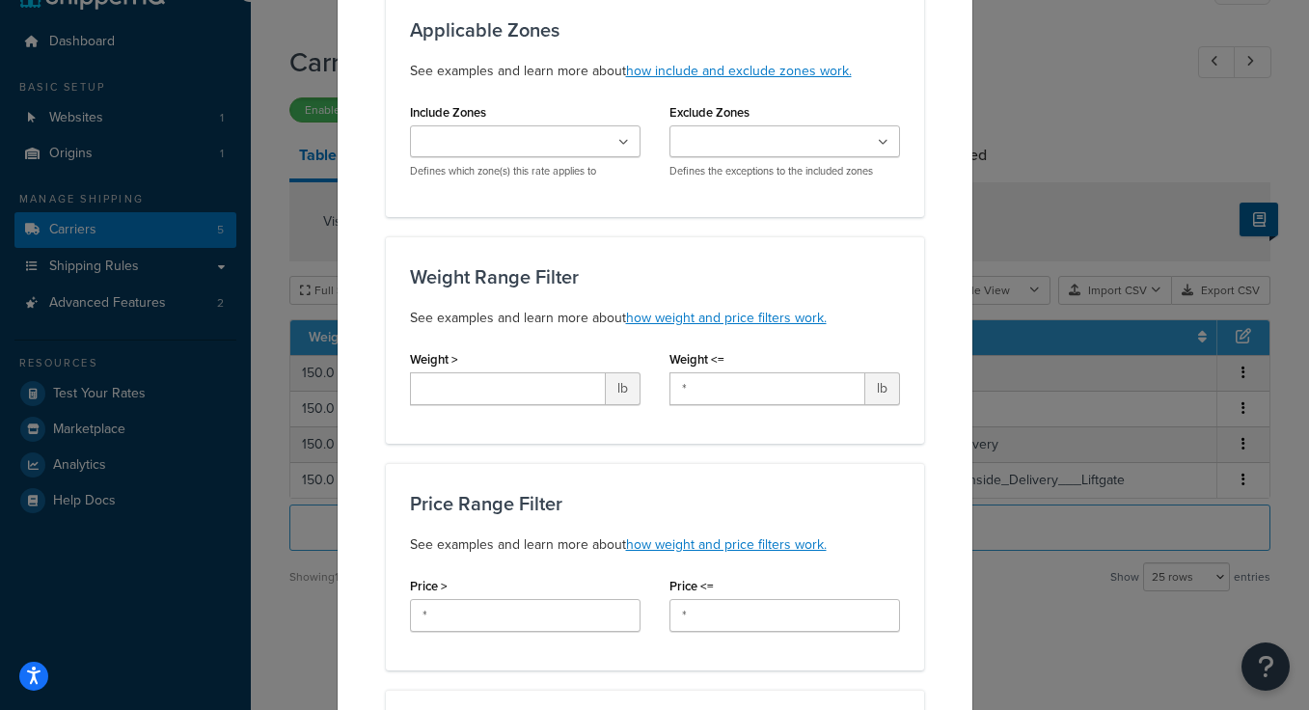
scroll to position [150, 0]
click at [734, 391] on input "*" at bounding box center [767, 387] width 196 height 33
click at [705, 251] on div "Weight Range Filter See examples and learn more about how weight and price filt…" at bounding box center [655, 338] width 538 height 207
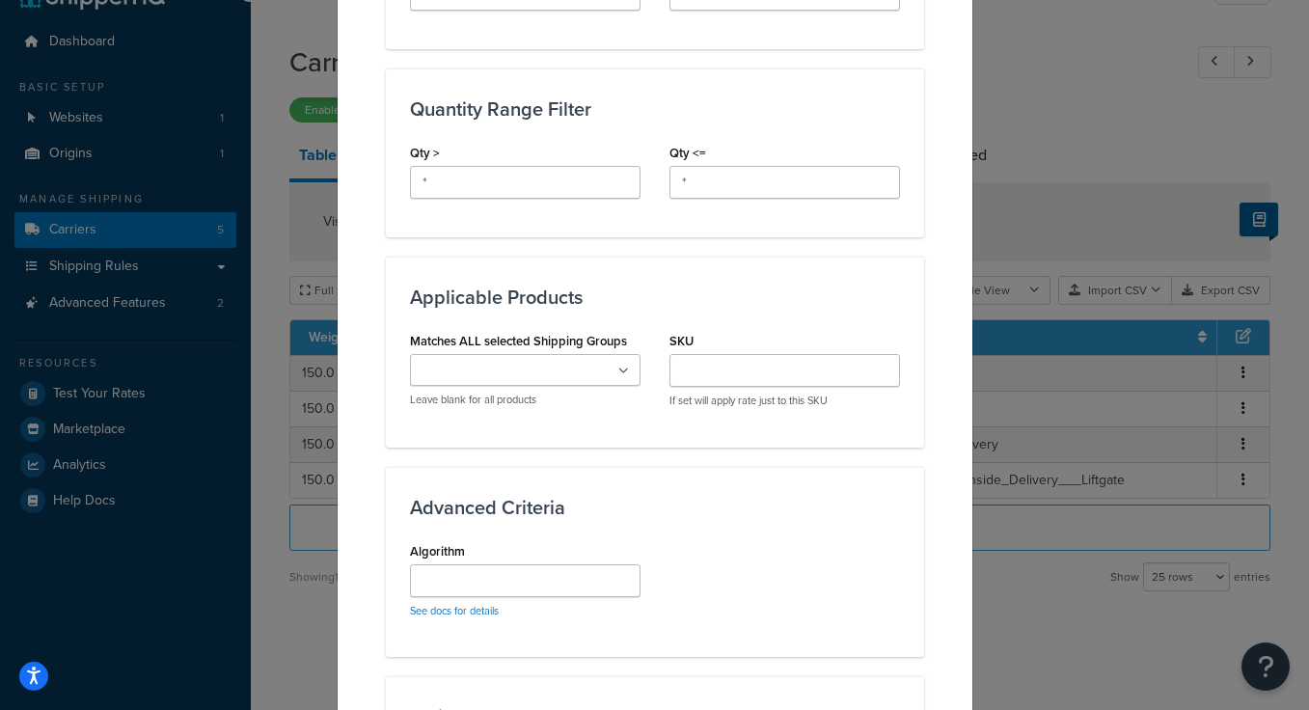
scroll to position [1068, 0]
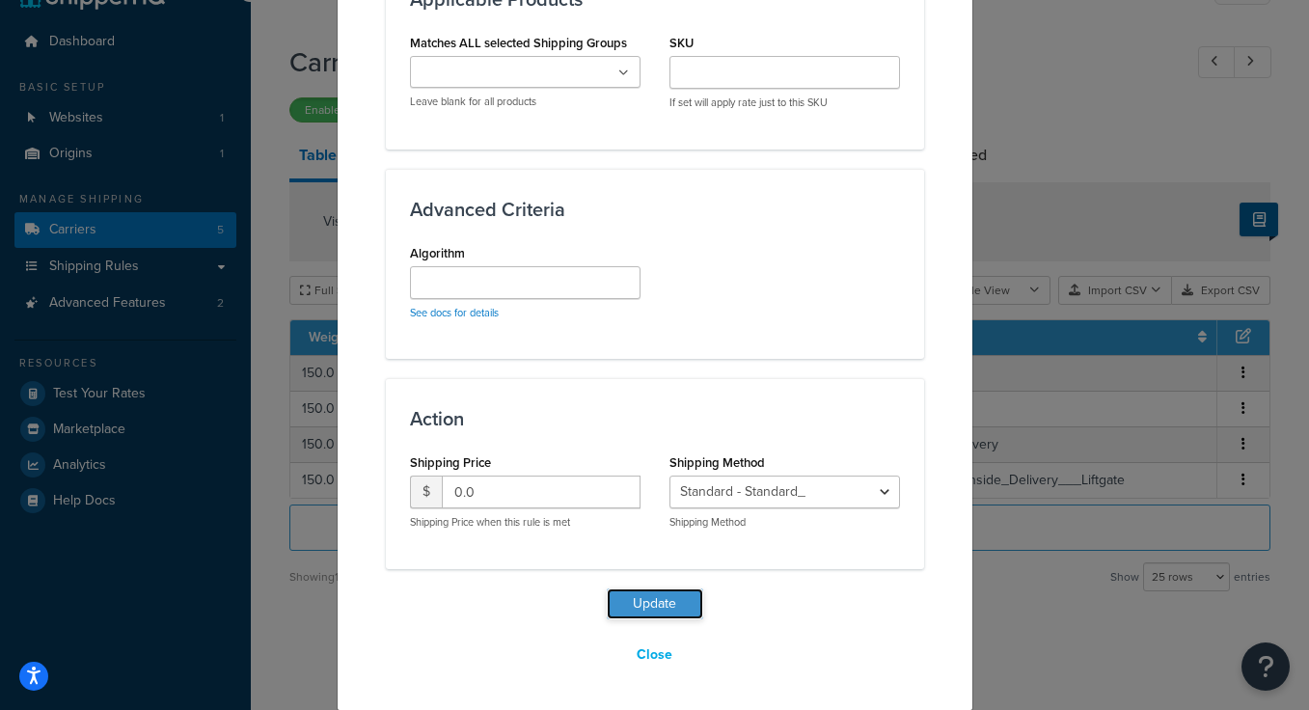
click at [641, 602] on button "Update" at bounding box center [655, 603] width 96 height 31
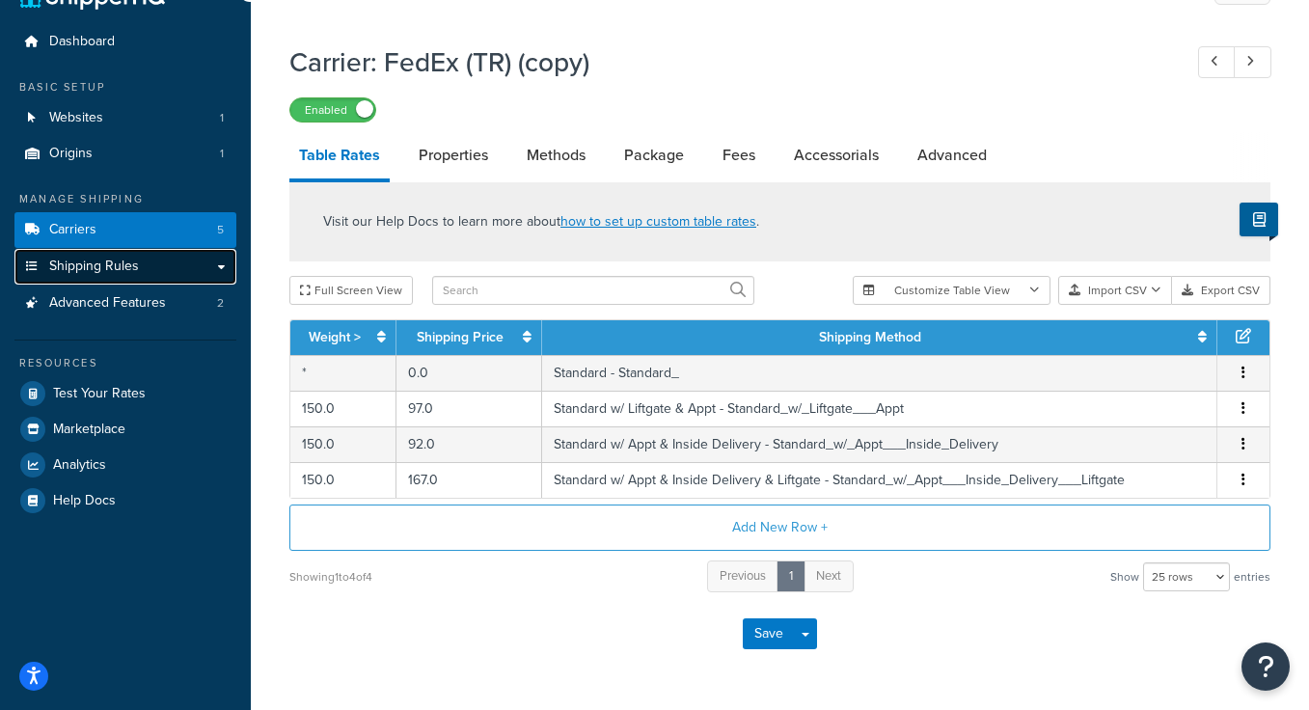
click at [125, 268] on span "Shipping Rules" at bounding box center [94, 267] width 90 height 16
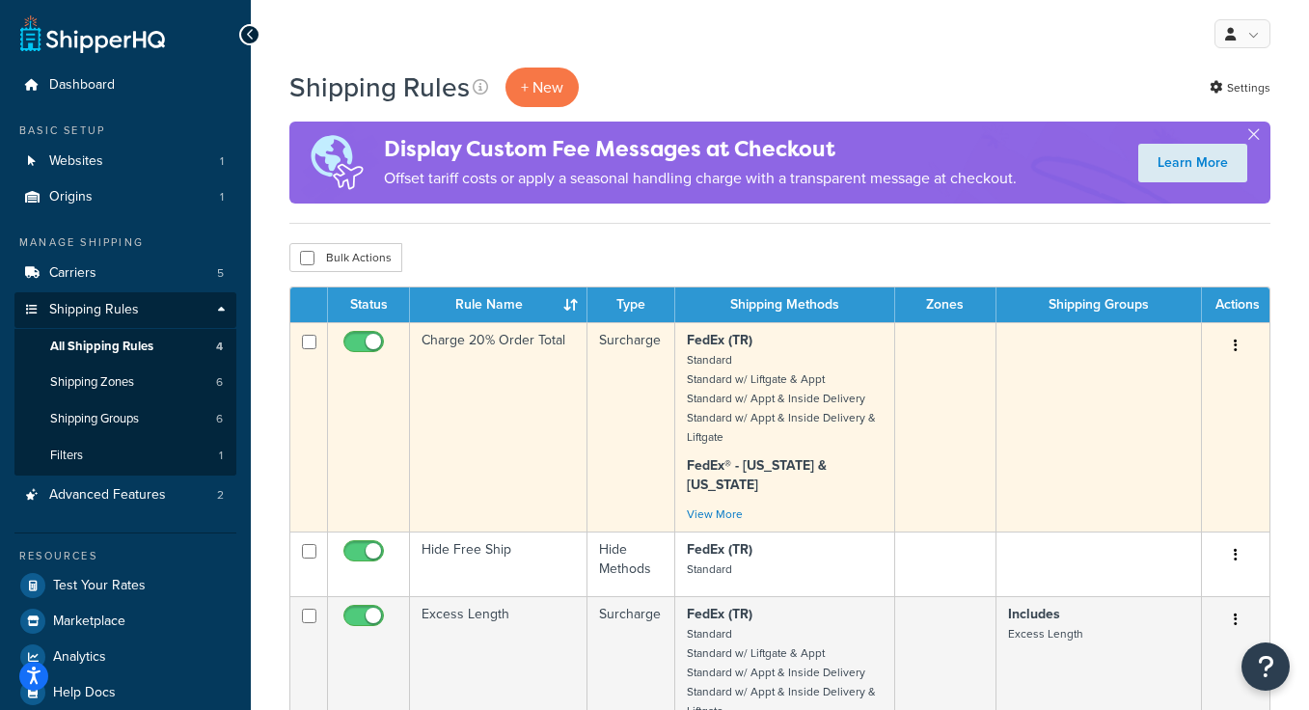
click at [499, 435] on td "Charge 20% Order Total" at bounding box center [498, 426] width 177 height 209
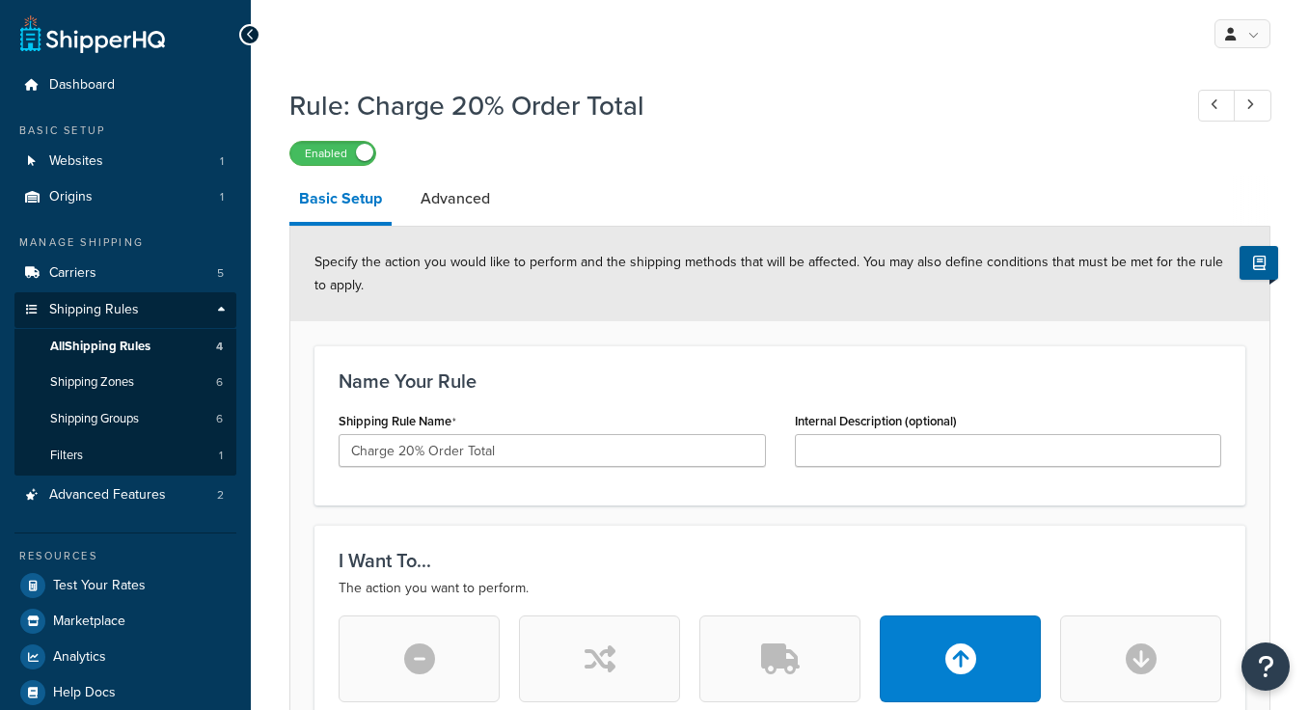
select select "PERCENTAGE"
select select "ORDER"
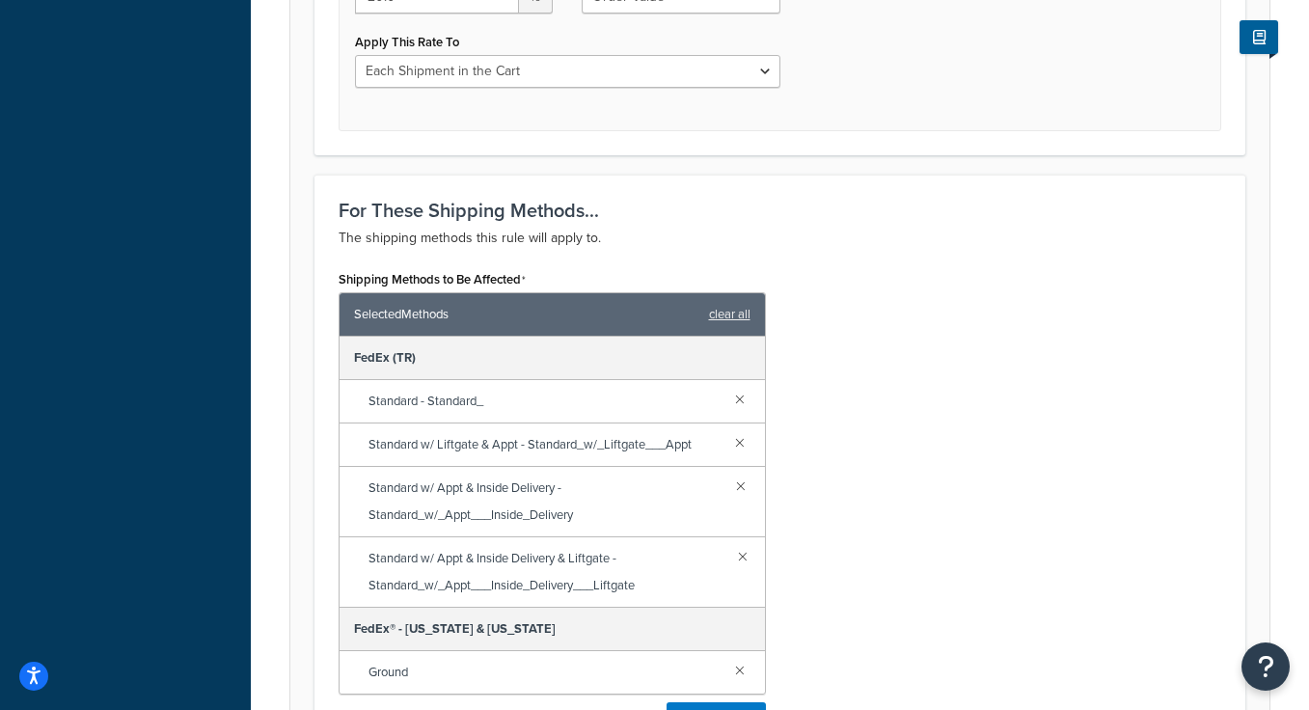
scroll to position [1235, 0]
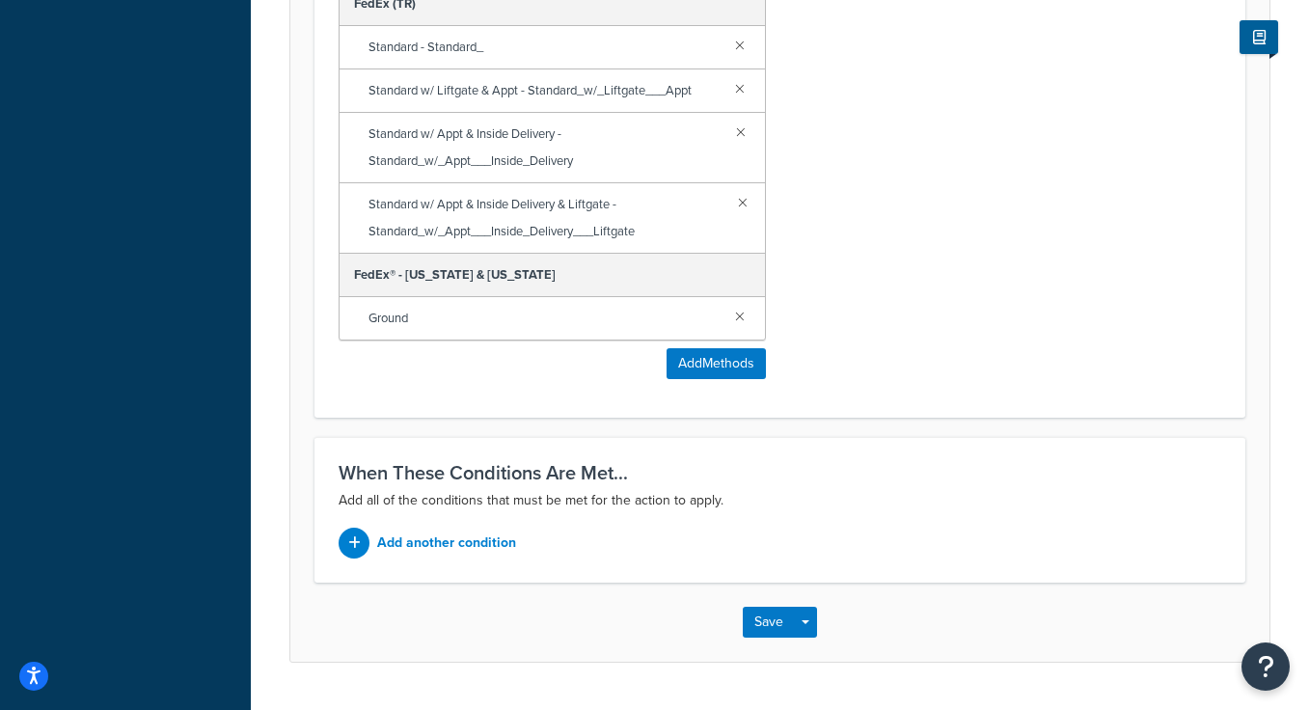
click at [749, 313] on div "Ground" at bounding box center [552, 318] width 425 height 42
click at [738, 313] on link at bounding box center [739, 315] width 21 height 21
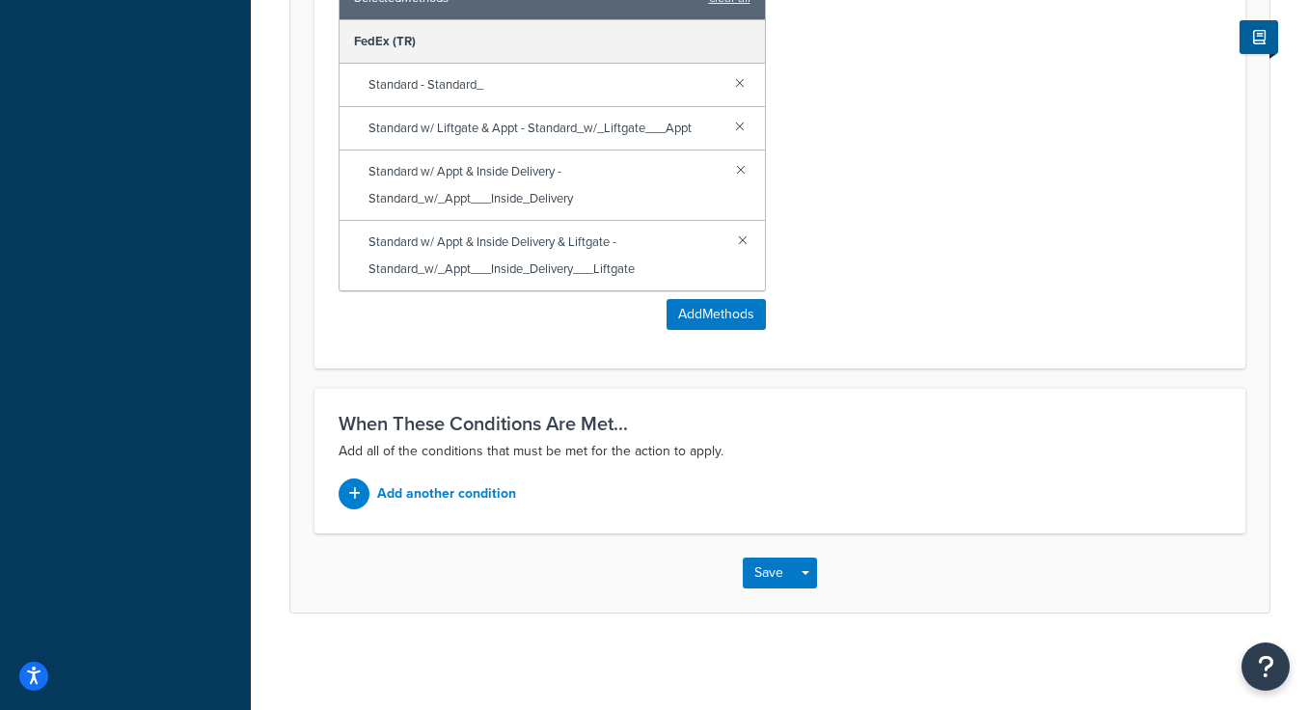
scroll to position [1197, 0]
click at [713, 327] on button "Add Methods" at bounding box center [716, 314] width 99 height 31
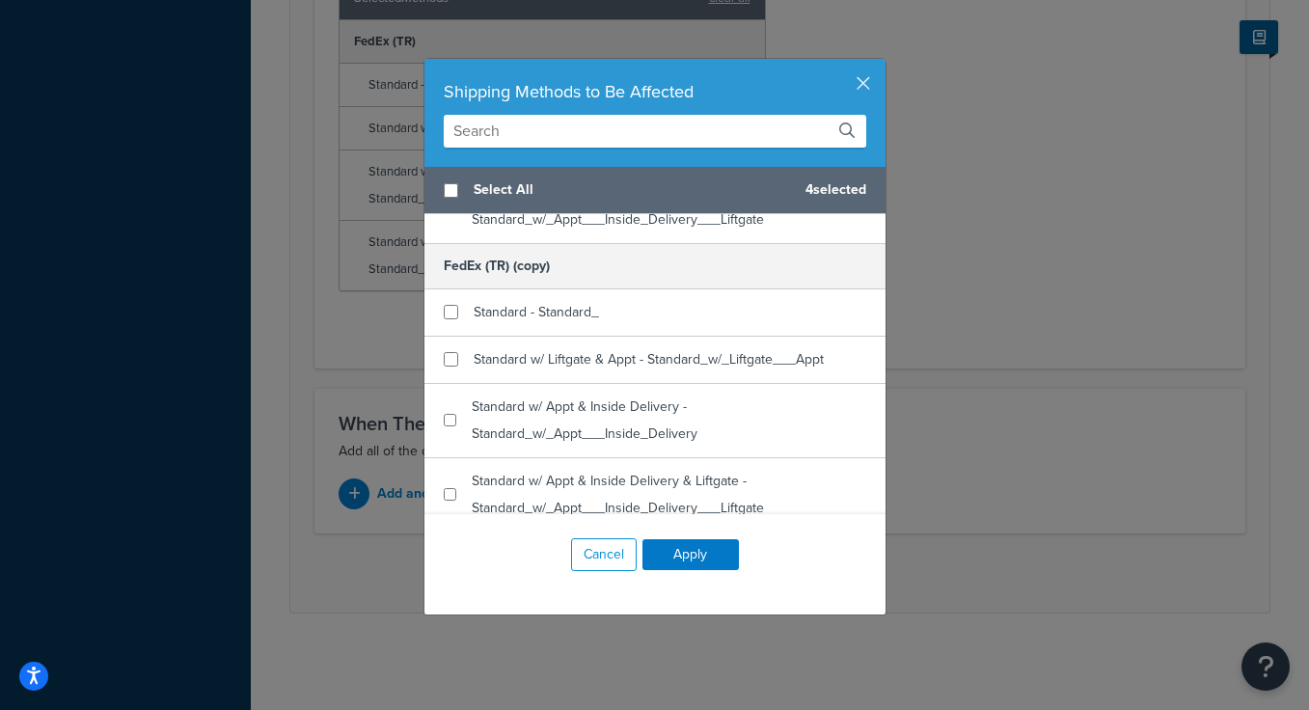
scroll to position [279, 0]
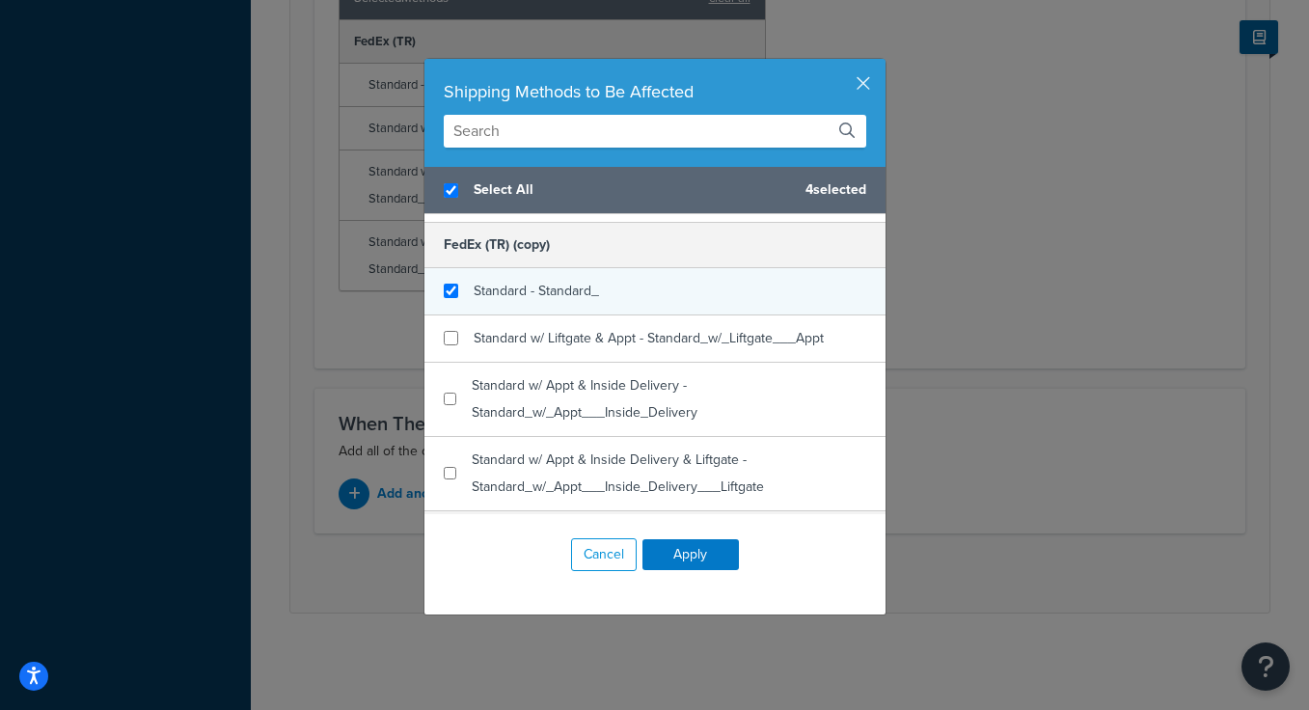
checkbox input "true"
click at [567, 307] on div "Standard - Standard_" at bounding box center [654, 291] width 461 height 47
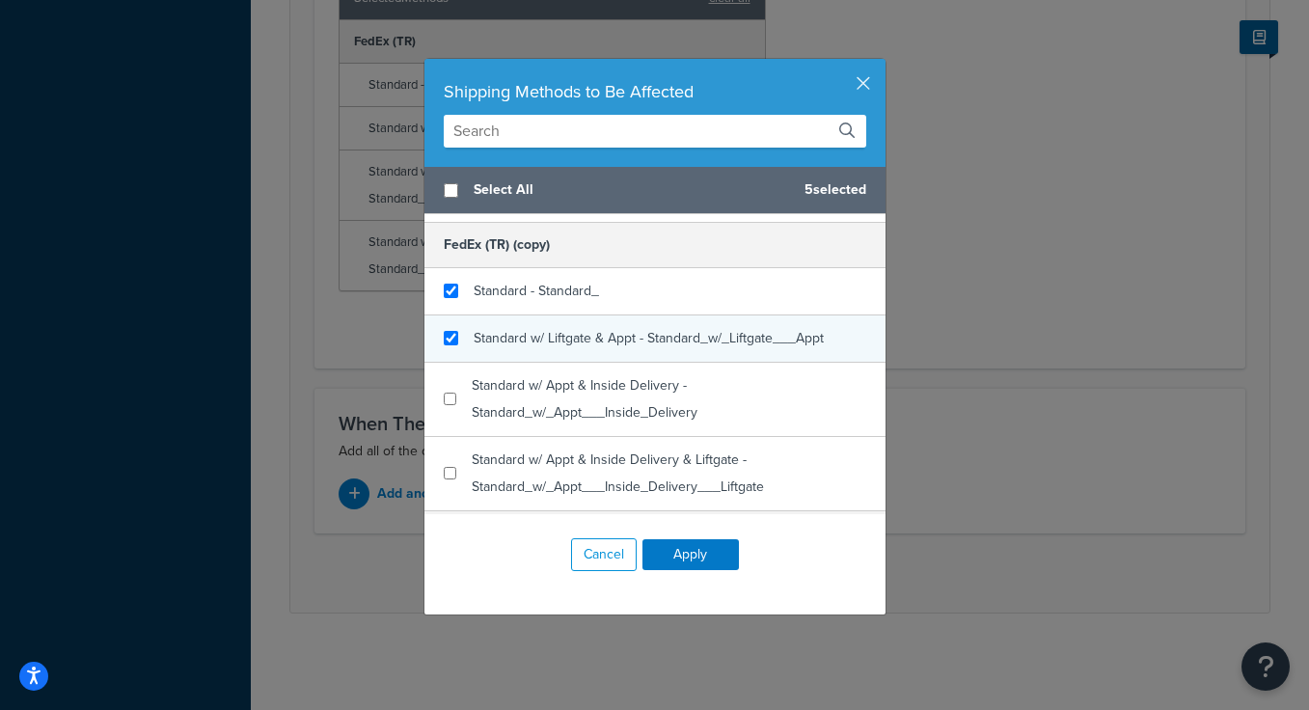
checkbox input "false"
checkbox input "true"
click at [567, 340] on span "Standard w/ Liftgate & Appt - Standard_w/_Liftgate___Appt" at bounding box center [649, 338] width 350 height 20
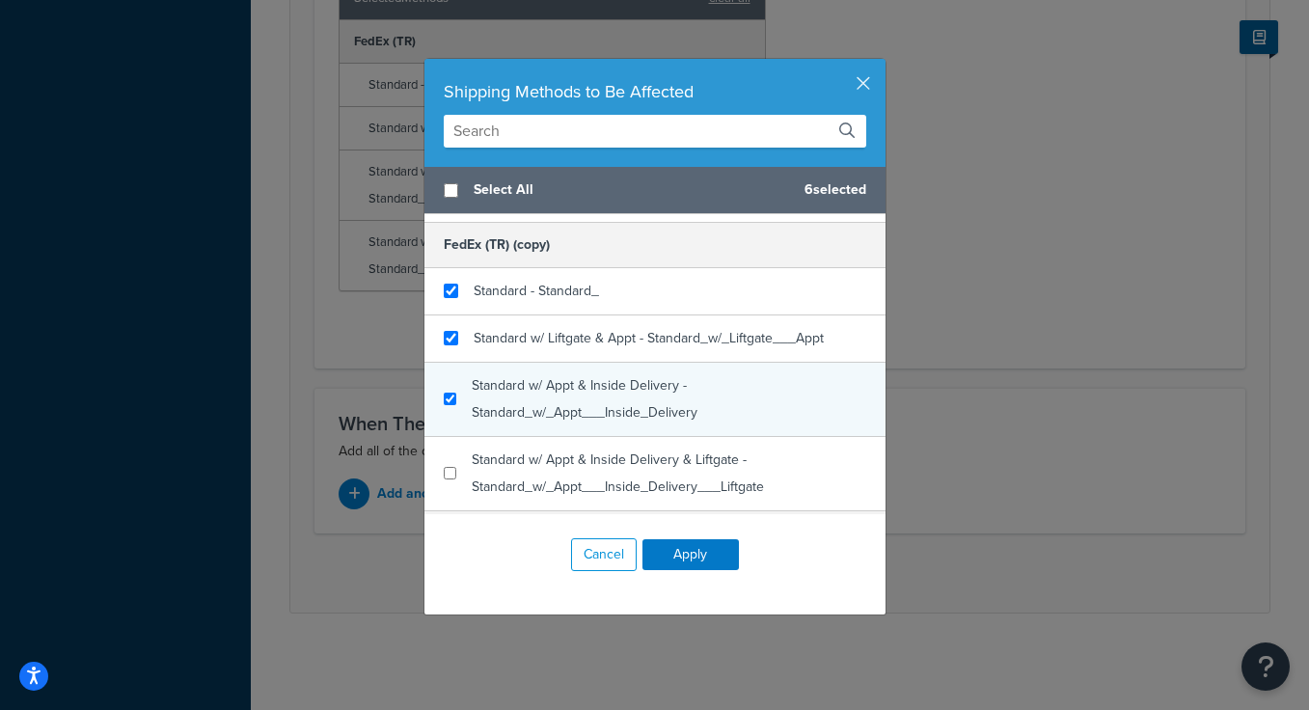
checkbox input "true"
click at [567, 386] on span "Standard w/ Appt & Inside Delivery - Standard_w/_Appt___Inside_Delivery" at bounding box center [585, 398] width 226 height 47
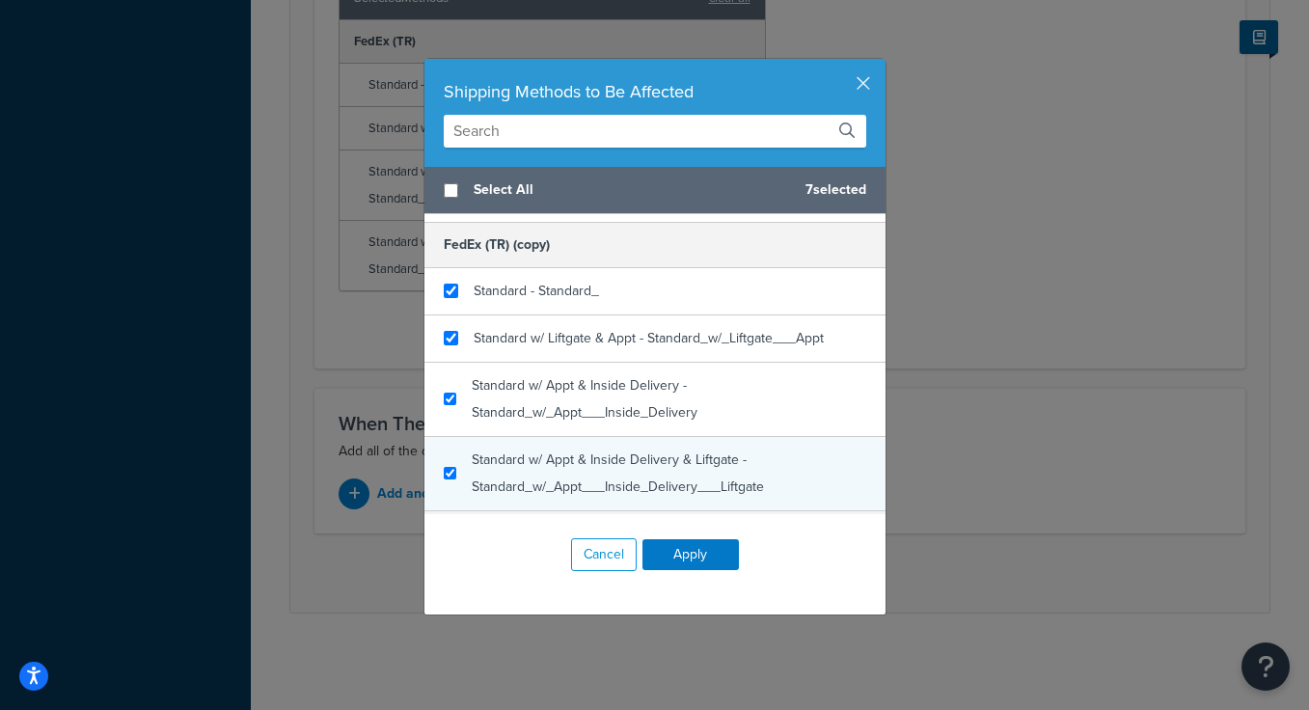
checkbox input "true"
click at [567, 459] on span "Standard w/ Appt & Inside Delivery & Liftgate - Standard_w/_Appt___Inside_Deliv…" at bounding box center [618, 472] width 292 height 47
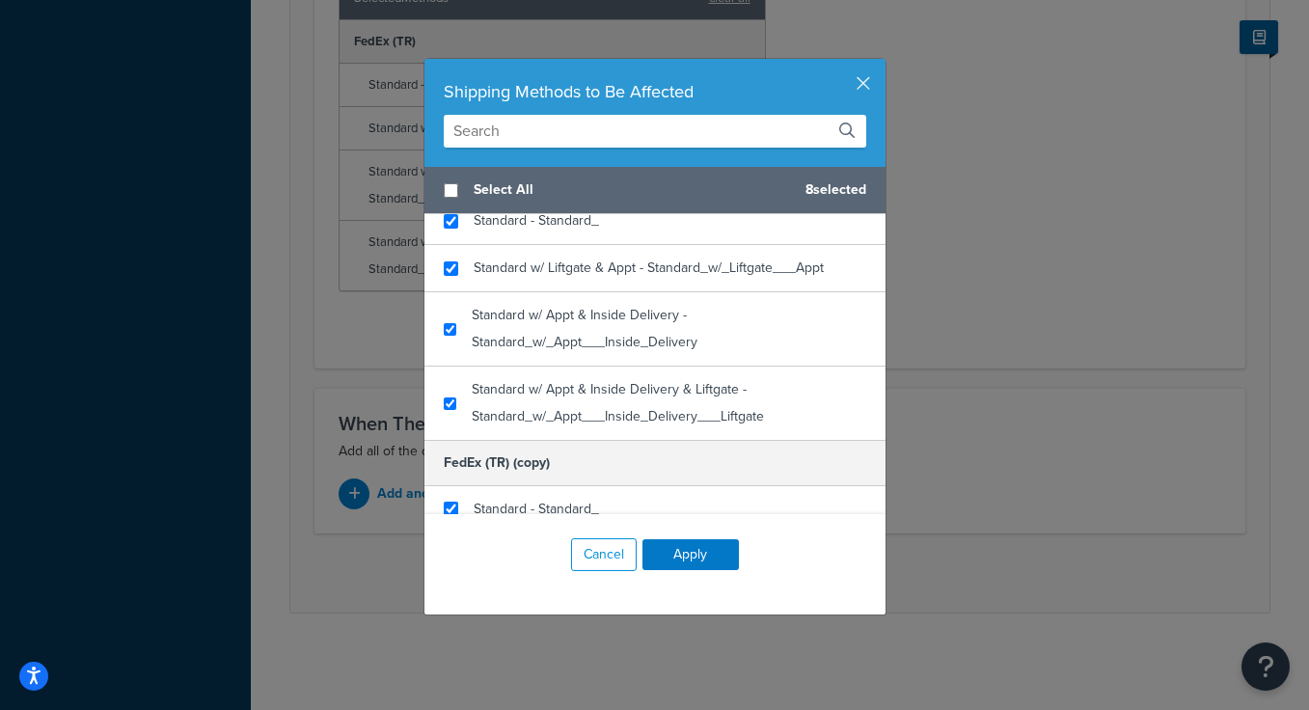
scroll to position [0, 0]
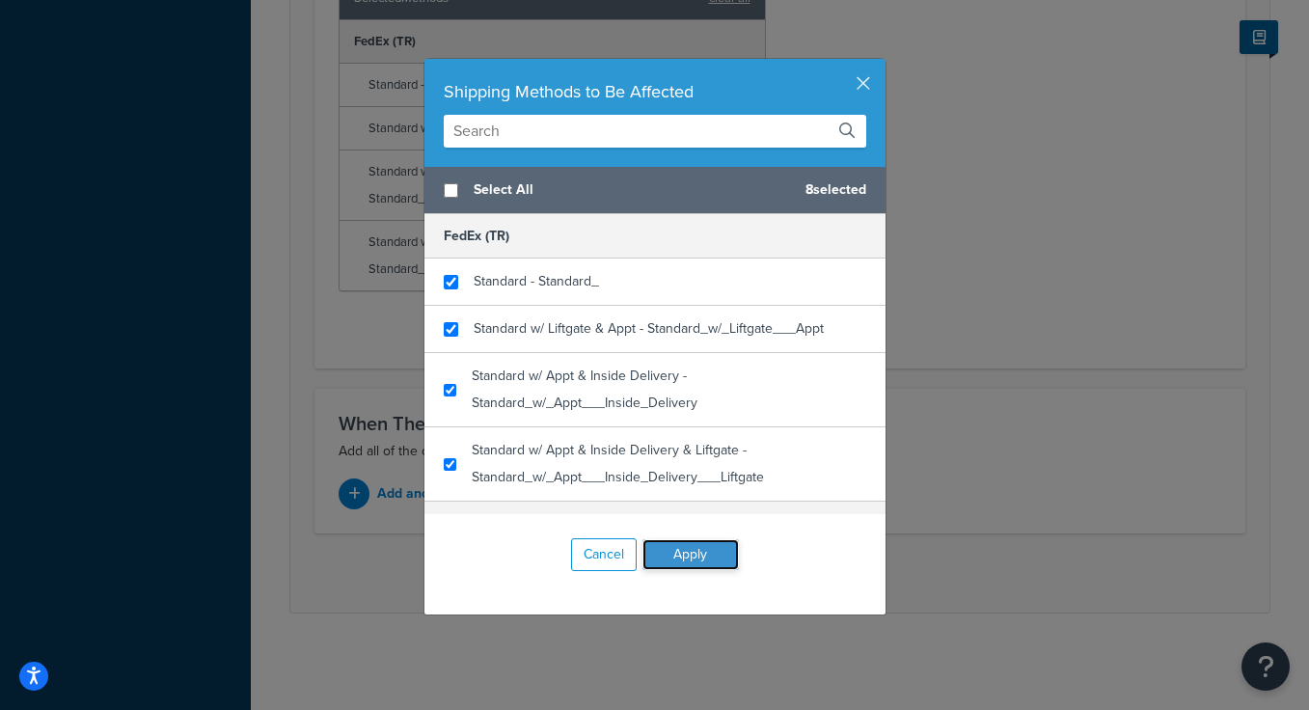
click at [681, 552] on button "Apply" at bounding box center [690, 554] width 96 height 31
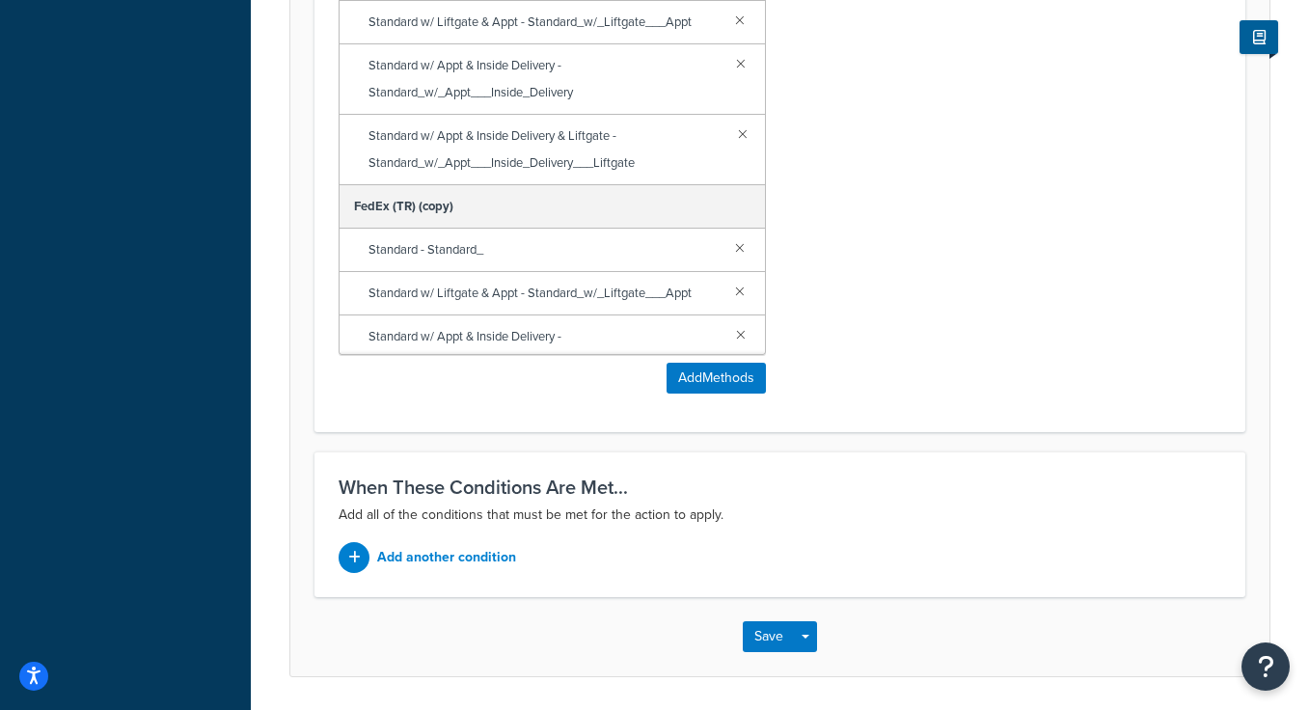
scroll to position [1313, 0]
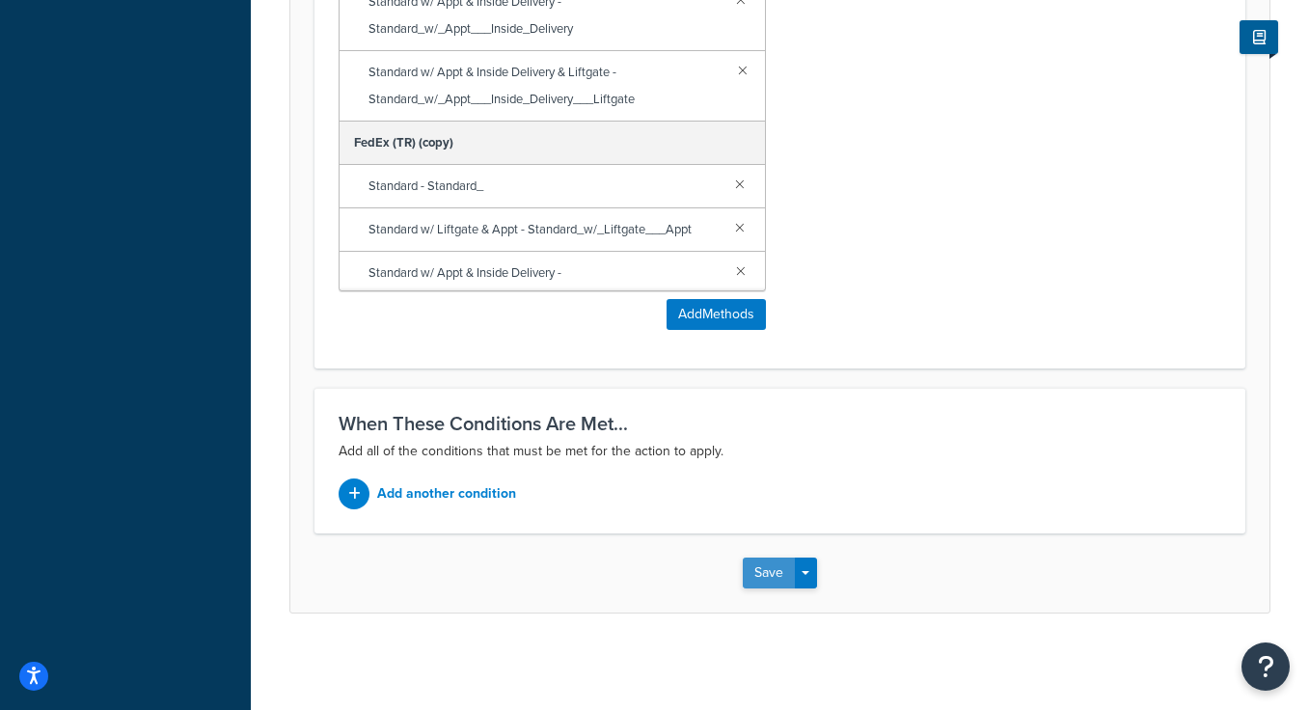
click at [765, 577] on button "Save" at bounding box center [769, 573] width 52 height 31
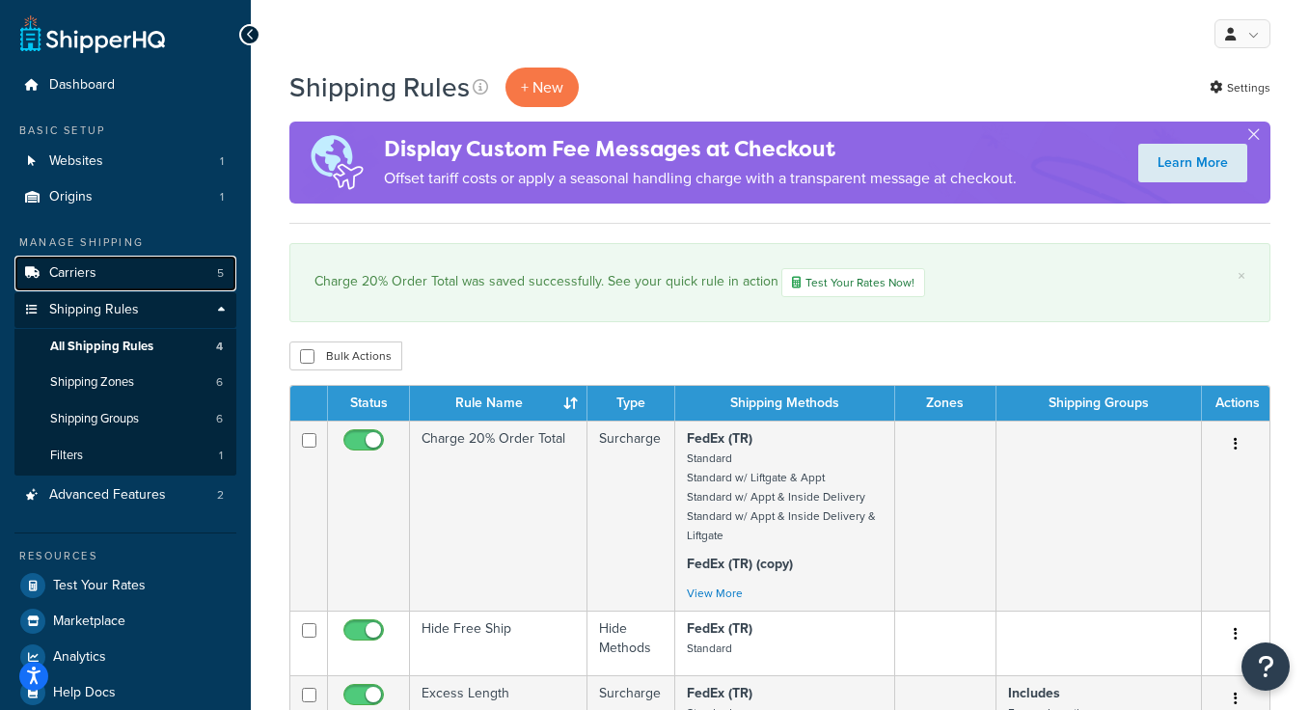
click at [113, 271] on link "Carriers 5" at bounding box center [125, 274] width 222 height 36
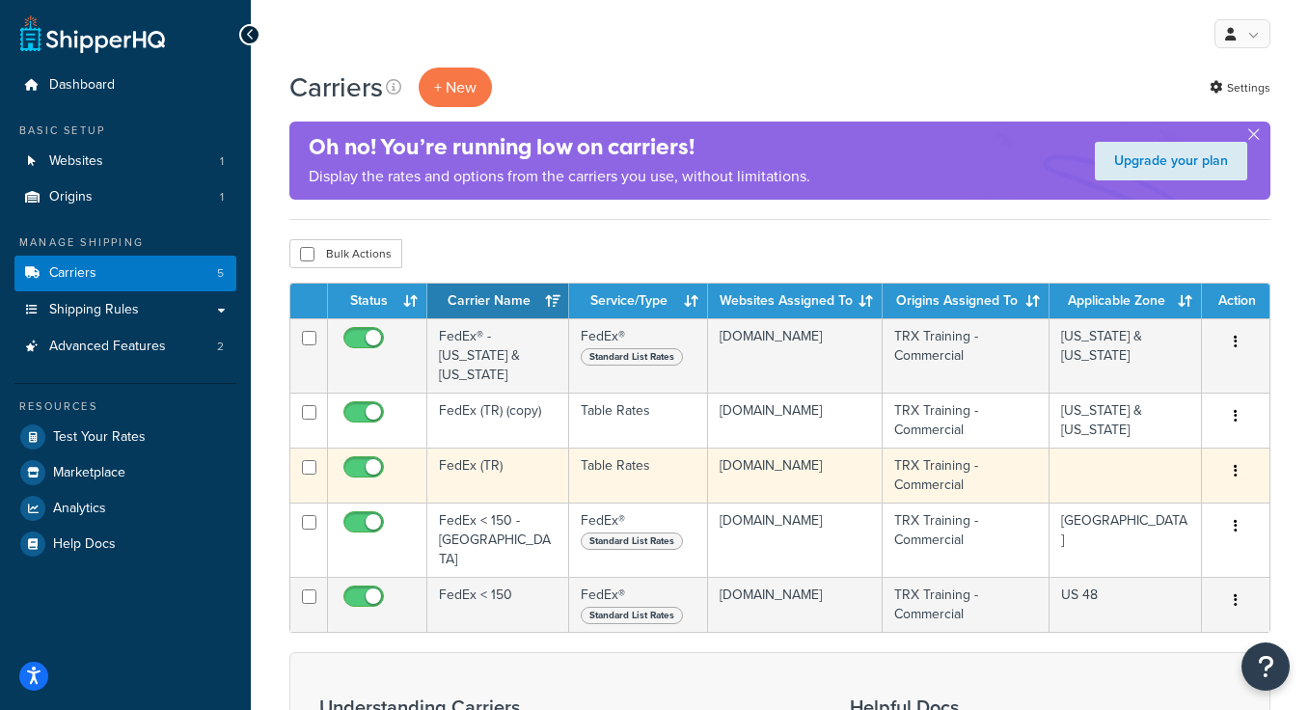
click at [524, 456] on td "FedEx (TR)" at bounding box center [498, 475] width 142 height 55
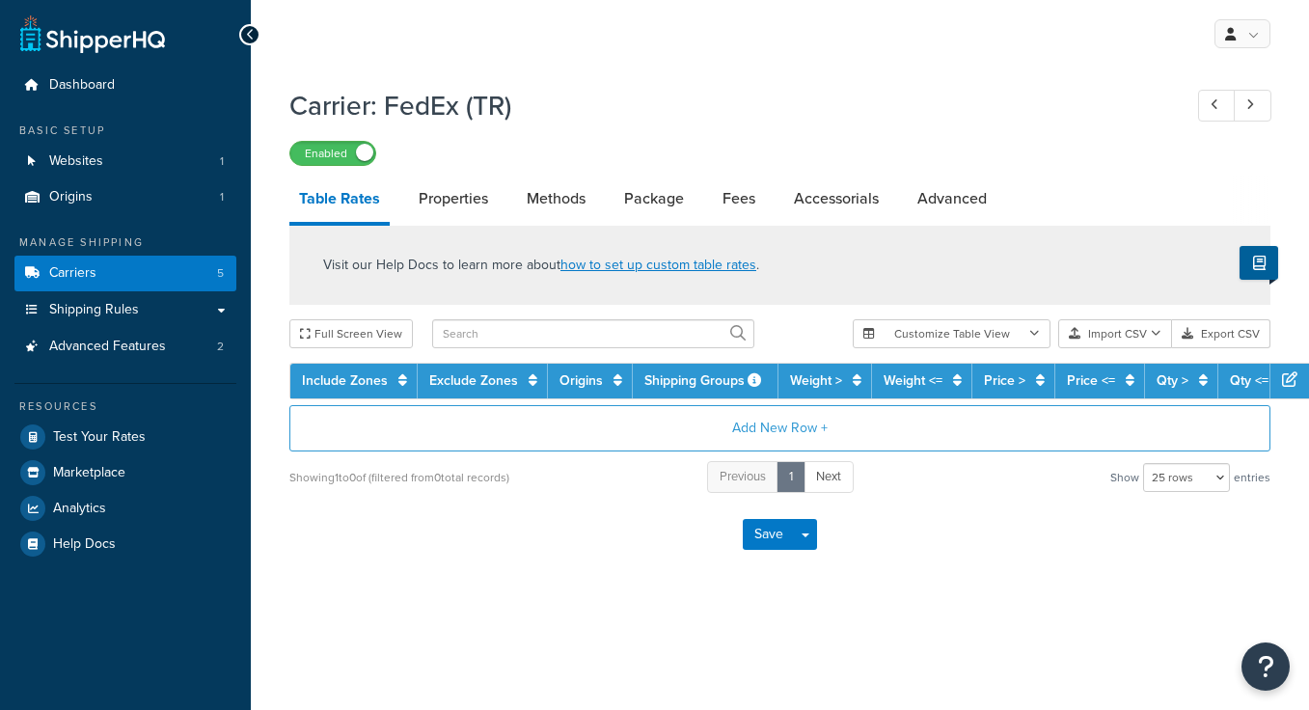
select select "25"
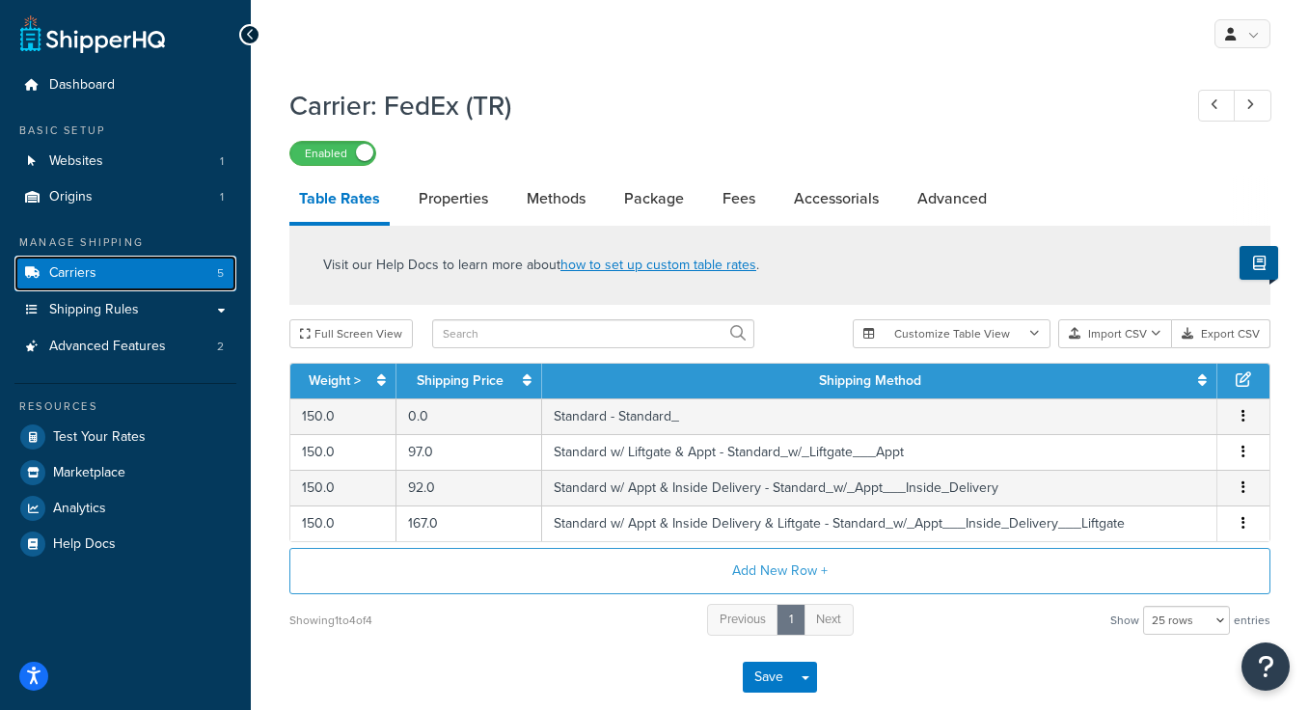
click at [147, 275] on link "Carriers 5" at bounding box center [125, 274] width 222 height 36
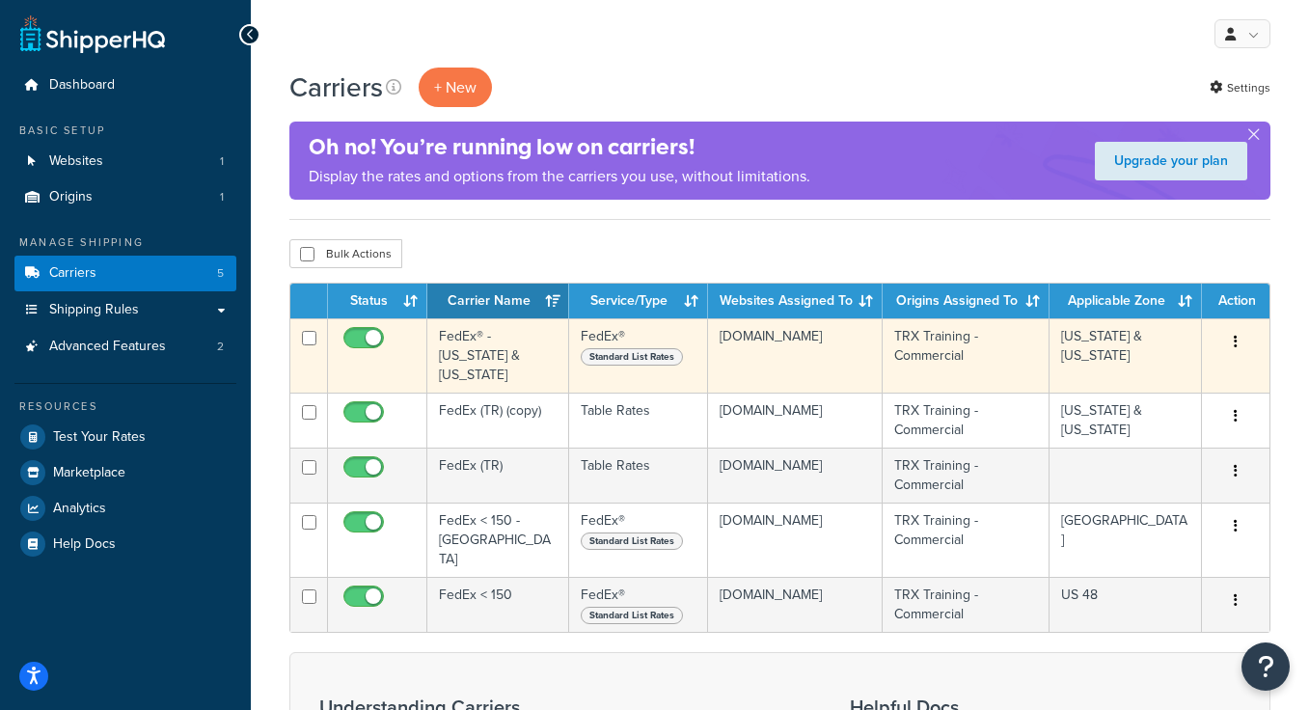
click at [502, 340] on td "FedEx® - [US_STATE] & [US_STATE]" at bounding box center [498, 355] width 142 height 74
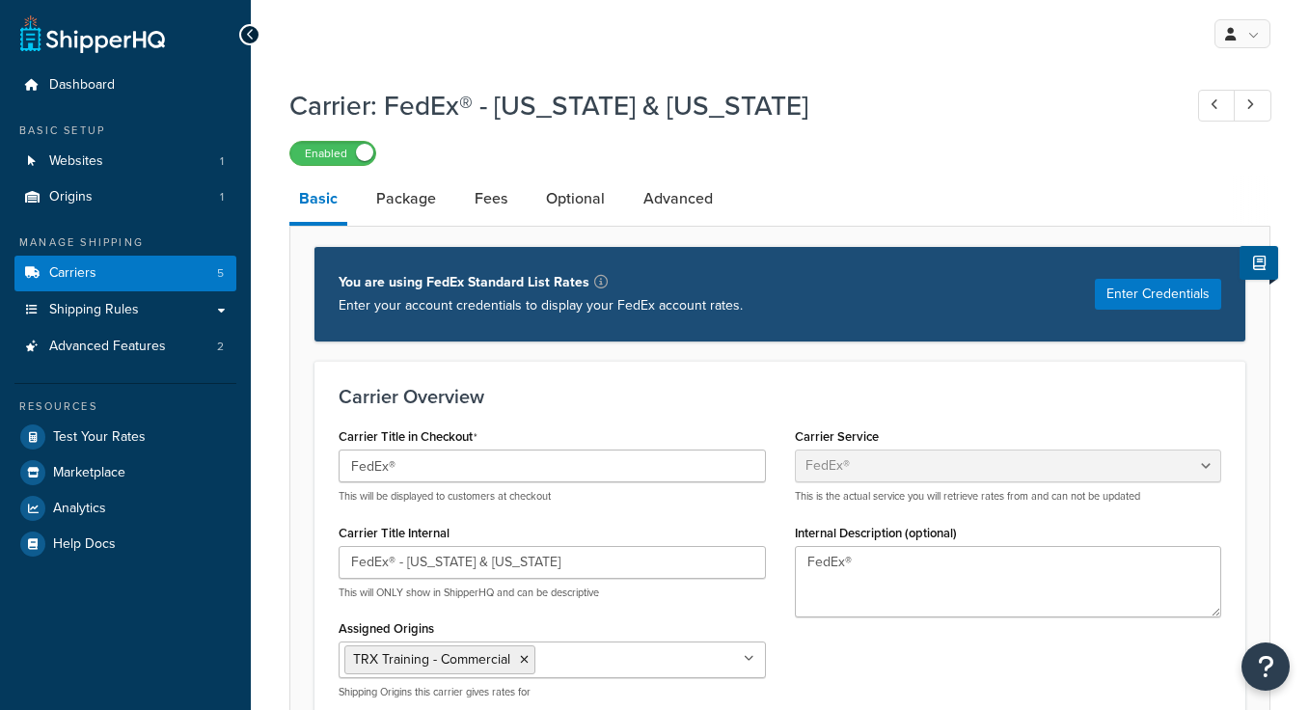
select select "fedEx"
select select "REGULAR_PICKUP"
select select "YOUR_PACKAGING"
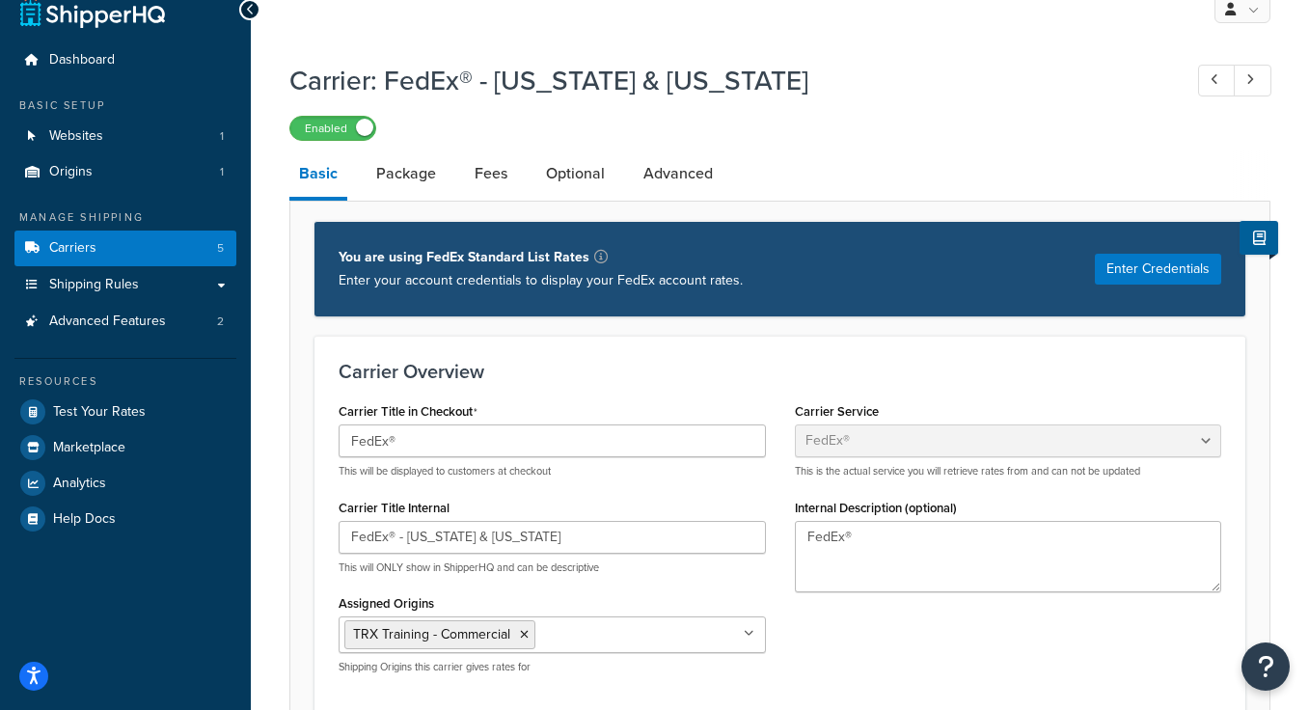
scroll to position [38, 0]
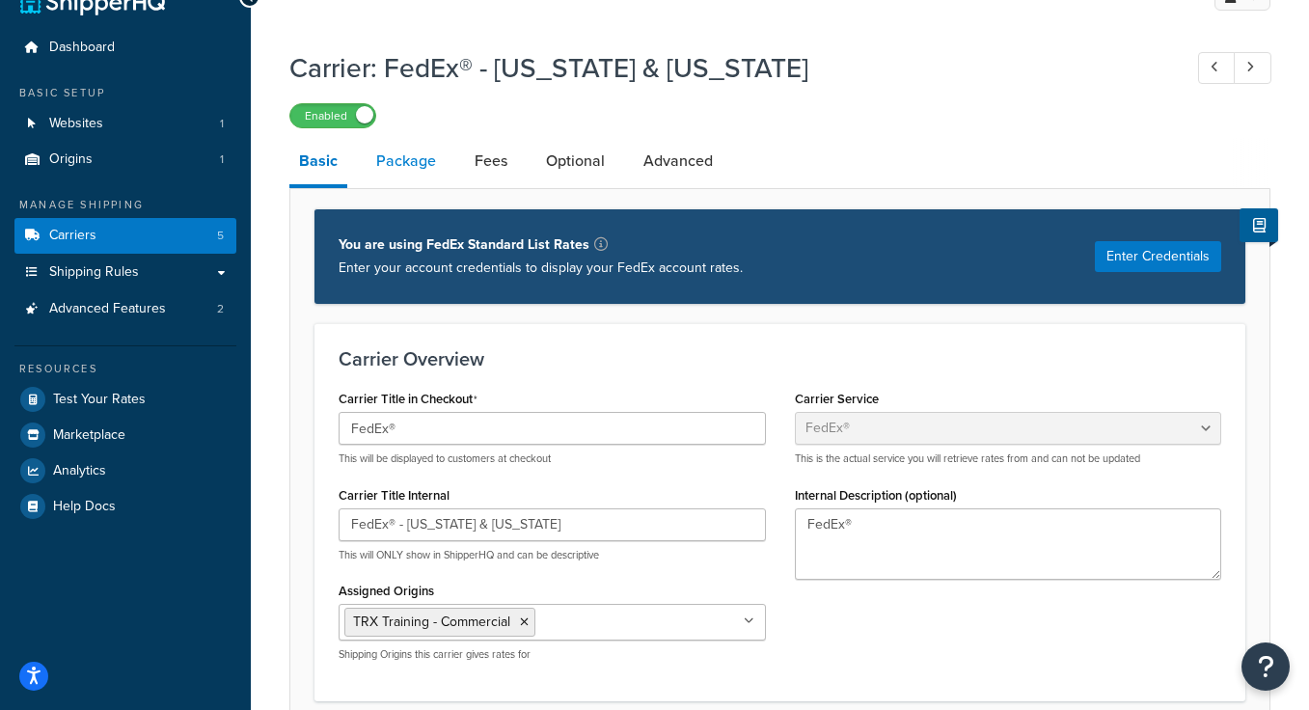
click at [423, 162] on link "Package" at bounding box center [406, 161] width 79 height 46
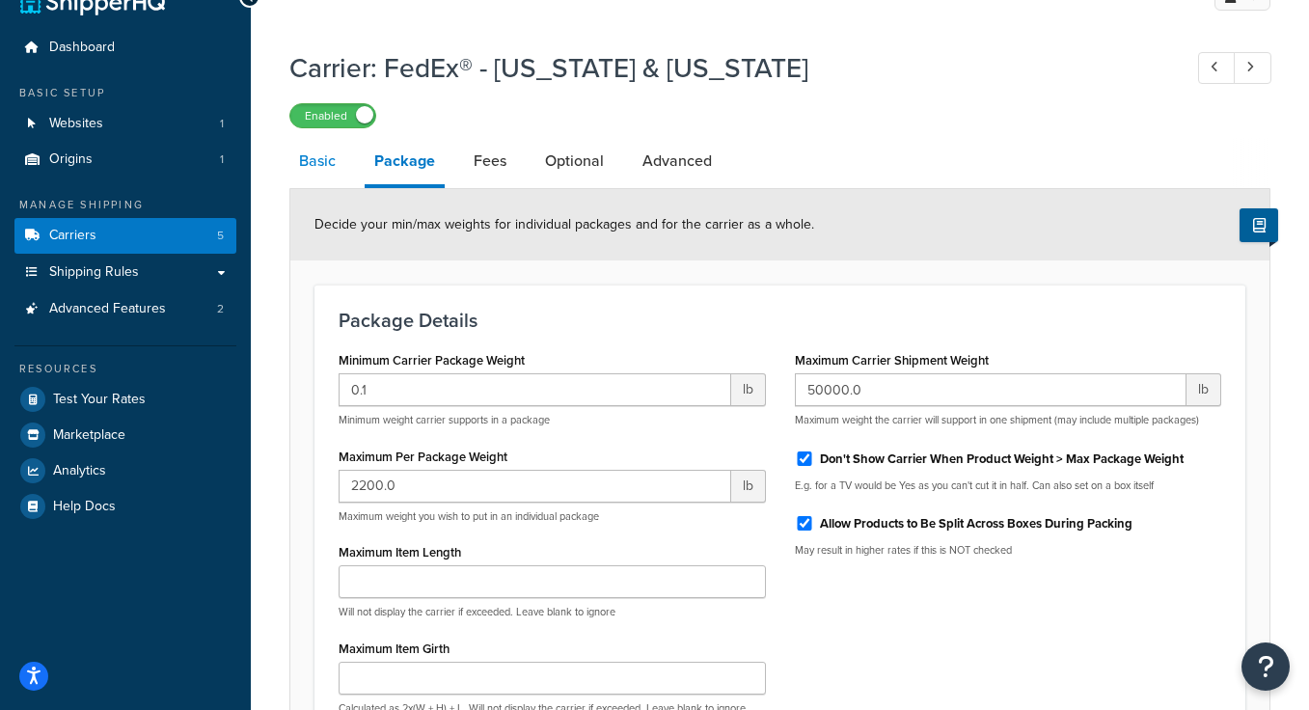
click at [318, 168] on link "Basic" at bounding box center [317, 161] width 56 height 46
select select "fedEx"
select select "REGULAR_PICKUP"
select select "YOUR_PACKAGING"
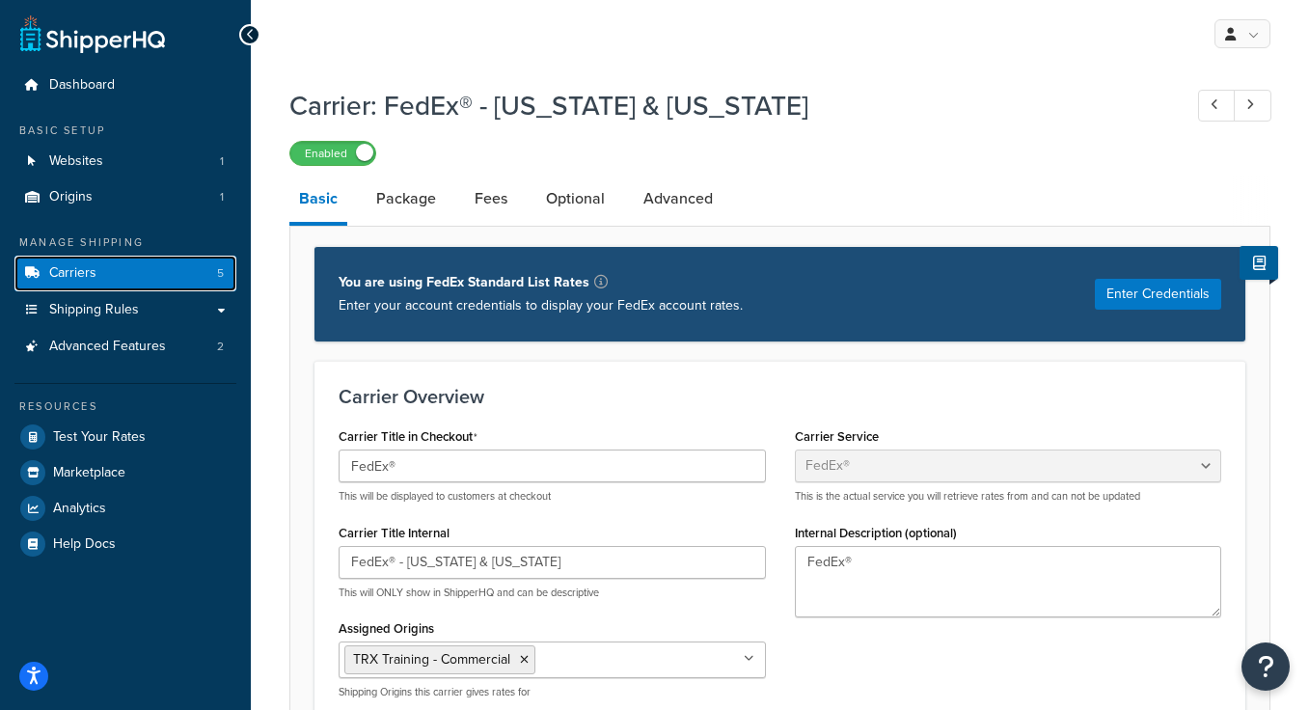
click at [101, 283] on link "Carriers 5" at bounding box center [125, 274] width 222 height 36
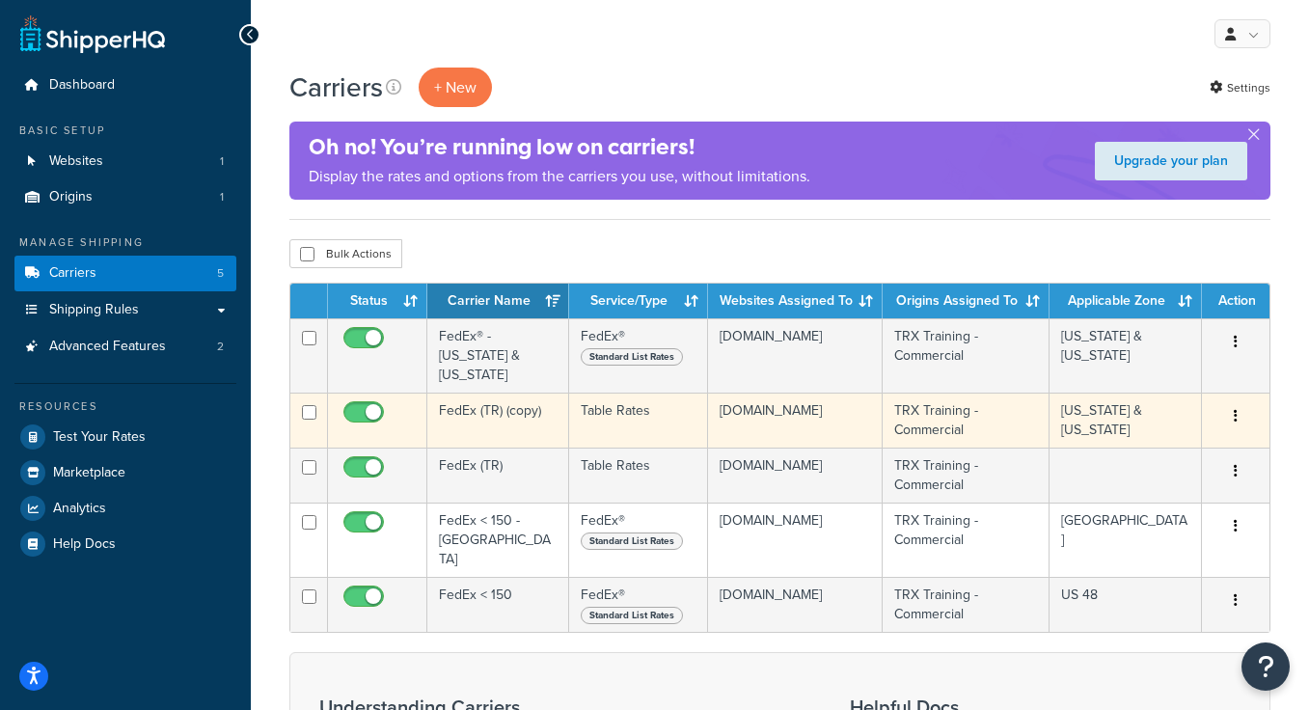
click at [463, 410] on td "FedEx (TR) (copy)" at bounding box center [498, 420] width 142 height 55
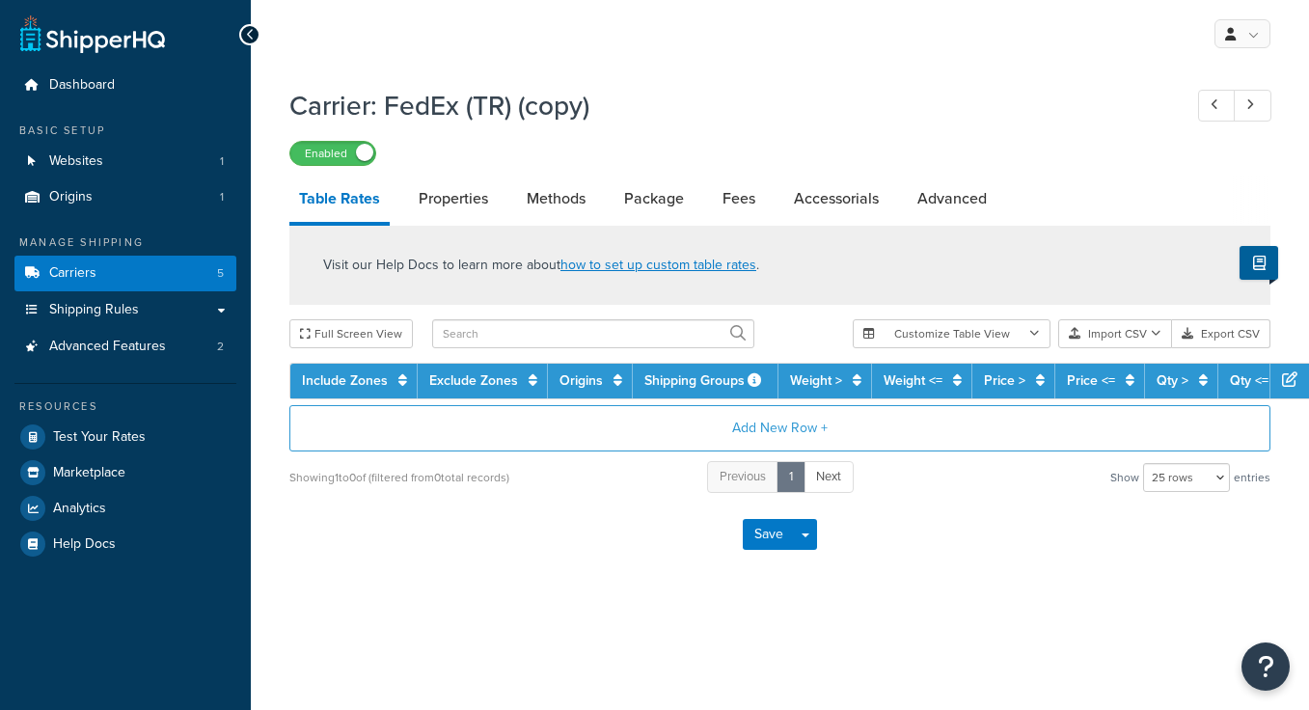
select select "25"
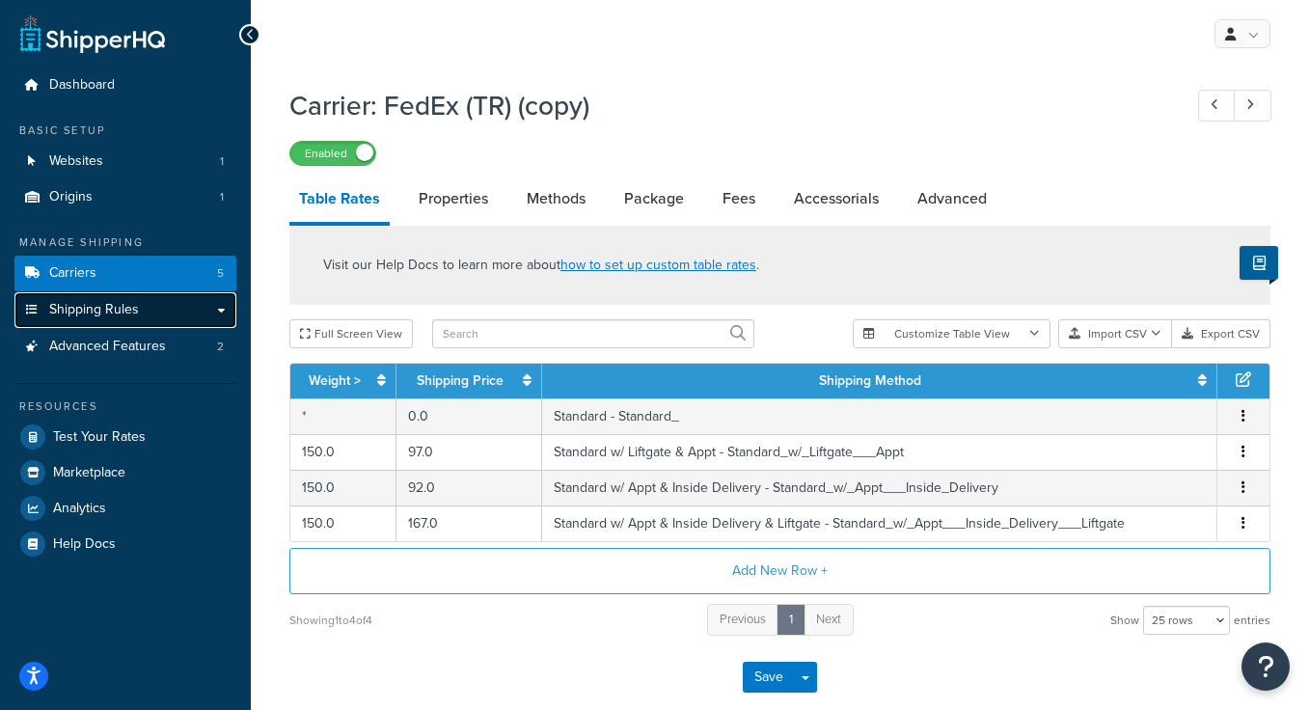
click at [111, 310] on span "Shipping Rules" at bounding box center [94, 310] width 90 height 16
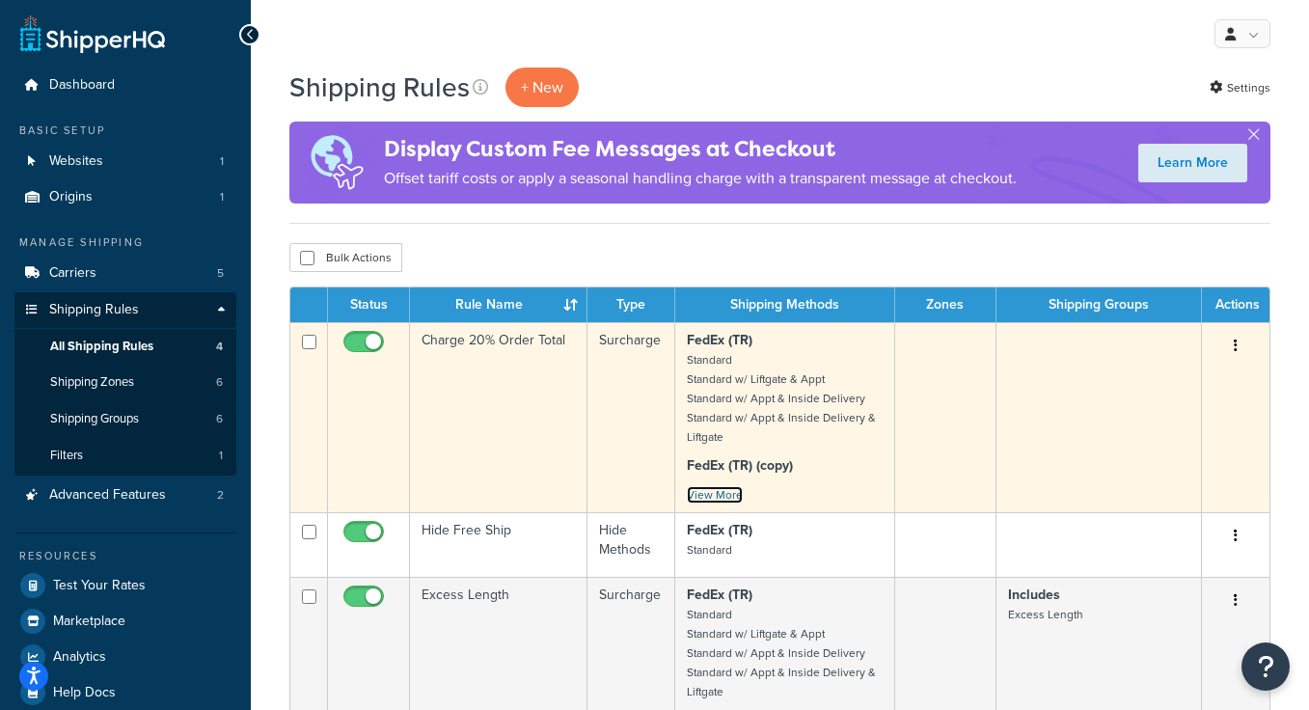
click at [730, 495] on link "View More" at bounding box center [715, 494] width 56 height 17
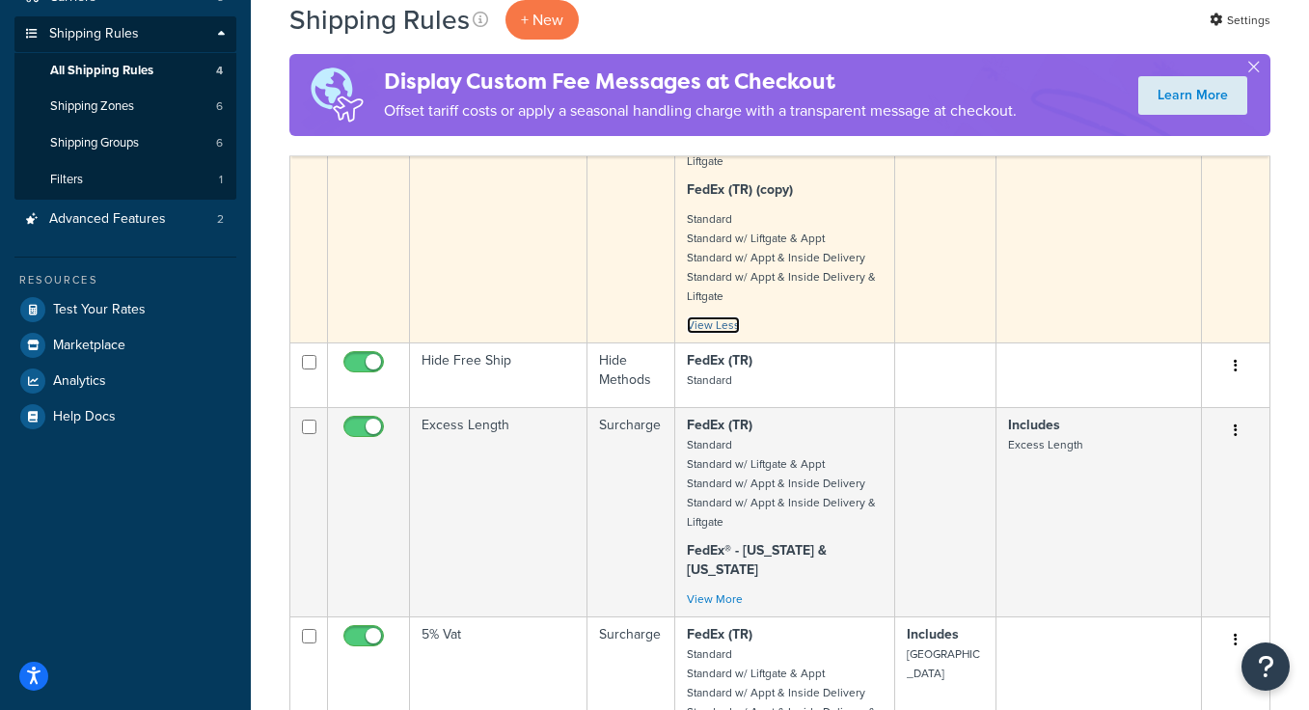
scroll to position [285, 0]
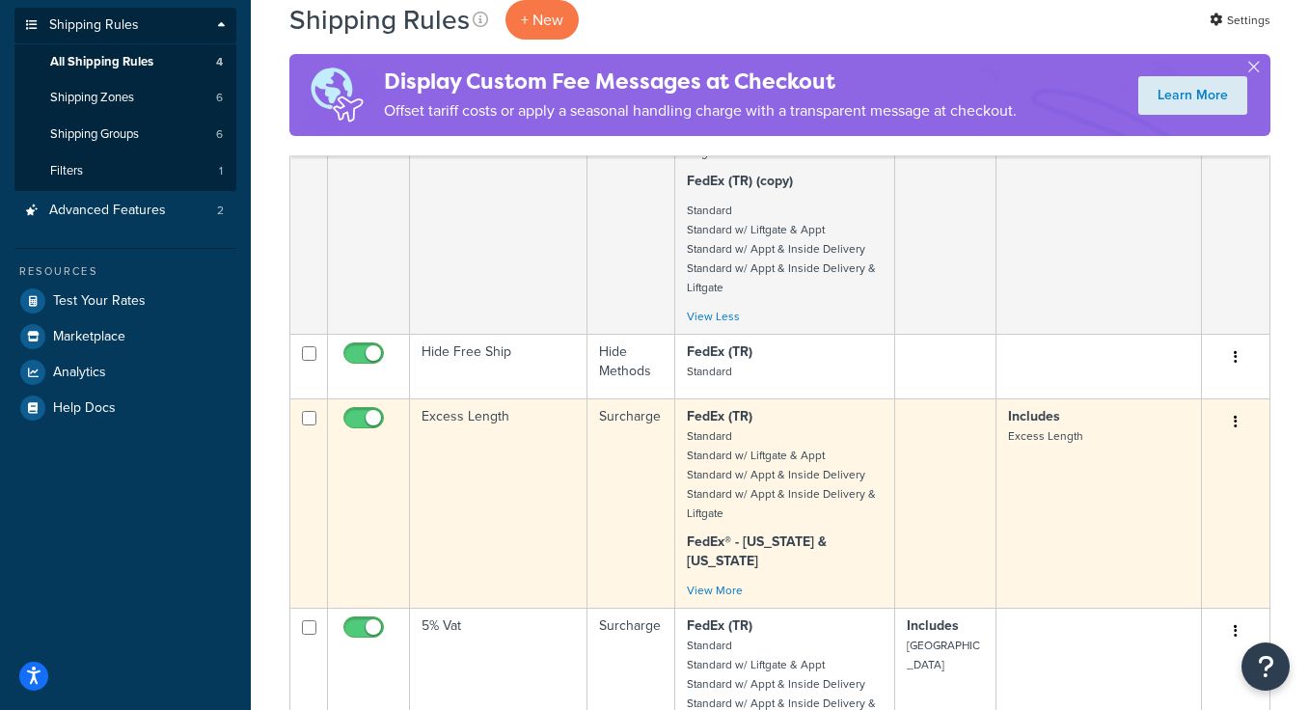
click at [513, 523] on td "Excess Length" at bounding box center [498, 502] width 177 height 209
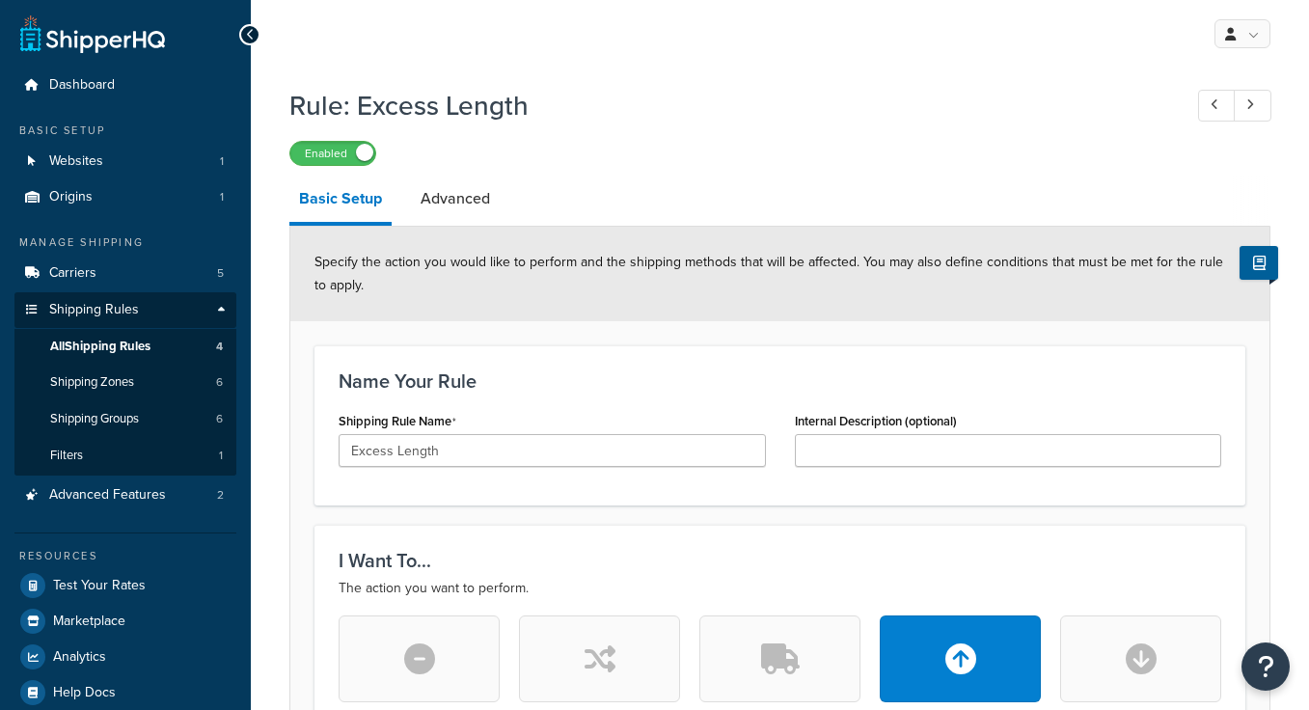
select select "SHIPPING_GROUP"
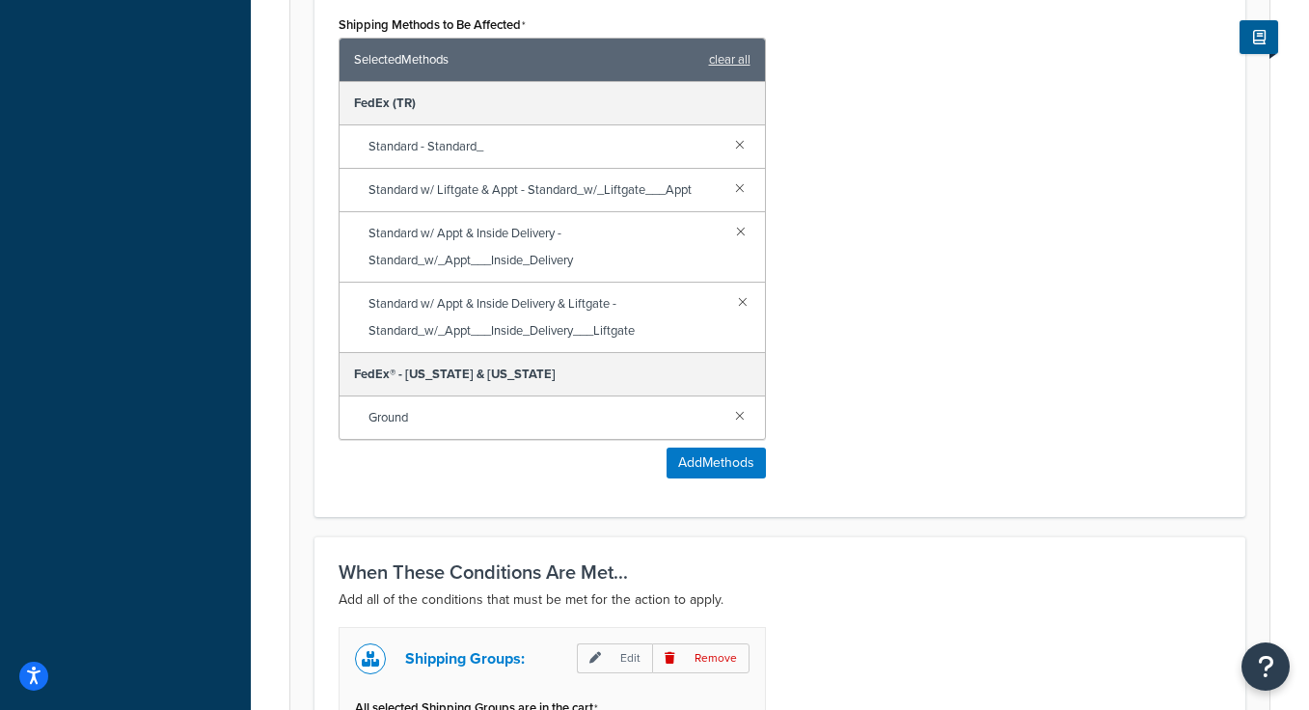
scroll to position [1452, 0]
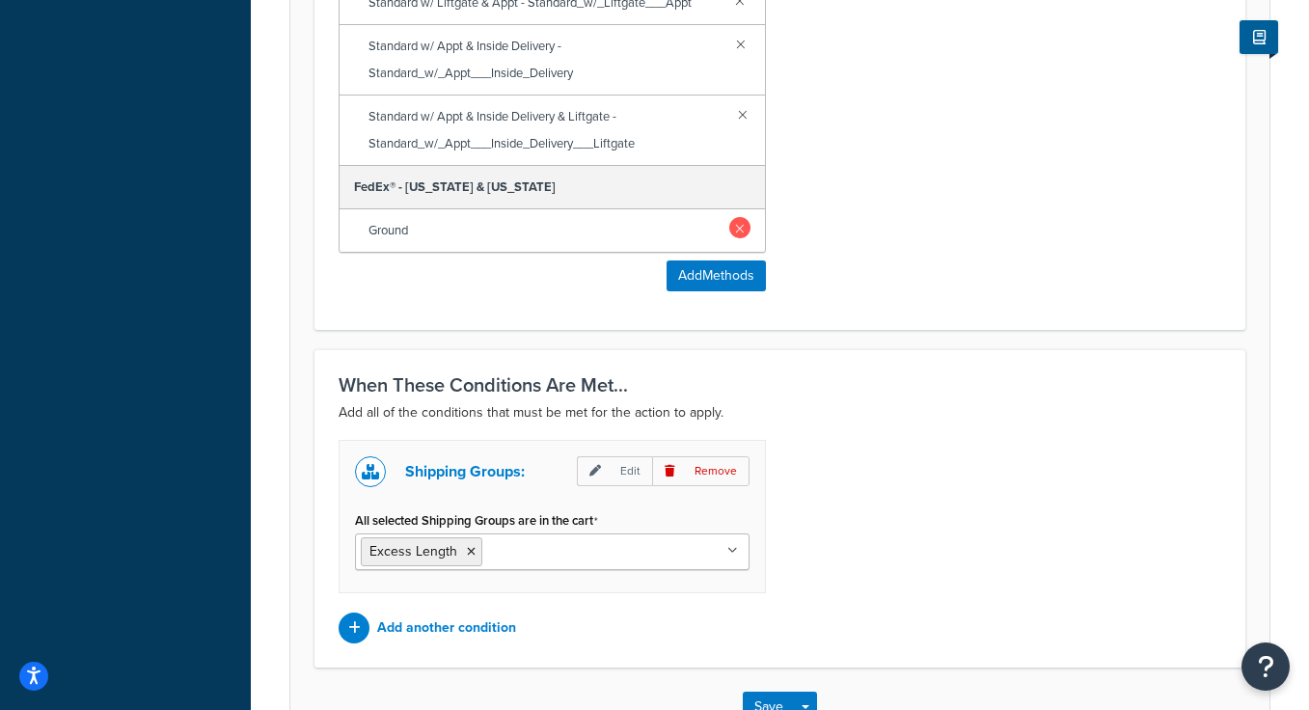
click at [739, 229] on link at bounding box center [739, 227] width 21 height 21
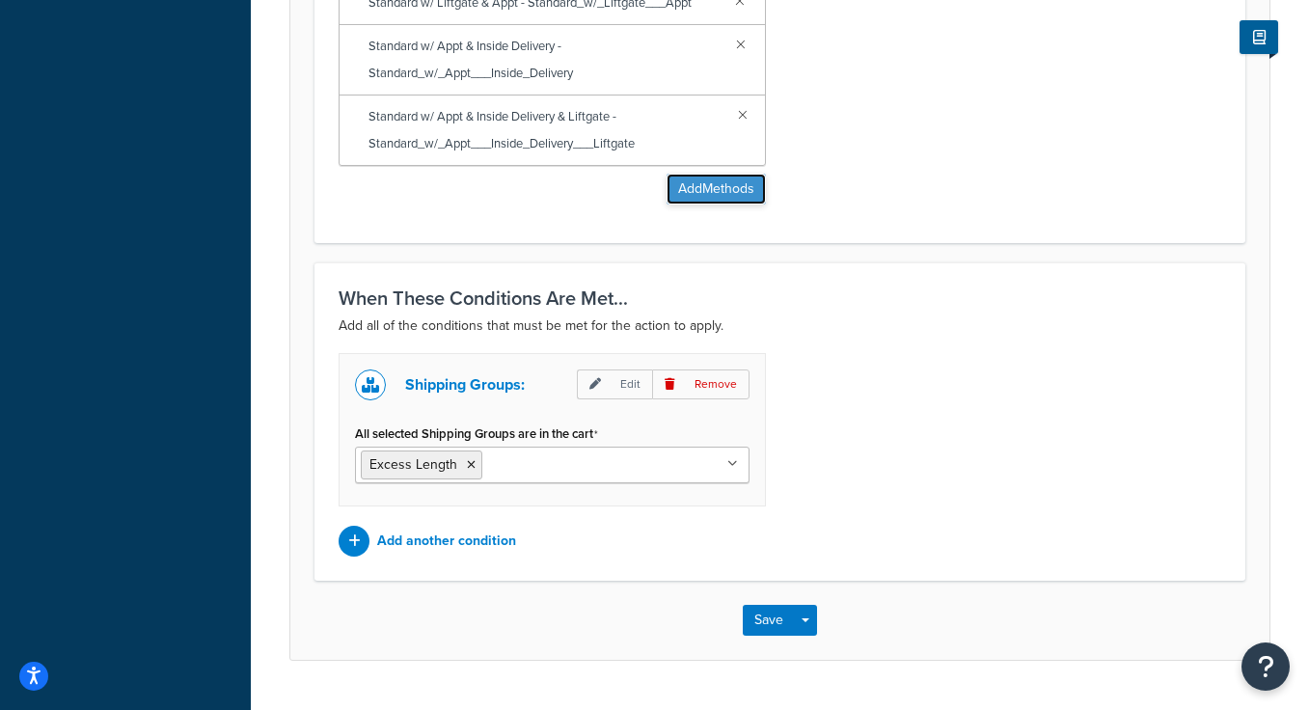
click at [691, 196] on button "Add Methods" at bounding box center [716, 189] width 99 height 31
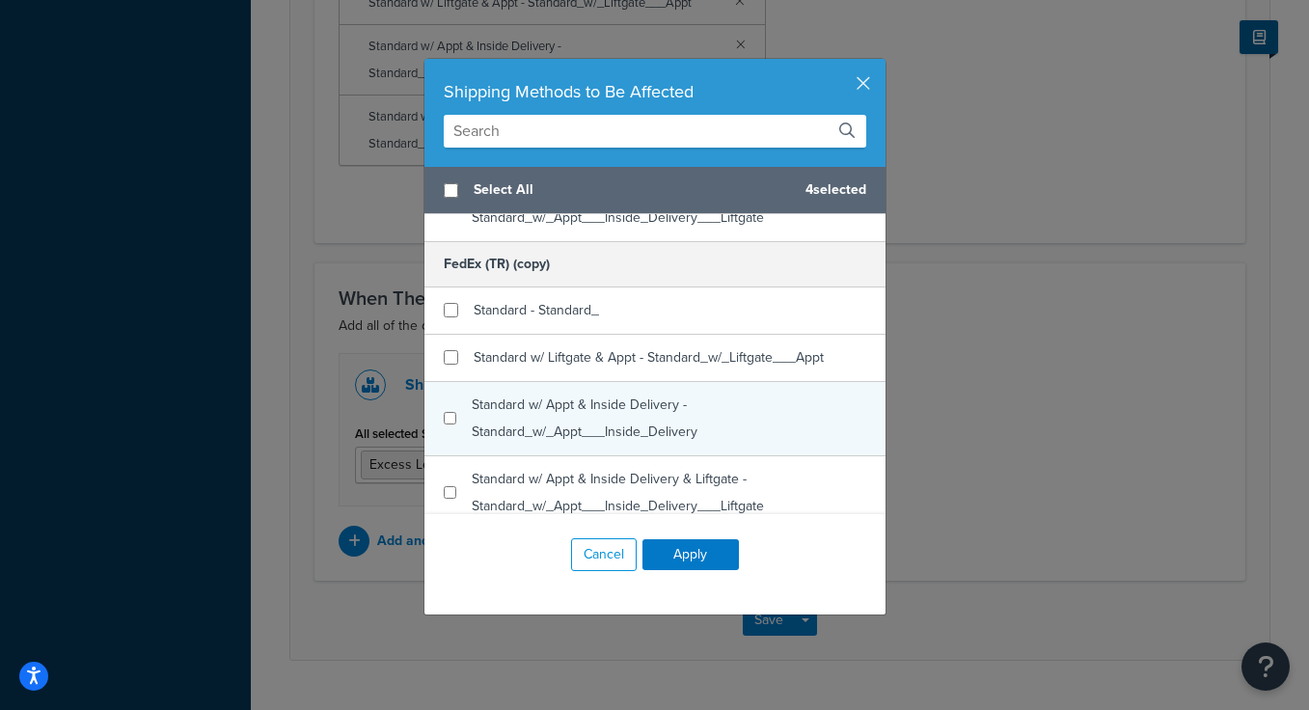
scroll to position [286, 0]
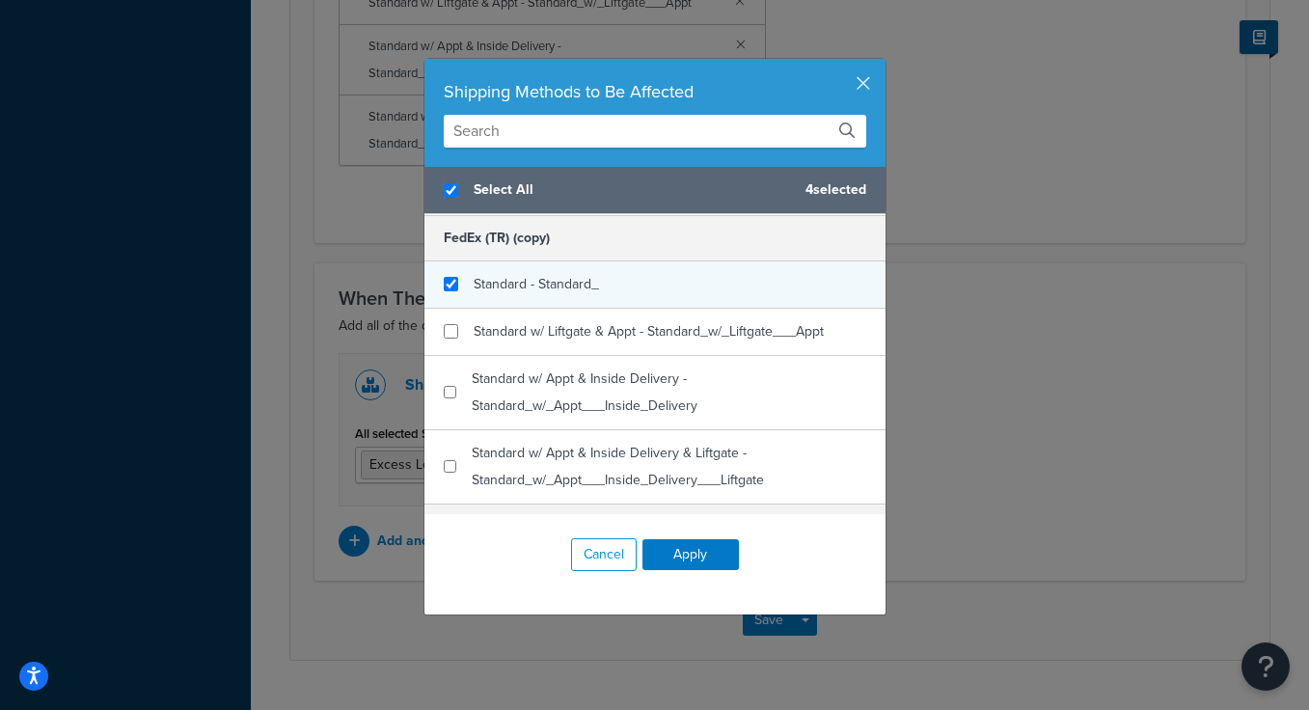
checkbox input "true"
click at [524, 286] on span "Standard - Standard_" at bounding box center [536, 284] width 125 height 20
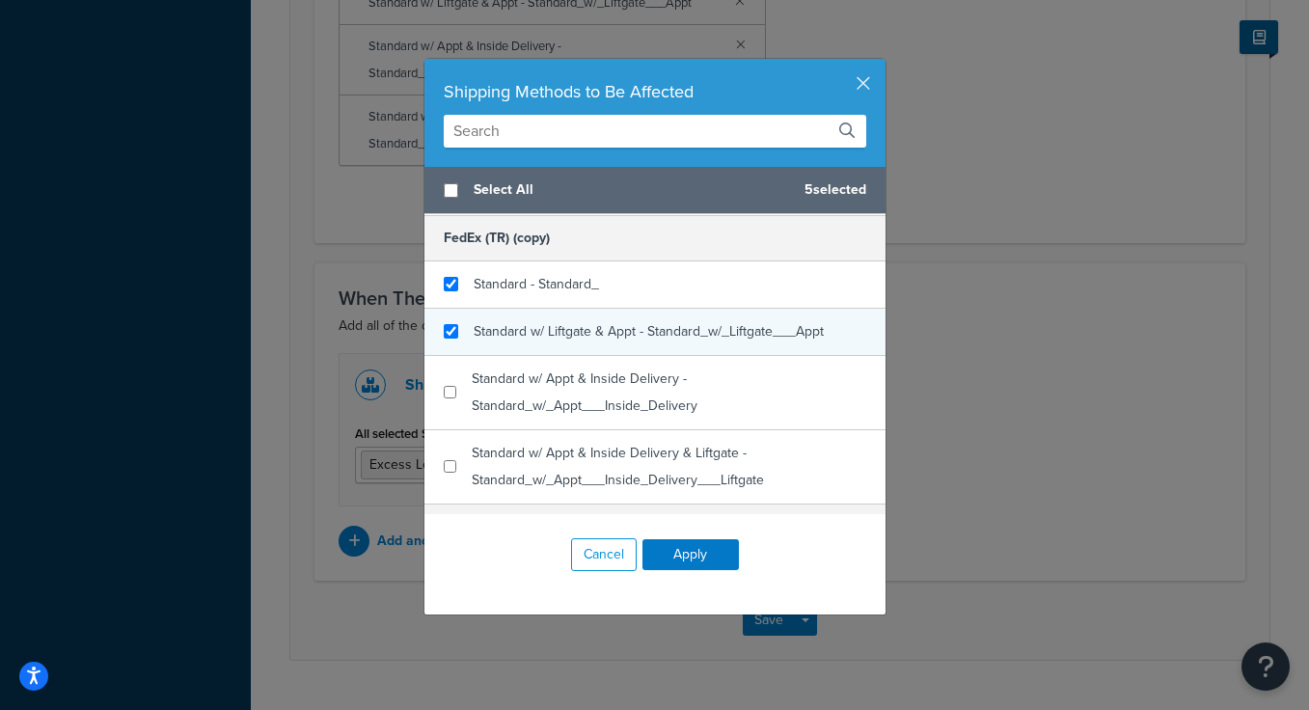
checkbox input "false"
checkbox input "true"
click at [524, 338] on span "Standard w/ Liftgate & Appt - Standard_w/_Liftgate___Appt" at bounding box center [649, 331] width 350 height 20
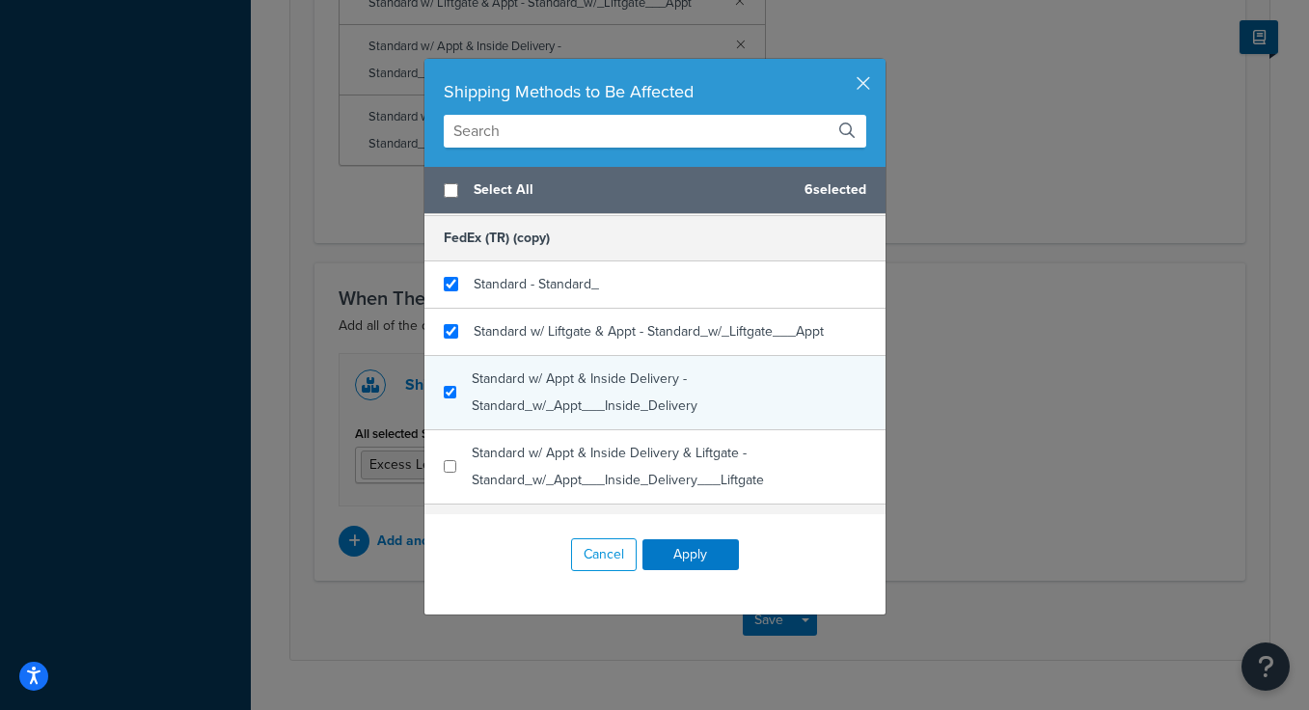
checkbox input "true"
click at [524, 381] on span "Standard w/ Appt & Inside Delivery - Standard_w/_Appt___Inside_Delivery" at bounding box center [585, 391] width 226 height 47
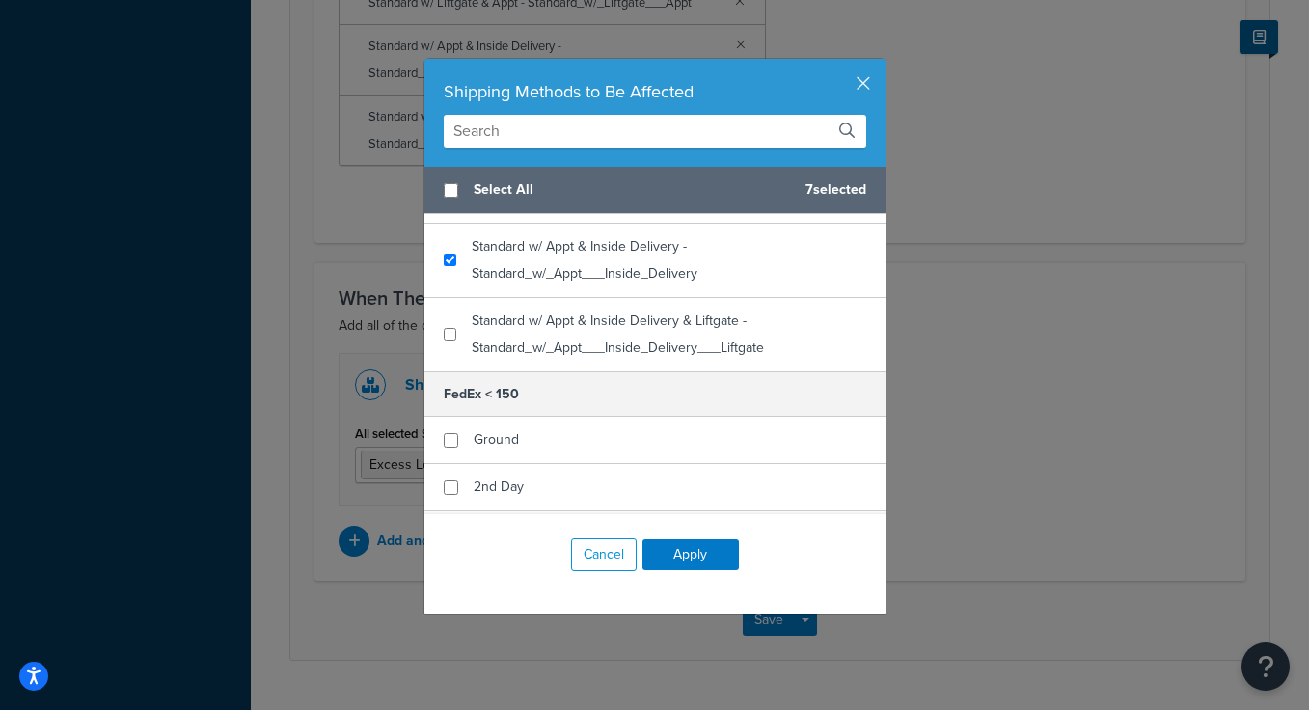
scroll to position [427, 0]
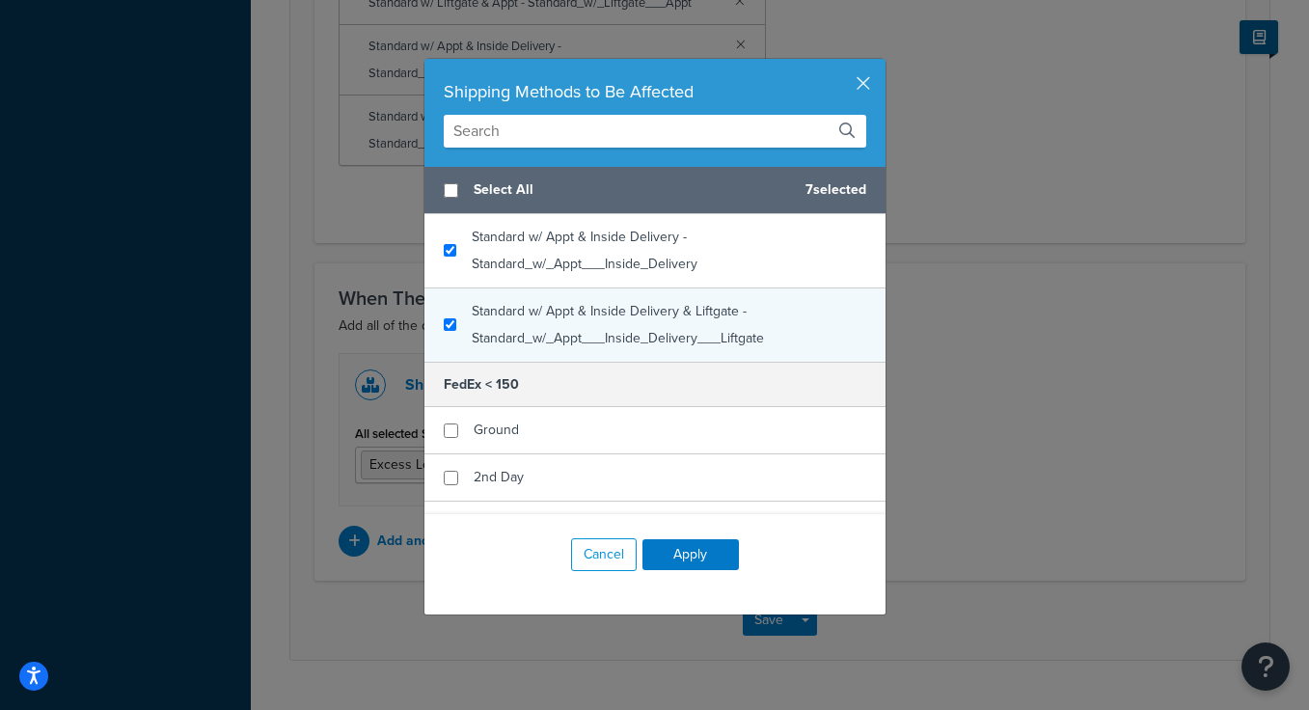
checkbox input "true"
click at [524, 341] on span "Standard w/ Appt & Inside Delivery & Liftgate - Standard_w/_Appt___Inside_Deliv…" at bounding box center [618, 324] width 292 height 47
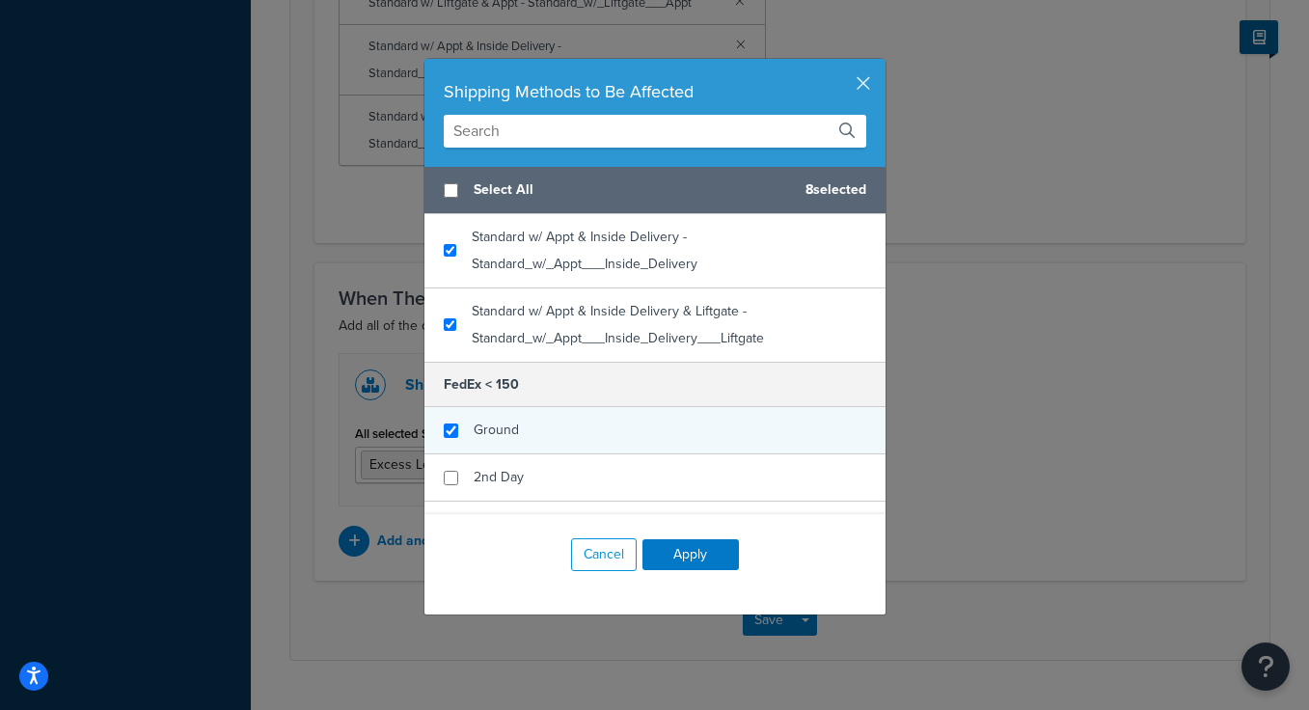
checkbox input "true"
click at [504, 422] on span "Ground" at bounding box center [496, 430] width 45 height 20
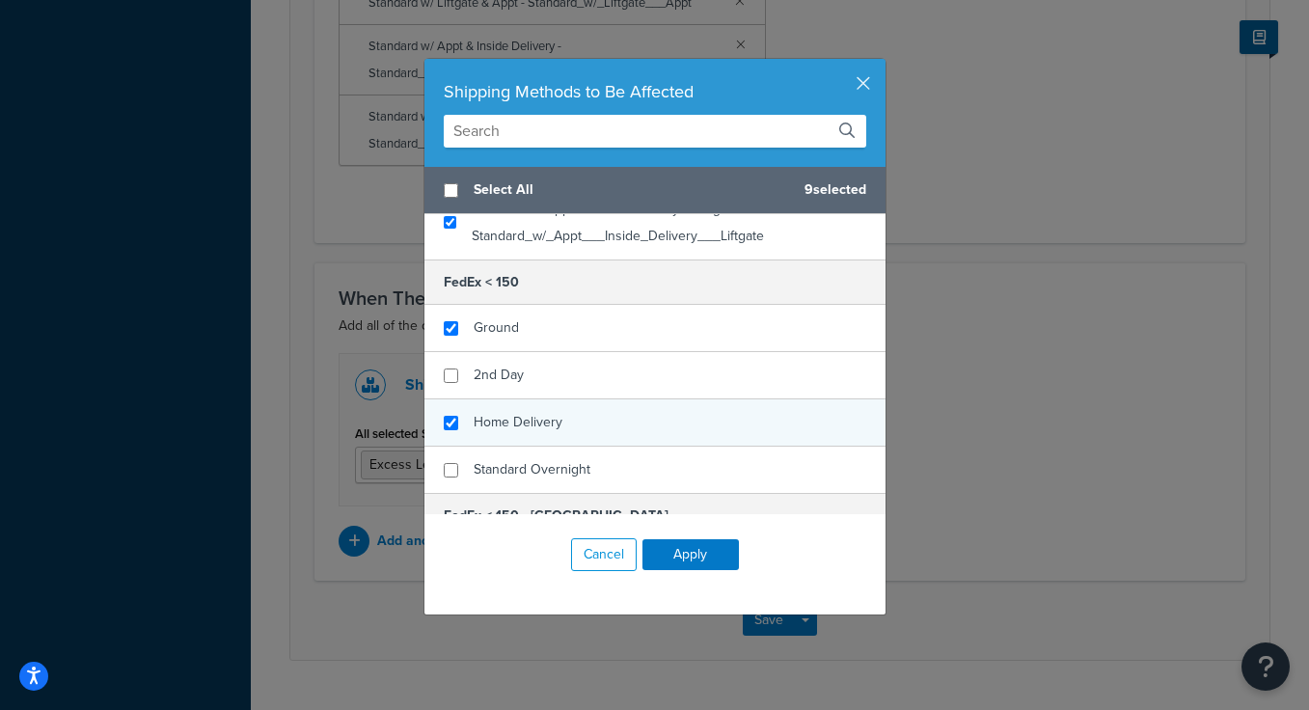
checkbox input "true"
click at [510, 415] on span "Home Delivery" at bounding box center [518, 422] width 89 height 20
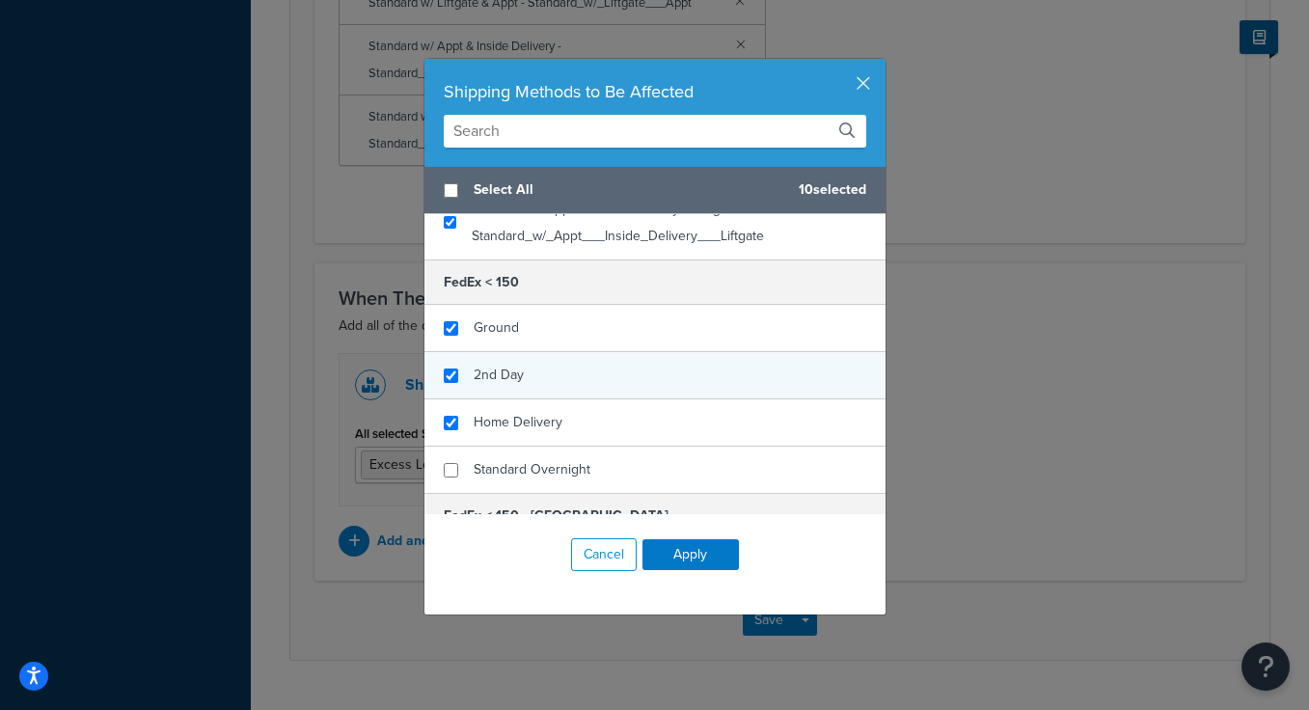
checkbox input "true"
click at [510, 374] on span "2nd Day" at bounding box center [499, 375] width 50 height 20
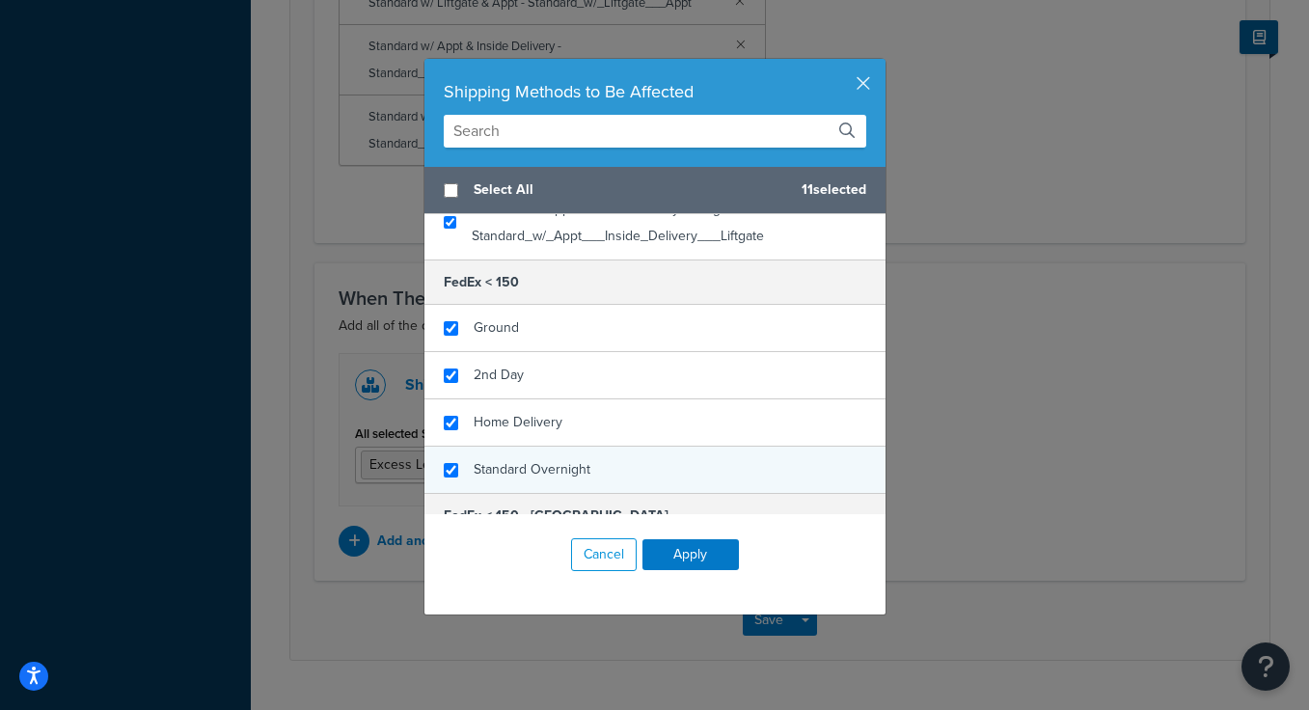
checkbox input "true"
click at [504, 457] on div "Standard Overnight" at bounding box center [532, 469] width 117 height 27
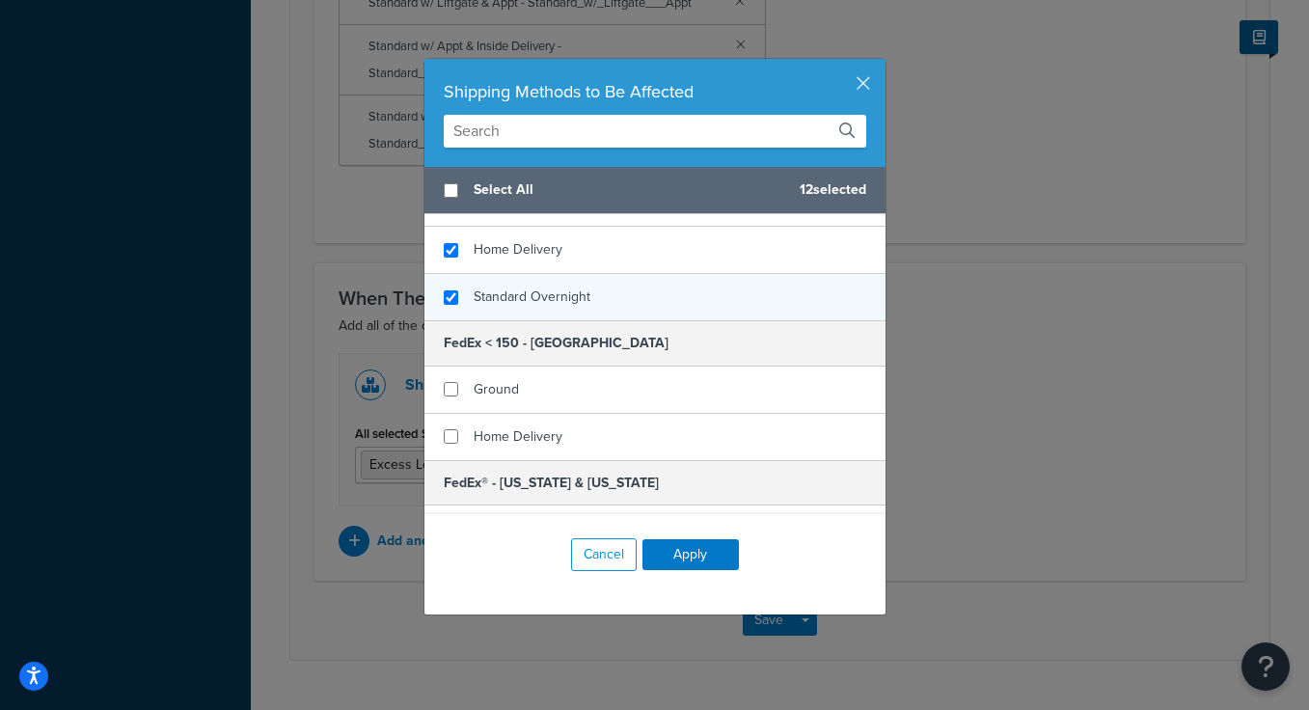
scroll to position [724, 0]
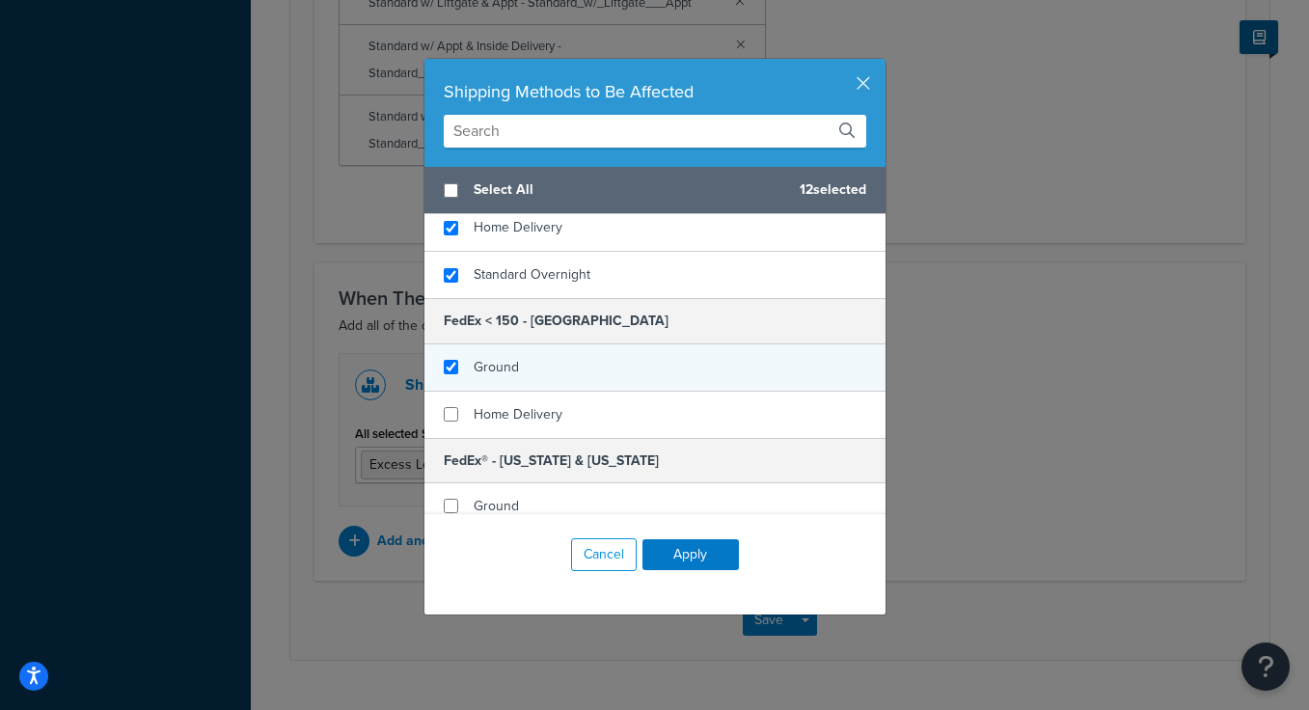
checkbox input "true"
click at [503, 379] on div "Ground" at bounding box center [496, 367] width 45 height 27
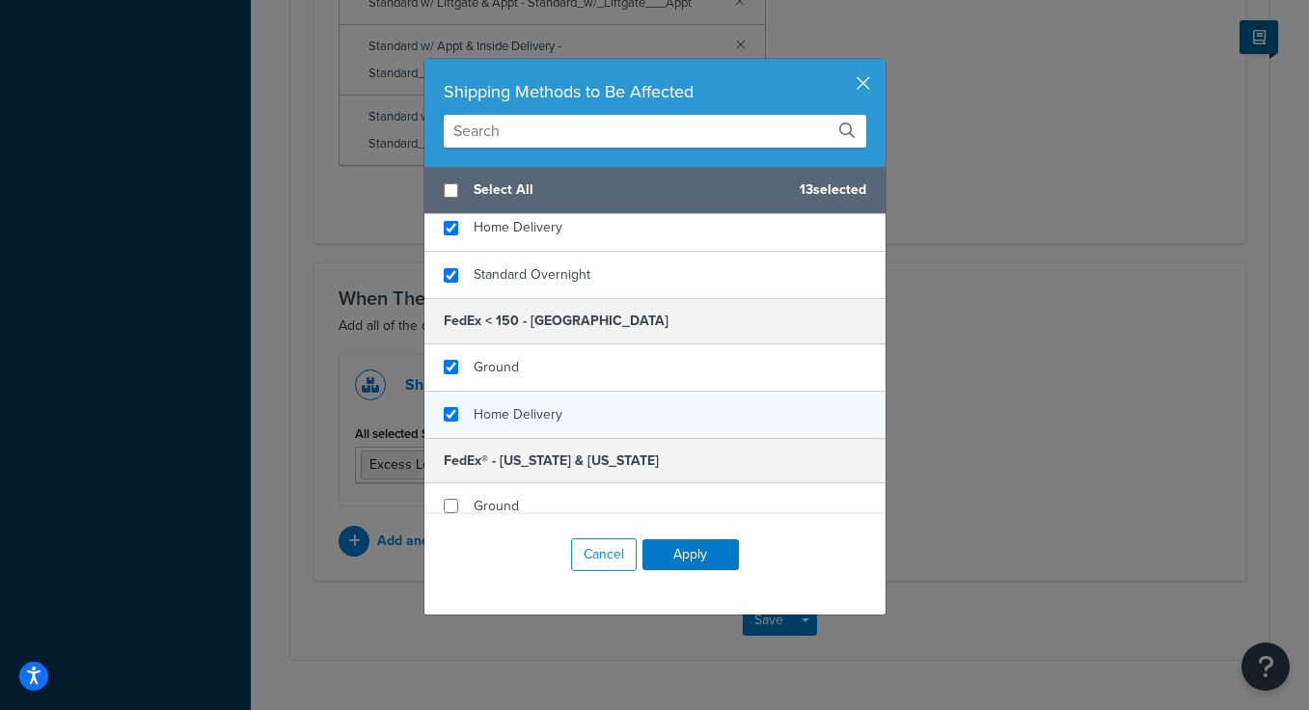
checkbox input "true"
click at [503, 410] on span "Home Delivery" at bounding box center [518, 414] width 89 height 20
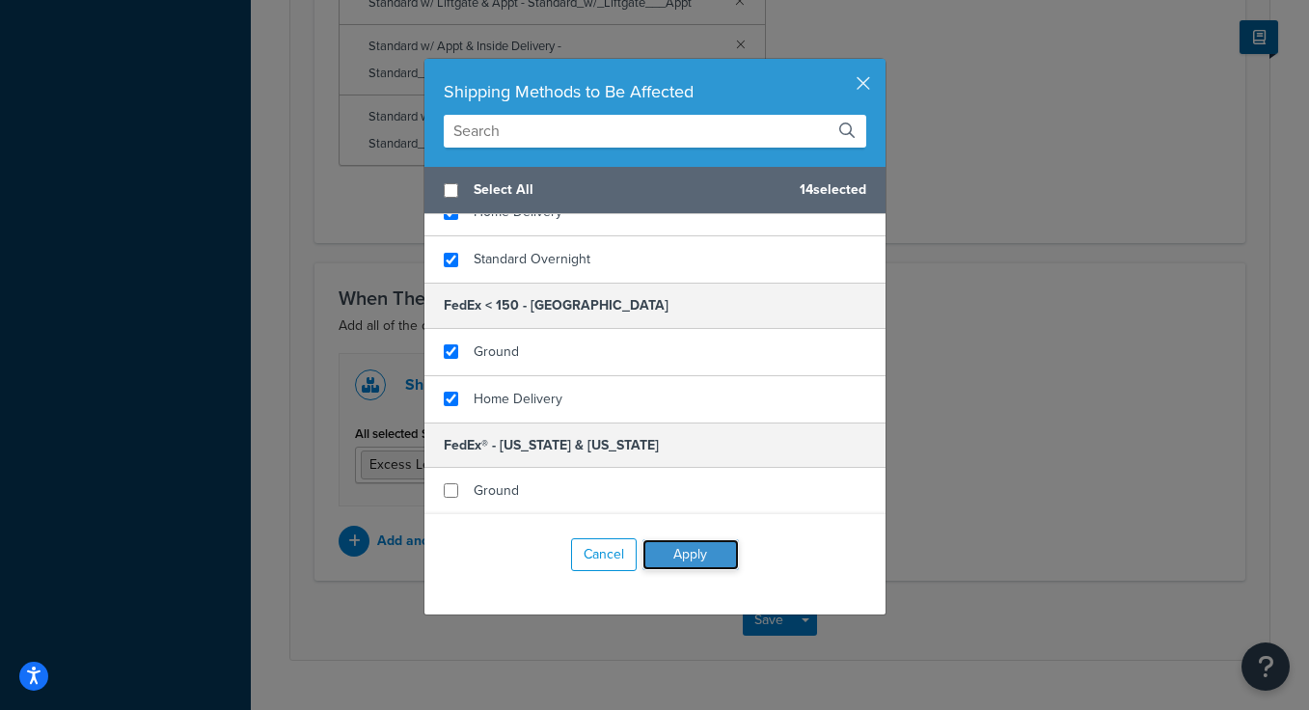
click at [694, 561] on button "Apply" at bounding box center [690, 554] width 96 height 31
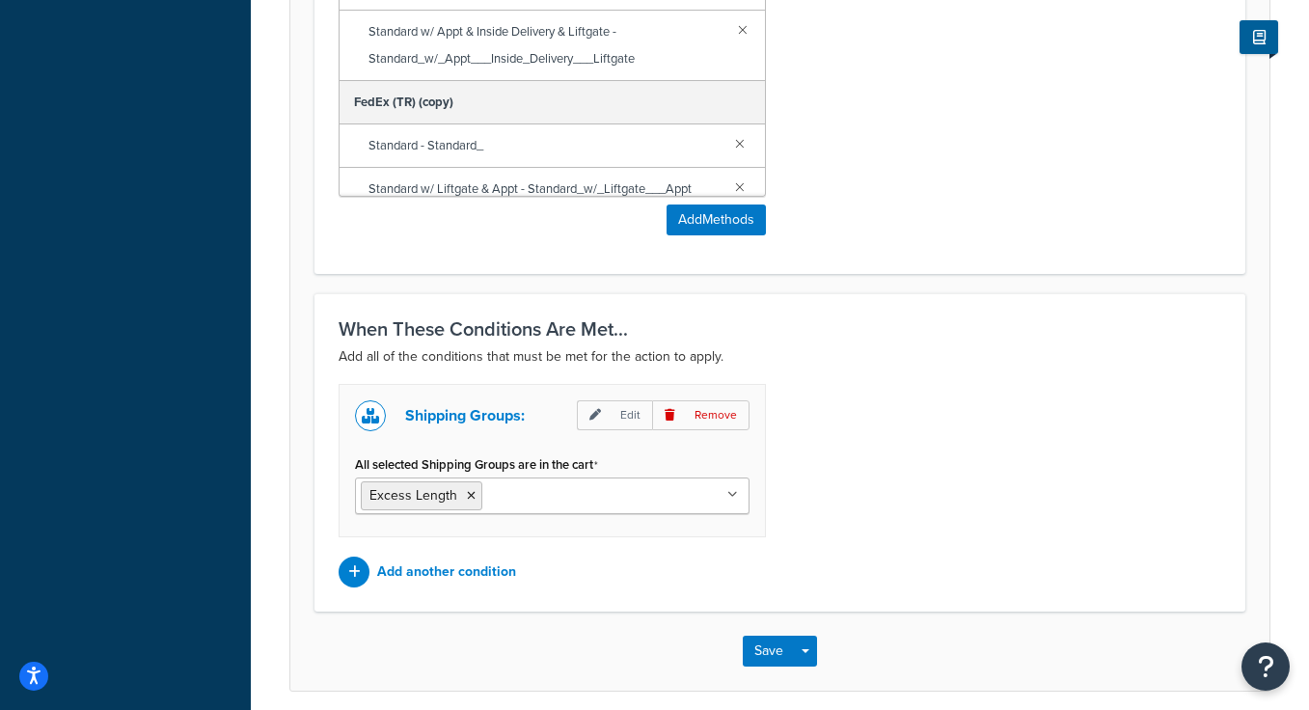
scroll to position [1616, 0]
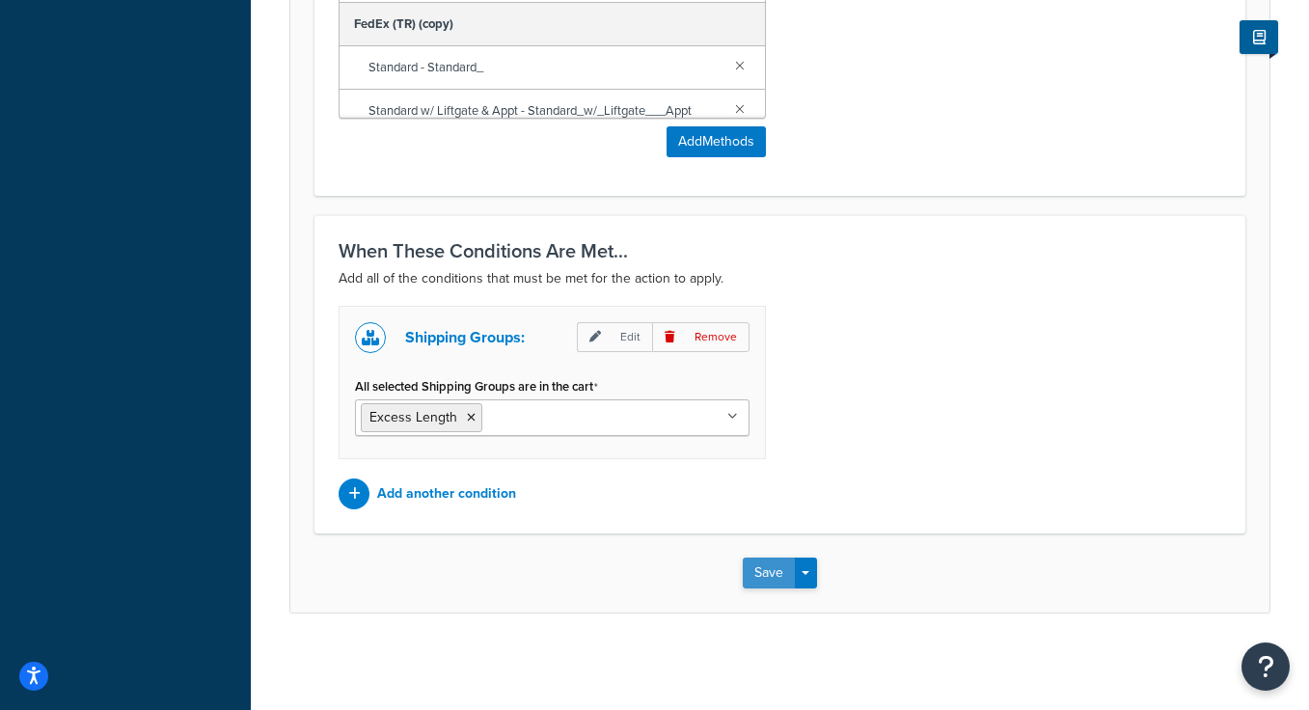
click at [767, 567] on button "Save" at bounding box center [769, 573] width 52 height 31
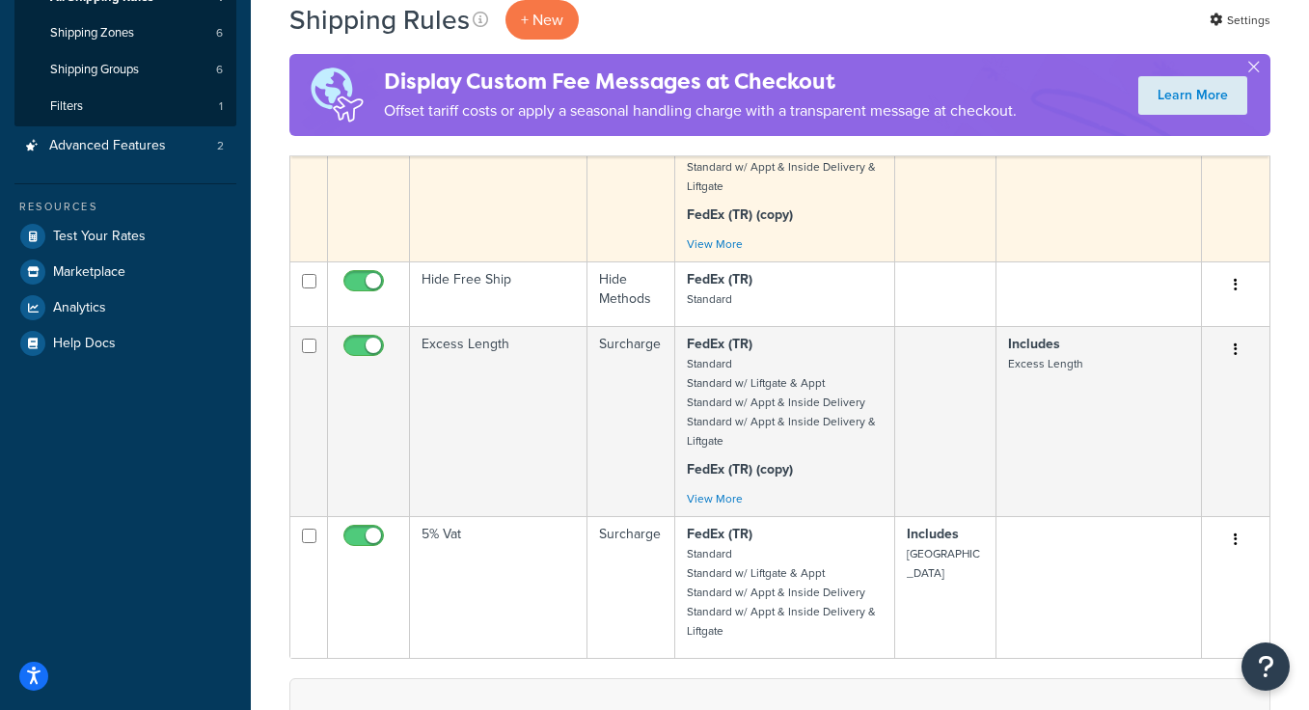
scroll to position [352, 0]
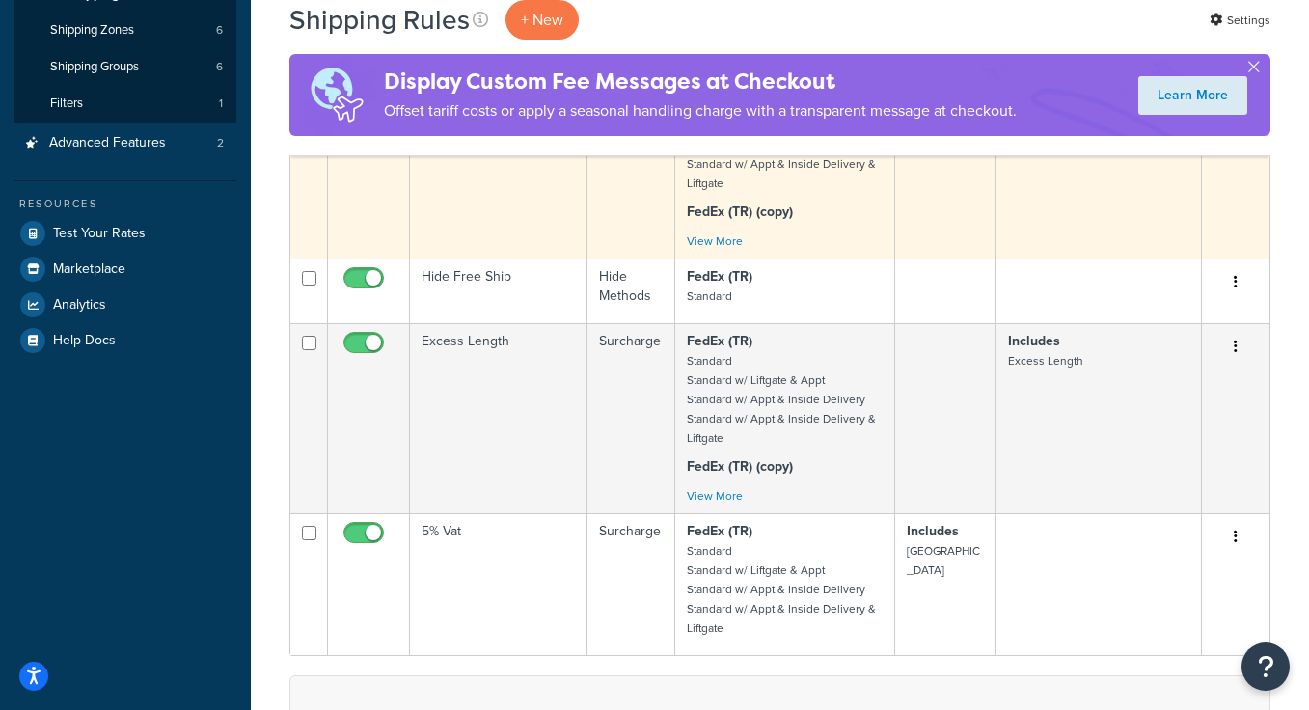
click at [498, 537] on td "5% Vat" at bounding box center [498, 584] width 177 height 142
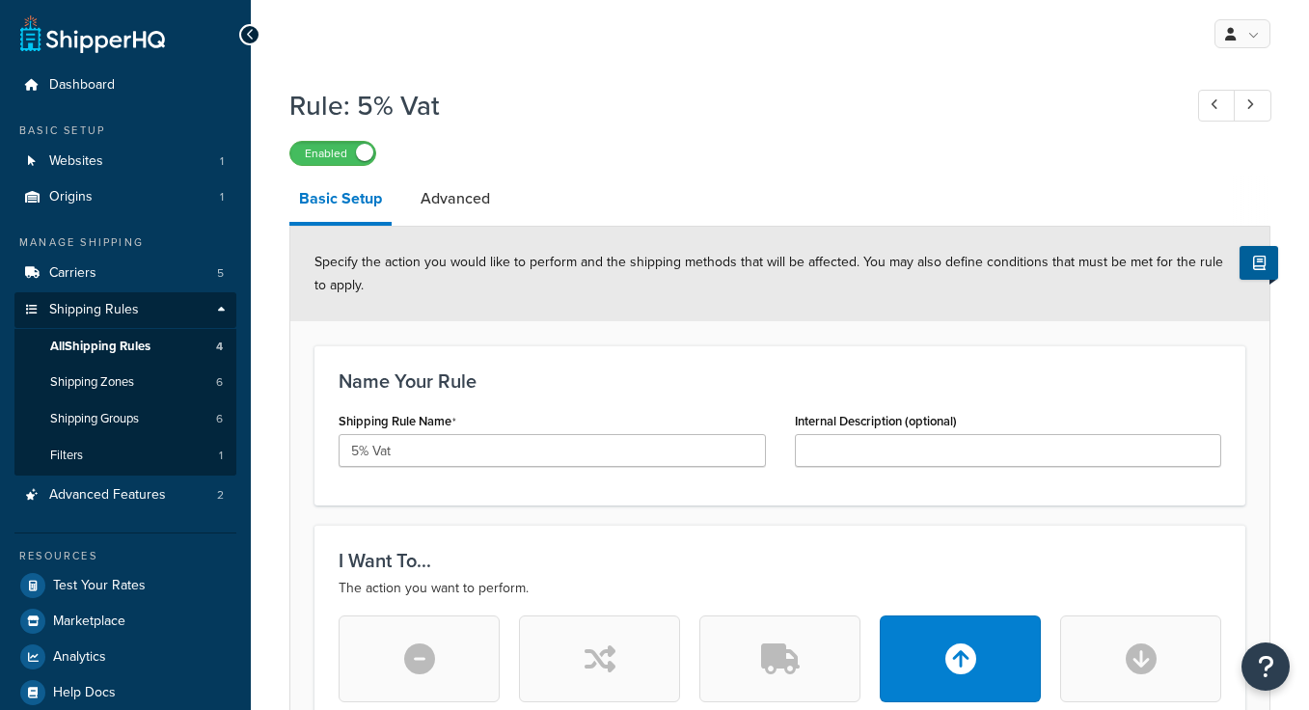
select select "PERCENTAGE"
select select "ORDER"
click at [128, 342] on span "All Shipping Rules" at bounding box center [100, 347] width 100 height 16
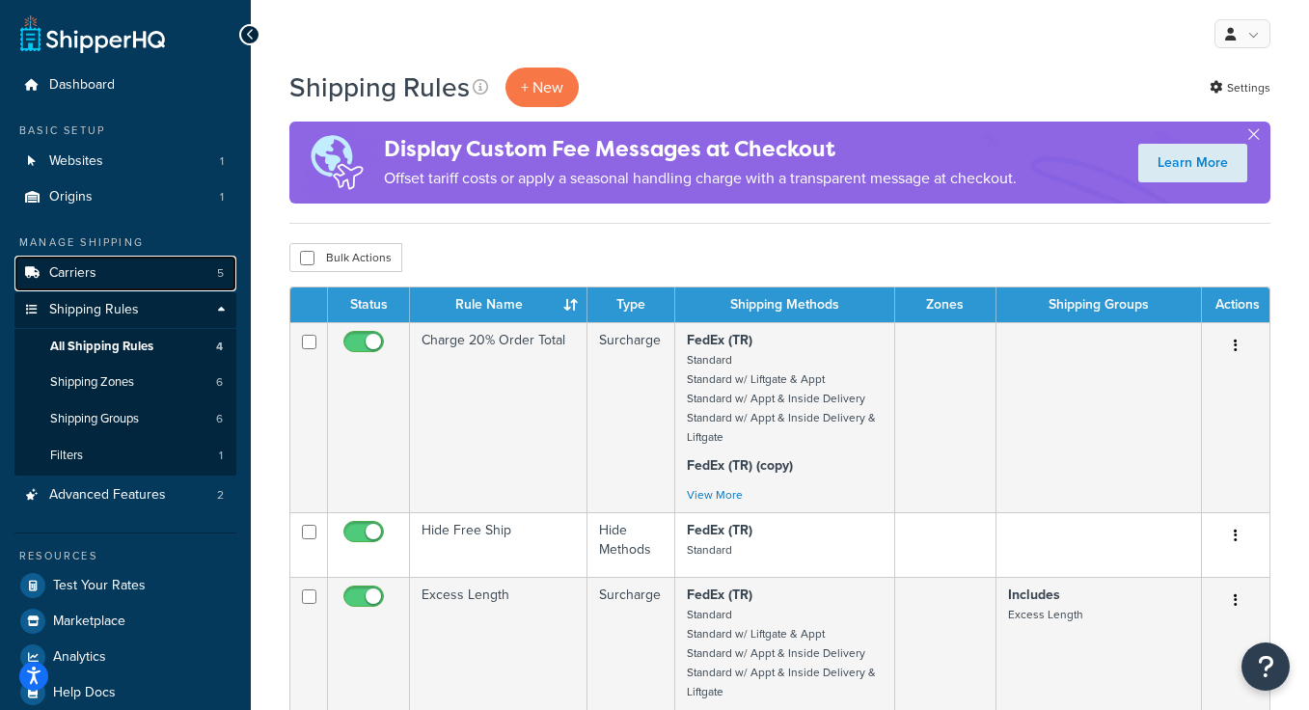
click at [107, 278] on link "Carriers 5" at bounding box center [125, 274] width 222 height 36
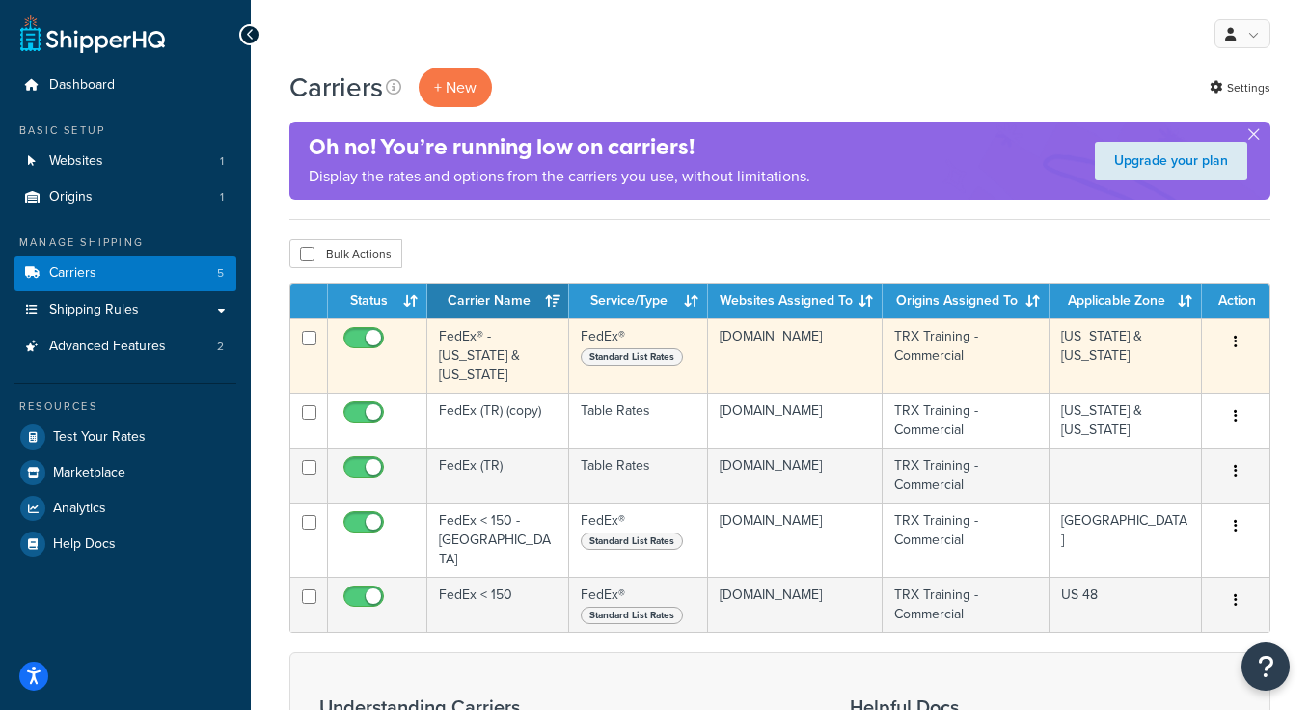
click at [316, 335] on td at bounding box center [309, 355] width 38 height 74
checkbox input "true"
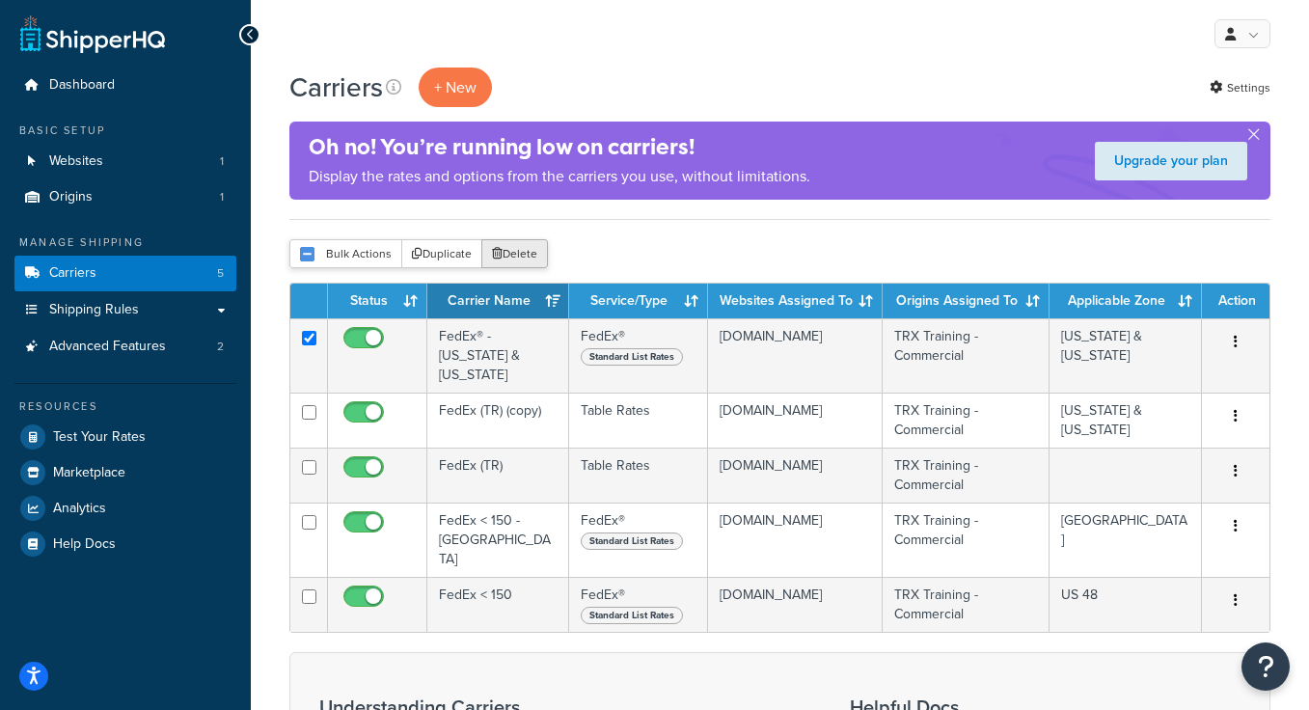
click at [513, 248] on button "Delete" at bounding box center [514, 253] width 67 height 29
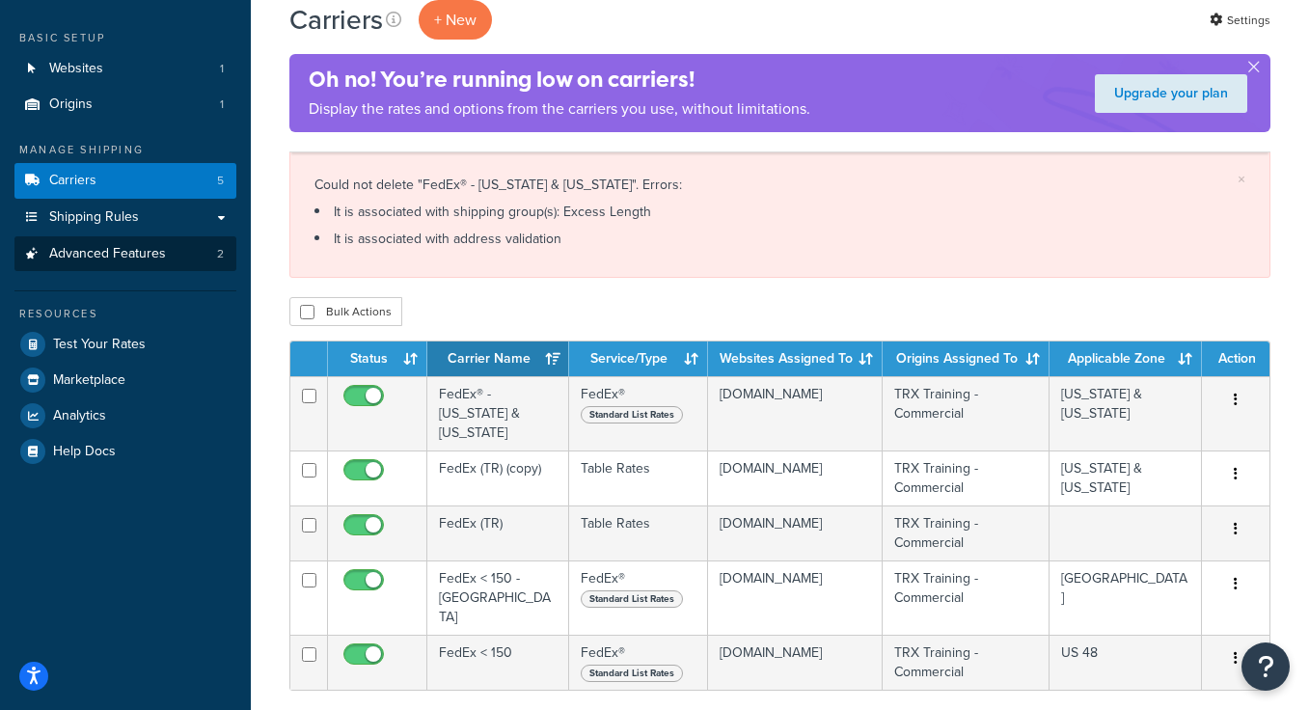
scroll to position [88, 0]
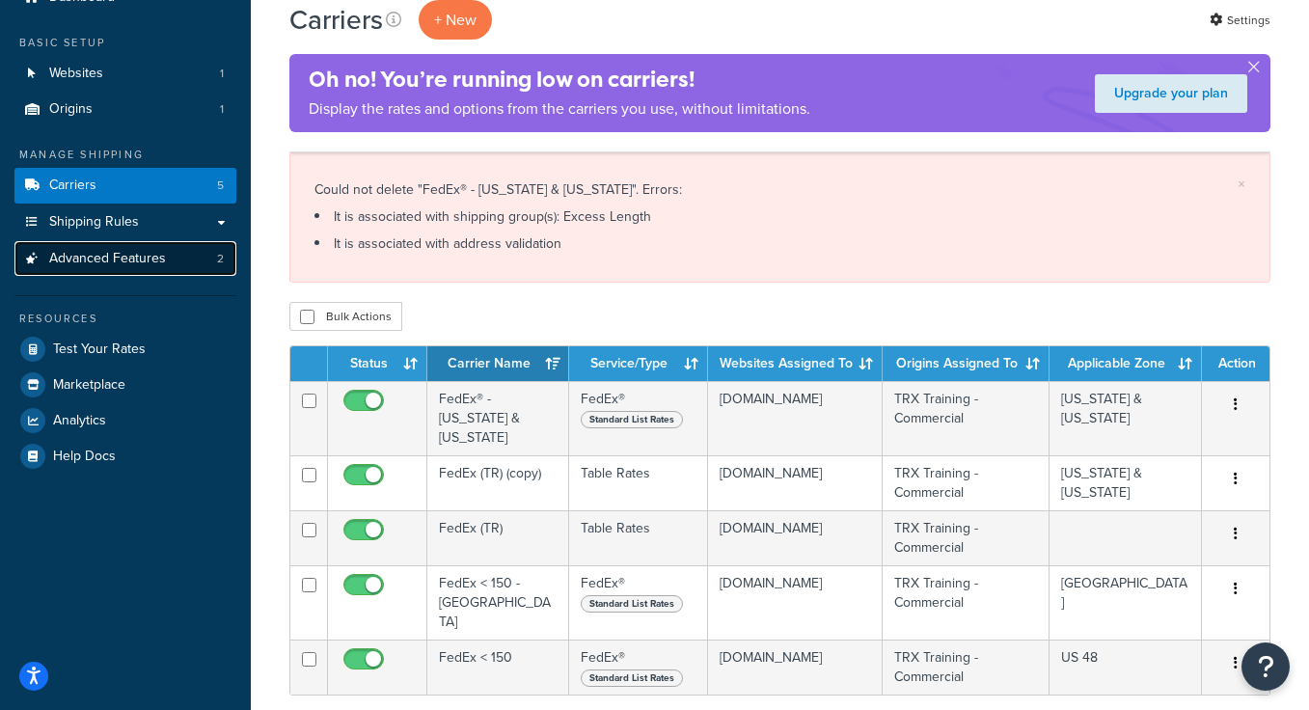
click at [118, 261] on span "Advanced Features" at bounding box center [107, 259] width 117 height 16
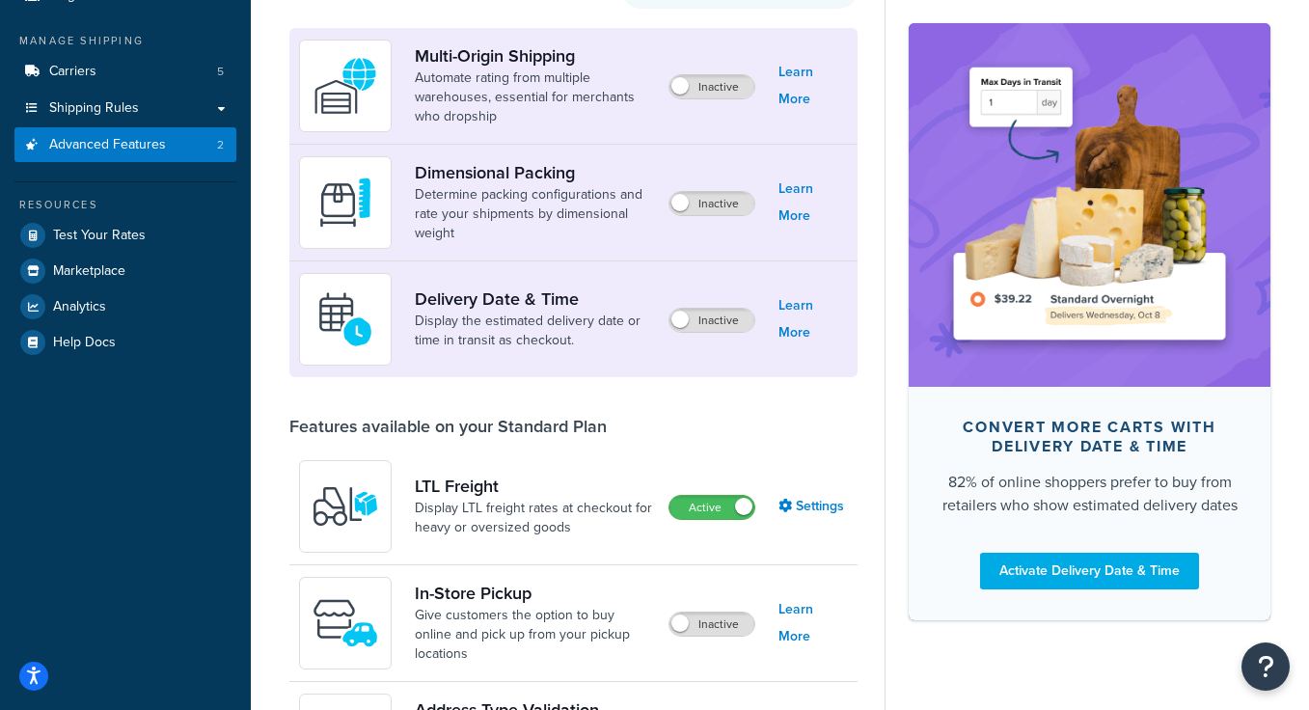
scroll to position [379, 0]
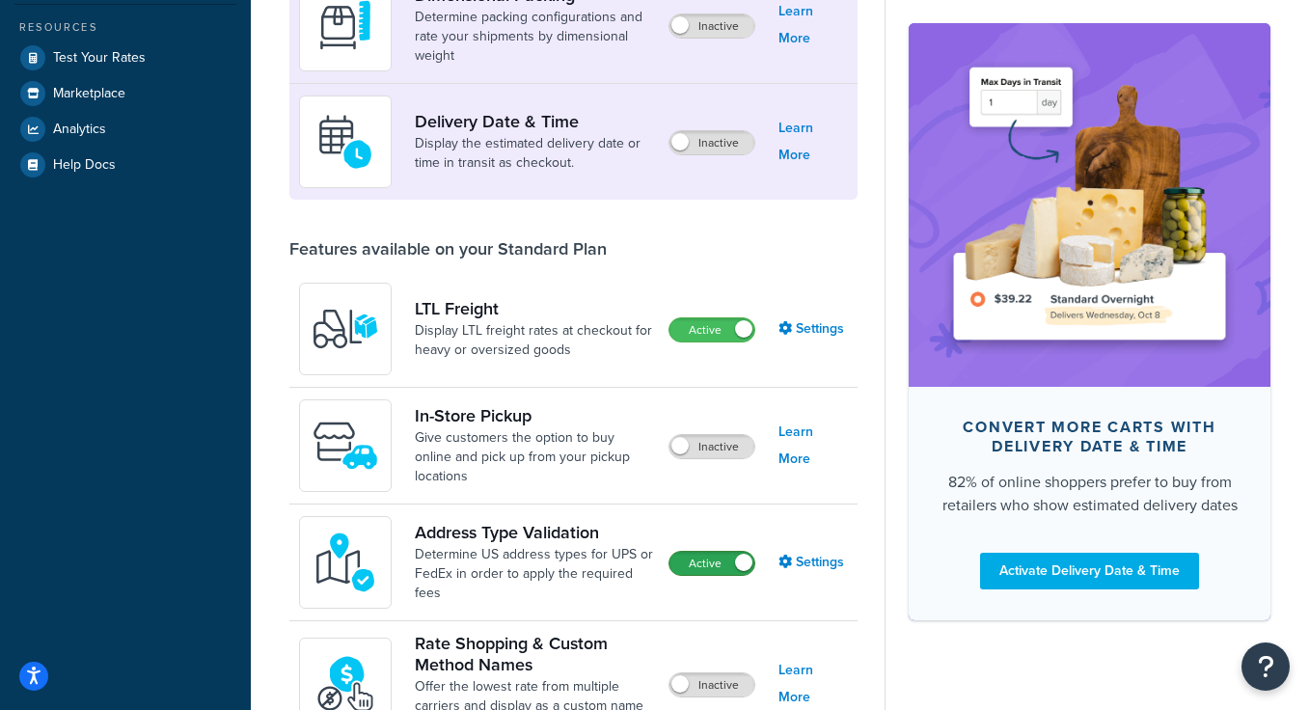
click at [722, 562] on label "Active" at bounding box center [711, 563] width 85 height 23
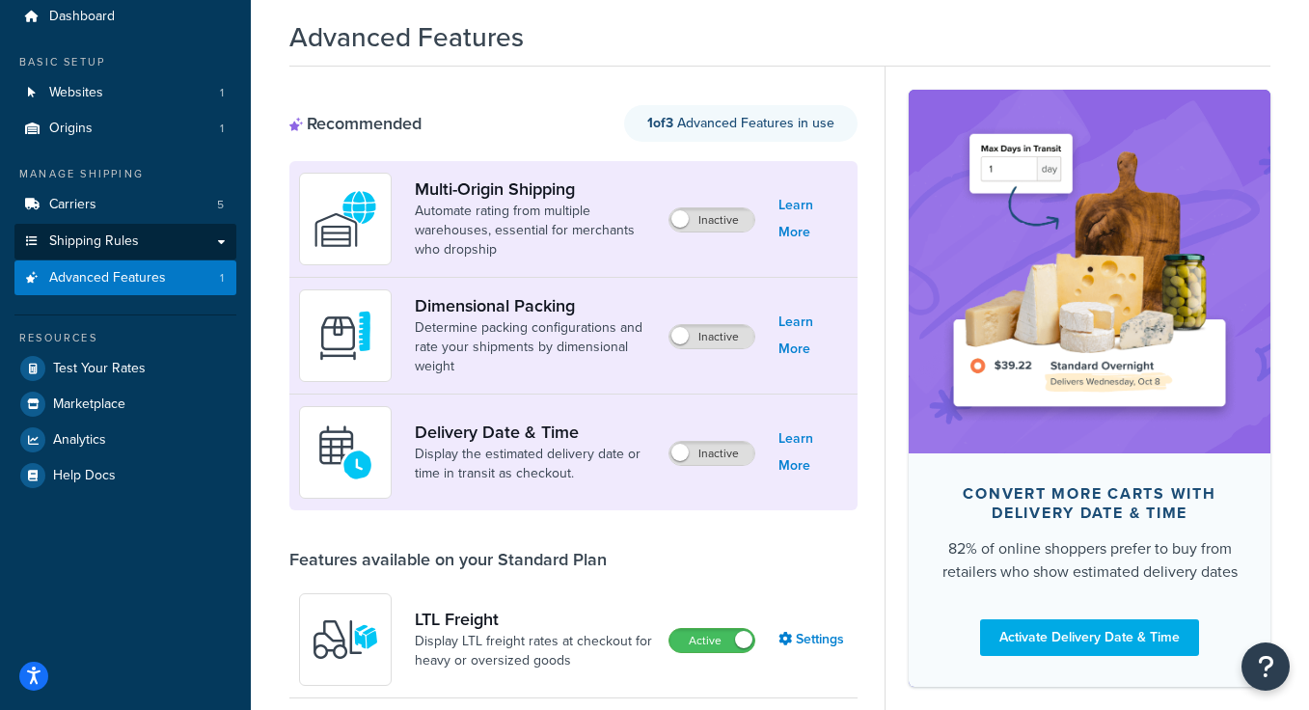
scroll to position [42, 0]
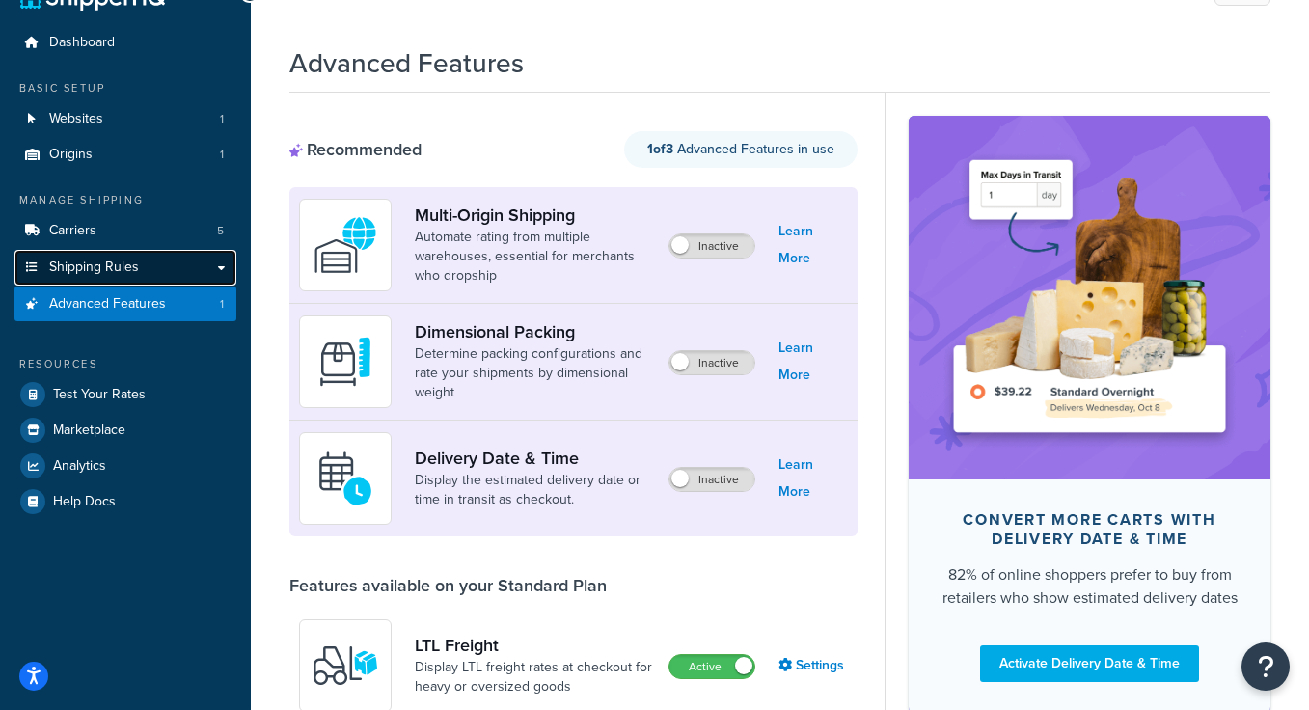
click at [143, 269] on link "Shipping Rules" at bounding box center [125, 268] width 222 height 36
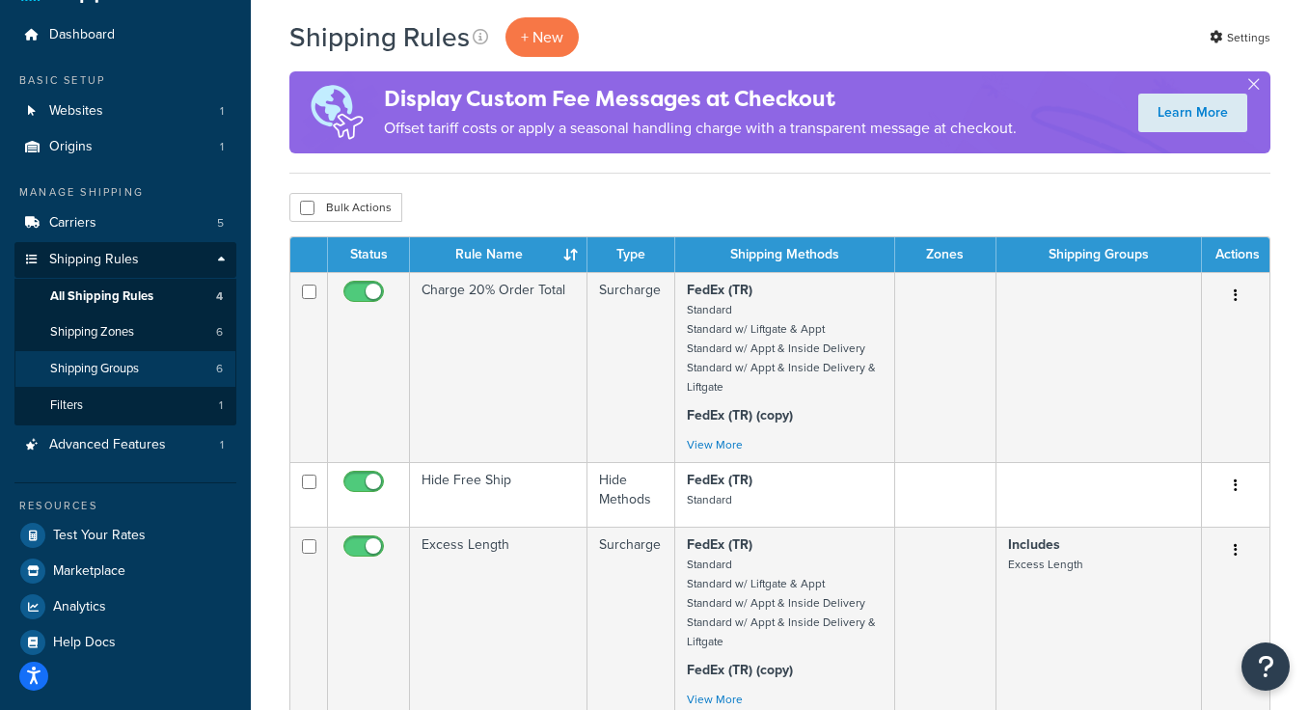
scroll to position [59, 0]
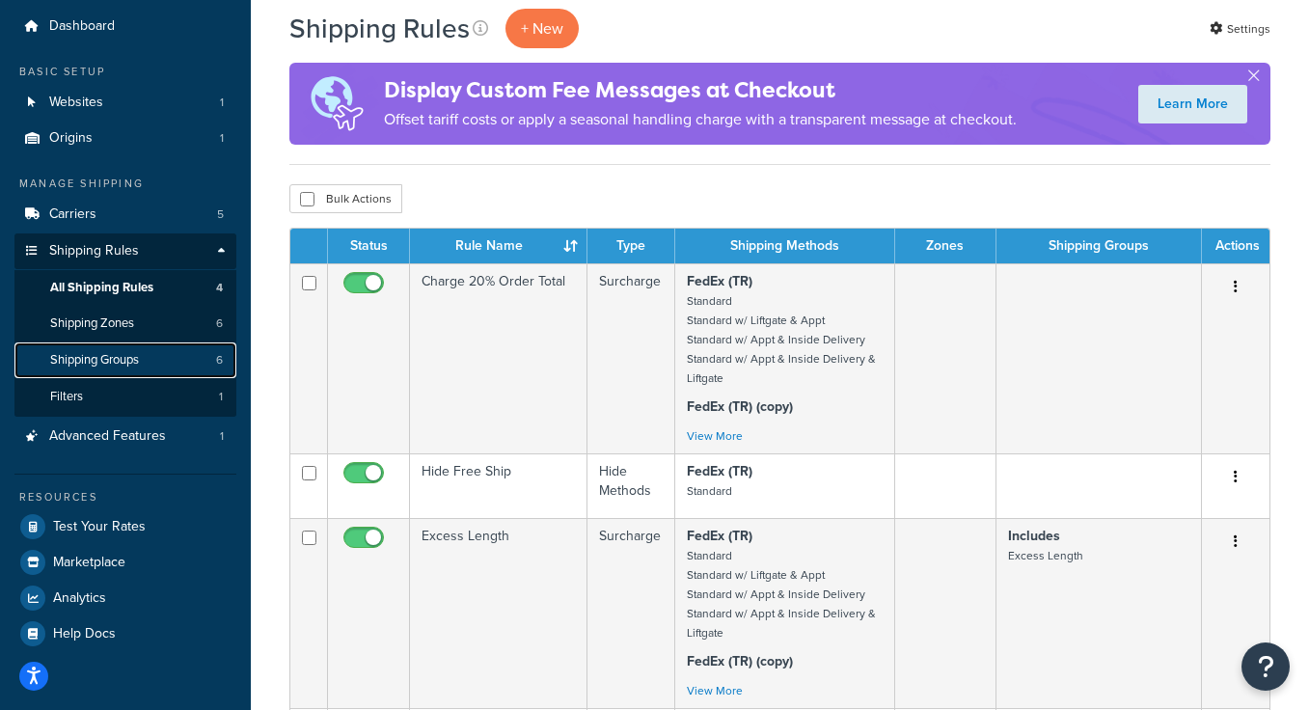
click at [97, 365] on span "Shipping Groups" at bounding box center [94, 360] width 89 height 16
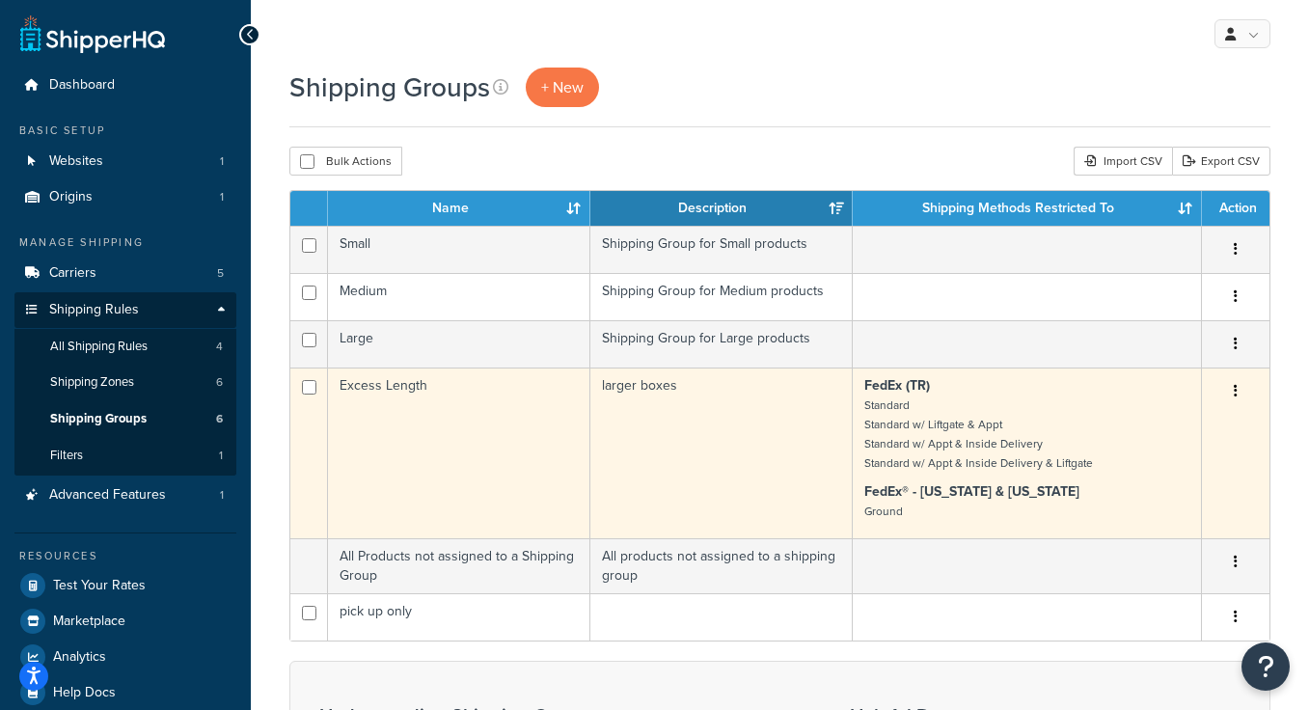
click at [522, 415] on td "Excess Length" at bounding box center [459, 453] width 262 height 171
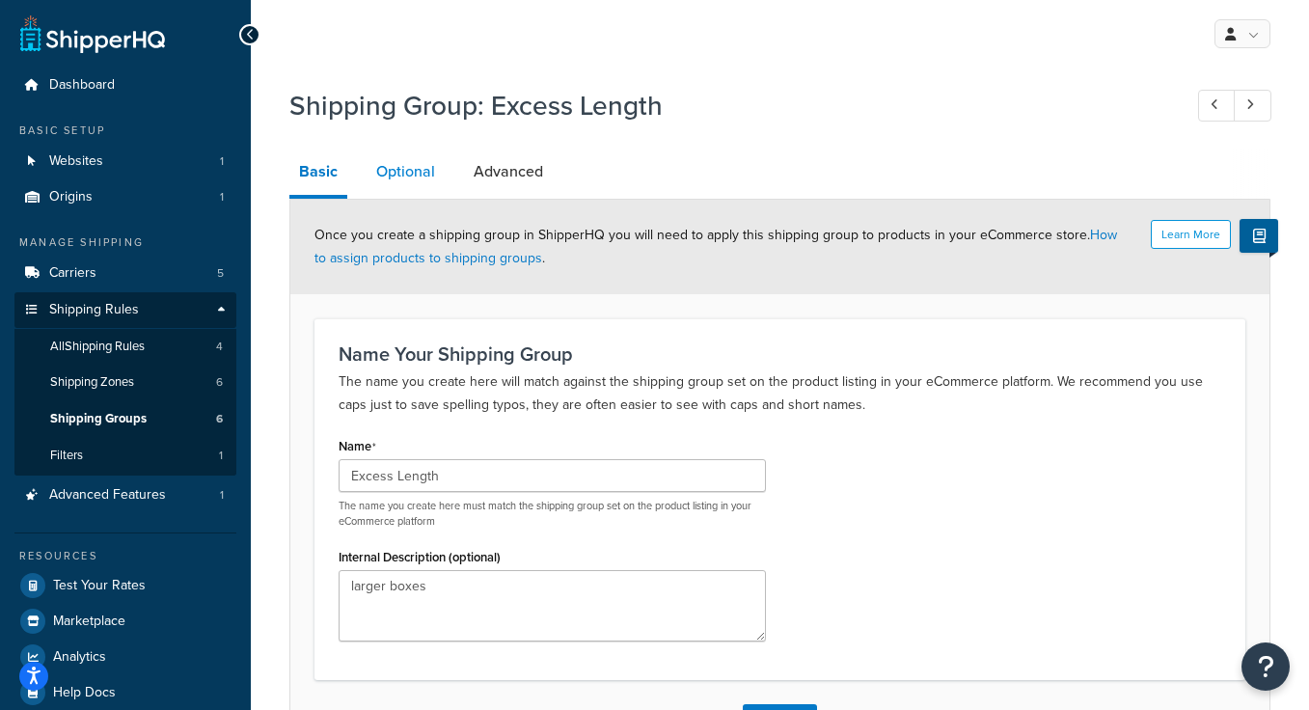
click at [417, 171] on link "Optional" at bounding box center [406, 172] width 78 height 46
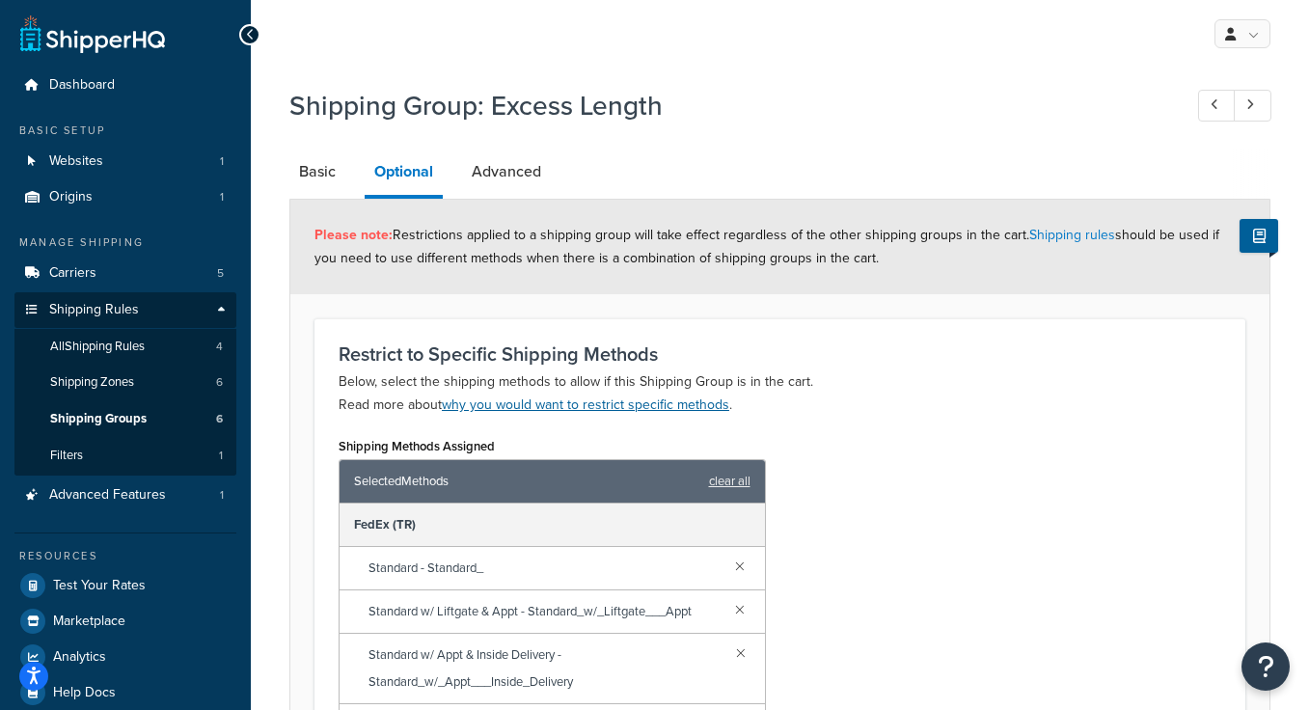
scroll to position [382, 0]
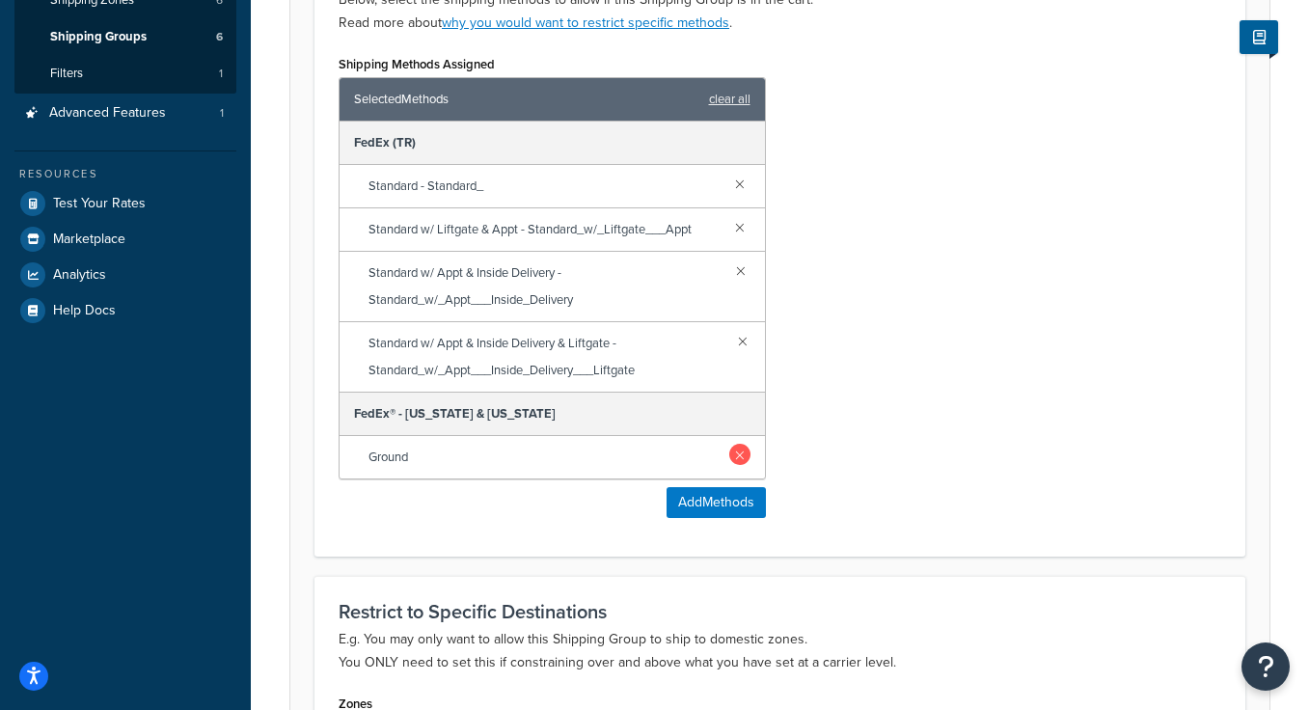
click at [741, 453] on link at bounding box center [739, 454] width 21 height 21
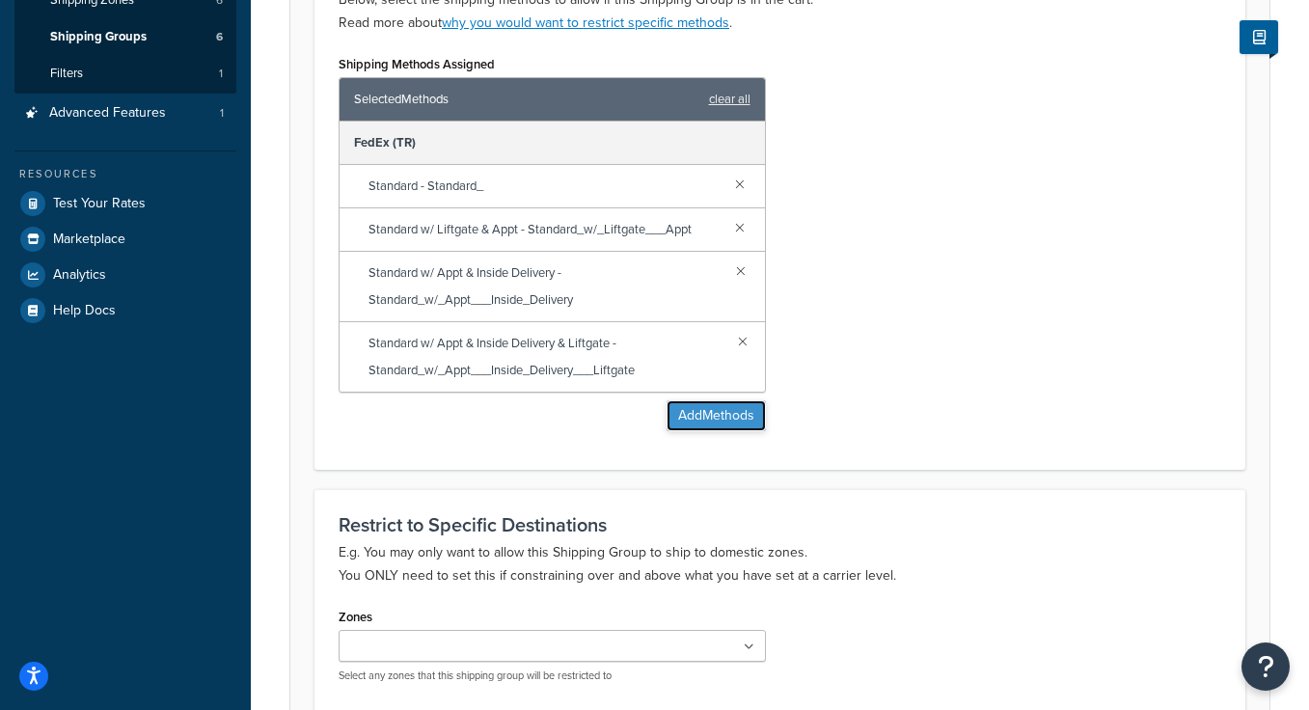
click at [689, 420] on button "Add Methods" at bounding box center [716, 415] width 99 height 31
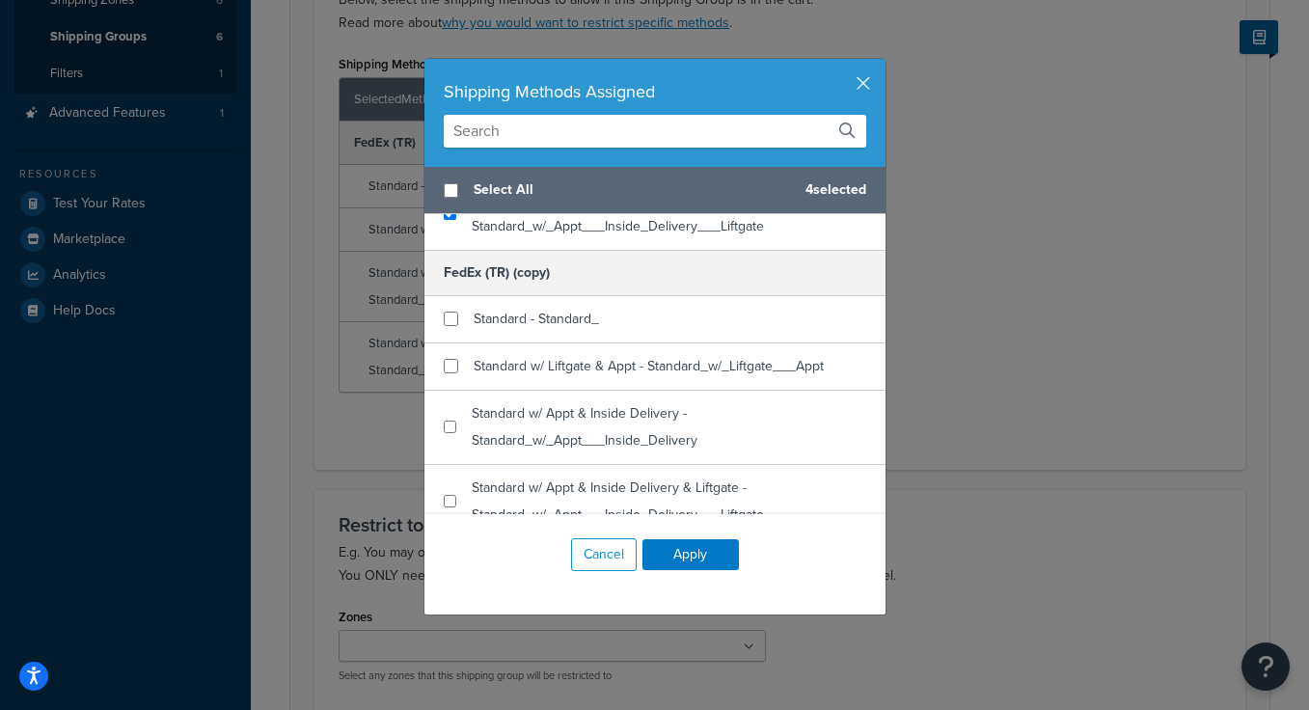
scroll to position [308, 0]
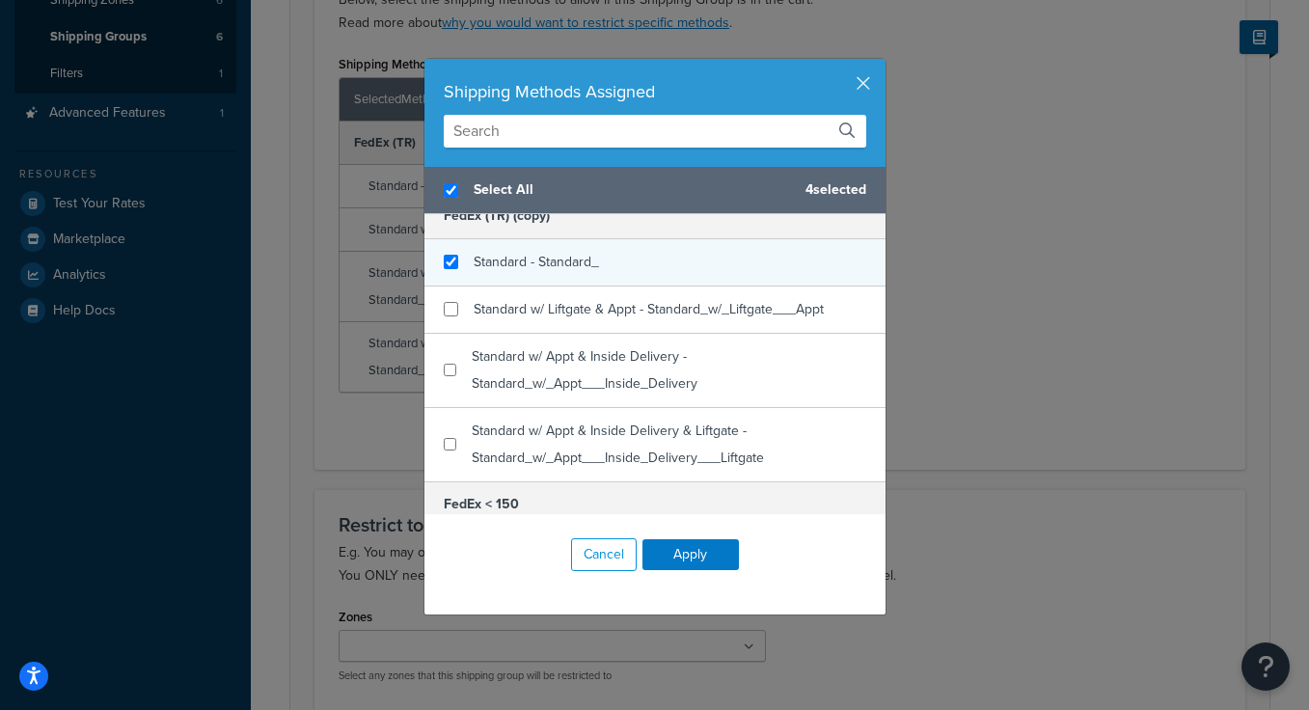
checkbox input "true"
click at [592, 265] on span "Standard - Standard_" at bounding box center [536, 262] width 125 height 20
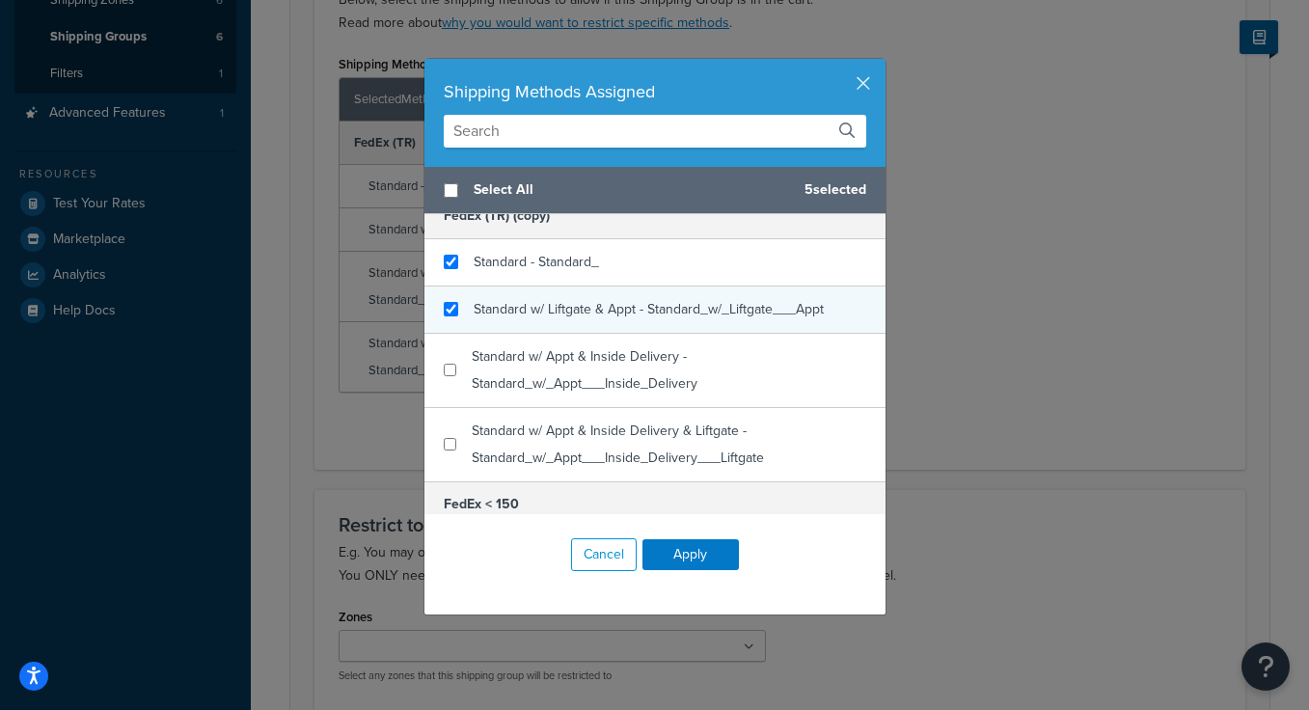
checkbox input "false"
checkbox input "true"
click at [585, 326] on div "Standard w/ Liftgate & Appt - Standard_w/_Liftgate___Appt" at bounding box center [654, 309] width 461 height 47
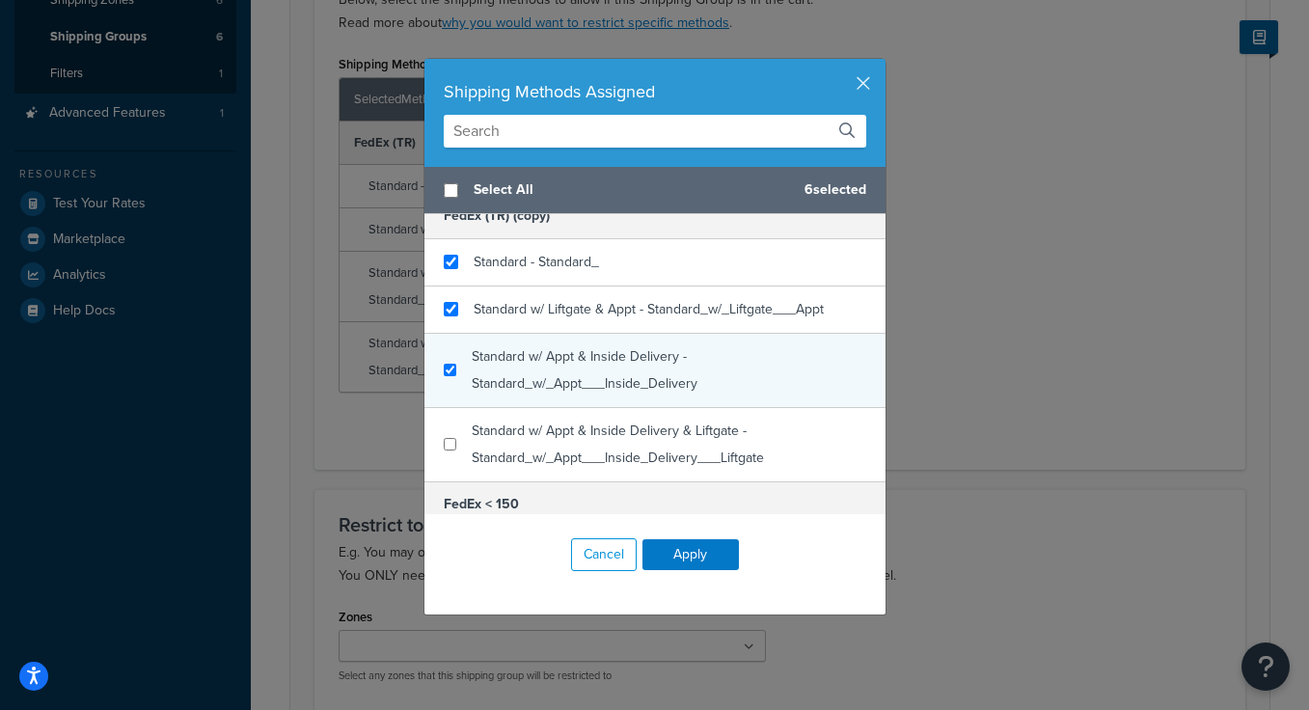
checkbox input "true"
click at [583, 377] on span "Standard w/ Appt & Inside Delivery - Standard_w/_Appt___Inside_Delivery" at bounding box center [585, 369] width 226 height 47
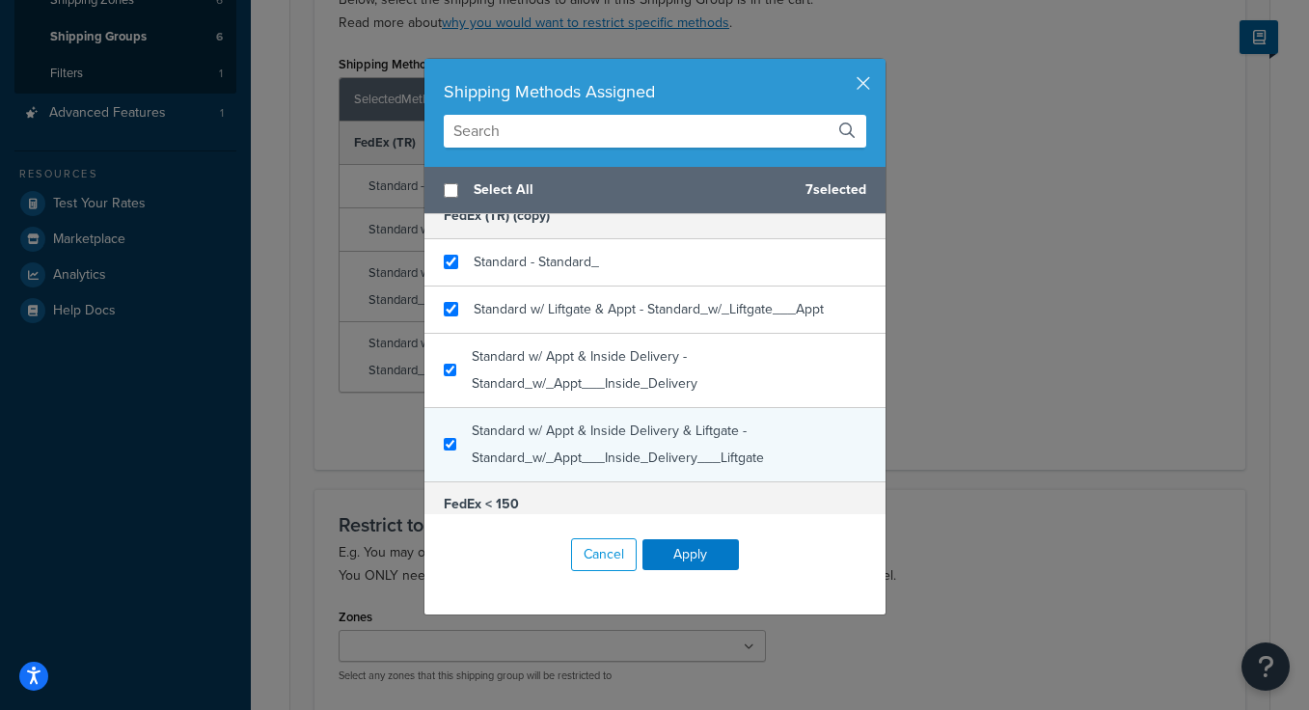
checkbox input "true"
click at [583, 419] on div "Standard w/ Appt & Inside Delivery & Liftgate - Standard_w/_Appt___Inside_Deliv…" at bounding box center [669, 445] width 395 height 54
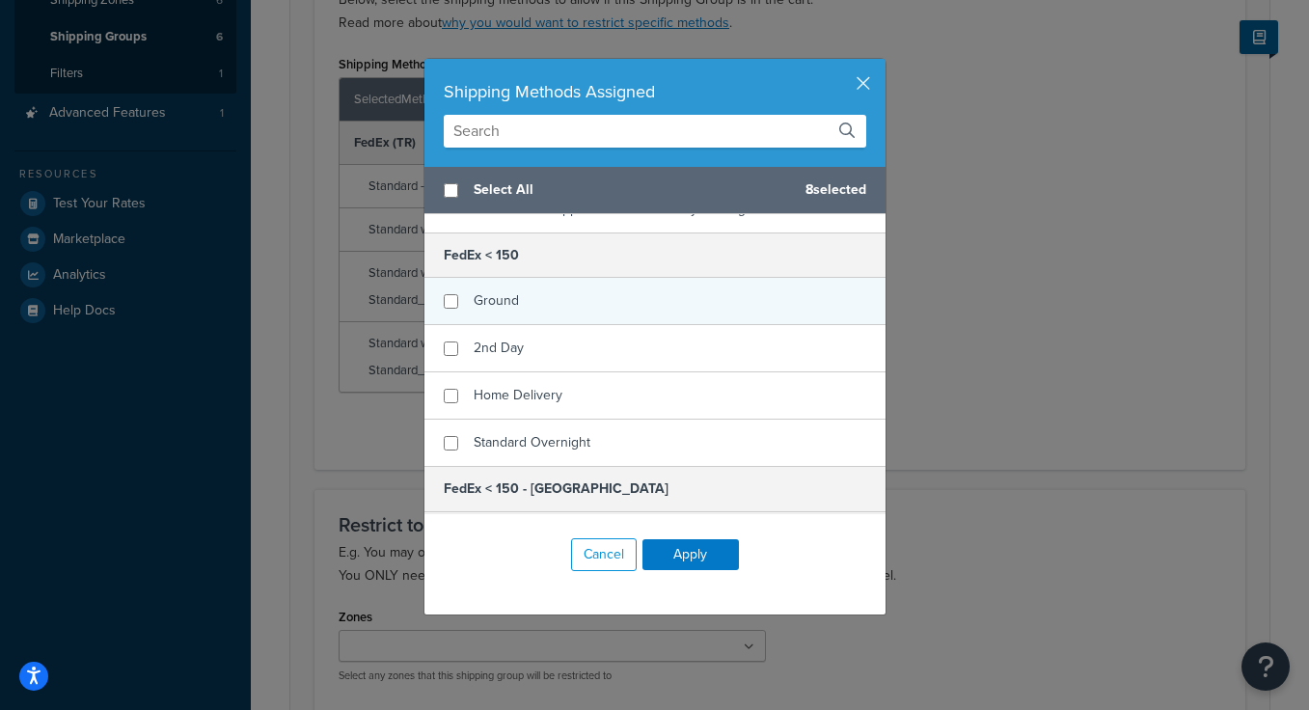
scroll to position [561, 0]
checkbox input "true"
click at [575, 306] on div "Ground" at bounding box center [654, 296] width 461 height 47
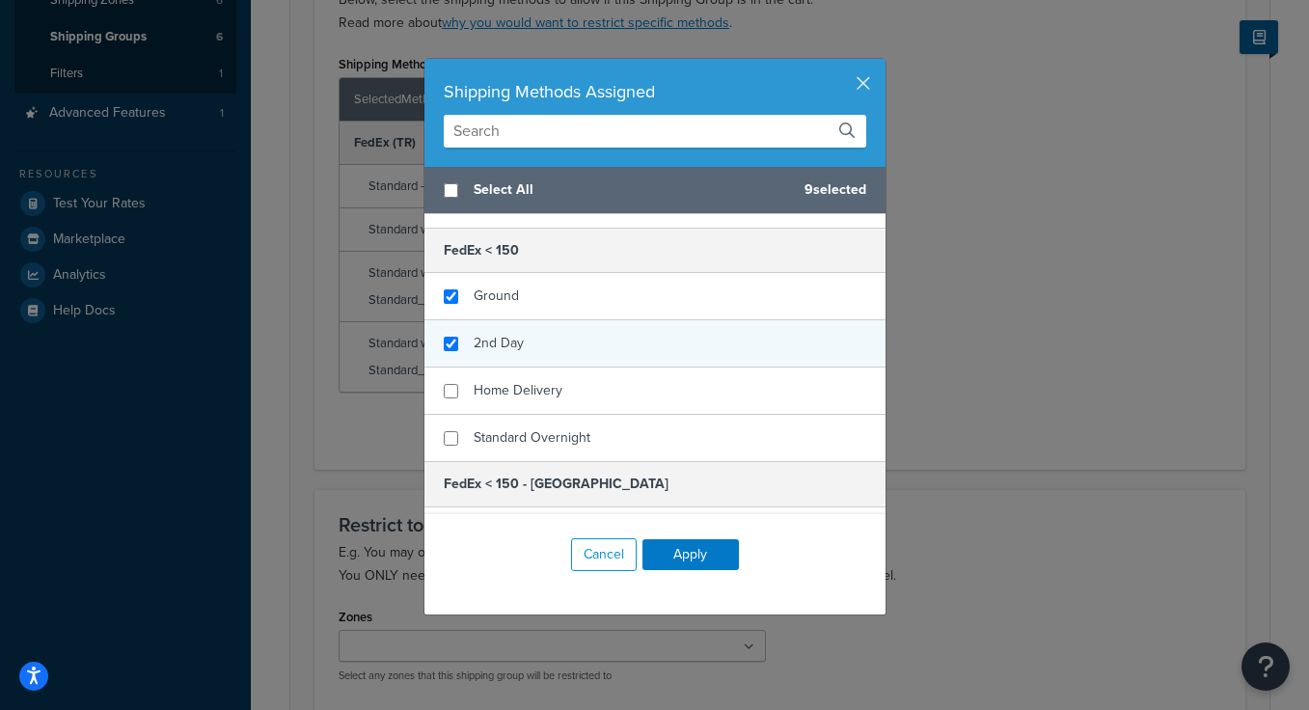
checkbox input "true"
click at [575, 335] on div "2nd Day" at bounding box center [654, 343] width 461 height 47
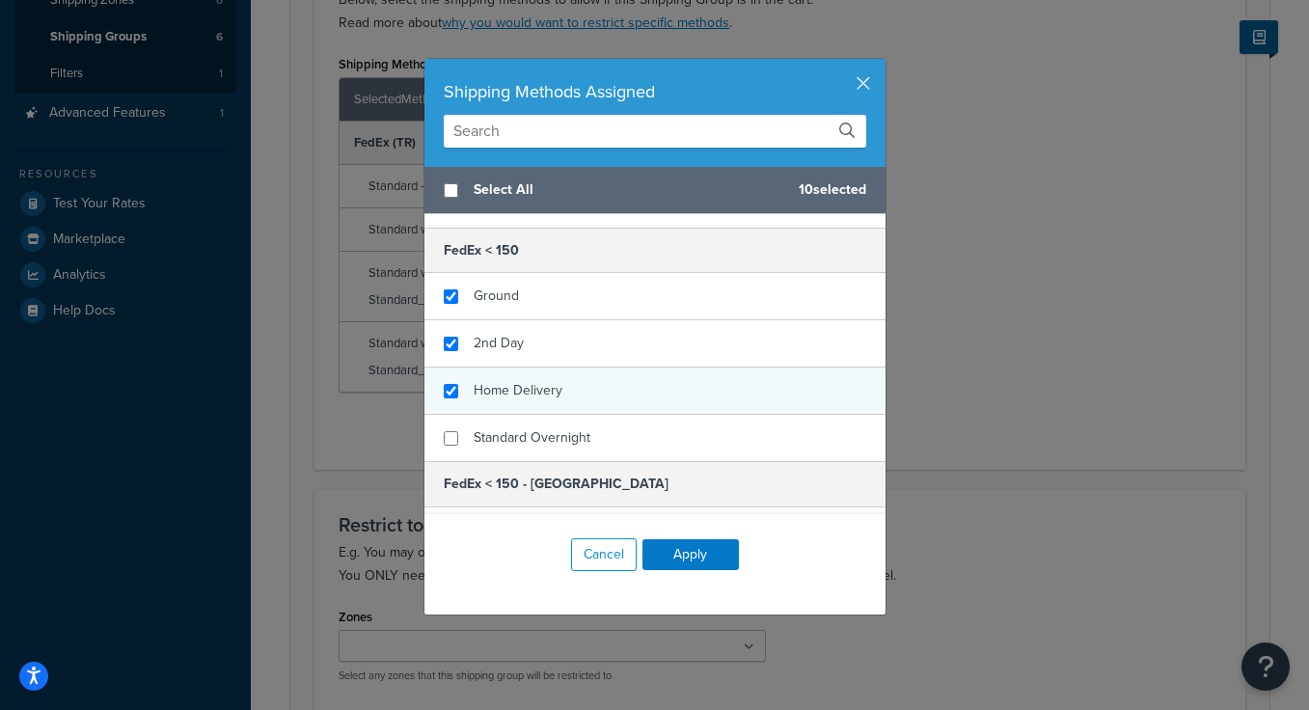
checkbox input "true"
click at [568, 409] on div "Home Delivery" at bounding box center [654, 391] width 461 height 47
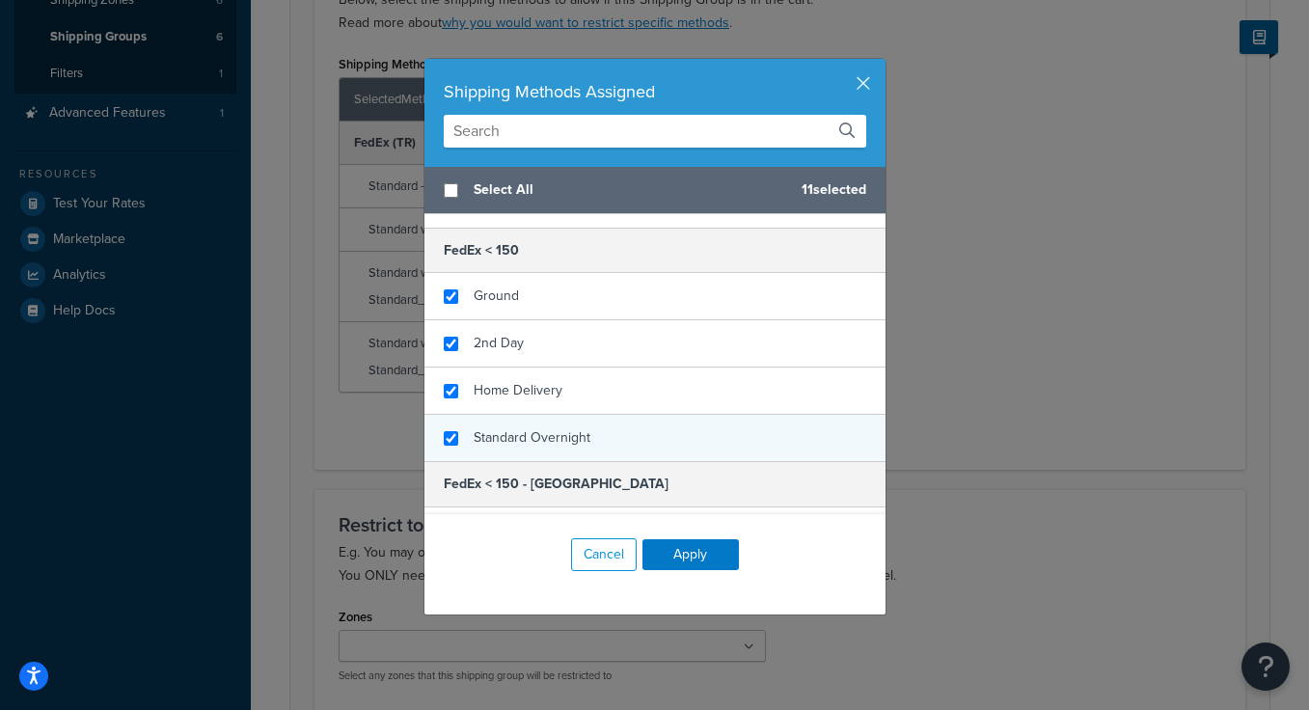
checkbox input "true"
click at [568, 438] on span "Standard Overnight" at bounding box center [532, 437] width 117 height 20
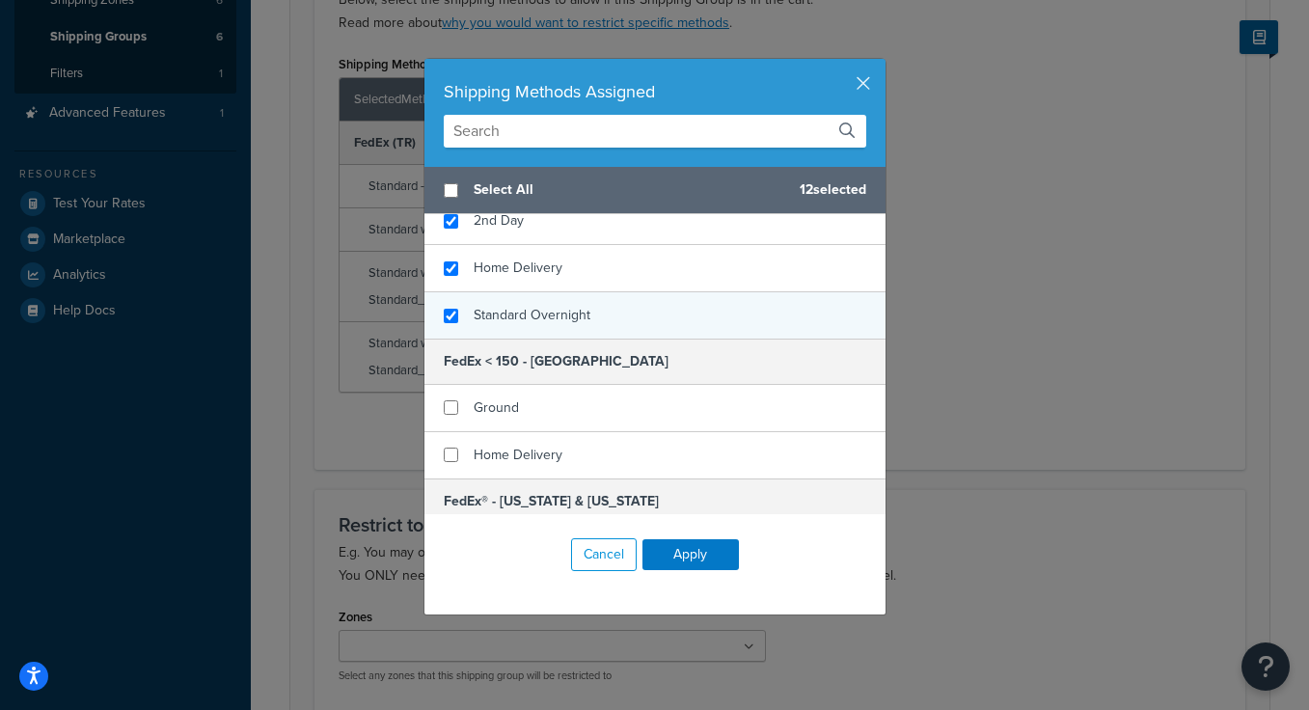
scroll to position [740, 0]
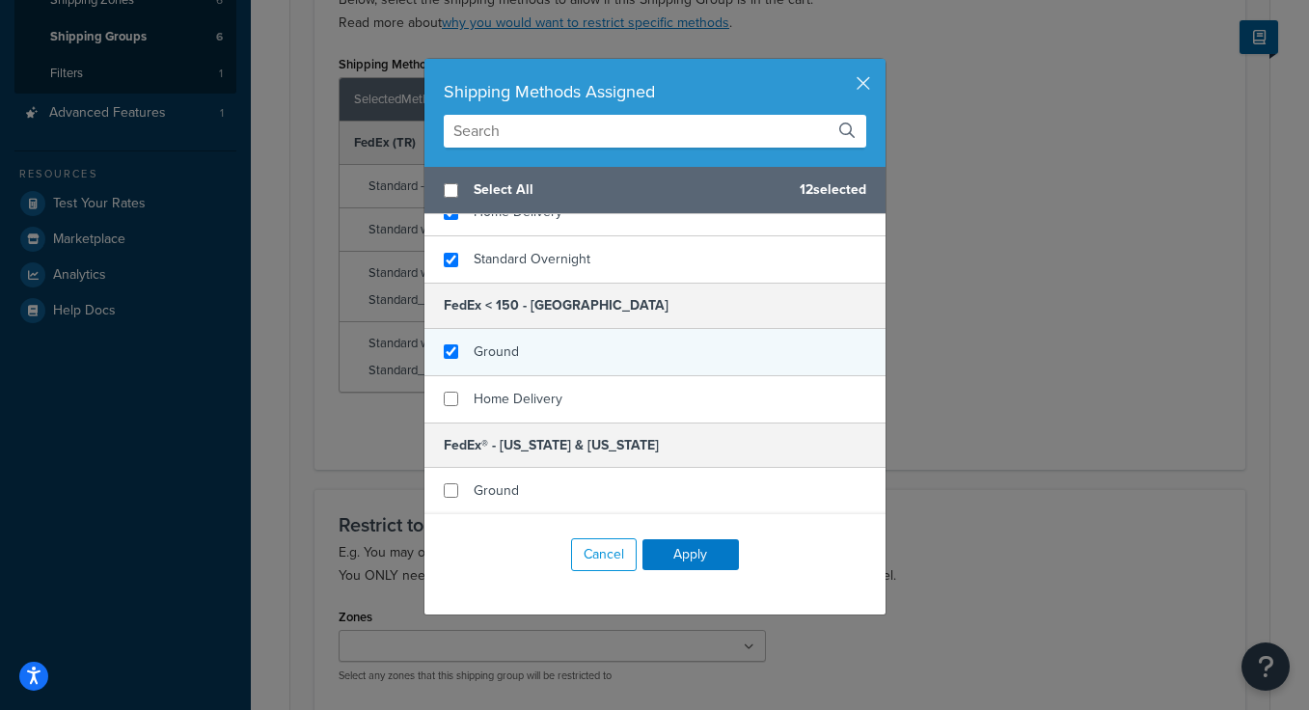
checkbox input "true"
click at [582, 355] on div "Ground" at bounding box center [654, 352] width 461 height 47
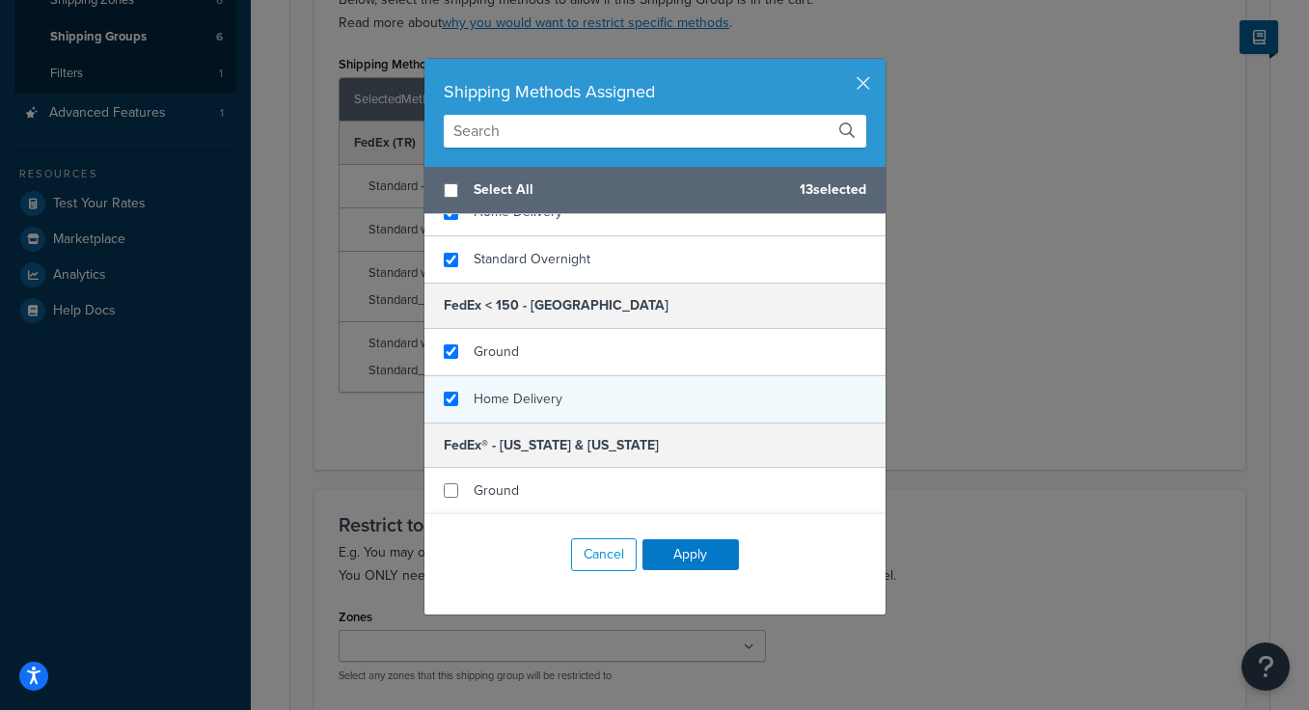
checkbox input "true"
click at [580, 413] on div "Home Delivery" at bounding box center [654, 399] width 461 height 46
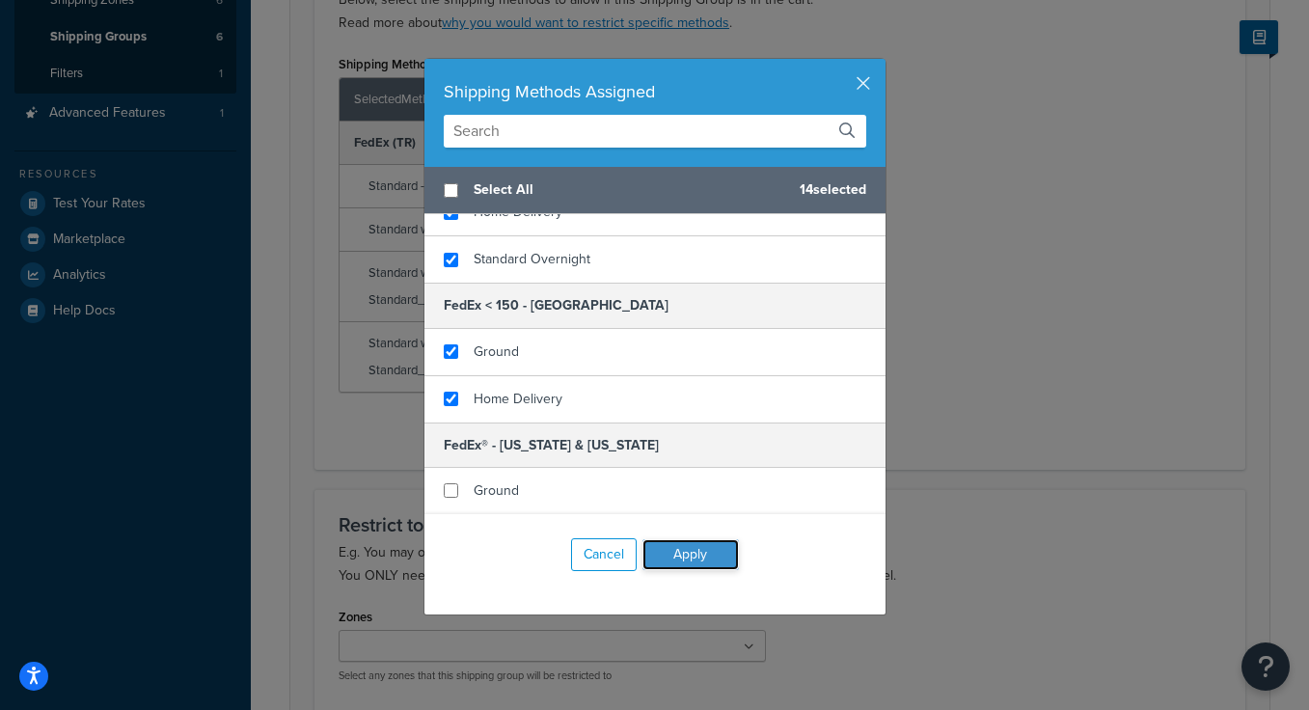
click at [695, 555] on button "Apply" at bounding box center [690, 554] width 96 height 31
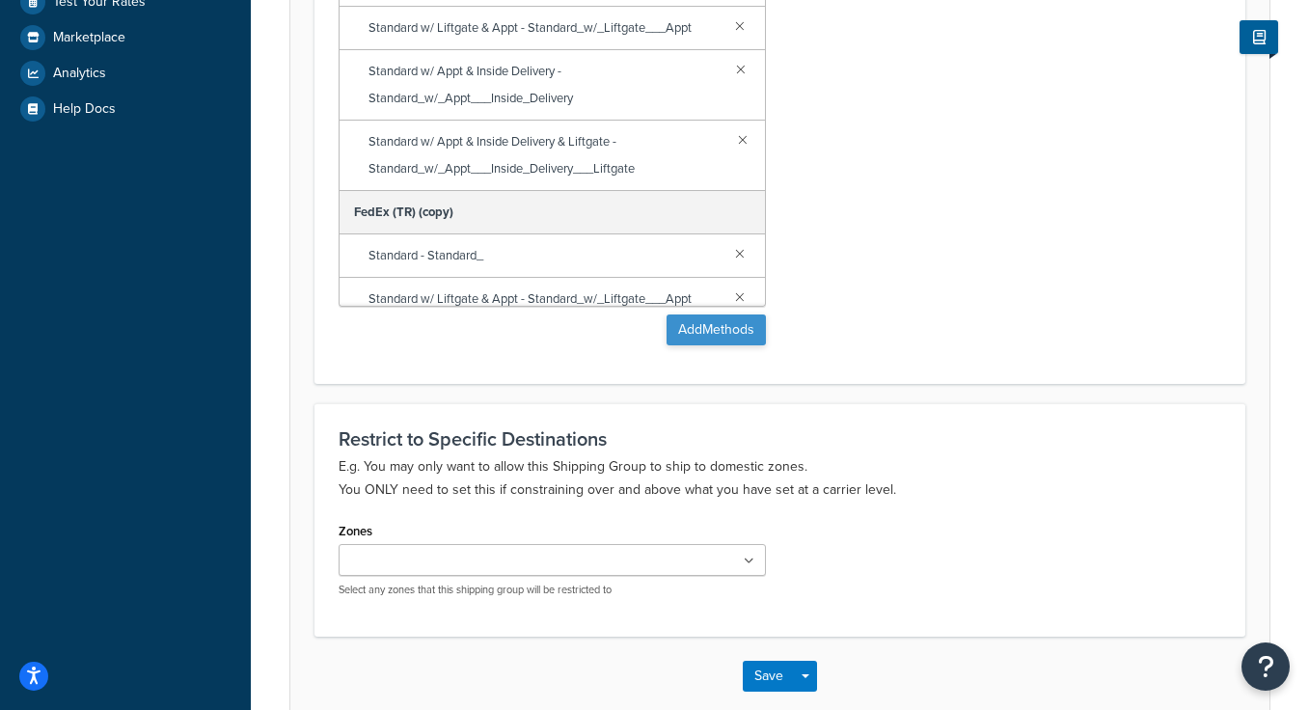
scroll to position [687, 0]
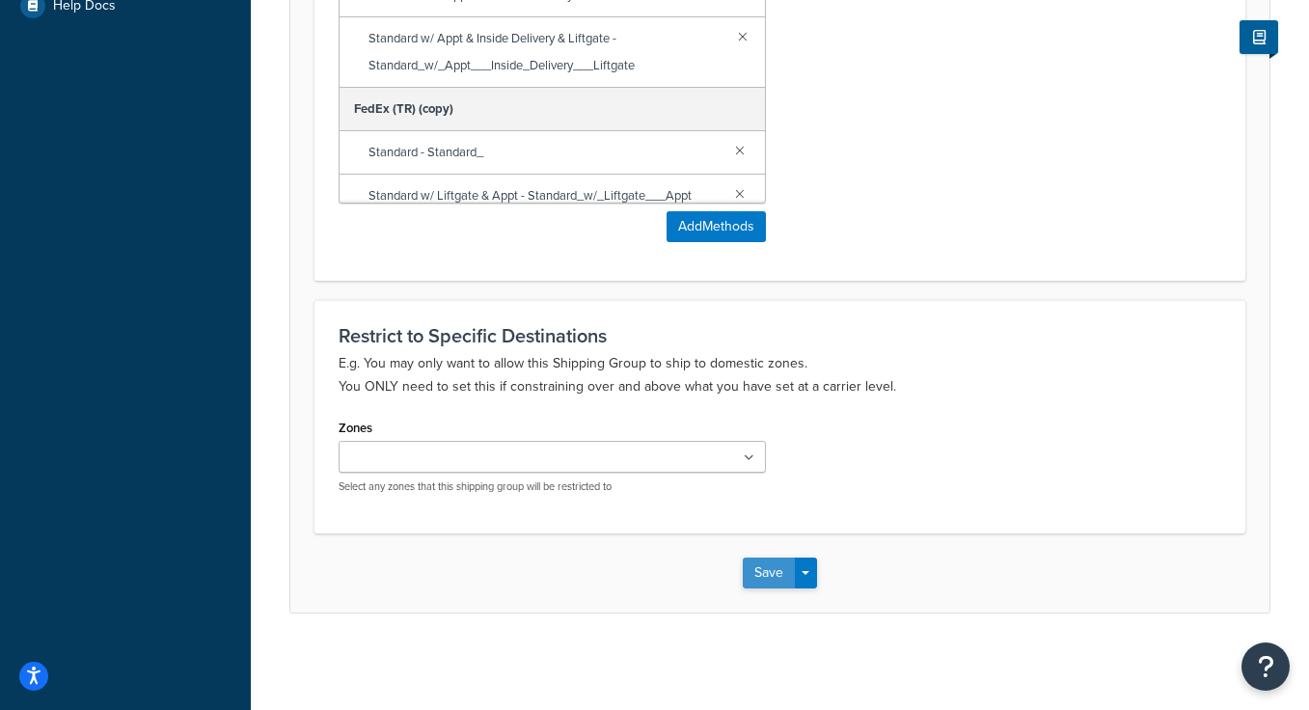
click at [760, 572] on button "Save" at bounding box center [769, 573] width 52 height 31
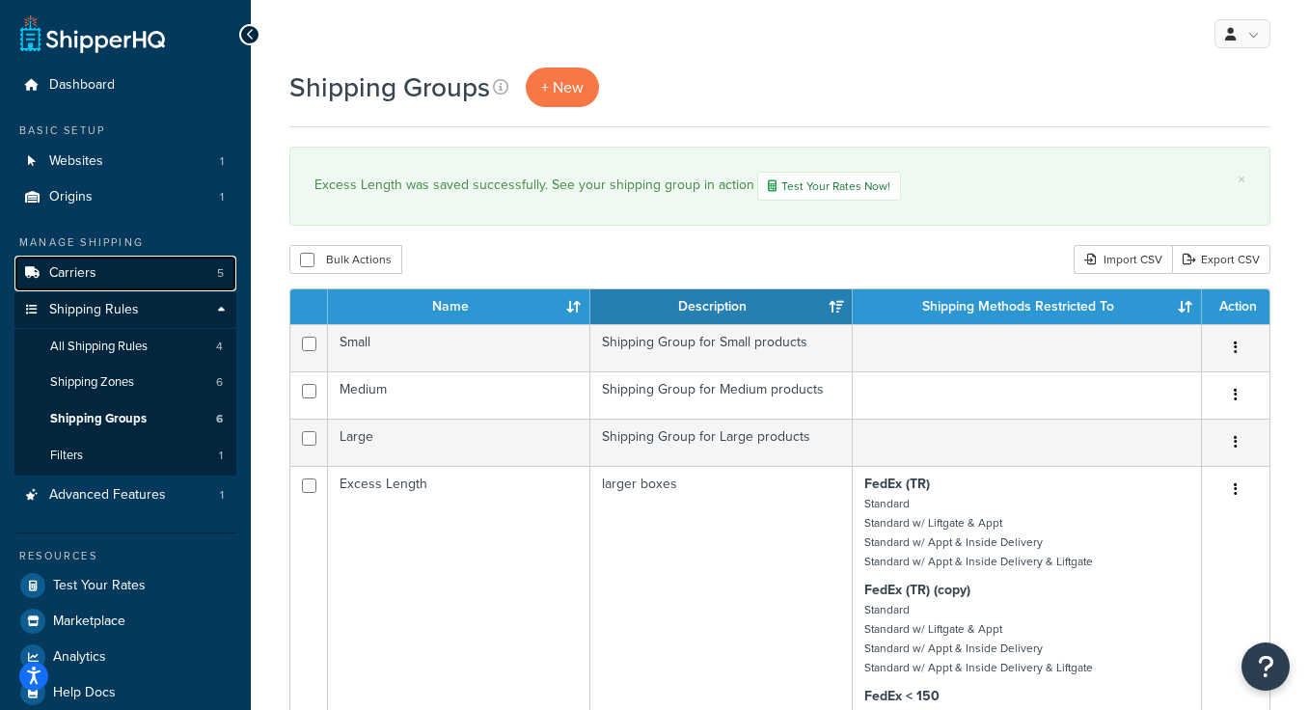
click at [99, 274] on link "Carriers 5" at bounding box center [125, 274] width 222 height 36
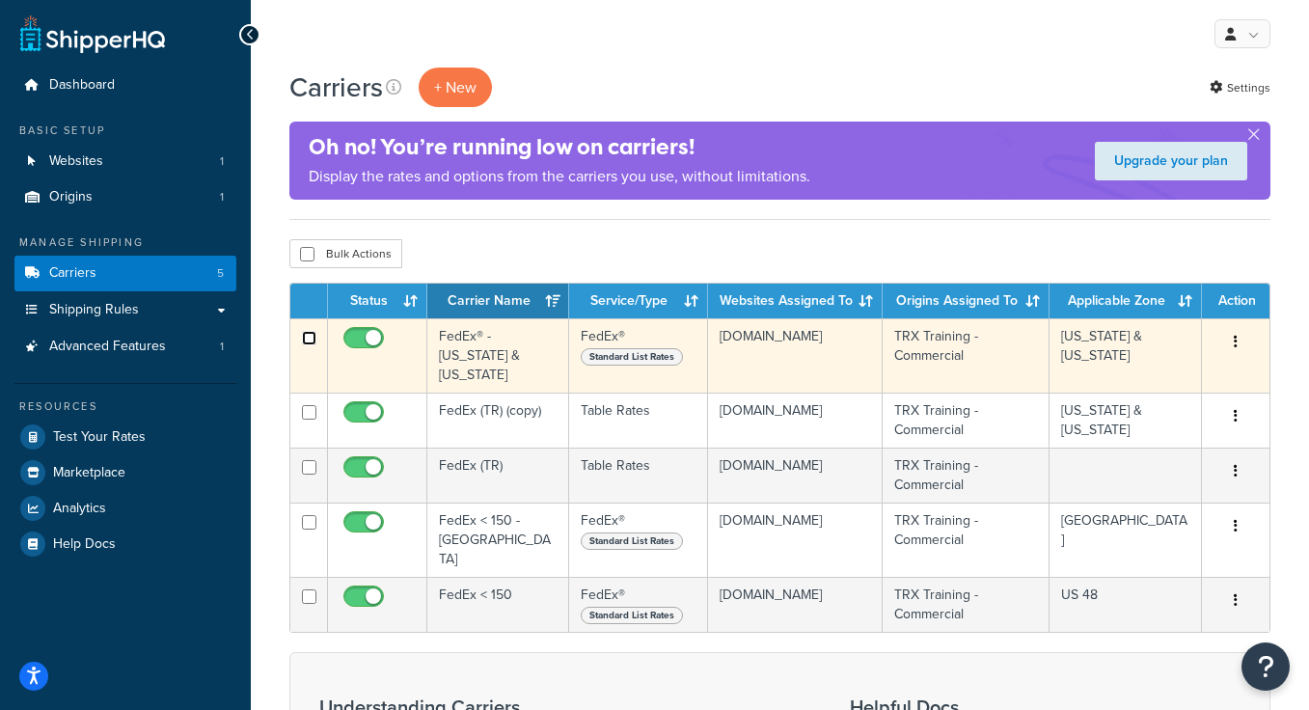
click at [308, 336] on input "checkbox" at bounding box center [309, 338] width 14 height 14
checkbox input "true"
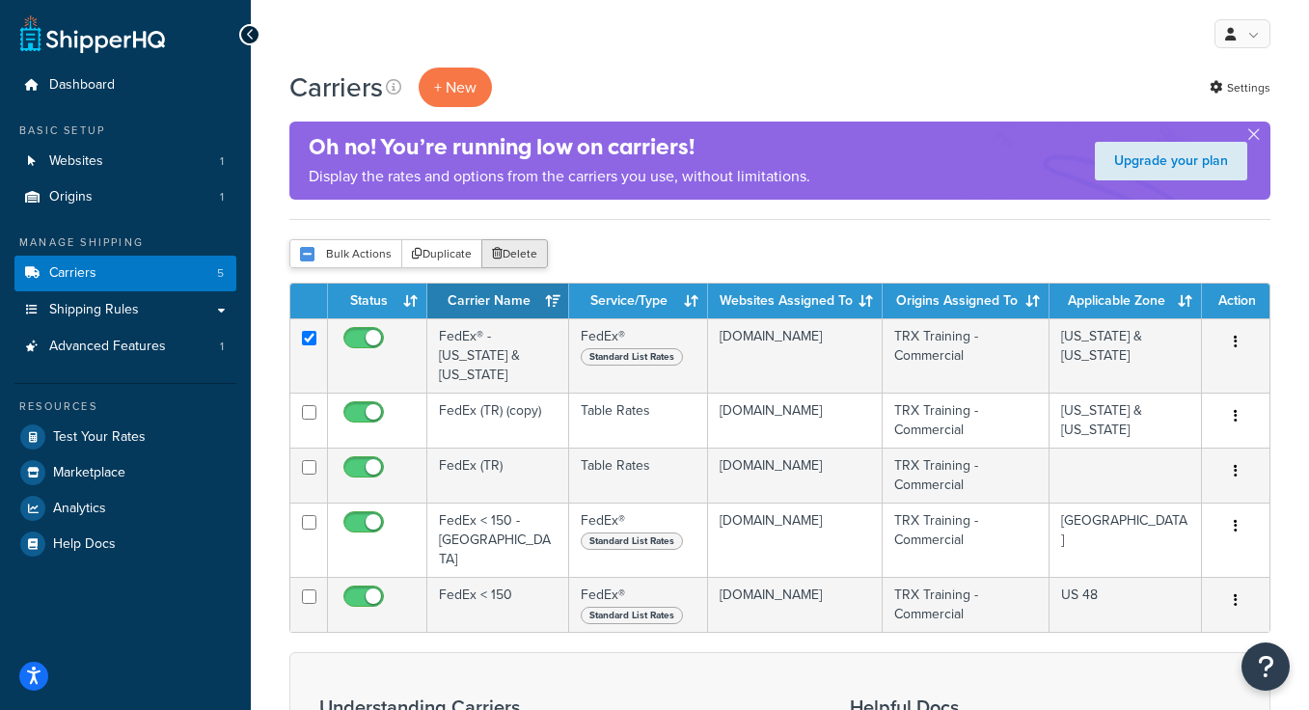
click at [508, 251] on button "Delete" at bounding box center [514, 253] width 67 height 29
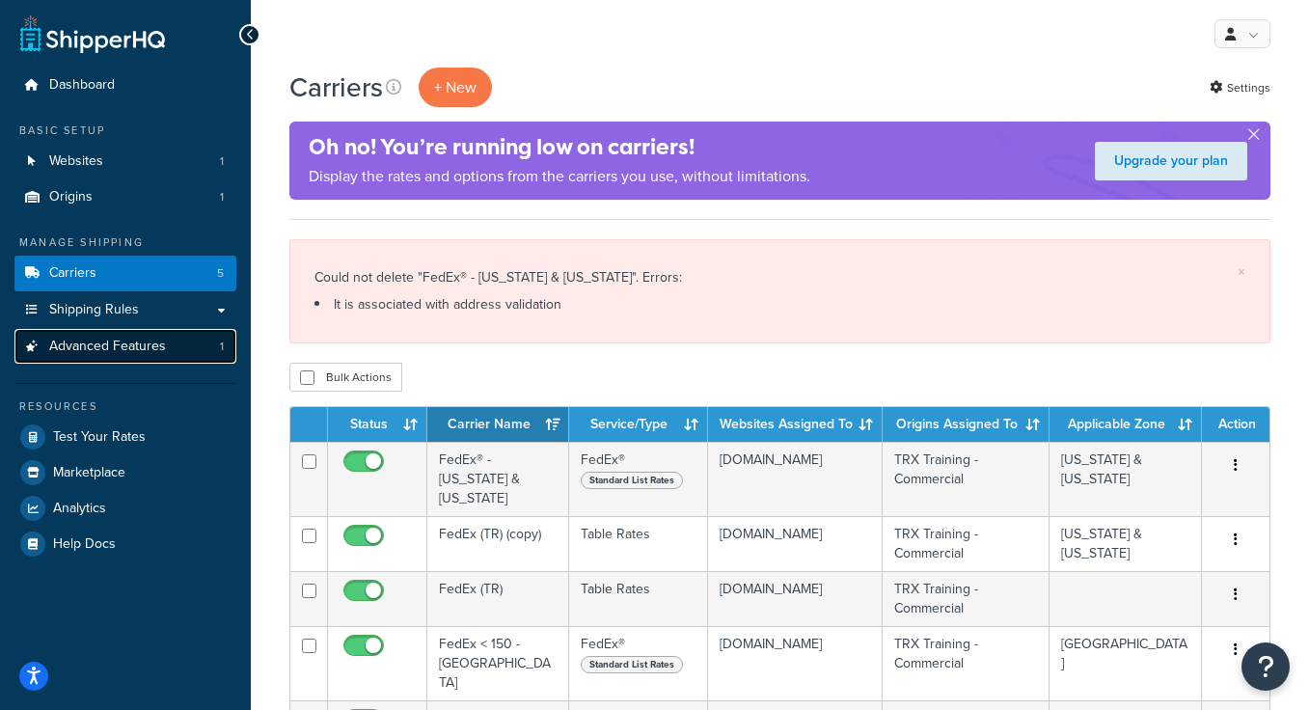
click at [123, 342] on span "Advanced Features" at bounding box center [107, 347] width 117 height 16
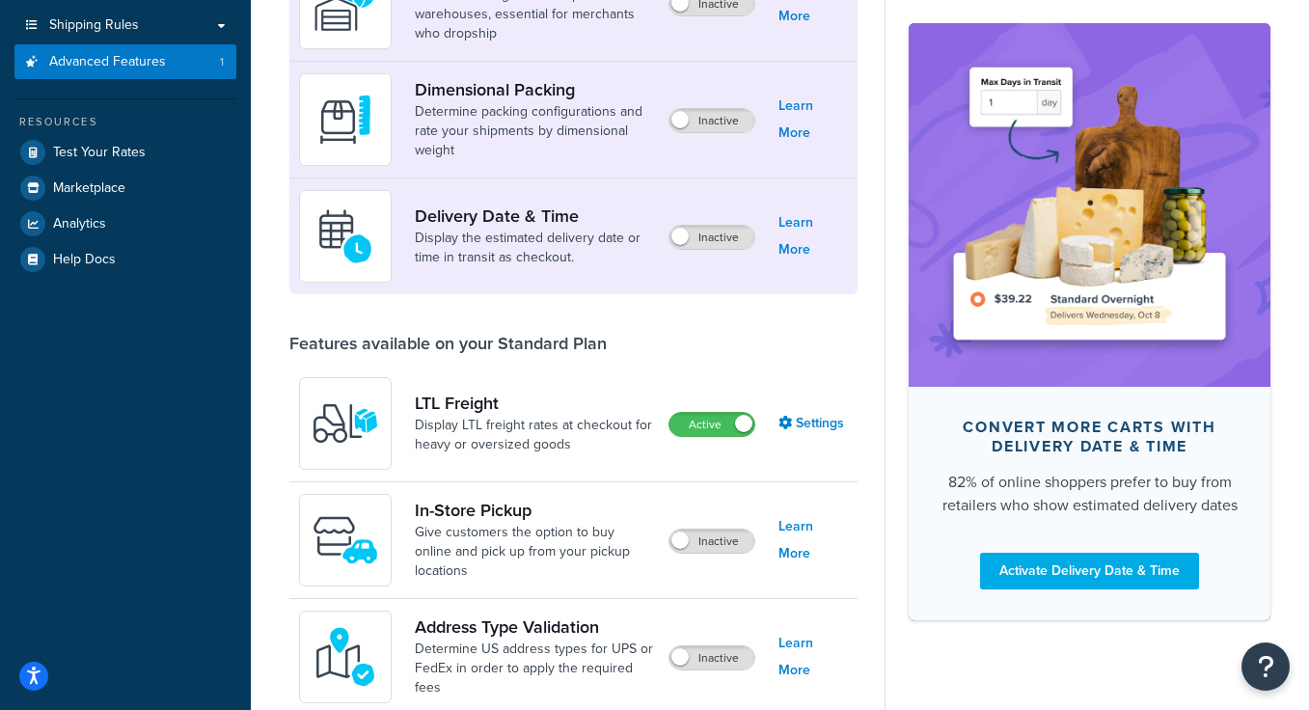
scroll to position [432, 0]
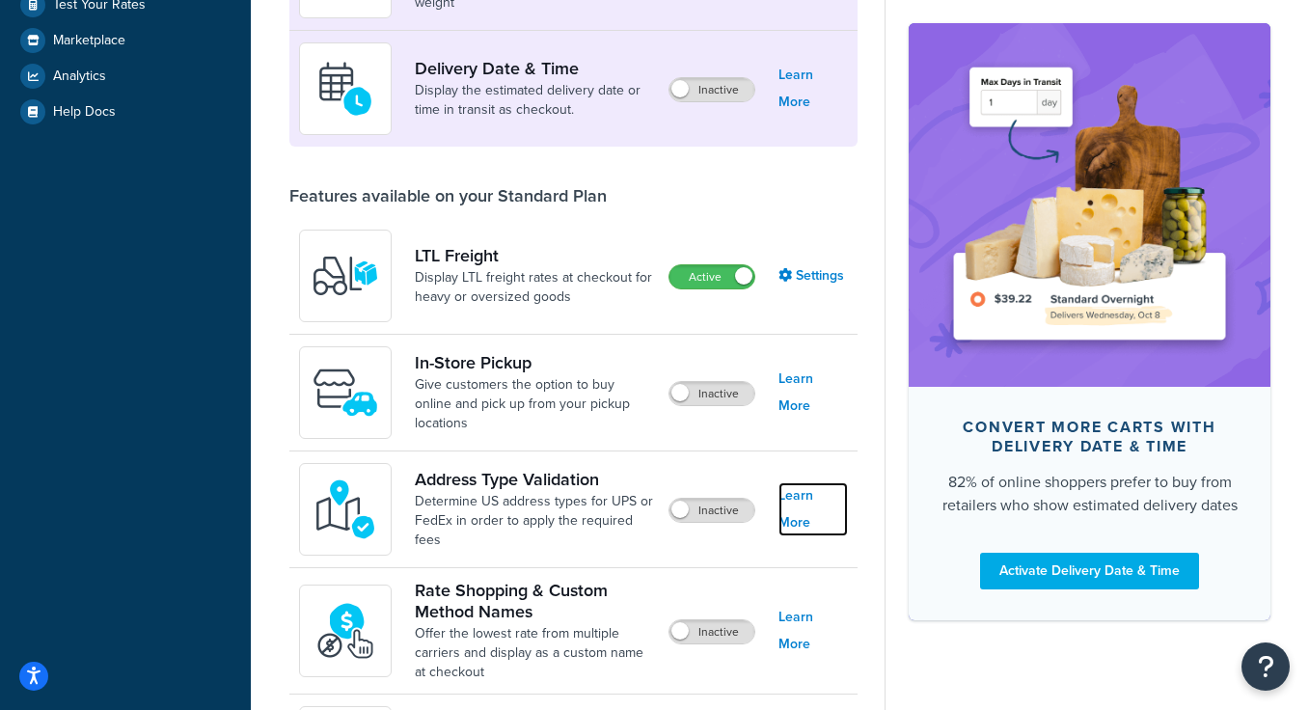
click at [817, 510] on link "Learn More" at bounding box center [812, 509] width 69 height 54
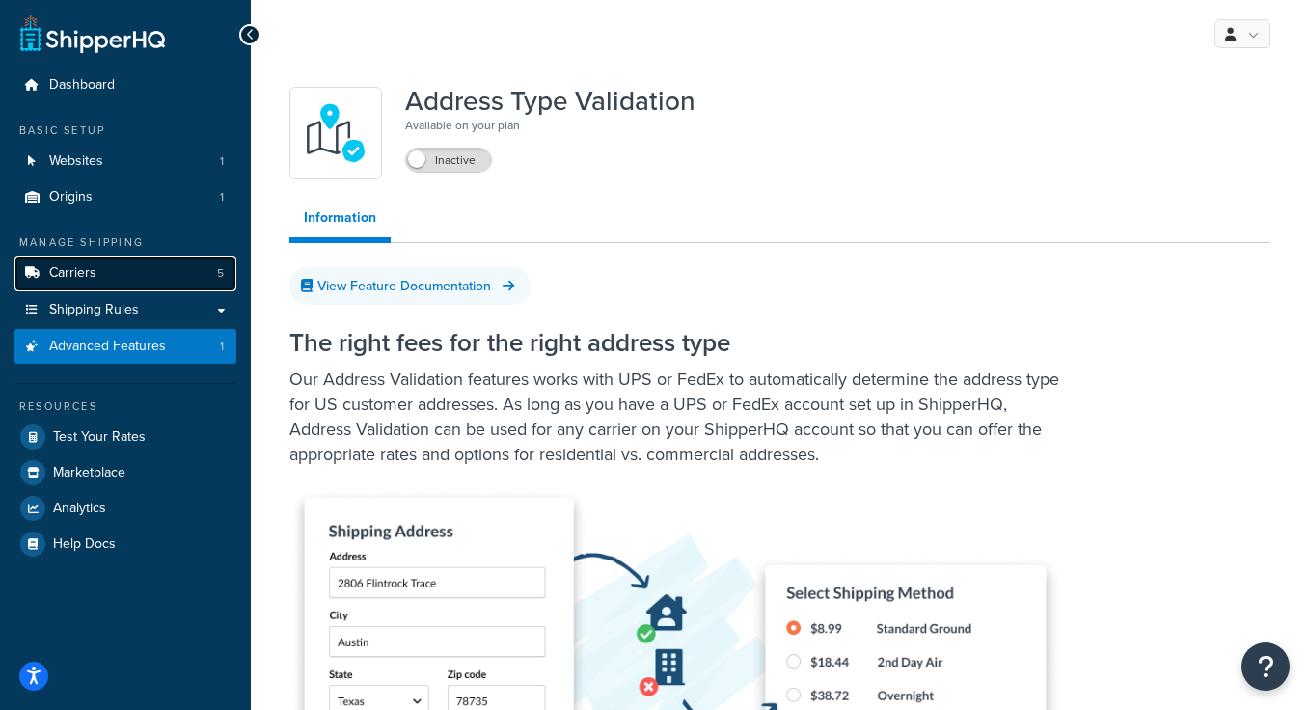
click at [124, 269] on link "Carriers 5" at bounding box center [125, 274] width 222 height 36
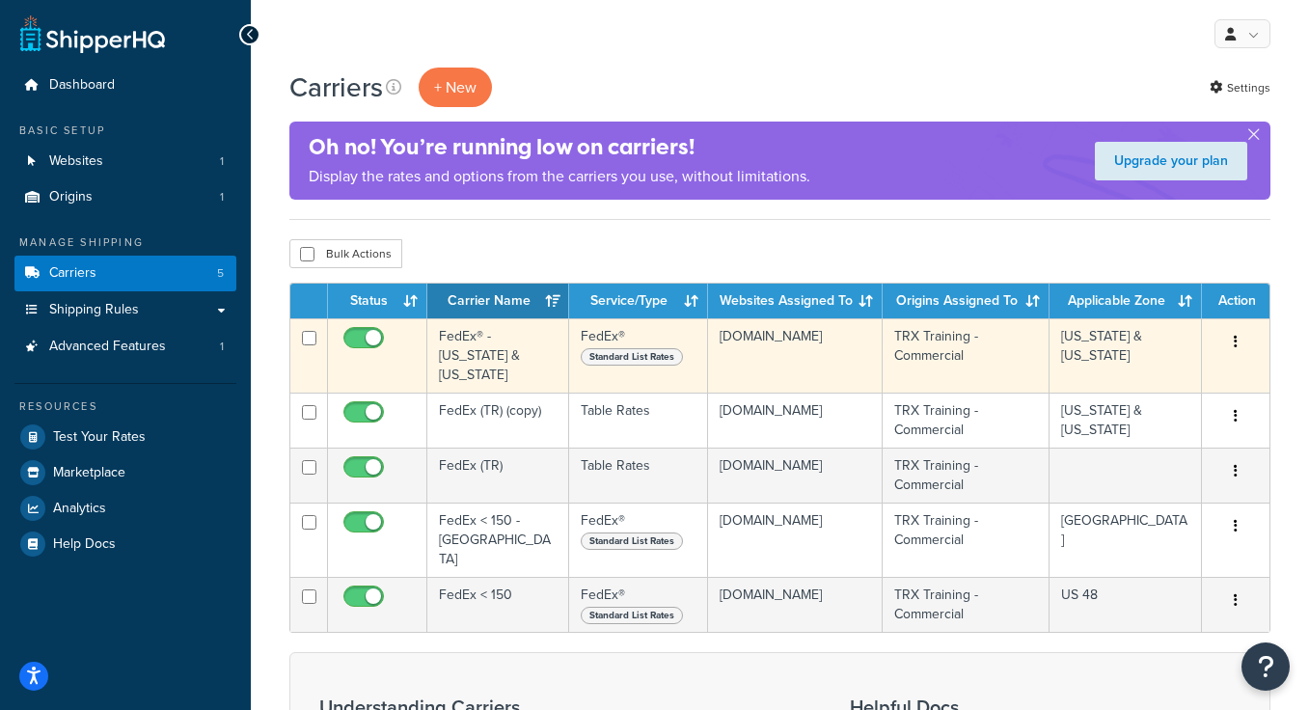
click at [357, 339] on input "checkbox" at bounding box center [366, 343] width 53 height 24
checkbox input "false"
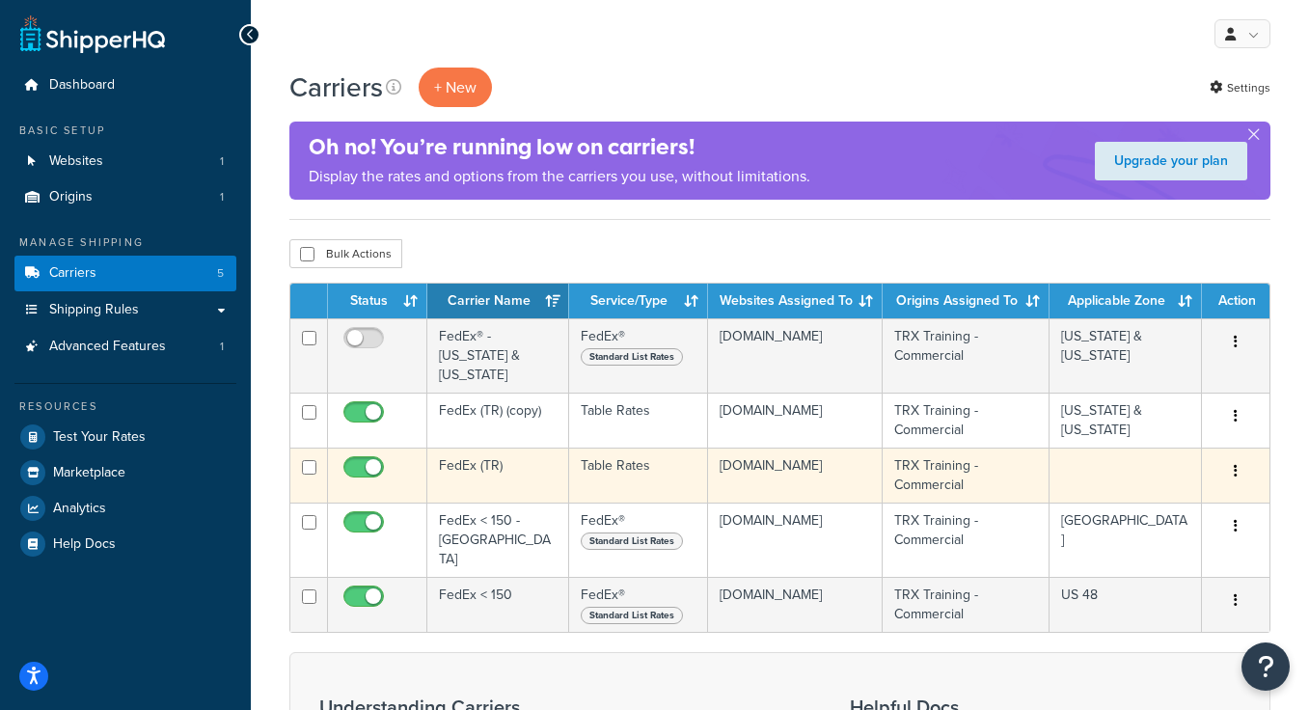
click at [532, 449] on td "FedEx (TR)" at bounding box center [498, 475] width 142 height 55
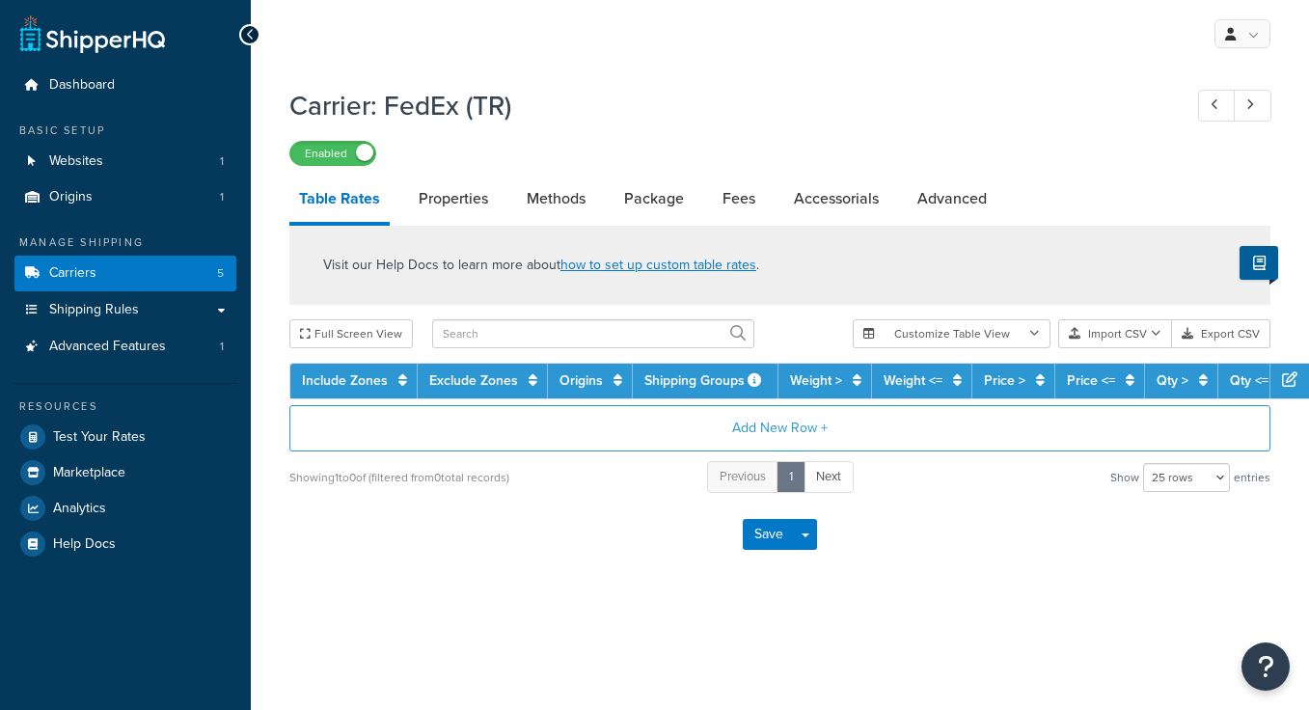
select select "25"
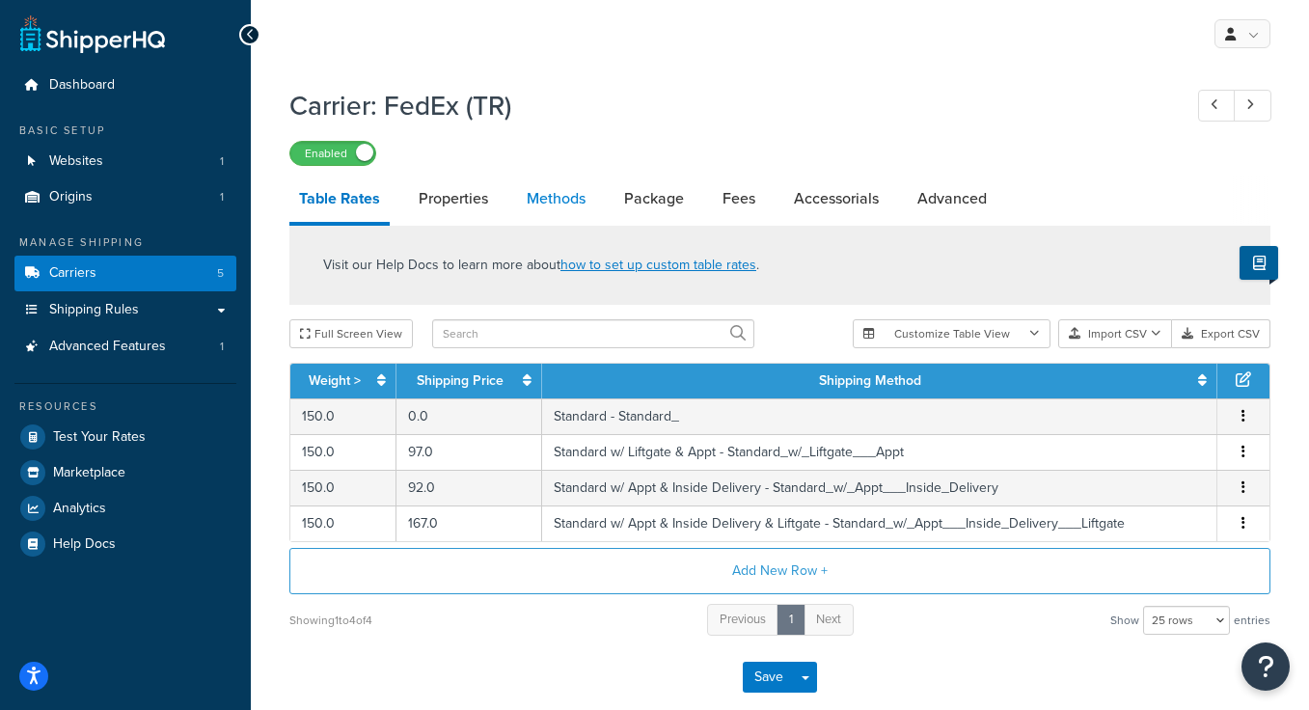
click at [544, 202] on link "Methods" at bounding box center [556, 199] width 78 height 46
select select "25"
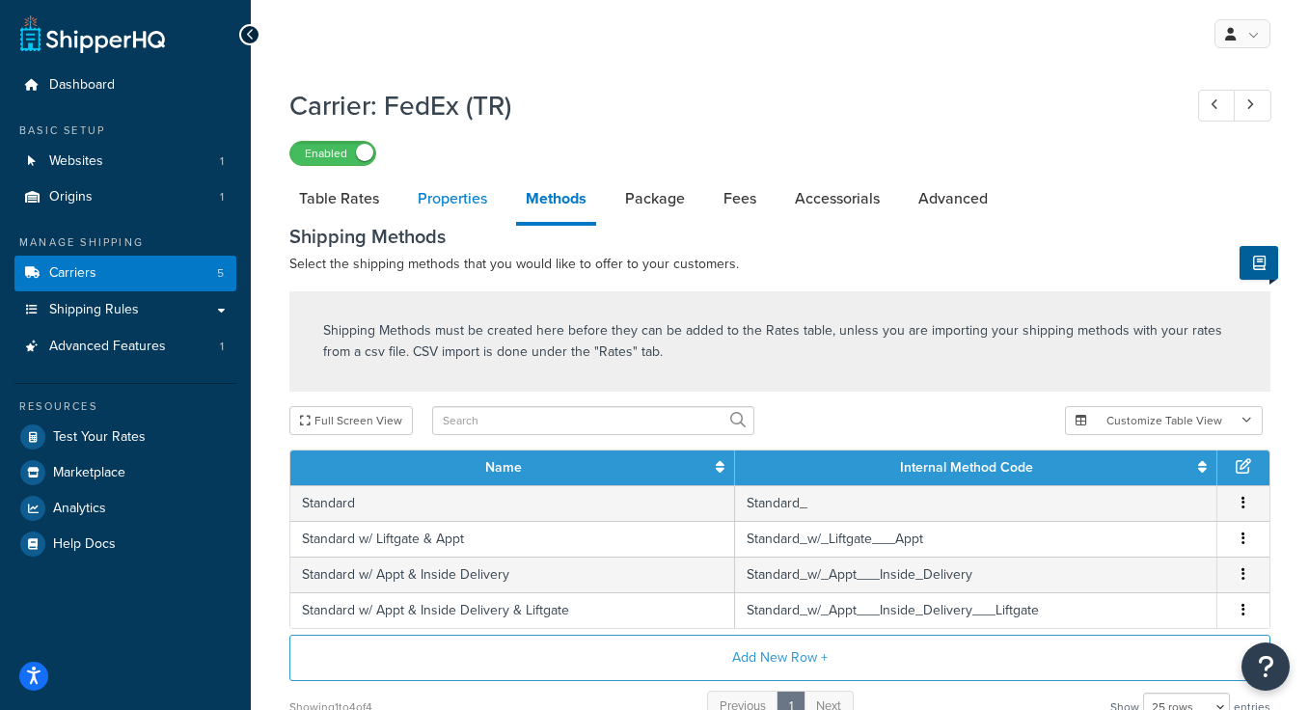
click at [466, 198] on link "Properties" at bounding box center [452, 199] width 89 height 46
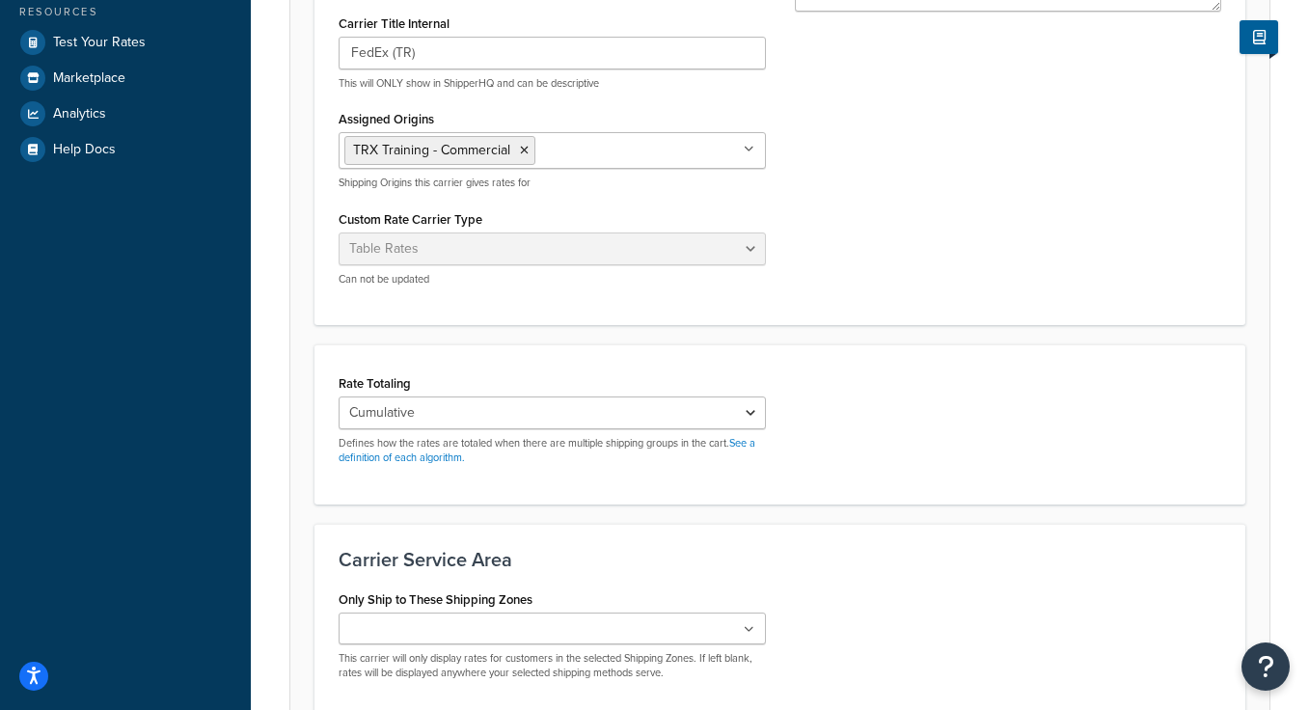
scroll to position [581, 0]
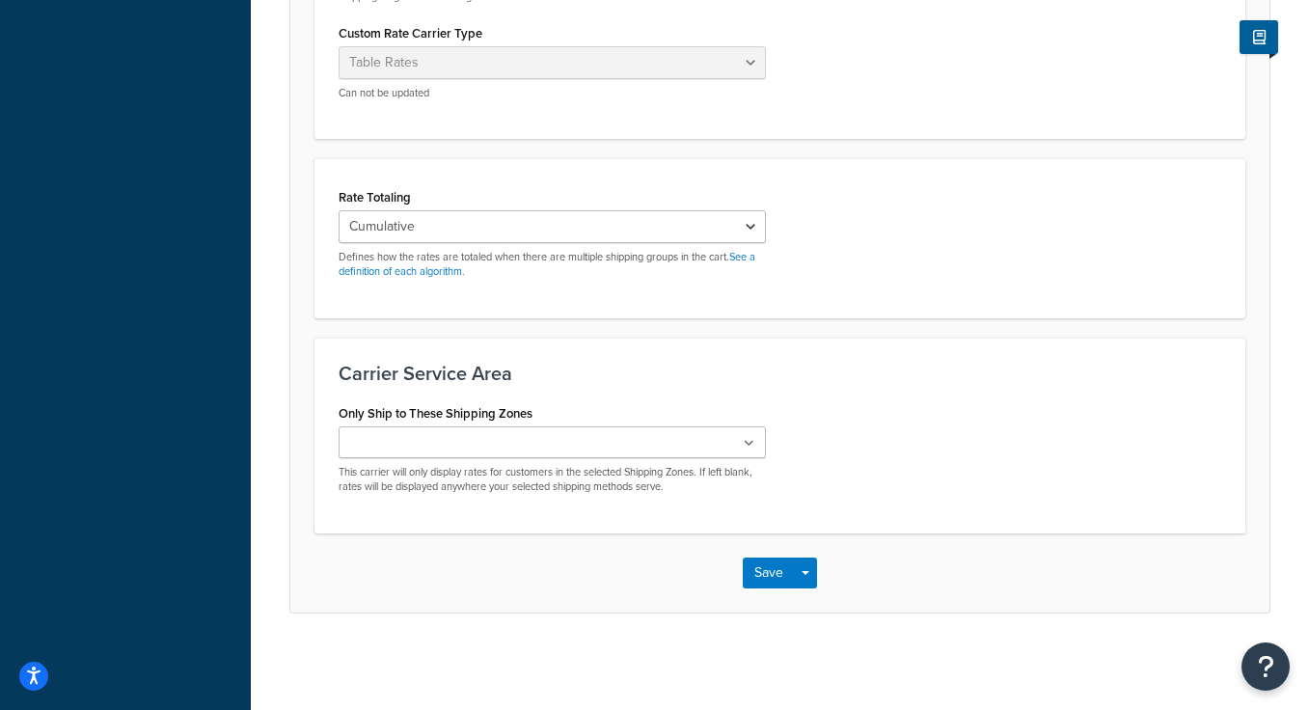
click at [550, 448] on ul at bounding box center [552, 442] width 427 height 32
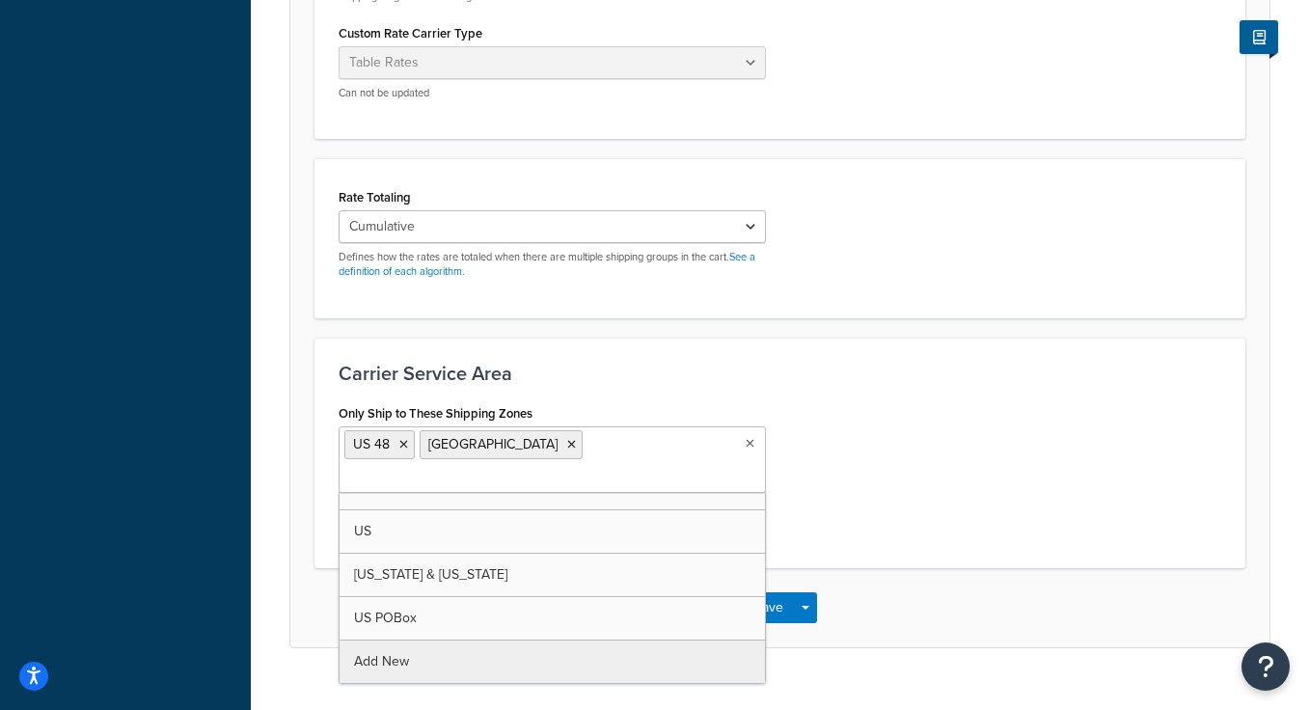
scroll to position [585, 0]
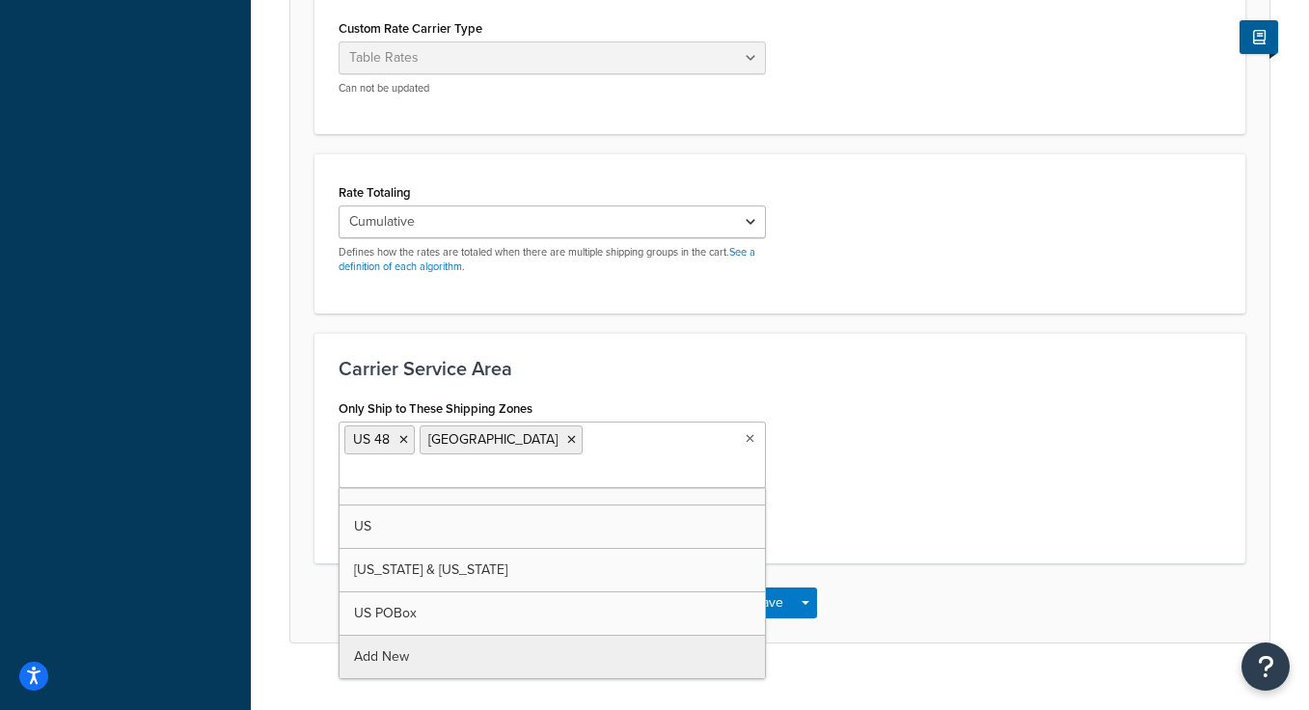
click at [915, 380] on div "Carrier Service Area Only Ship to These Shipping Zones US 48 Canada US APO US H…" at bounding box center [779, 448] width 931 height 231
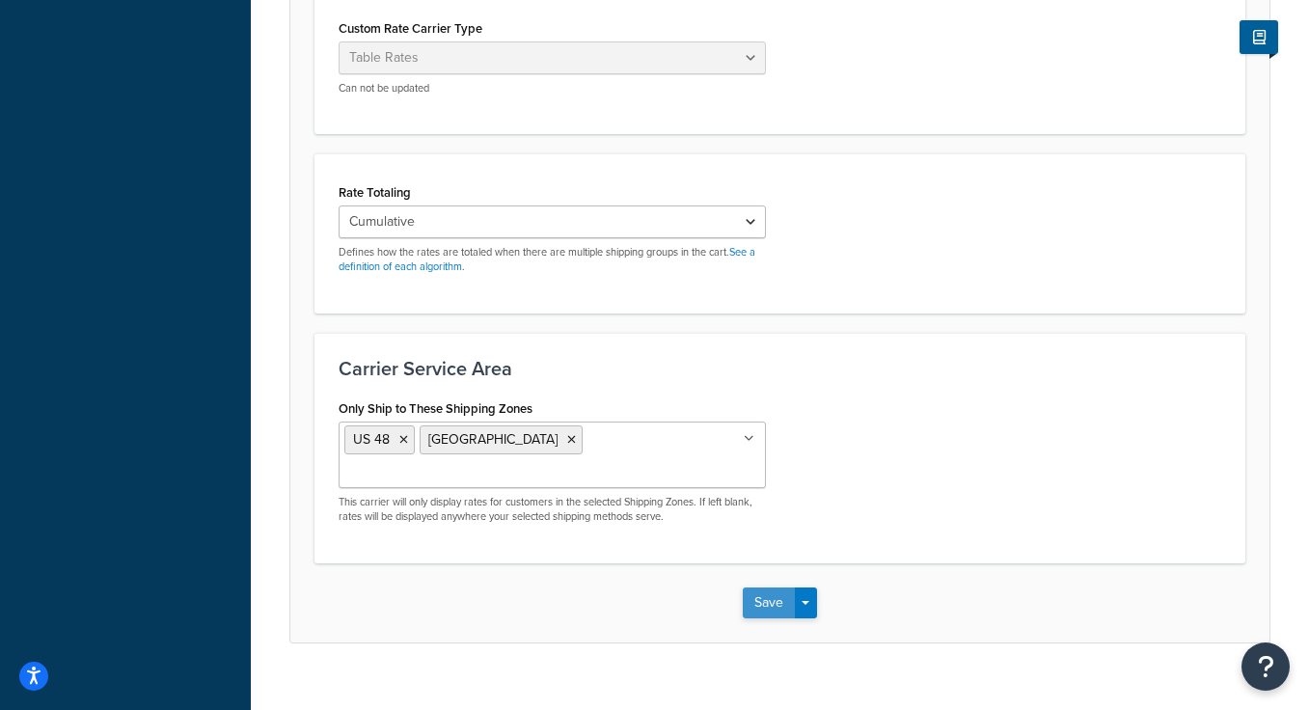
click at [758, 587] on button "Save" at bounding box center [769, 602] width 52 height 31
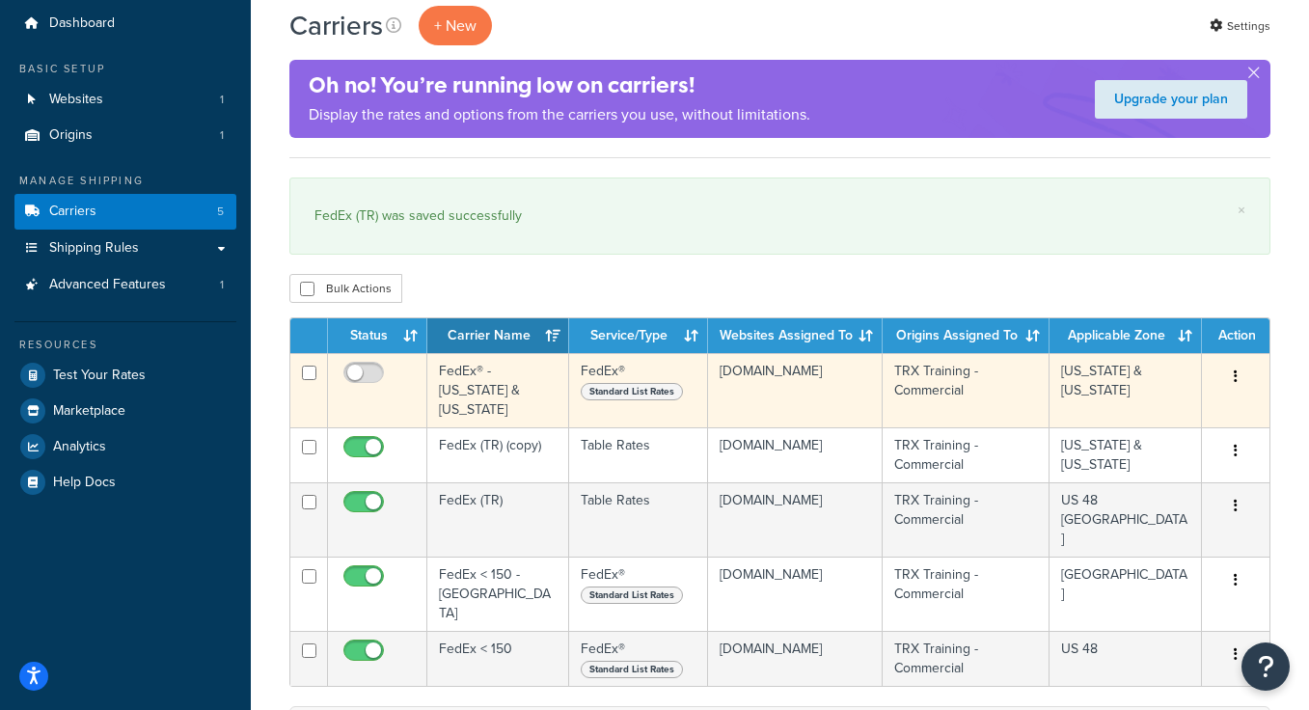
scroll to position [65, 0]
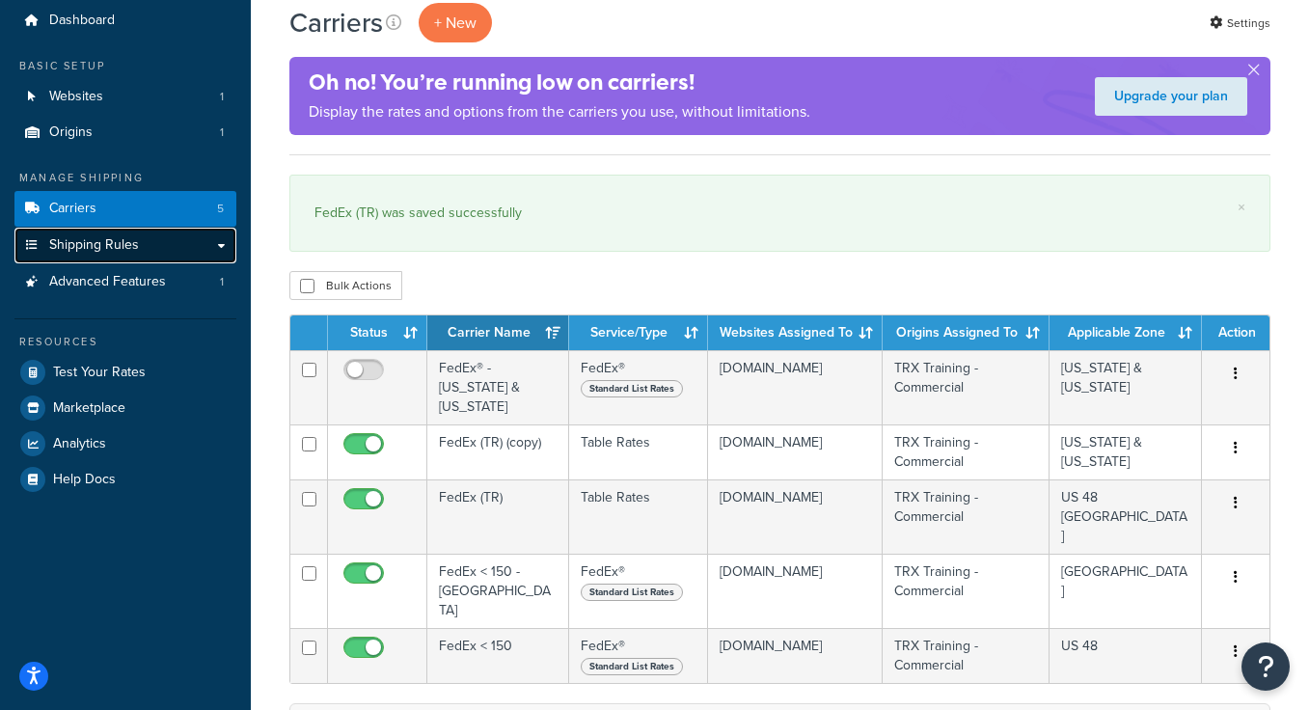
click at [131, 253] on span "Shipping Rules" at bounding box center [94, 245] width 90 height 16
